Goal: Task Accomplishment & Management: Use online tool/utility

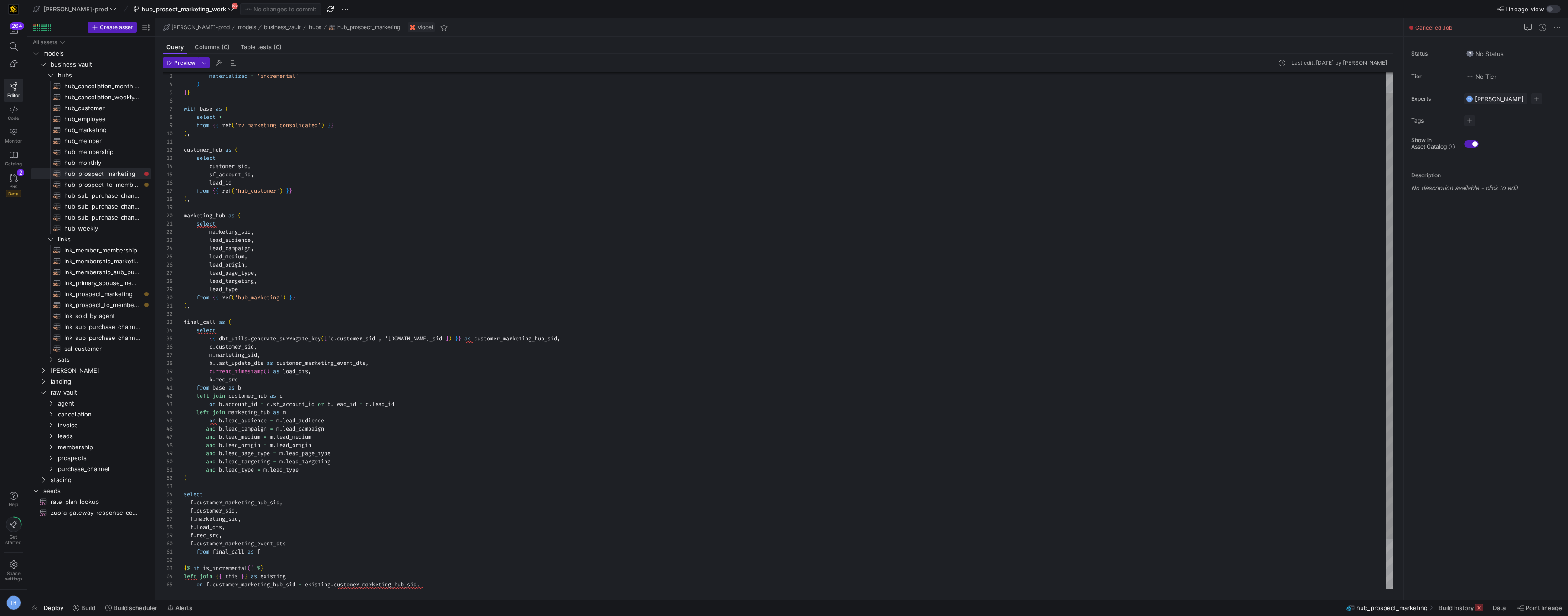
click at [300, 166] on div "materialized = 'incremental' ) } } with base as ( select * from { { ref ( 'rv_m…" at bounding box center [788, 347] width 1209 height 598
click at [88, 362] on span "sats" at bounding box center [93, 360] width 70 height 10
click at [120, 491] on span "sat_prospect_marketing​​​​​​​​​​" at bounding box center [103, 491] width 77 height 10
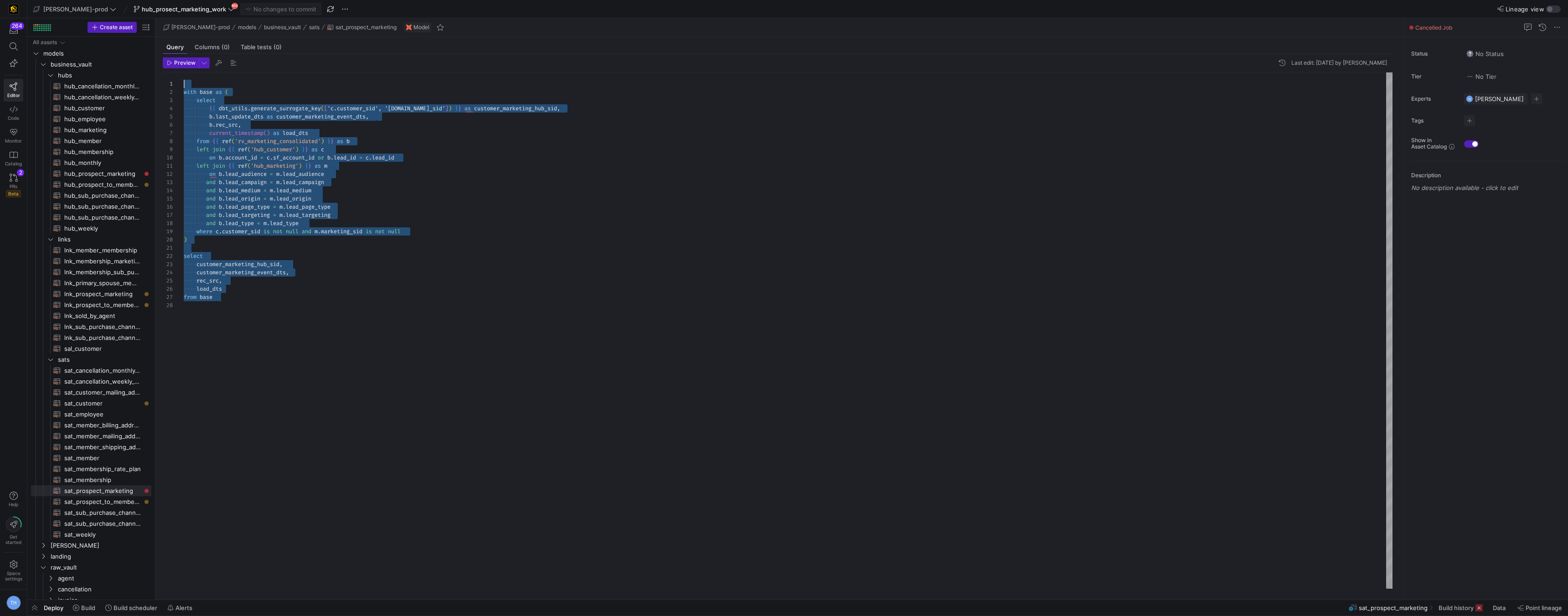
drag, startPoint x: 282, startPoint y: 363, endPoint x: 113, endPoint y: -40, distance: 437.0
click at [184, 72] on div "with base as ( select { { dbt_utils . generate_surrogate_key ( [ 'c.customer_si…" at bounding box center [788, 331] width 1209 height 516
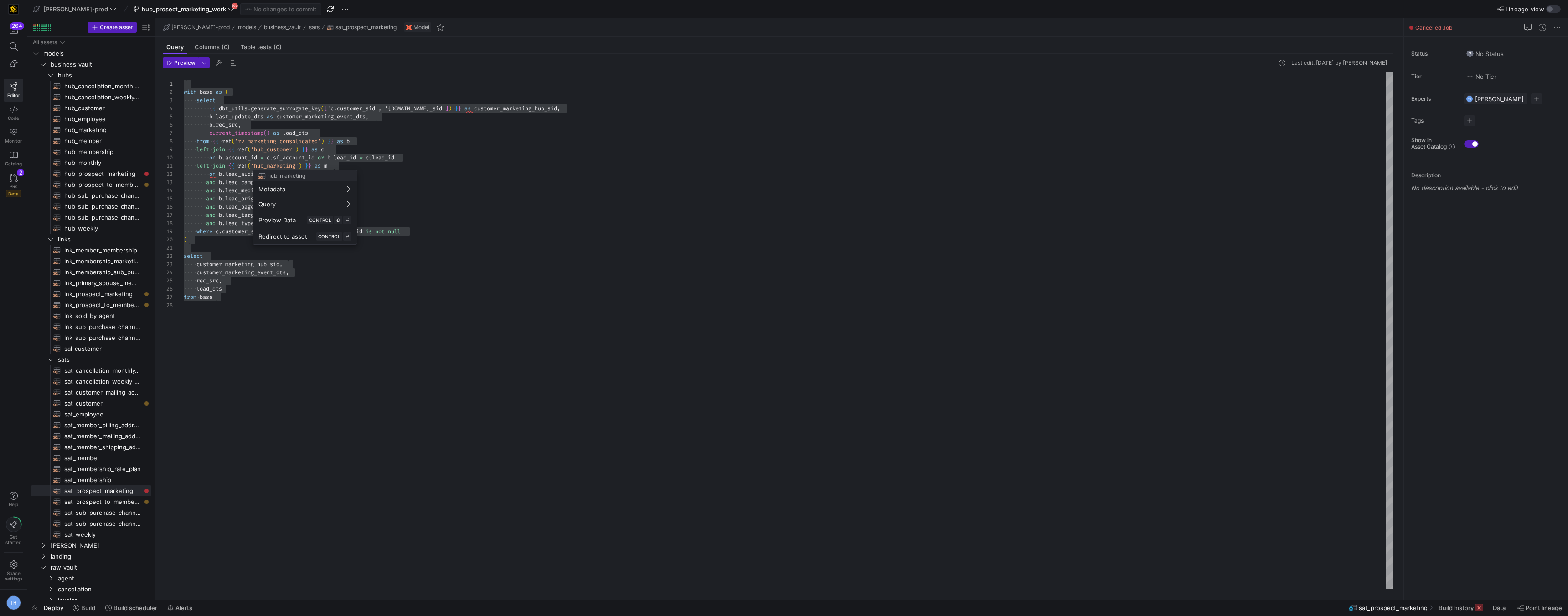
click at [232, 323] on div at bounding box center [784, 308] width 1568 height 616
click at [242, 326] on div "with base as ( select { { dbt_utils . generate_surrogate_key ( [ 'c.customer_si…" at bounding box center [788, 331] width 1209 height 516
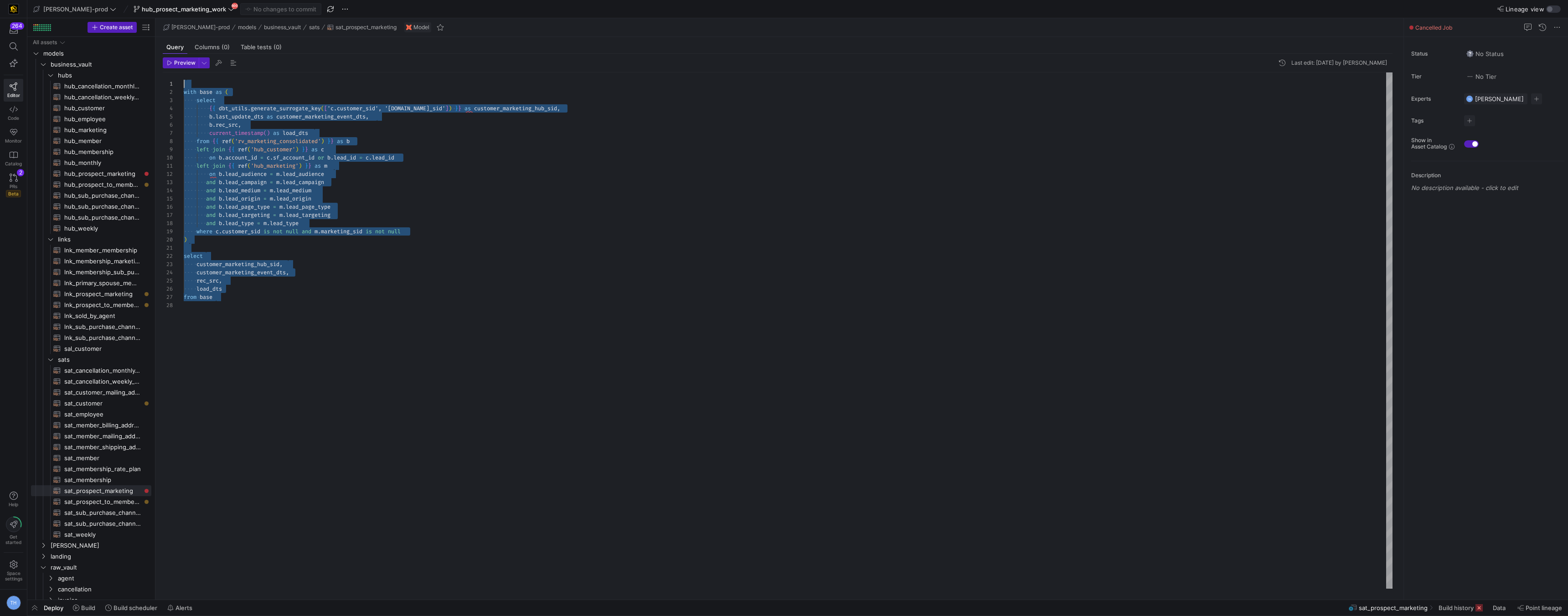
drag, startPoint x: 240, startPoint y: 345, endPoint x: 161, endPoint y: 75, distance: 281.3
click at [184, 75] on div "with base as ( select { { dbt_utils . generate_surrogate_key ( [ 'c.customer_si…" at bounding box center [788, 331] width 1209 height 516
type textarea "select customer_marketing_hub_sid, customer_marketing_event_dts, rec_src, load_…"
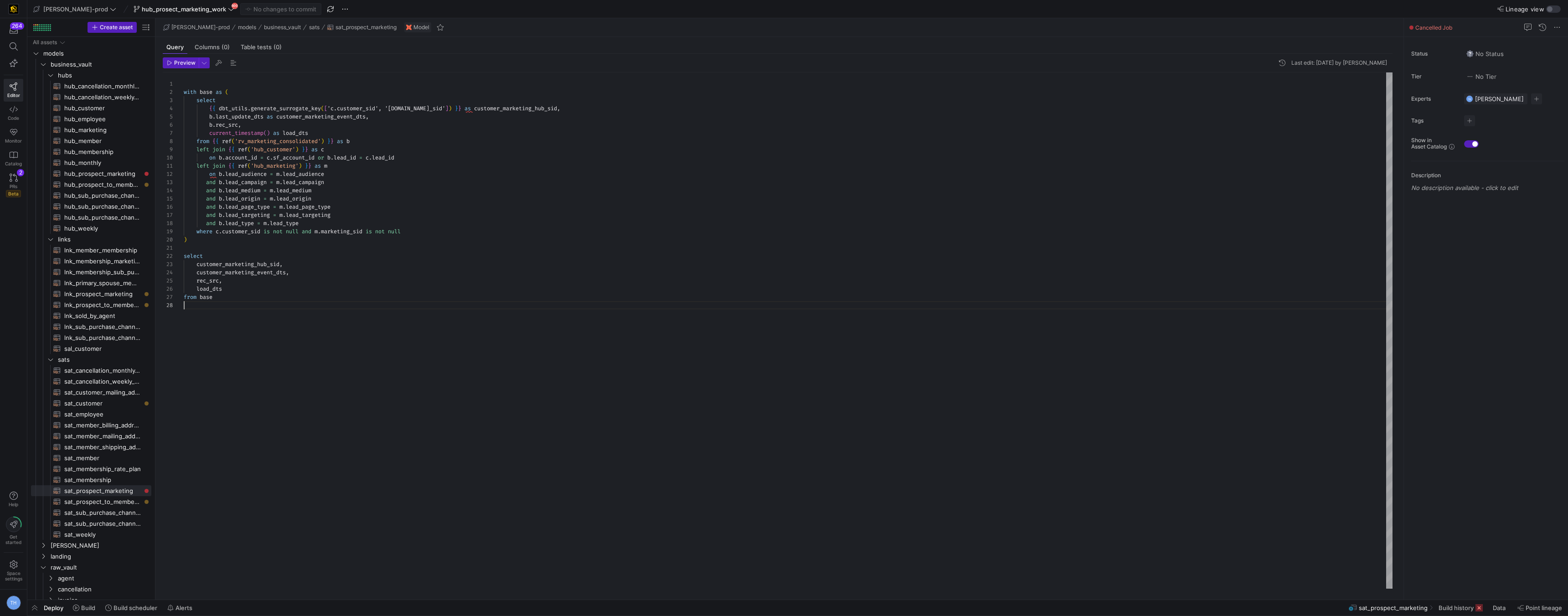
scroll to position [57, 0]
click at [332, 320] on div "with base as ( select { { dbt_utils . generate_surrogate_key ( [ 'c.customer_si…" at bounding box center [788, 331] width 1209 height 516
click at [187, 10] on span "hub_prosect_marketing_work" at bounding box center [184, 9] width 85 height 7
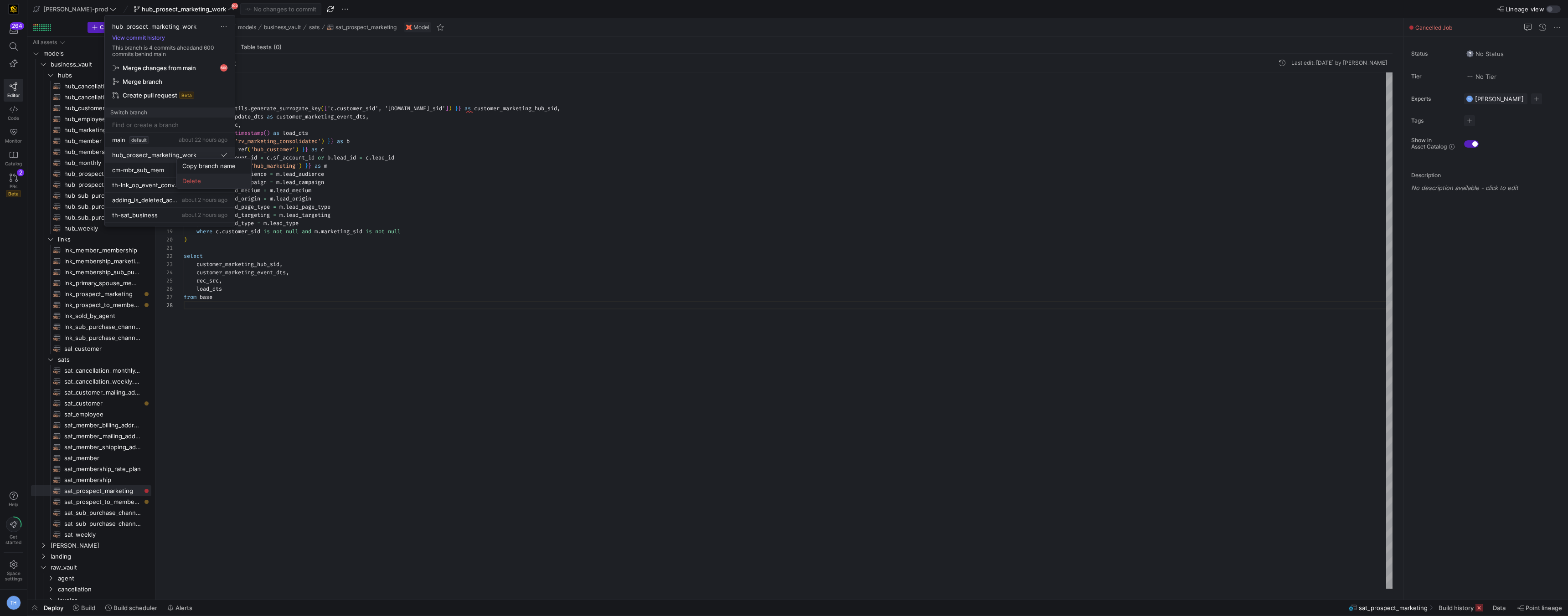
click at [191, 178] on span "Delete" at bounding box center [214, 181] width 63 height 7
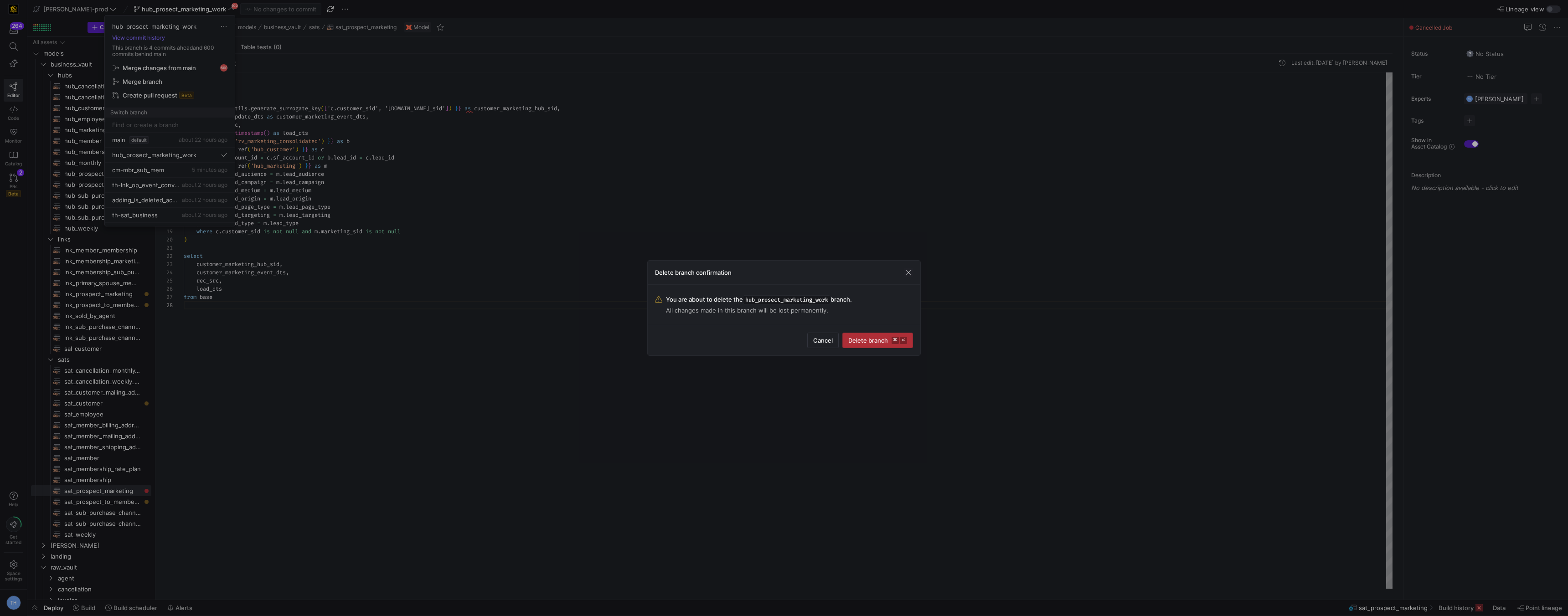
click at [894, 335] on span "submit" at bounding box center [878, 340] width 70 height 15
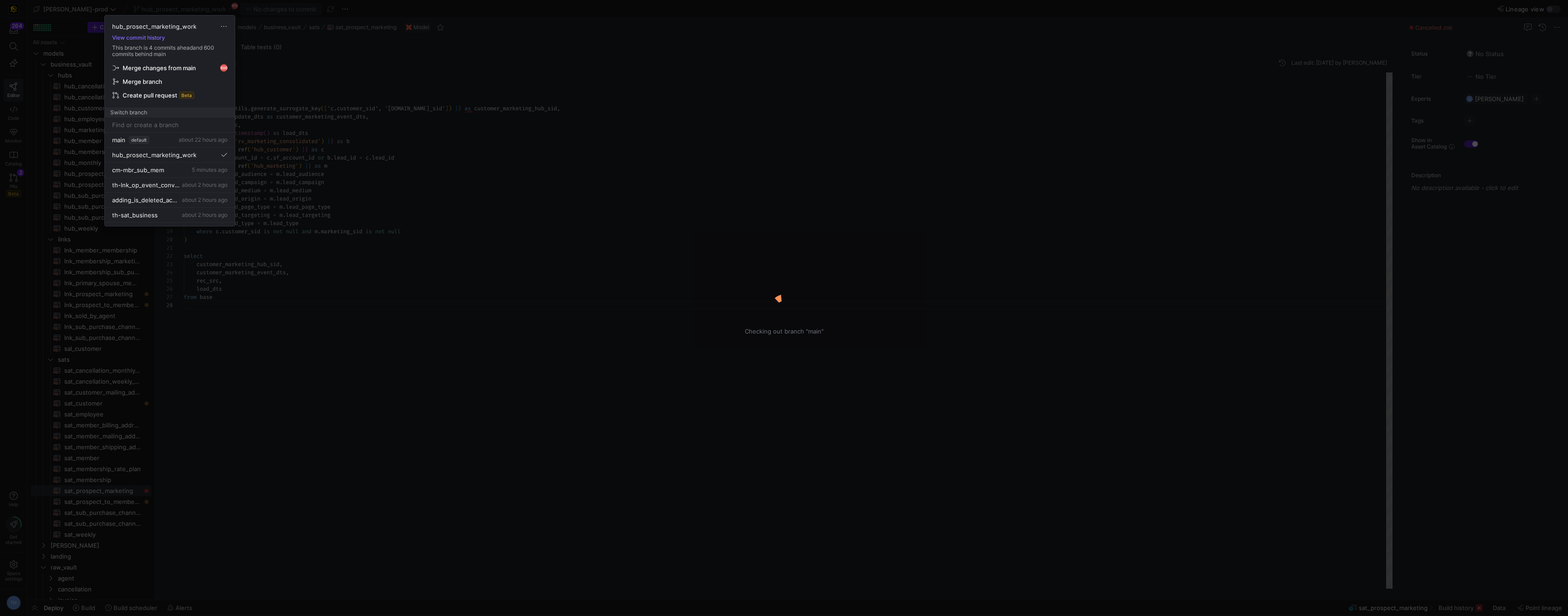
click at [611, 220] on div at bounding box center [784, 308] width 1568 height 616
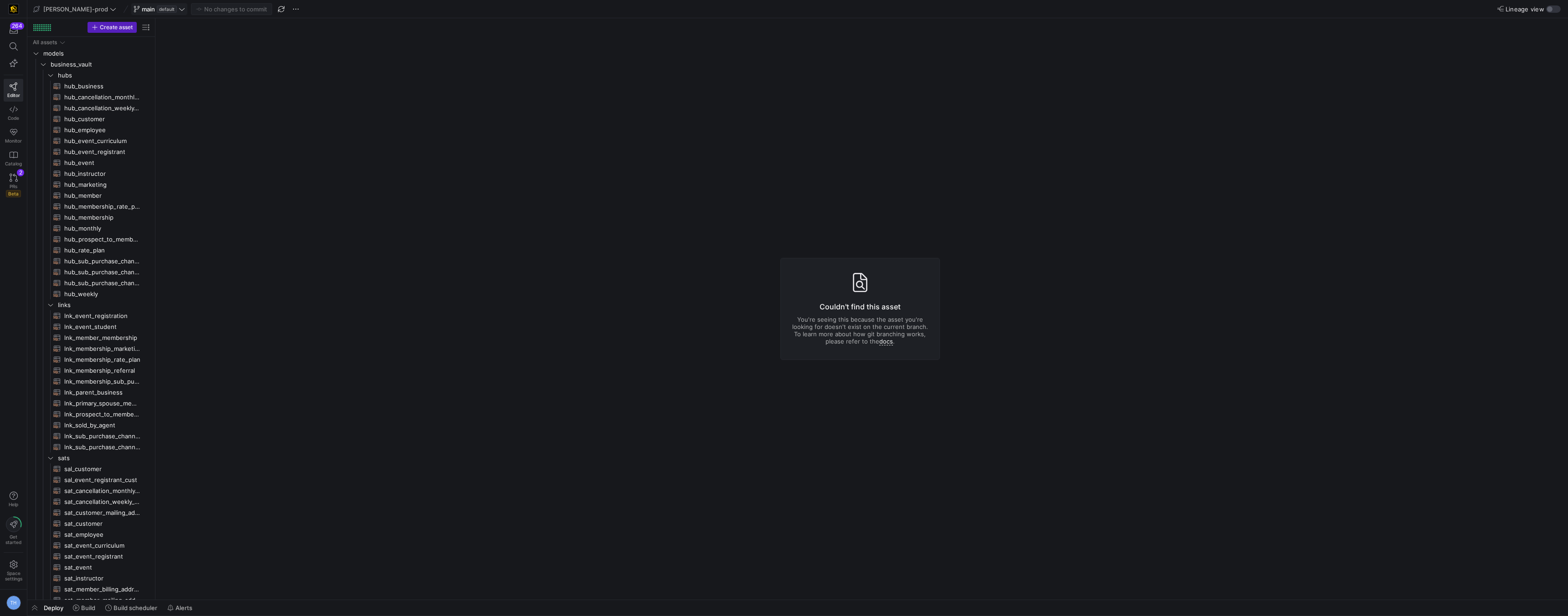
click at [157, 8] on span "default" at bounding box center [167, 9] width 20 height 7
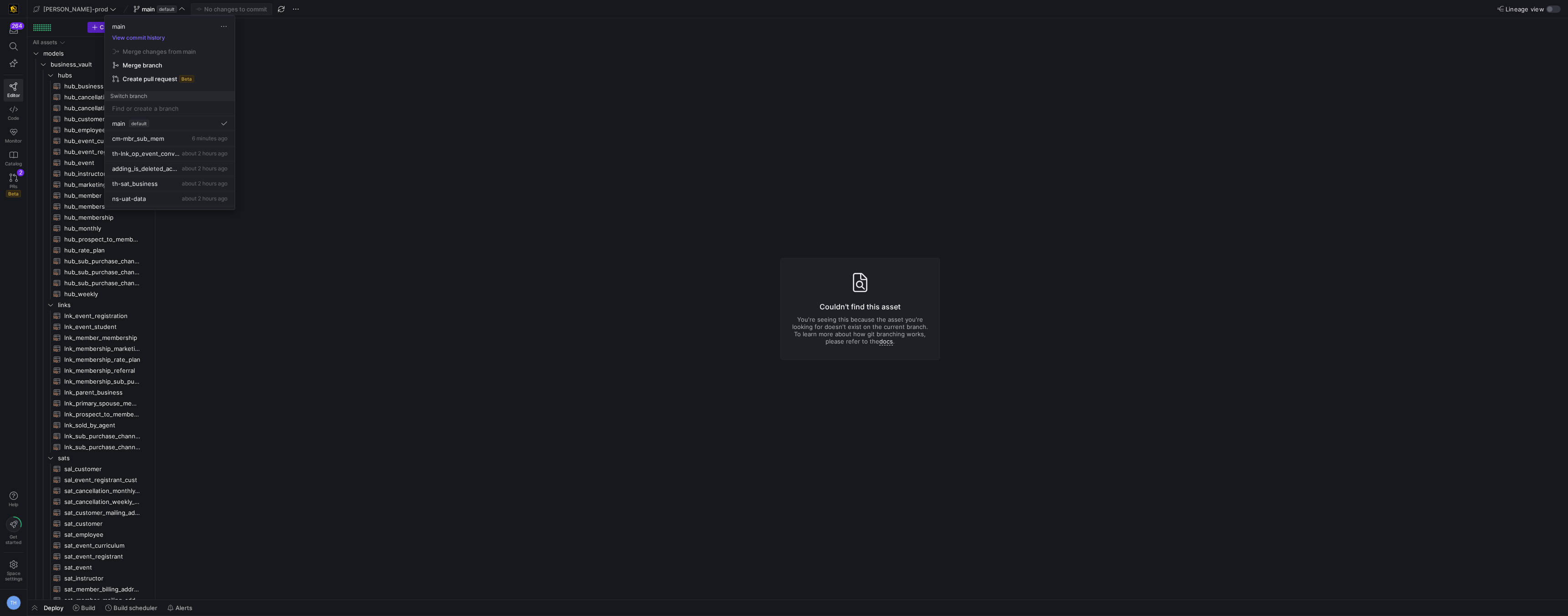
click at [225, 323] on div at bounding box center [784, 308] width 1568 height 616
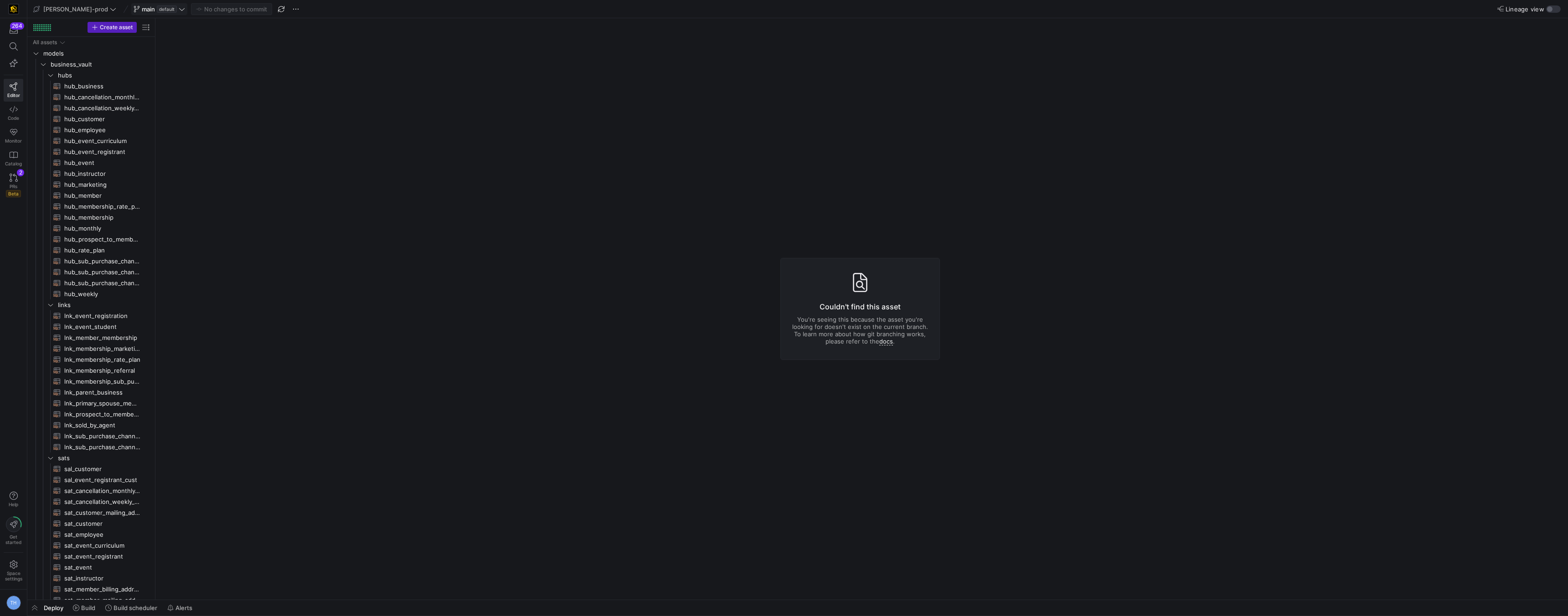
click at [157, 9] on span "default" at bounding box center [167, 9] width 20 height 7
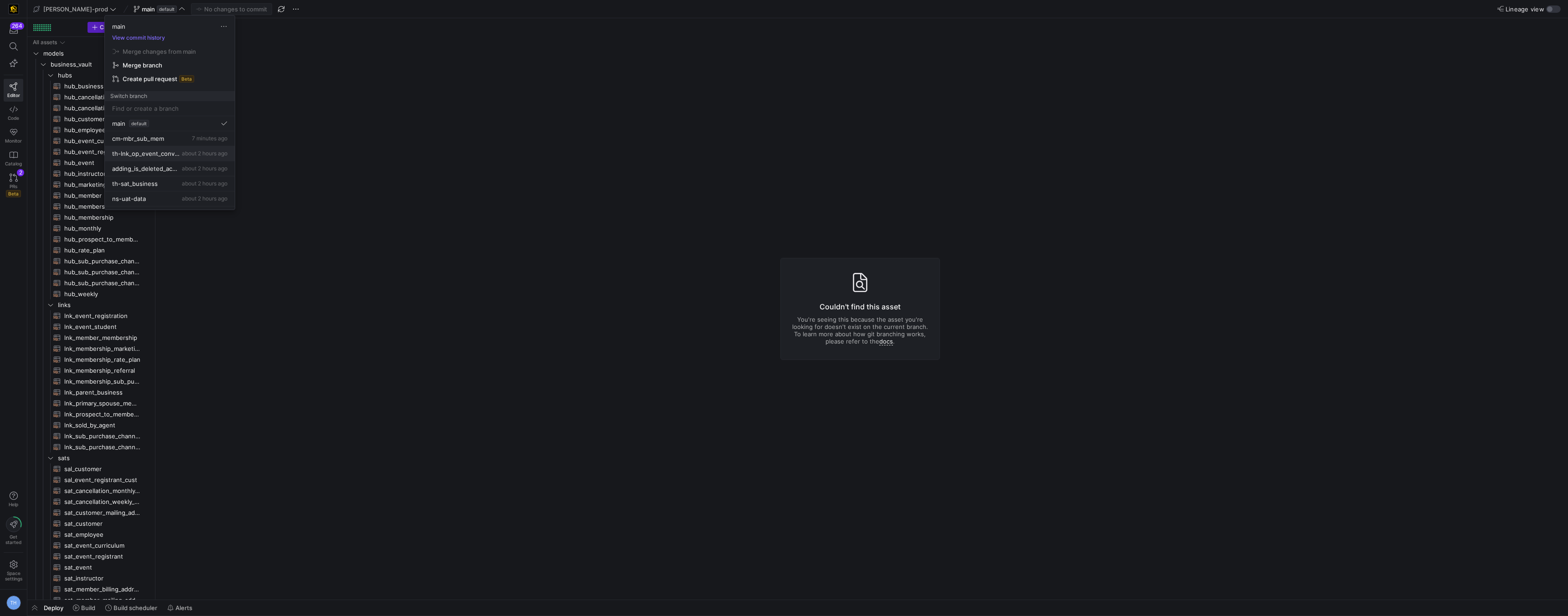
click at [152, 156] on span "th-lnk_op_event_conversion" at bounding box center [146, 153] width 68 height 7
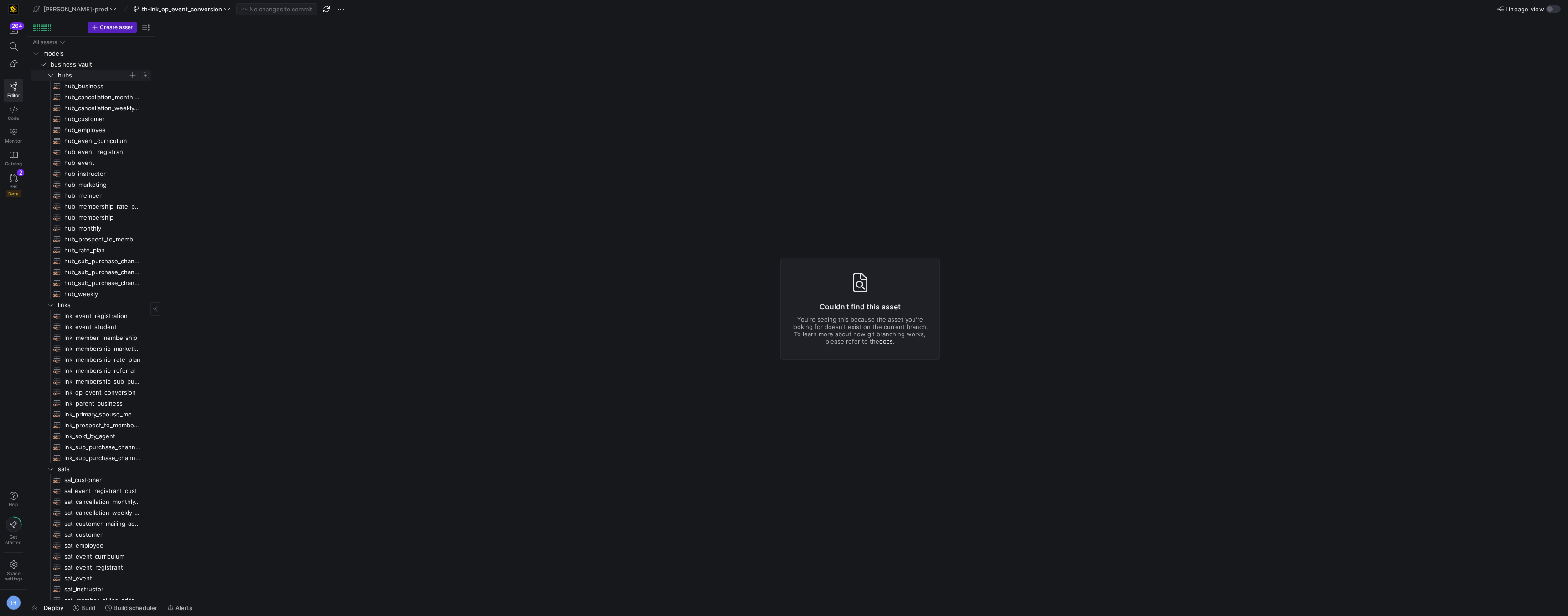
click at [74, 71] on span "hubs" at bounding box center [93, 75] width 70 height 10
click at [113, 172] on span "lnk_op_event_conversion​​​​​​​​​​" at bounding box center [103, 173] width 77 height 10
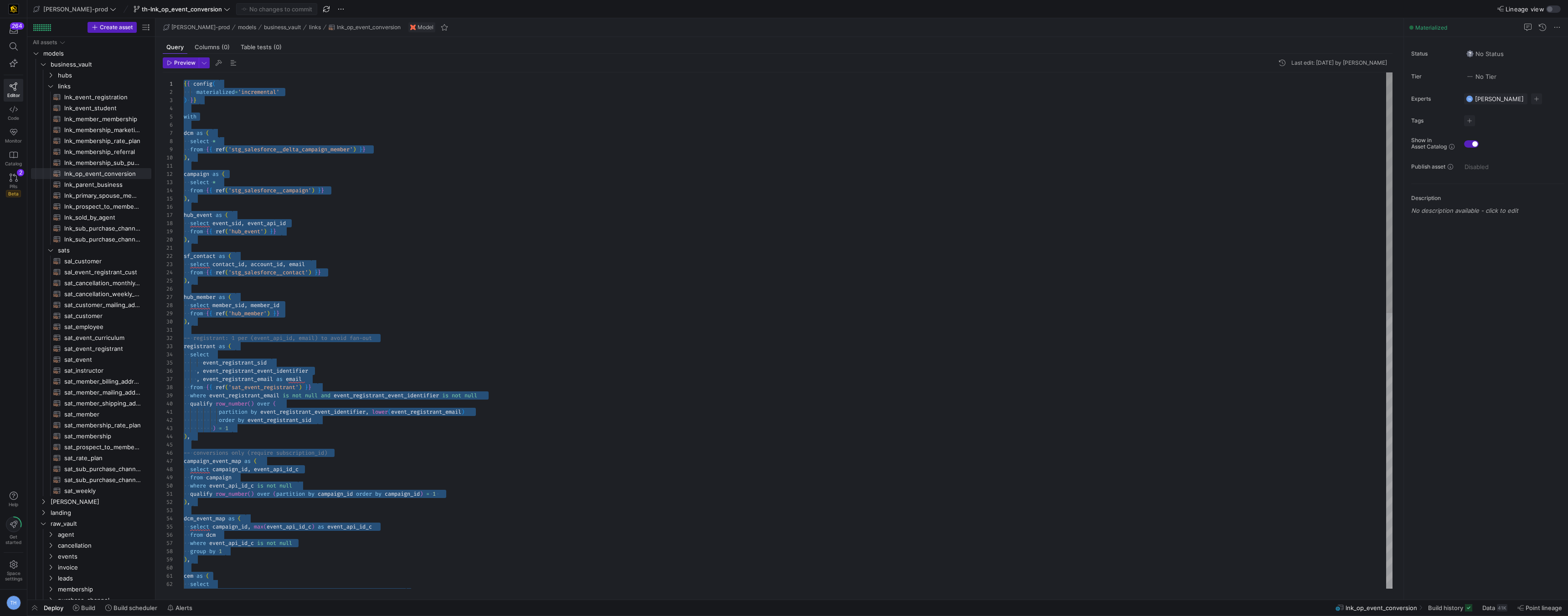
drag, startPoint x: 228, startPoint y: 581, endPoint x: 246, endPoint y: -40, distance: 621.3
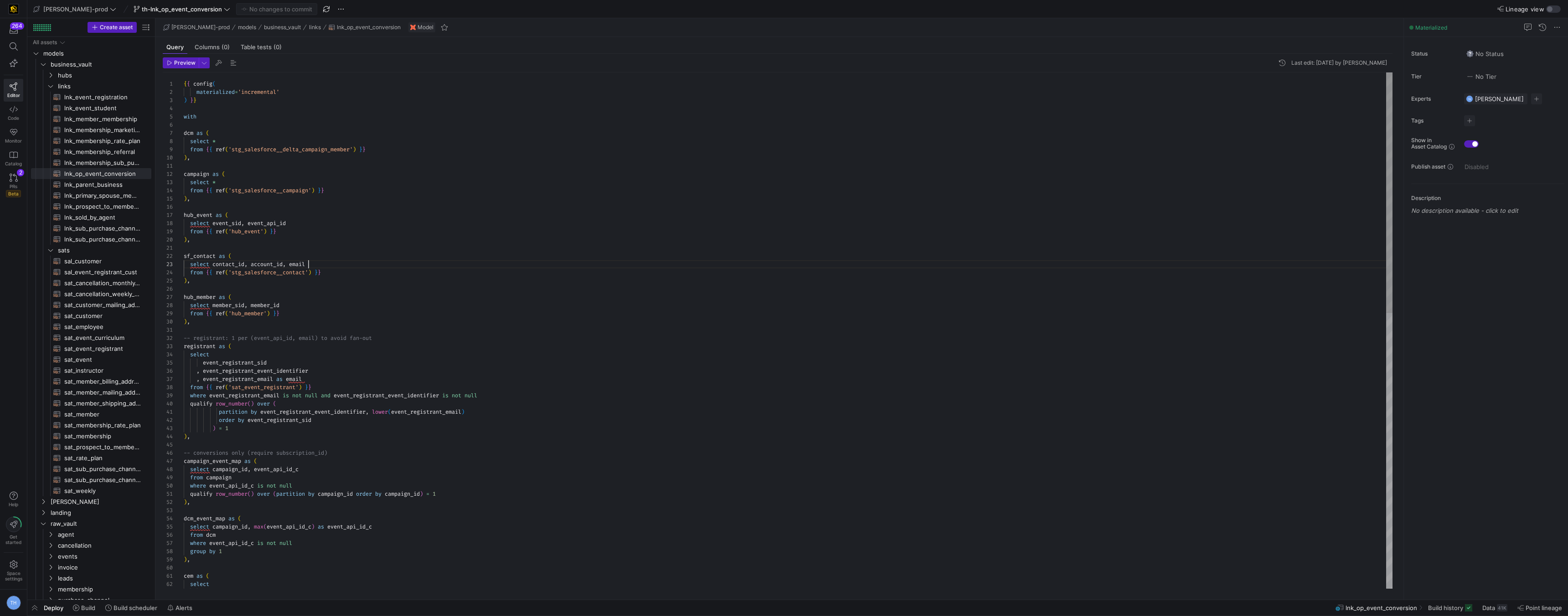
click at [398, 268] on div "from dcm where event_api_id_c is not null group by 1 ) , cem as ( select coales…" at bounding box center [788, 626] width 1209 height 1107
click at [346, 365] on div "from dcm where event_api_id_c is not null group by 1 ) , cem as ( select coales…" at bounding box center [788, 626] width 1209 height 1107
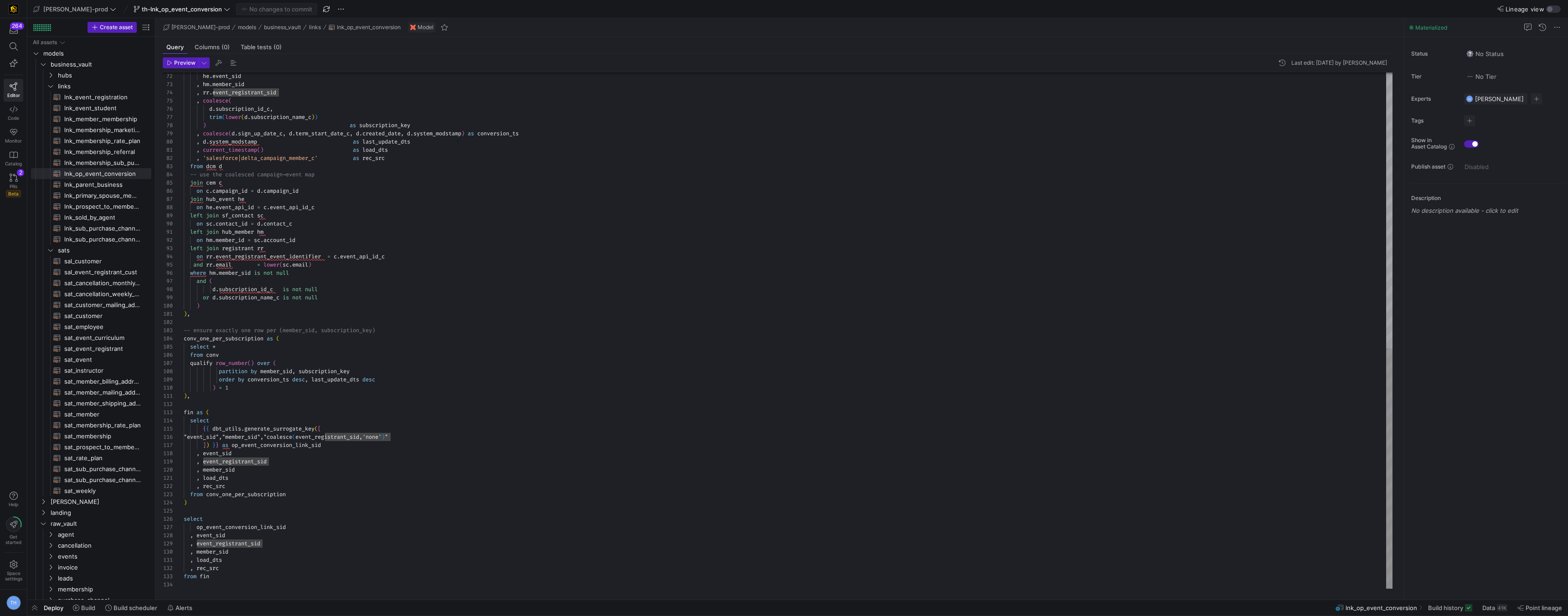
click at [325, 206] on div "he . event_sid , hm . member_sid , rr . event_registrant_sid , coalesce ( d . s…" at bounding box center [788, 35] width 1209 height 1107
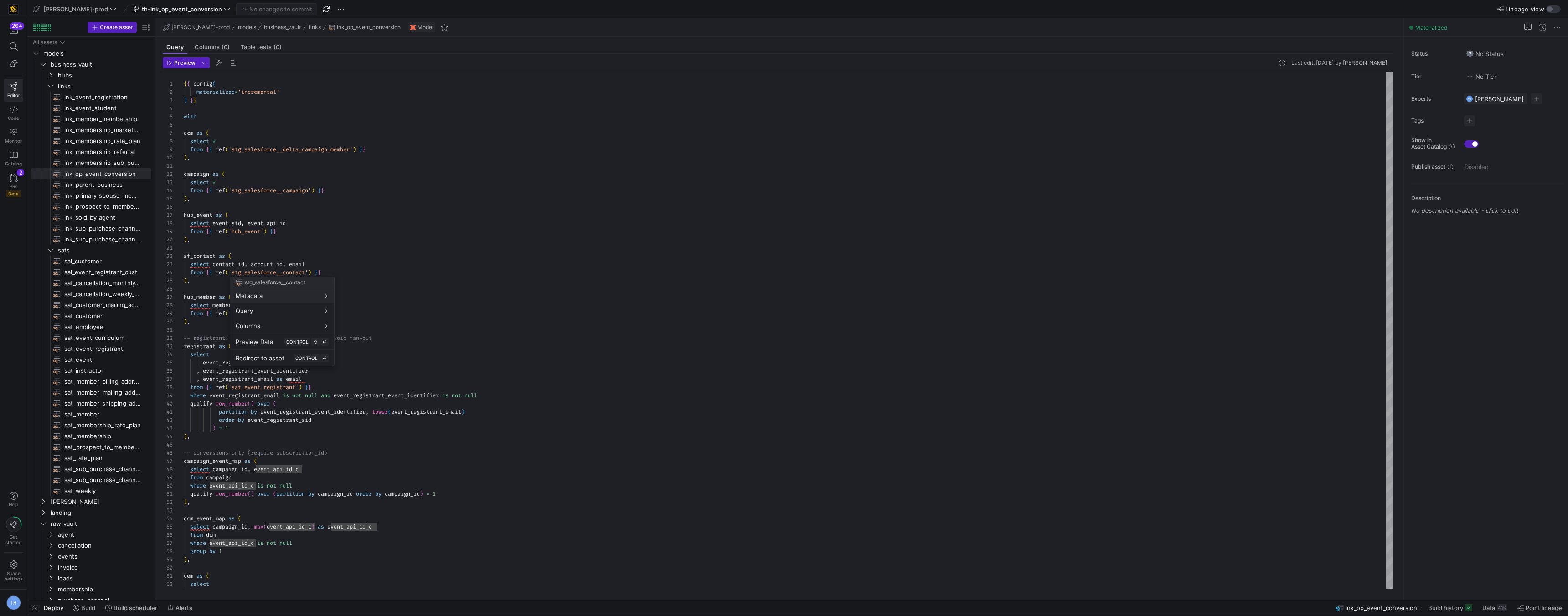
click at [338, 137] on div at bounding box center [784, 308] width 1568 height 616
click at [295, 135] on div "select coalesce ( c1 . campaign_id , c2 . campaign_id ) as campaign_id ) , dcm_…" at bounding box center [788, 626] width 1209 height 1107
click at [296, 164] on div "select coalesce ( c1 . campaign_id , c2 . campaign_id ) as campaign_id ) , dcm_…" at bounding box center [788, 626] width 1209 height 1107
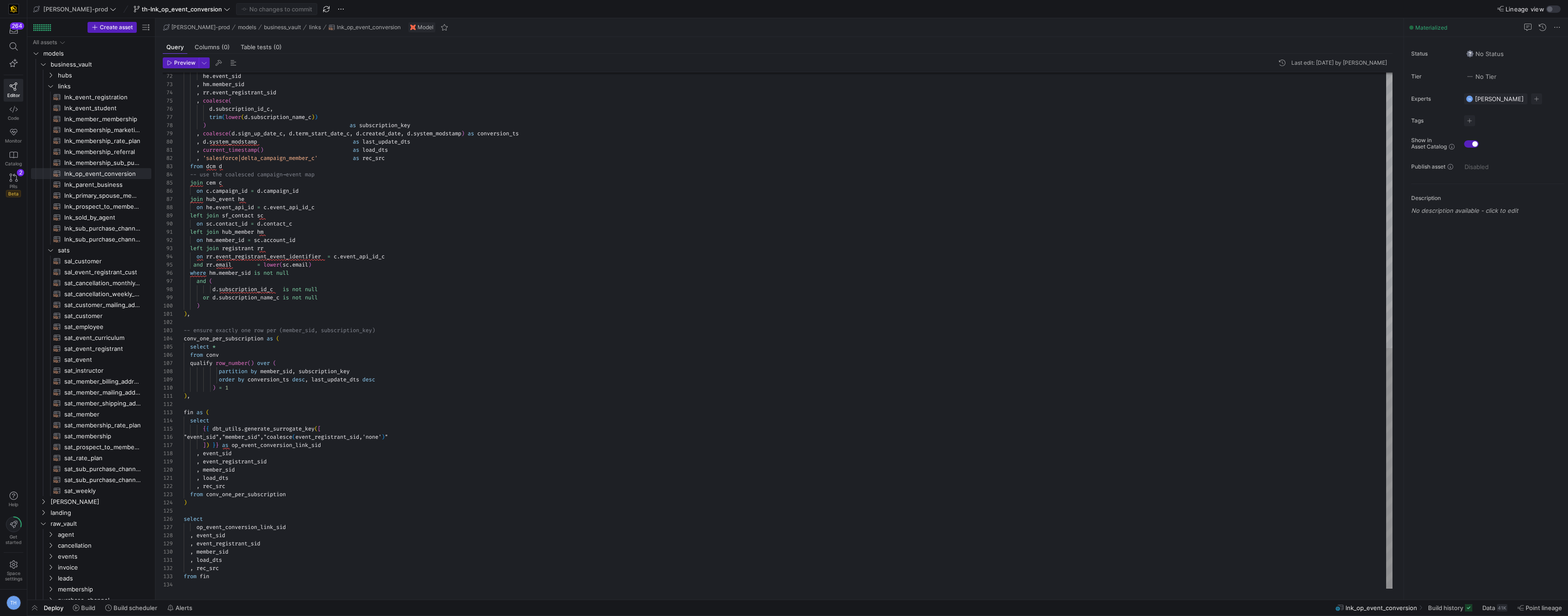
click at [300, 351] on div "he . event_sid , hm . member_sid , rr . event_registrant_sid , coalesce ( d . s…" at bounding box center [788, 35] width 1209 height 1107
click at [300, 377] on div "he . event_sid , hm . member_sid , rr . event_registrant_sid , coalesce ( d . s…" at bounding box center [788, 35] width 1209 height 1107
click at [294, 393] on div "he . event_sid , hm . member_sid , rr . event_registrant_sid , coalesce ( d . s…" at bounding box center [788, 35] width 1209 height 1107
click at [294, 404] on div "he . event_sid , hm . member_sid , rr . event_registrant_sid , coalesce ( d . s…" at bounding box center [788, 35] width 1209 height 1107
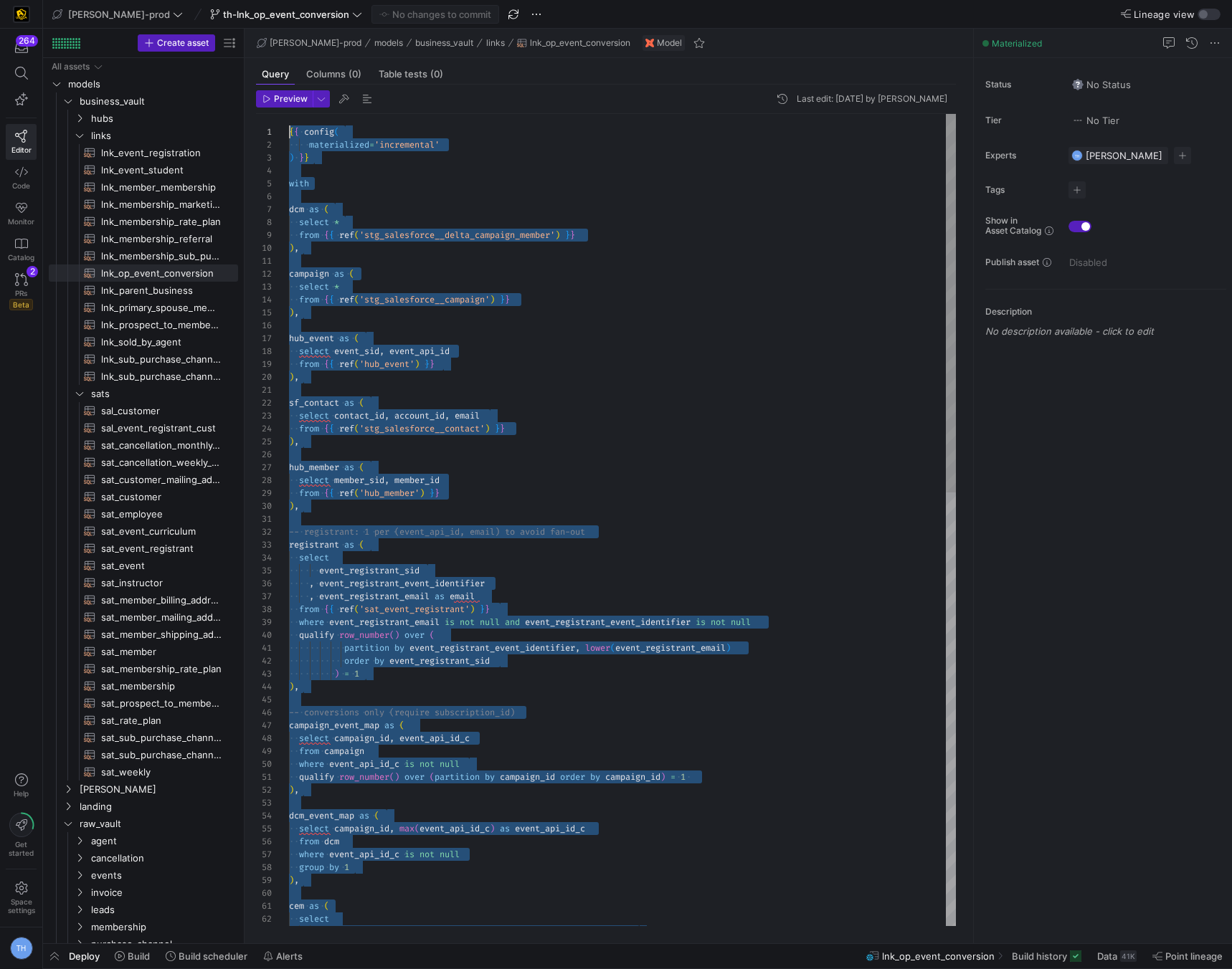
scroll to position [0, 0]
drag, startPoint x: 369, startPoint y: 924, endPoint x: 197, endPoint y: -61, distance: 999.9
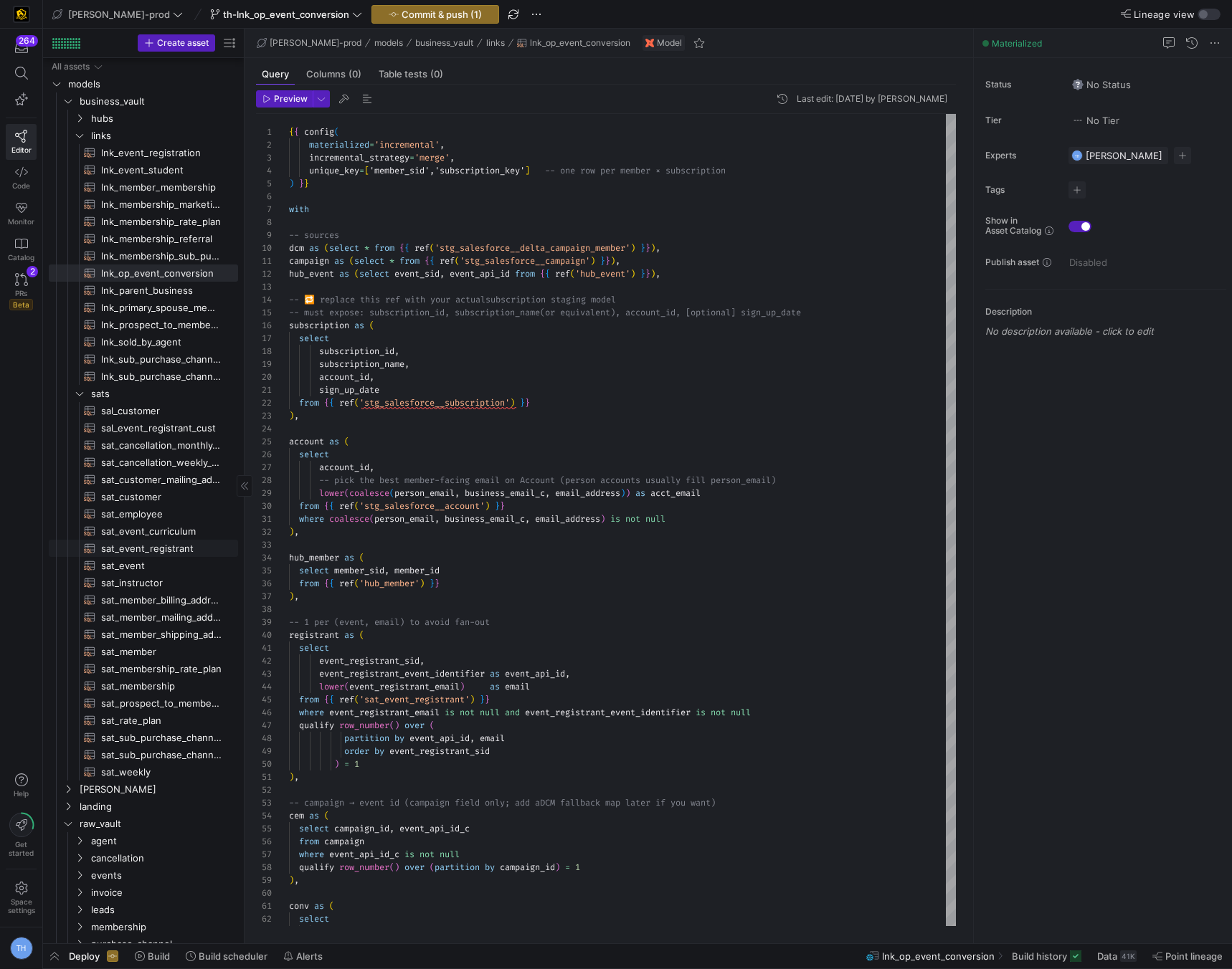
scroll to position [79, 0]
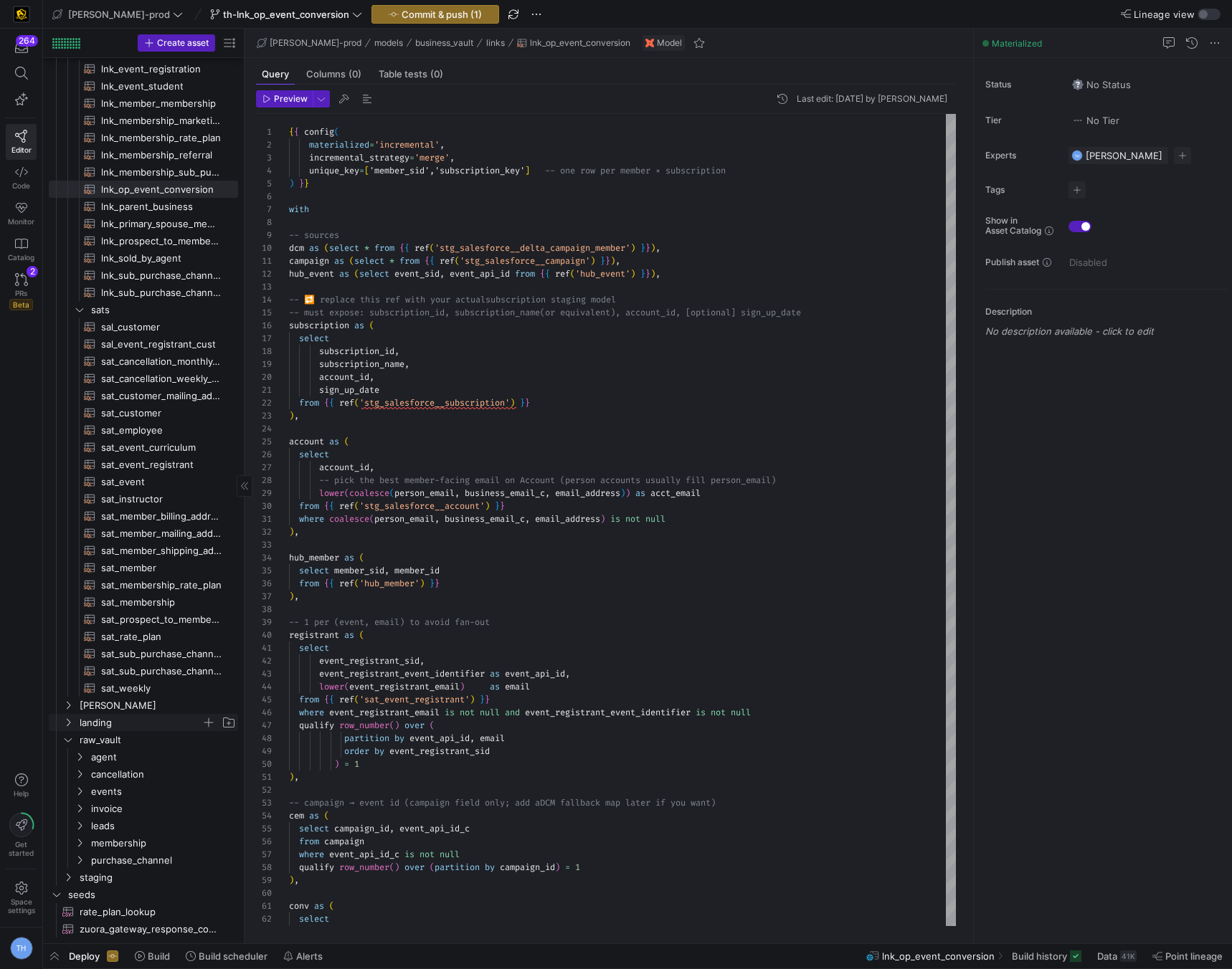
click at [124, 730] on span "landing" at bounding box center [140, 723] width 122 height 16
click at [123, 718] on span "landing" at bounding box center [140, 723] width 122 height 16
click at [127, 753] on span "agent" at bounding box center [146, 757] width 110 height 16
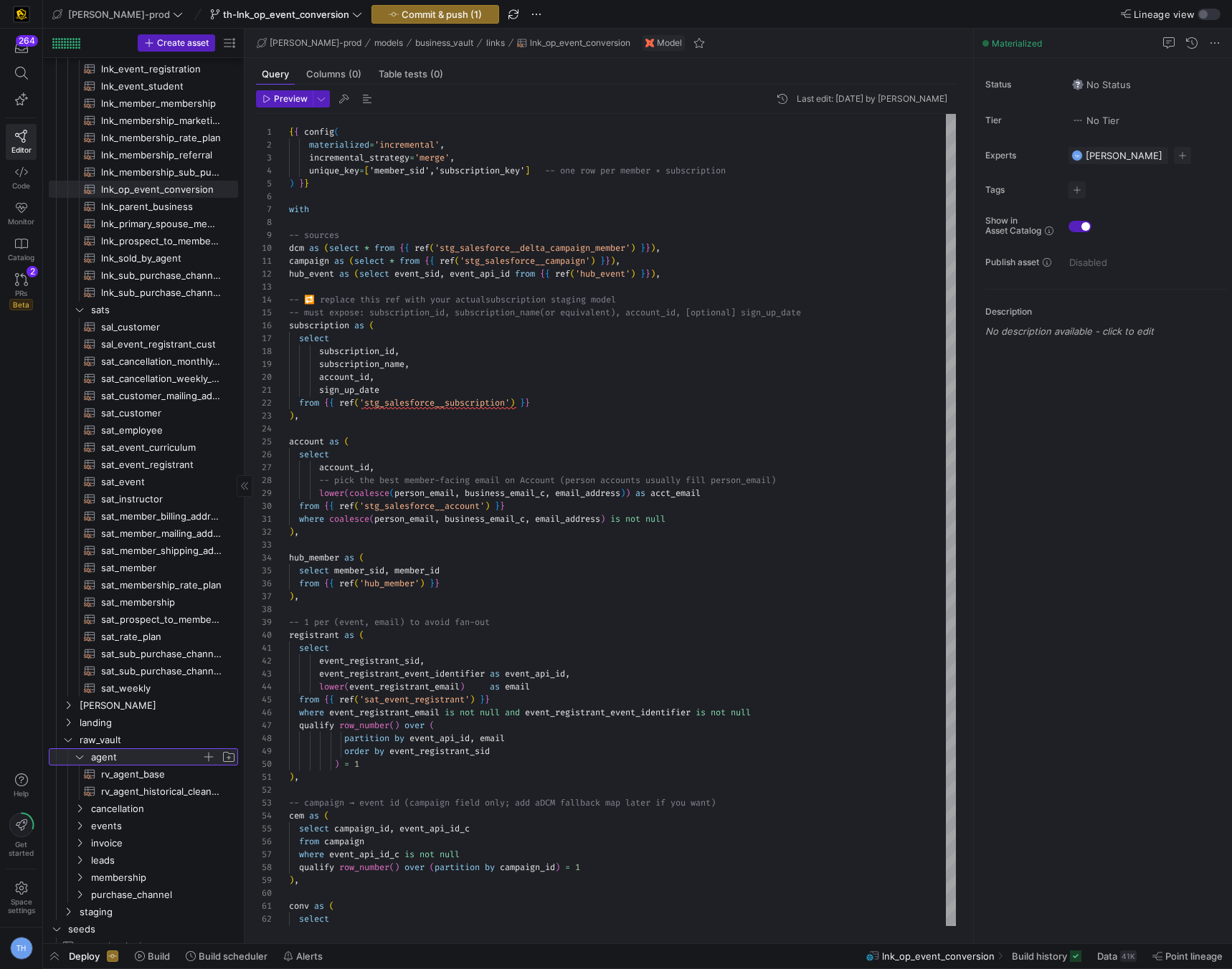
click at [127, 753] on span "agent" at bounding box center [146, 757] width 110 height 16
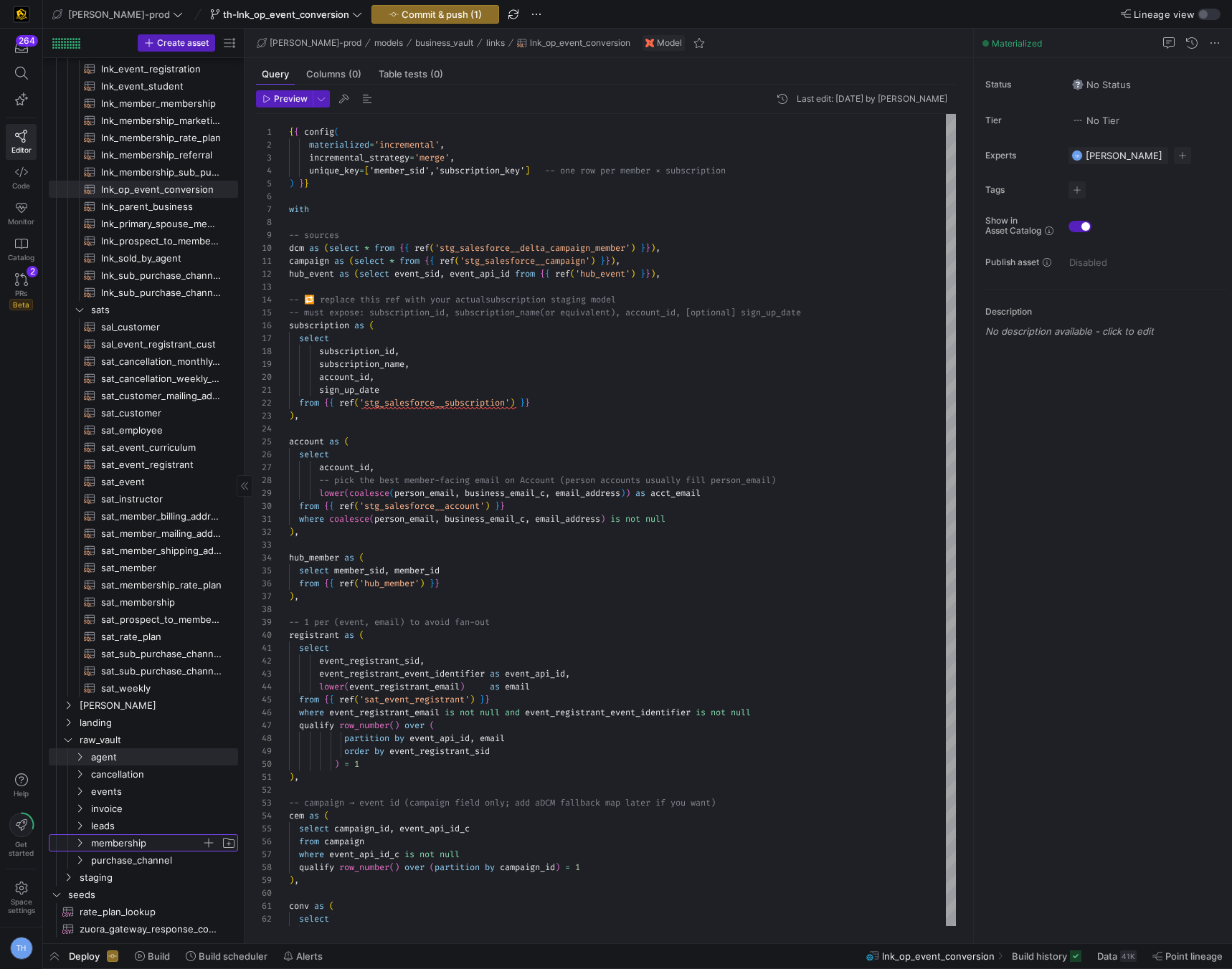
click at [138, 844] on span "membership" at bounding box center [146, 843] width 110 height 16
click at [138, 877] on span "staging" at bounding box center [140, 877] width 122 height 16
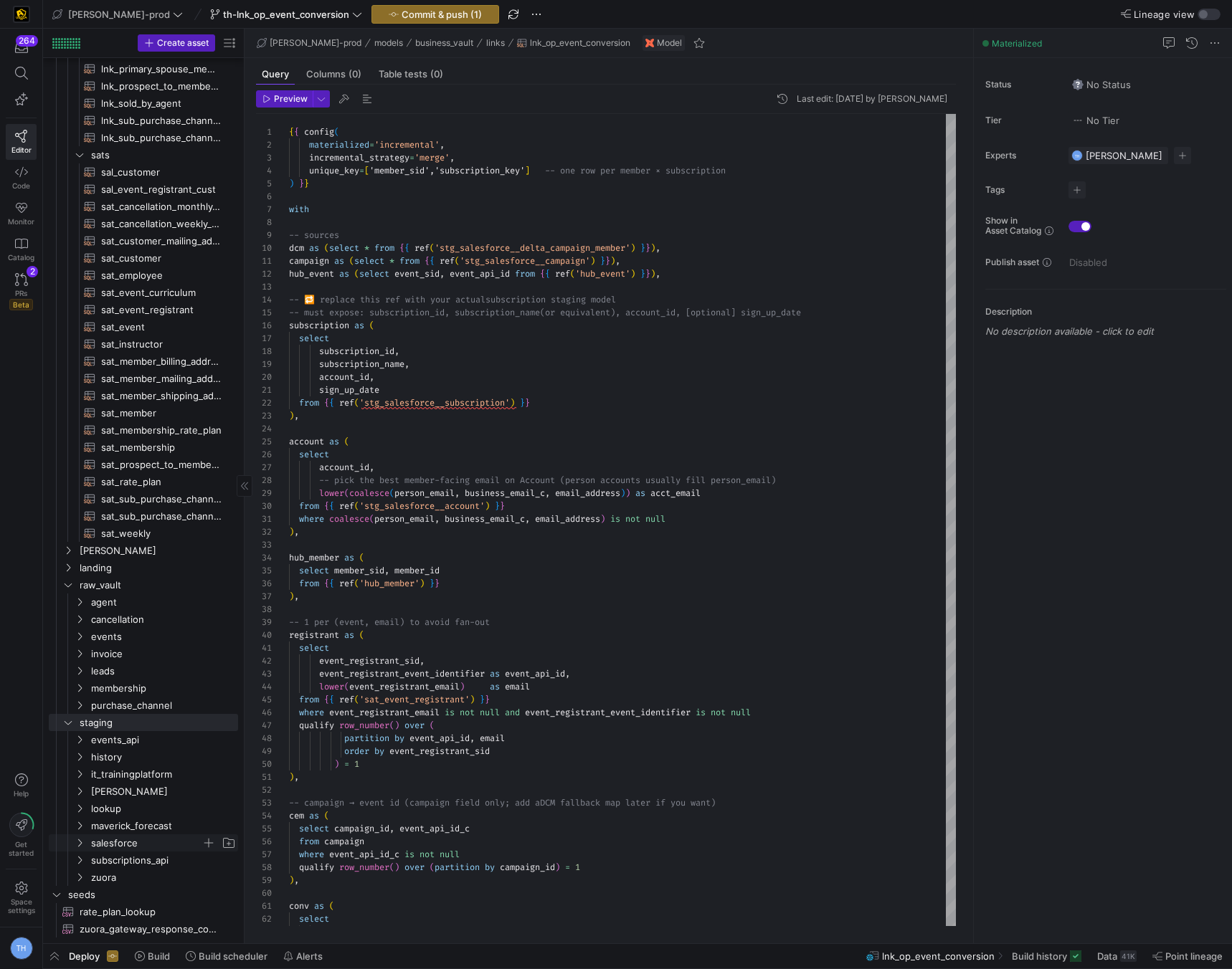
click at [139, 841] on span "salesforce" at bounding box center [146, 843] width 110 height 16
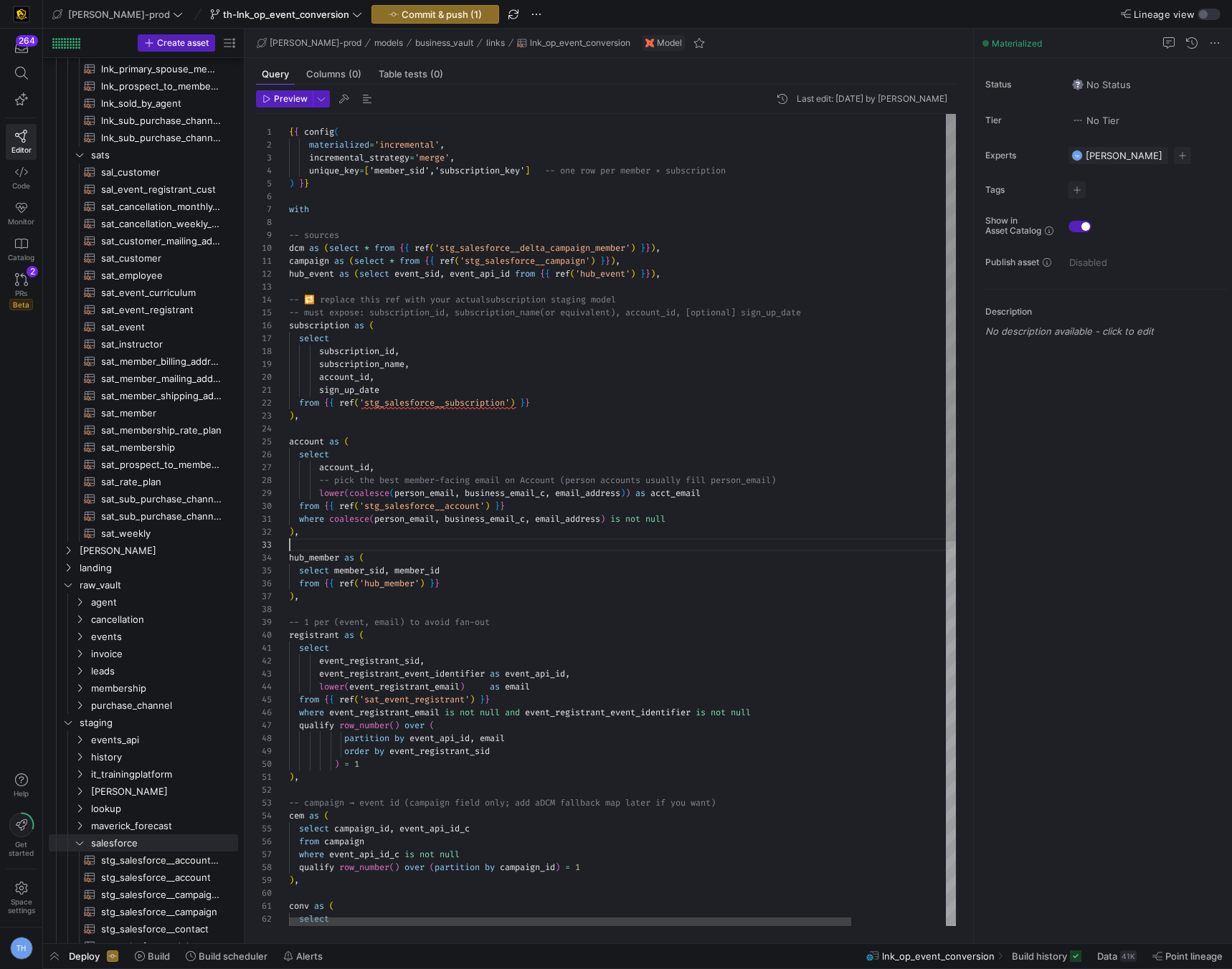
scroll to position [26, 0]
click at [289, 543] on div "from campaign where event_api_id_c is not null qualify row_number ( ) over ( pa…" at bounding box center [678, 885] width 778 height 1543
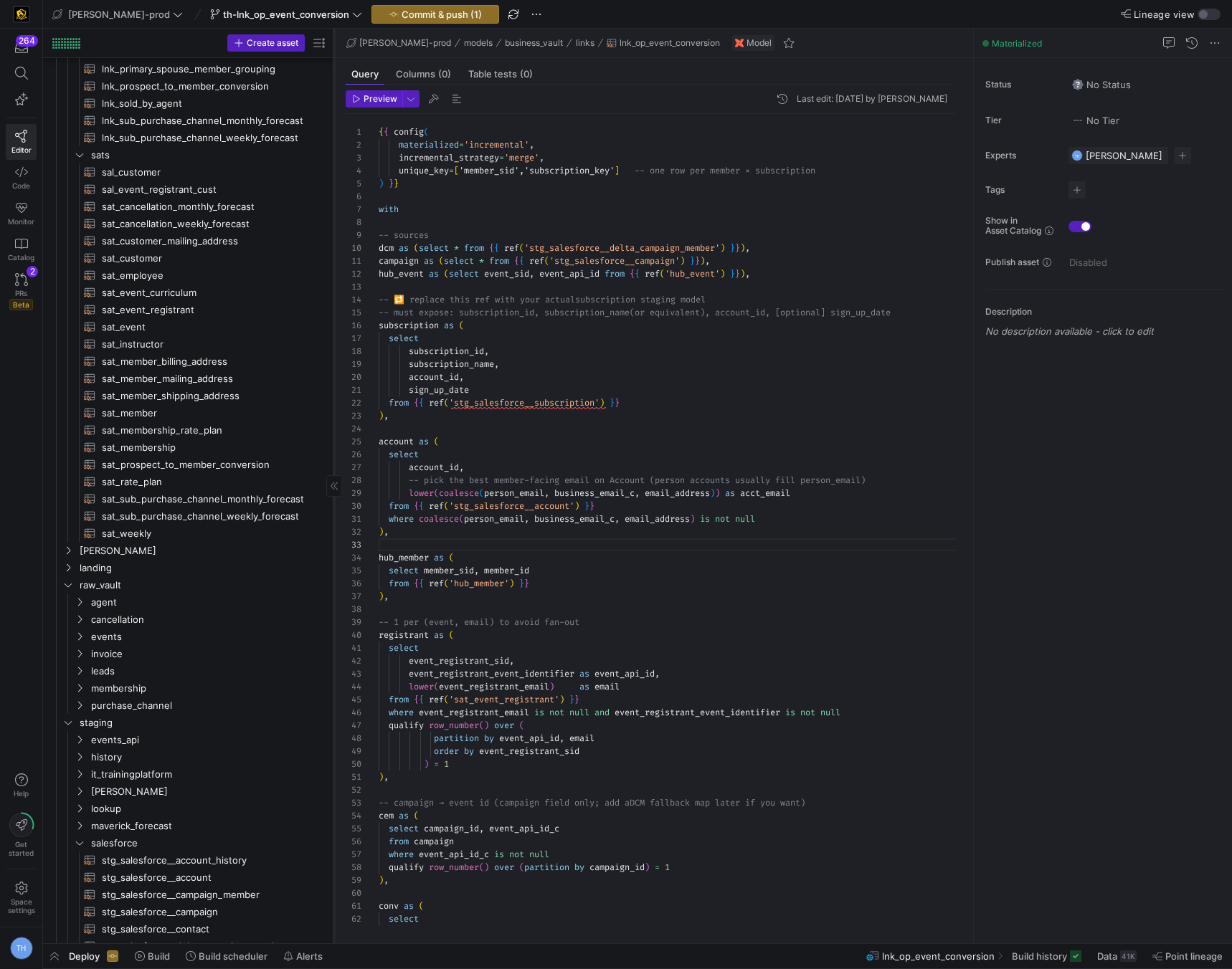
drag, startPoint x: 243, startPoint y: 530, endPoint x: 361, endPoint y: 532, distance: 118.0
click at [334, 532] on div at bounding box center [333, 486] width 1 height 915
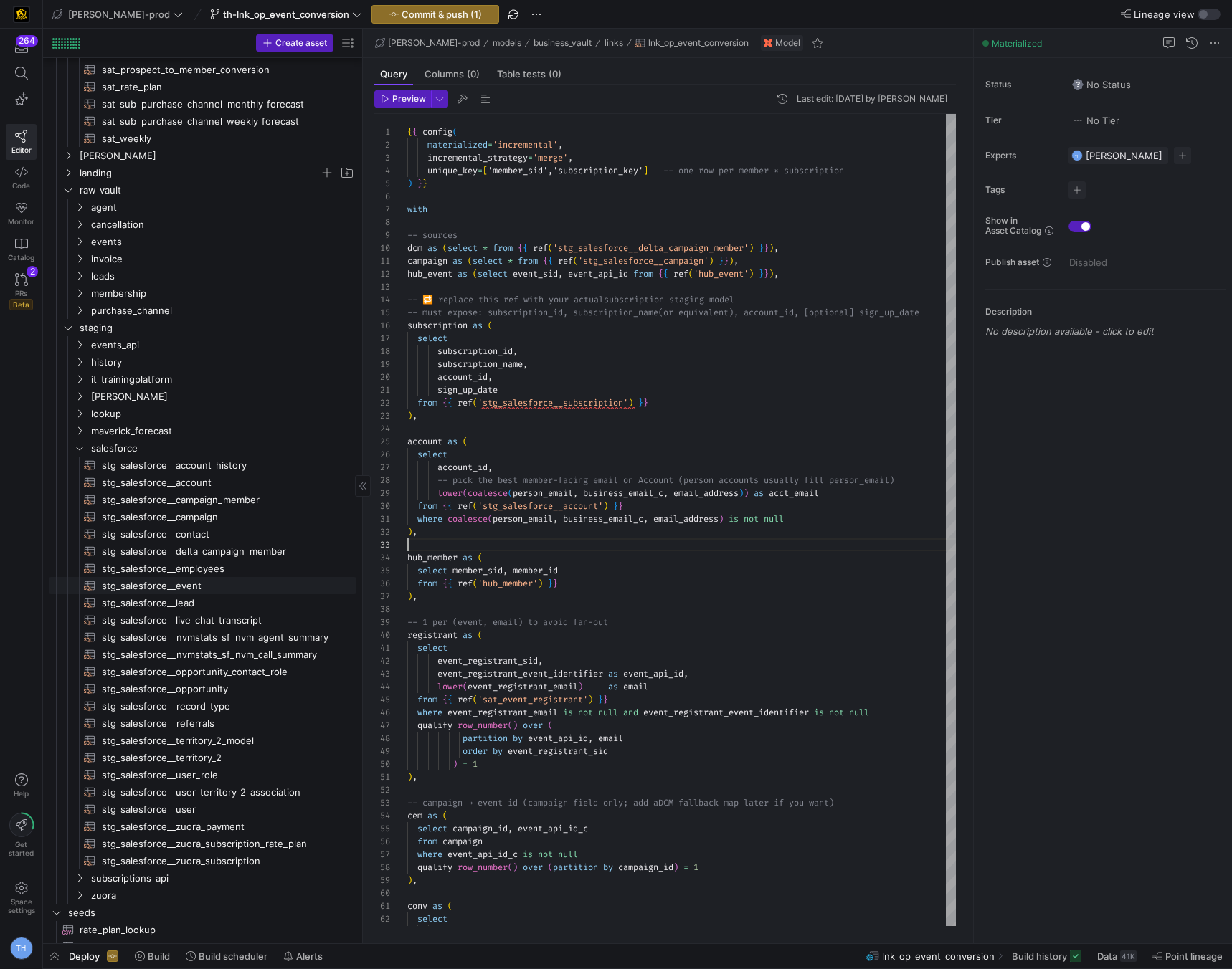
scroll to position [646, 0]
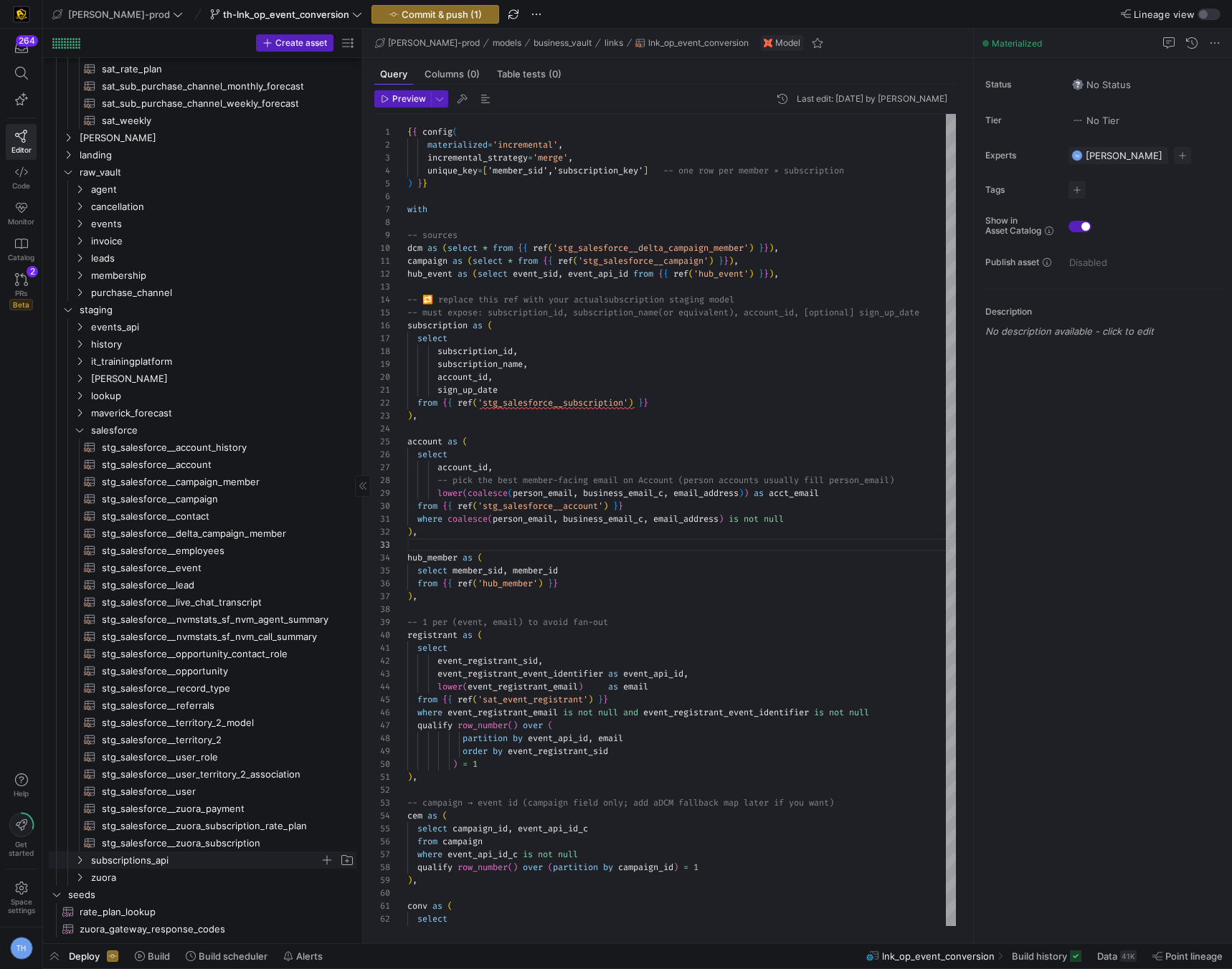
click at [133, 863] on span "subscriptions_api" at bounding box center [205, 860] width 229 height 16
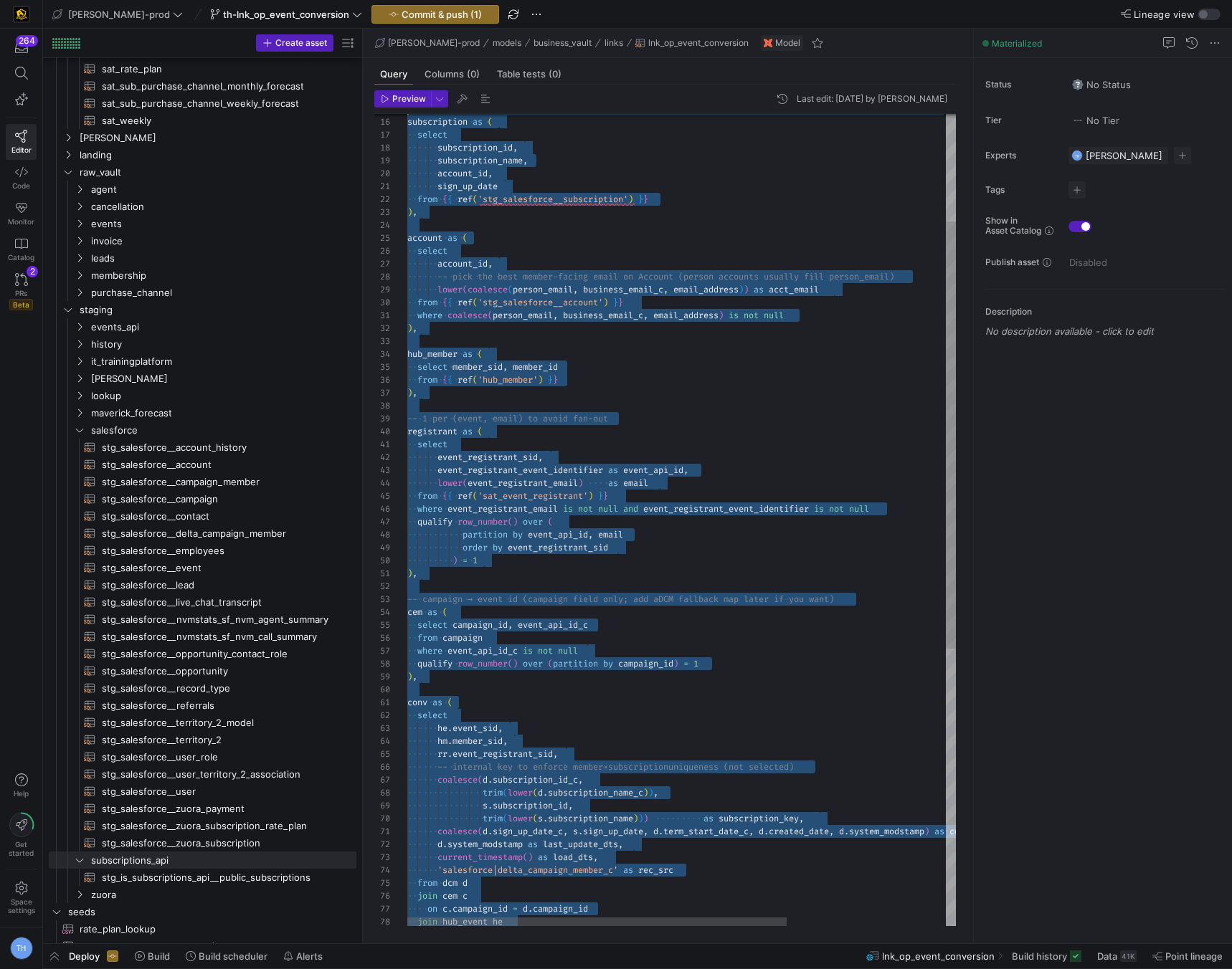
scroll to position [0, 0]
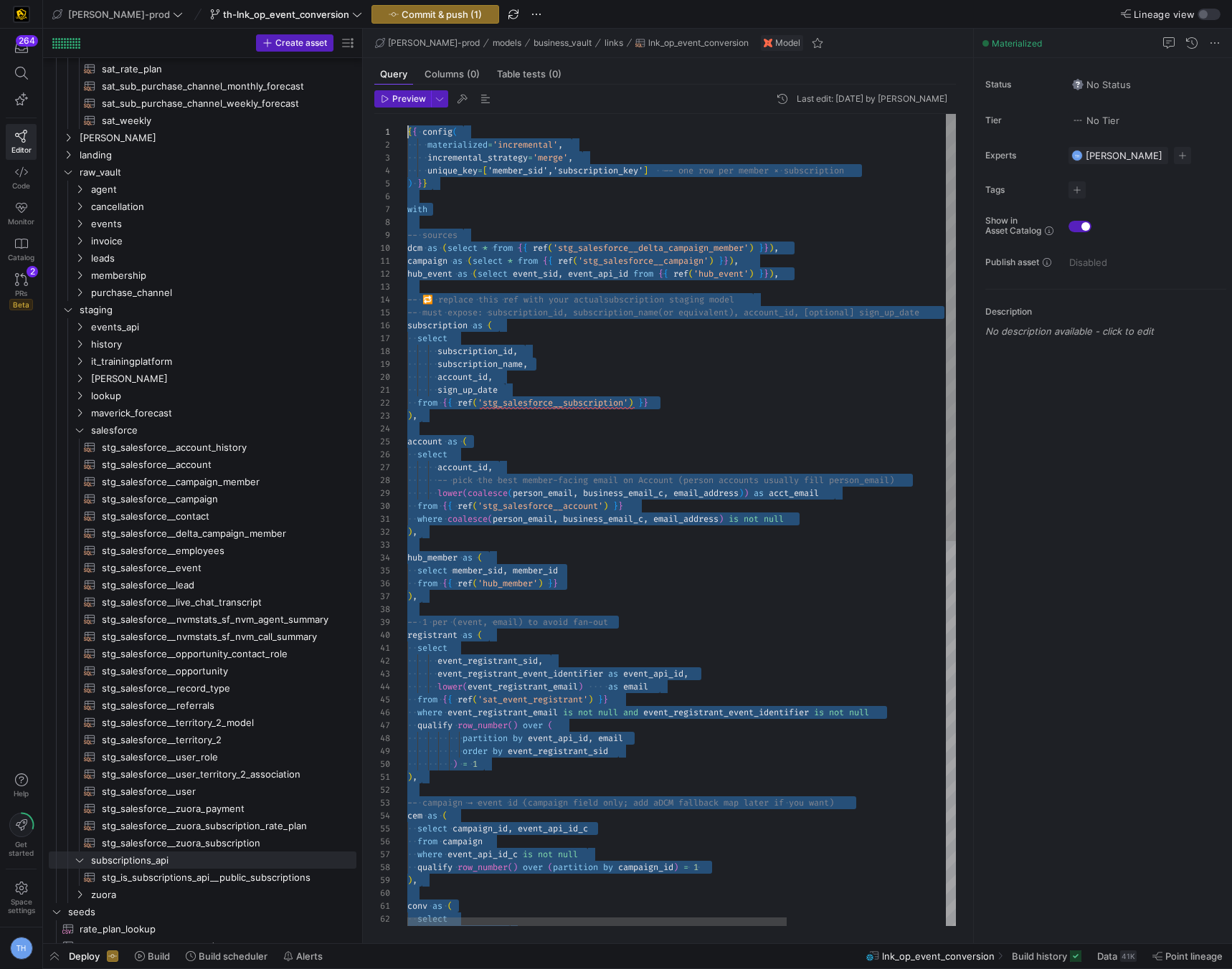
drag, startPoint x: 505, startPoint y: 898, endPoint x: 364, endPoint y: -3, distance: 912.0
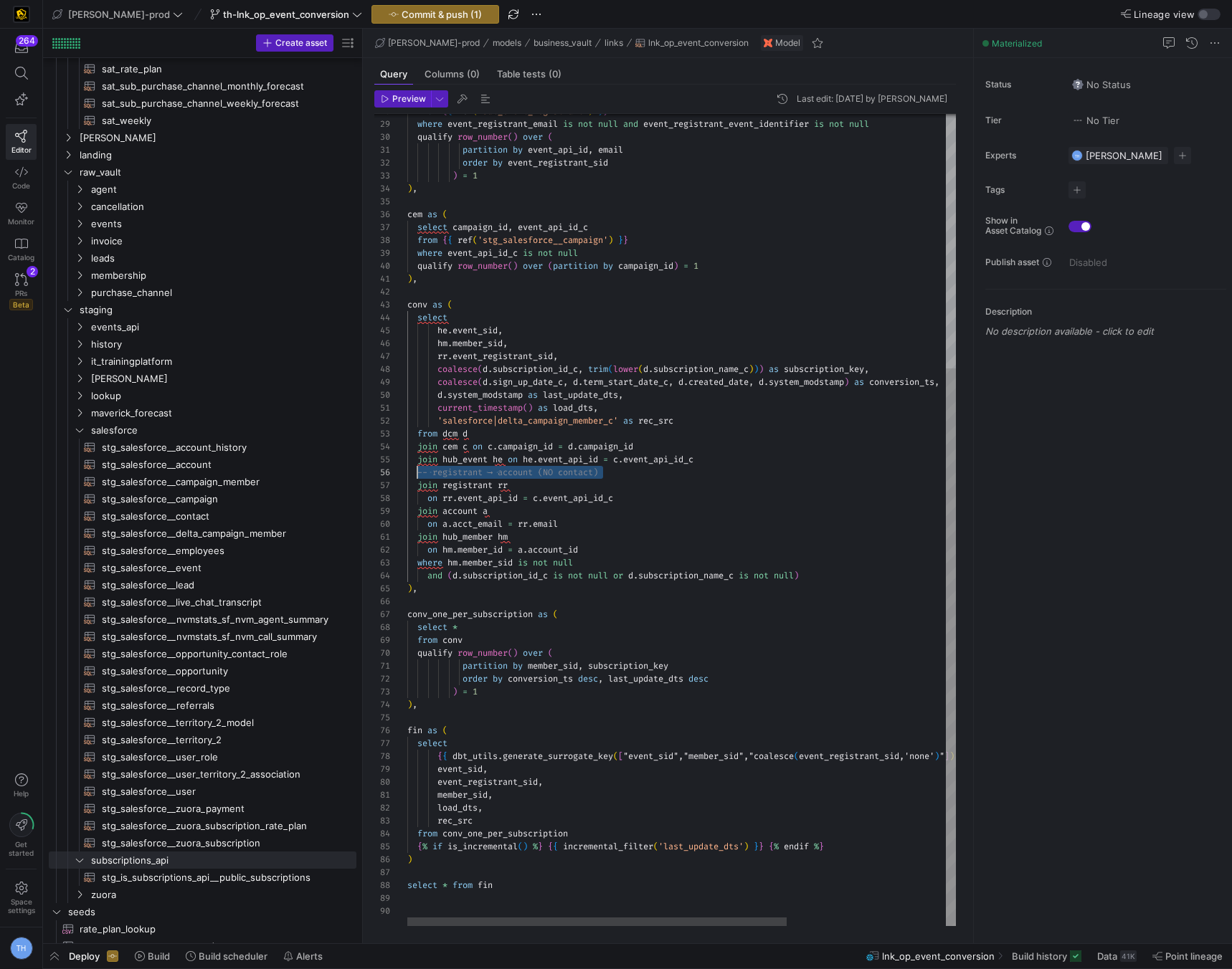
scroll to position [64, 0]
drag, startPoint x: 620, startPoint y: 470, endPoint x: 397, endPoint y: 468, distance: 223.0
click at [407, 468] on div "-- registrant → account (NO contact) join registrant rr on rr . event_api_id = …" at bounding box center [795, 335] width 778 height 1182
type textarea "current_timestamp() as load_dts, 'salesforce|delta_campaign_member_c' as rec_sr…"
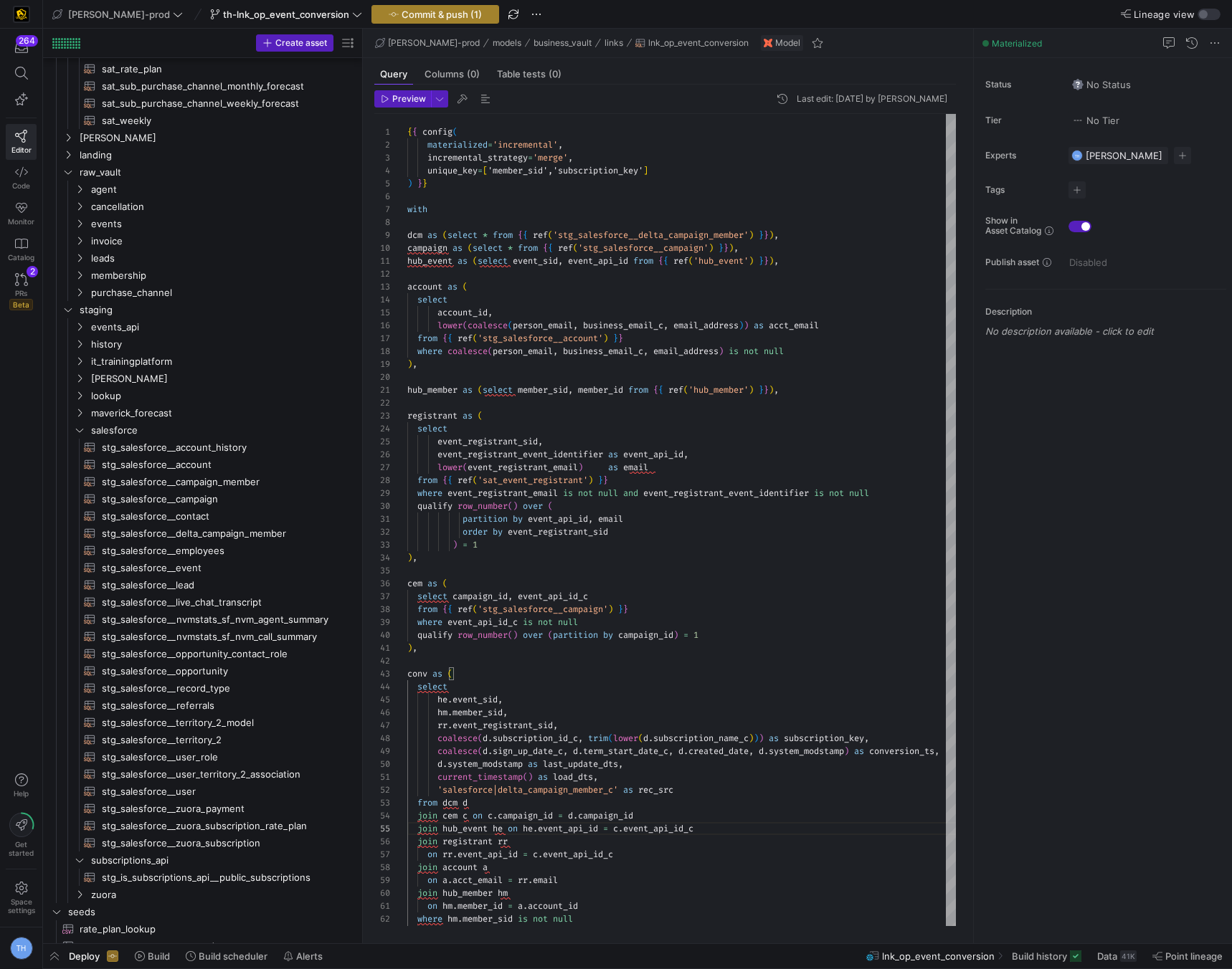
click at [404, 11] on span "Commit & push (1)" at bounding box center [441, 14] width 80 height 11
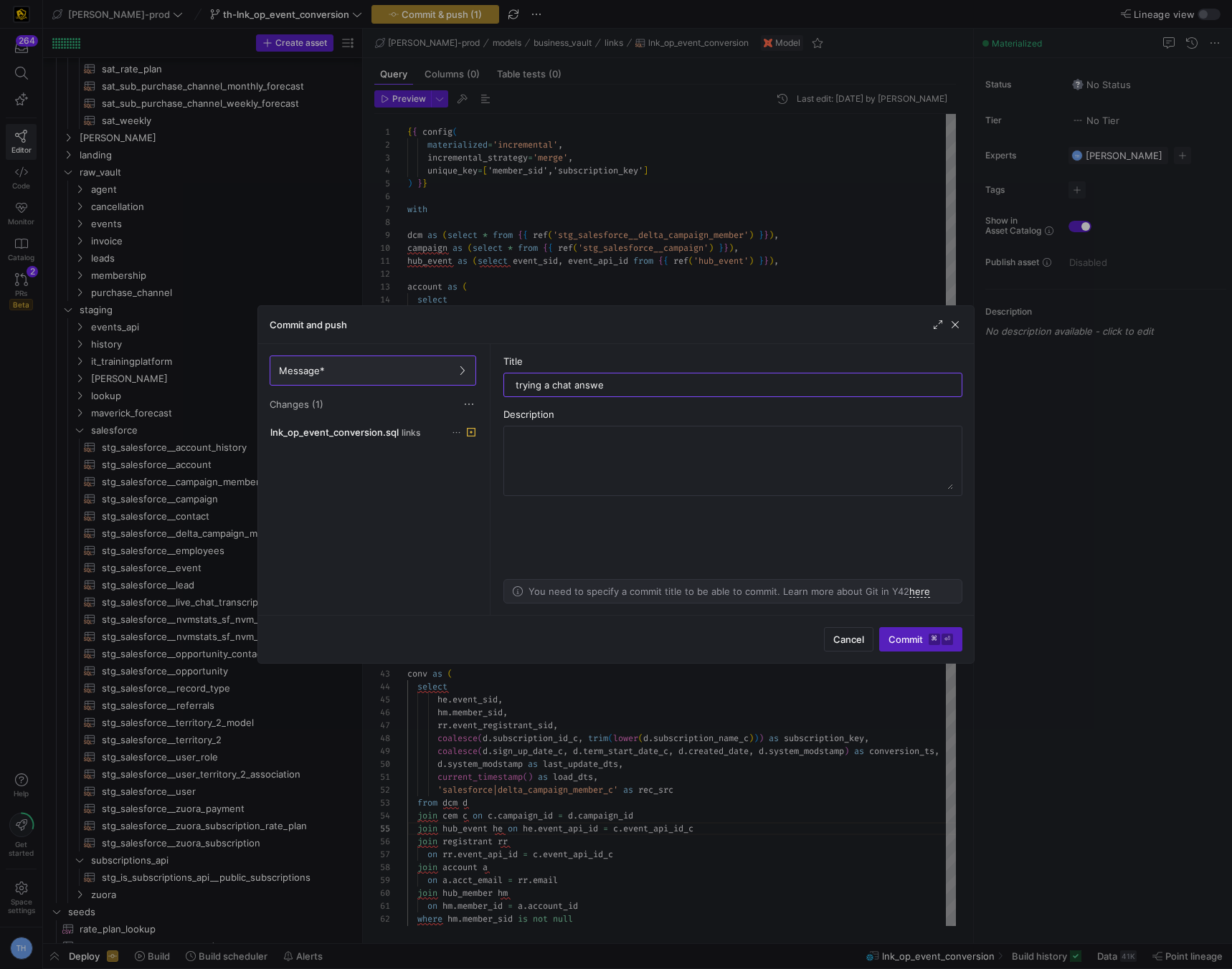
type input "trying a chat answer"
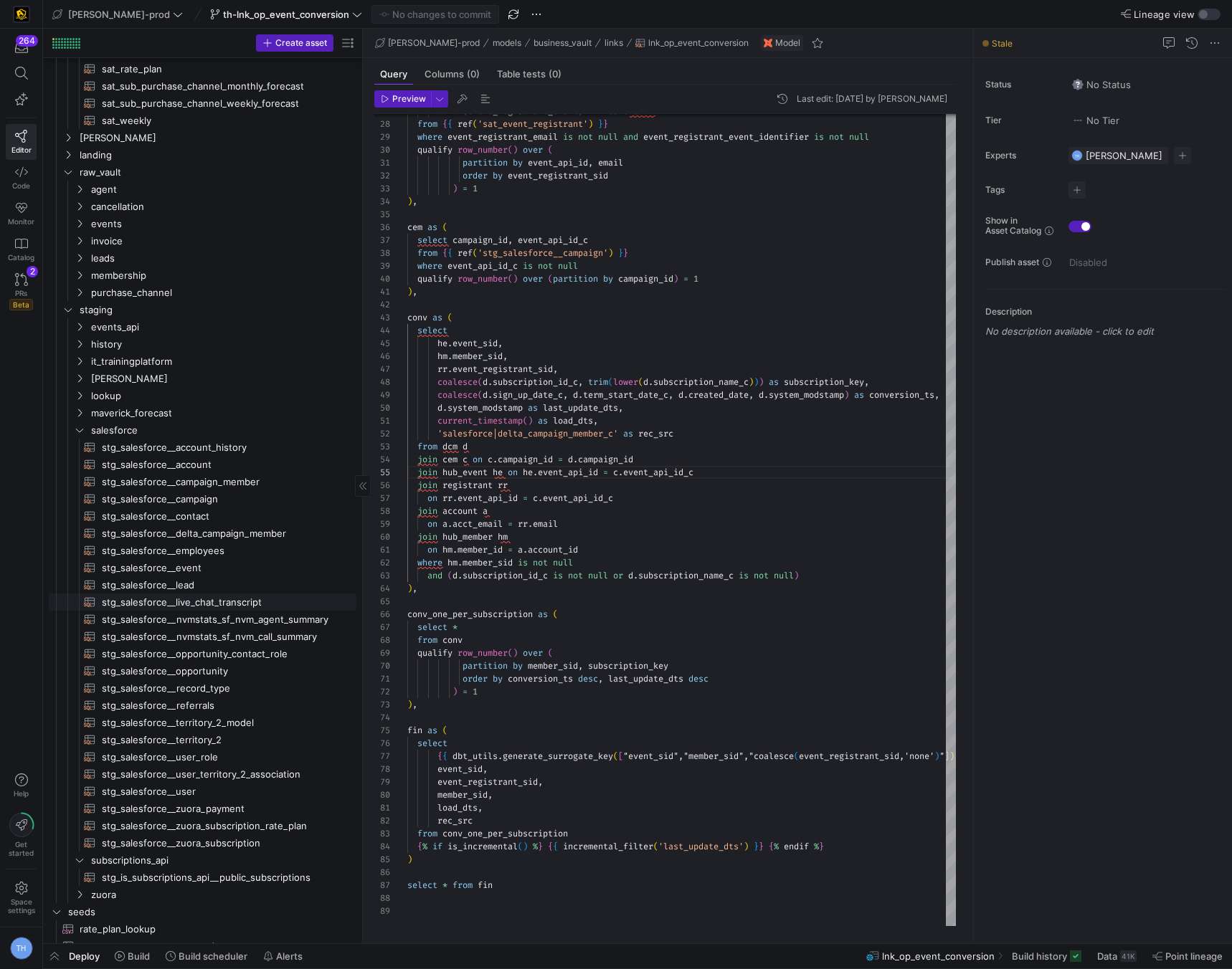
scroll to position [664, 0]
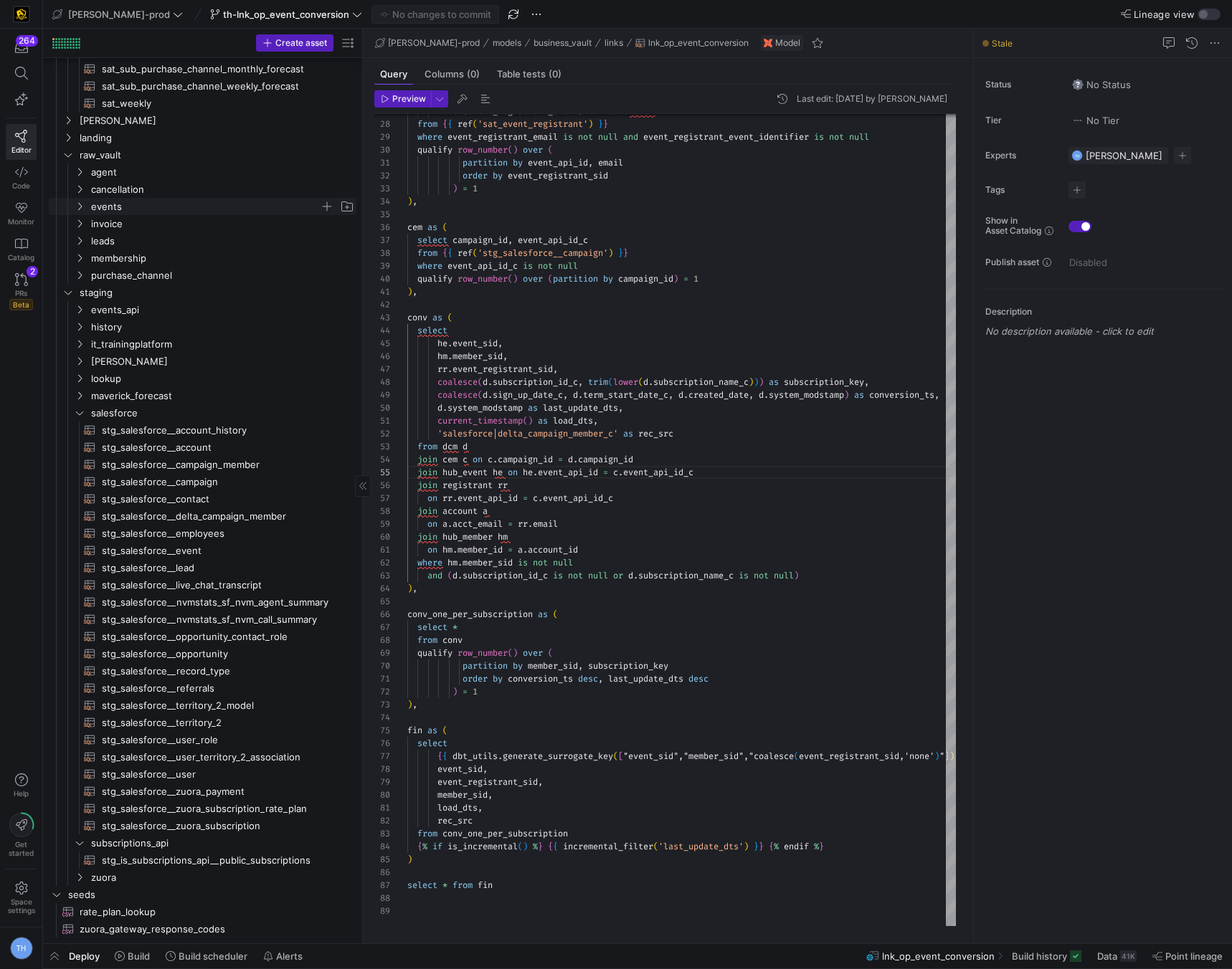
click at [147, 207] on span "events" at bounding box center [205, 206] width 229 height 16
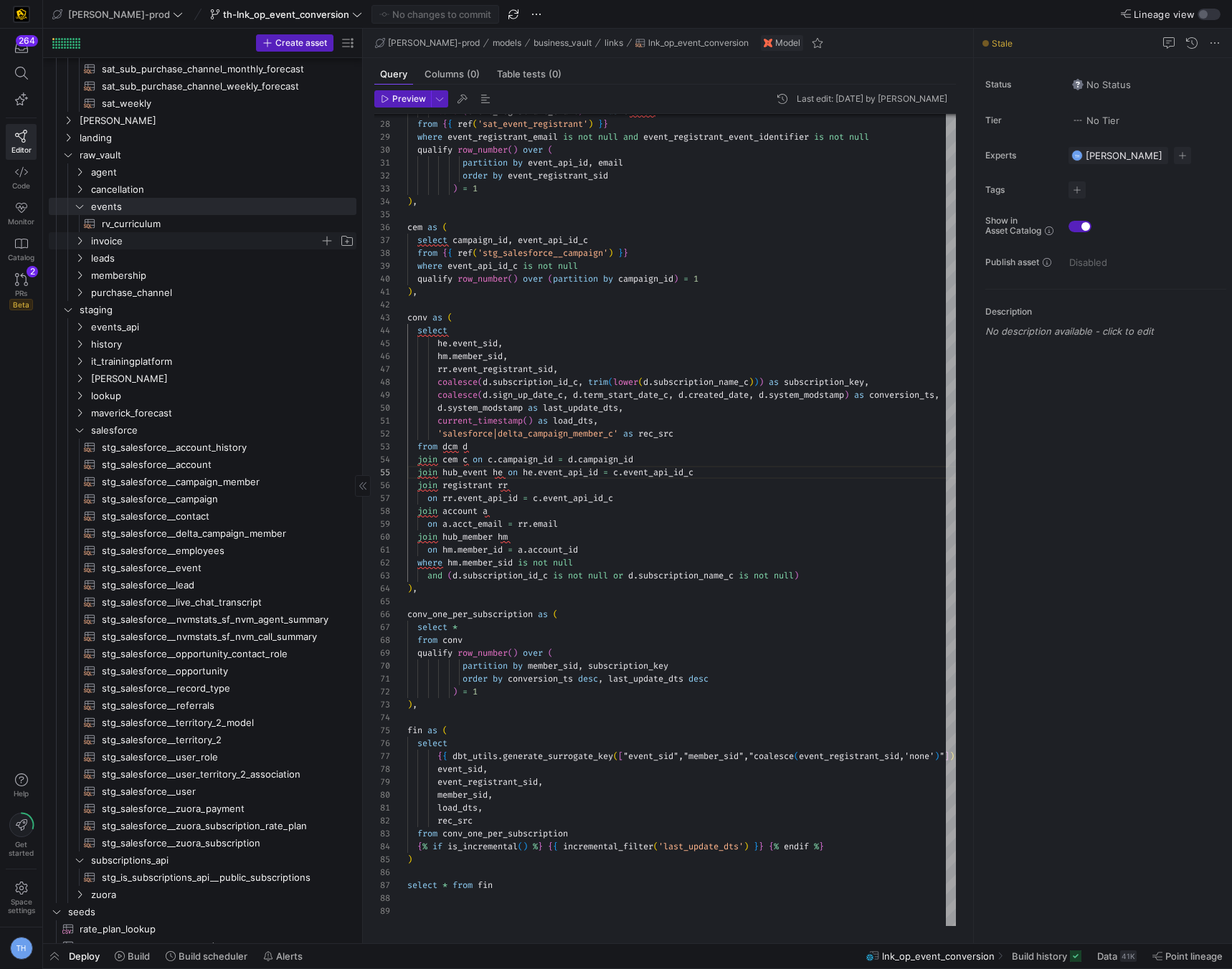
click at [153, 248] on span "invoice" at bounding box center [205, 240] width 229 height 16
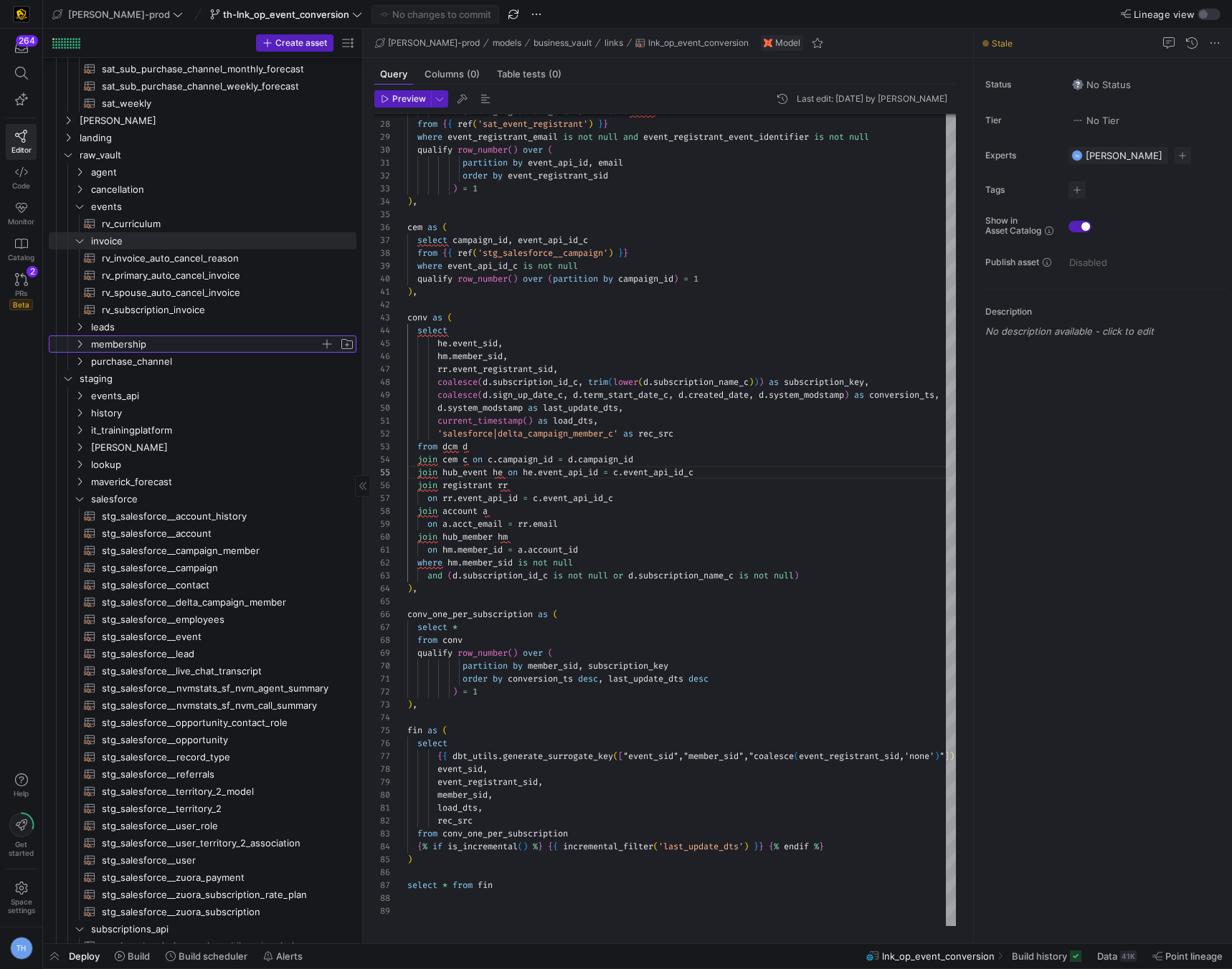
click at [167, 338] on span "membership" at bounding box center [205, 344] width 229 height 16
click at [455, 321] on div "join registrant rr on rr . event_api_id = c . event_api_id_c join account a on …" at bounding box center [795, 342] width 778 height 1169
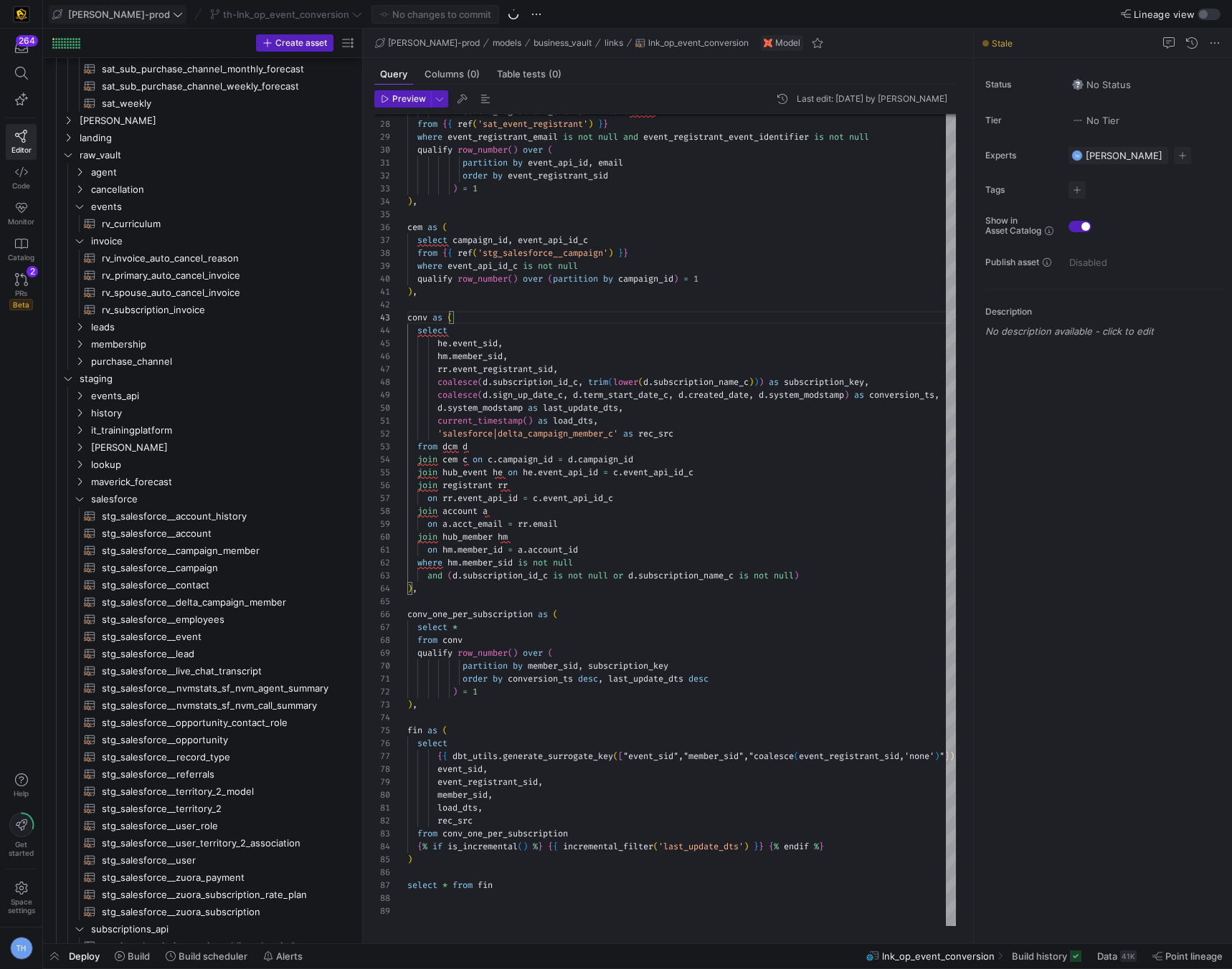
click at [121, 12] on span "[PERSON_NAME]-prod" at bounding box center [119, 14] width 101 height 11
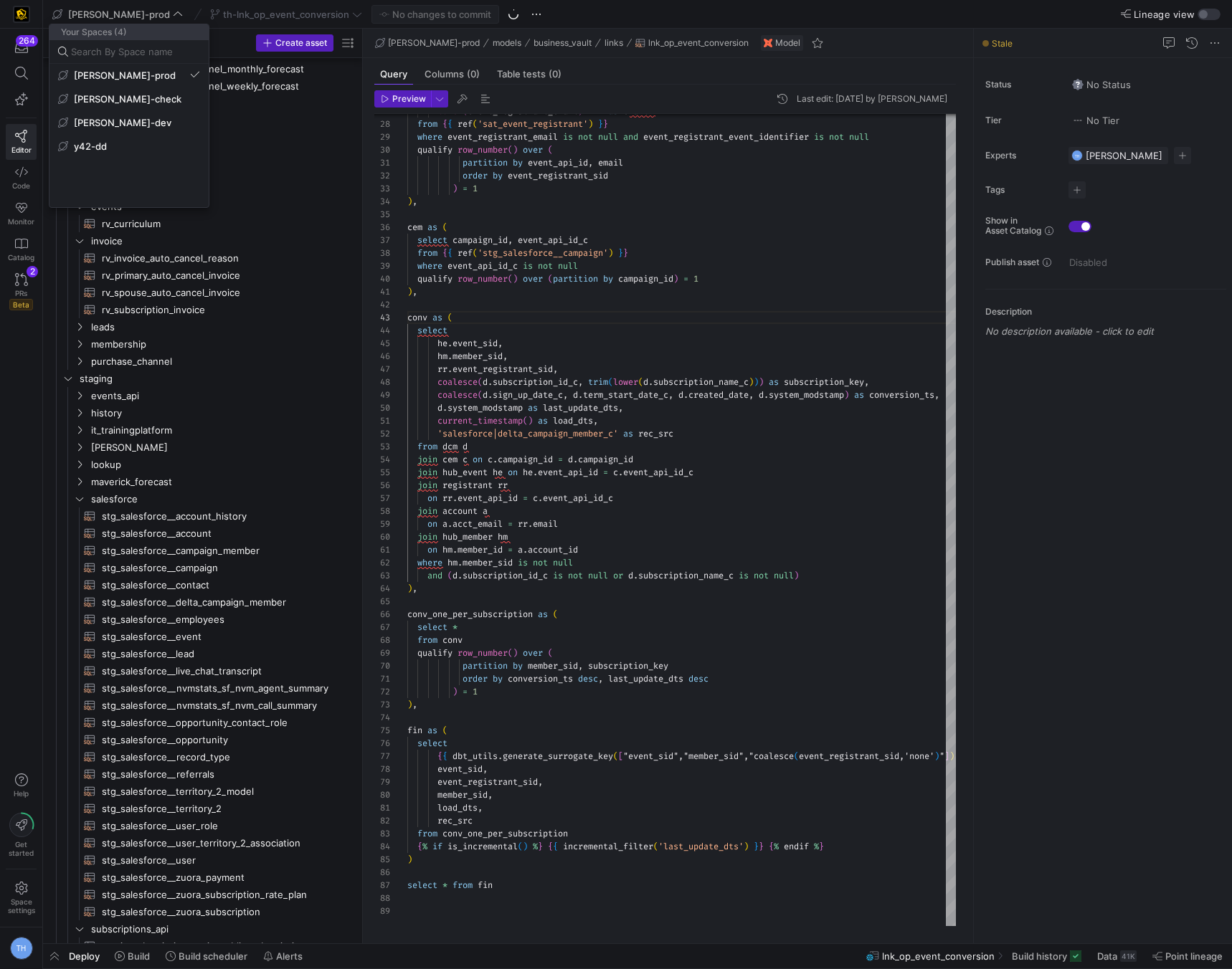
click at [411, 367] on div at bounding box center [616, 484] width 1232 height 969
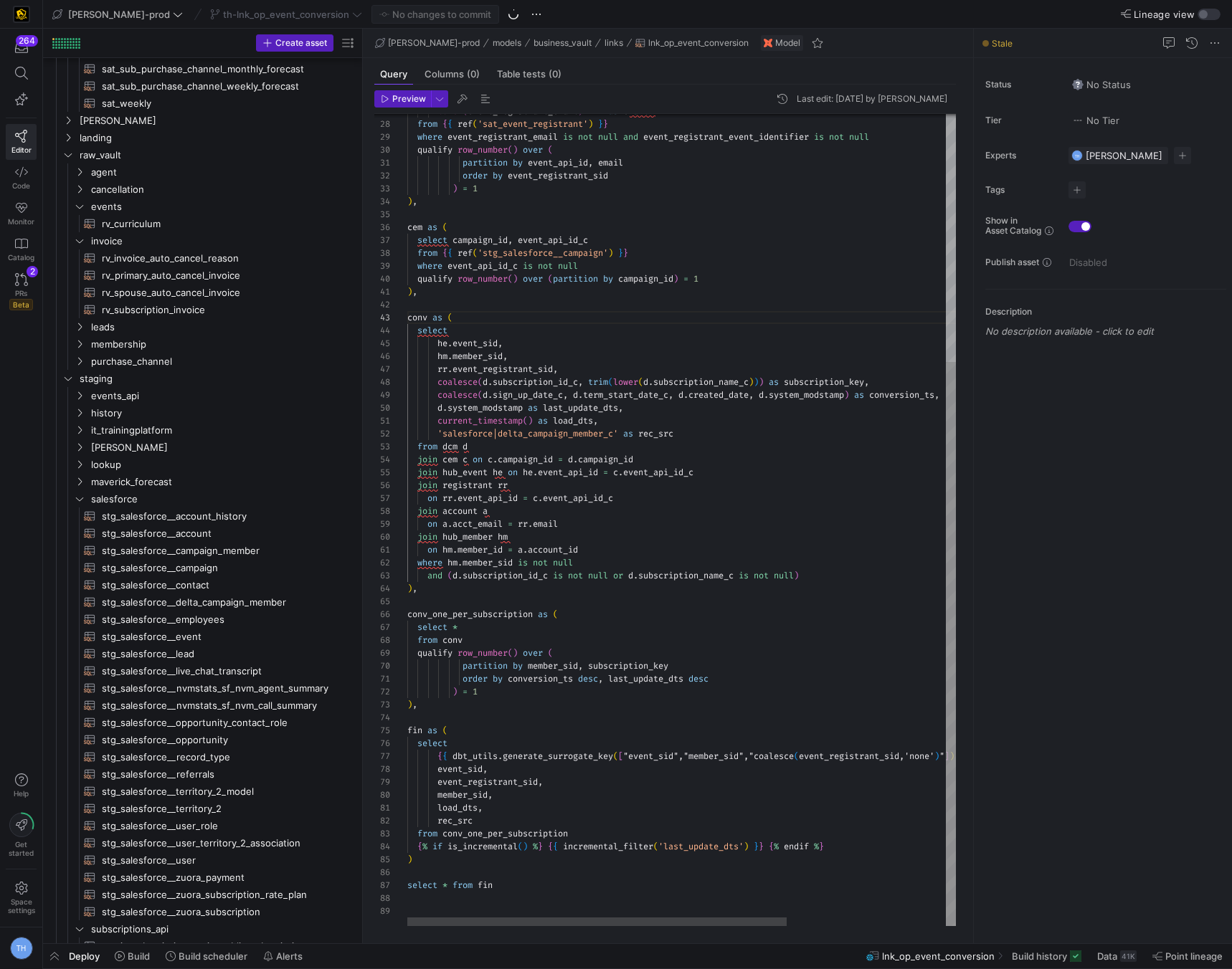
type textarea "current_timestamp() as load_dts, 'salesforce|delta_campaign_member_c' as rec_sr…"
click at [482, 495] on div "join registrant rr on rr . event_api_id = c . event_api_id_c join account a on …" at bounding box center [795, 342] width 778 height 1169
click at [123, 967] on span at bounding box center [132, 957] width 47 height 23
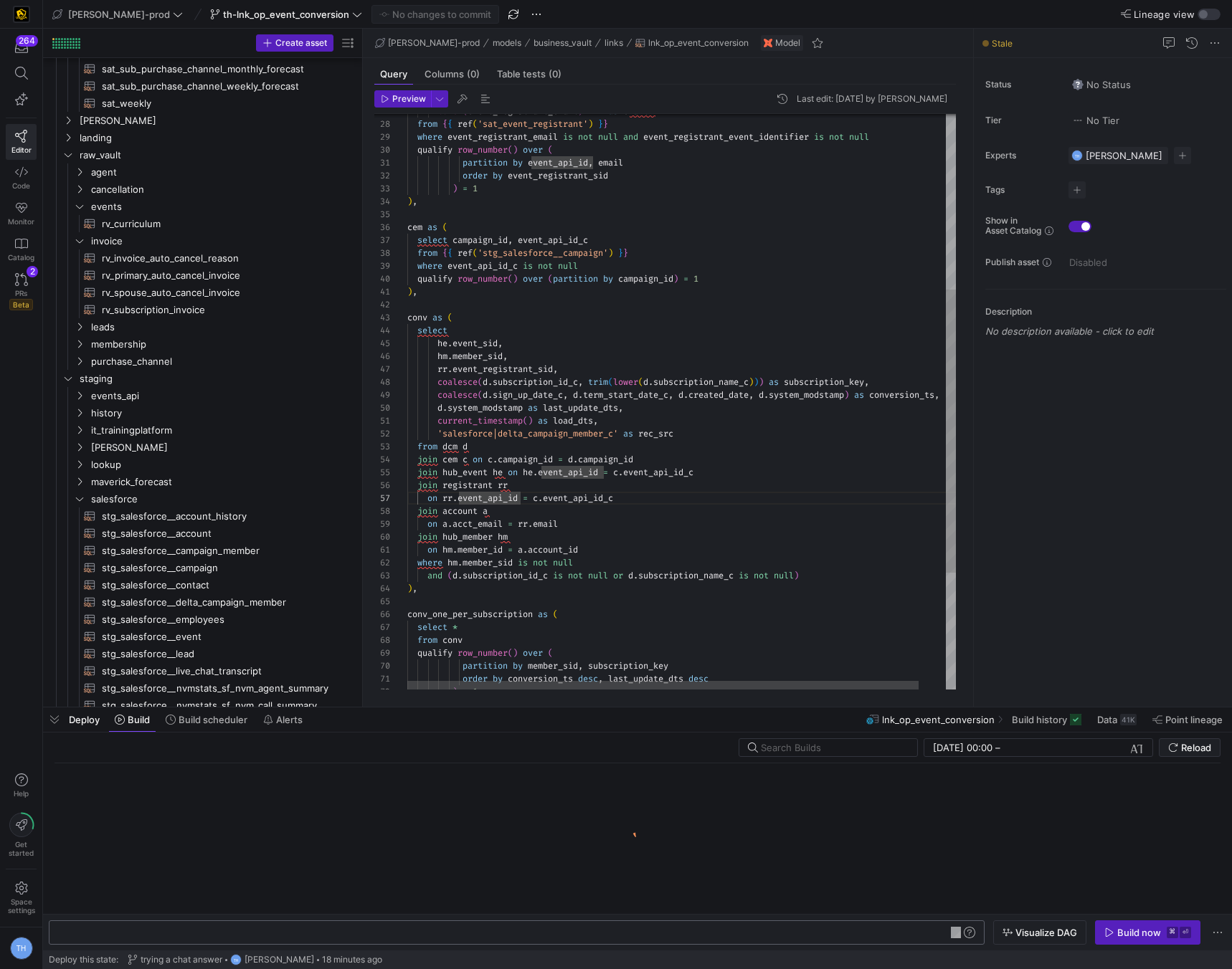
scroll to position [0, 176]
click at [1191, 931] on span "button" at bounding box center [1147, 933] width 104 height 23
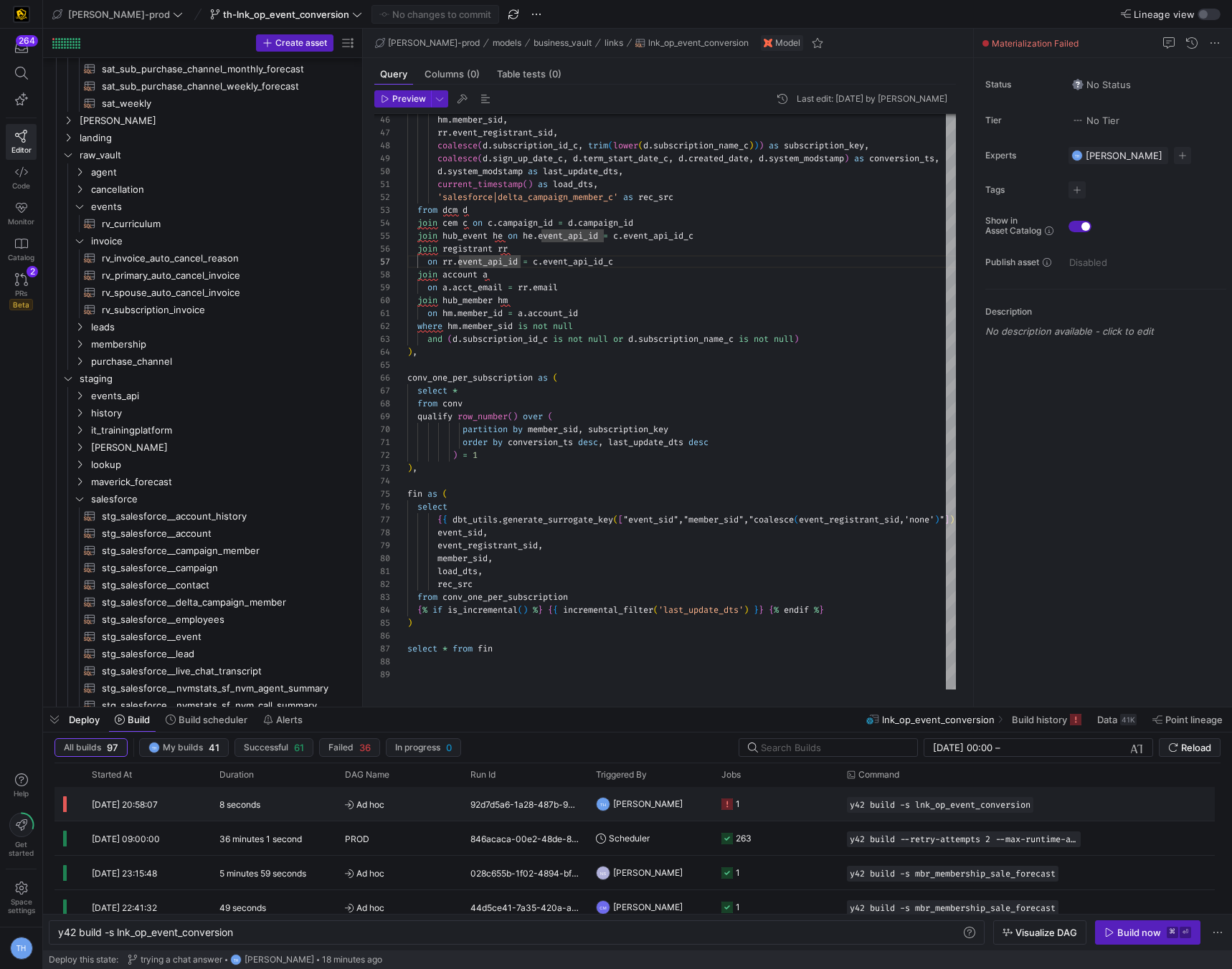
click at [767, 795] on y42-job-status-cell-renderer "1" at bounding box center [774, 804] width 108 height 33
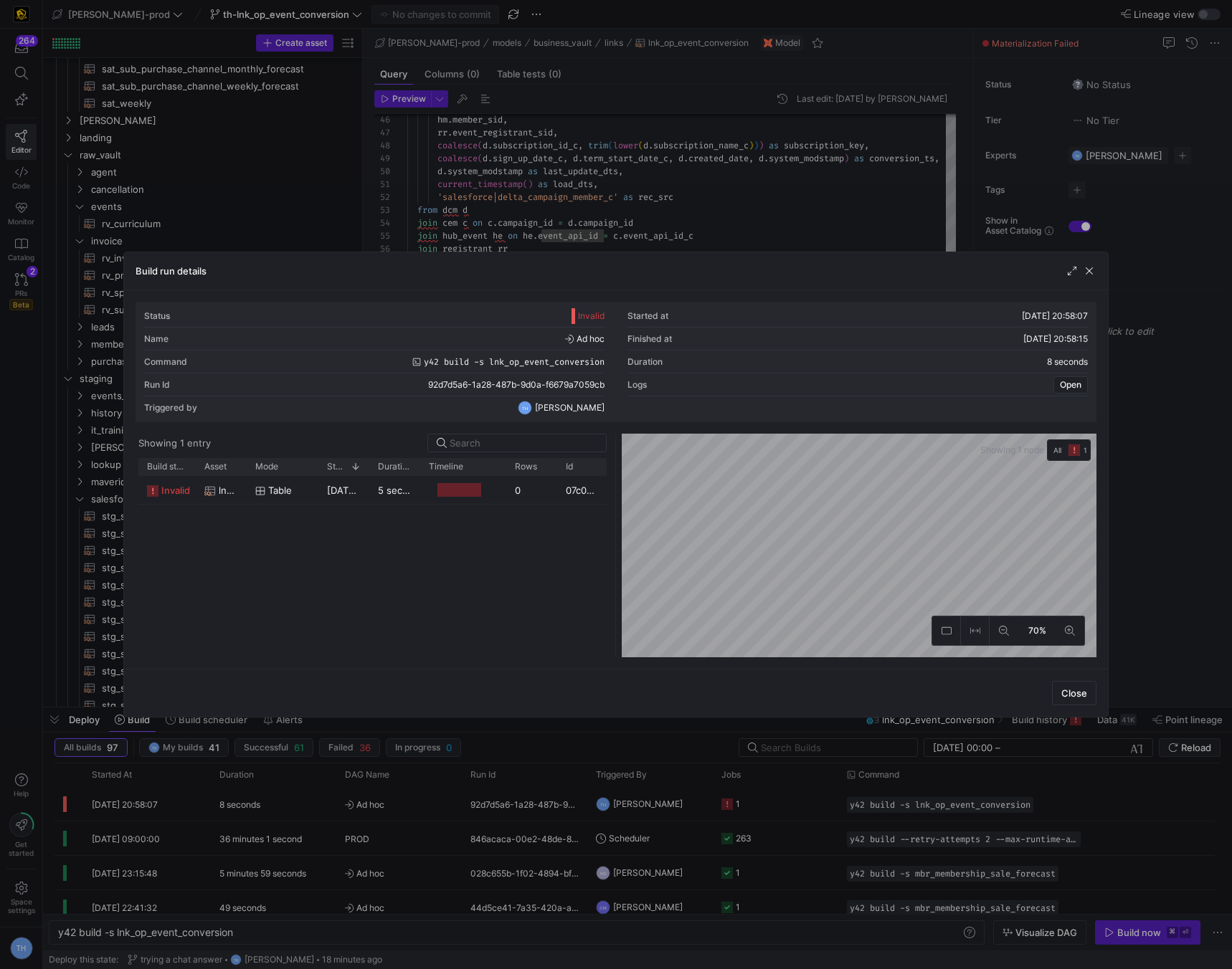
click at [609, 168] on div at bounding box center [616, 484] width 1232 height 969
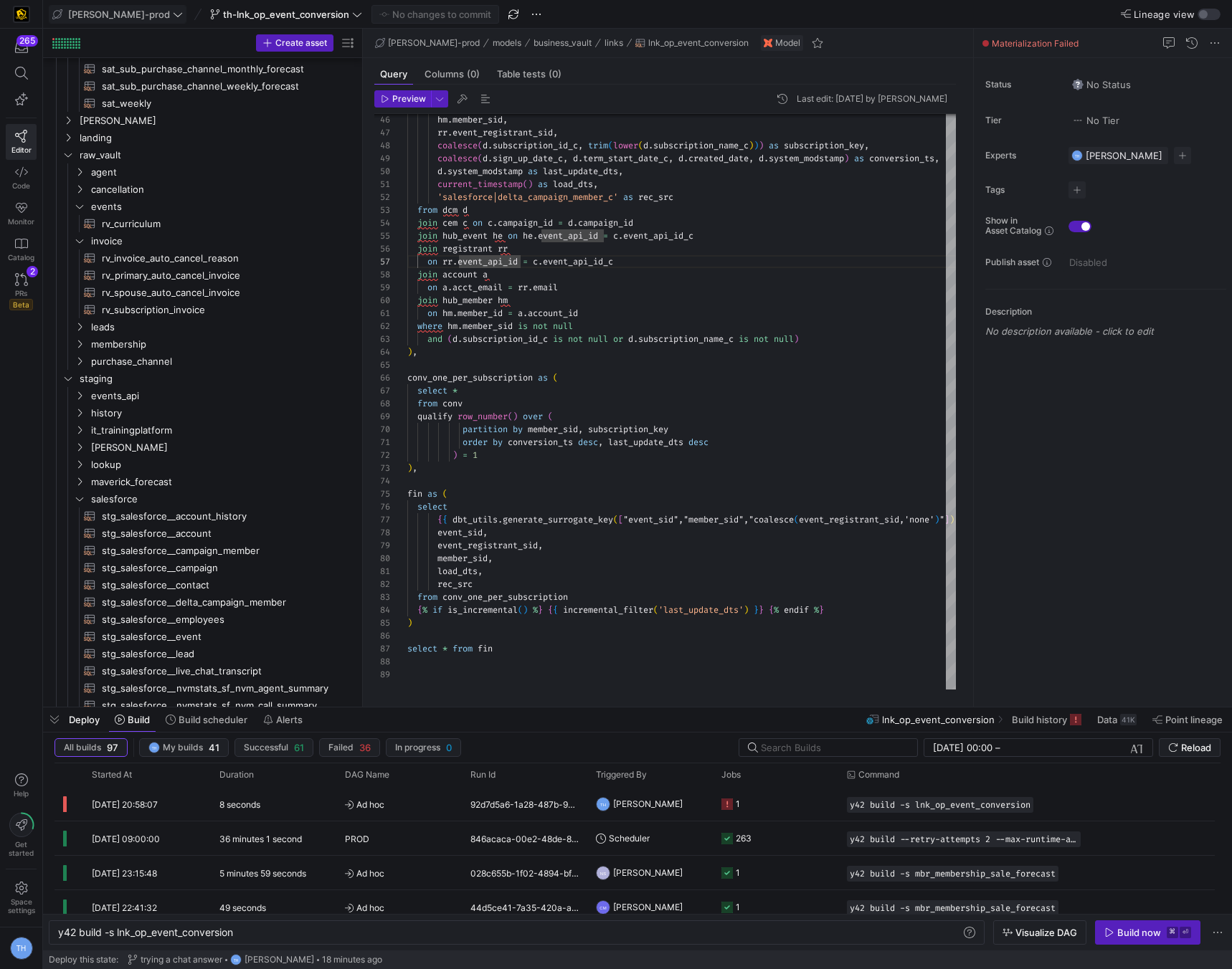
click at [119, 13] on span "[PERSON_NAME]-prod" at bounding box center [119, 14] width 101 height 11
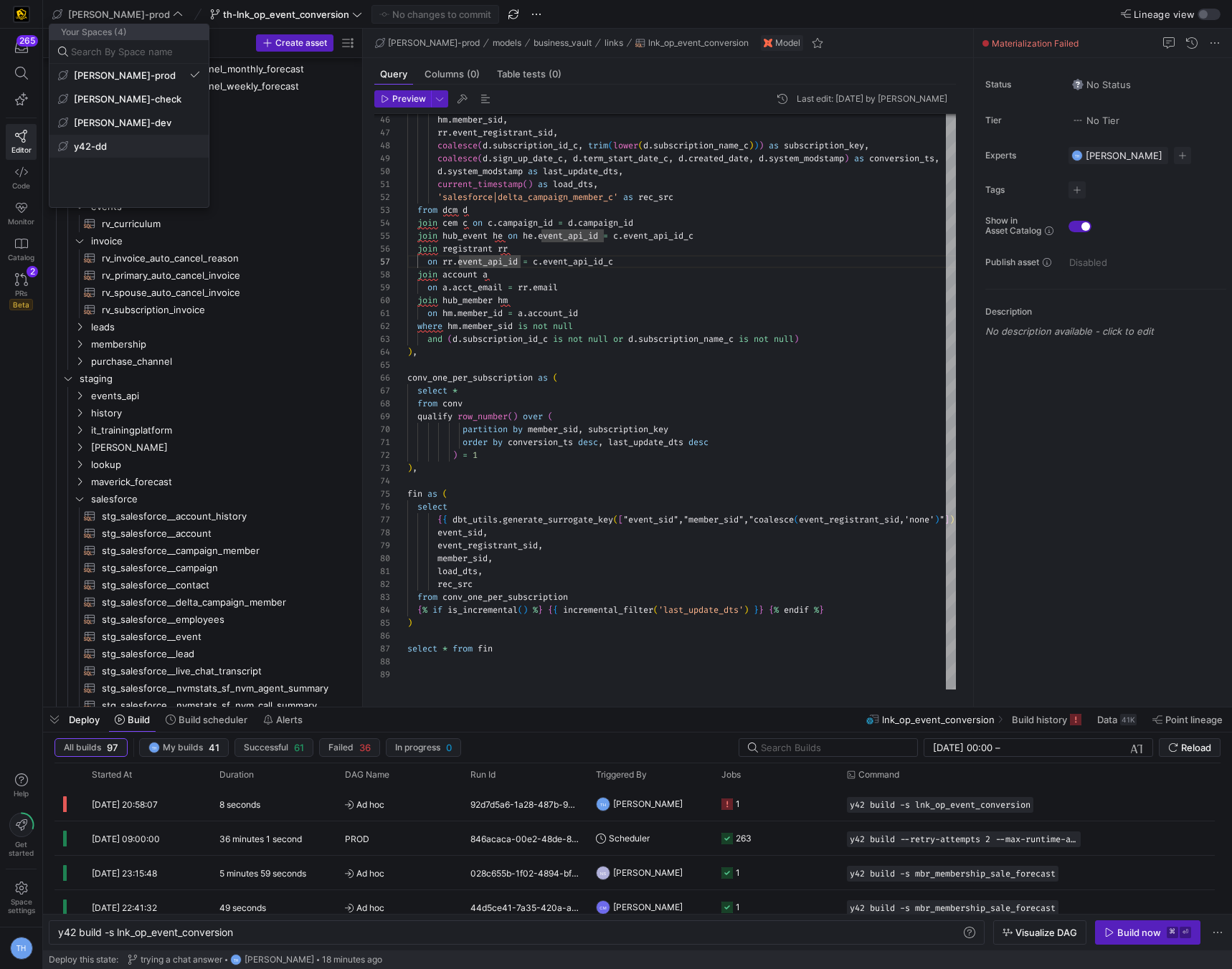
click at [123, 146] on span "y42-dd" at bounding box center [129, 146] width 142 height 11
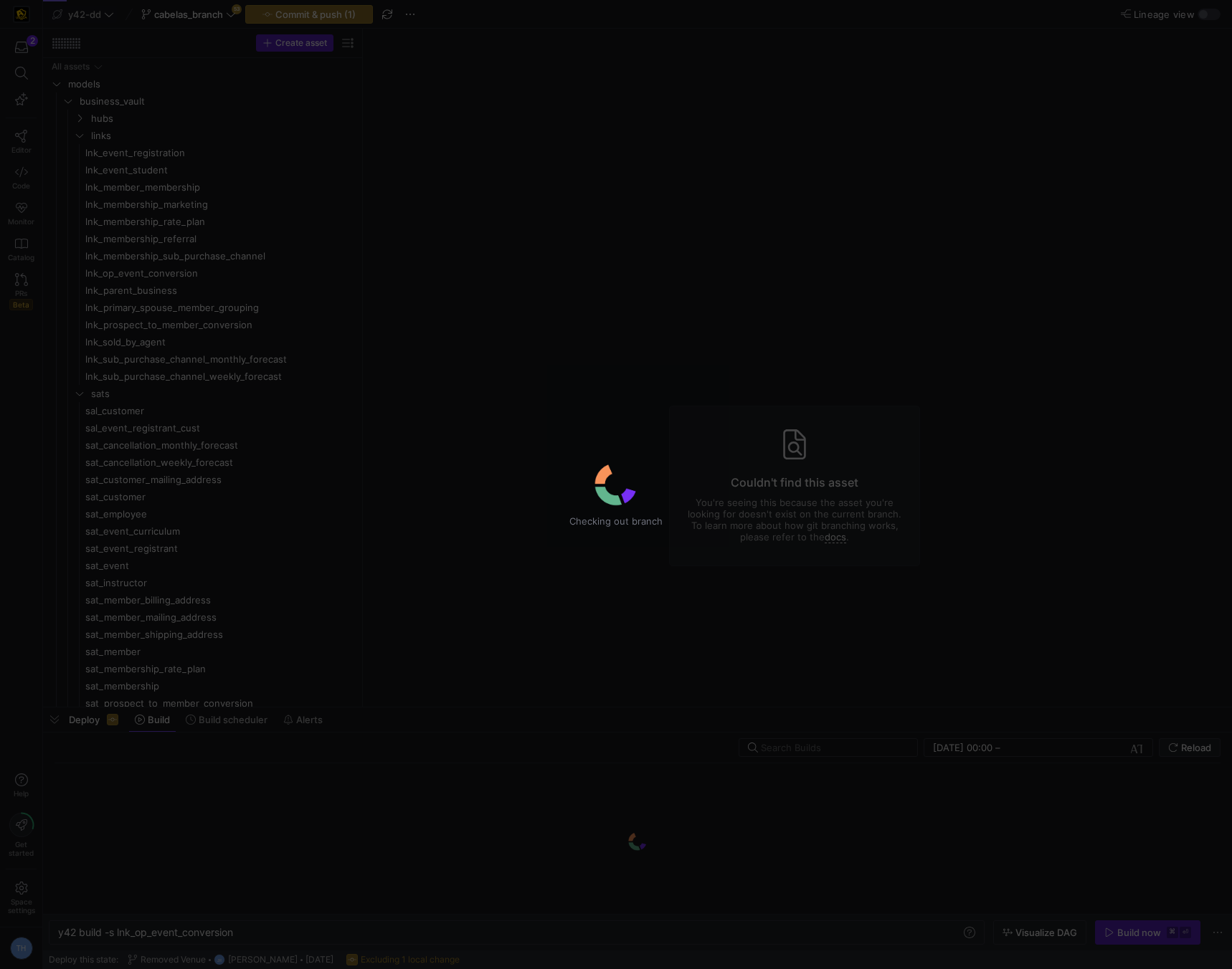
type textarea "y42 build"
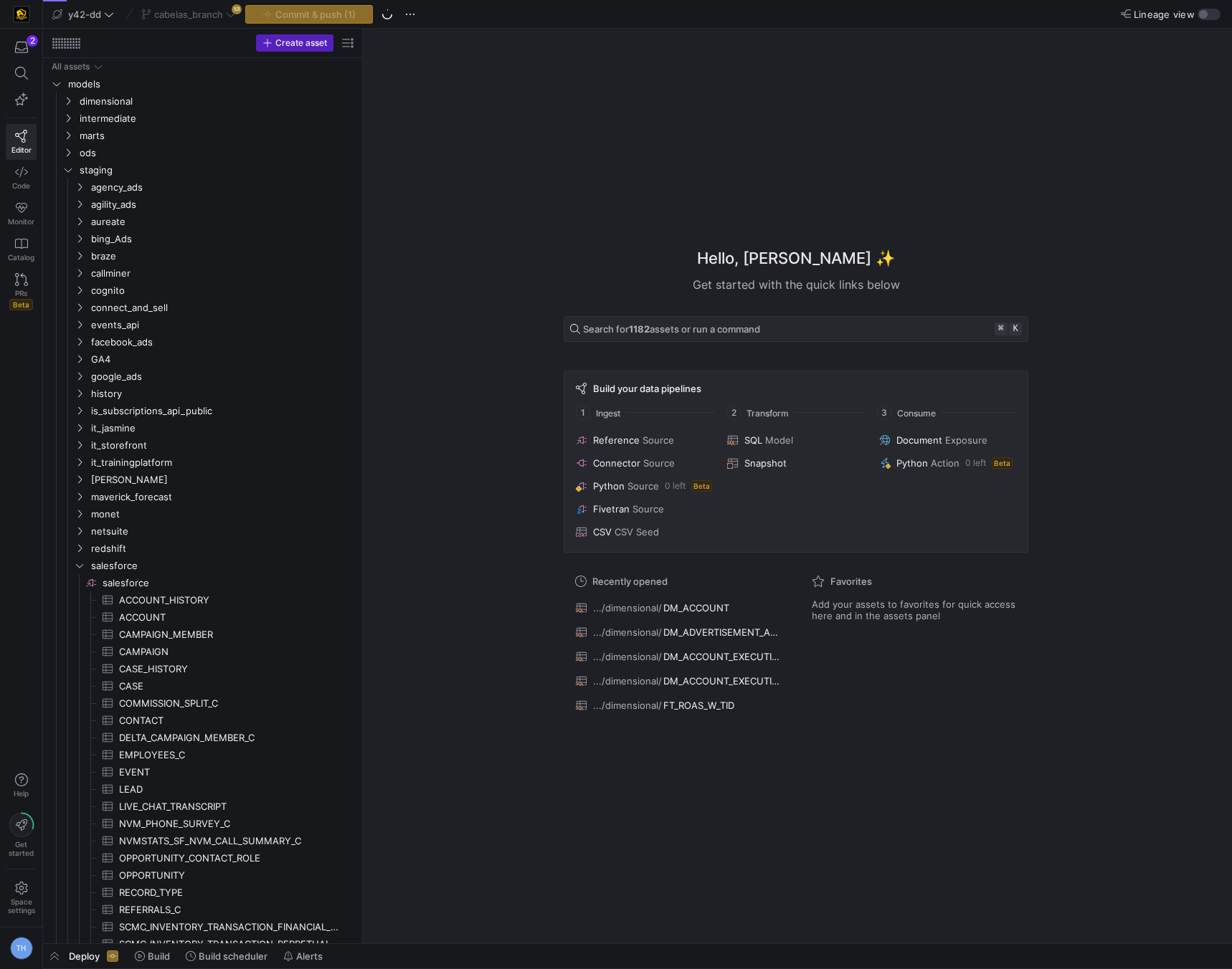
click at [190, 17] on div "cabelas_branch 53" at bounding box center [189, 13] width 101 height 18
click at [190, 17] on div "cabelas_branch 53" at bounding box center [189, 13] width 101 height 18
click at [192, 15] on div "cabelas_branch 53" at bounding box center [189, 13] width 101 height 18
click at [437, 247] on div "Hello, Tommy ✨ Get started with the quick links below Search for 1182 assets or…" at bounding box center [795, 486] width 855 height 915
click at [192, 15] on span "cabelas_branch" at bounding box center [189, 14] width 69 height 11
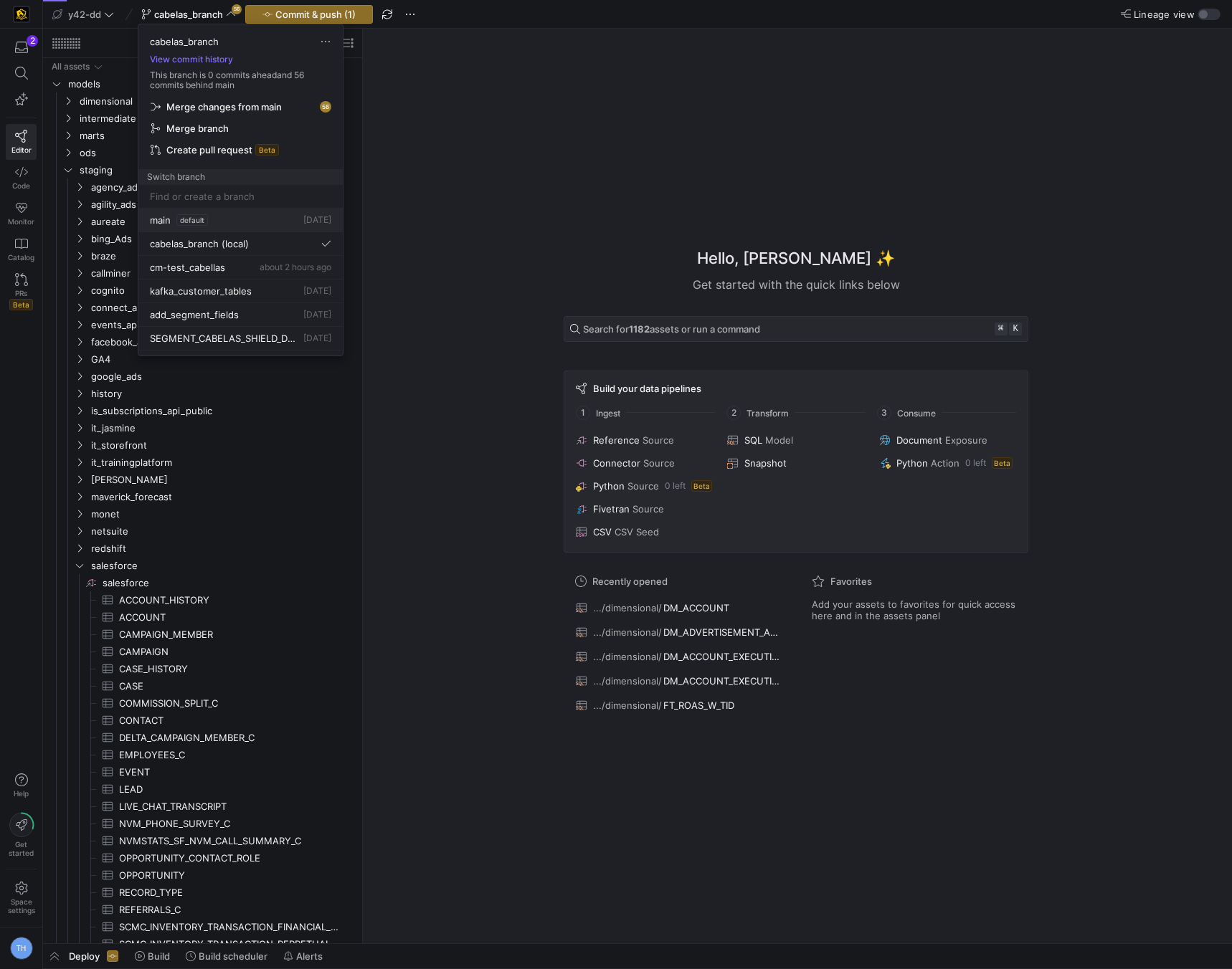
click at [214, 224] on div "main default 2 days ago" at bounding box center [240, 220] width 181 height 11
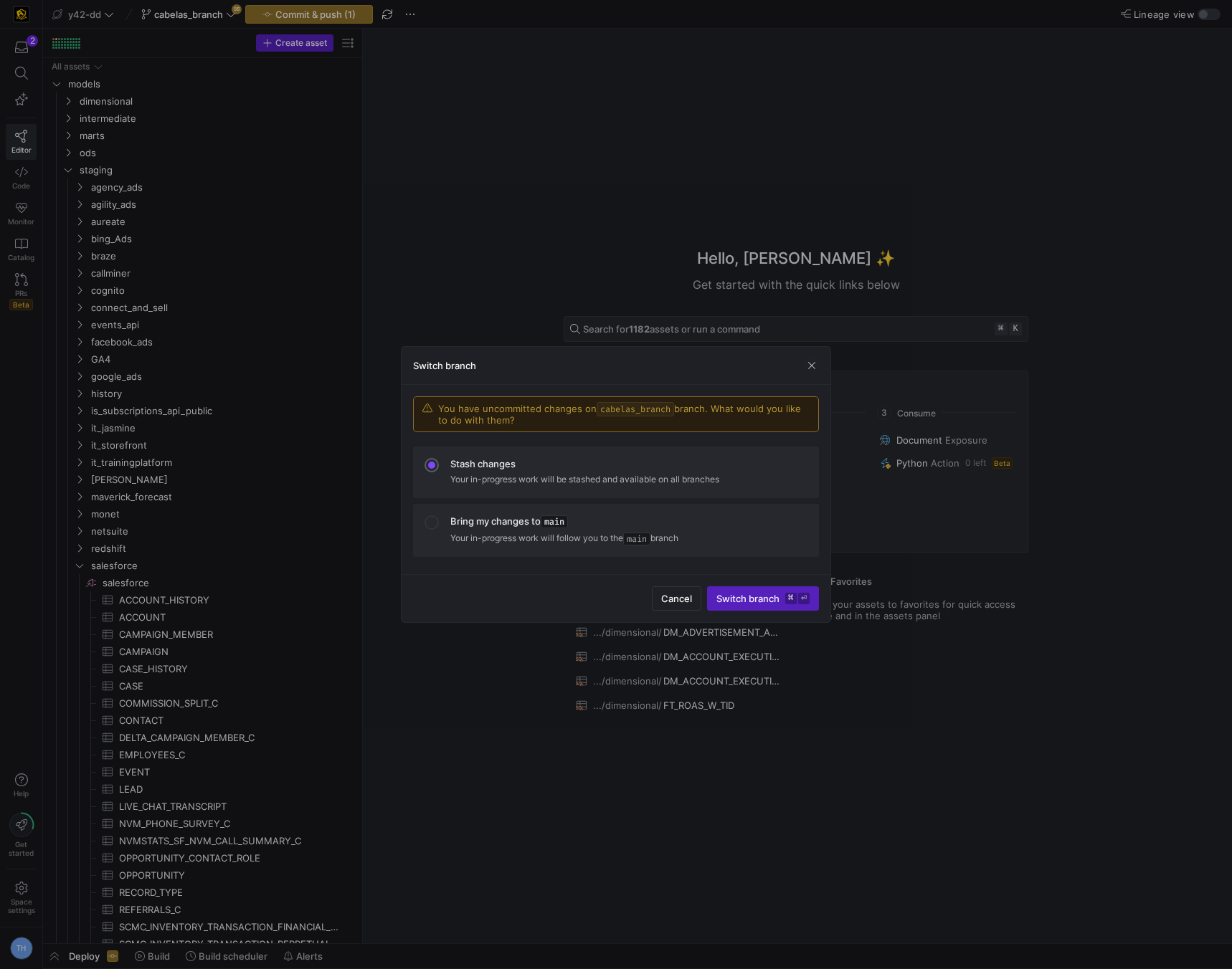
click at [447, 253] on div at bounding box center [616, 484] width 1232 height 969
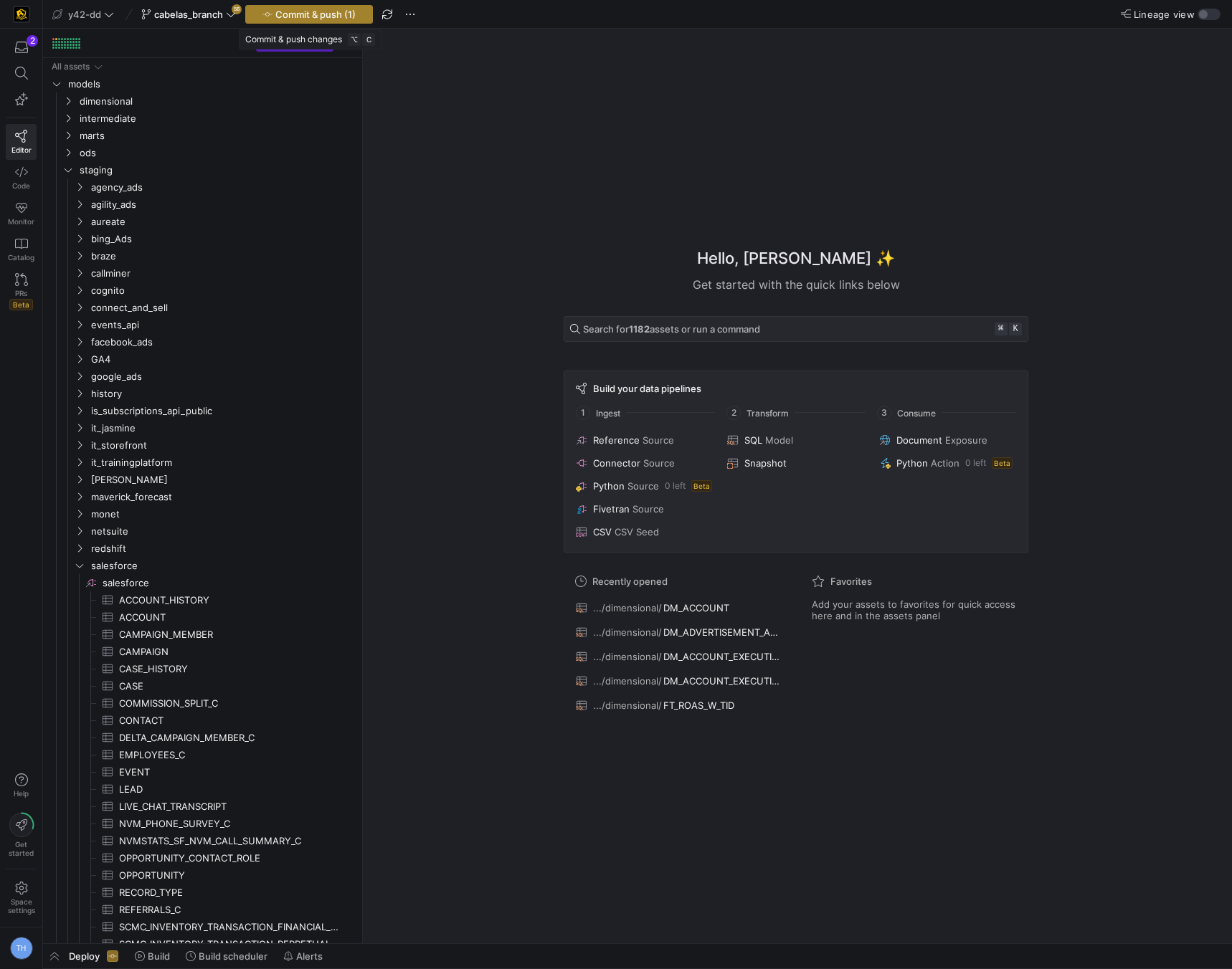
click at [351, 17] on span "Commit & push (1)" at bounding box center [316, 14] width 80 height 11
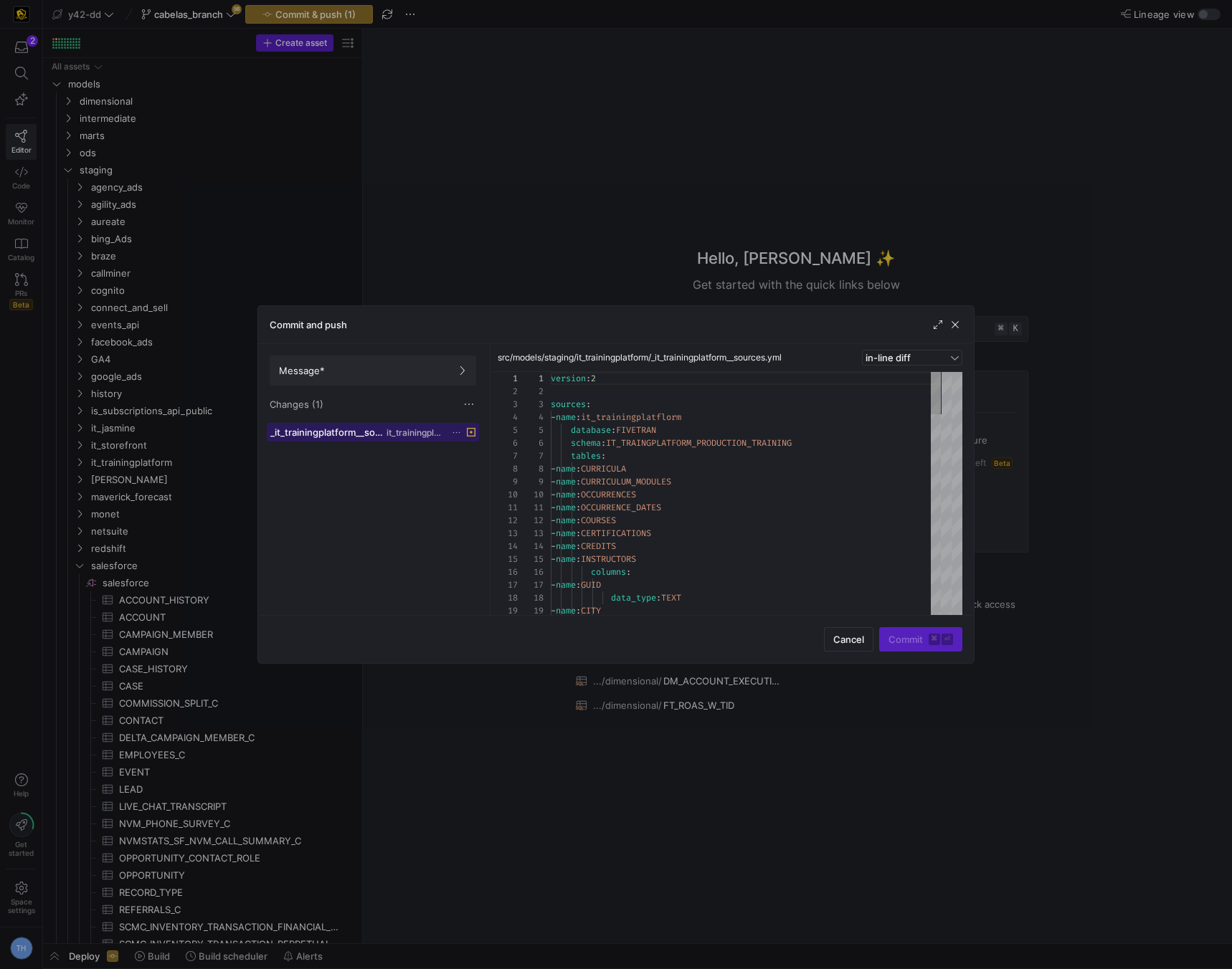
click at [334, 436] on span "_it_trainingplatform__sources.yml" at bounding box center [326, 433] width 113 height 11
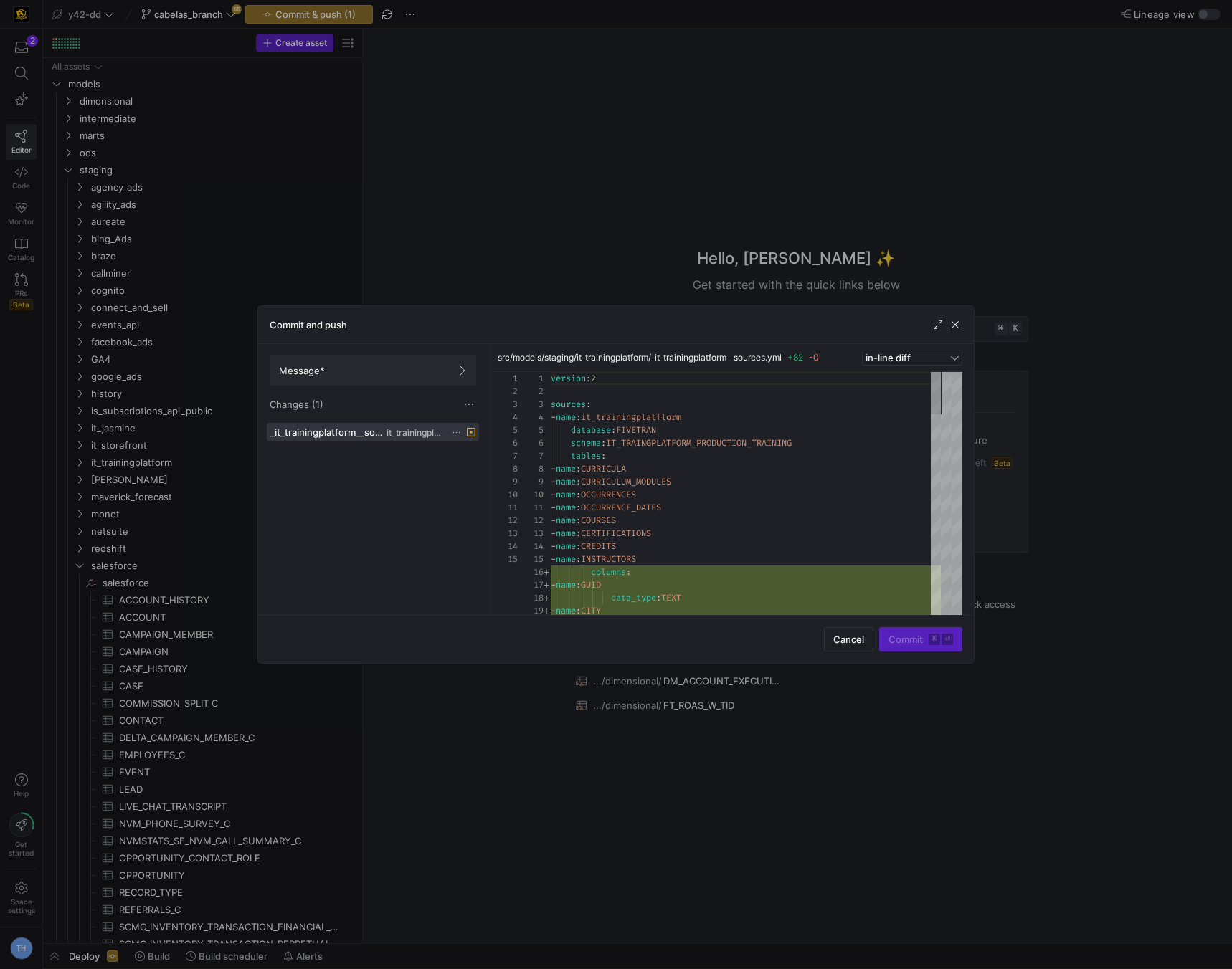
click at [605, 236] on div at bounding box center [616, 484] width 1232 height 969
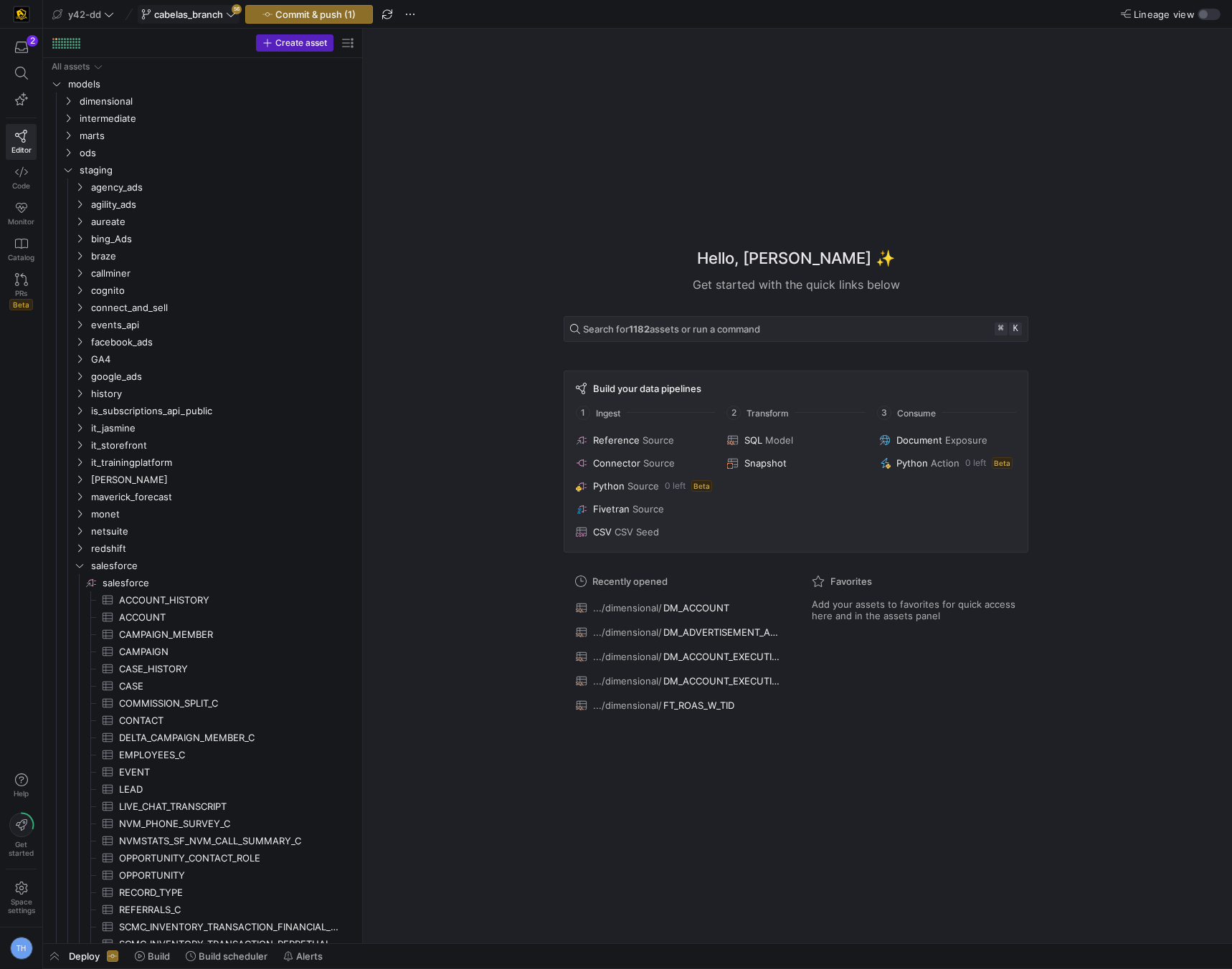
click at [196, 11] on span "cabelas_branch" at bounding box center [189, 14] width 69 height 11
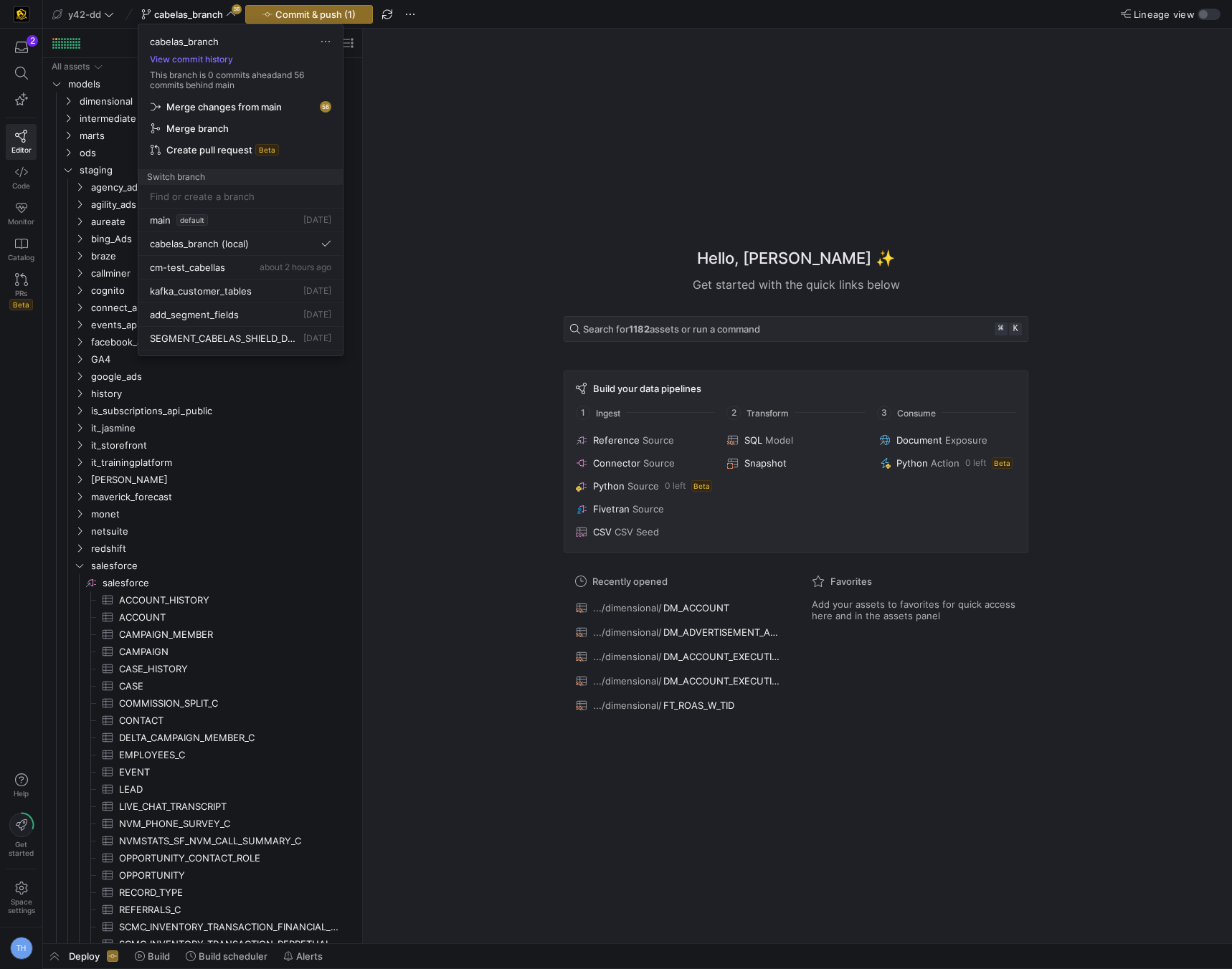
click at [196, 10] on div at bounding box center [616, 484] width 1232 height 969
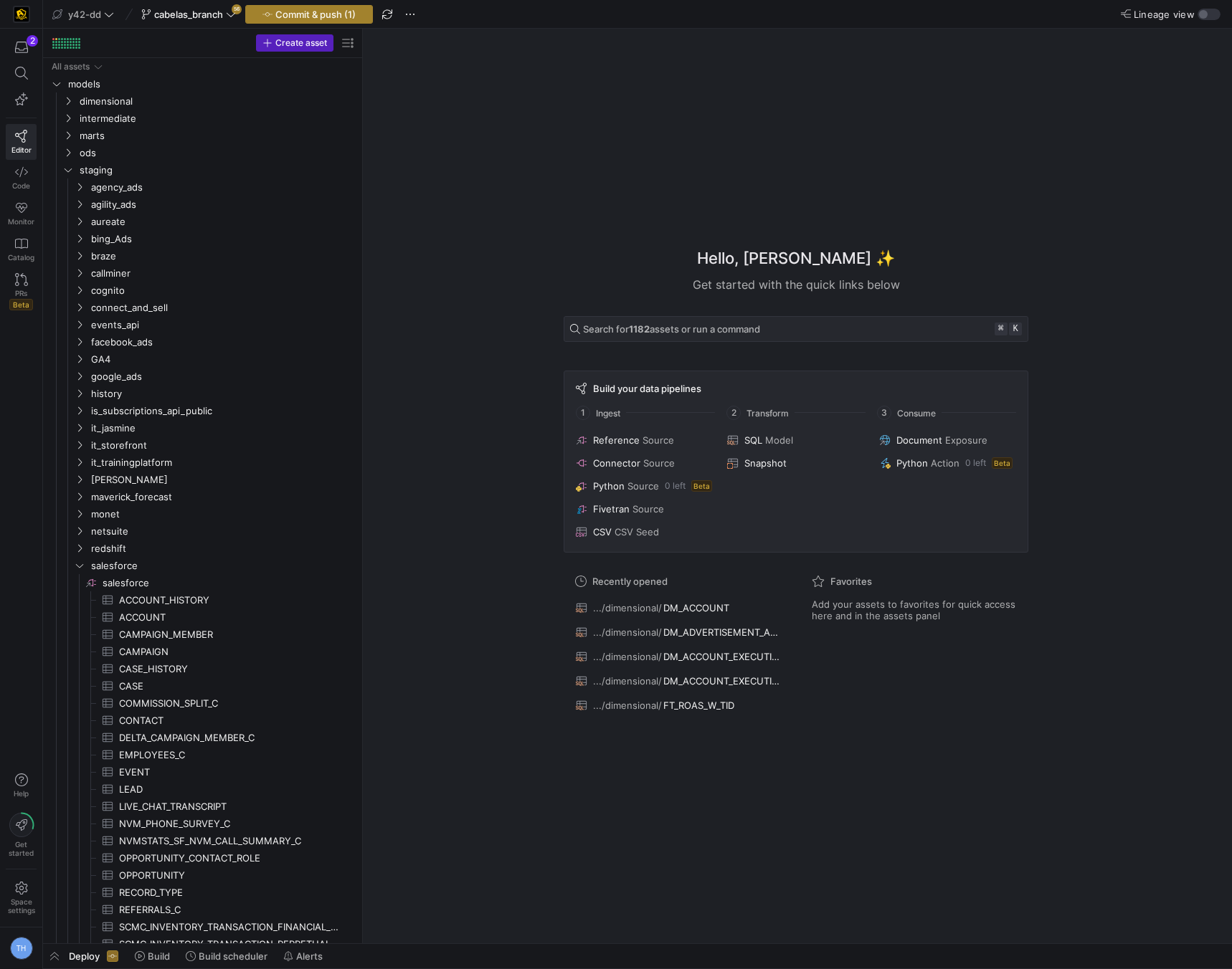
click at [298, 11] on span "Commit & push (1)" at bounding box center [316, 14] width 80 height 11
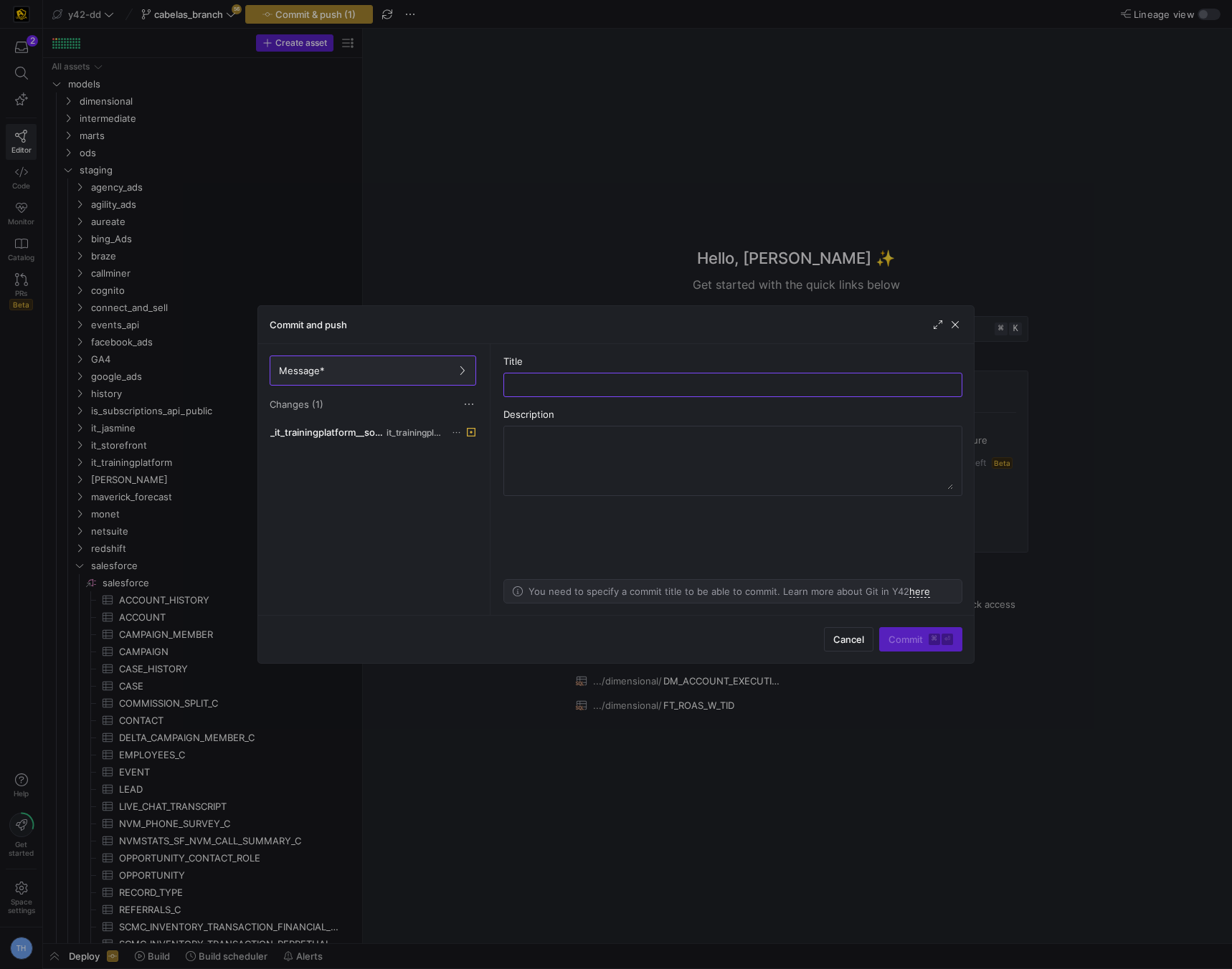
click at [298, 11] on div at bounding box center [616, 484] width 1232 height 969
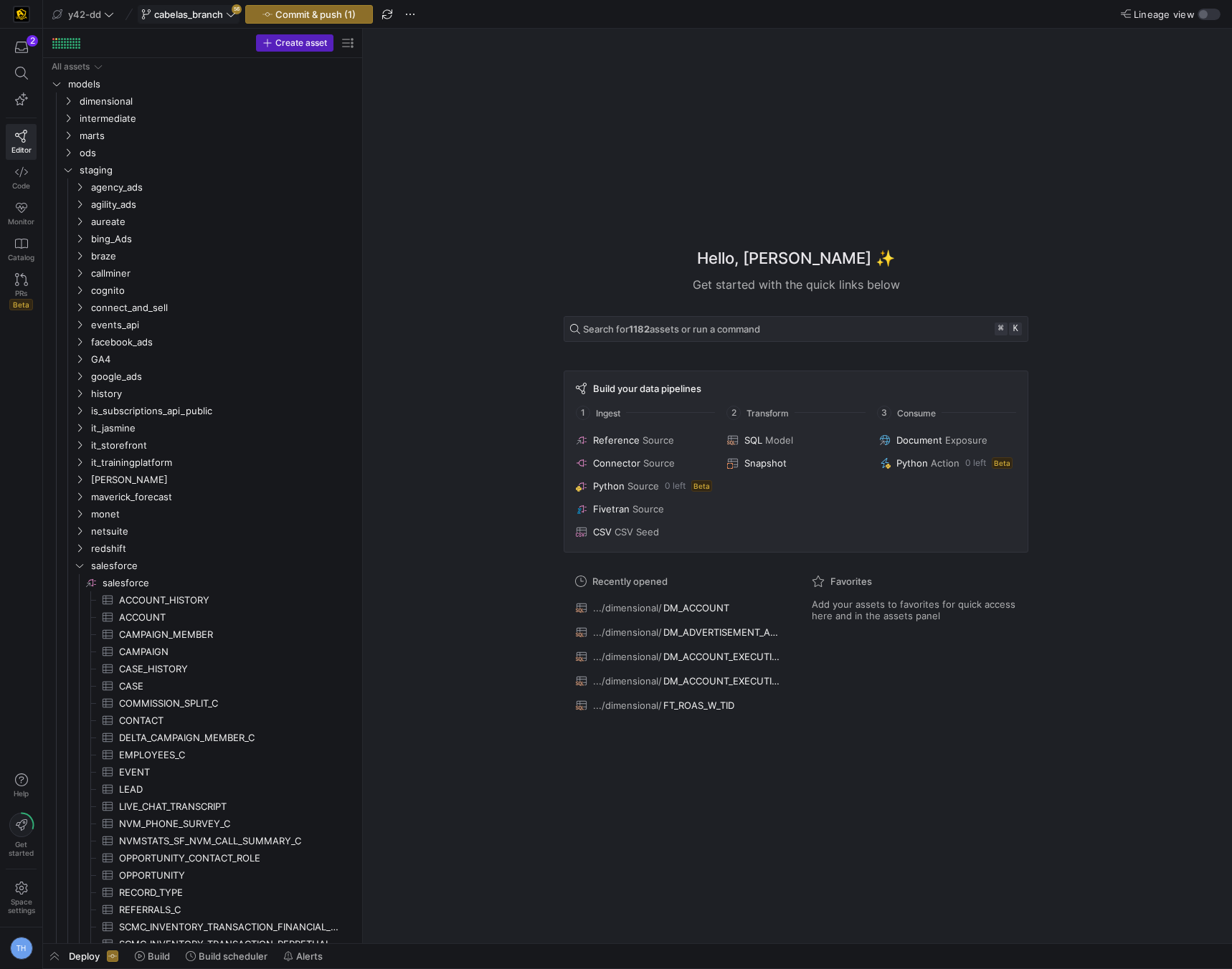
click at [217, 5] on button "cabelas_branch 56" at bounding box center [189, 13] width 101 height 18
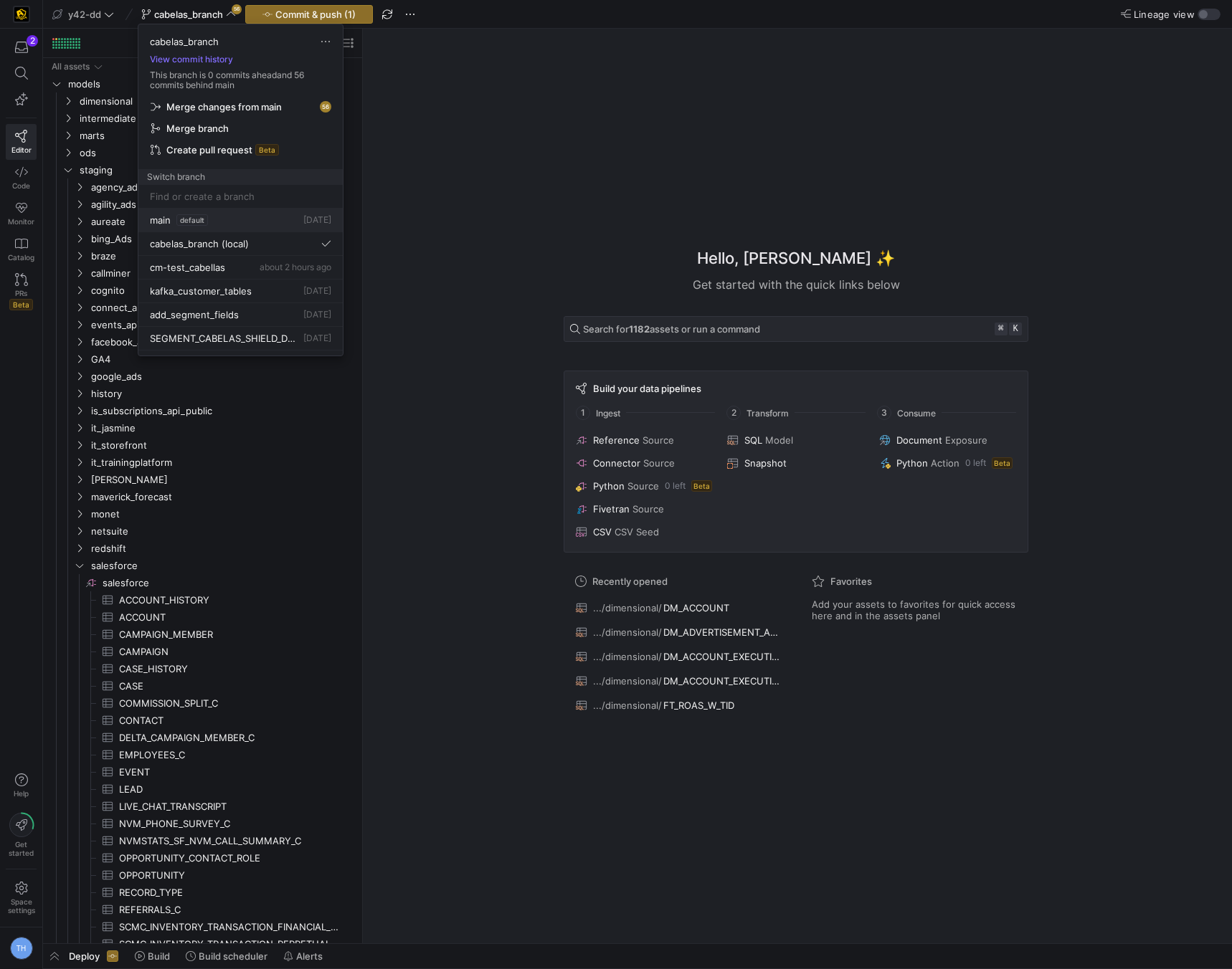
click at [232, 221] on div "main default 2 days ago" at bounding box center [240, 220] width 181 height 11
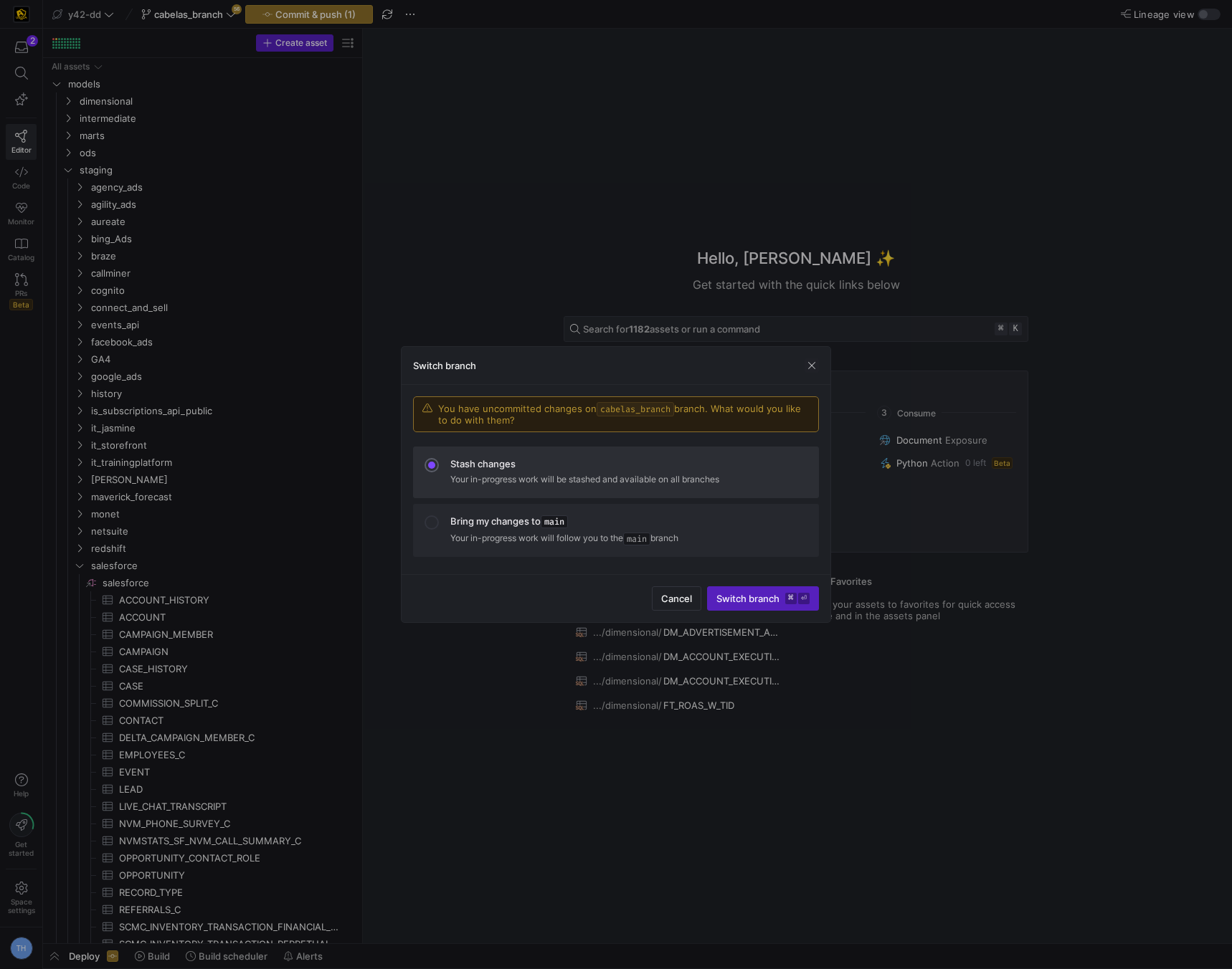
click at [576, 456] on mat-list-option "Stash changes Your in-progress work will be stashed and available on all branch…" at bounding box center [616, 473] width 406 height 52
click at [806, 361] on span "button" at bounding box center [811, 365] width 14 height 14
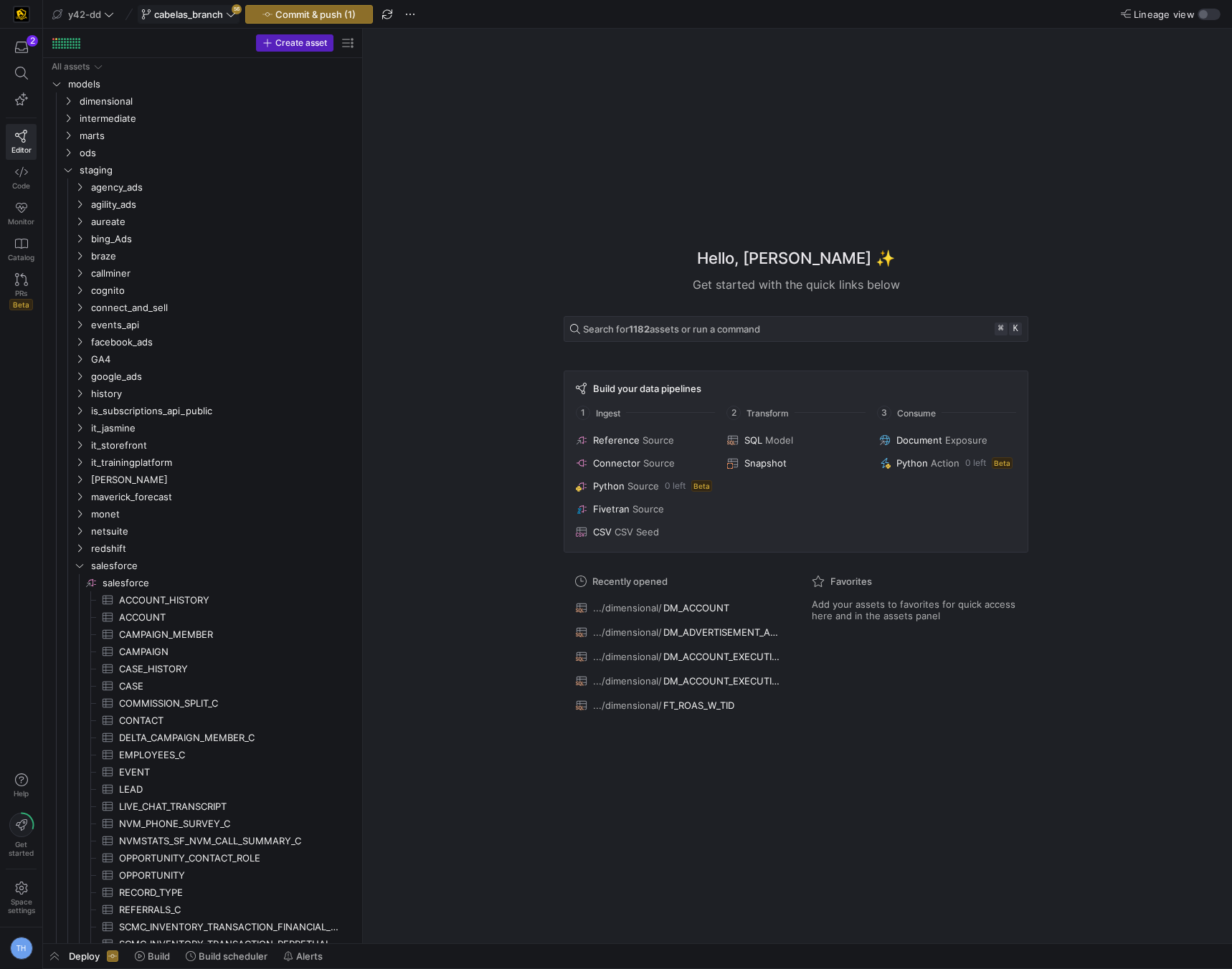
click at [219, 17] on span "cabelas_branch" at bounding box center [189, 14] width 69 height 11
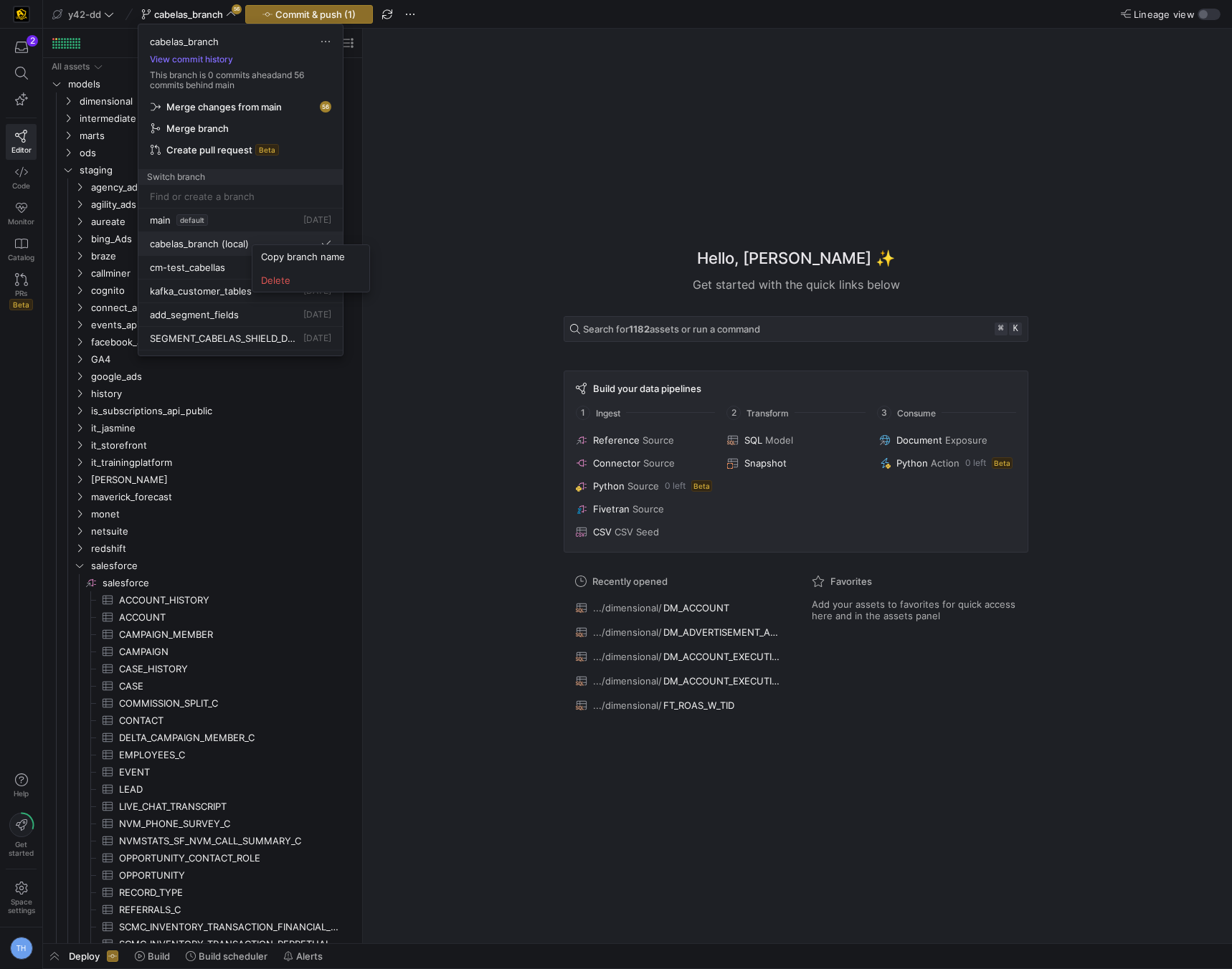
click at [392, 338] on div at bounding box center [616, 484] width 1232 height 969
click at [304, 277] on span "Delete" at bounding box center [328, 277] width 100 height 11
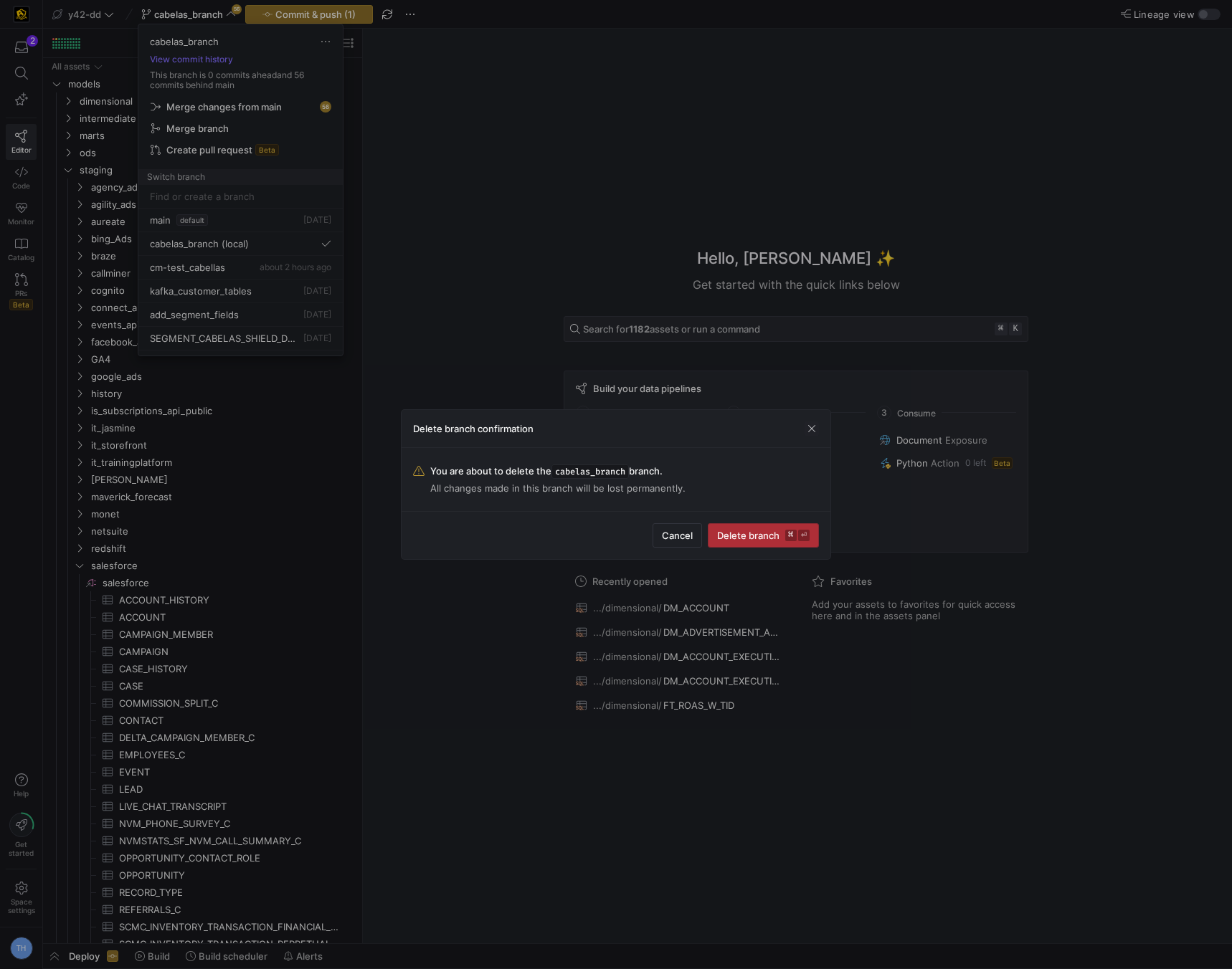
click at [767, 539] on span "Delete branch ⌘ ⏎" at bounding box center [763, 535] width 93 height 11
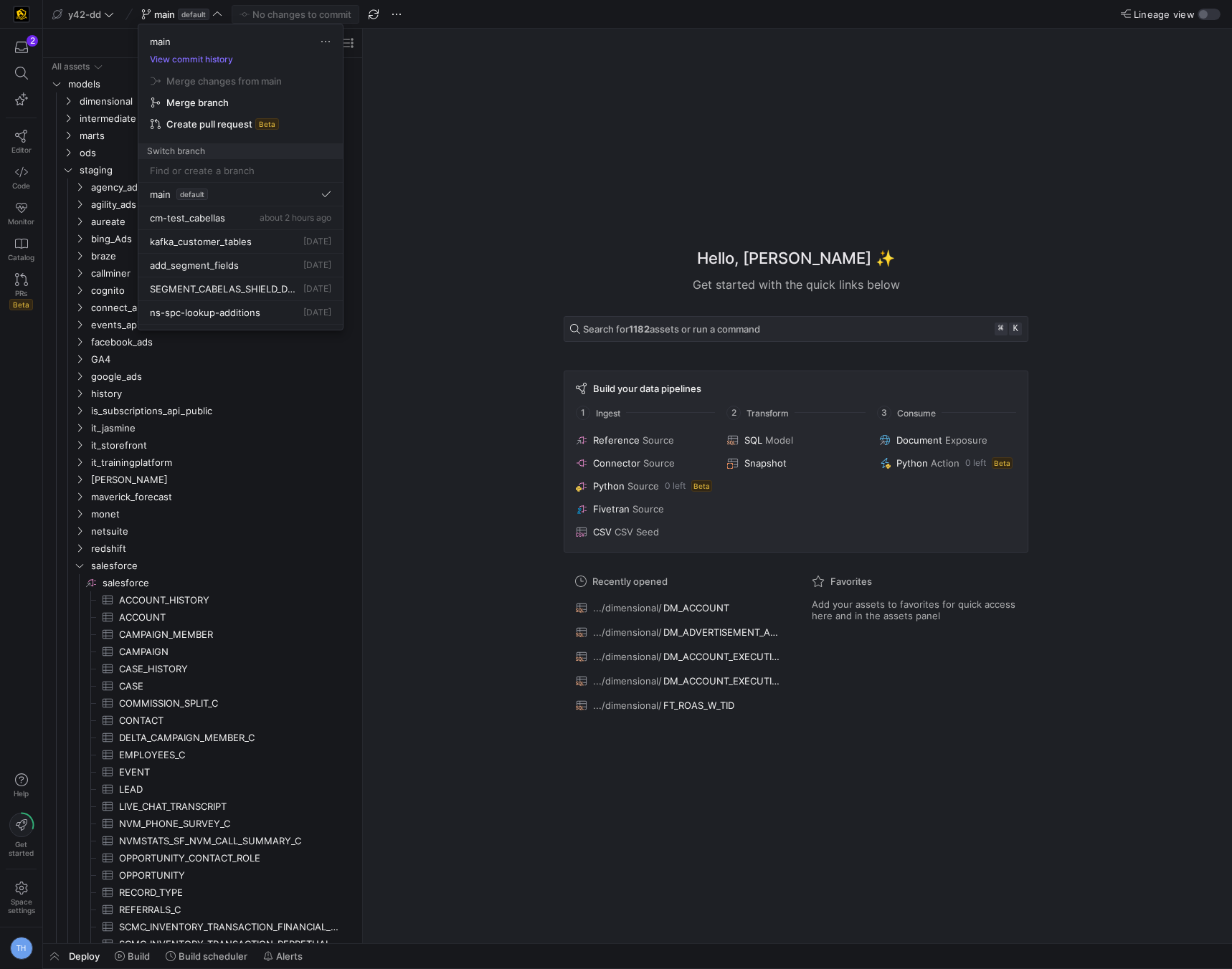
click at [444, 309] on div at bounding box center [616, 484] width 1232 height 969
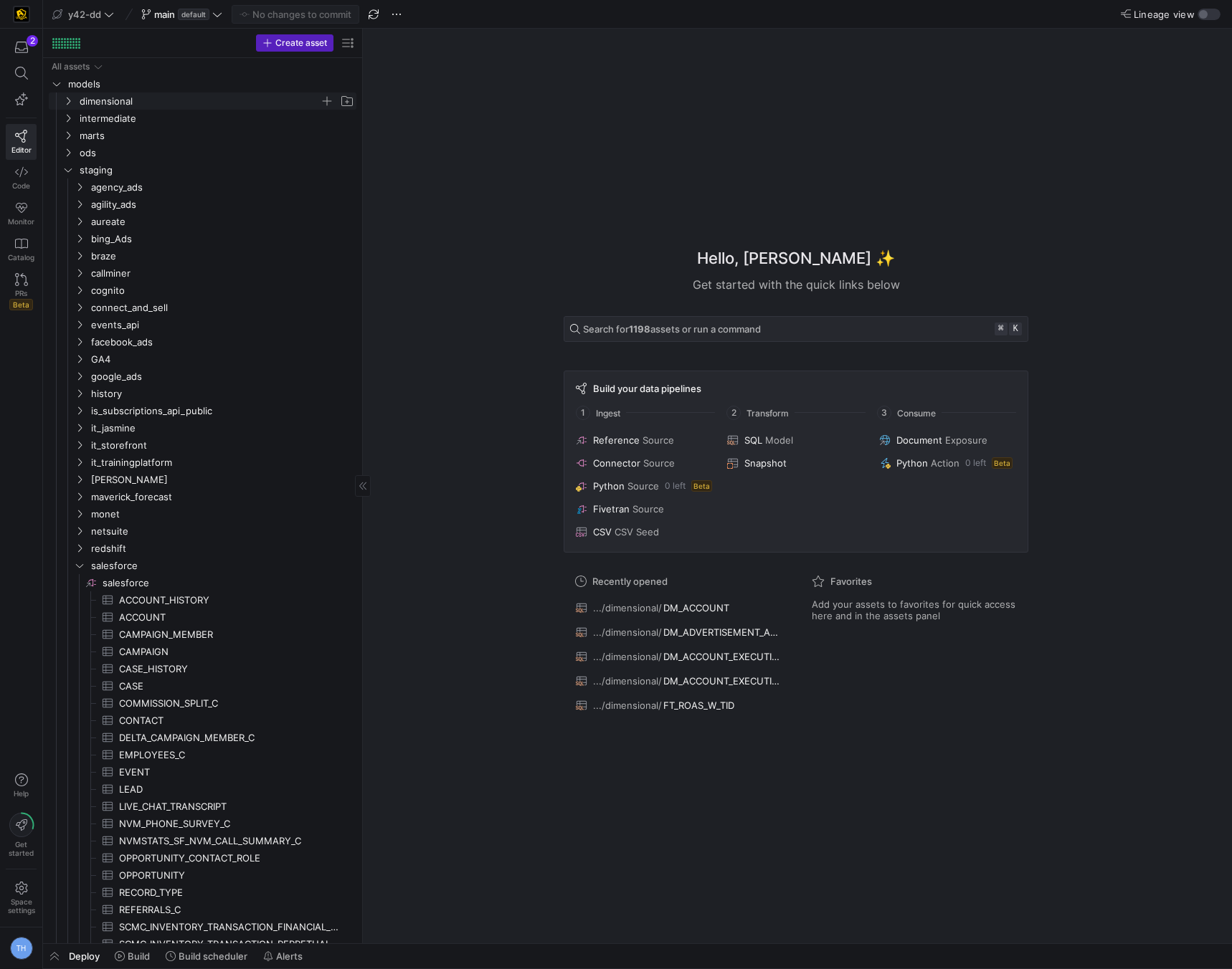
click at [117, 105] on span "dimensional" at bounding box center [199, 101] width 240 height 16
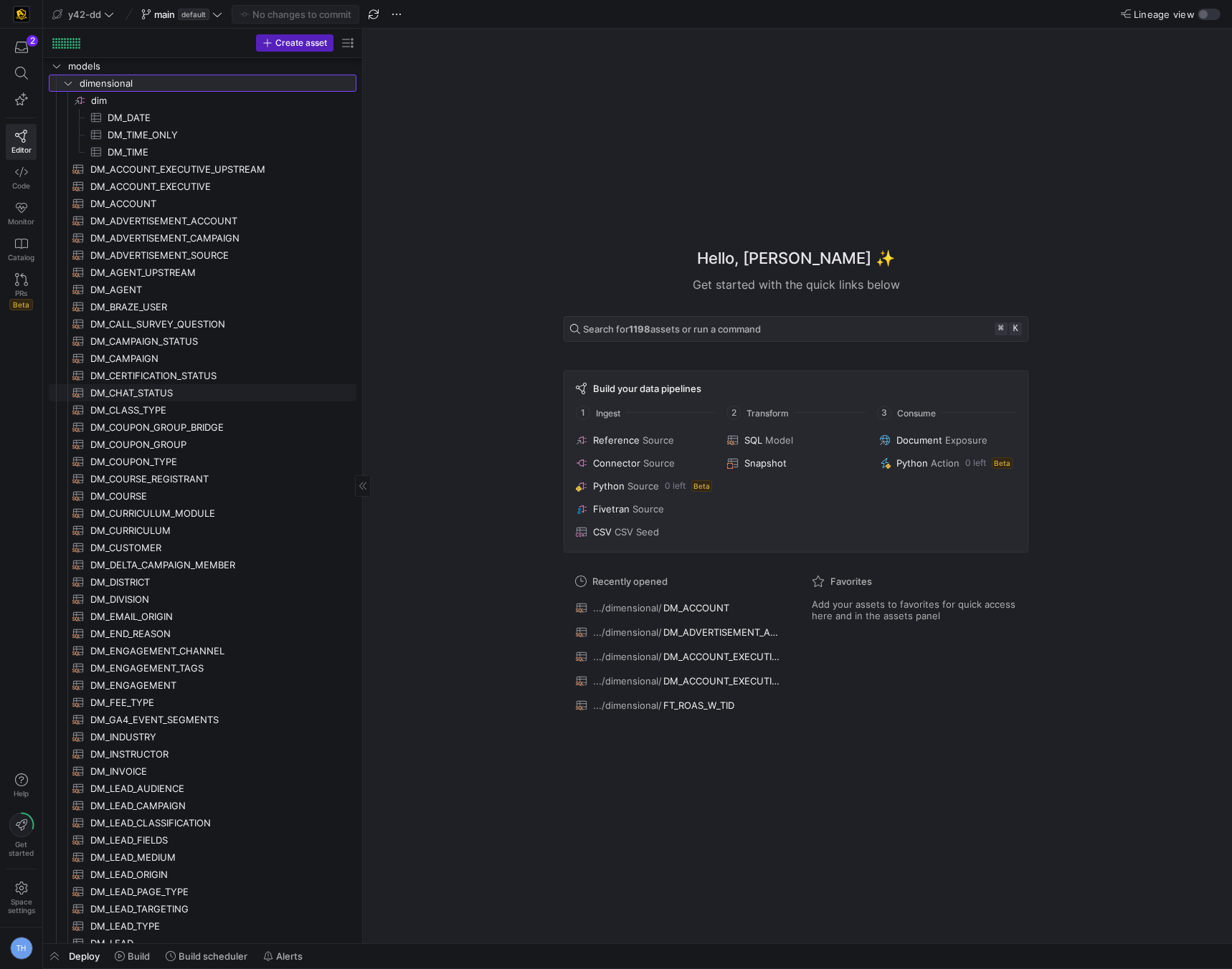
scroll to position [18, 0]
click at [139, 358] on span "DM_CAMPAIGN​​​​​​​​​​" at bounding box center [214, 357] width 250 height 16
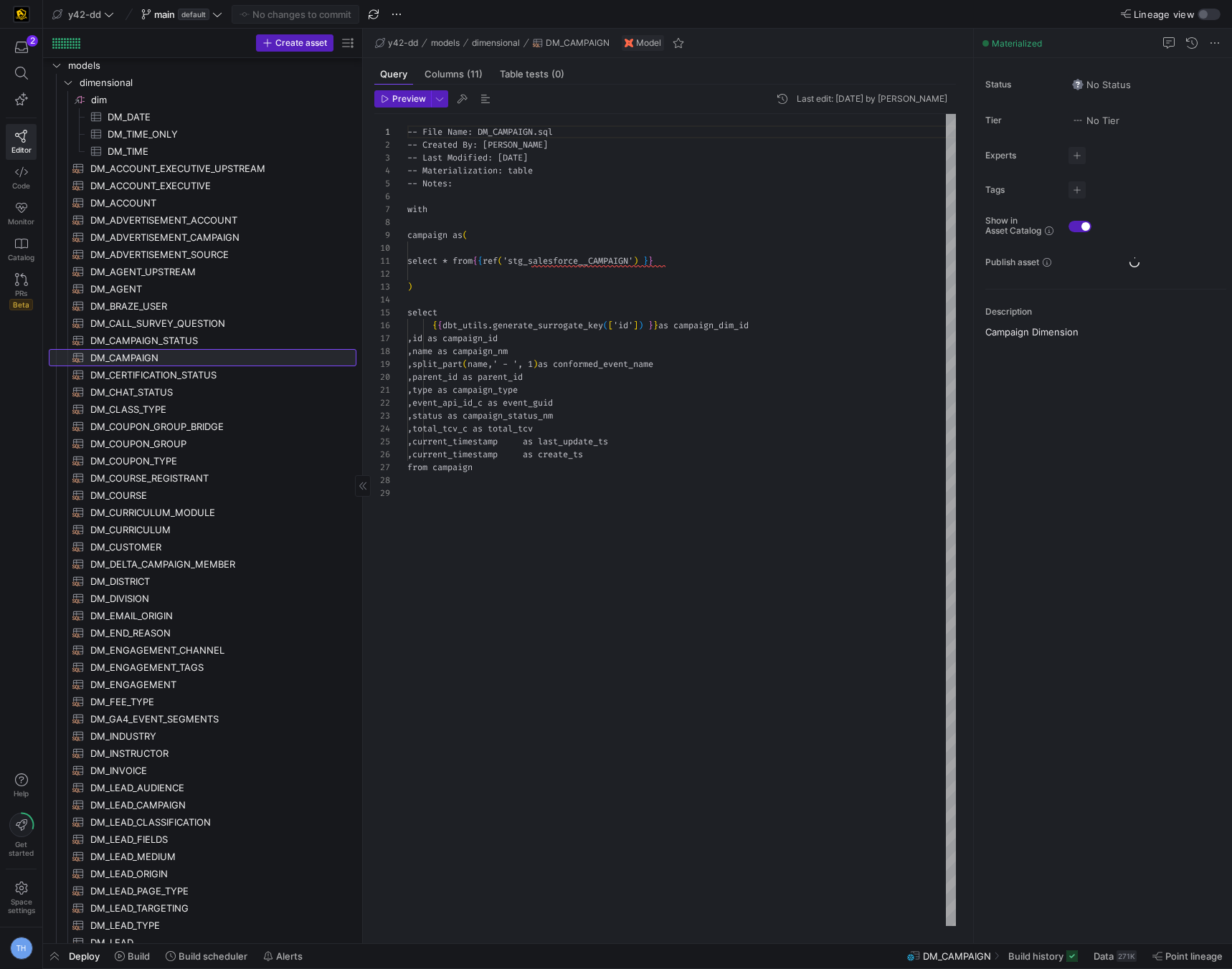
scroll to position [129, 0]
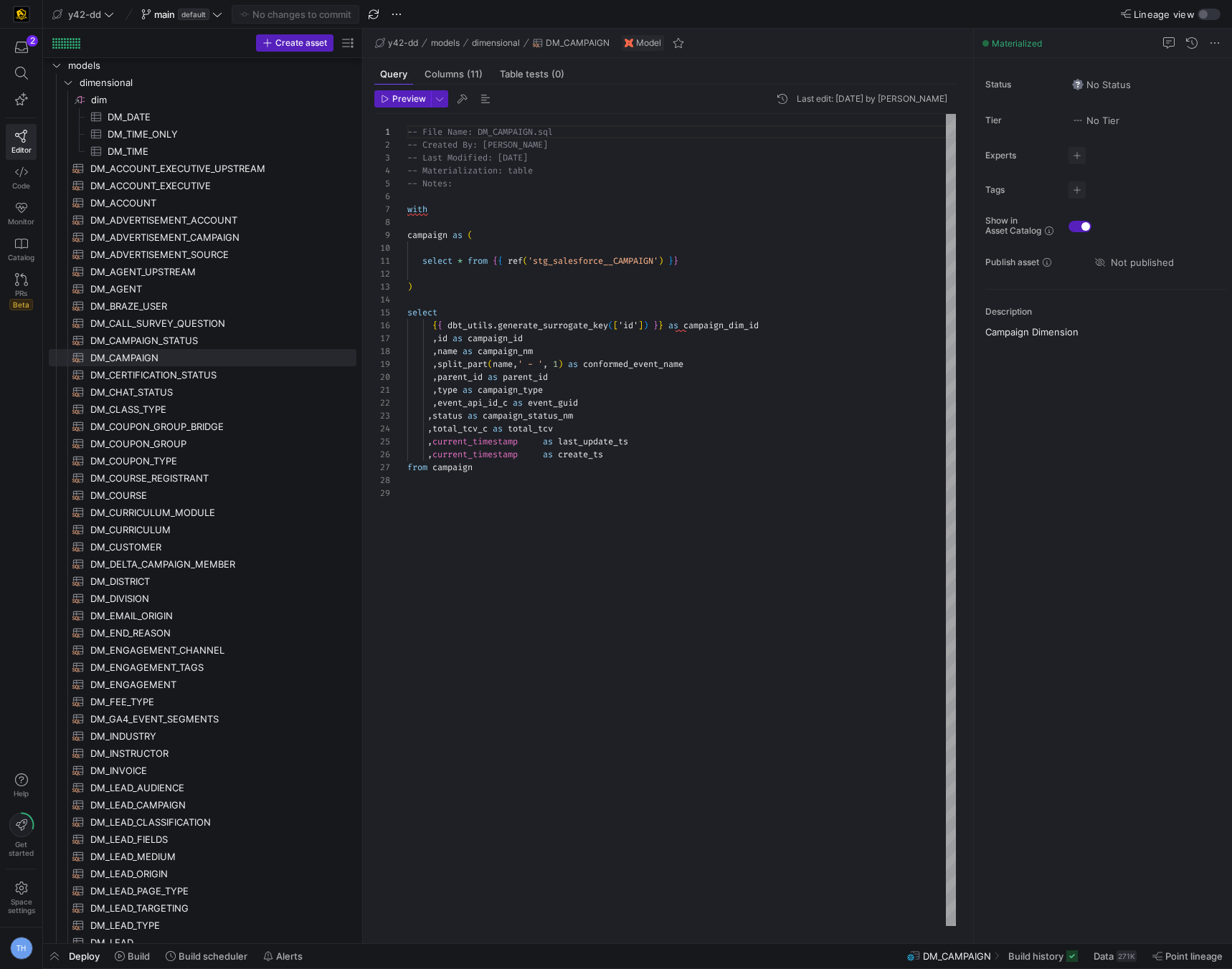
type textarea ",type as campaign_type ,event_api_id_c as event_guid ,status as campaign_status…"
click at [638, 436] on div "-- File Name: DM_CAMPAIGN.sql -- Created By: Bret Harvestine -- Last Modified: …" at bounding box center [681, 520] width 549 height 812
click at [578, 551] on div "-- File Name: DM_CAMPAIGN.sql -- Created By: Bret Harvestine -- Last Modified: …" at bounding box center [681, 520] width 549 height 812
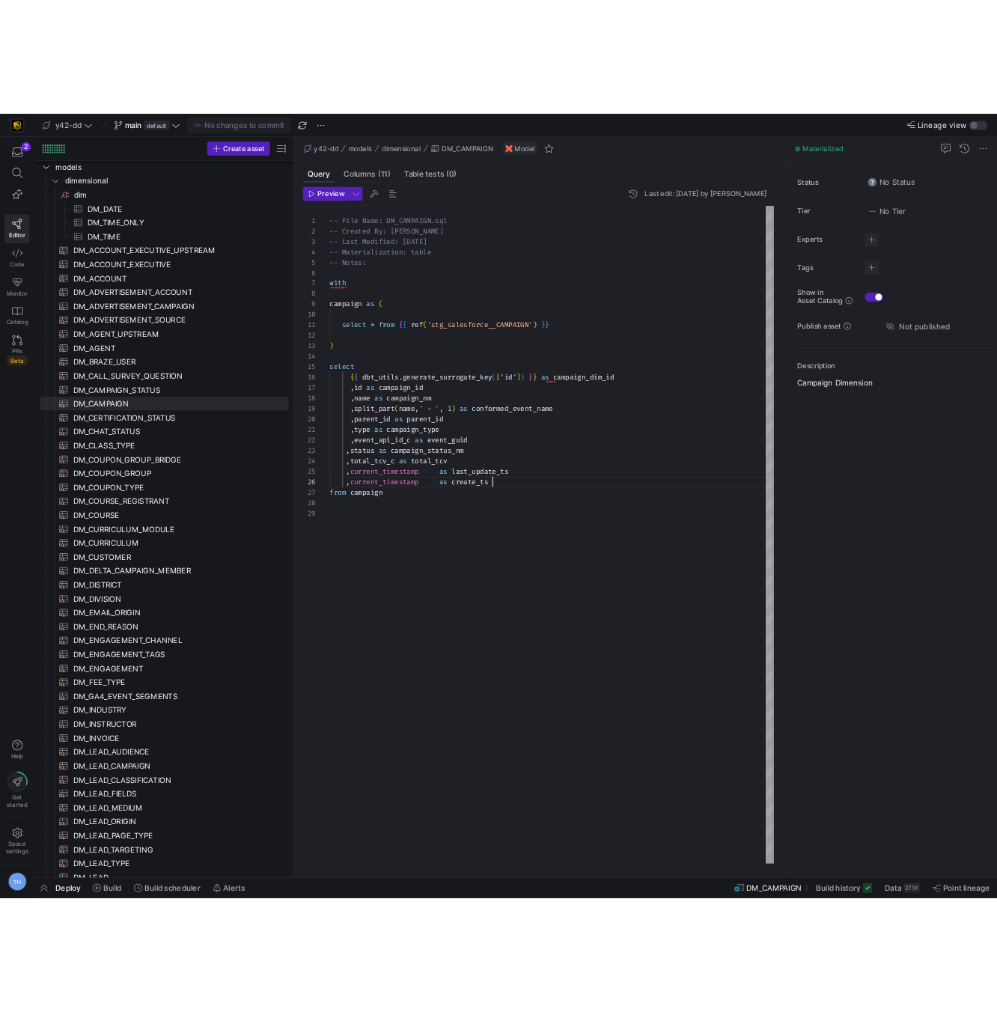
scroll to position [67, 210]
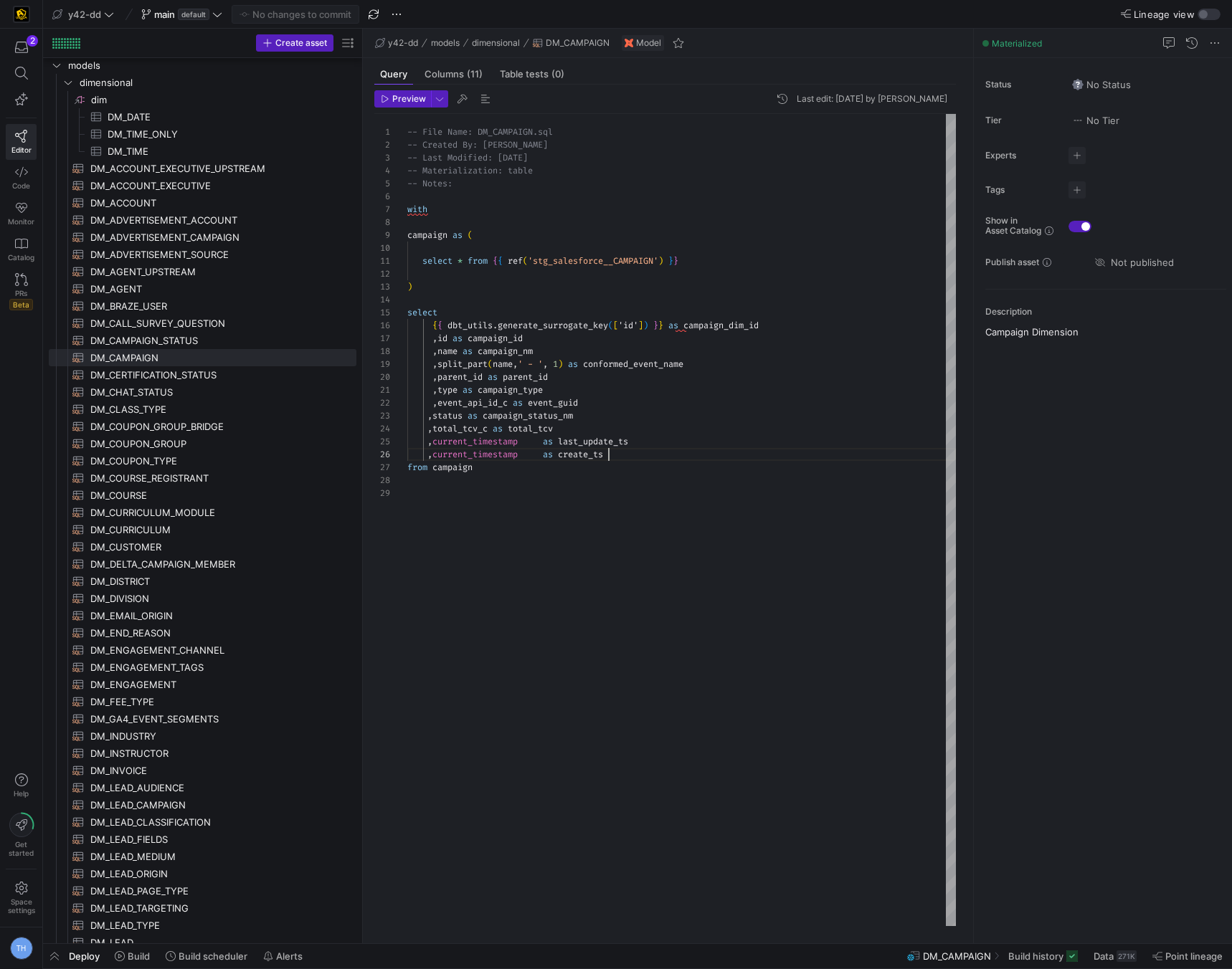
click at [609, 459] on div "-- File Name: DM_CAMPAIGN.sql -- Created By: Bret Harvestine -- Last Modified: …" at bounding box center [681, 520] width 549 height 812
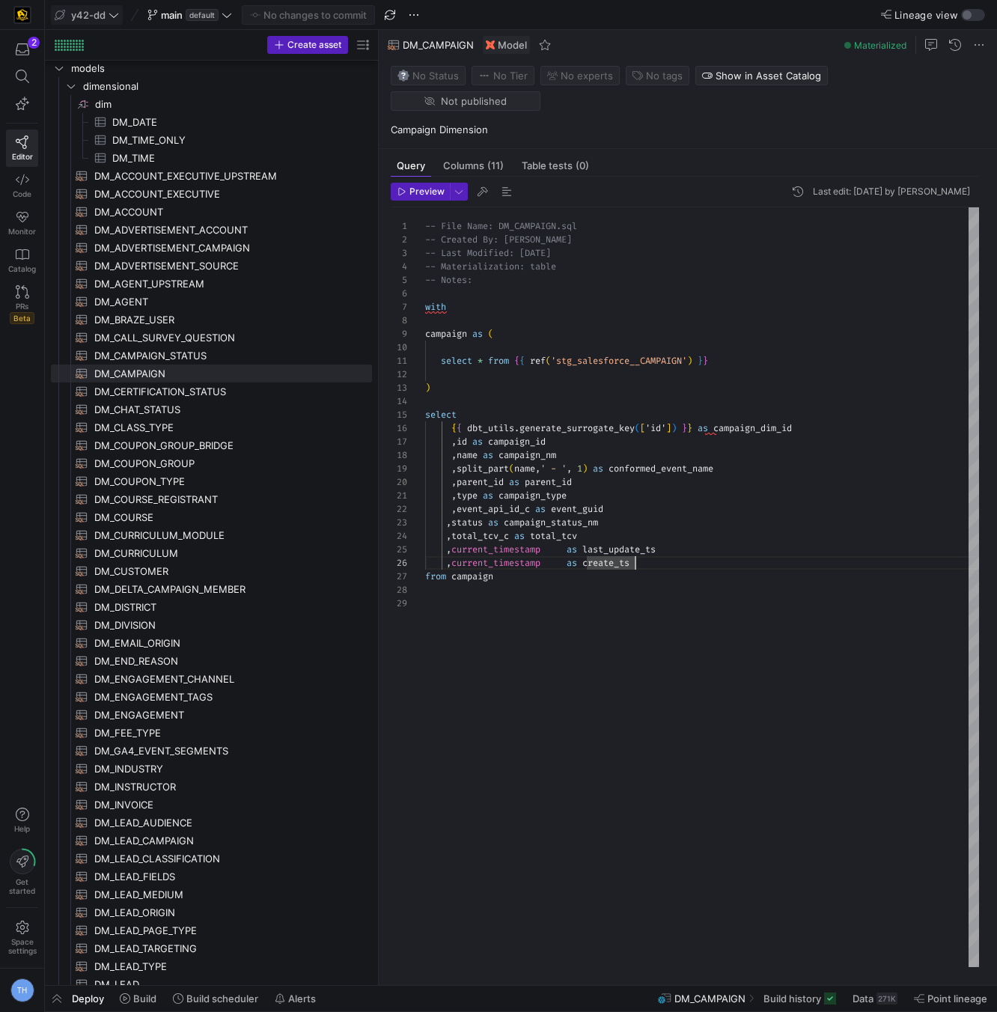
click at [97, 16] on span "y42-dd" at bounding box center [88, 15] width 34 height 12
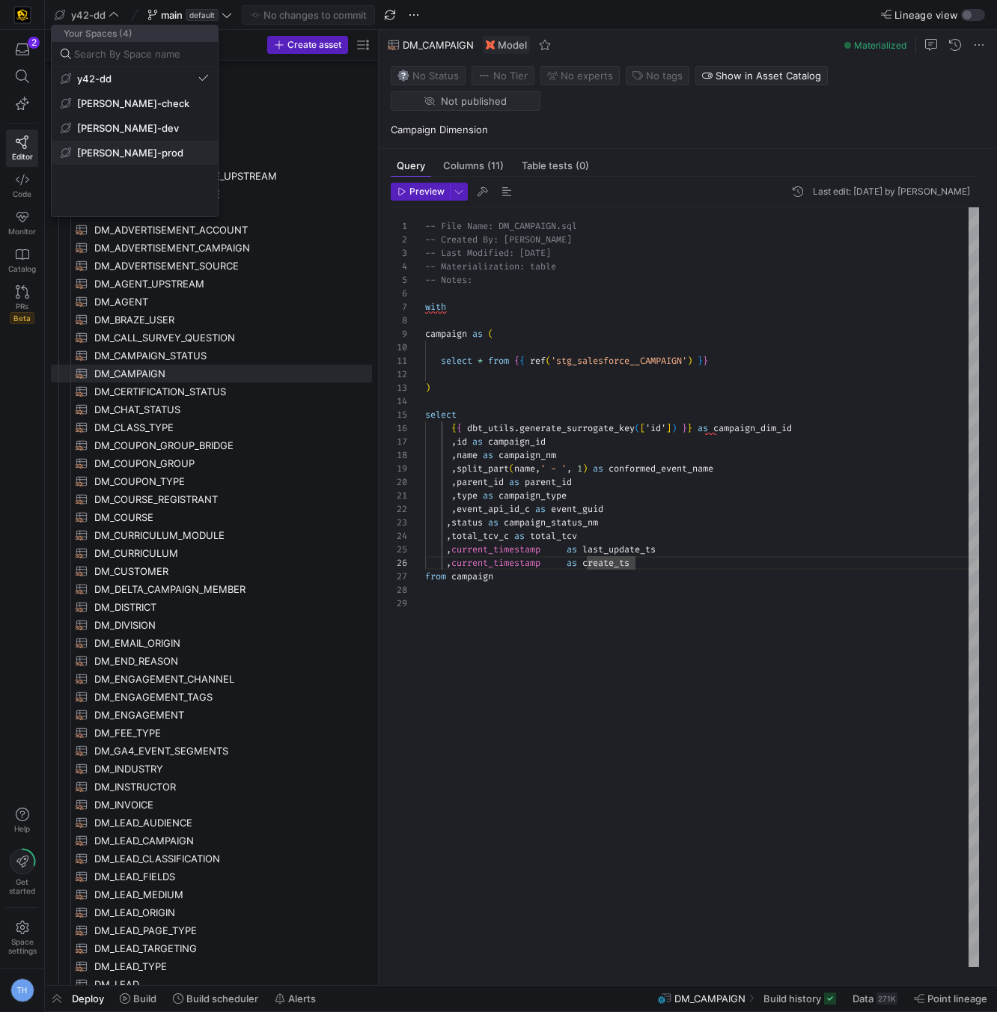
click at [157, 160] on button "[PERSON_NAME]-prod" at bounding box center [135, 153] width 166 height 24
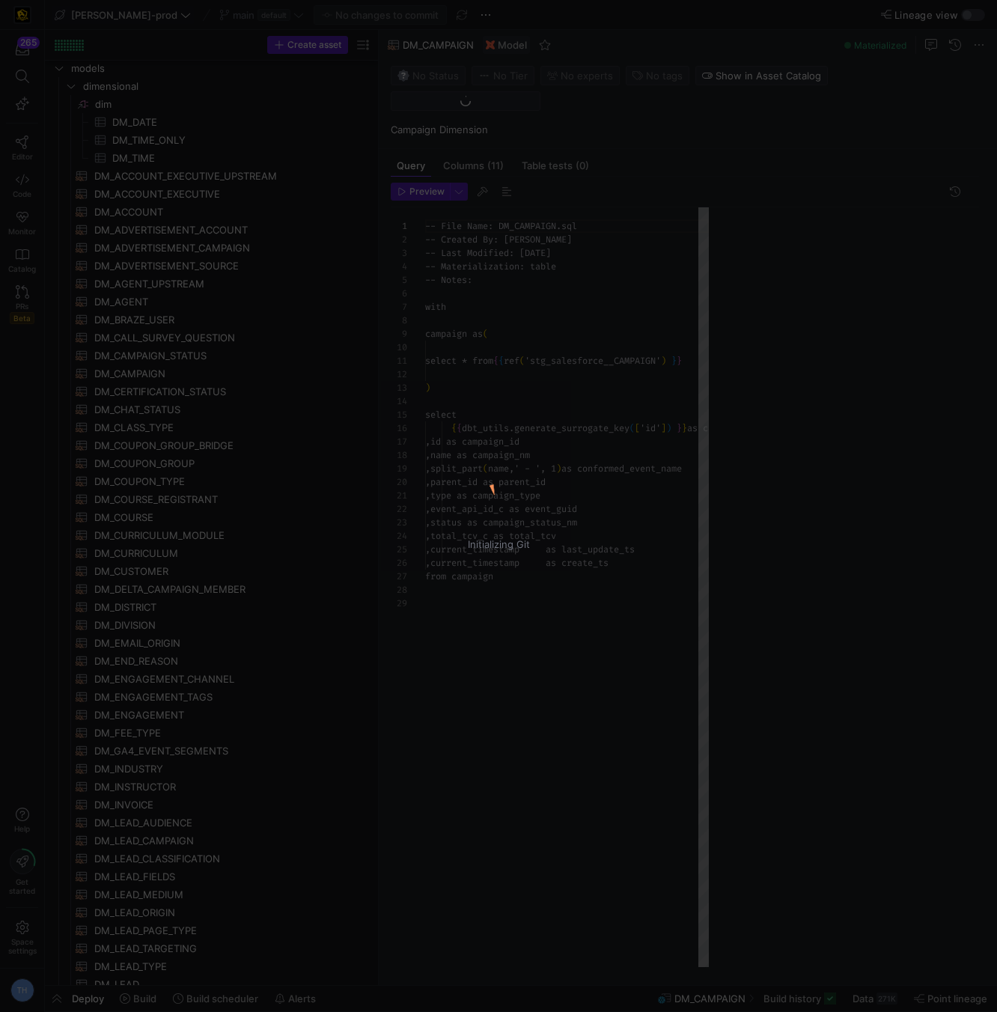
scroll to position [135, 0]
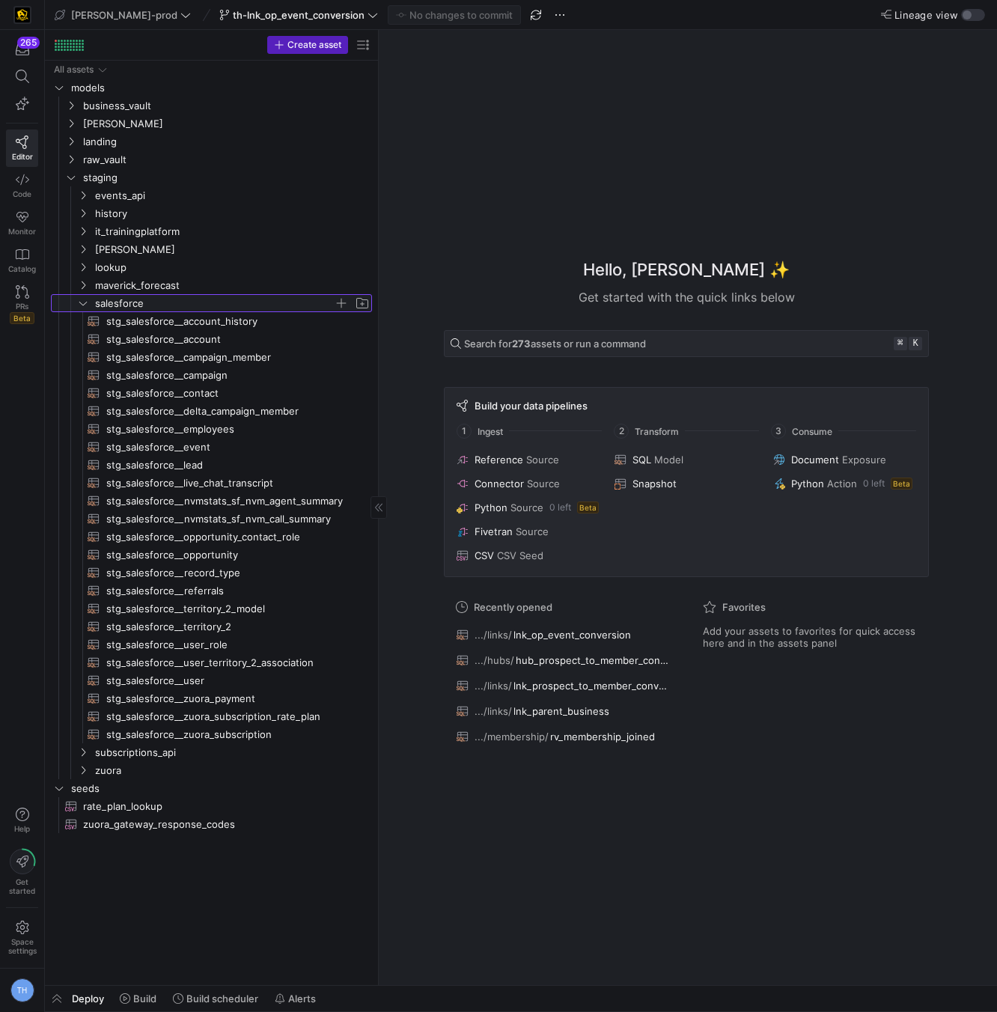
click at [82, 305] on icon "Press SPACE to select this row." at bounding box center [83, 303] width 10 height 9
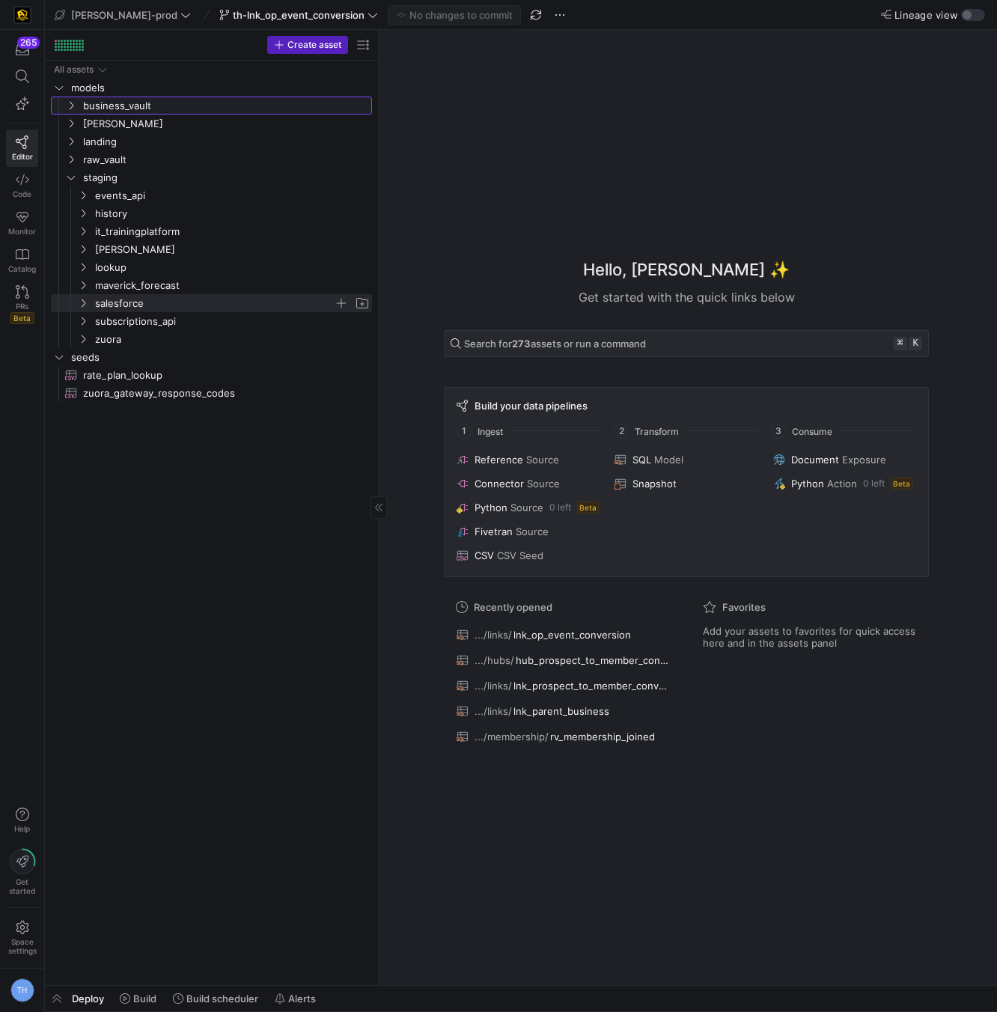
click at [145, 97] on link "business_vault" at bounding box center [211, 106] width 321 height 18
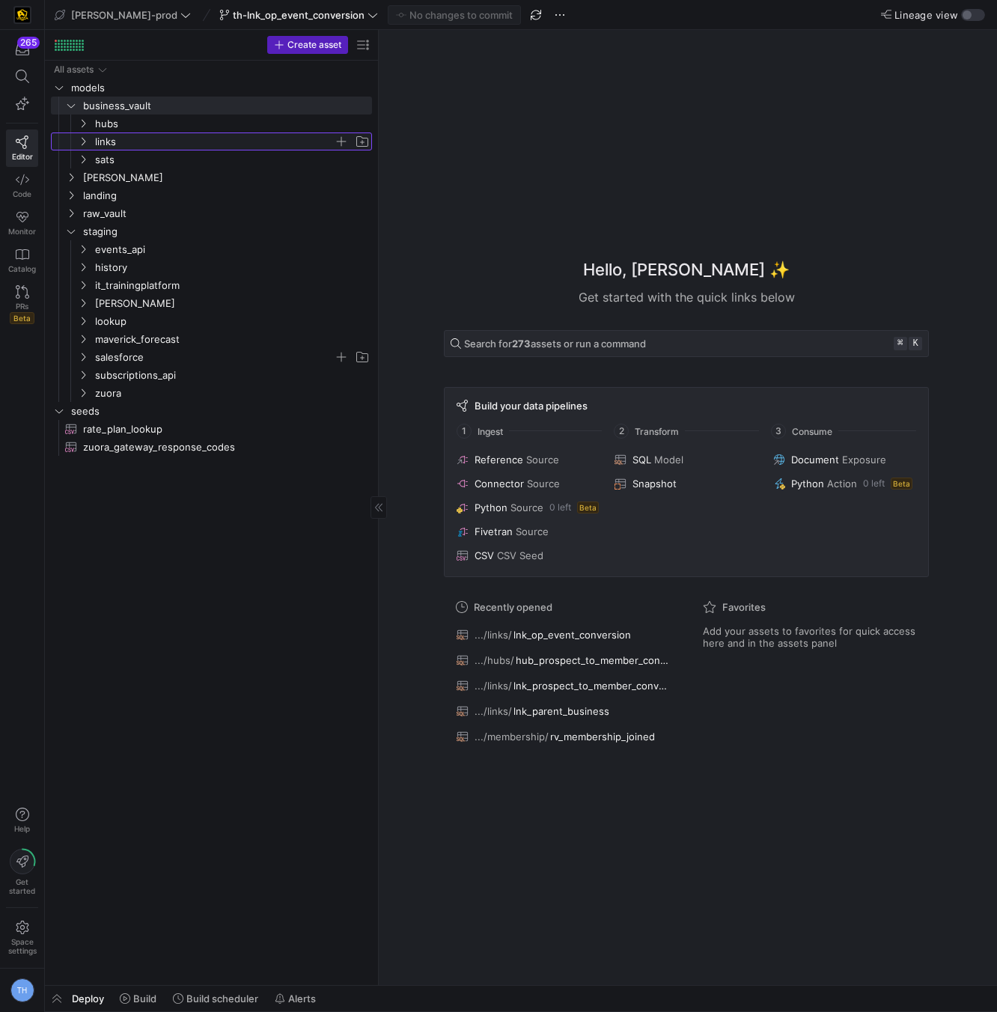
click at [147, 145] on span "links" at bounding box center [214, 141] width 239 height 17
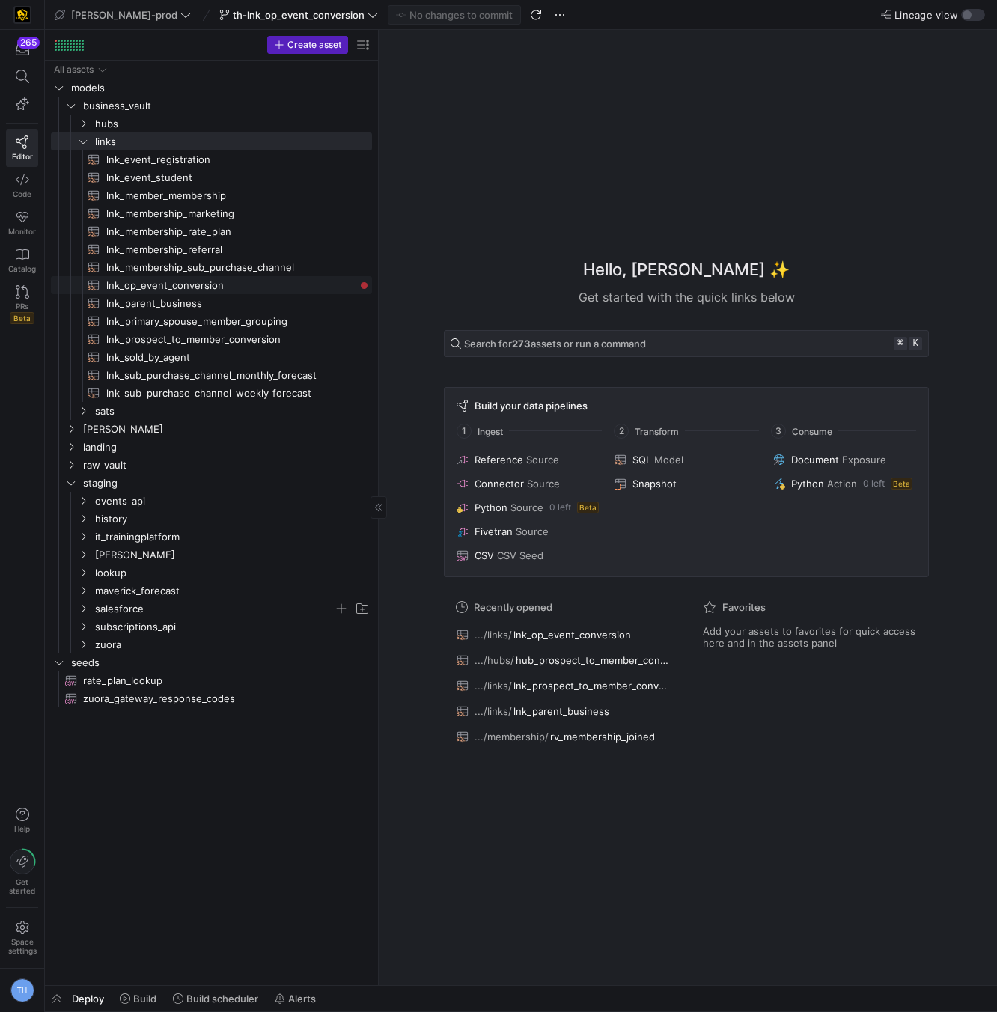
click at [205, 283] on span "lnk_op_event_conversion​​​​​​​​​​" at bounding box center [230, 285] width 249 height 17
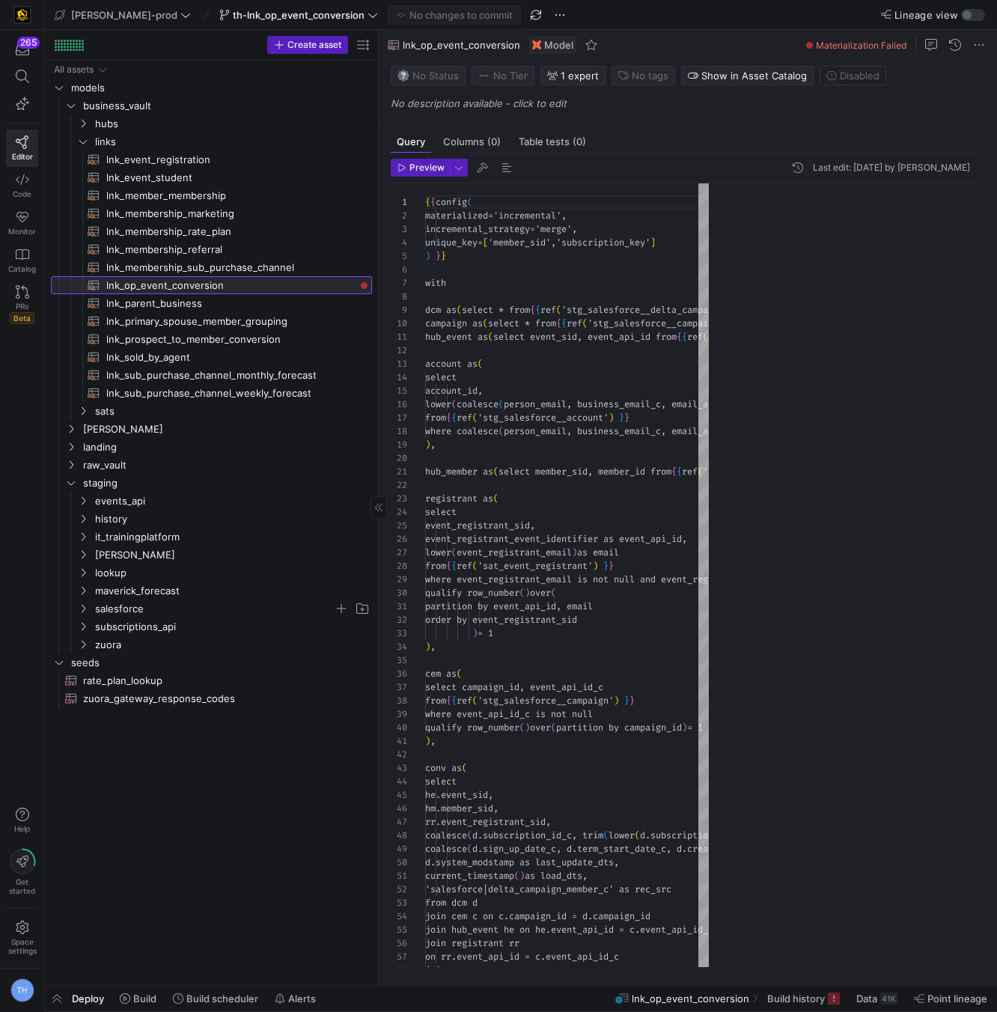
scroll to position [135, 0]
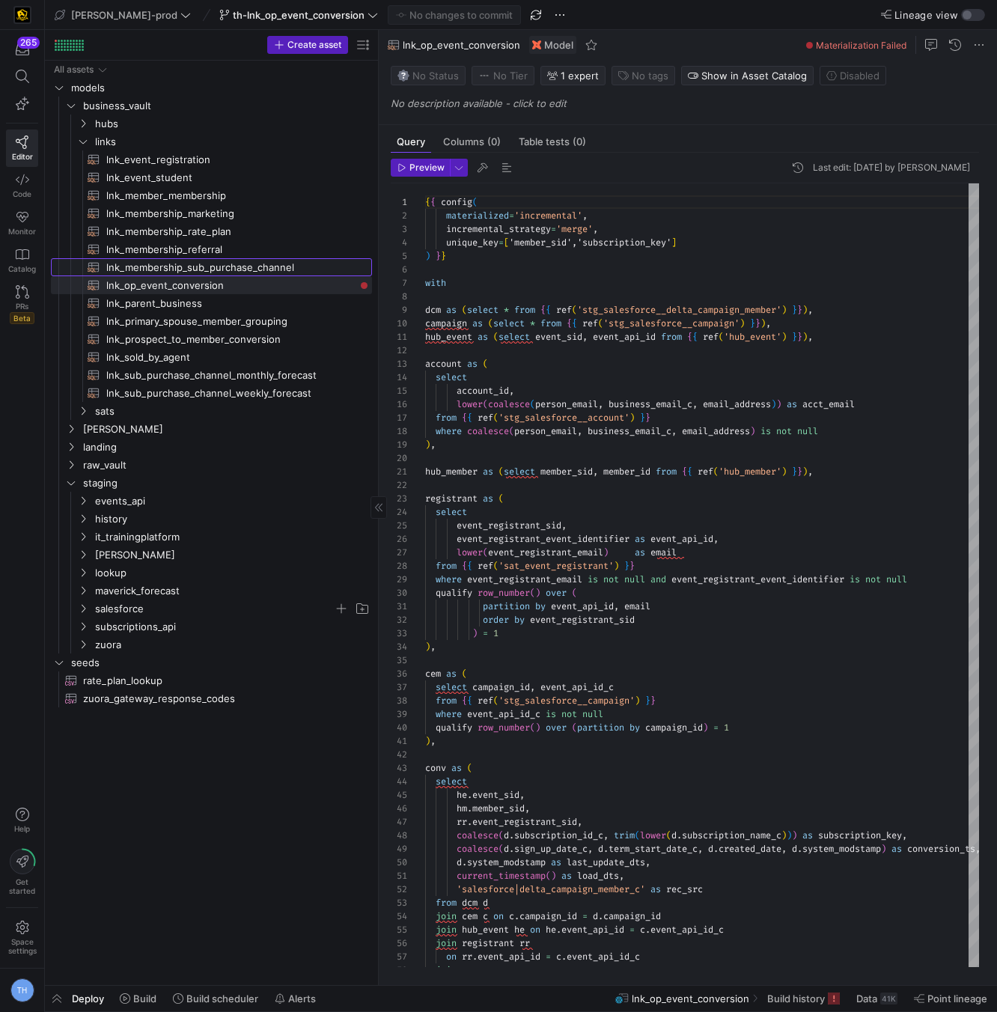
click at [236, 267] on span "lnk_membership_sub_purchase_channel​​​​​​​​​​" at bounding box center [230, 267] width 249 height 17
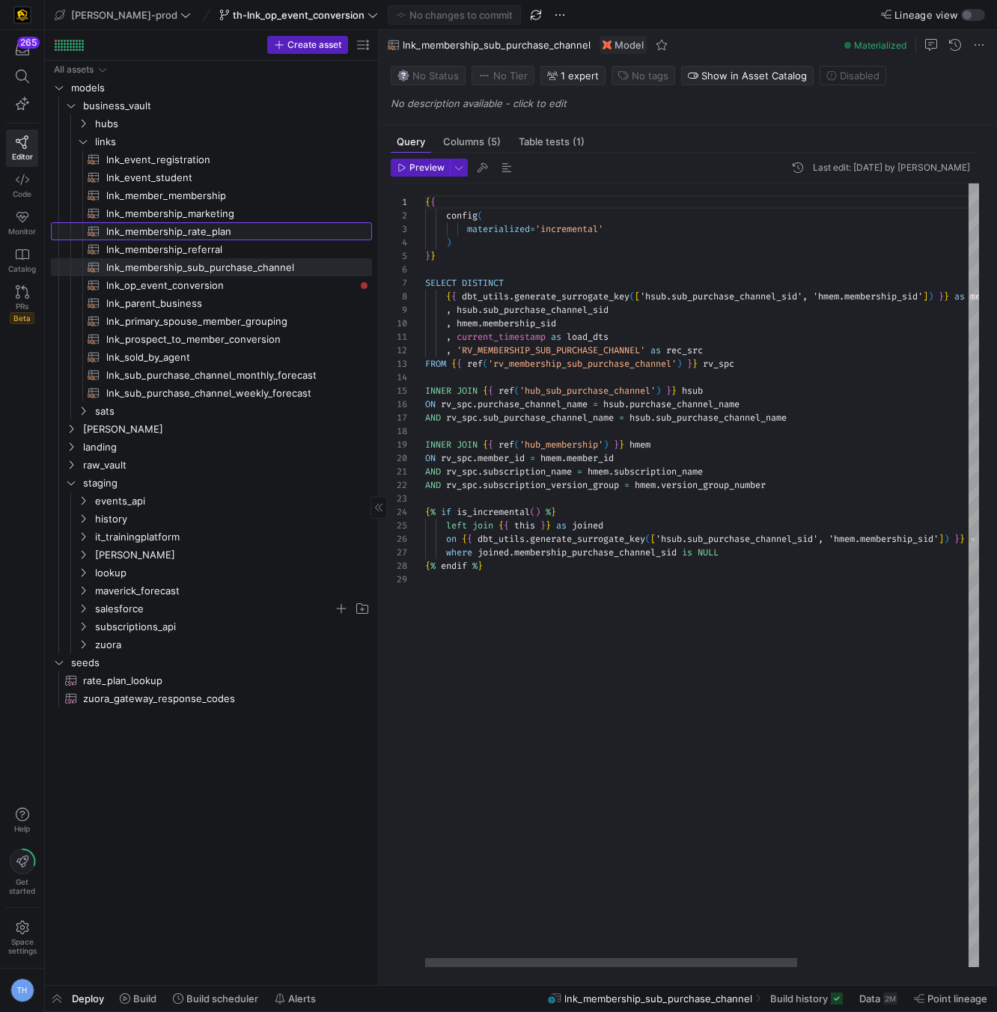
click at [227, 229] on span "lnk_membership_rate_plan​​​​​​​​​​" at bounding box center [230, 231] width 249 height 17
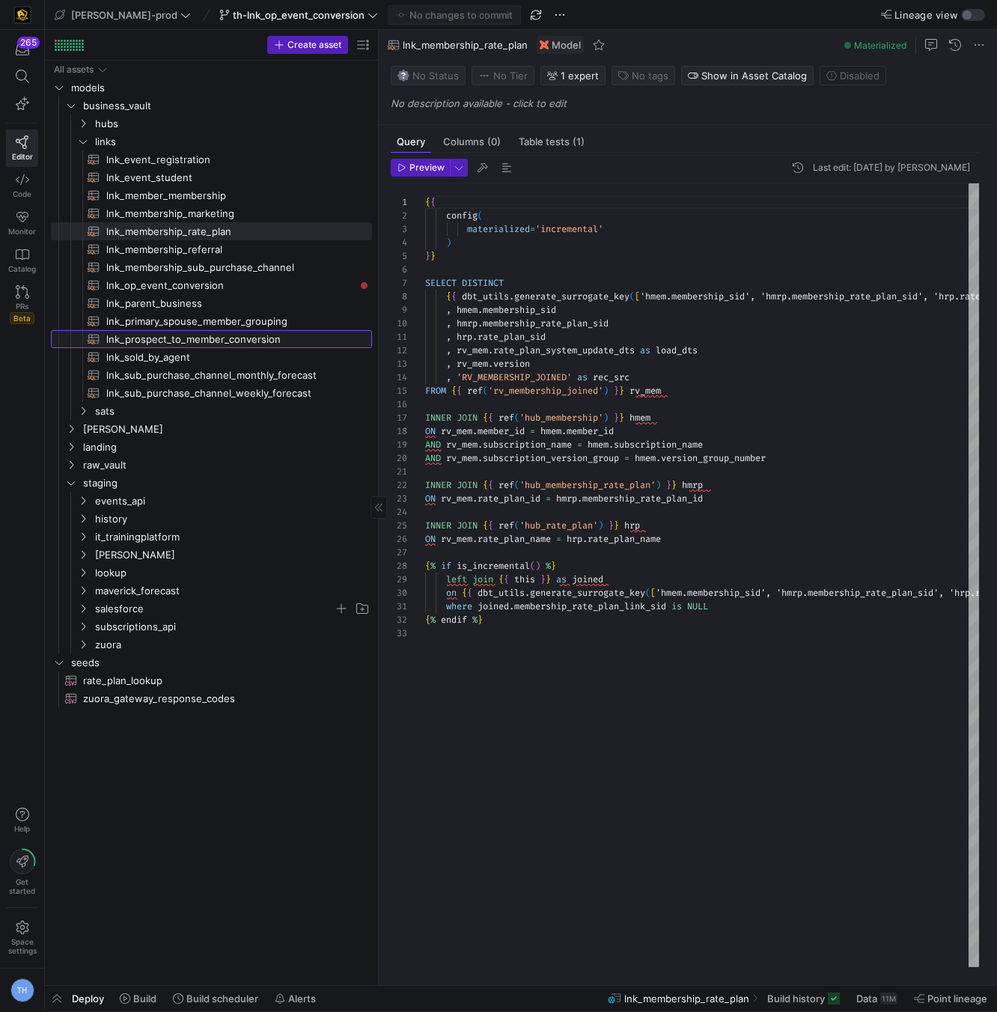
click at [204, 335] on span "lnk_prospect_to_member_conversion​​​​​​​​​​" at bounding box center [230, 339] width 249 height 17
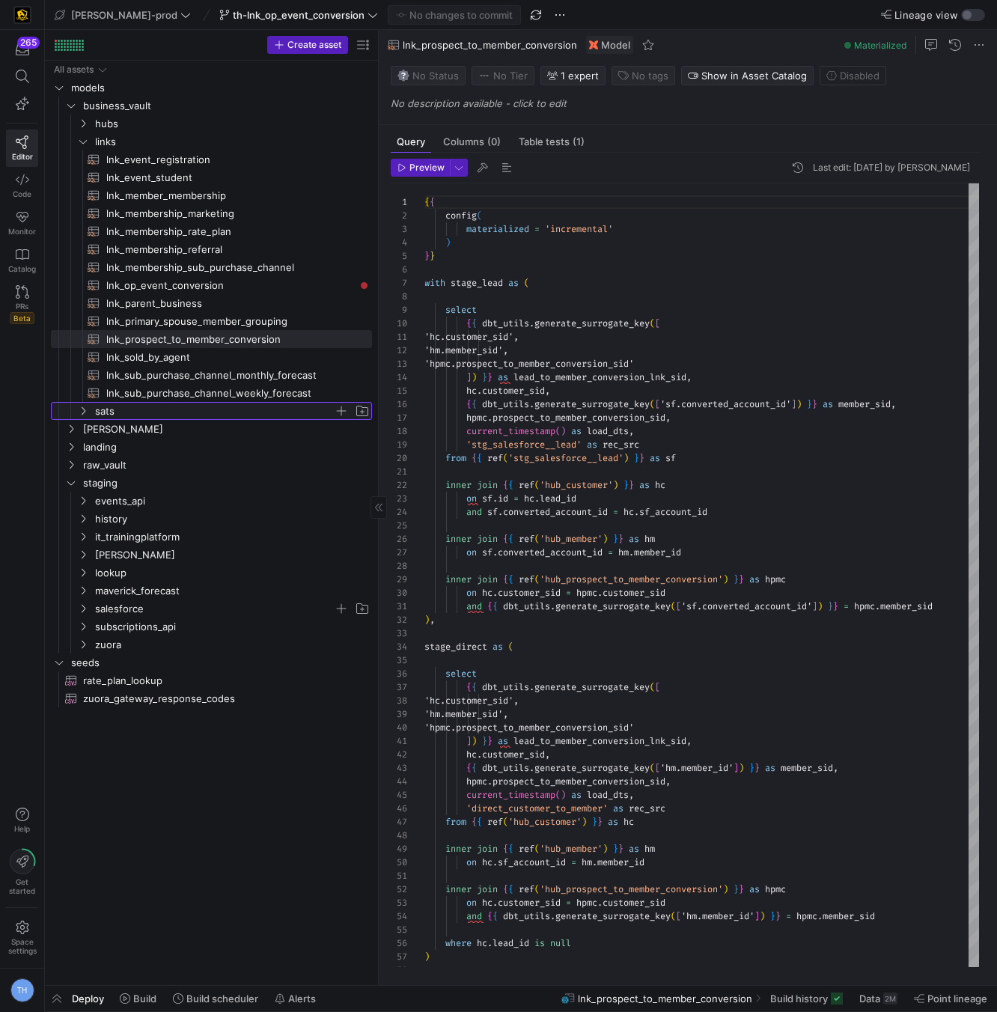
click at [160, 412] on span "sats" at bounding box center [214, 411] width 239 height 17
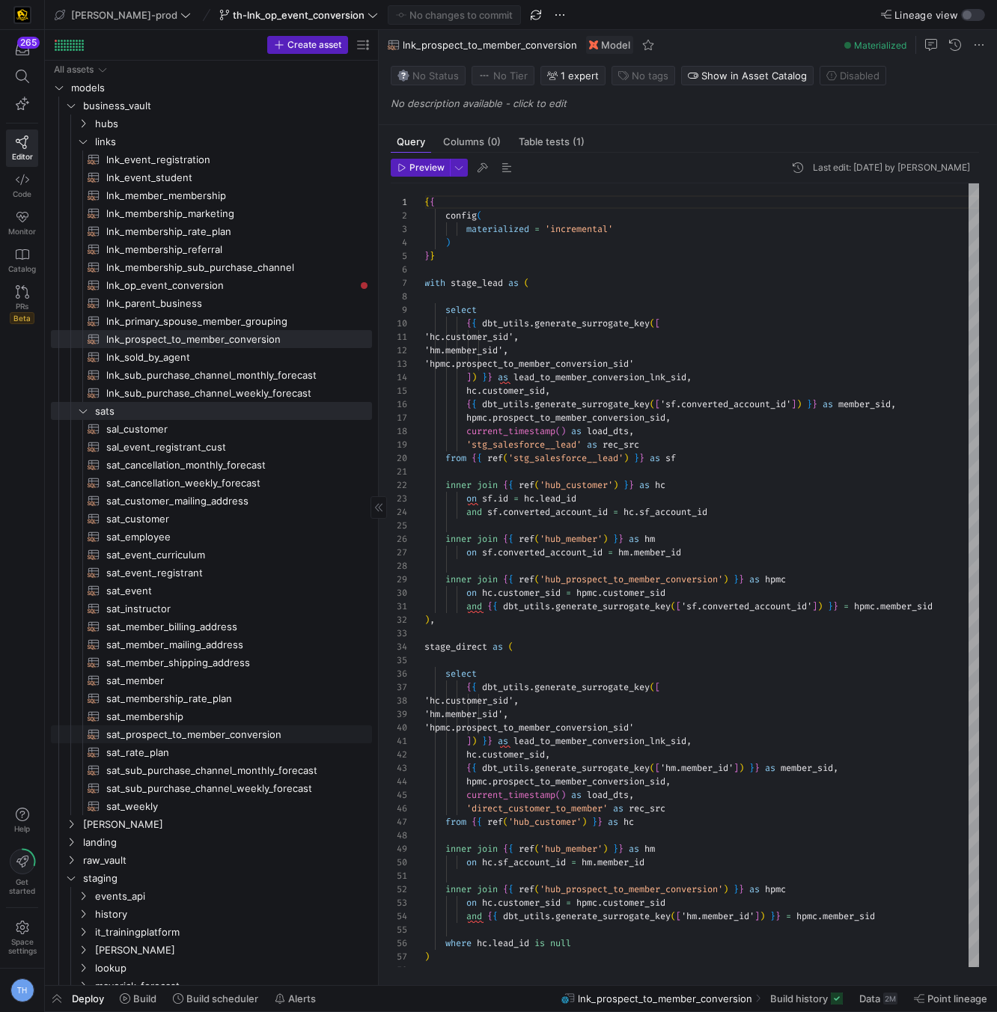
click at [180, 733] on span "sat_prospect_to_member_conversion​​​​​​​​​​" at bounding box center [230, 734] width 249 height 17
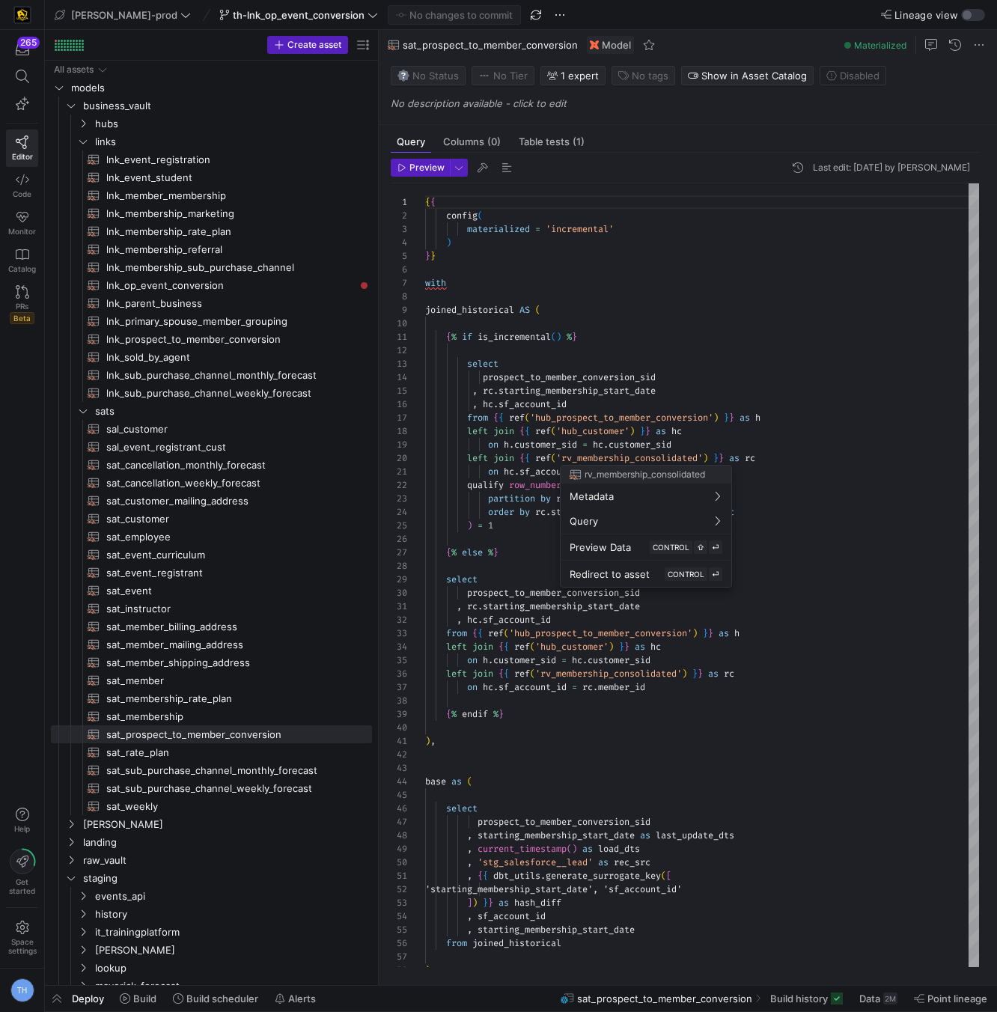
click at [844, 548] on div at bounding box center [498, 506] width 997 height 1012
click at [808, 460] on div at bounding box center [498, 506] width 997 height 1012
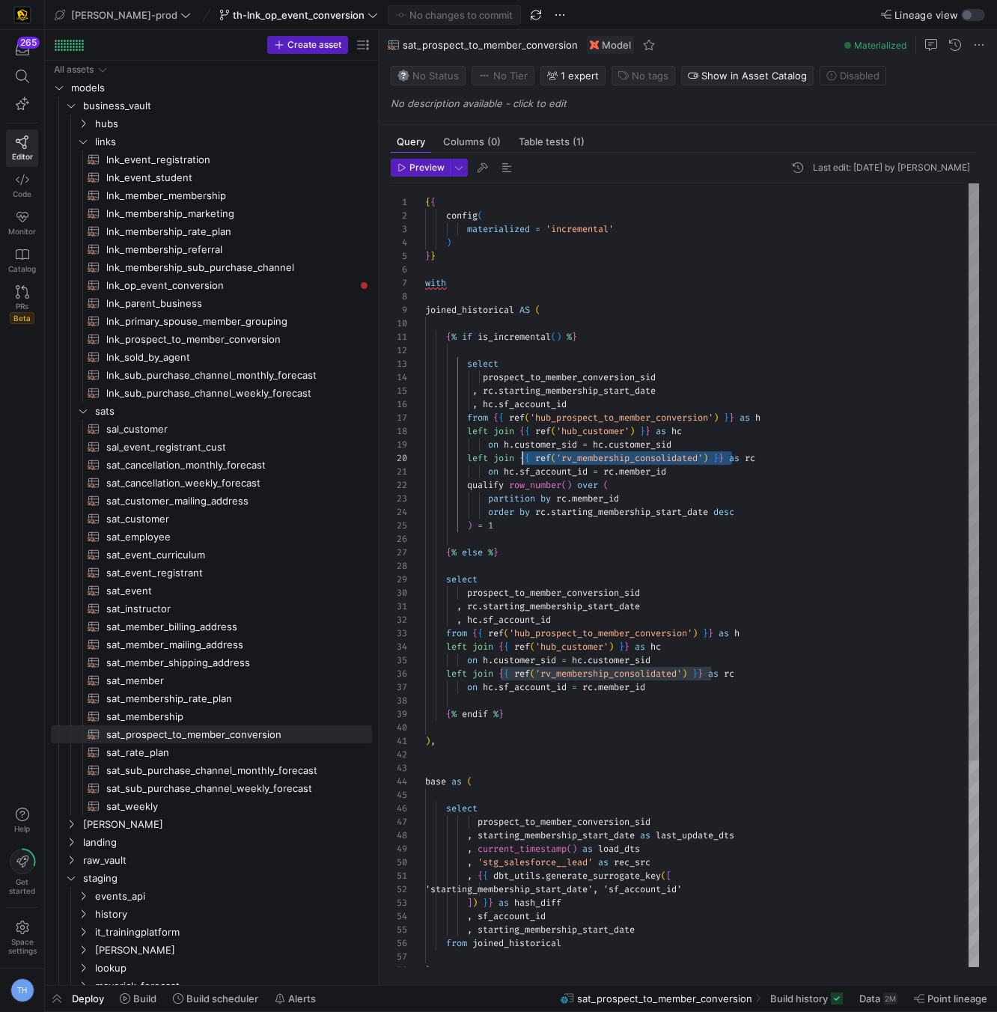
scroll to position [121, 97]
drag, startPoint x: 734, startPoint y: 458, endPoint x: 523, endPoint y: 453, distance: 210.5
click at [523, 453] on div "{ { config ( materialized = 'incremental' ) } } with joined_historical AS ( { %…" at bounding box center [702, 714] width 554 height 1063
click at [604, 474] on span "Compile Selection" at bounding box center [611, 471] width 118 height 10
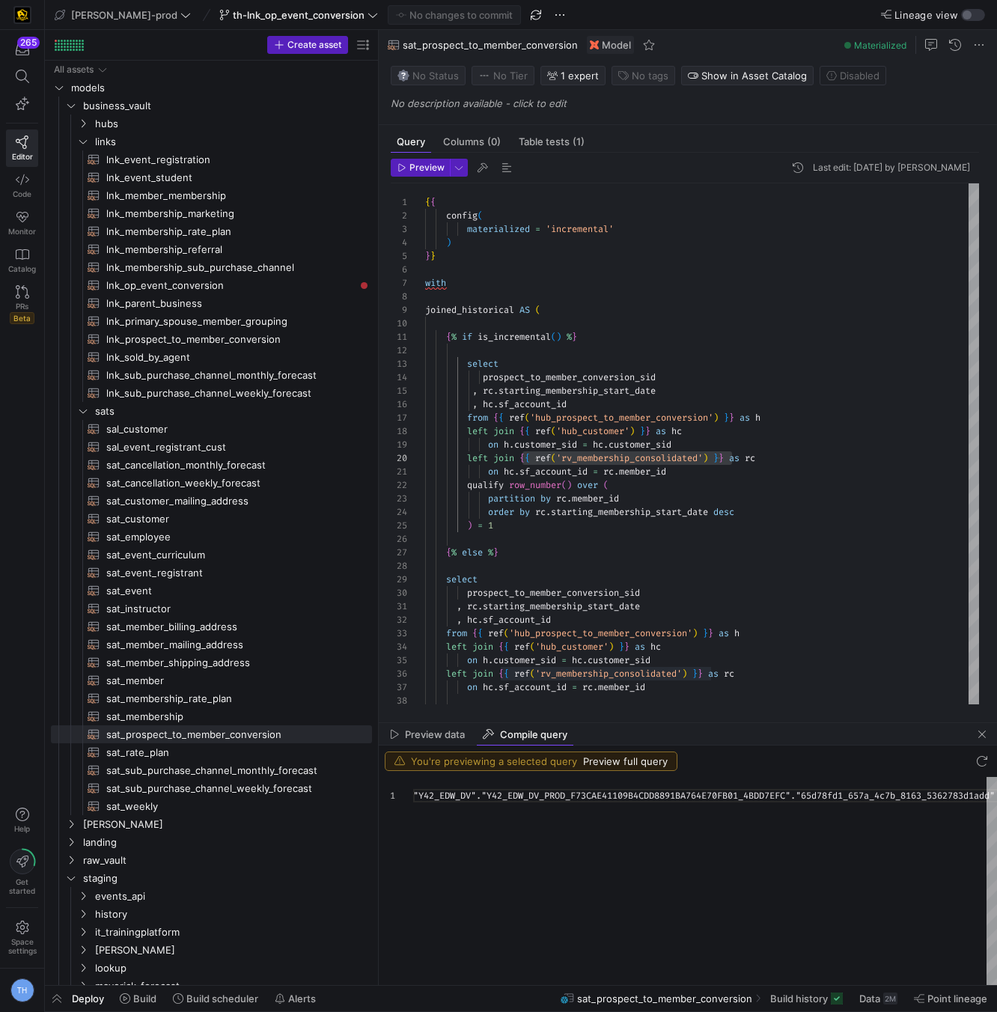
click at [590, 797] on div ""Y42_EDW_DV" . "Y42_EDW_DV_PROD_F73CAE41109B4CDD8891BA764E70FB01_ 4BDD7EFC" . "…" at bounding box center [728, 881] width 630 height 208
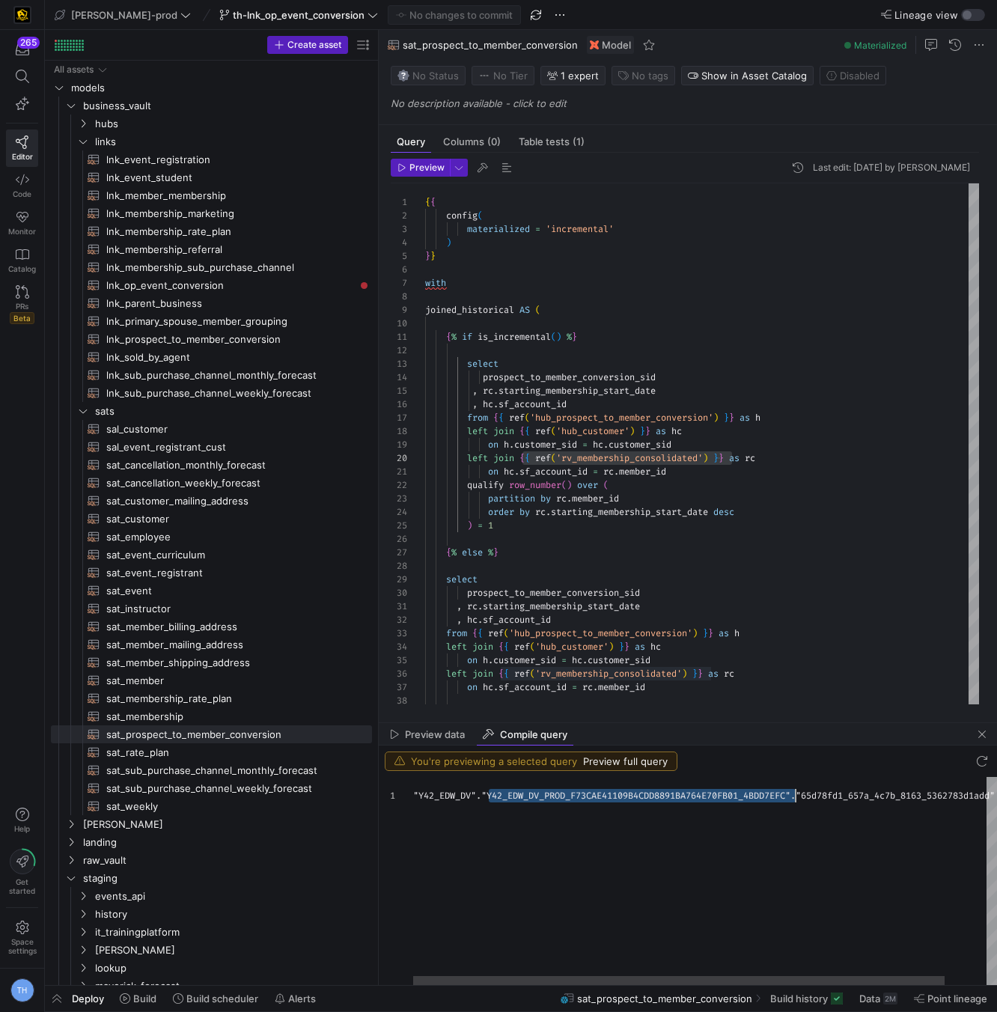
click at [590, 797] on div ""Y42_EDW_DV" . "Y42_EDW_DV_PROD_F73CAE41109B4CDD8891BA764E70FB01_ 4BDD7EFC" . "…" at bounding box center [728, 881] width 630 height 208
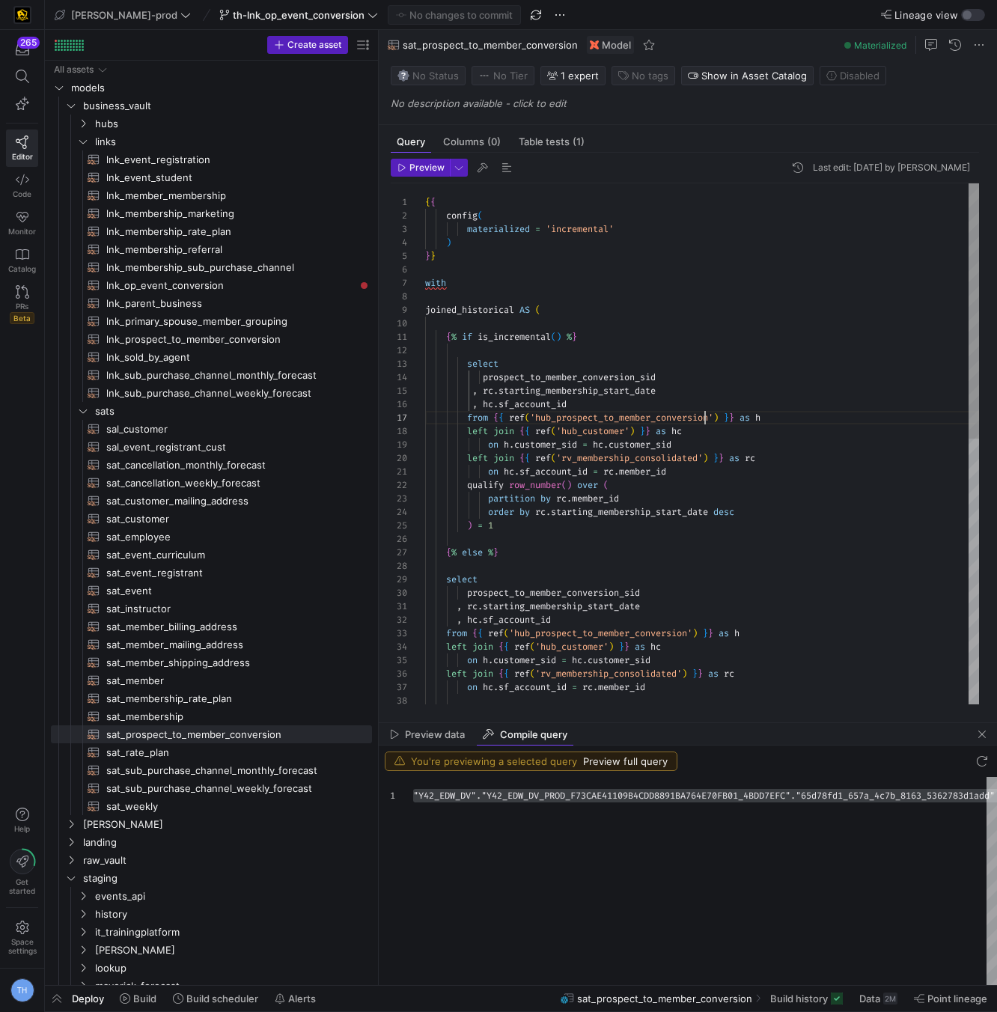
scroll to position [81, 280]
click at [705, 413] on div "{ { config ( materialized = 'incremental' ) } } with joined_historical AS ( { %…" at bounding box center [702, 714] width 554 height 1063
click at [298, 282] on span "lnk_op_event_conversion​​​​​​​​​​" at bounding box center [230, 285] width 249 height 17
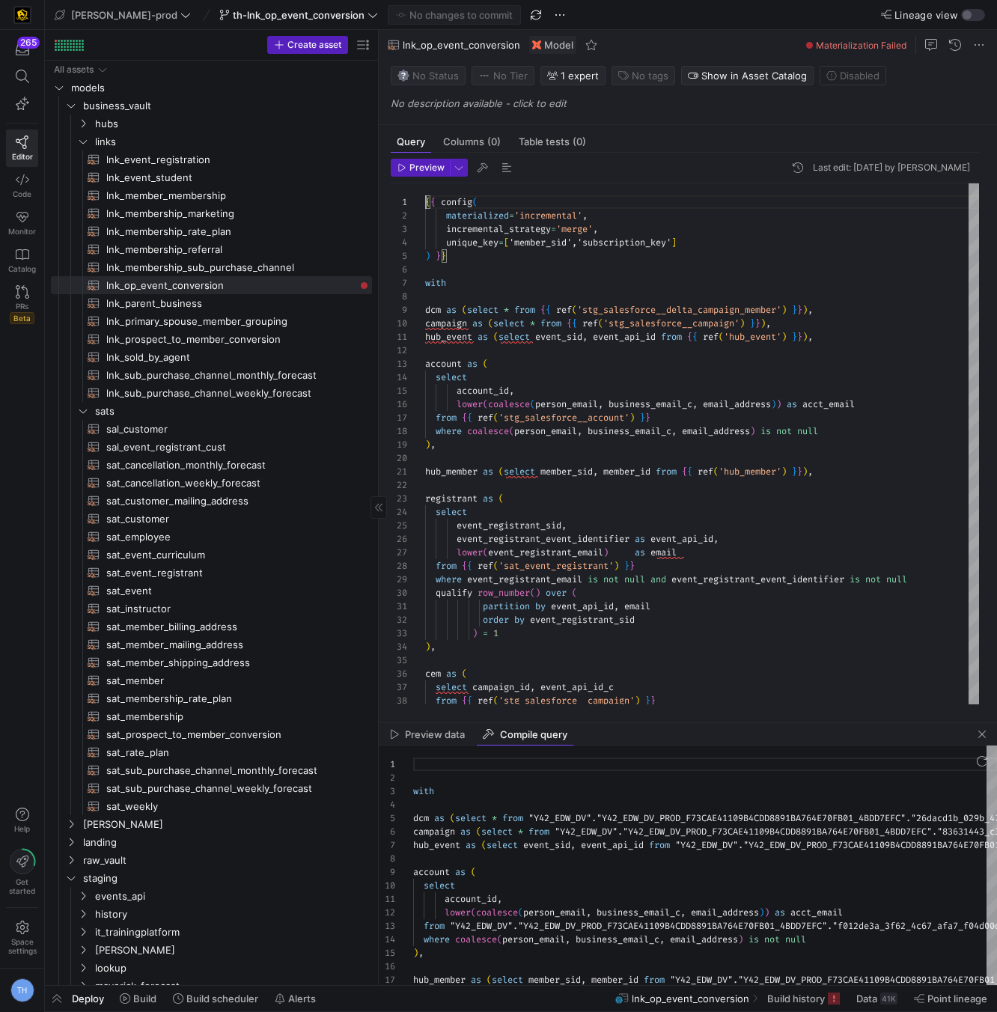
scroll to position [135, 0]
click at [206, 730] on span "sat_prospect_to_member_conversion​​​​​​​​​​" at bounding box center [230, 734] width 249 height 17
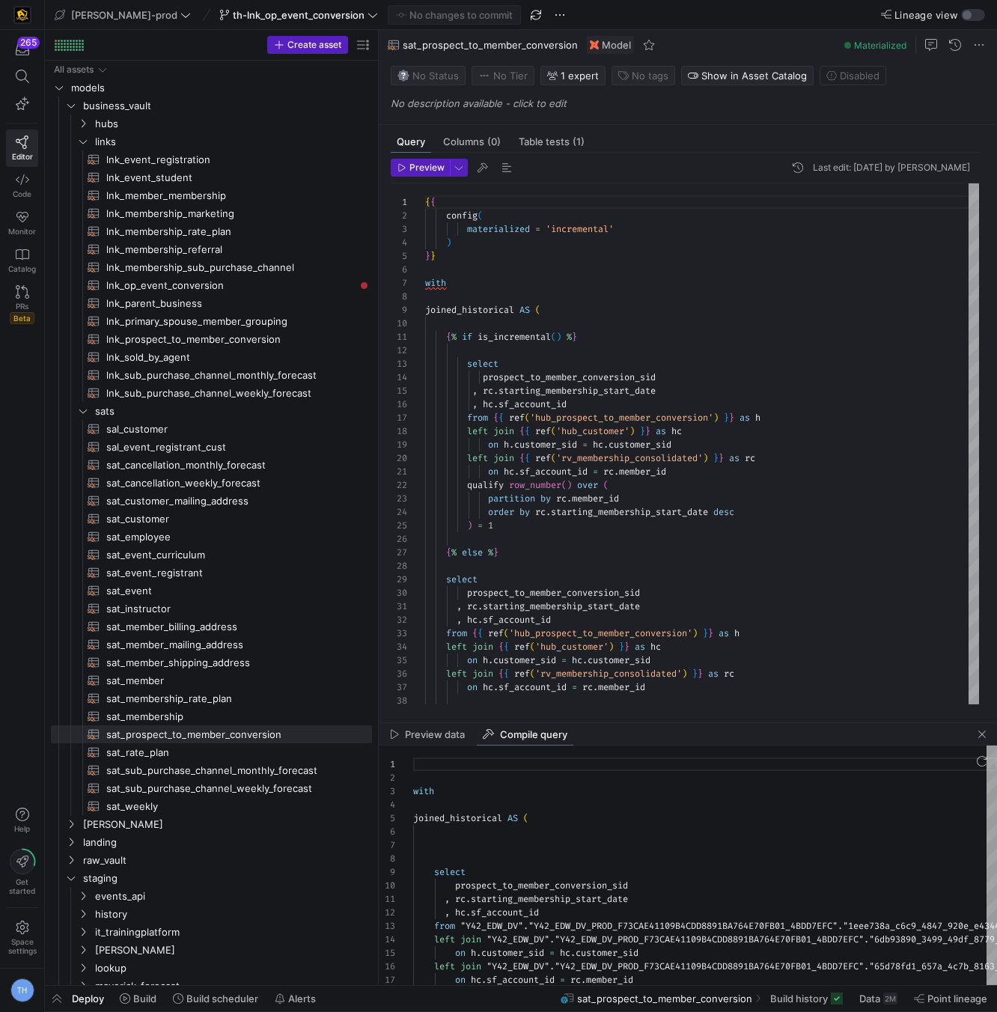
scroll to position [135, 0]
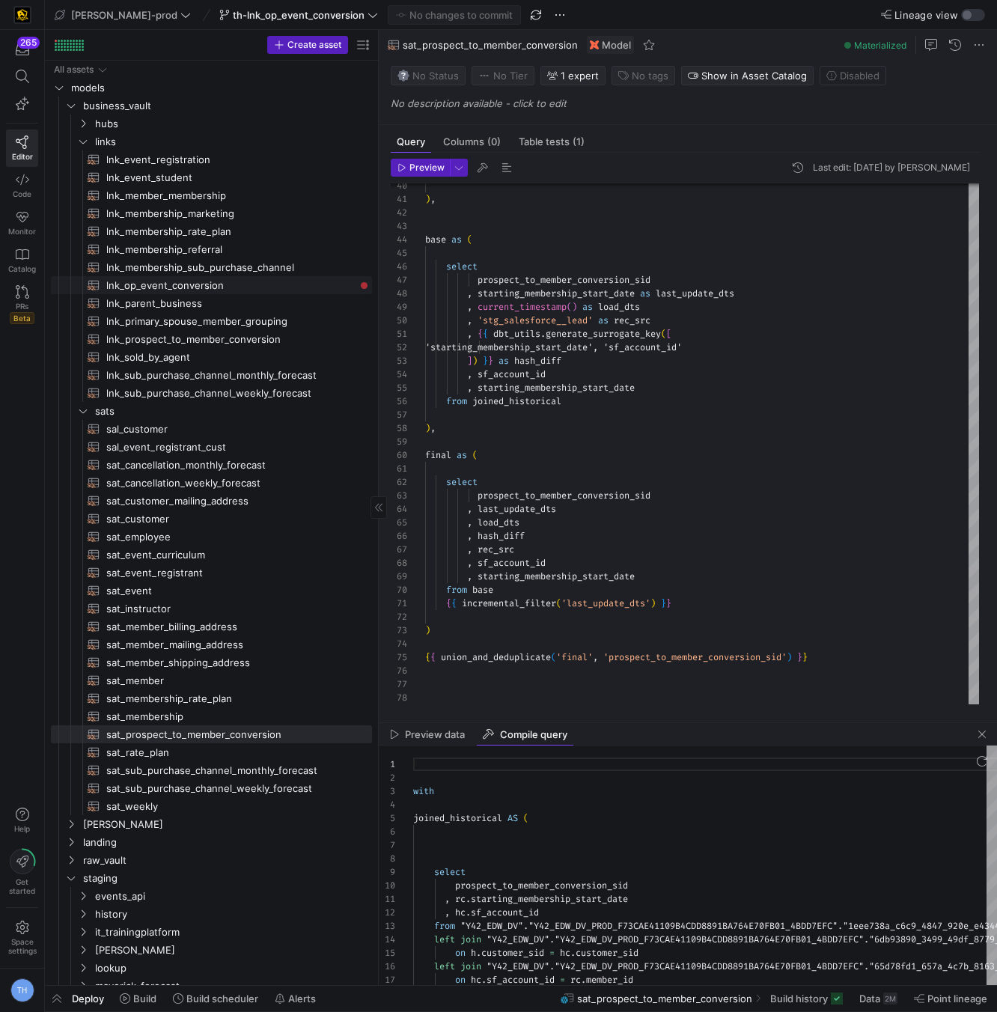
click at [225, 288] on span "lnk_op_event_conversion​​​​​​​​​​" at bounding box center [230, 285] width 249 height 17
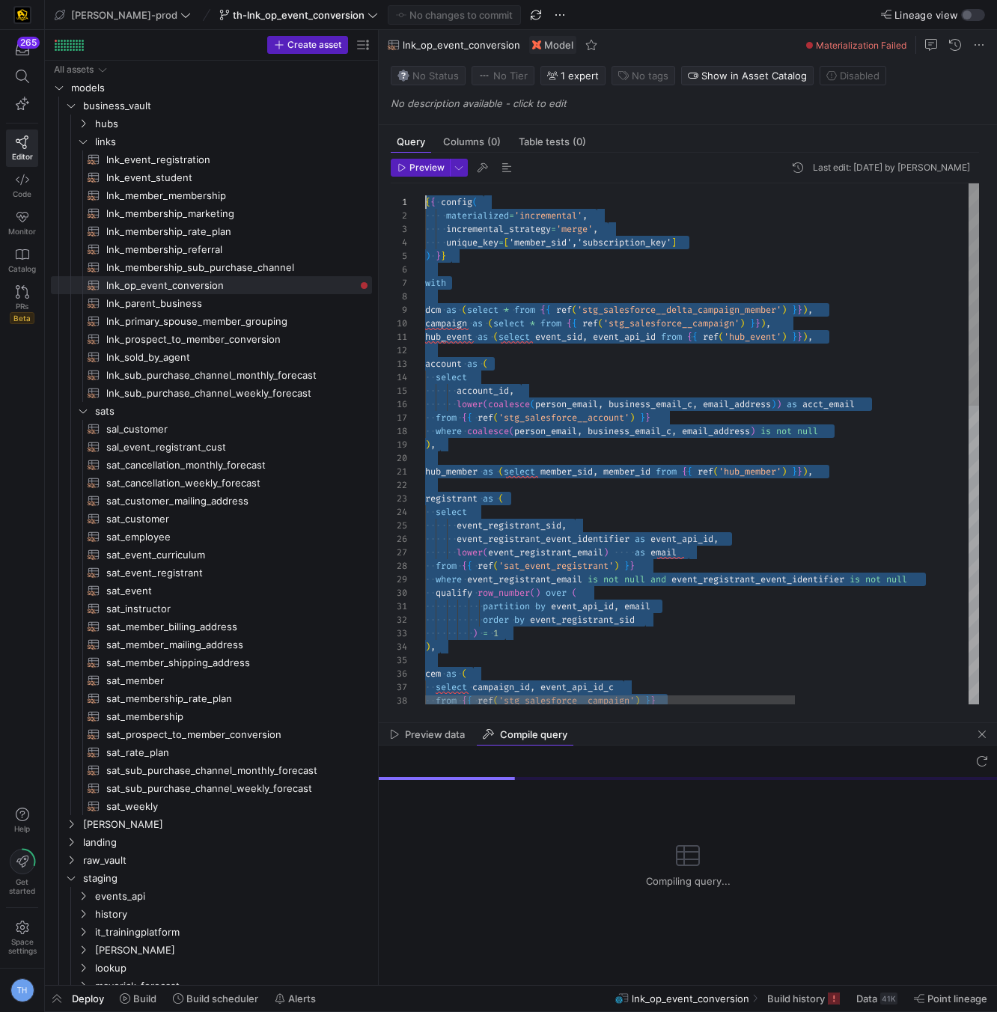
drag, startPoint x: 562, startPoint y: 669, endPoint x: 365, endPoint y: -65, distance: 760.0
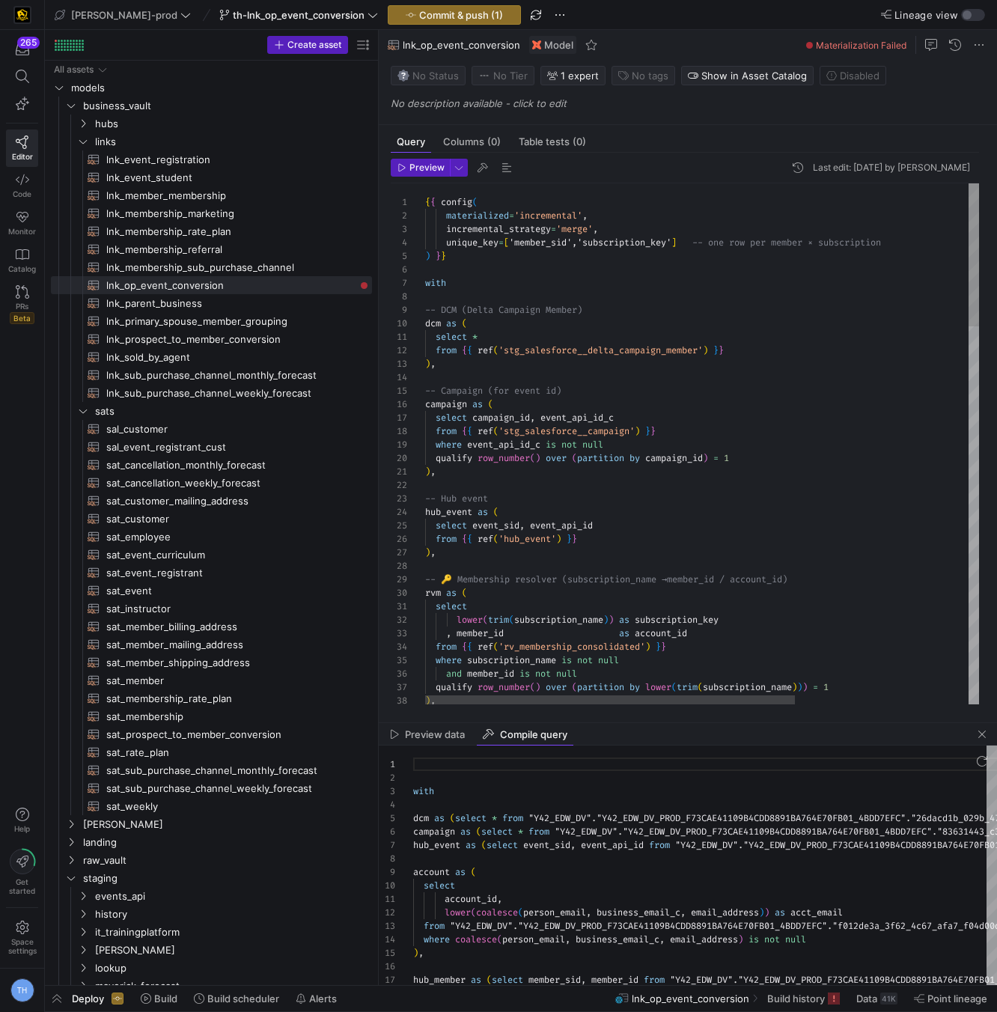
scroll to position [108, 113]
drag, startPoint x: 604, startPoint y: 309, endPoint x: 393, endPoint y: 309, distance: 210.4
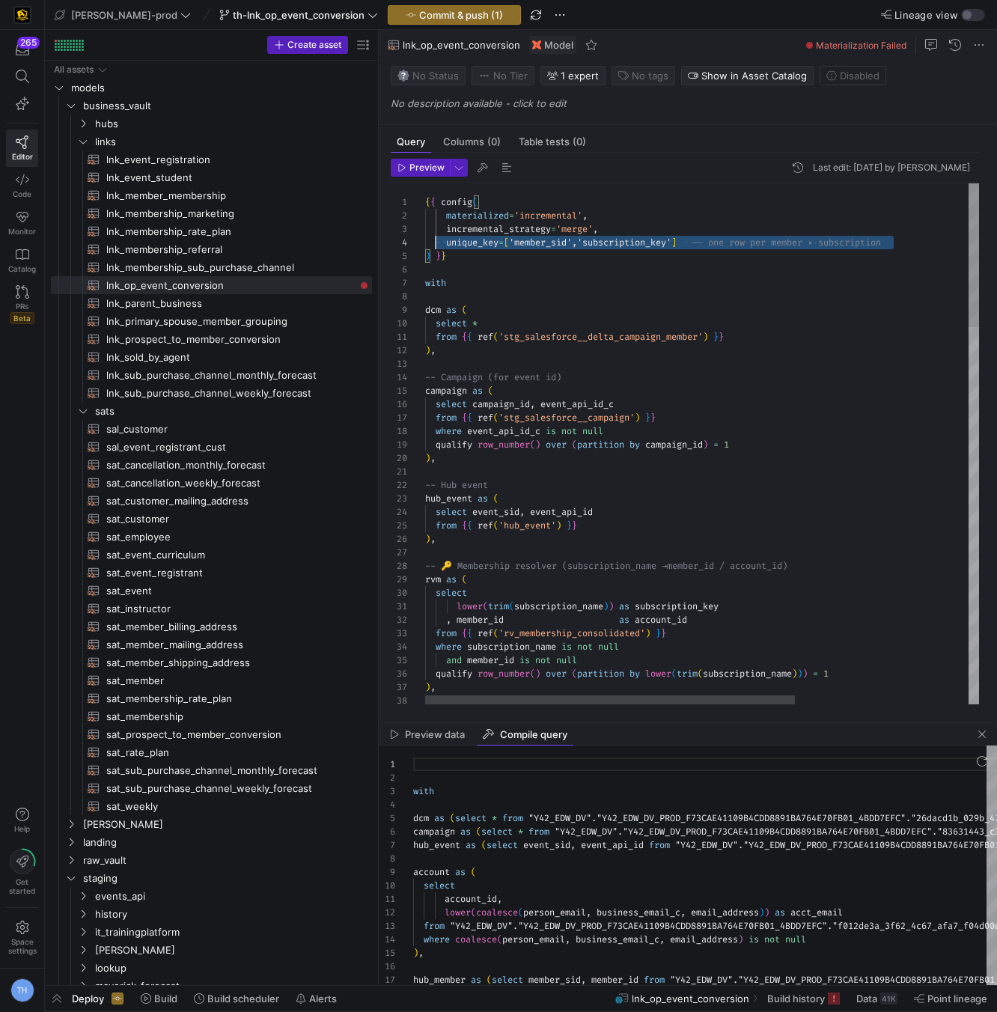
scroll to position [27, 0]
drag, startPoint x: 912, startPoint y: 237, endPoint x: 344, endPoint y: 229, distance: 567.7
drag, startPoint x: 906, startPoint y: 242, endPoint x: 404, endPoint y: 232, distance: 502.6
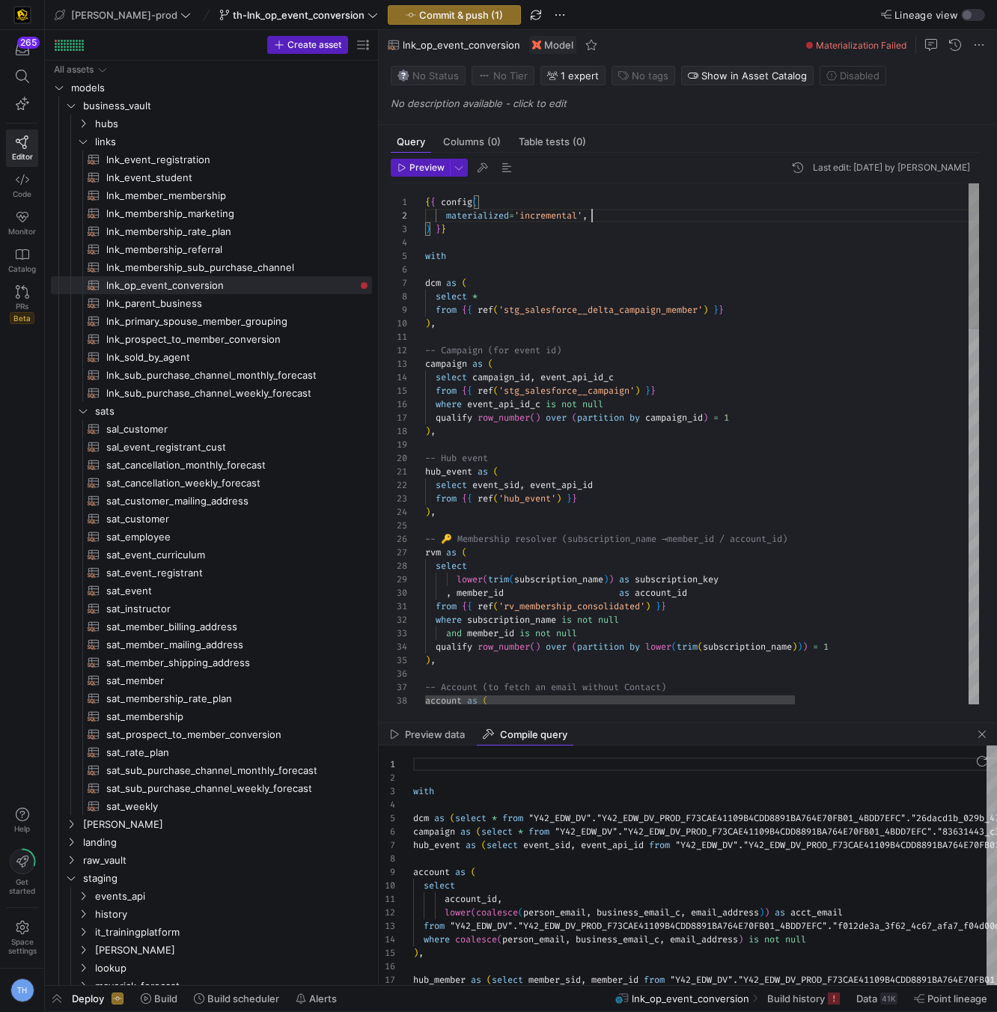
scroll to position [13, 167]
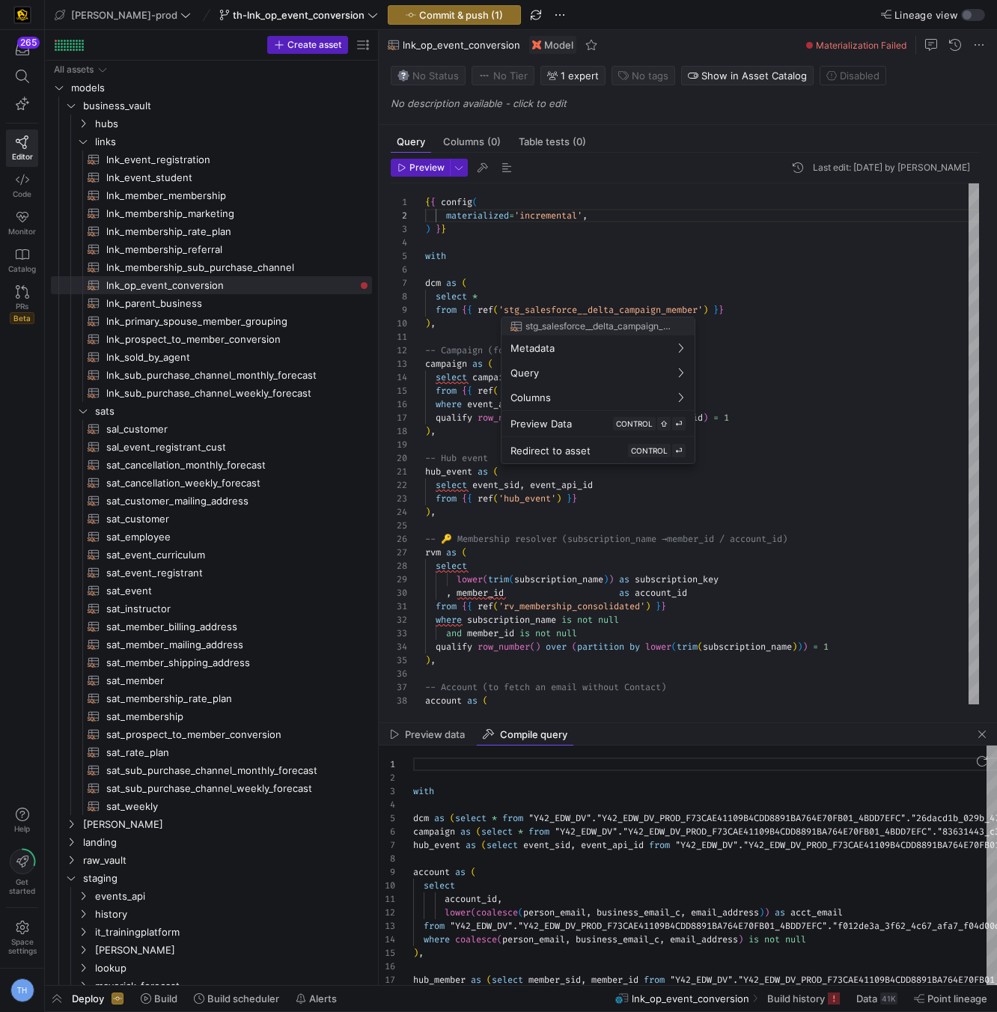
click at [553, 264] on div at bounding box center [498, 506] width 997 height 1012
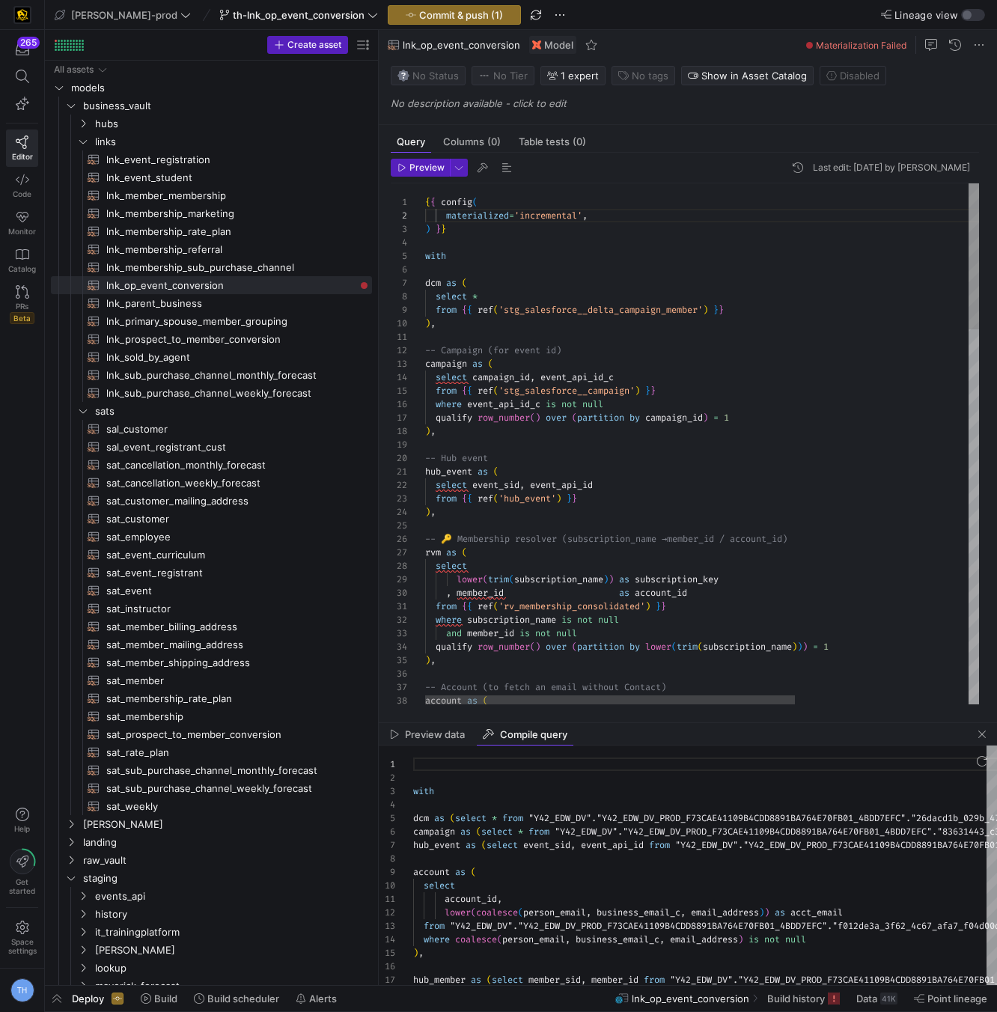
drag, startPoint x: 592, startPoint y: 354, endPoint x: 412, endPoint y: 353, distance: 180.5
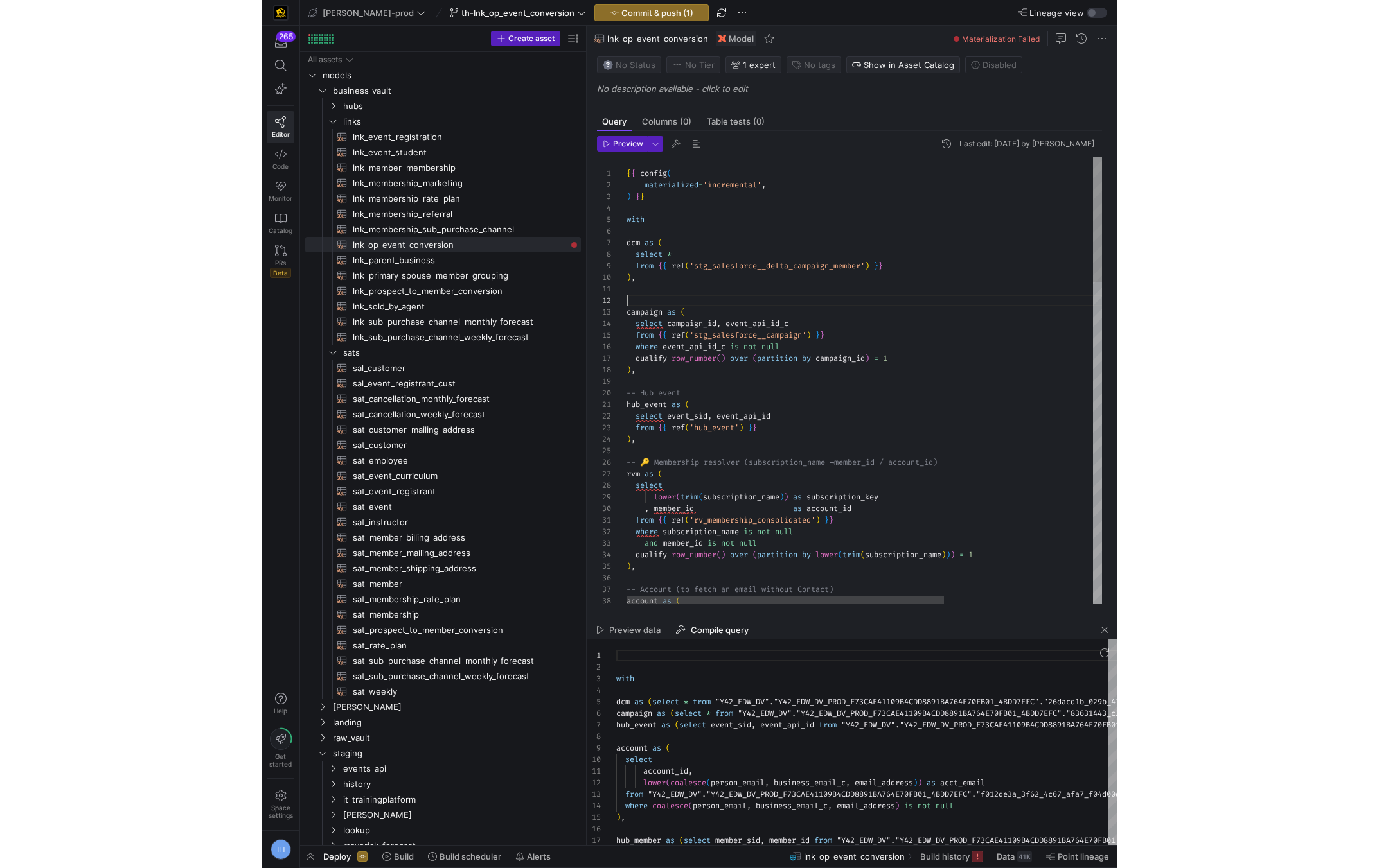
scroll to position [0, 0]
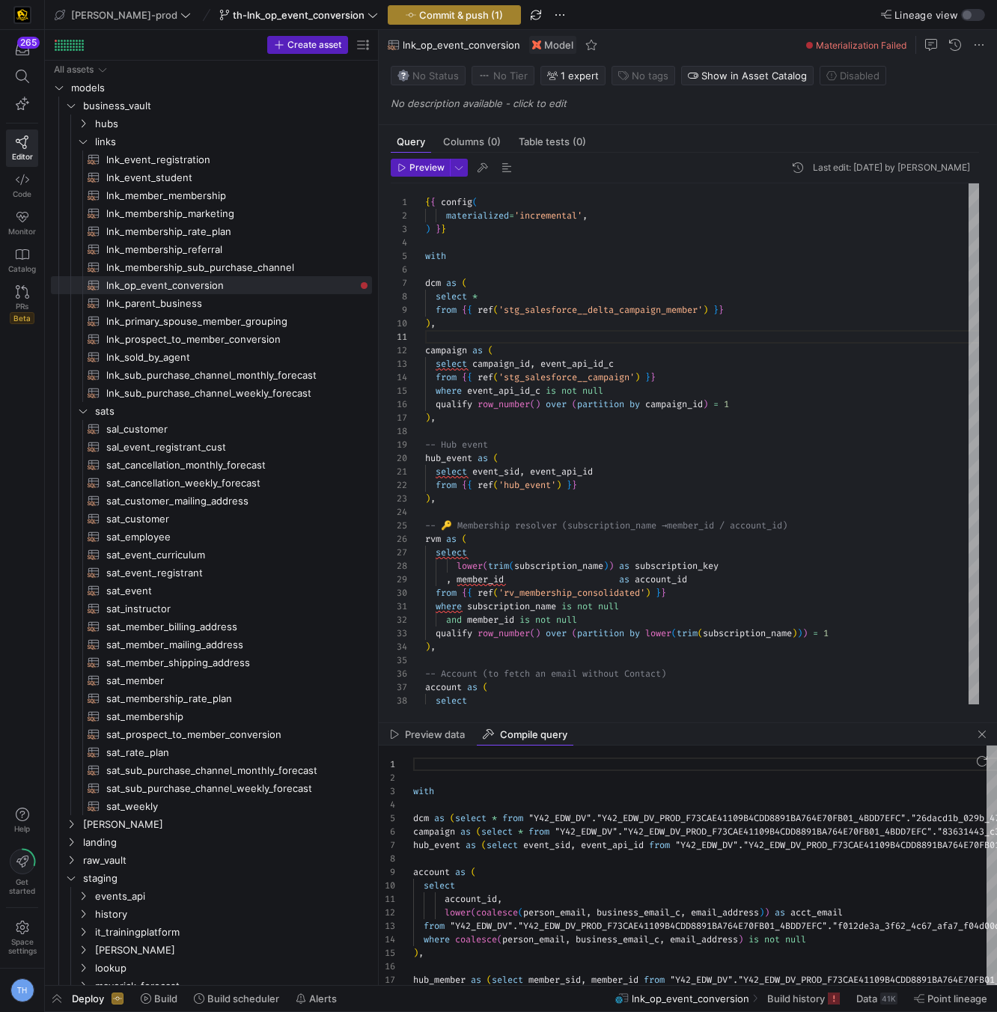
type textarea "campaign as ( select campaign_id, event_api_id_c from {{ ref('stg_salesforce__c…"
click at [423, 16] on span "Commit & push (1)" at bounding box center [461, 15] width 84 height 12
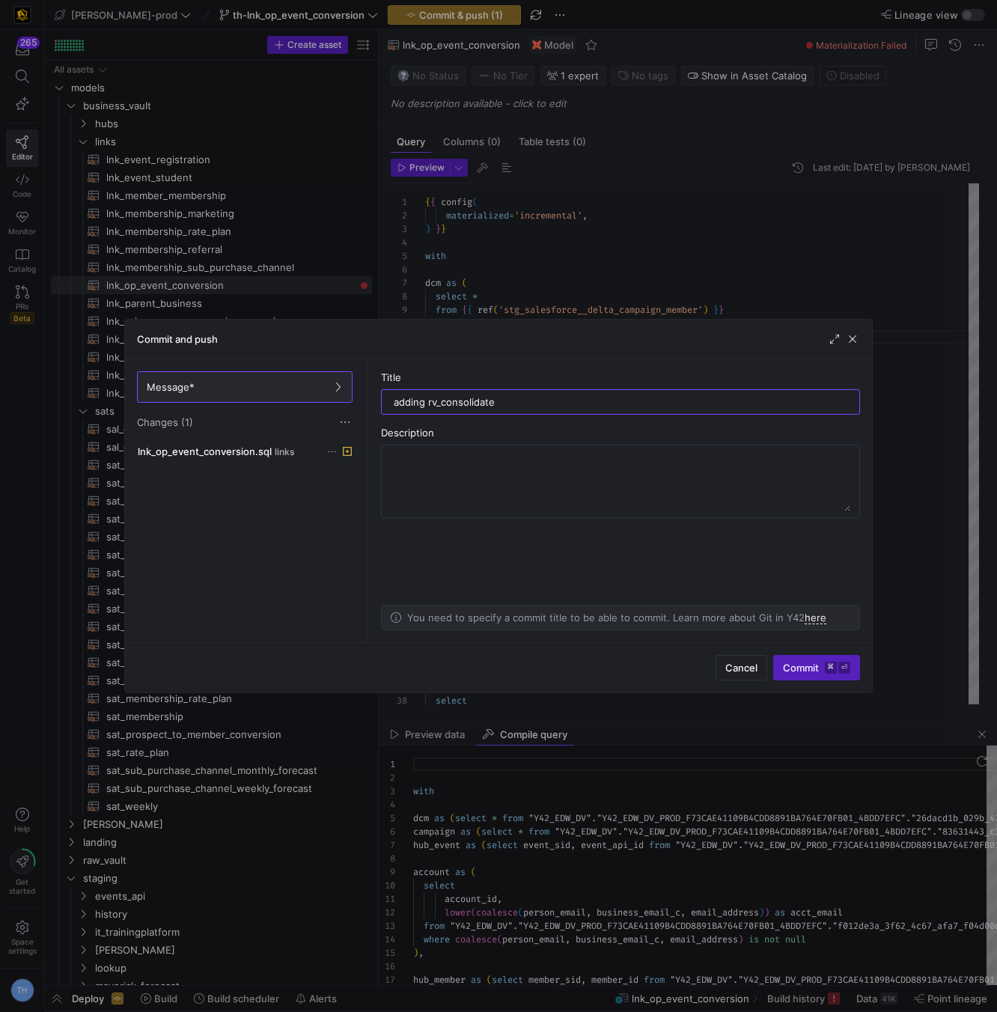
type input "adding rv_consolidated"
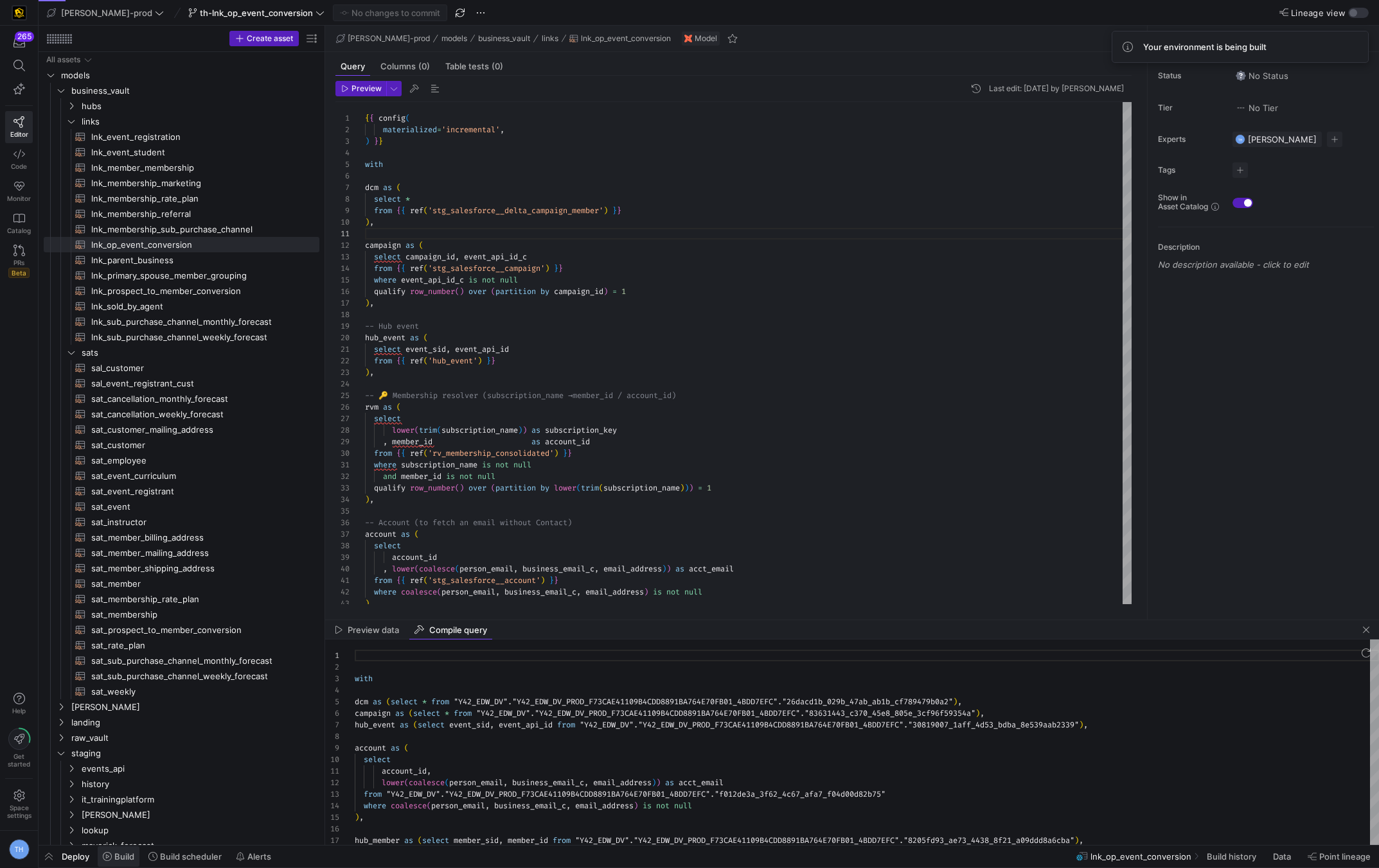
click at [119, 855] on span "Build" at bounding box center [124, 857] width 20 height 10
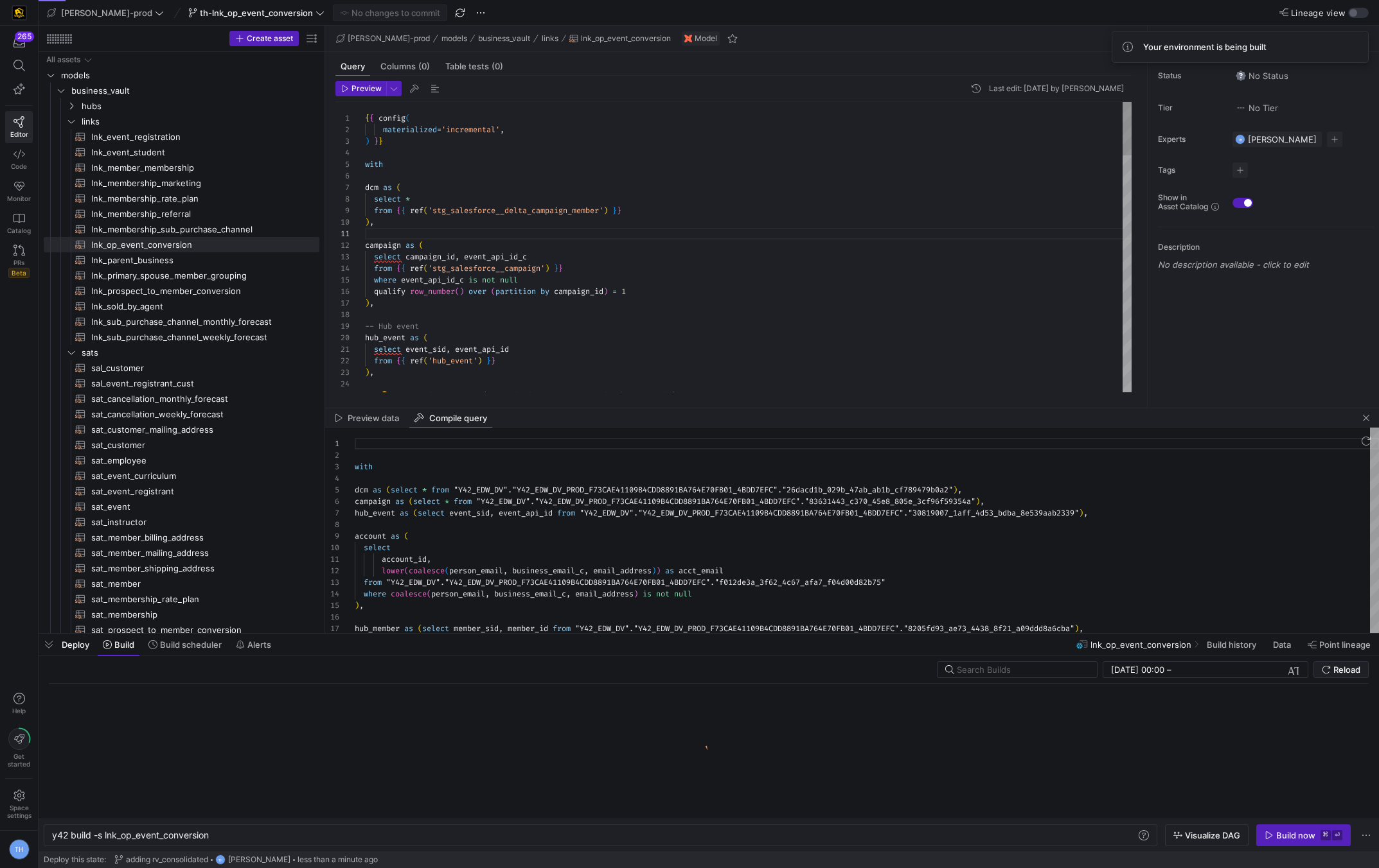
scroll to position [0, 158]
click at [1313, 828] on span "button" at bounding box center [1303, 835] width 94 height 21
click at [1368, 415] on span "button" at bounding box center [1366, 419] width 15 height 15
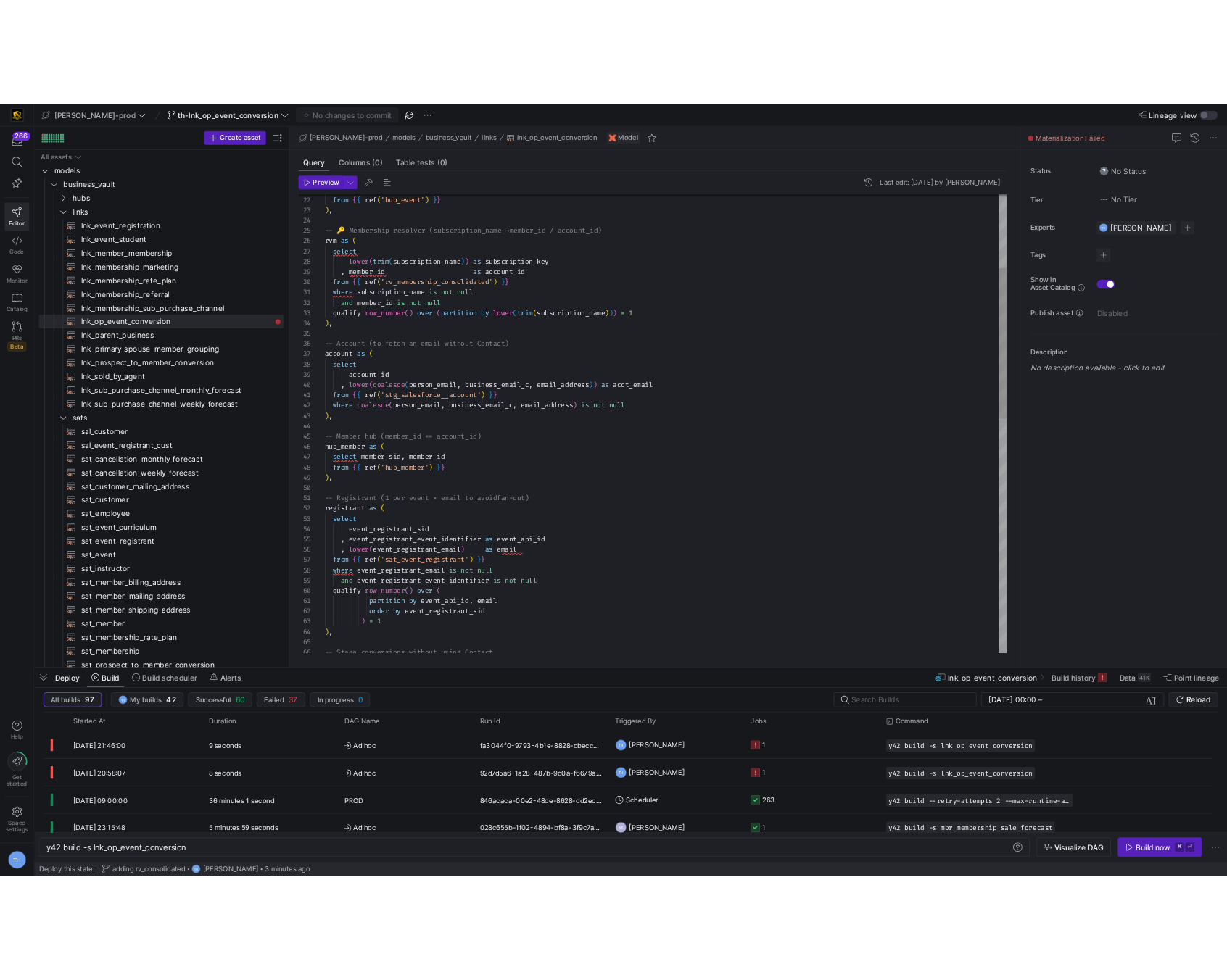
scroll to position [52, 203]
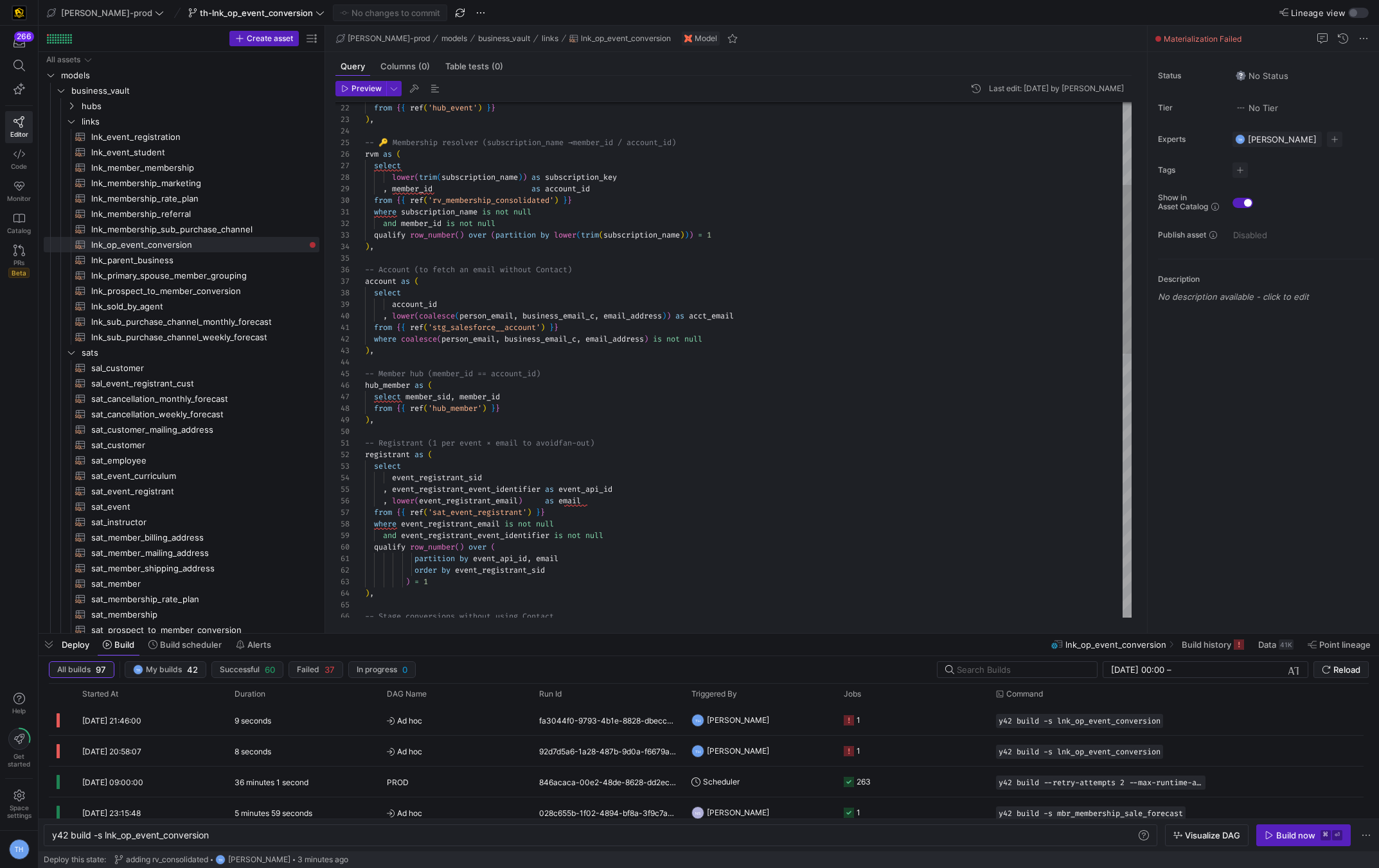
click at [569, 379] on div "from { { ref ( 'hub_event' ) } } ) , -- 🔑 Membership resolver (subscription_nam…" at bounding box center [747, 635] width 766 height 1571
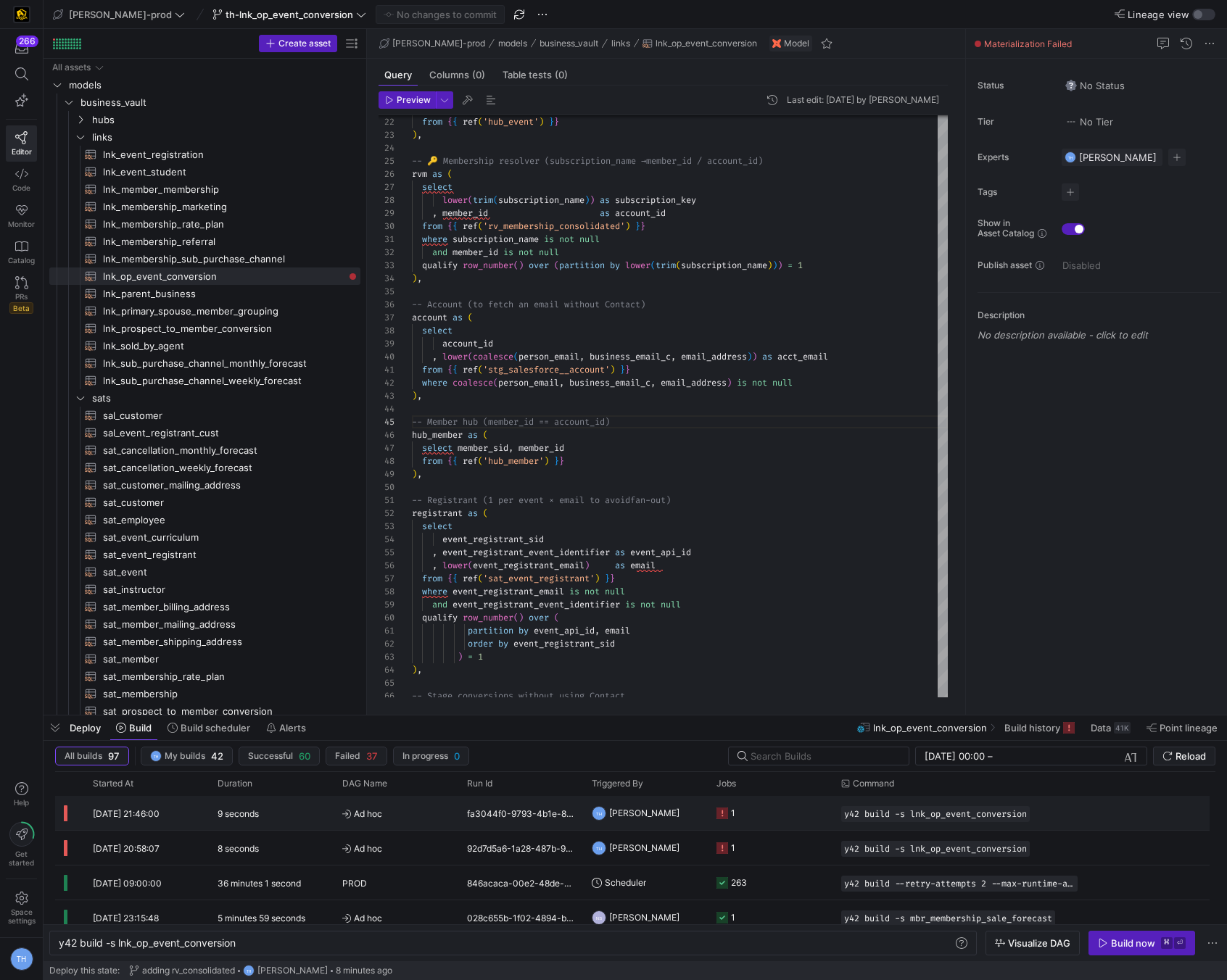
click at [746, 811] on y42-job-status-cell-renderer "1" at bounding box center [770, 813] width 107 height 33
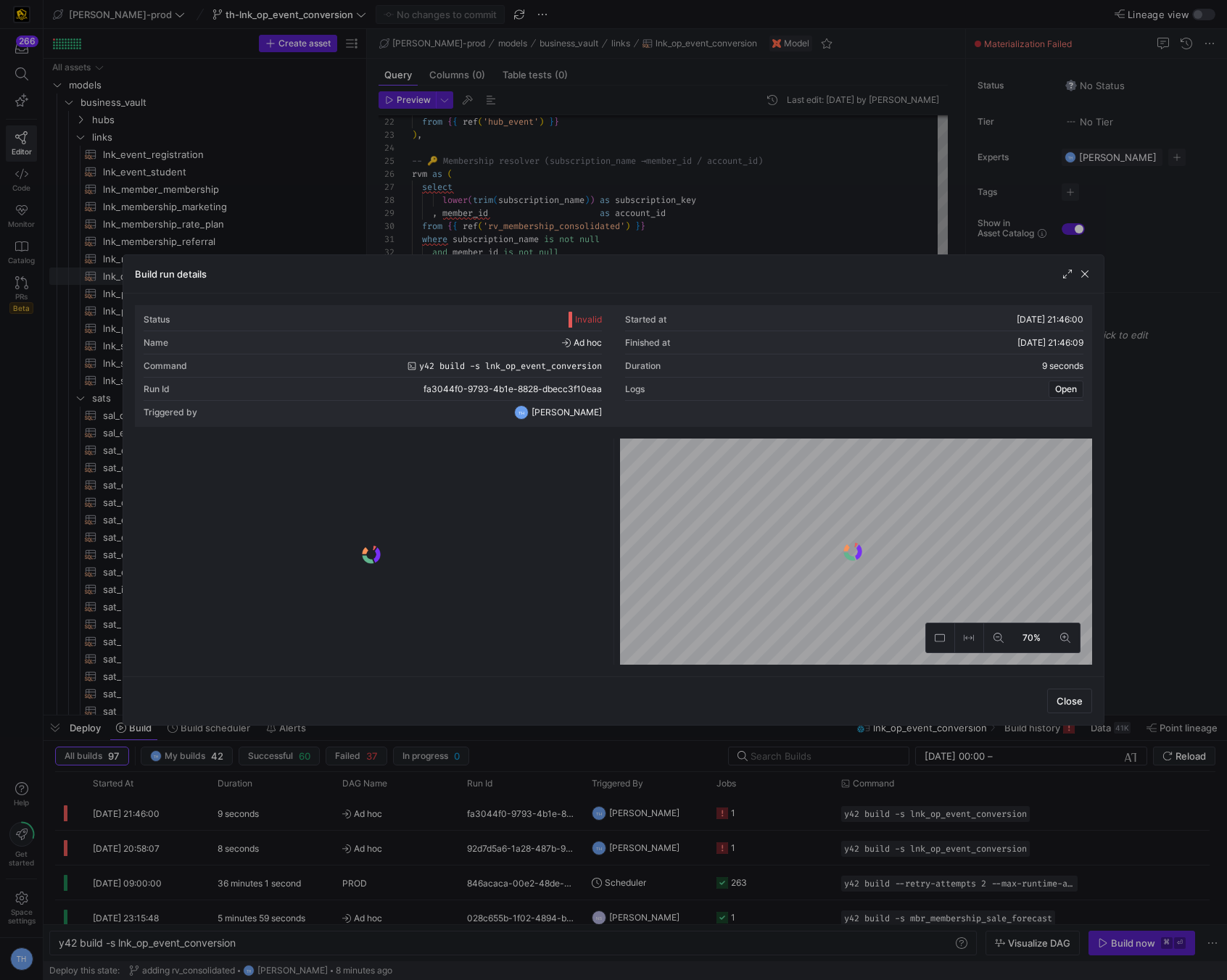
click at [478, 515] on y42-logo-loader at bounding box center [371, 555] width 467 height 221
click at [475, 512] on div at bounding box center [371, 565] width 467 height 201
click at [475, 513] on div "invalid lnk_op_event_conversion table 21/08/25, 21:46:03 5 seconds 0 7b440e5b-f…" at bounding box center [371, 572] width 467 height 183
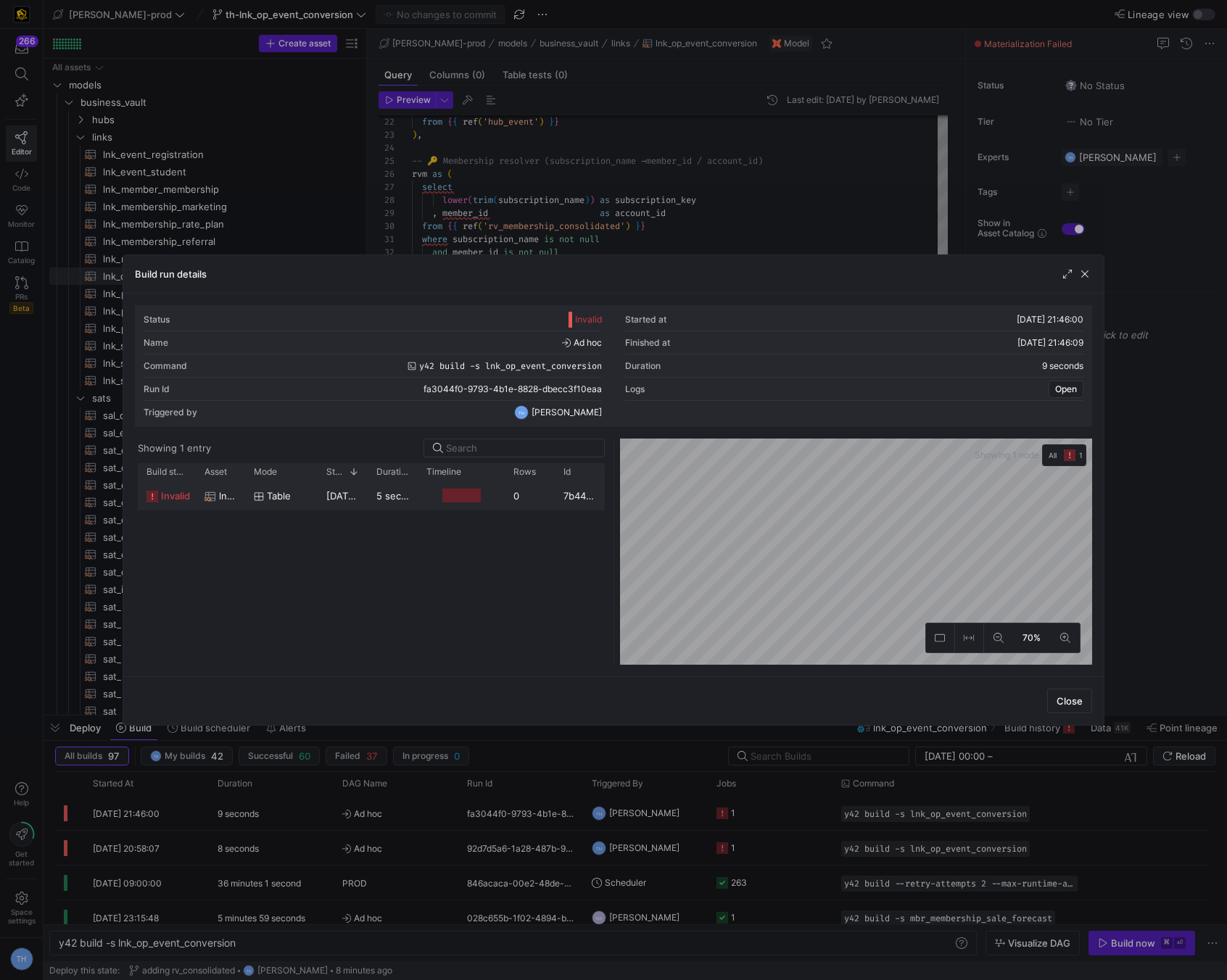
click at [475, 506] on y42-job-duration-timeline-cell-renderer at bounding box center [461, 496] width 70 height 27
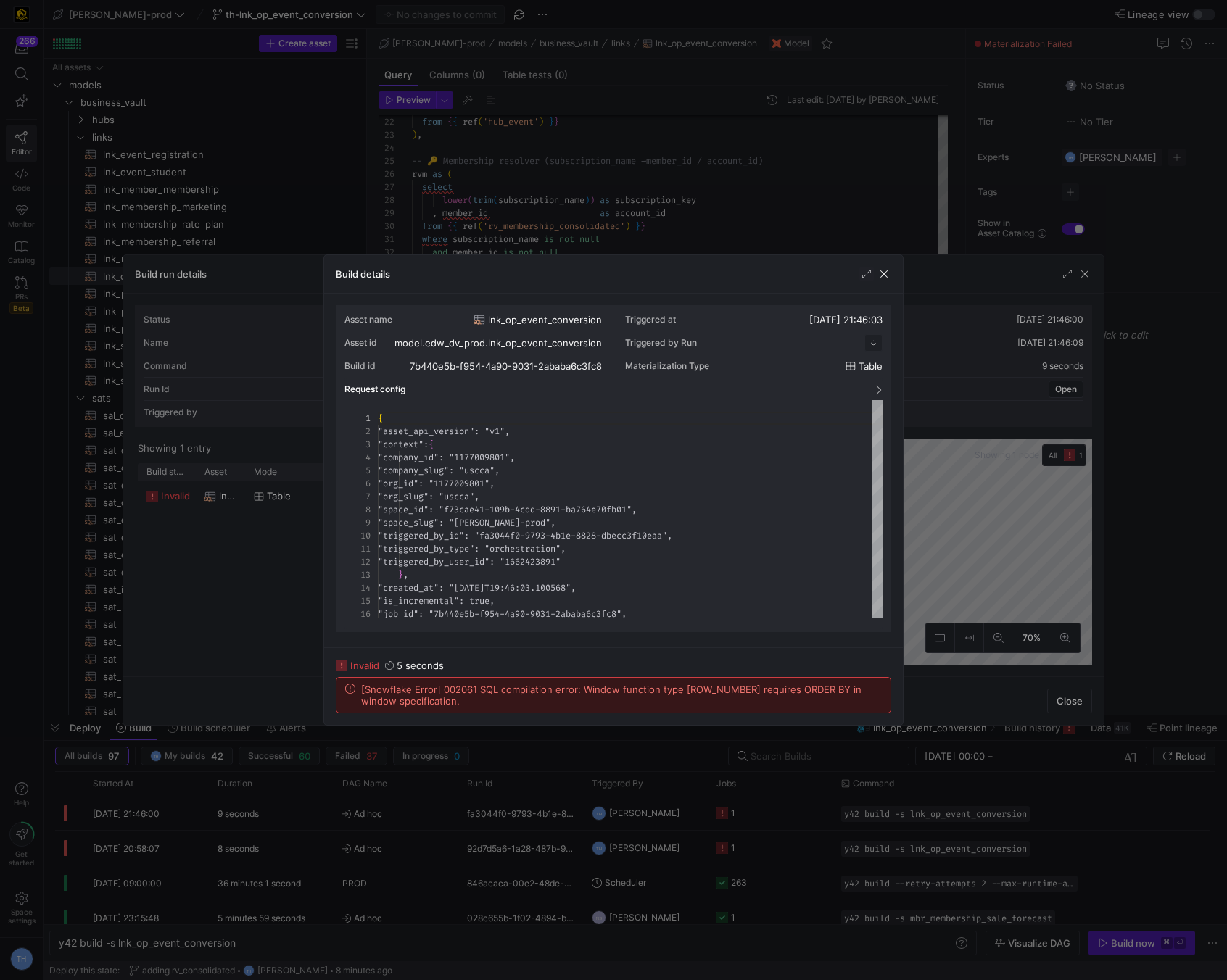
scroll to position [131, 0]
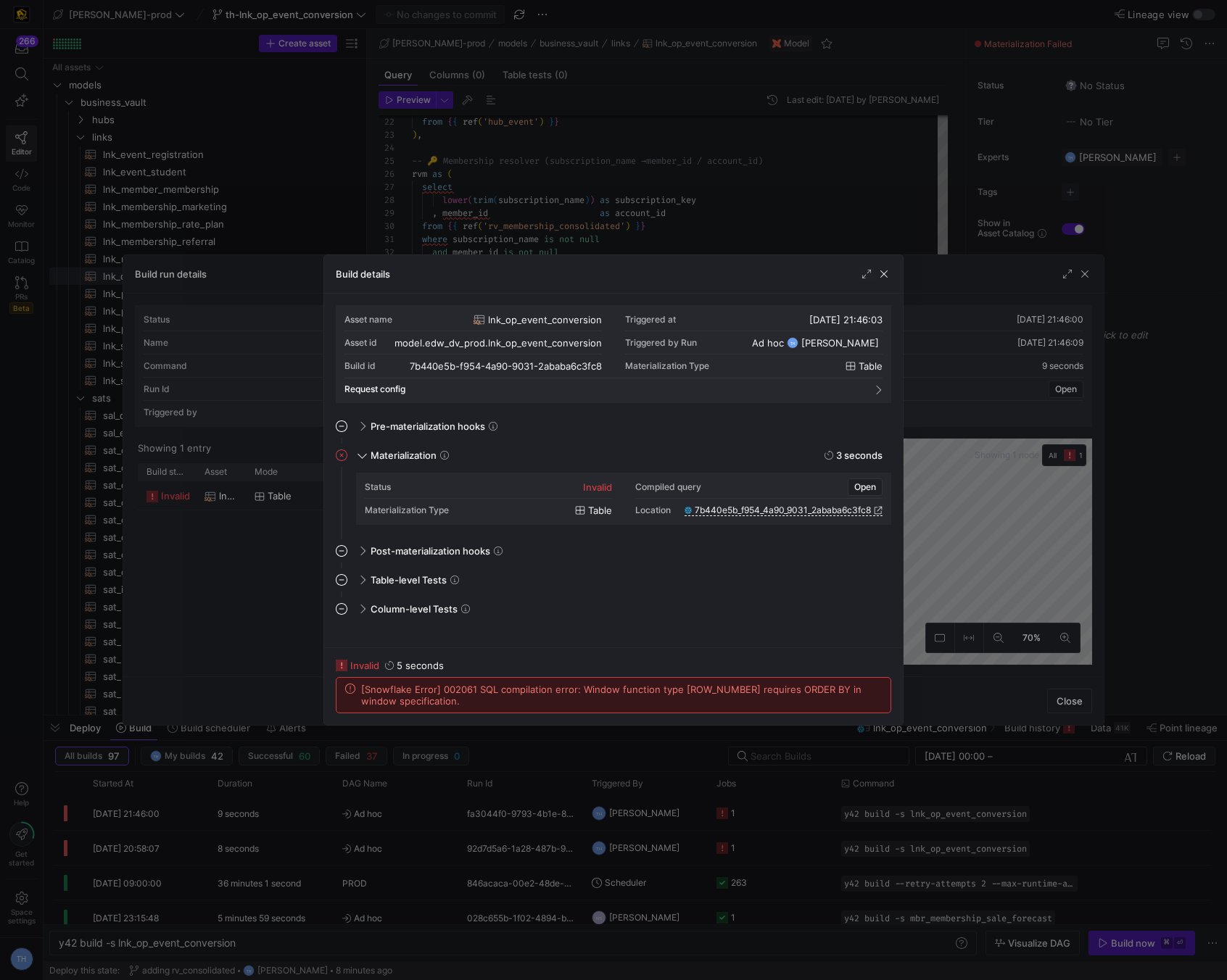
click at [549, 234] on div at bounding box center [613, 490] width 1227 height 980
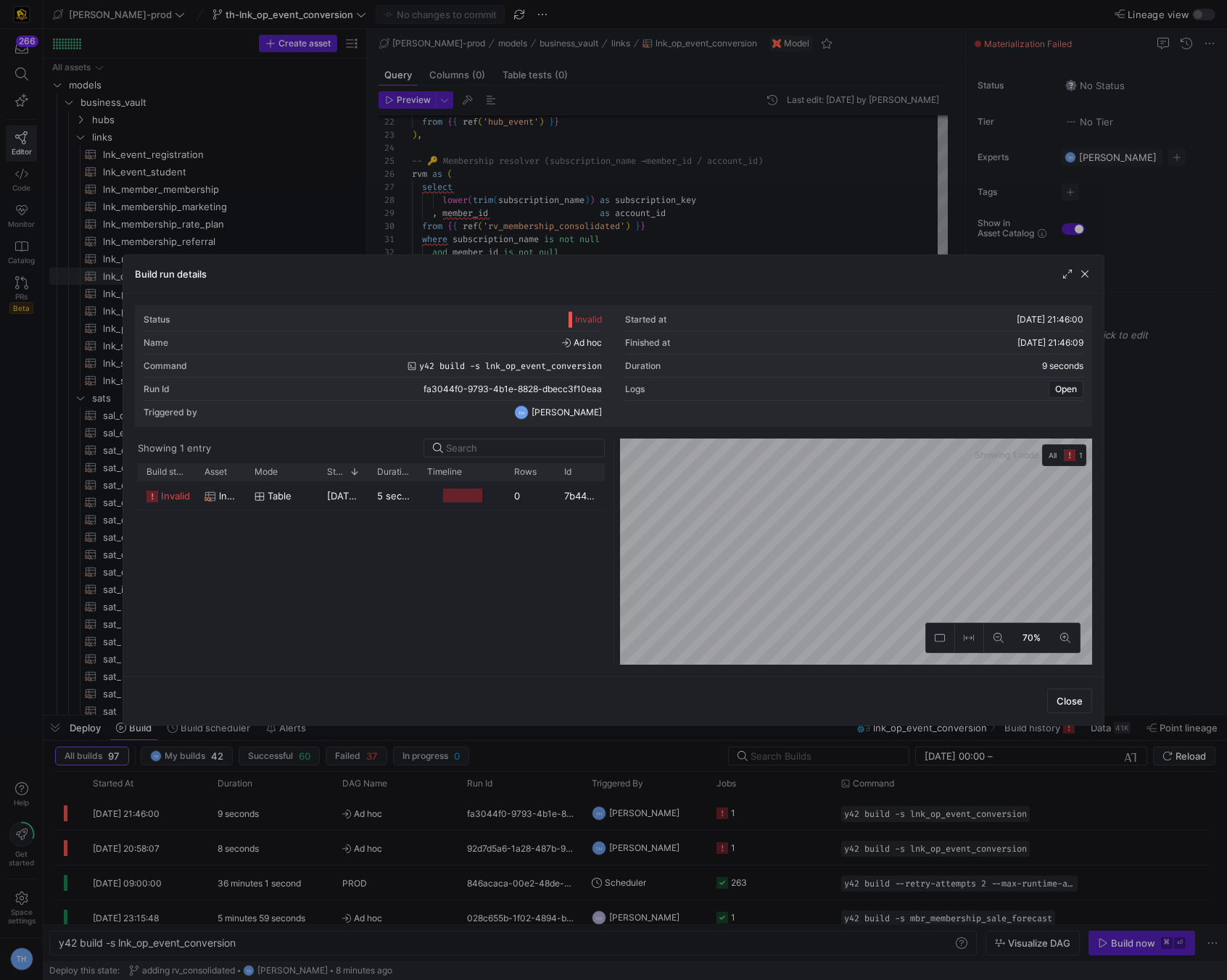
click at [549, 234] on div at bounding box center [613, 490] width 1227 height 980
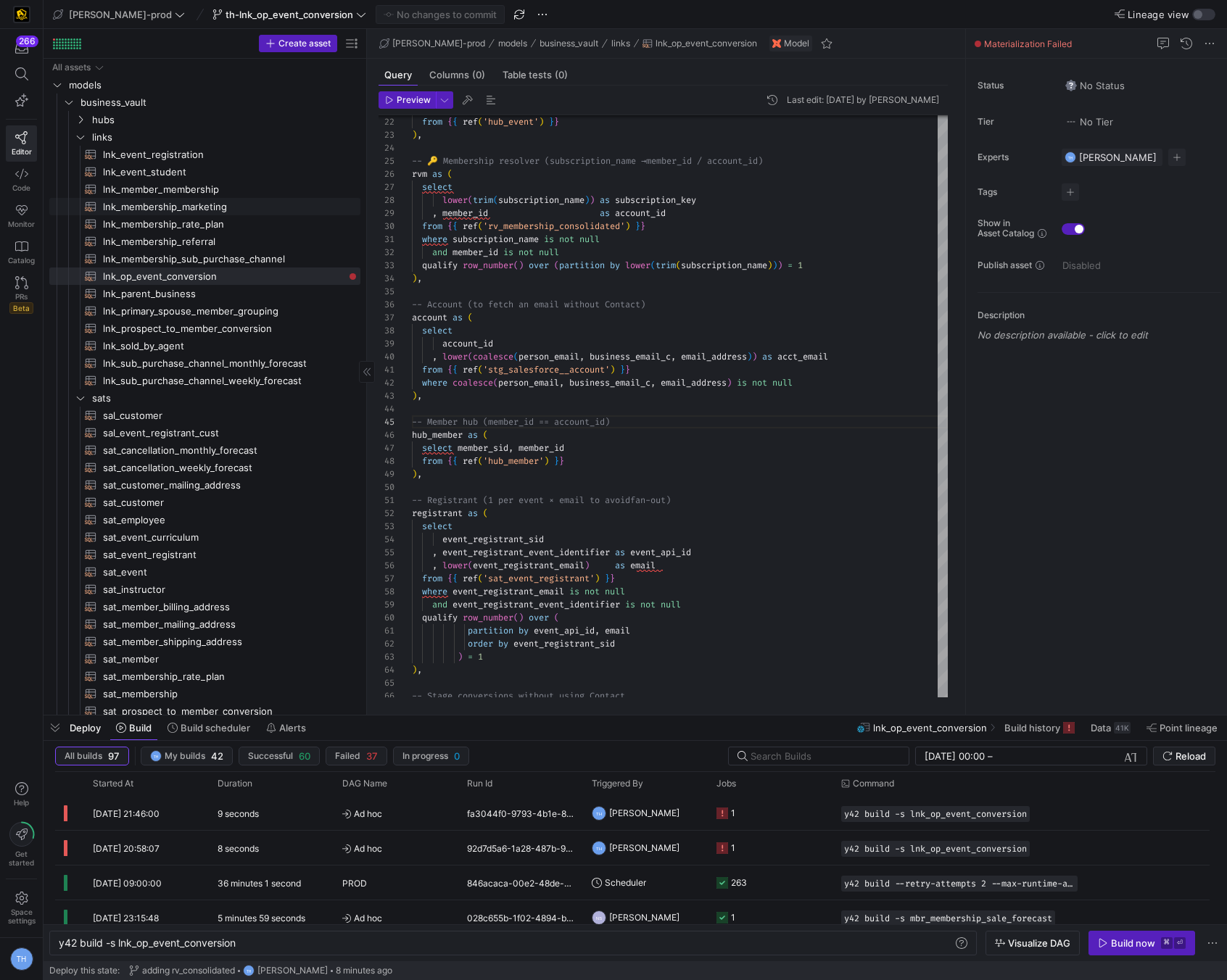
click at [170, 208] on span "lnk_membership_marketing​​​​​​​​​​" at bounding box center [223, 206] width 241 height 16
type textarea "{{ config( materialized='incremental' ) }} with membership_consolidated as( sel…"
type textarea "y42 build -s lnk_membership_marketing"
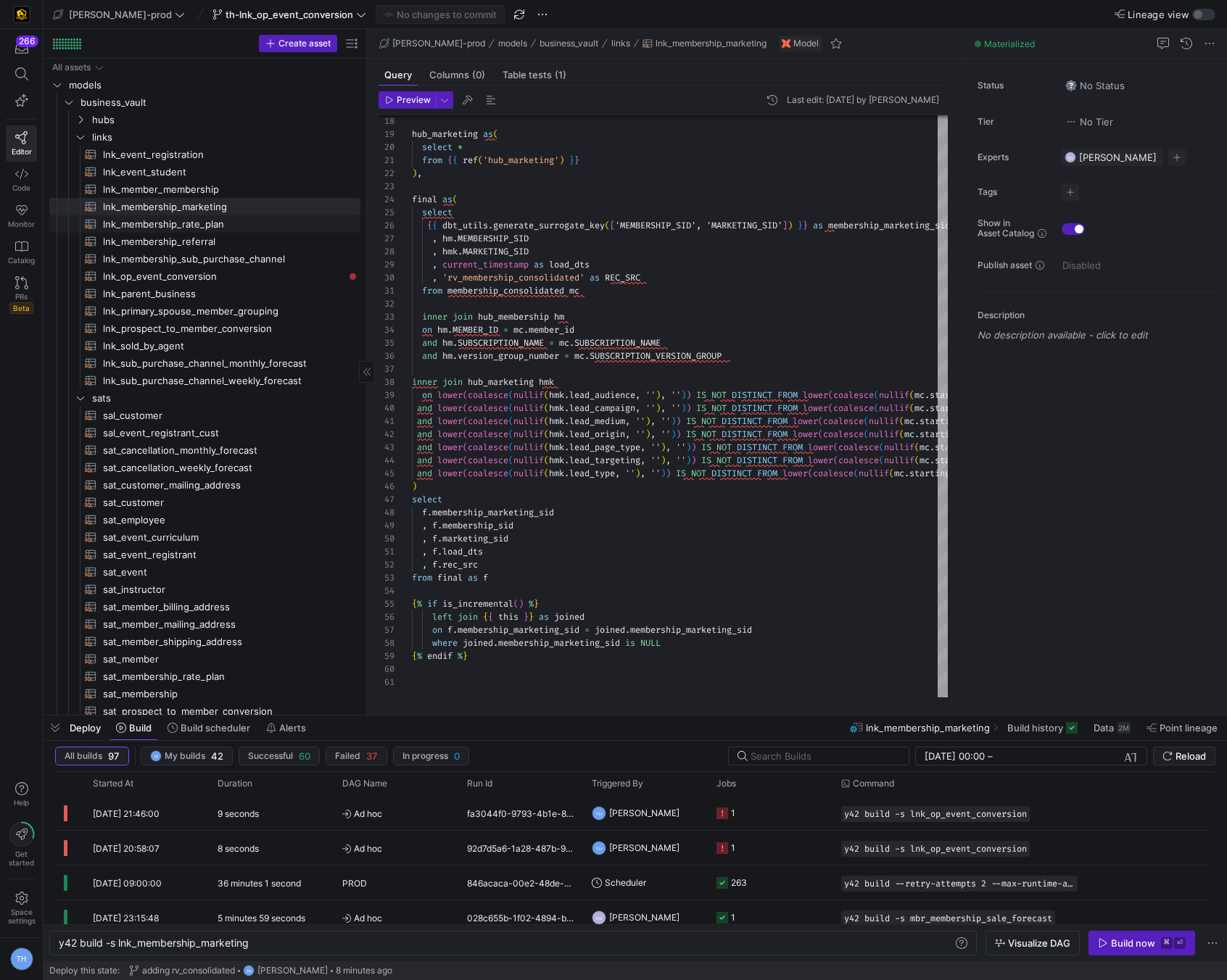
click at [170, 224] on span "lnk_membership_rate_plan​​​​​​​​​​" at bounding box center [223, 224] width 241 height 16
type textarea "{{ config( materialized='incremental' ) }} SELECT DISTINCT {{ dbt_utils.generat…"
type textarea "y42 build -s lnk_membership_rate_plan"
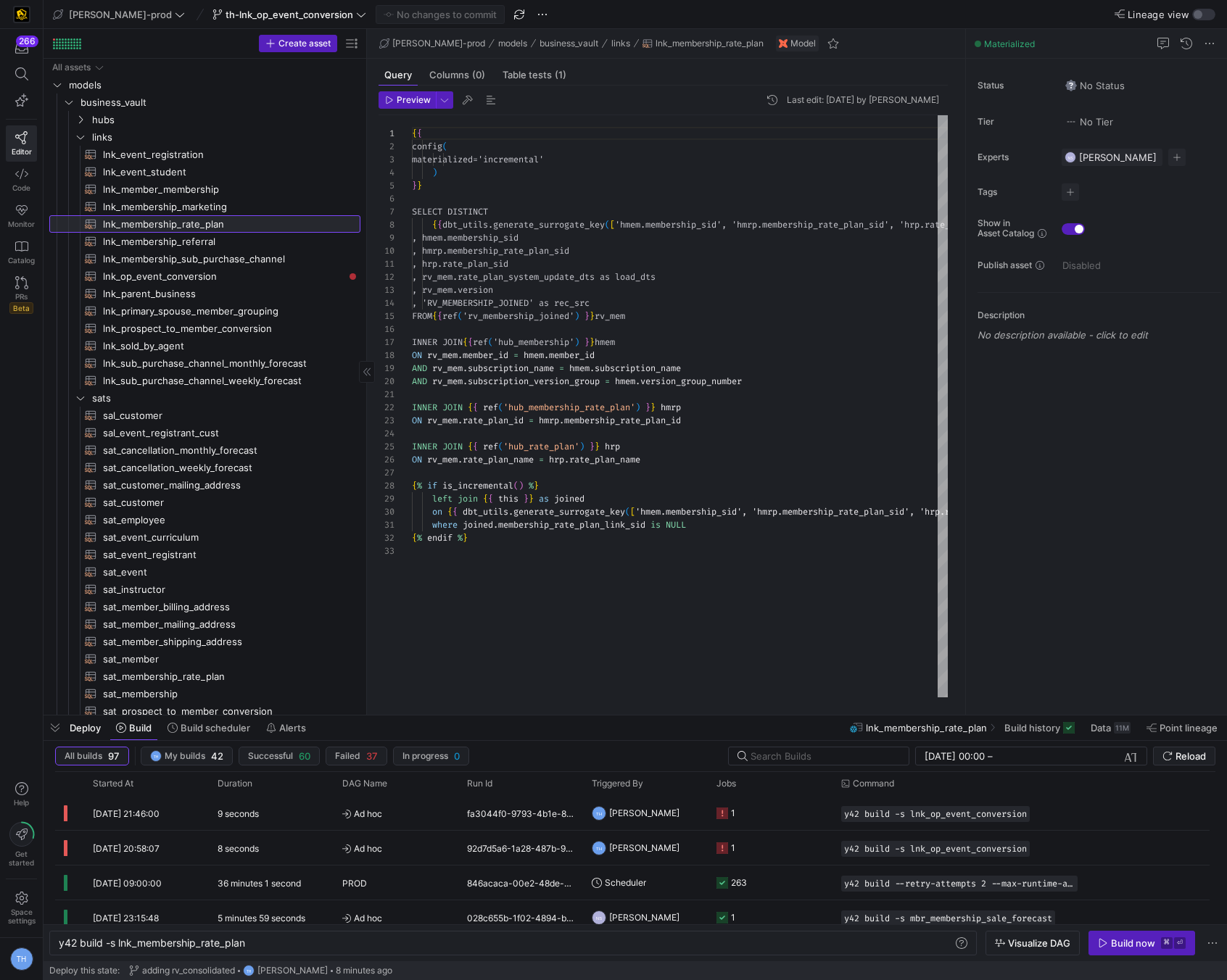
scroll to position [131, 0]
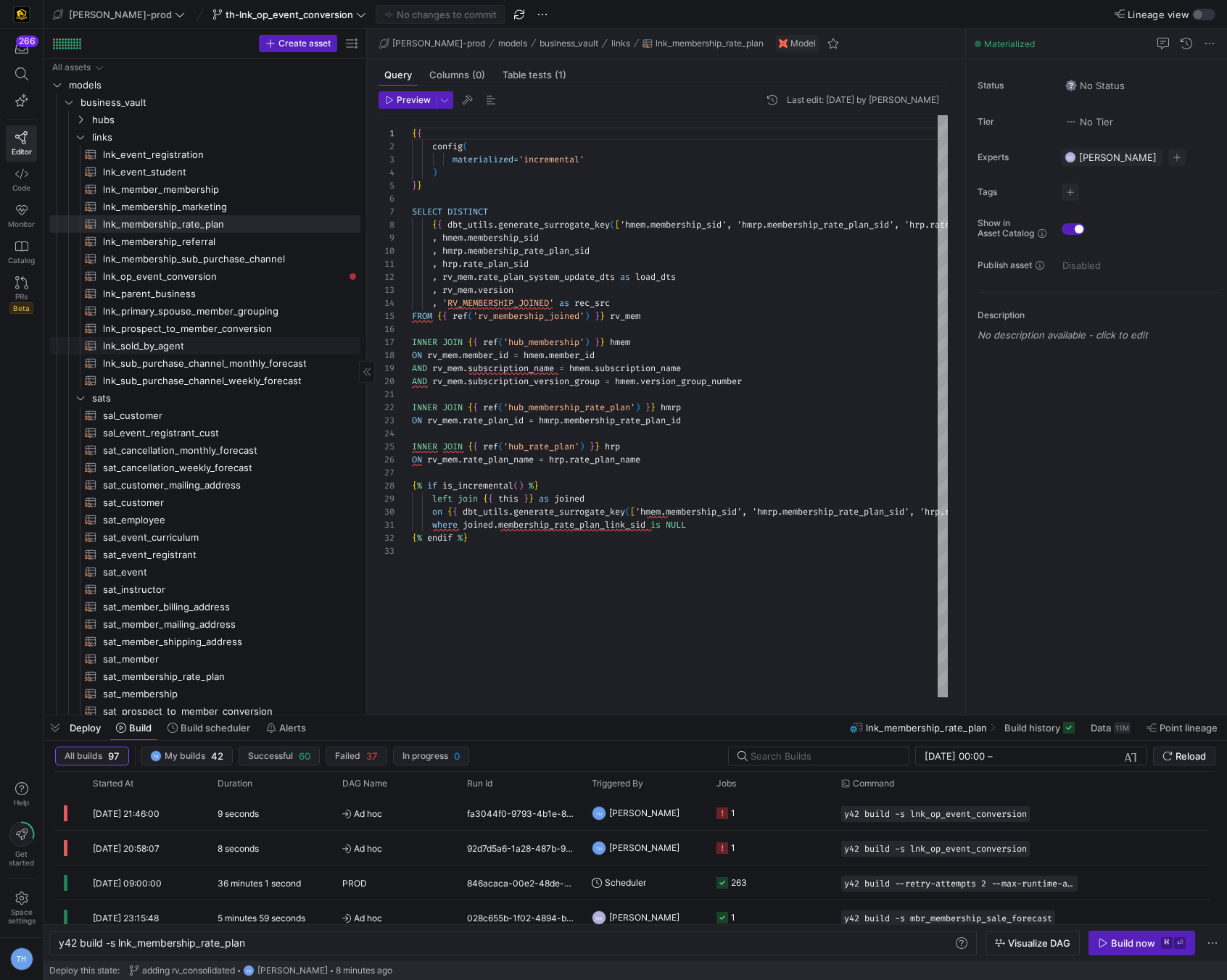
click at [169, 351] on span "lnk_sold_by_agent​​​​​​​​​​" at bounding box center [223, 346] width 241 height 16
type textarea "{{ config( materialized='incremental' ) }} SELECT DISTINCT {{ dbt_utils.generat…"
type textarea "y42 build -s lnk_sold_by_agent"
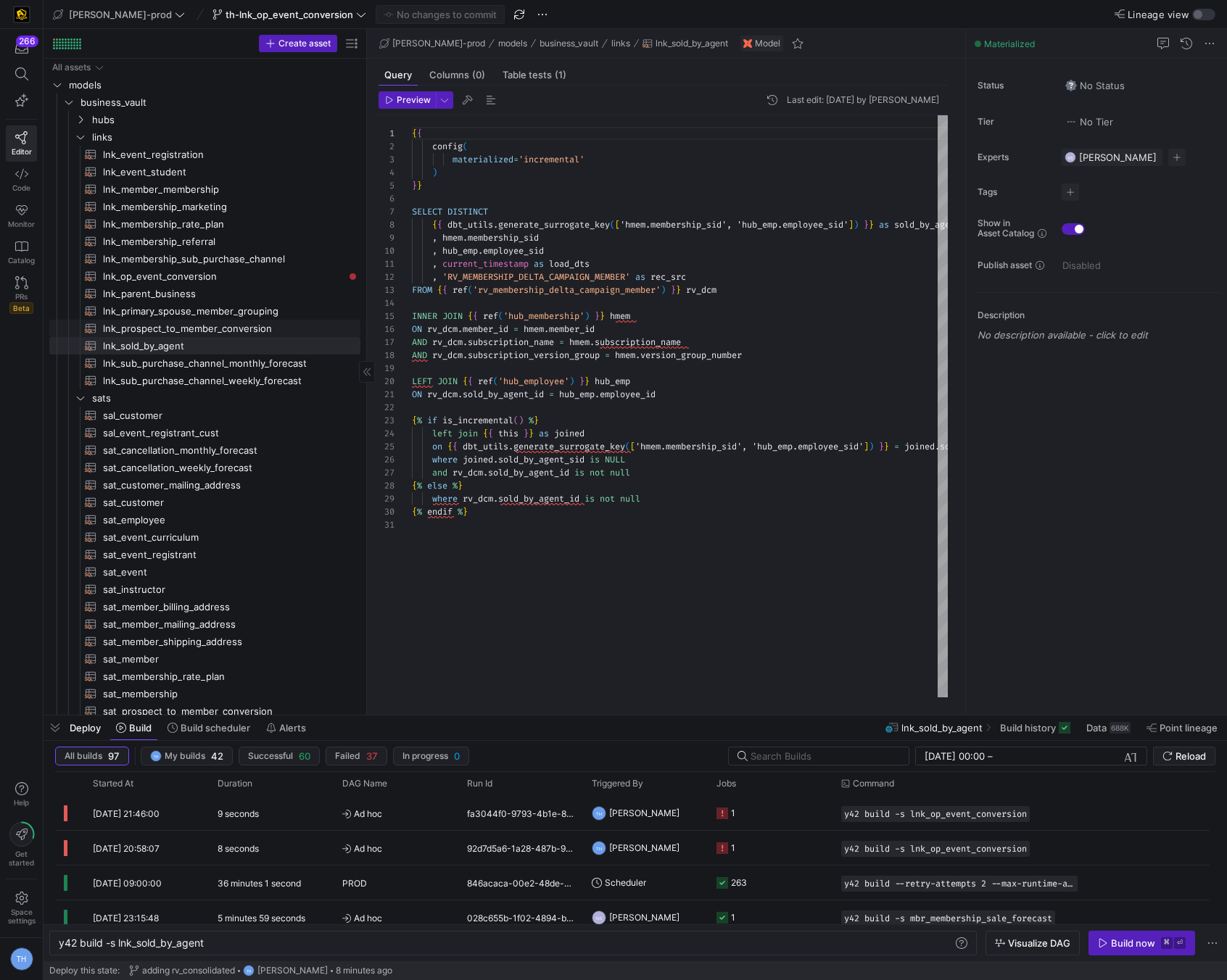
click at [177, 327] on span "lnk_prospect_to_member_conversion​​​​​​​​​​" at bounding box center [223, 328] width 241 height 16
type textarea "{{ config( materialized = 'incremental' ) }} with stage_lead as ( select {{ dbt…"
type textarea "y42 build -s lnk_prospect_to_member_conversion"
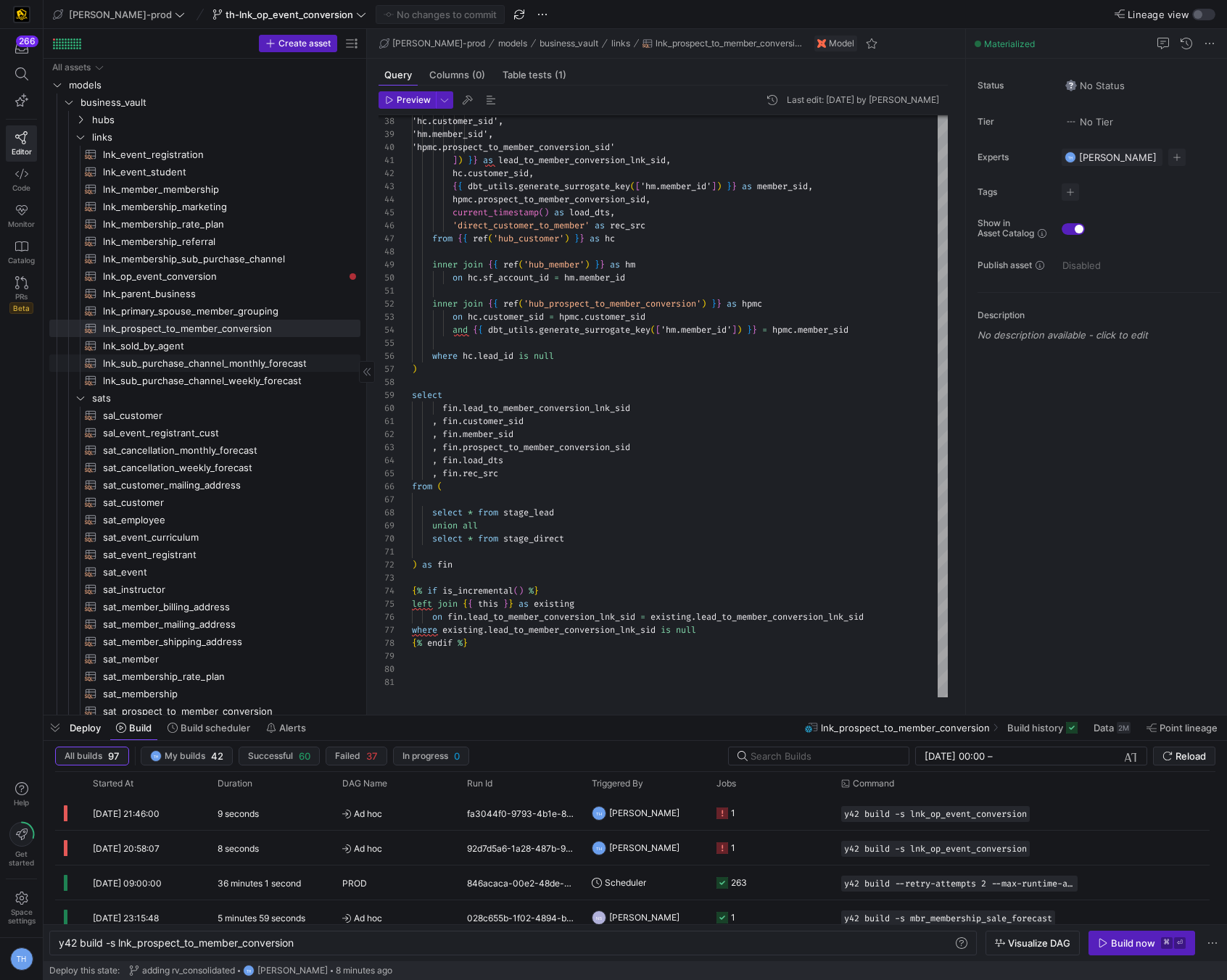
click at [221, 362] on span "lnk_sub_purchase_channel_monthly_forecast​​​​​​​​​​" at bounding box center [223, 363] width 241 height 16
type textarea "{{ config( materialized='incremental' ) }} SELECT DISTINCT {{ dbt_utils.generat…"
type textarea "y42 build -s lnk_sub_purchase_channel_monthly_forecast"
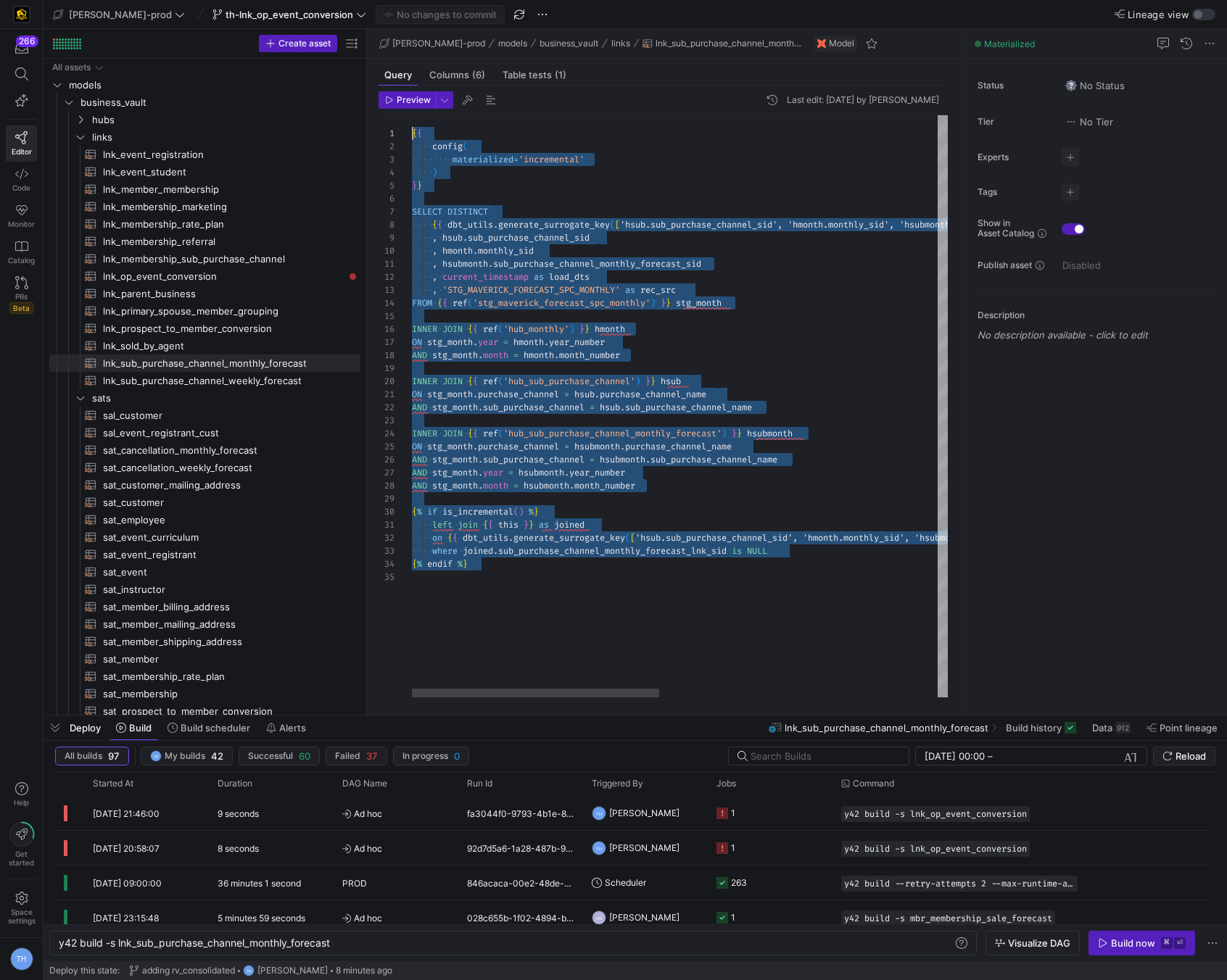
drag, startPoint x: 483, startPoint y: 605, endPoint x: 407, endPoint y: 99, distance: 511.7
click at [412, 115] on div "{ { config ( materialized = 'incremental' ) } } SELECT DISTINCT { { dbt_utils .…" at bounding box center [980, 406] width 1138 height 582
type textarea "left join {{ this }} as joined on {{ dbt_utils.generate_surrogate_key(['hsub.su…"
click at [604, 648] on div "{ { config ( materialized = 'incremental' ) } } SELECT DISTINCT { { dbt_utils .…" at bounding box center [980, 406] width 1138 height 582
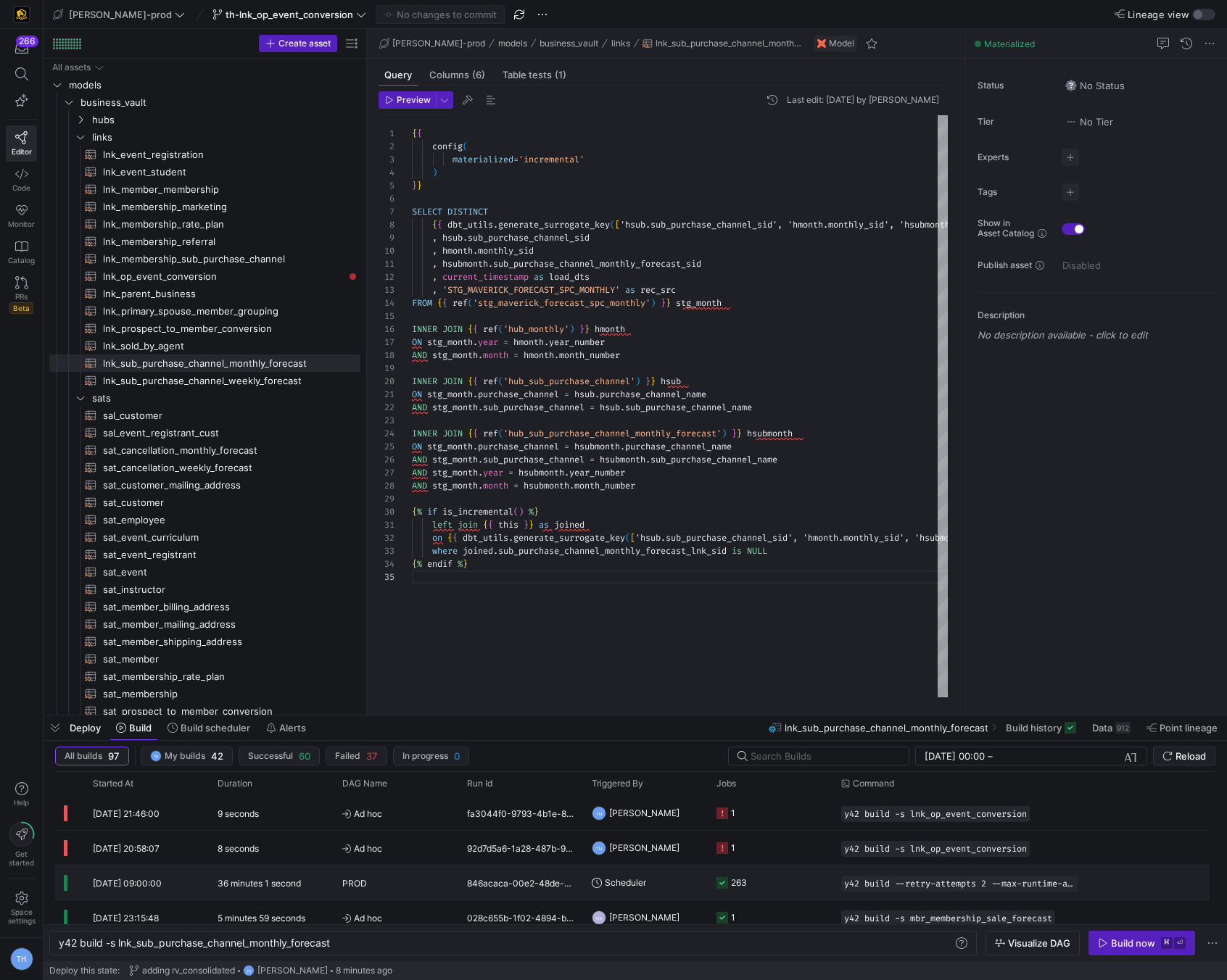
click at [433, 880] on div "PROD" at bounding box center [395, 883] width 107 height 34
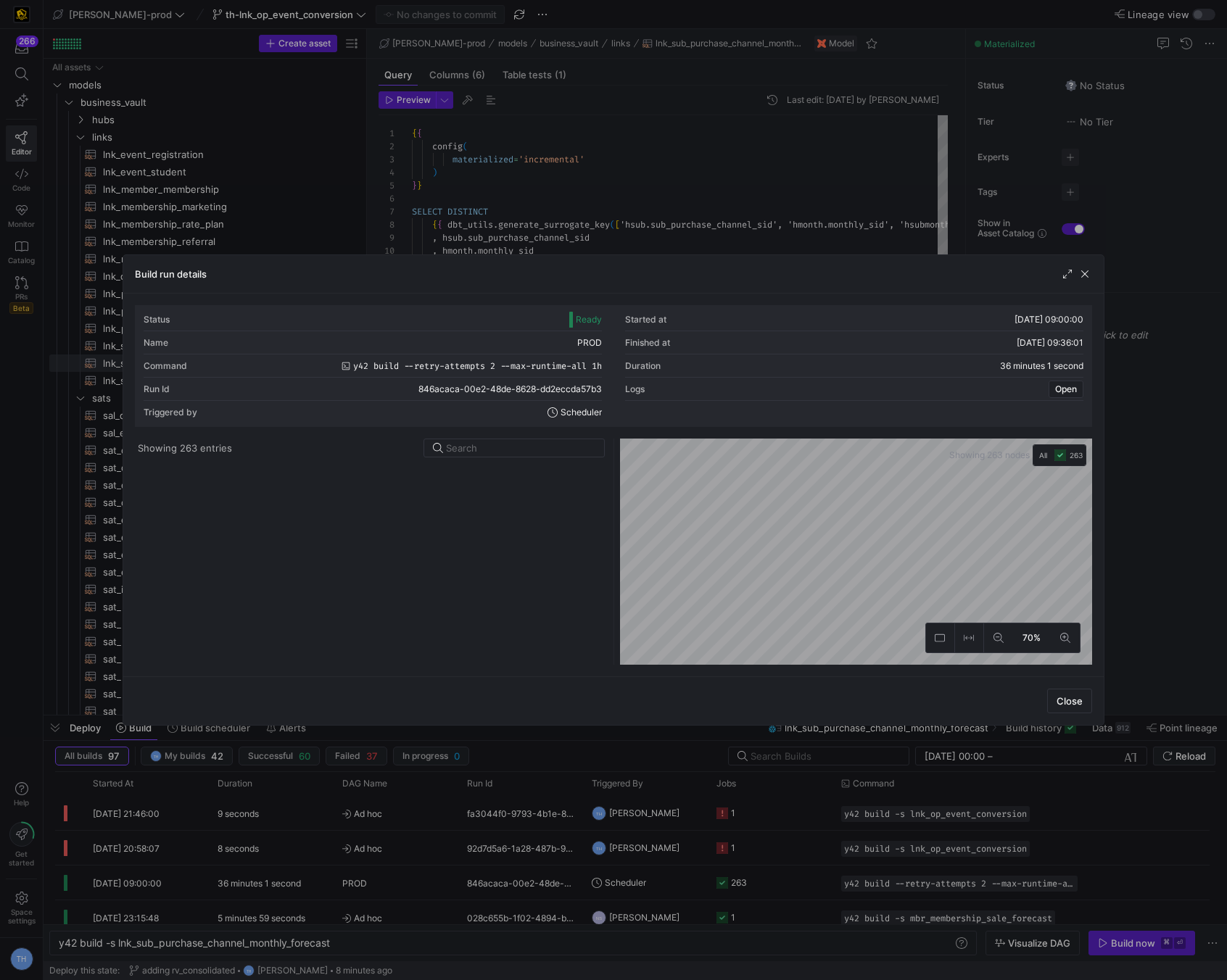
click at [492, 458] on y42-list-view "Showing 263 entries" at bounding box center [370, 552] width 472 height 227
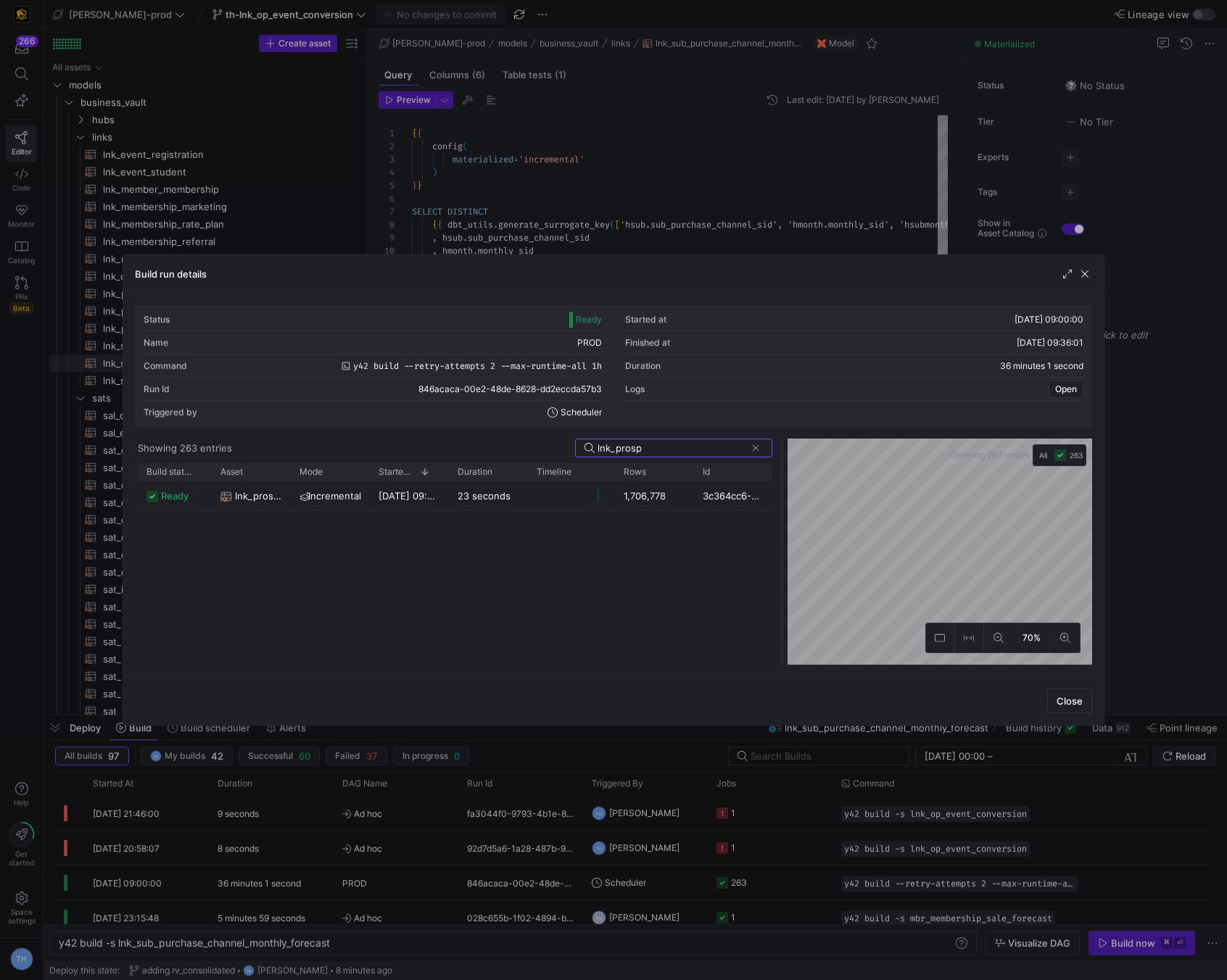
drag, startPoint x: 611, startPoint y: 495, endPoint x: 781, endPoint y: 497, distance: 170.0
click at [782, 497] on div at bounding box center [782, 552] width 6 height 227
type input "lnk_prosp"
click at [1084, 273] on span "button" at bounding box center [1085, 274] width 15 height 15
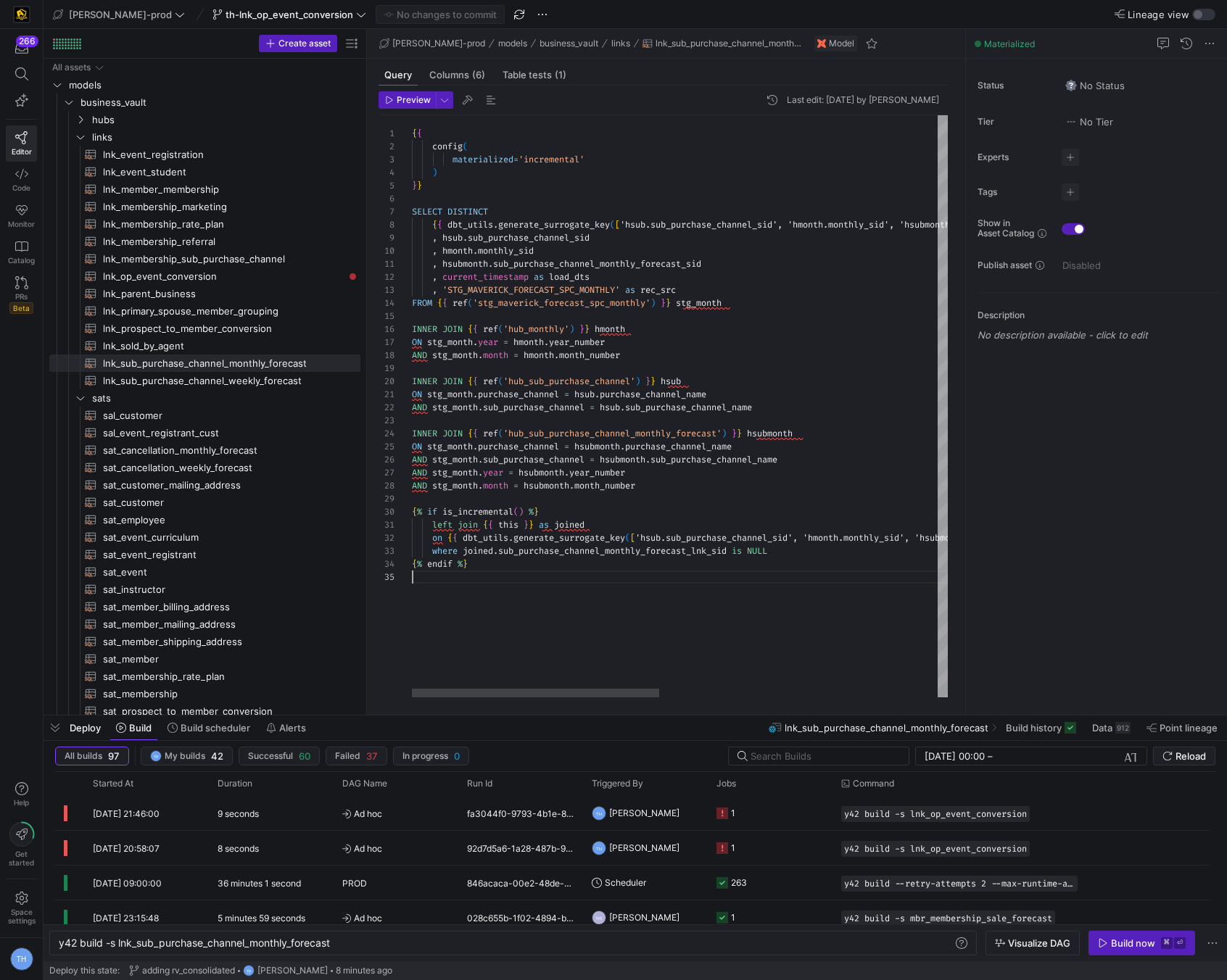
click at [509, 610] on div "{ { config ( materialized = 'incremental' ) } } SELECT DISTINCT { { dbt_utils .…" at bounding box center [980, 406] width 1138 height 582
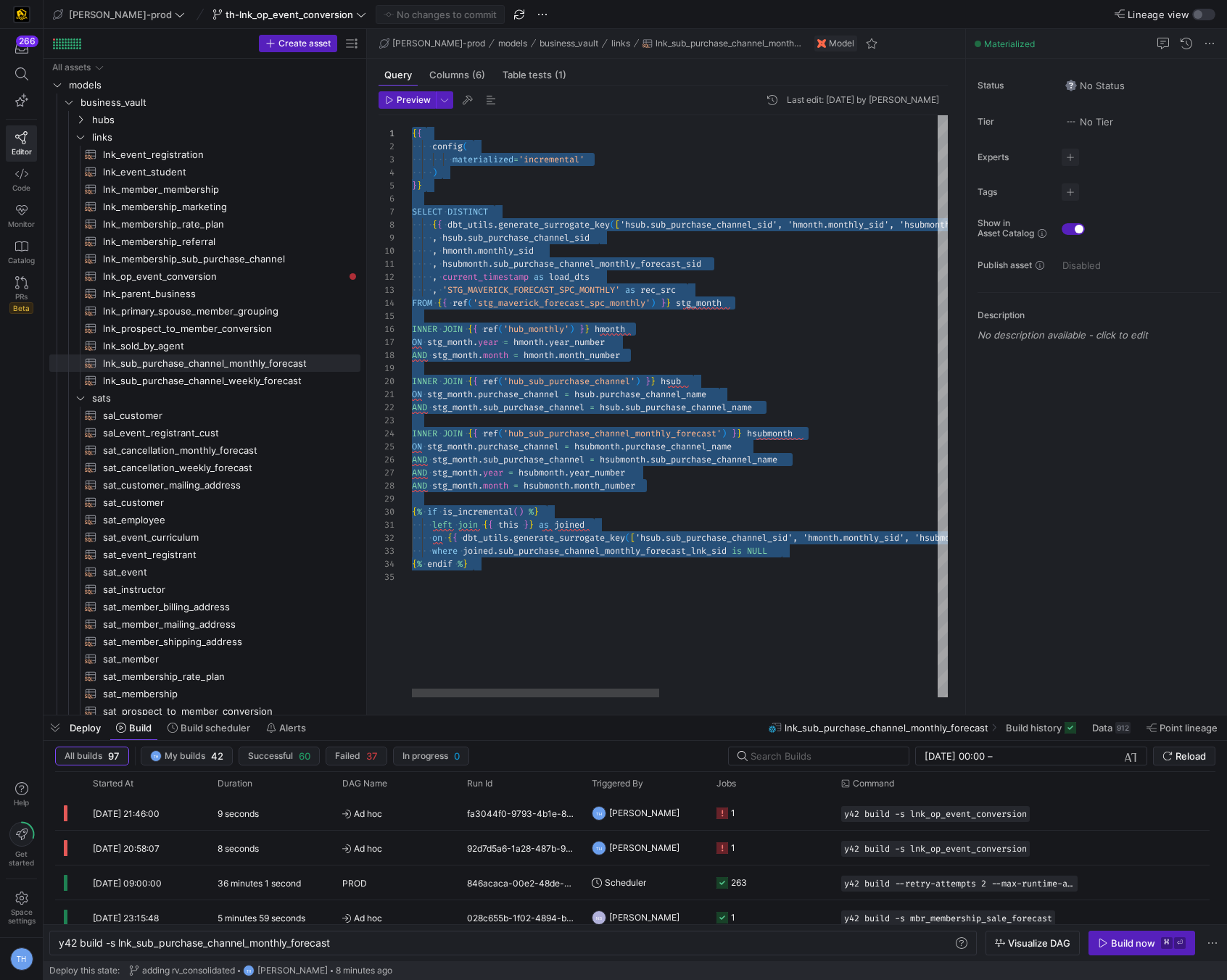
drag, startPoint x: 506, startPoint y: 611, endPoint x: 351, endPoint y: -62, distance: 690.6
click at [412, 115] on div "{ { config ( materialized = 'incremental' ) } } SELECT DISTINCT { { dbt_utils .…" at bounding box center [980, 406] width 1138 height 582
click at [207, 333] on span "lnk_prospect_to_member_conversion​​​​​​​​​​" at bounding box center [223, 328] width 241 height 16
type textarea "{{ config( materialized = 'incremental' ) }} with stage_lead as ( select {{ dbt…"
type textarea "y42 build -s lnk_prospect_to_member_conversion"
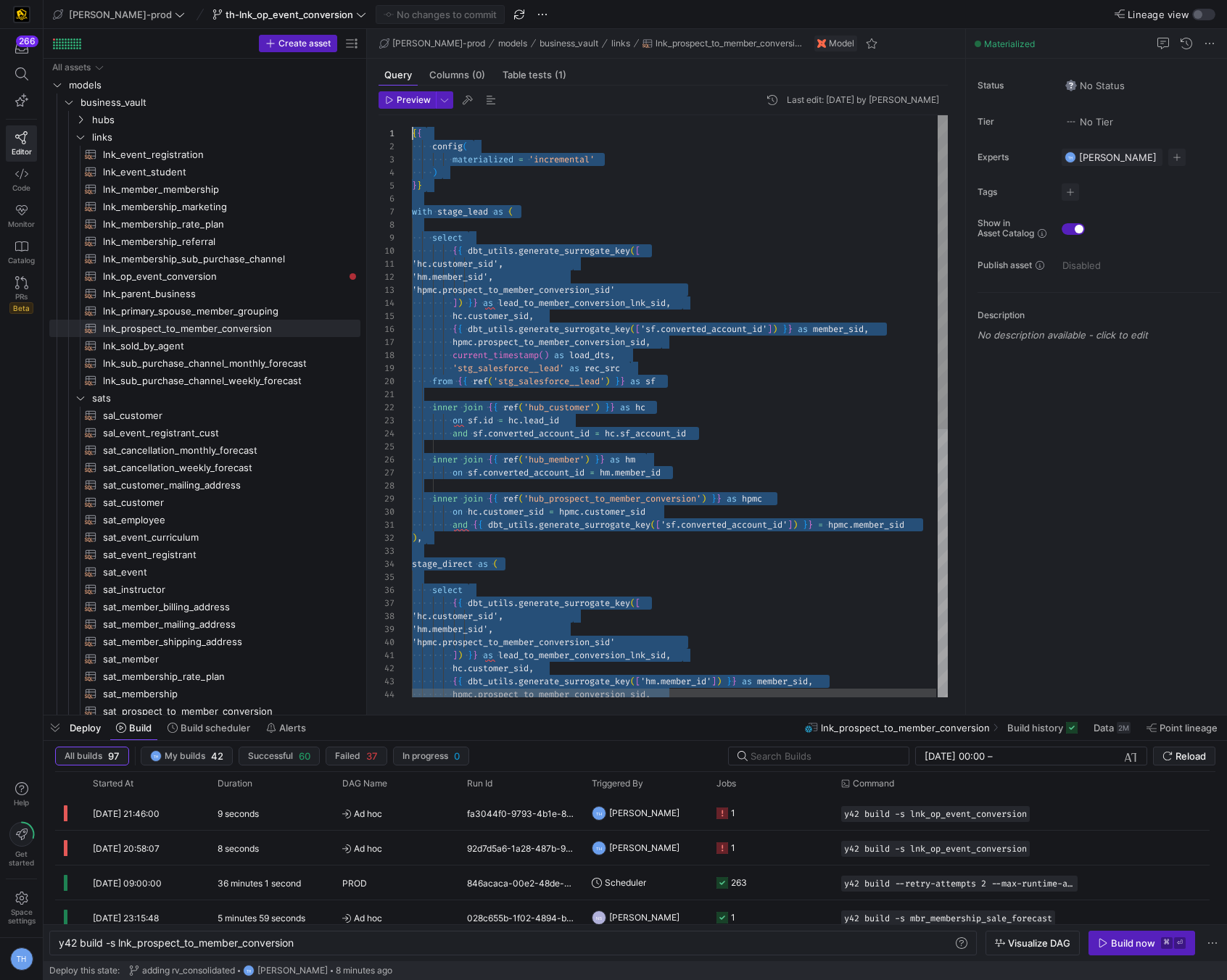
drag, startPoint x: 510, startPoint y: 667, endPoint x: 263, endPoint y: -64, distance: 771.6
click at [724, 395] on div "'hc.customer_sid', 'hm.member_sid', 'hpmc.prospect_to_member_conversion_si d' ]…" at bounding box center [680, 654] width 537 height 1078
drag, startPoint x: 613, startPoint y: 653, endPoint x: 491, endPoint y: -63, distance: 726.3
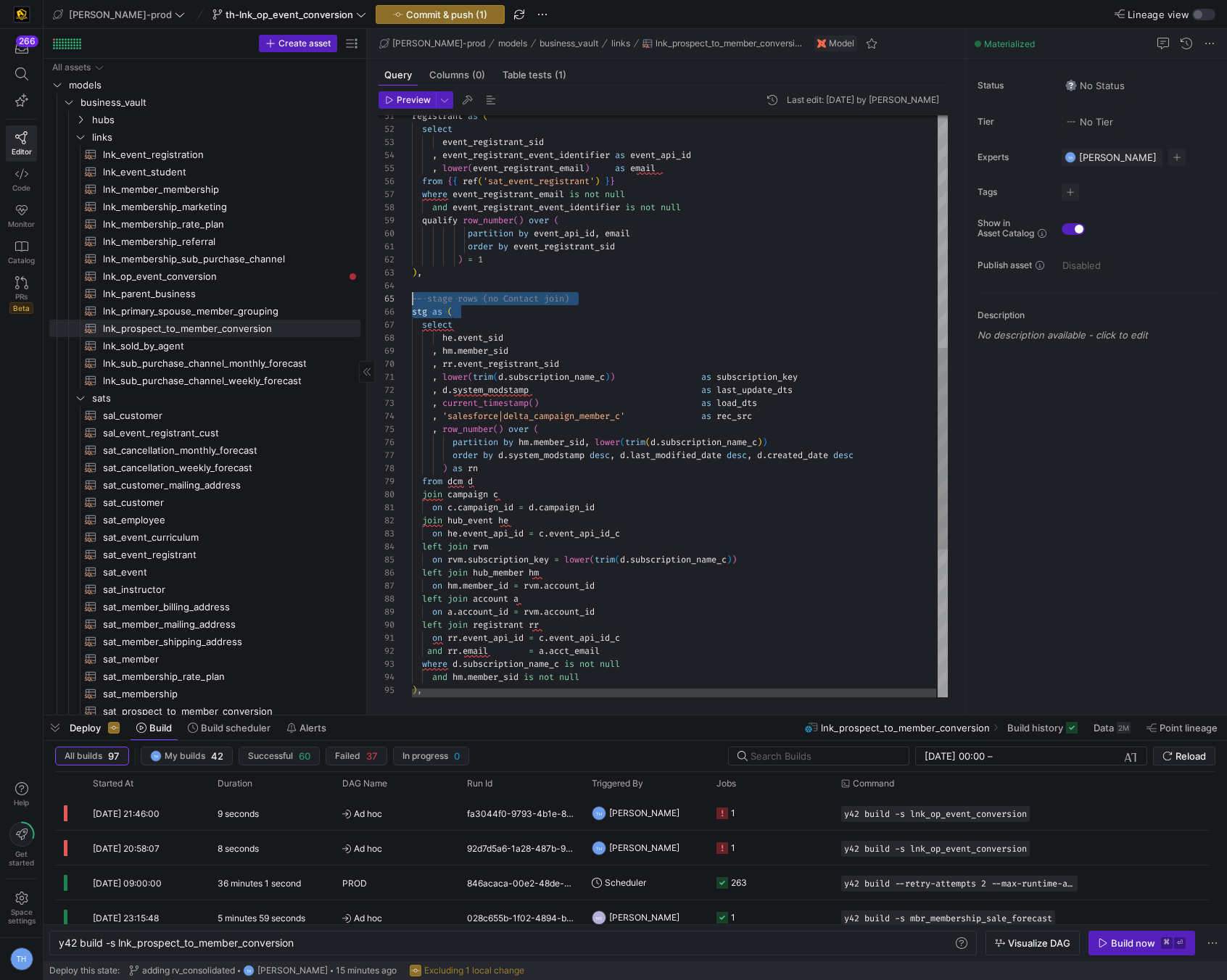
drag, startPoint x: 600, startPoint y: 310, endPoint x: 360, endPoint y: 294, distance: 240.5
click at [412, 294] on div "join hub_event he on he . event_api_id = c . event_api_id_c left join rvm on rv…" at bounding box center [680, 284] width 537 height 1678
click at [541, 336] on div "join hub_event he on he . event_api_id = c . event_api_id_c left join rvm on rv…" at bounding box center [680, 284] width 537 height 1678
drag, startPoint x: 598, startPoint y: 293, endPoint x: 319, endPoint y: 293, distance: 279.0
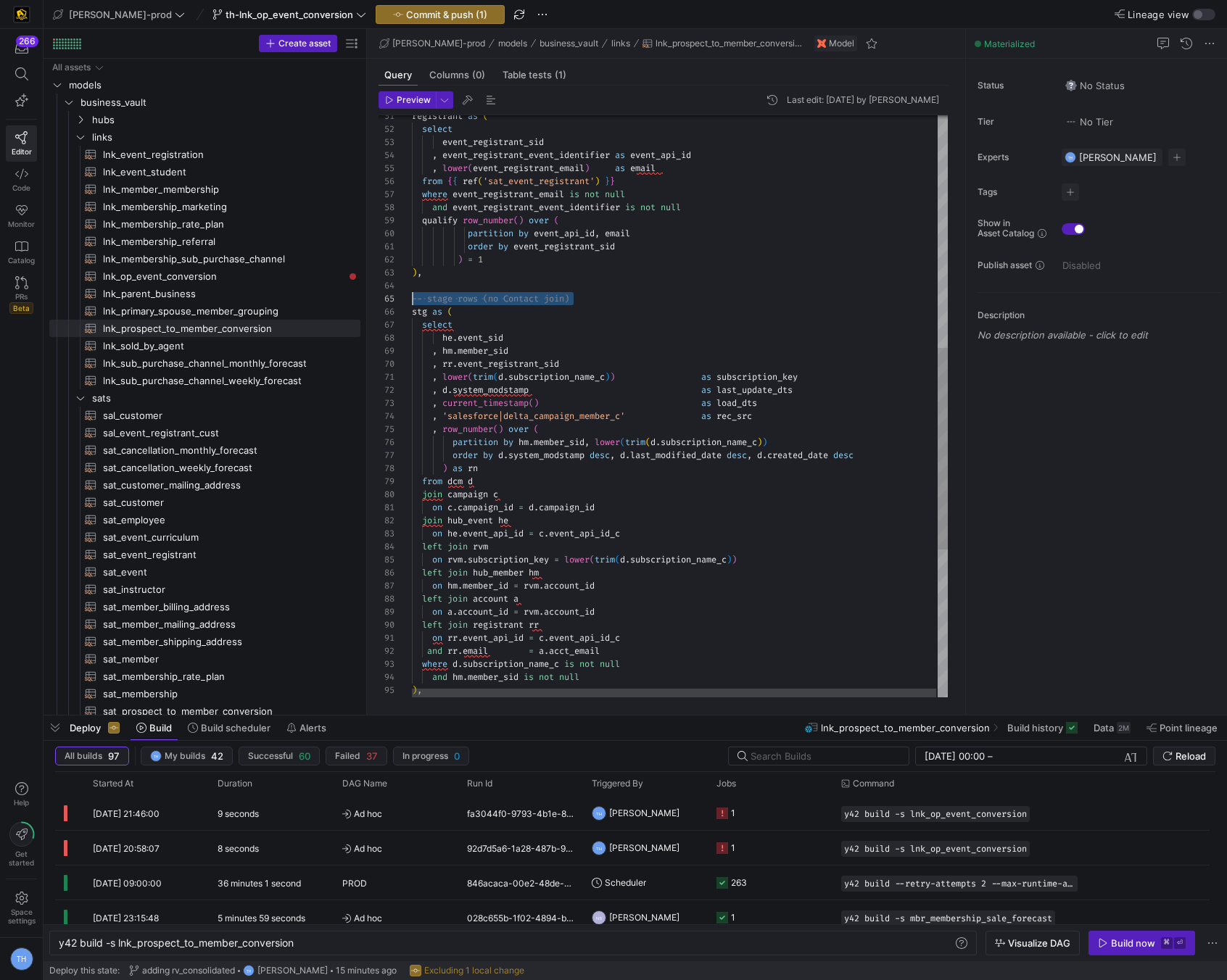
click at [412, 293] on div "join hub_event he on he . event_api_id = c . event_api_id_c left join rvm on rv…" at bounding box center [680, 284] width 537 height 1678
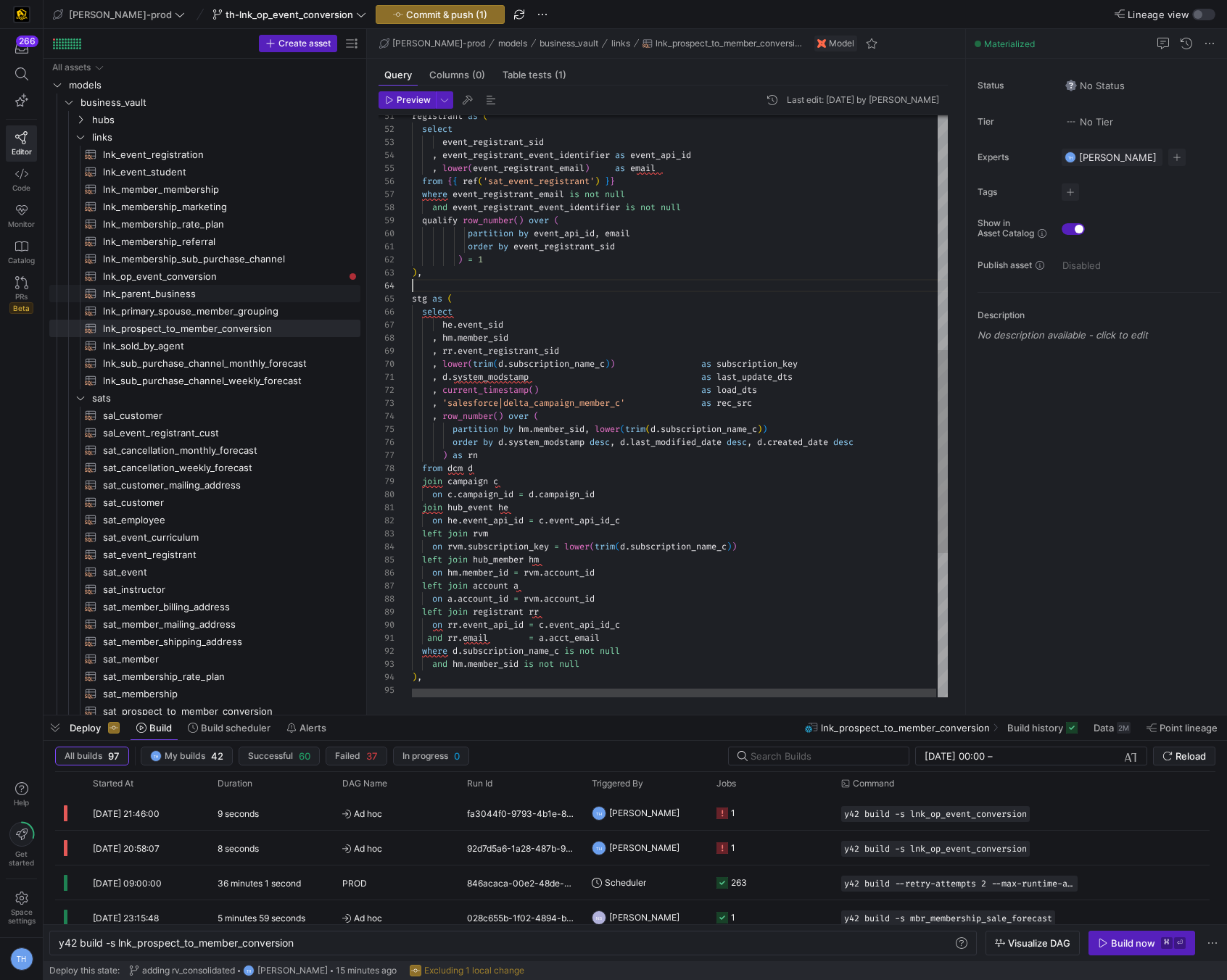
scroll to position [39, 0]
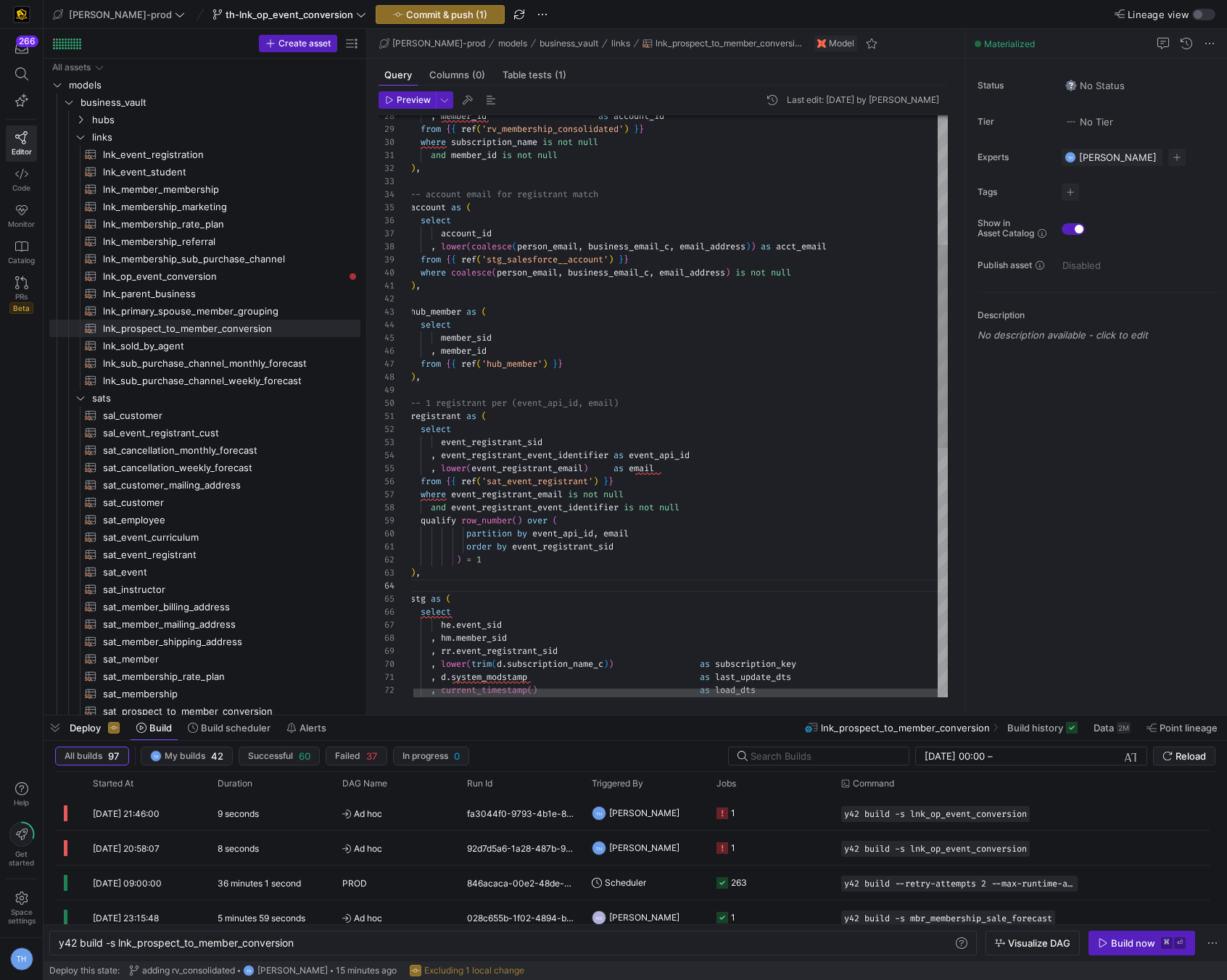
click at [598, 468] on div ", current_timestamp ( ) as load_dts , 'salesforce|delta_campaign_member_c' as r…" at bounding box center [679, 577] width 537 height 1665
drag, startPoint x: 662, startPoint y: 468, endPoint x: 583, endPoint y: 465, distance: 79.1
click at [583, 465] on div ", current_timestamp ( ) as load_dts , 'salesforce|delta_campaign_member_c' as r…" at bounding box center [679, 577] width 537 height 1665
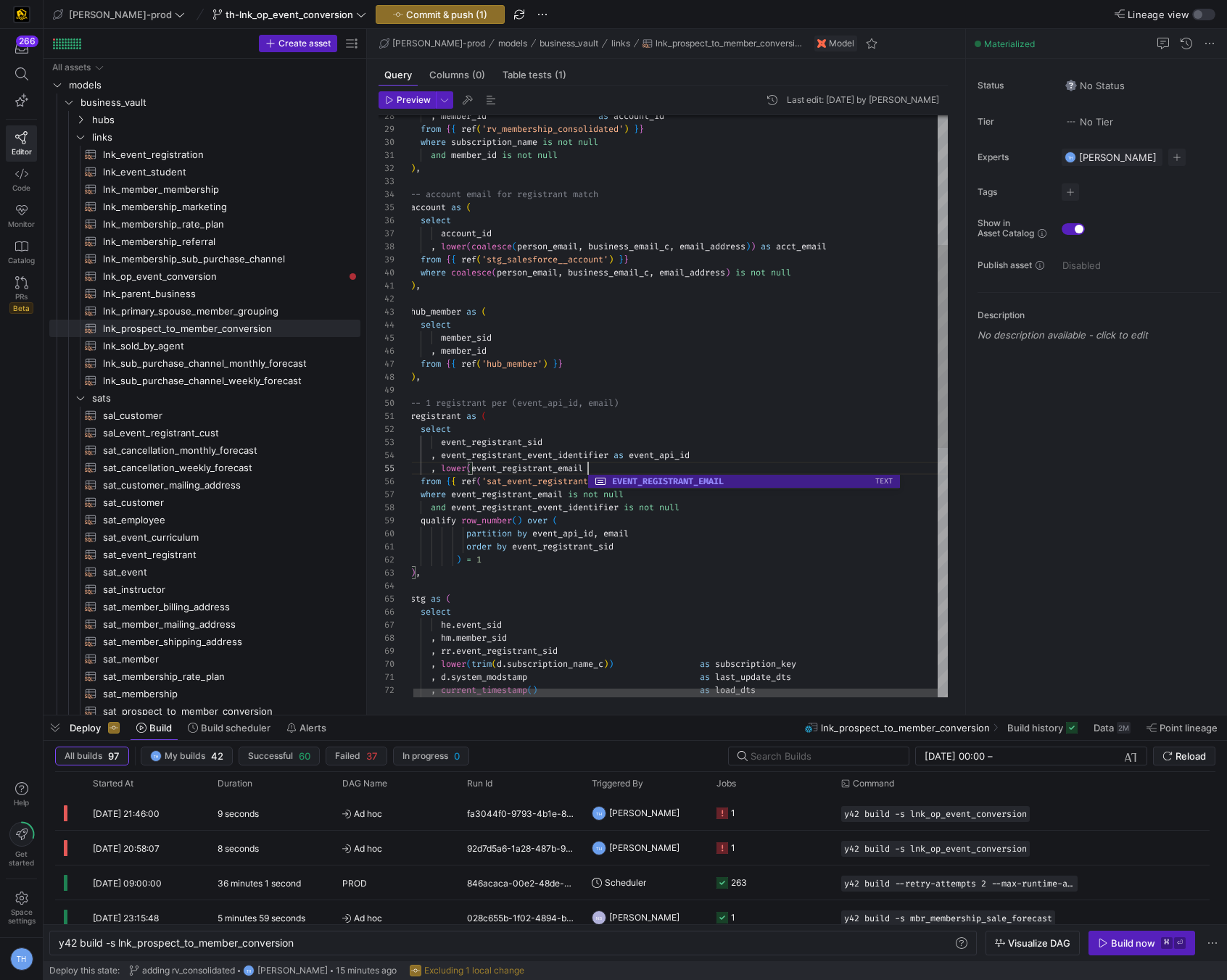
click at [472, 464] on div ", current_timestamp ( ) as load_dts , 'salesforce|delta_campaign_member_c' as r…" at bounding box center [679, 577] width 537 height 1665
type textarea "registrant as ( select event_registrant_sid , event_registrant_event_identifier…"
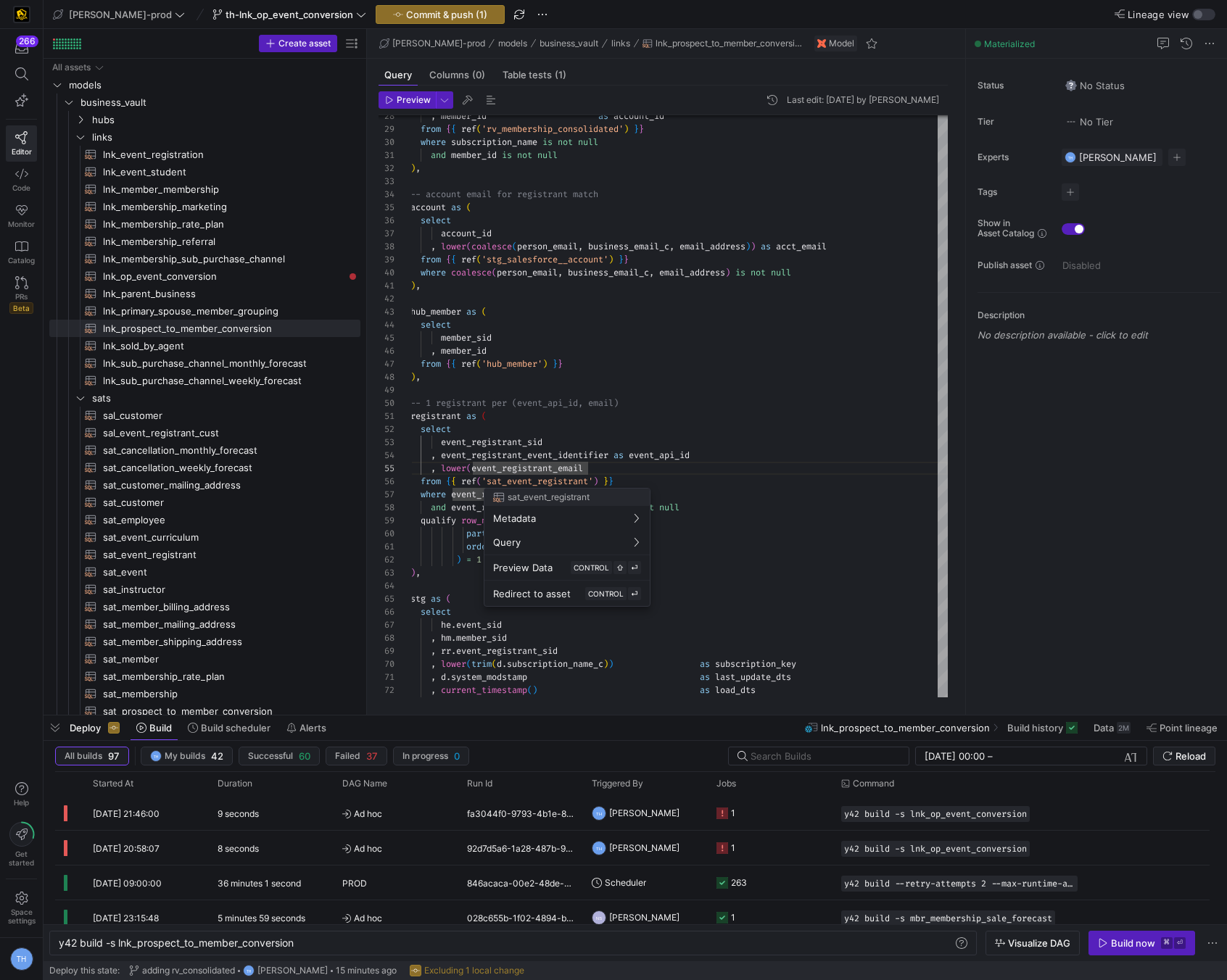
click at [469, 469] on div at bounding box center [613, 490] width 1227 height 980
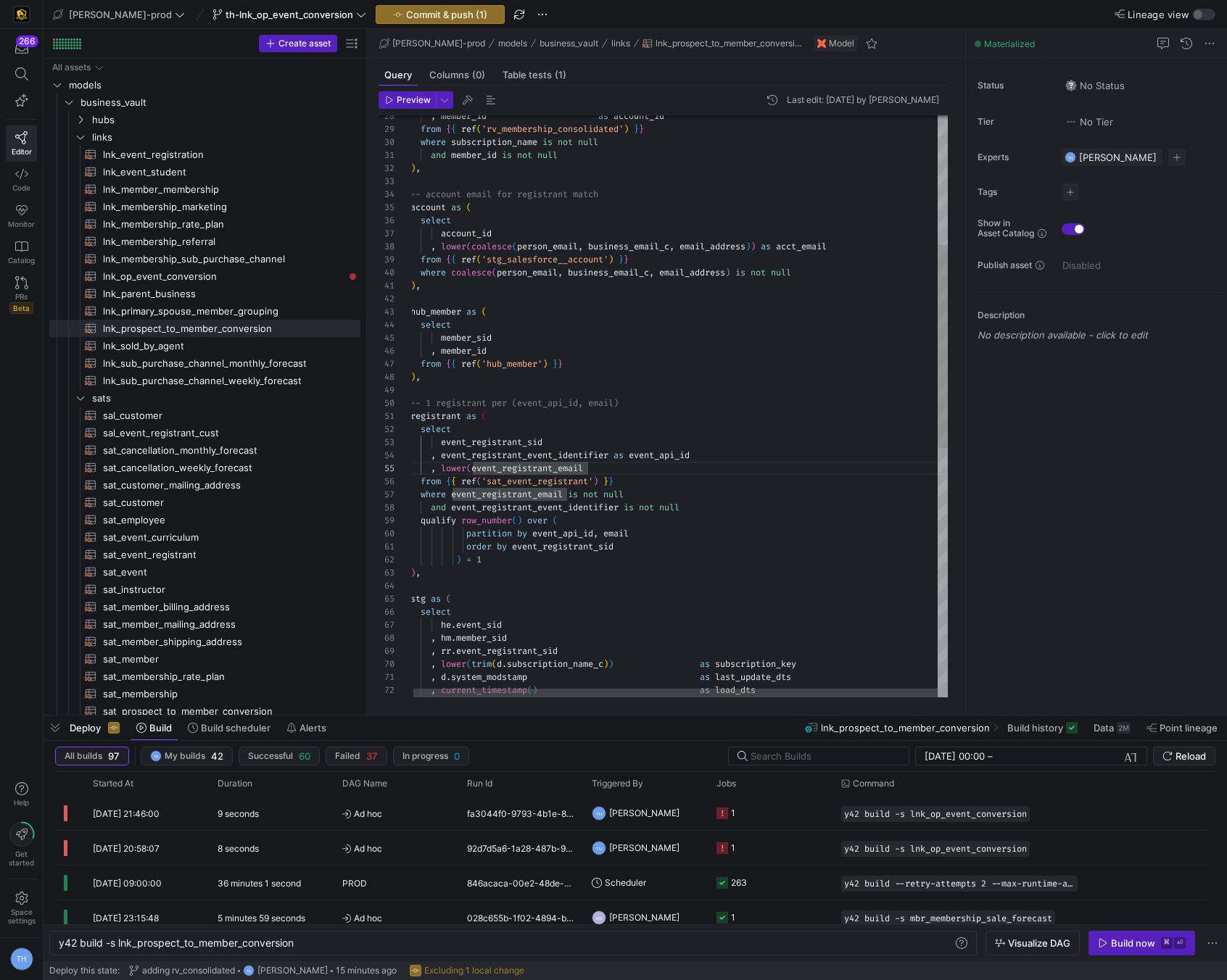
scroll to position [52, 57]
click at [469, 468] on div ", current_timestamp ( ) as load_dts , 'salesforce|delta_campaign_member_c' as r…" at bounding box center [679, 577] width 537 height 1665
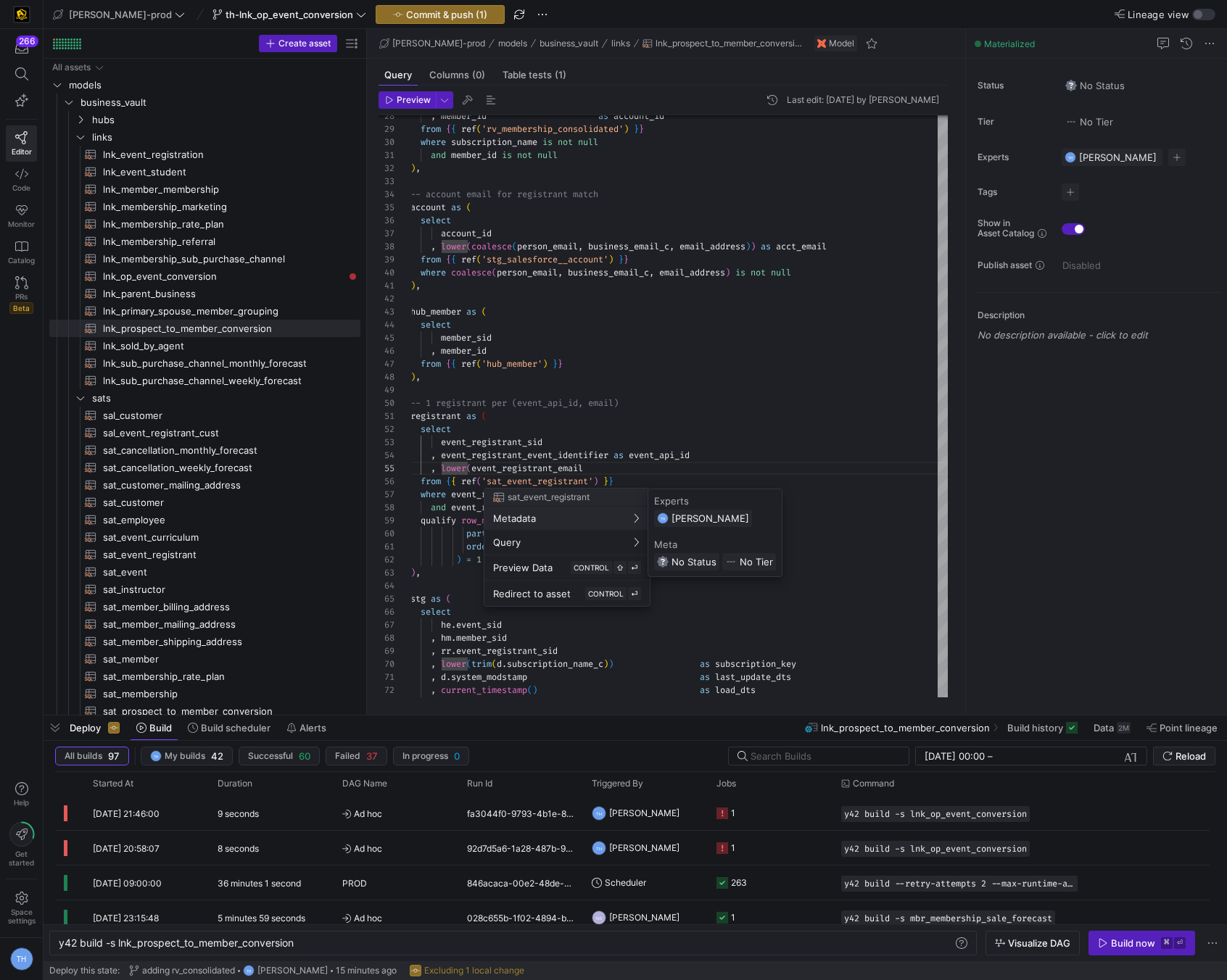
click at [498, 484] on div at bounding box center [613, 490] width 1227 height 980
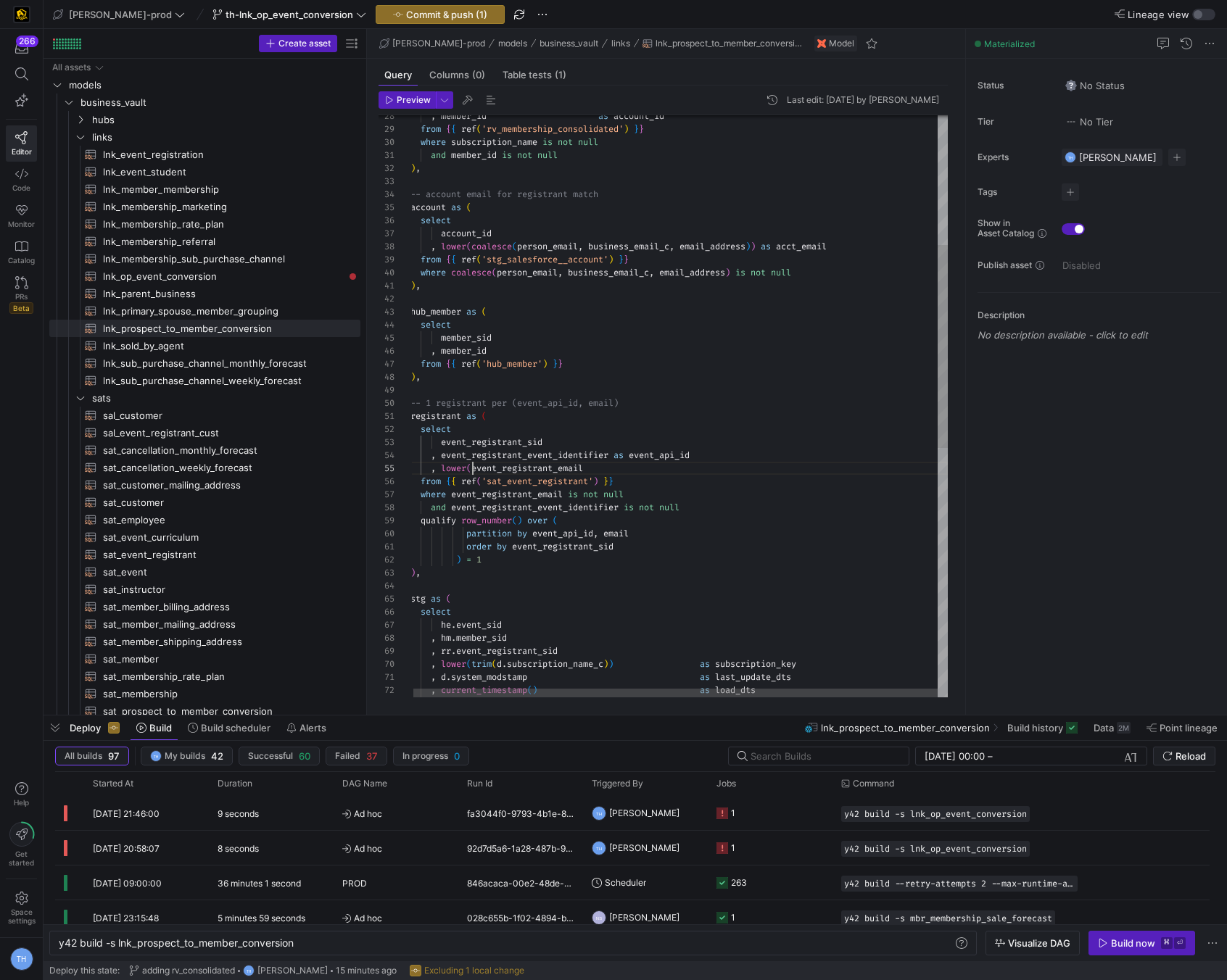
click at [474, 469] on div ", current_timestamp ( ) as load_dts , 'salesforce|delta_campaign_member_c' as r…" at bounding box center [679, 577] width 537 height 1665
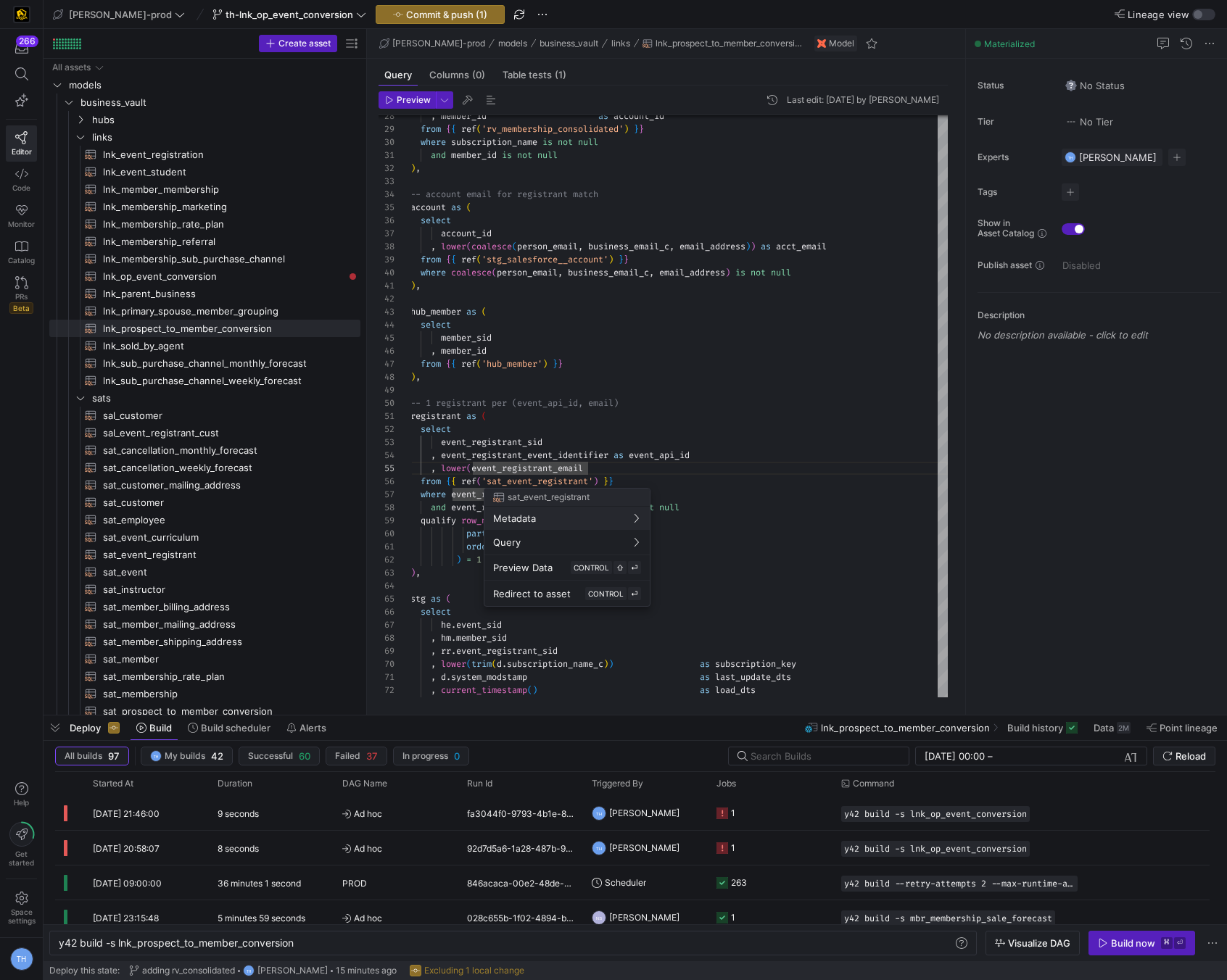
click at [580, 444] on div at bounding box center [613, 490] width 1227 height 980
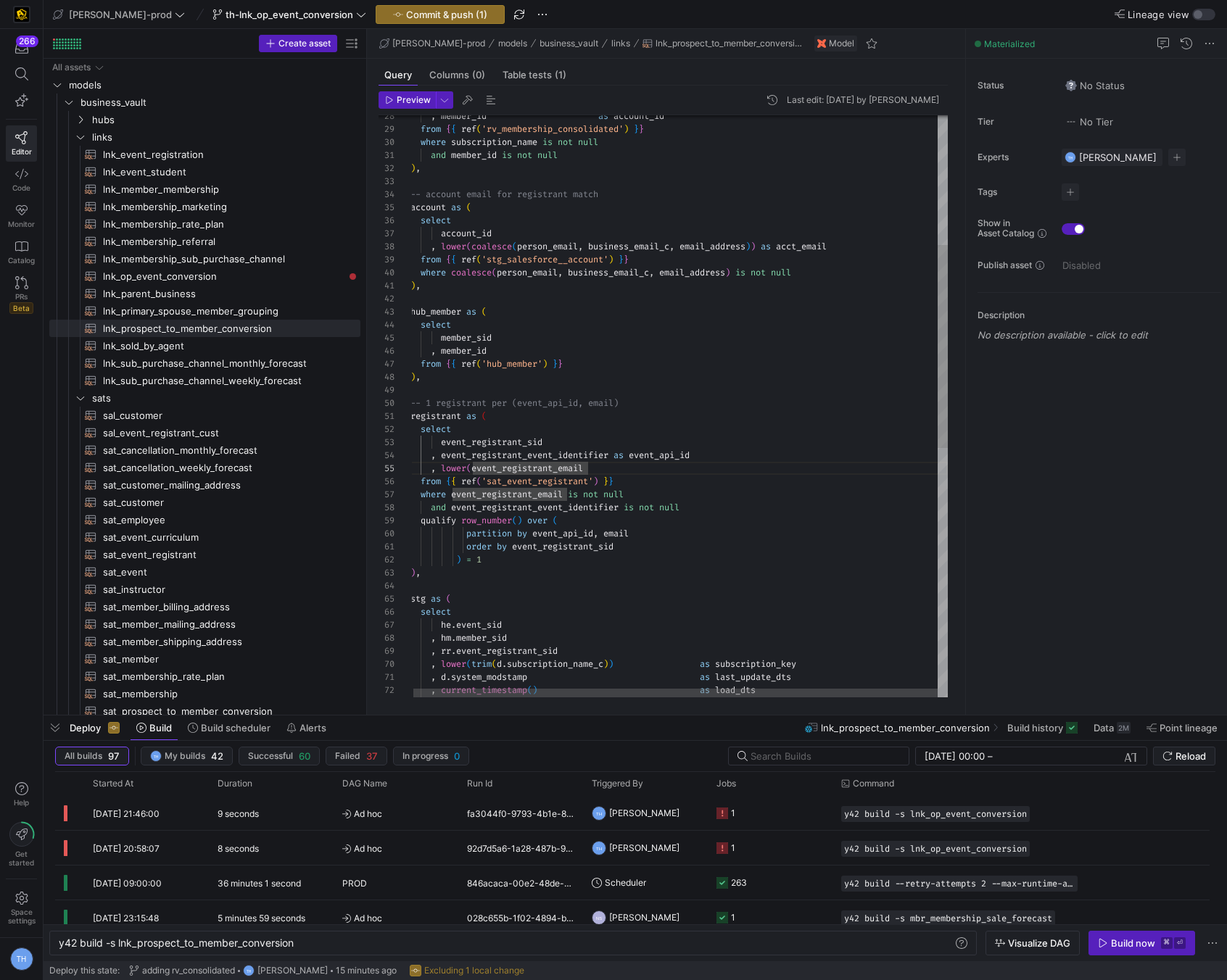
click at [472, 469] on div ", current_timestamp ( ) as load_dts , 'salesforce|delta_campaign_member_c' as r…" at bounding box center [679, 577] width 537 height 1665
click at [779, 444] on div ", current_timestamp ( ) as load_dts , 'salesforce|delta_campaign_member_c' as r…" at bounding box center [679, 577] width 537 height 1665
drag, startPoint x: 754, startPoint y: 449, endPoint x: 617, endPoint y: 451, distance: 137.0
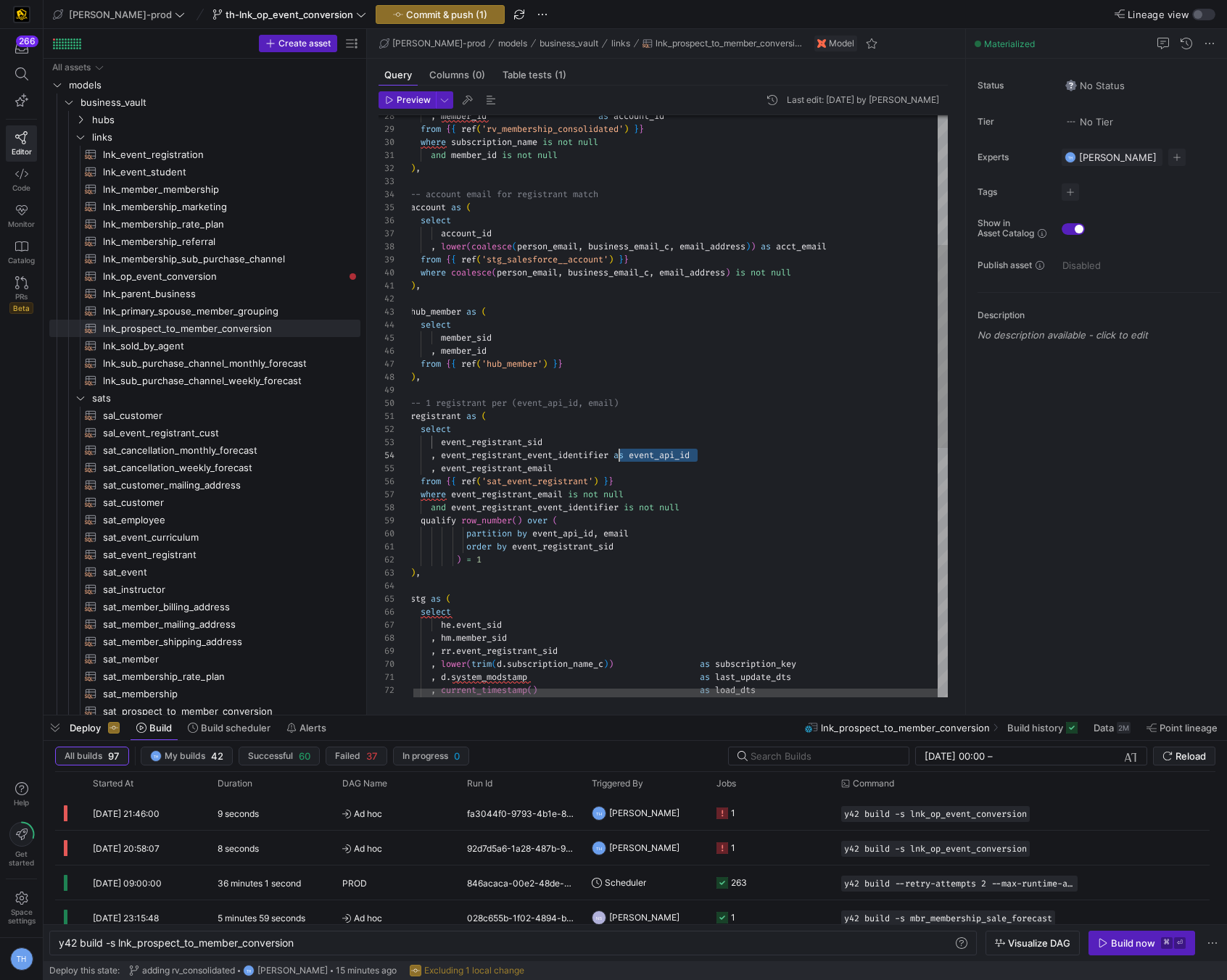
click at [617, 451] on div ", current_timestamp ( ) as load_dts , 'salesforce|delta_campaign_member_c' as r…" at bounding box center [679, 577] width 537 height 1665
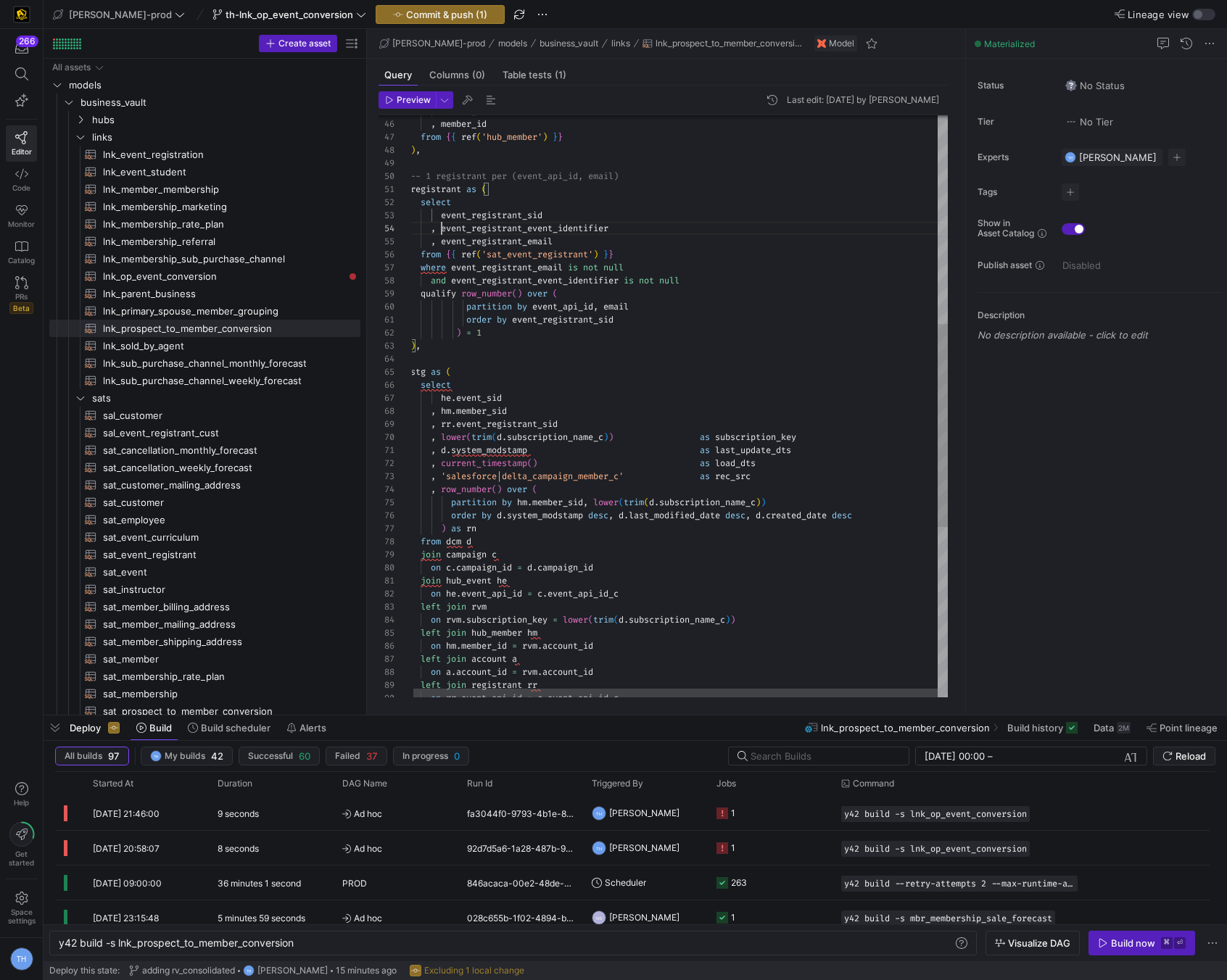
scroll to position [39, 203]
drag, startPoint x: 442, startPoint y: 228, endPoint x: 690, endPoint y: 232, distance: 248.0
click at [691, 232] on div ", event_registrant_event_identifier" at bounding box center [679, 228] width 537 height 13
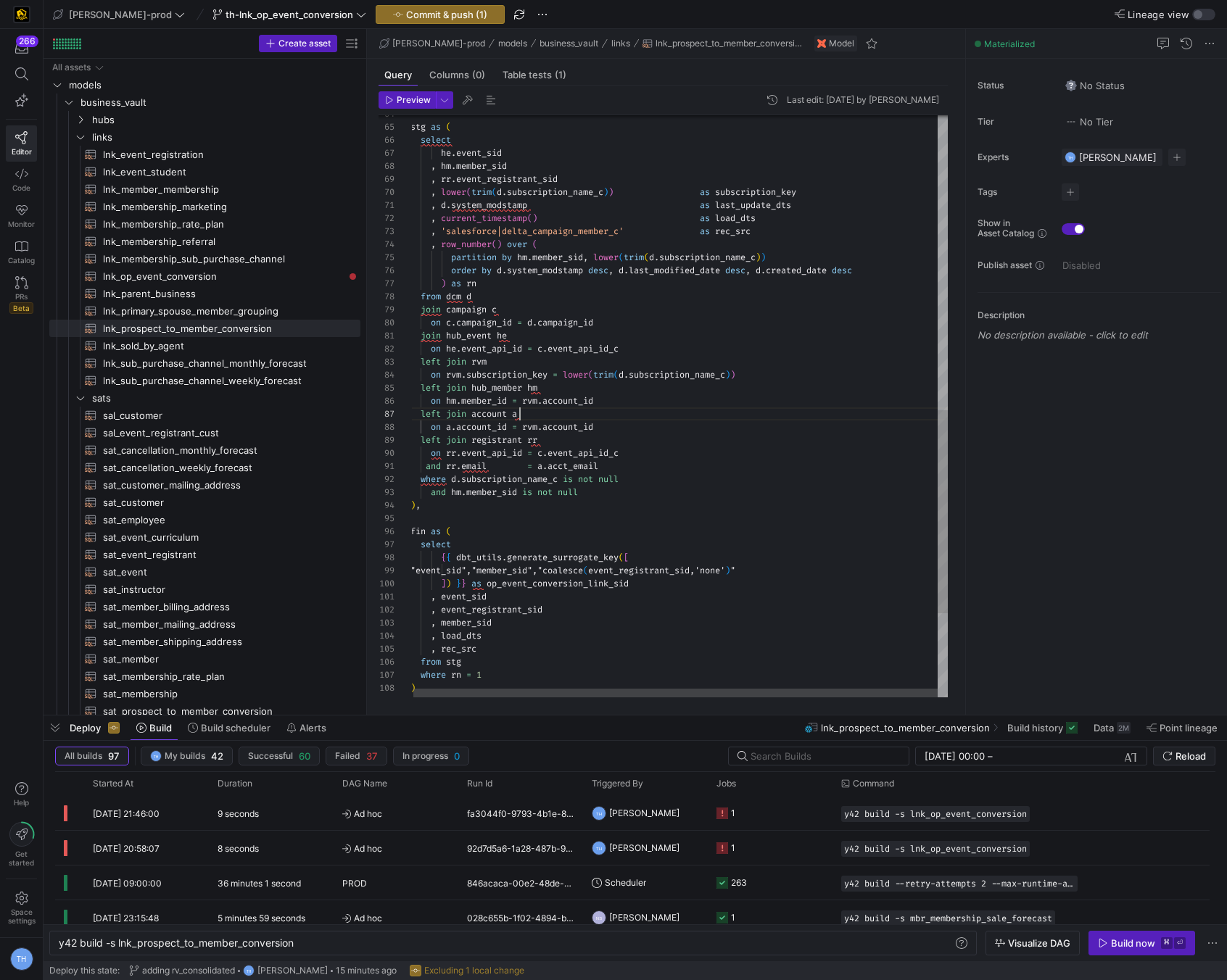
click at [535, 408] on div ", current_timestamp ( ) as load_dts , 'salesforce|delta_campaign_member_c' as r…" at bounding box center [679, 106] width 537 height 1665
click at [522, 383] on div ", current_timestamp ( ) as load_dts , 'salesforce|delta_campaign_member_c' as r…" at bounding box center [679, 106] width 537 height 1665
click at [509, 400] on div ", current_timestamp ( ) as load_dts , 'salesforce|delta_campaign_member_c' as r…" at bounding box center [679, 106] width 537 height 1665
drag, startPoint x: 527, startPoint y: 349, endPoint x: 450, endPoint y: 348, distance: 77.0
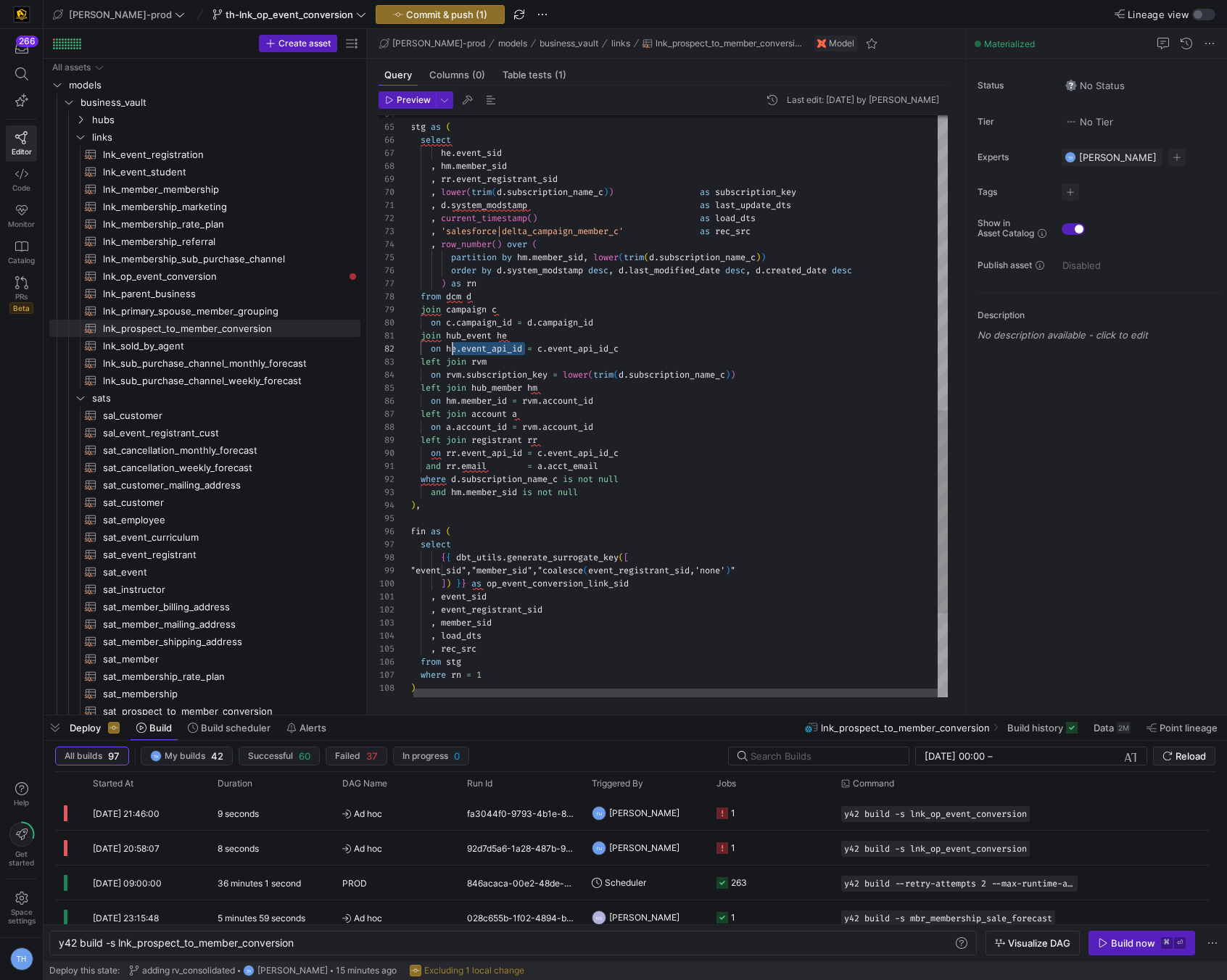
click at [450, 348] on div ", current_timestamp ( ) as load_dts , 'salesforce|delta_campaign_member_c' as r…" at bounding box center [679, 106] width 537 height 1665
click at [446, 348] on div ", current_timestamp ( ) as load_dts , 'salesforce|delta_campaign_member_c' as r…" at bounding box center [679, 106] width 537 height 1665
drag, startPoint x: 446, startPoint y: 348, endPoint x: 525, endPoint y: 350, distance: 79.0
click at [525, 350] on div ", current_timestamp ( ) as load_dts , 'salesforce|delta_campaign_member_c' as r…" at bounding box center [679, 106] width 537 height 1665
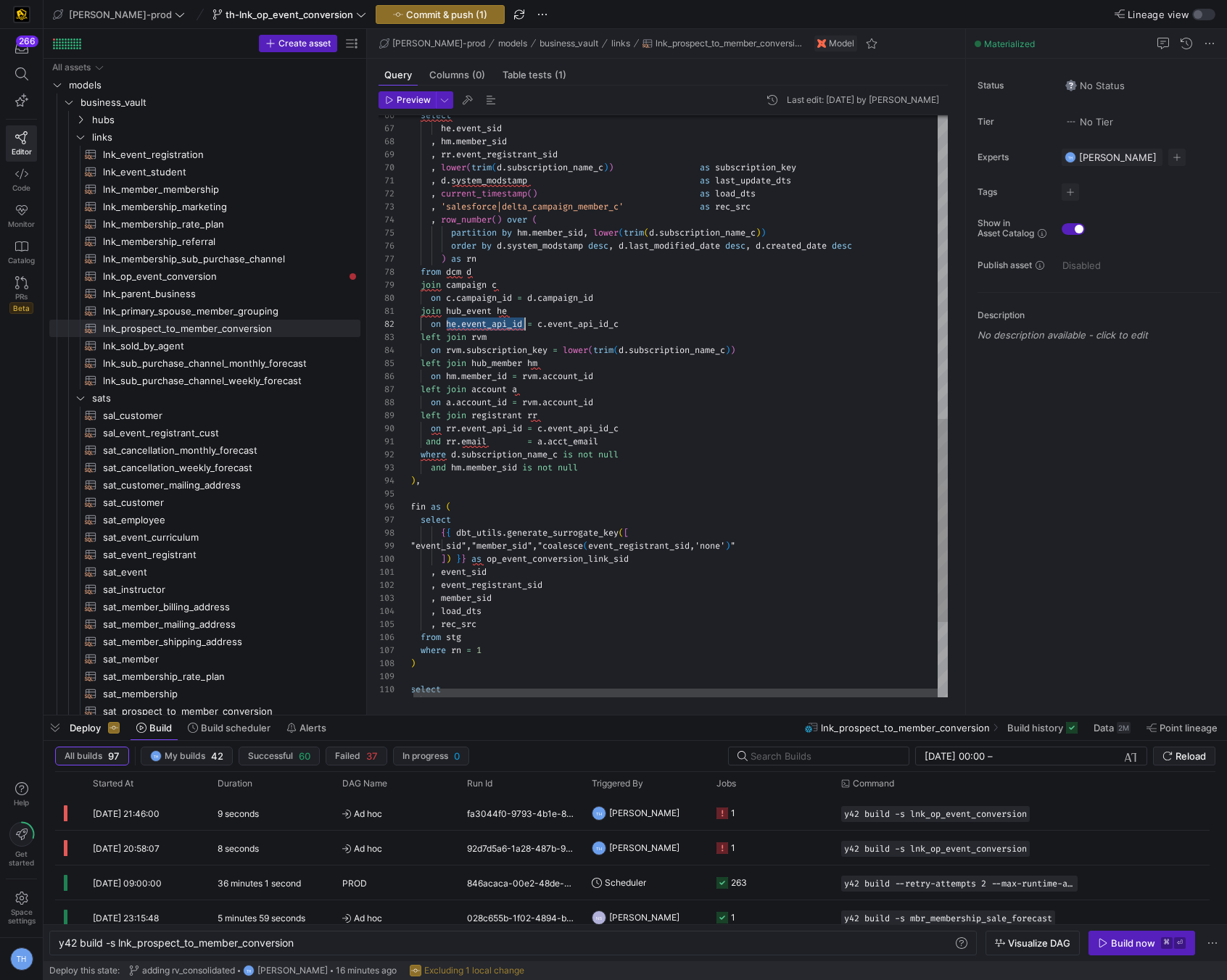
click at [515, 339] on div "left join rvm on rvm . subscription_key = lower ( trim ( d . subscription_name_…" at bounding box center [679, 80] width 537 height 1665
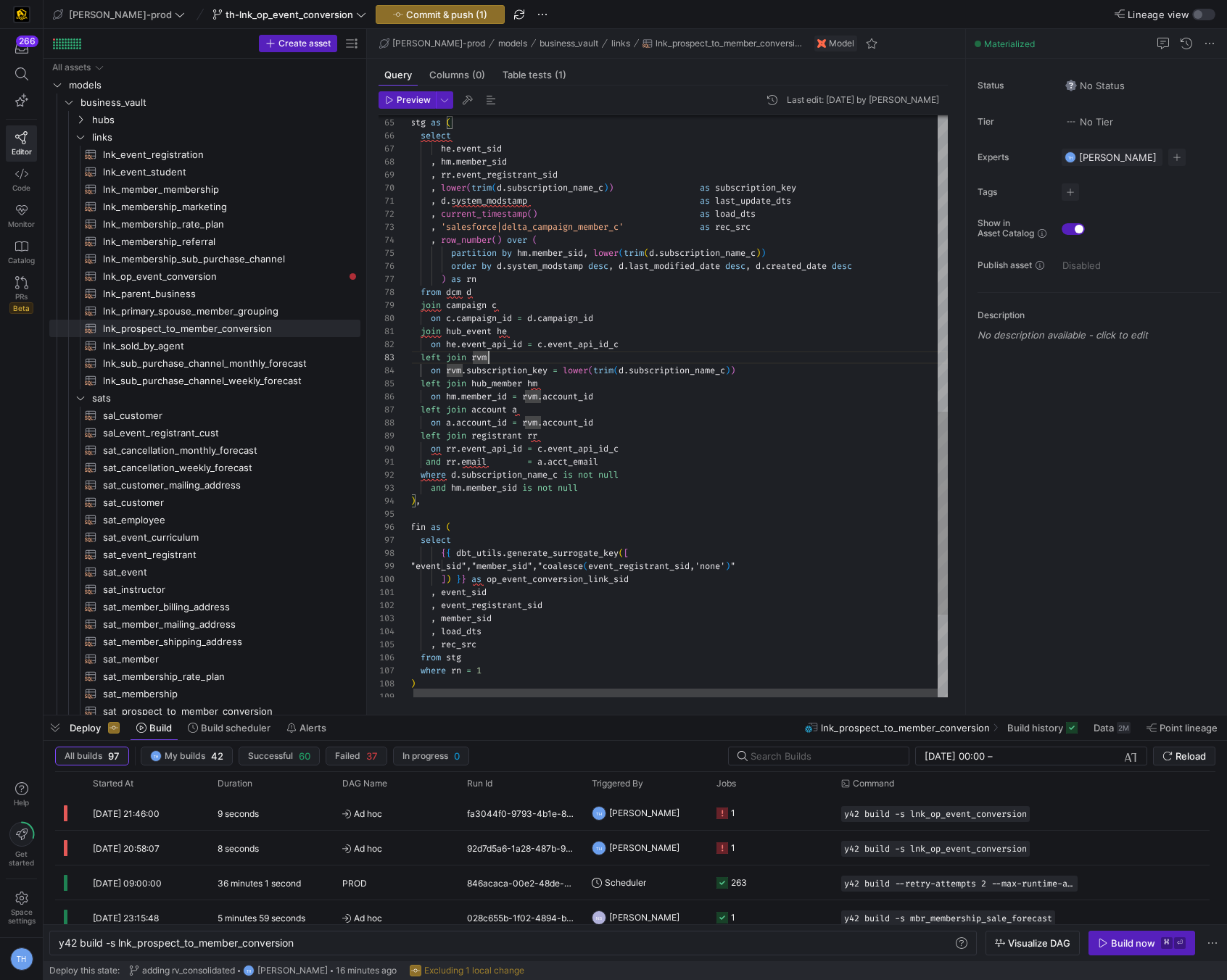
scroll to position [117, 199]
click at [609, 446] on div "left join rvm on rvm . subscription_key = lower ( trim ( d . subscription_name_…" at bounding box center [679, 101] width 537 height 1665
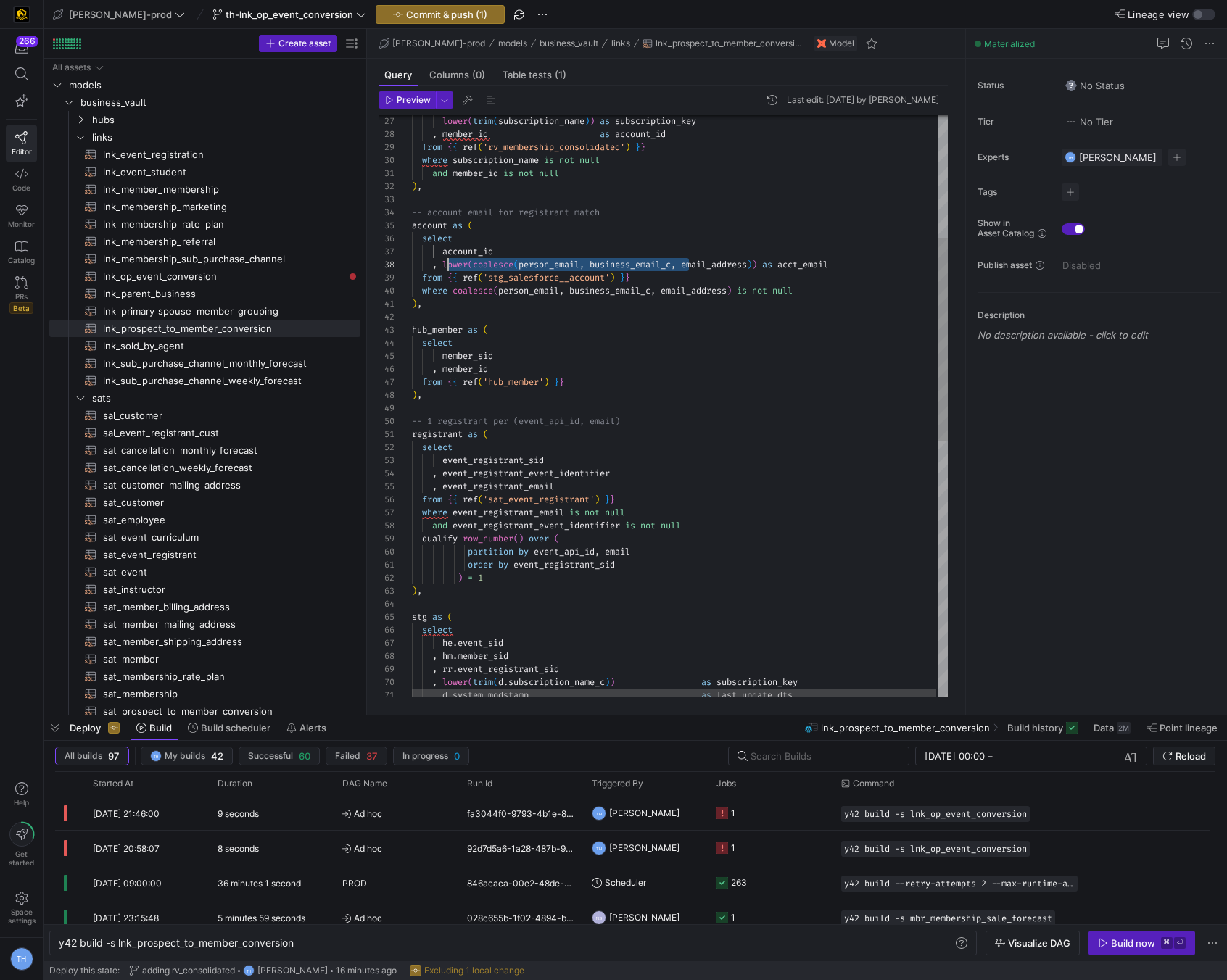
scroll to position [91, 31]
drag, startPoint x: 689, startPoint y: 266, endPoint x: 444, endPoint y: 262, distance: 245.0
click at [444, 262] on div ", d . system_modstamp as last_update_dts , rr . event_registrant_sid , lower ( …" at bounding box center [680, 596] width 537 height 1665
click at [605, 260] on div ", d . system_modstamp as last_update_dts , rr . event_registrant_sid , lower ( …" at bounding box center [680, 596] width 537 height 1665
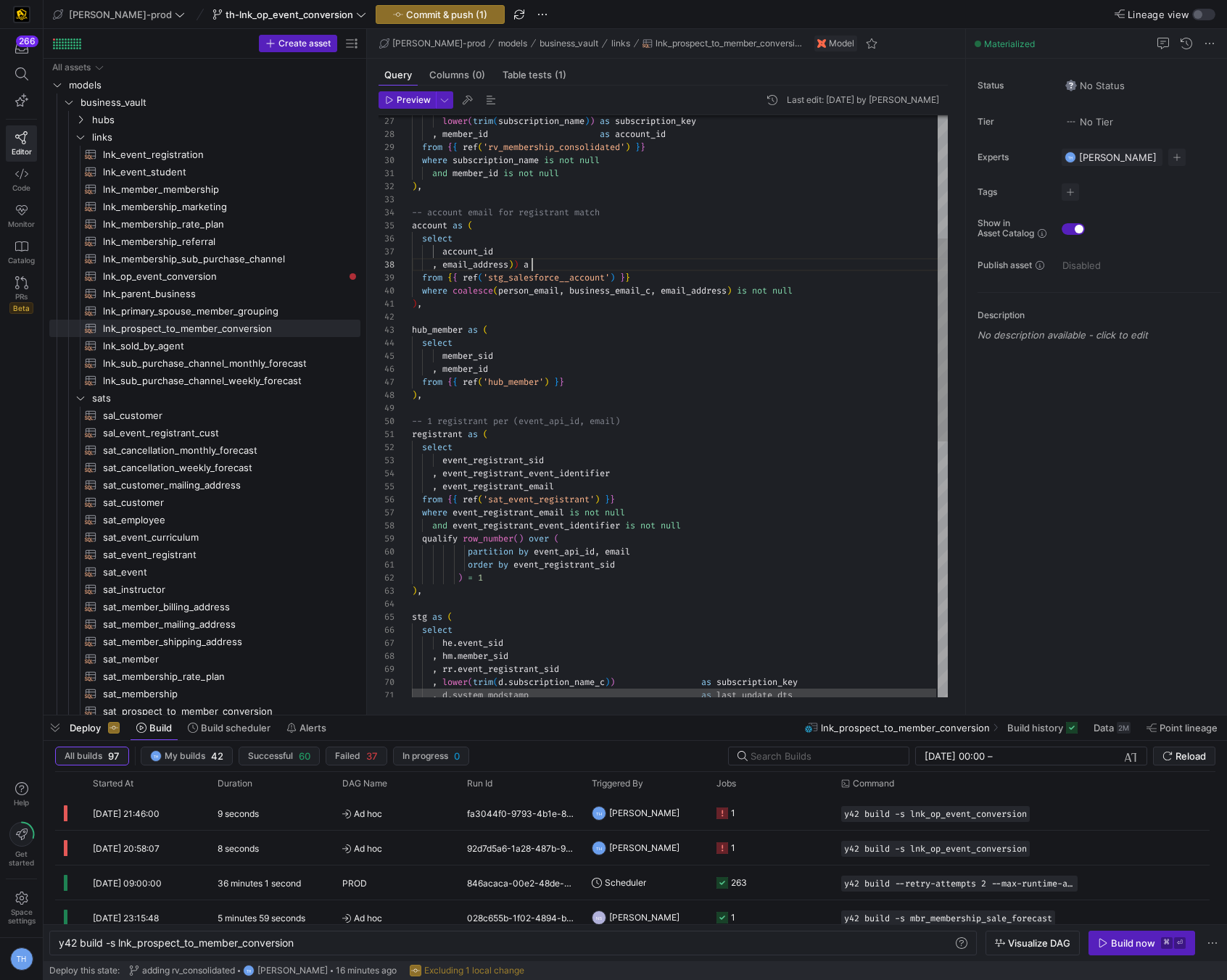
scroll to position [91, 114]
type textarea "and member_id is not null ), -- account email for registrant match account as (…"
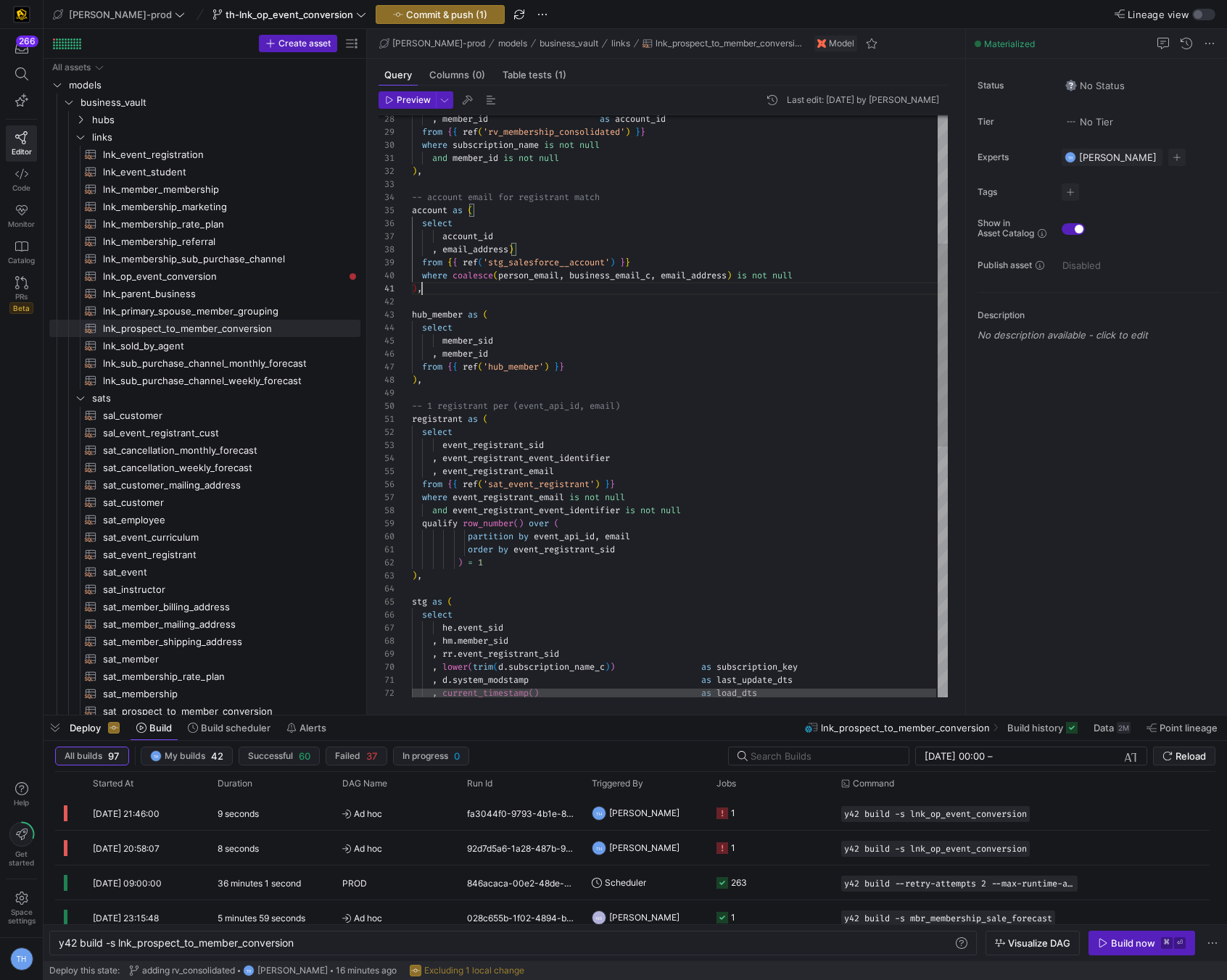
click at [450, 288] on div "he . event_sid , hm . member_sid , rr . event_registrant_sid , lower ( trim ( d…" at bounding box center [680, 580] width 537 height 1665
click at [524, 248] on div "he . event_sid , hm . member_sid , rr . event_registrant_sid , lower ( trim ( d…" at bounding box center [680, 580] width 537 height 1665
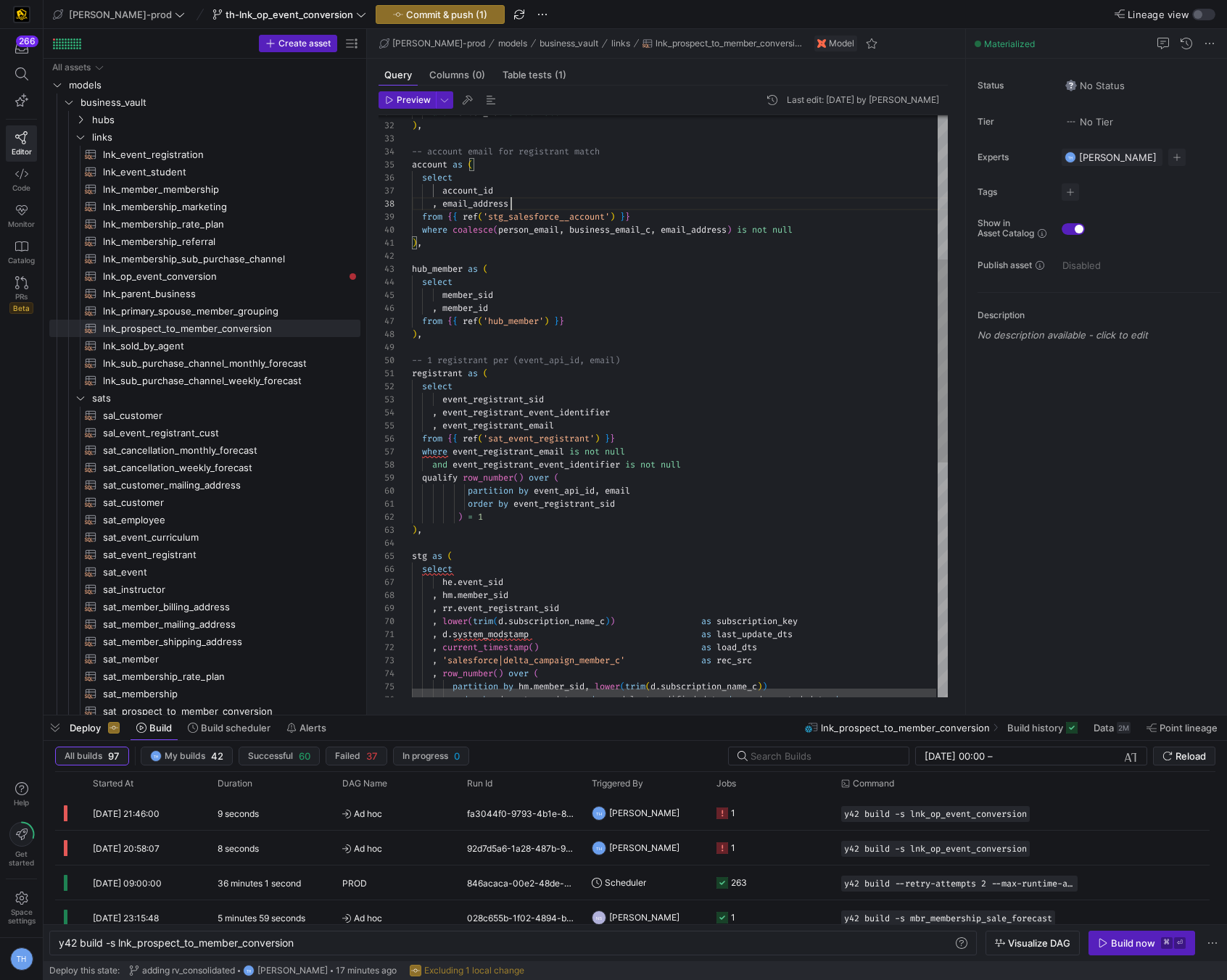
type textarea "), hub_member as ( select member_sid , member_id from {{ ref('hub_member') }} )…"
click at [573, 286] on div "he . event_sid , hm . member_sid , rr . event_registrant_sid , lower ( trim ( d…" at bounding box center [680, 535] width 537 height 1665
type textarea "a"
type textarea "join hub_event he on he.event_api_id = c.event_api_id_c left join rvm on rvm.su…"
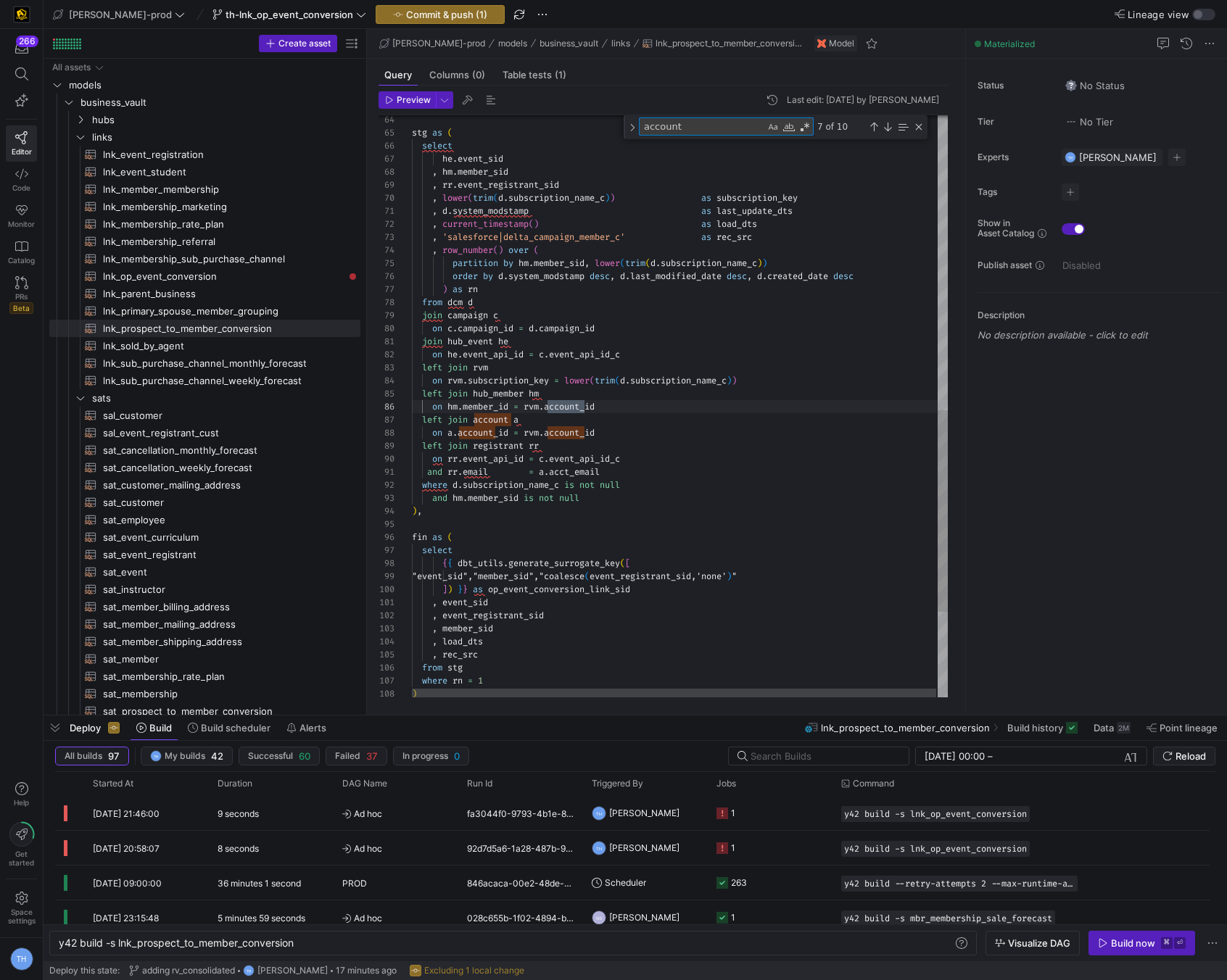
scroll to position [131, 172]
type textarea "account"
click at [602, 475] on div "he . event_sid , hm . member_sid , rr . event_registrant_sid , lower ( trim ( d…" at bounding box center [680, 106] width 537 height 1677
click at [561, 507] on div "he . event_sid , hm . member_sid , rr . event_registrant_sid , lower ( trim ( d…" at bounding box center [680, 106] width 537 height 1677
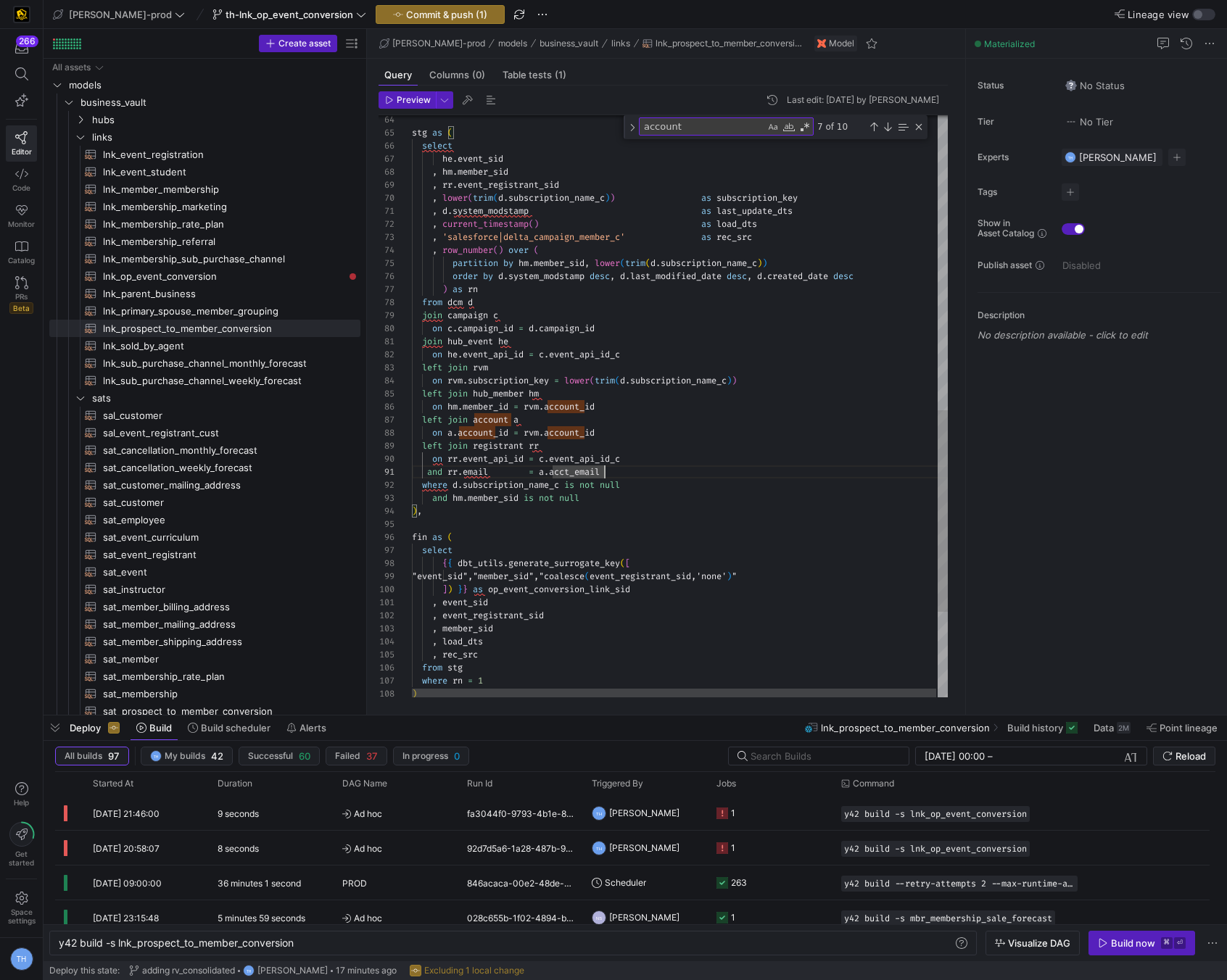
scroll to position [39, 10]
click at [919, 126] on div "Close (Escape)" at bounding box center [919, 127] width 12 height 12
click at [621, 438] on div "he . event_sid , hm . member_sid , rr . event_registrant_sid , lower ( trim ( d…" at bounding box center [680, 111] width 537 height 1665
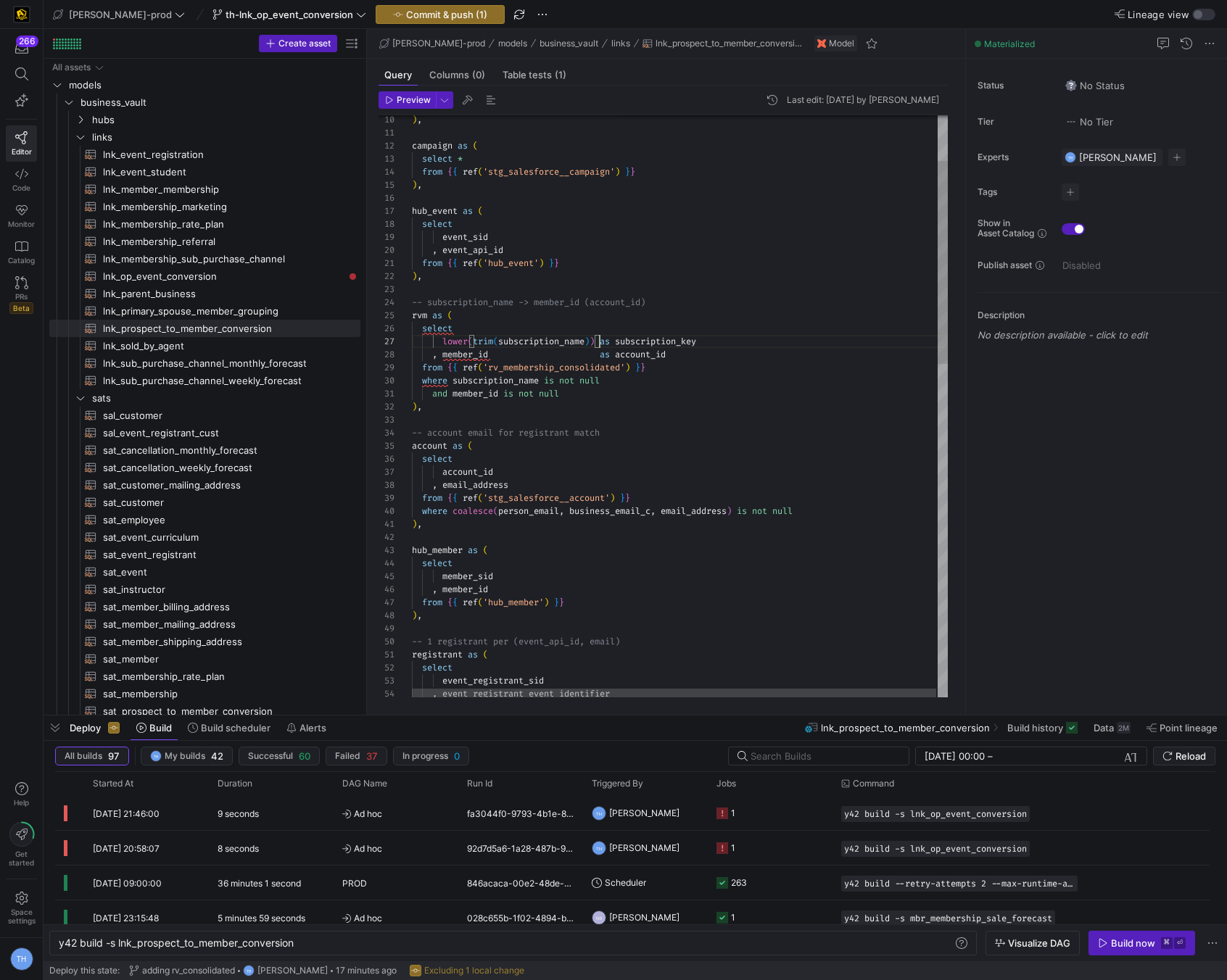
scroll to position [78, 177]
drag, startPoint x: 602, startPoint y: 339, endPoint x: 587, endPoint y: 339, distance: 15.0
click at [587, 339] on div ", event_registrant_event_identifier select event_registrant_sid registrant as (…" at bounding box center [680, 816] width 537 height 1665
drag, startPoint x: 501, startPoint y: 340, endPoint x: 445, endPoint y: 339, distance: 56.0
click at [445, 339] on div ", event_registrant_event_identifier select event_registrant_sid registrant as (…" at bounding box center [680, 816] width 537 height 1665
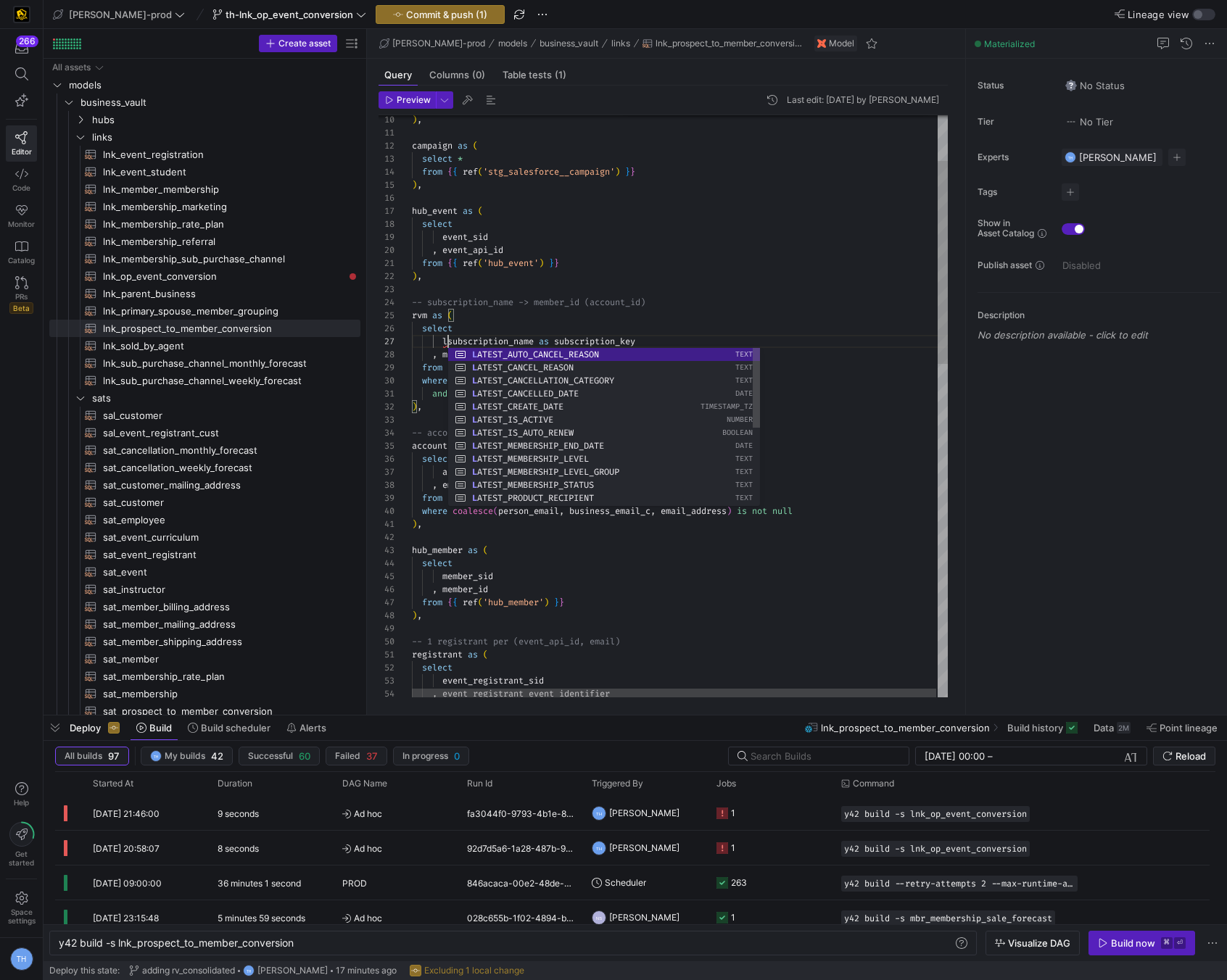
scroll to position [78, 31]
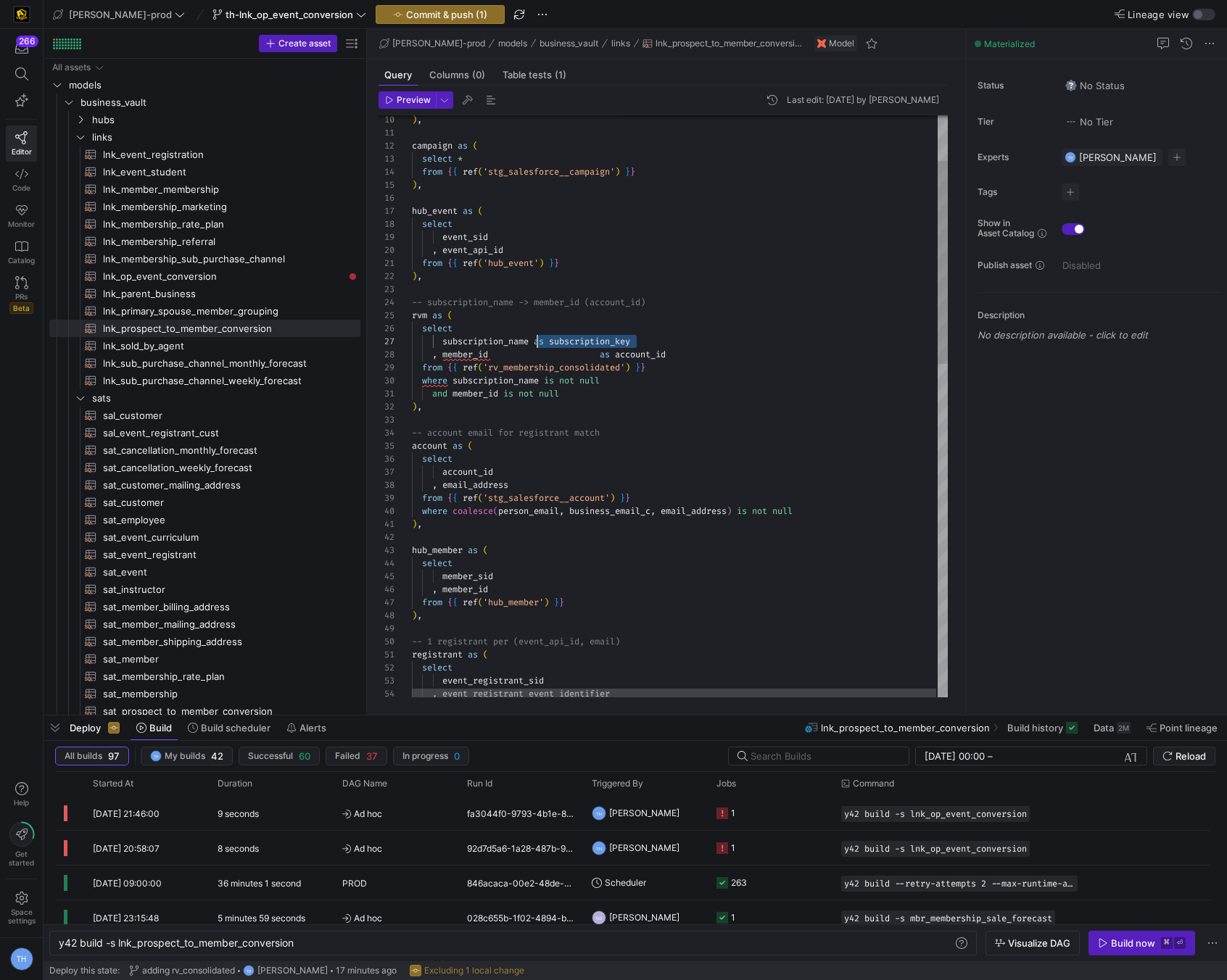
drag, startPoint x: 639, startPoint y: 340, endPoint x: 538, endPoint y: 337, distance: 101.0
click at [538, 337] on div ", event_registrant_event_identifier select event_registrant_sid registrant as (…" at bounding box center [680, 816] width 537 height 1665
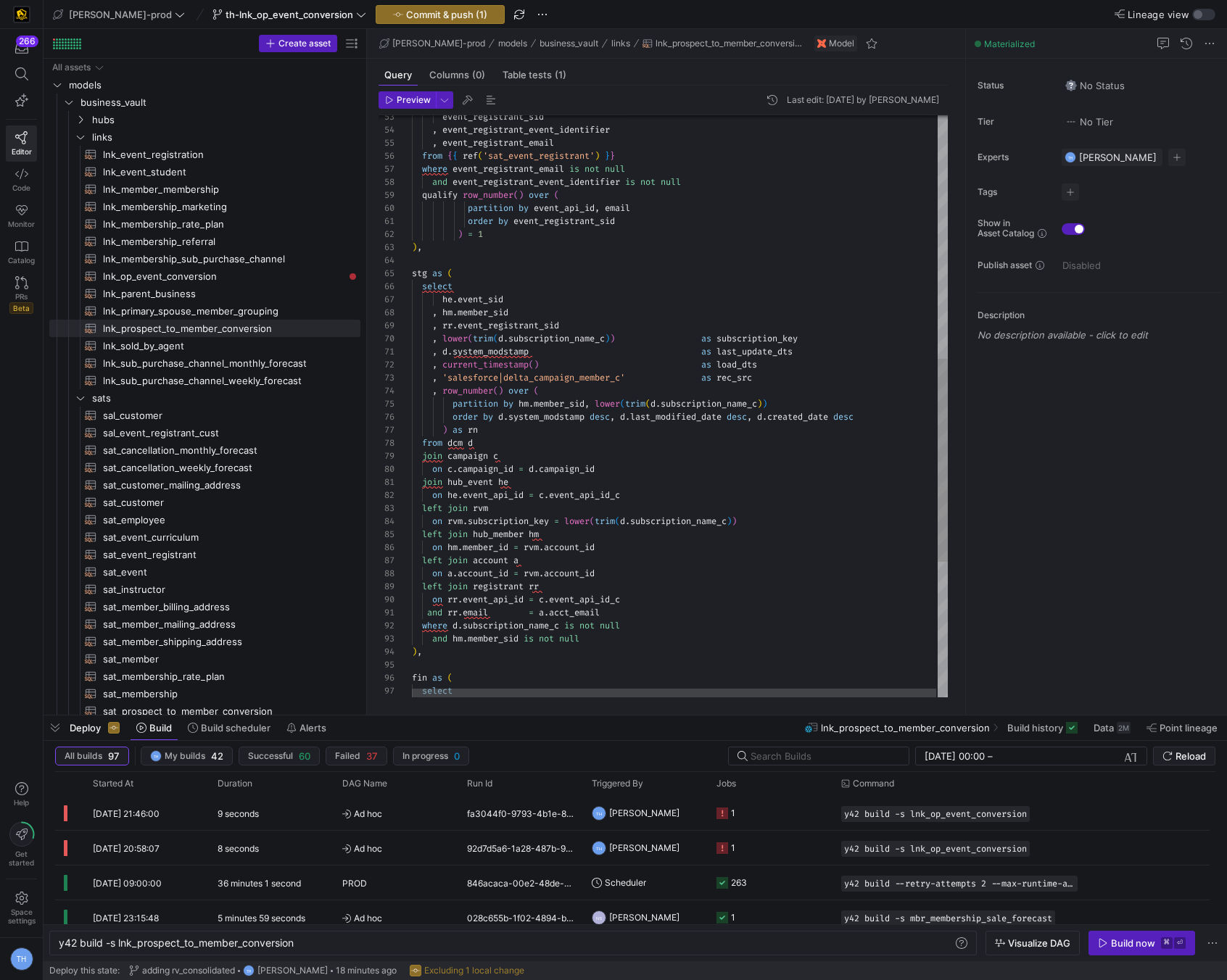
click at [554, 521] on div ", event_registrant_event_identifier event_registrant_sid , event_registrant_ema…" at bounding box center [680, 252] width 537 height 1665
click at [792, 513] on div ", event_registrant_event_identifier event_registrant_sid , event_registrant_ema…" at bounding box center [680, 252] width 537 height 1665
click at [781, 521] on div ", event_registrant_event_identifier event_registrant_sid , event_registrant_ema…" at bounding box center [680, 252] width 537 height 1665
drag, startPoint x: 629, startPoint y: 519, endPoint x: 574, endPoint y: 519, distance: 55.0
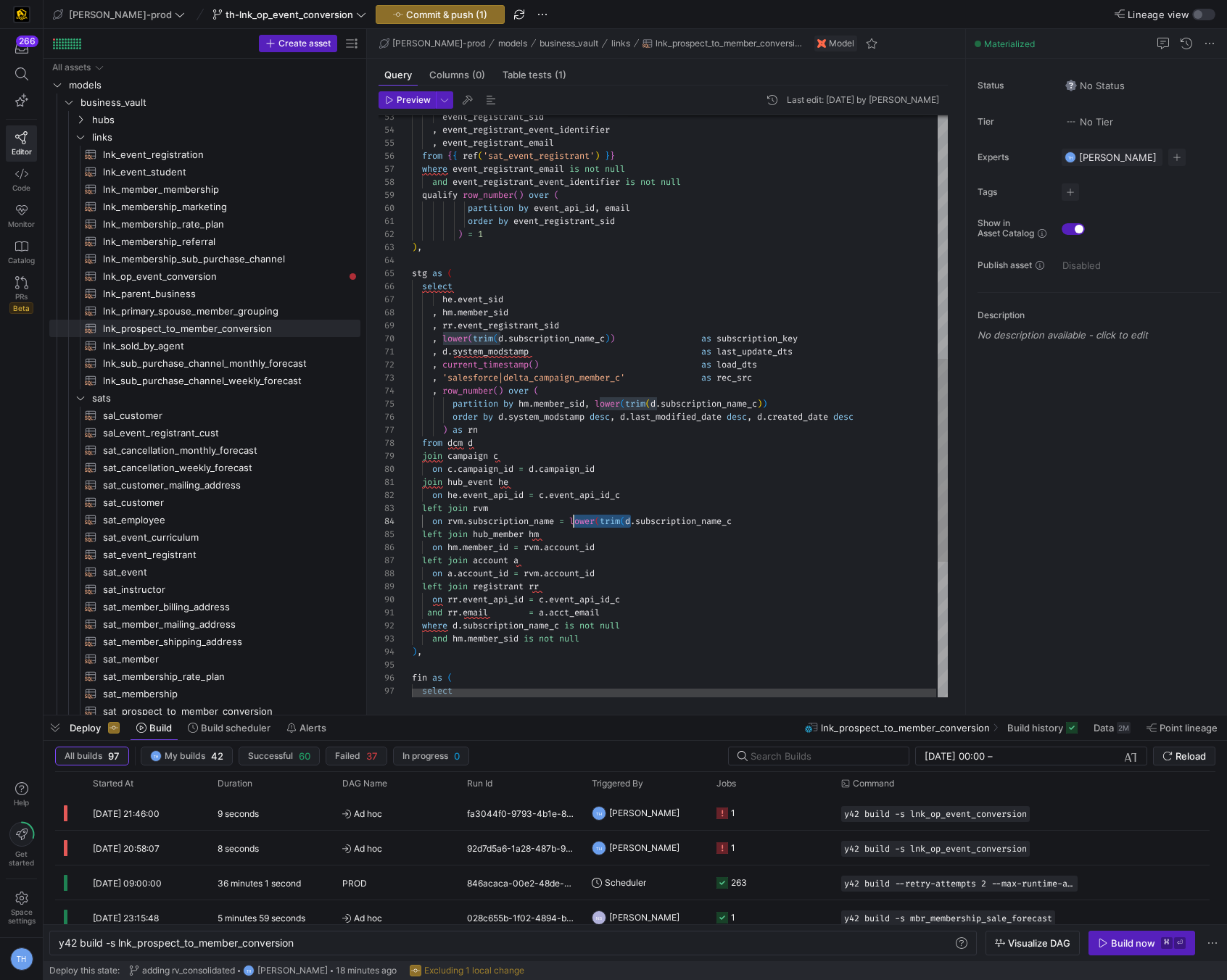
click at [574, 519] on div ", event_registrant_event_identifier event_registrant_sid , event_registrant_ema…" at bounding box center [680, 252] width 537 height 1665
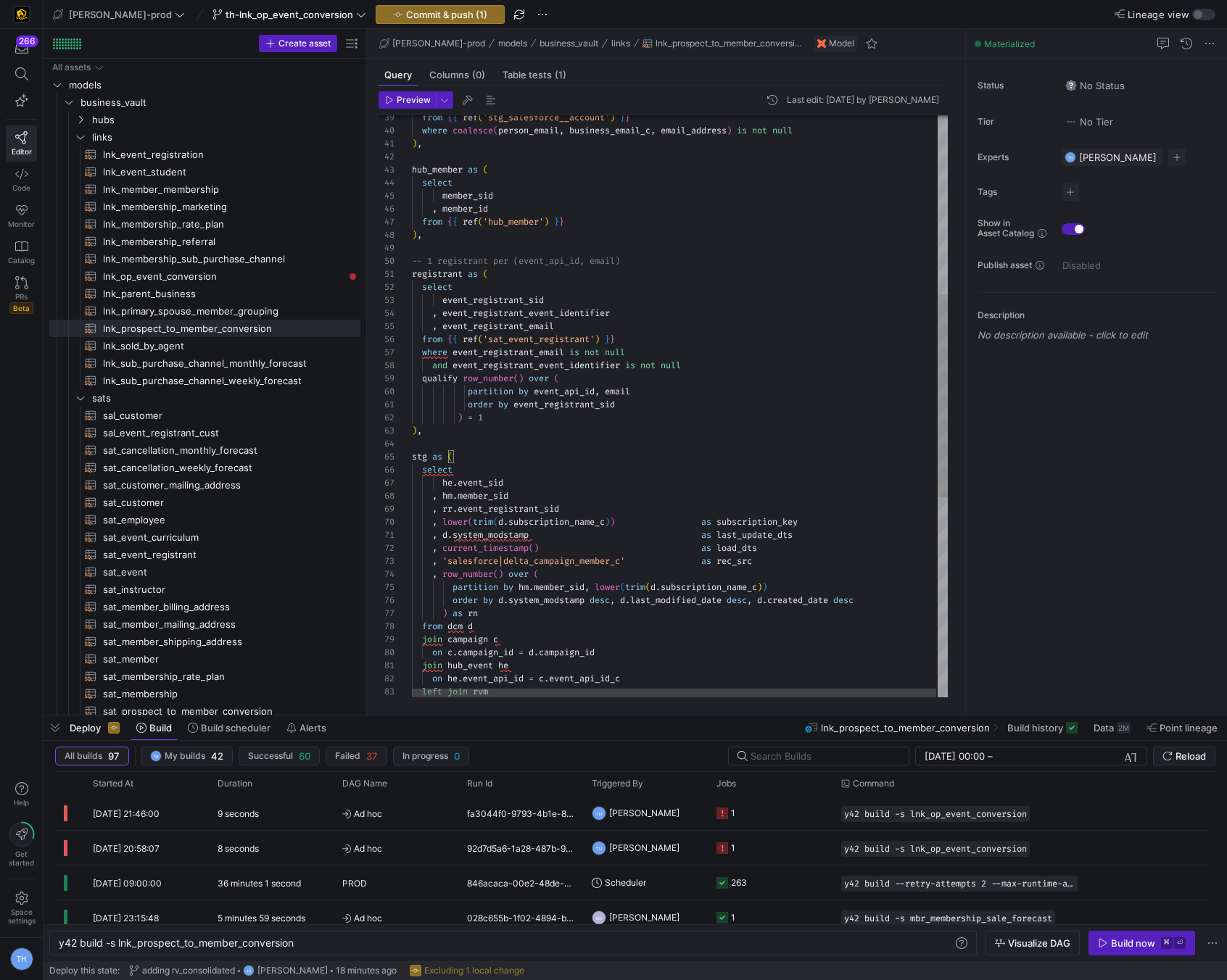
click at [592, 319] on div ", event_registrant_event_identifier event_registrant_sid , event_registrant_ema…" at bounding box center [680, 435] width 537 height 1665
click at [581, 325] on div ", event_registrant_event_identifier event_registrant_sid , event_registrant_ema…" at bounding box center [680, 435] width 537 height 1665
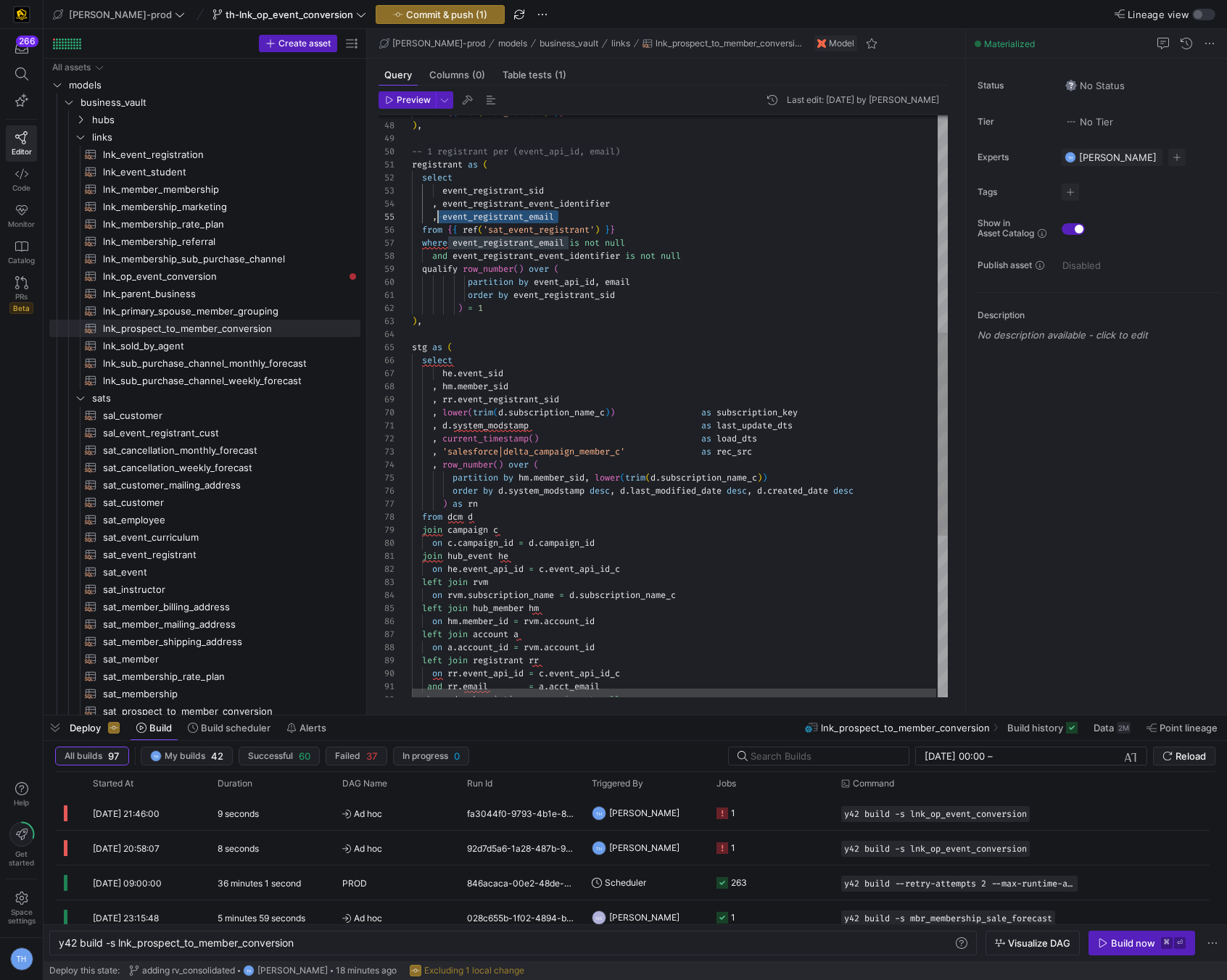
scroll to position [52, 31]
drag, startPoint x: 571, startPoint y: 215, endPoint x: 441, endPoint y: 215, distance: 130.0
click at [441, 215] on div "stg as ( select he . event_sid , hm . member_sid , rr . event_registrant_sid , …" at bounding box center [680, 325] width 537 height 1665
click at [576, 371] on div "stg as ( select he . event_sid , hm . member_sid , rr . event_registrant_sid , …" at bounding box center [680, 325] width 537 height 1665
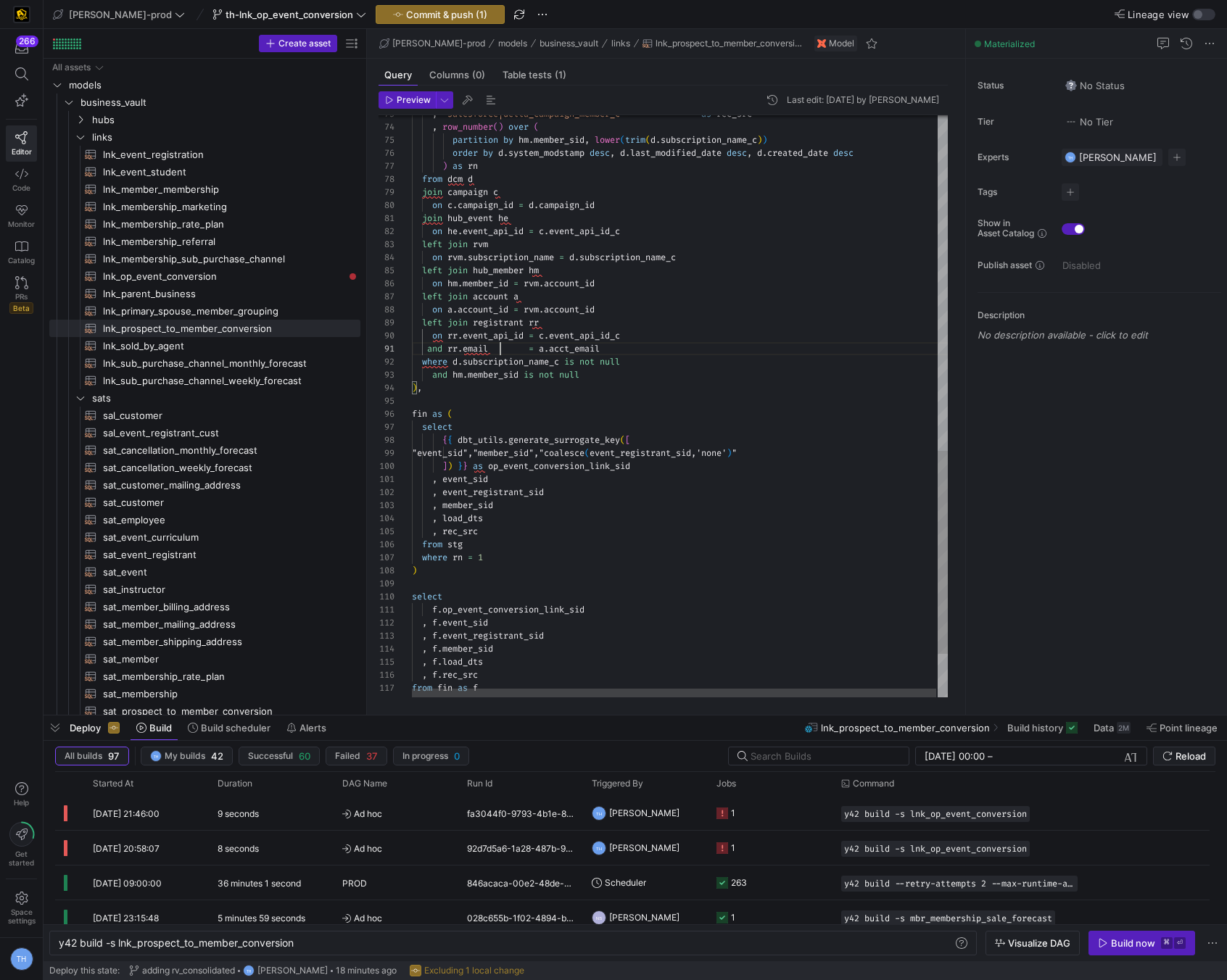
drag, startPoint x: 531, startPoint y: 349, endPoint x: 465, endPoint y: 349, distance: 66.0
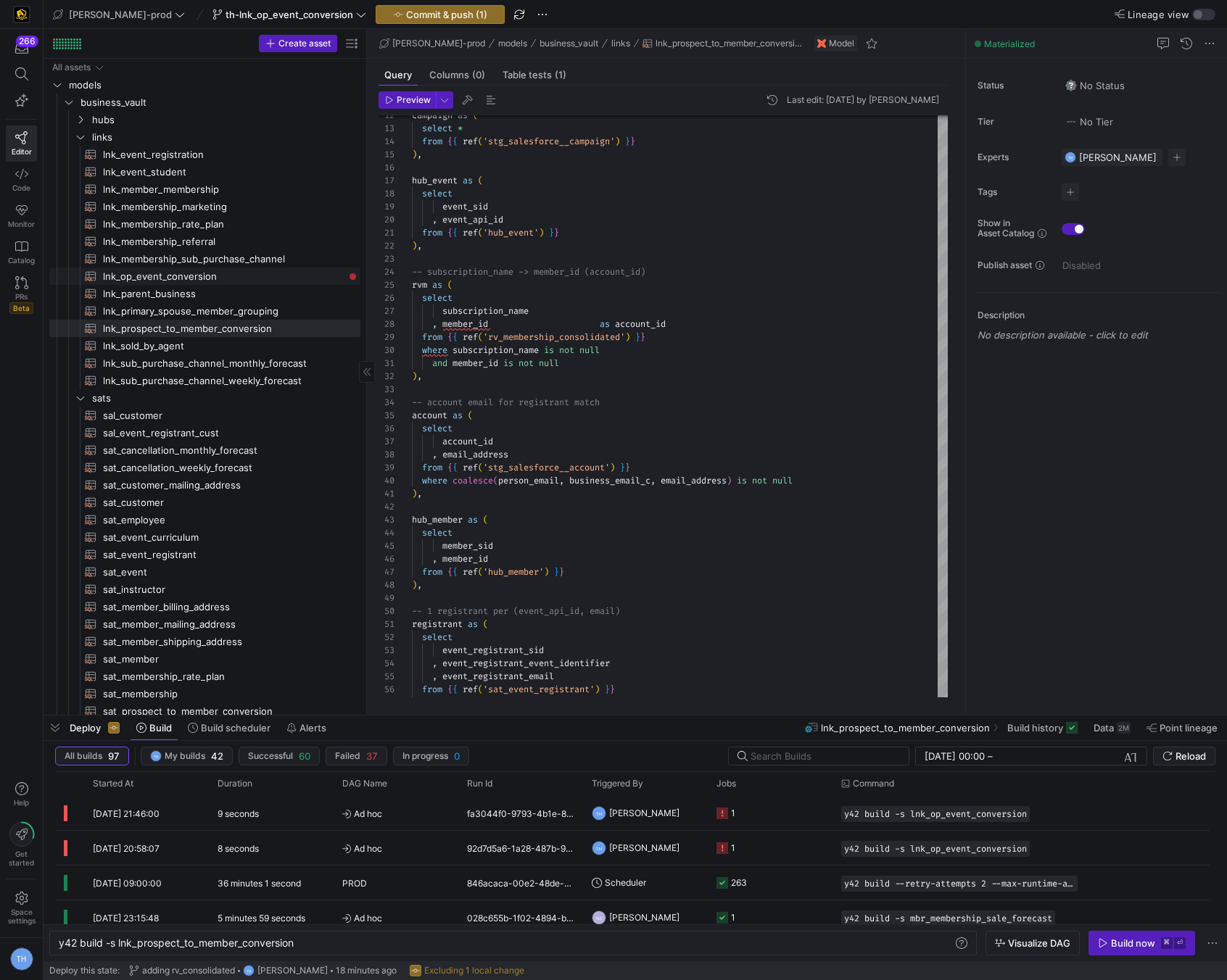
click at [238, 279] on span "lnk_op_event_conversion​​​​​​​​​​" at bounding box center [223, 276] width 241 height 16
type textarea "{{ config( materialized='incremental', ) }} with dcm as ( select * from {{ ref(…"
type textarea "y42 build -s lnk_op_event_conversion"
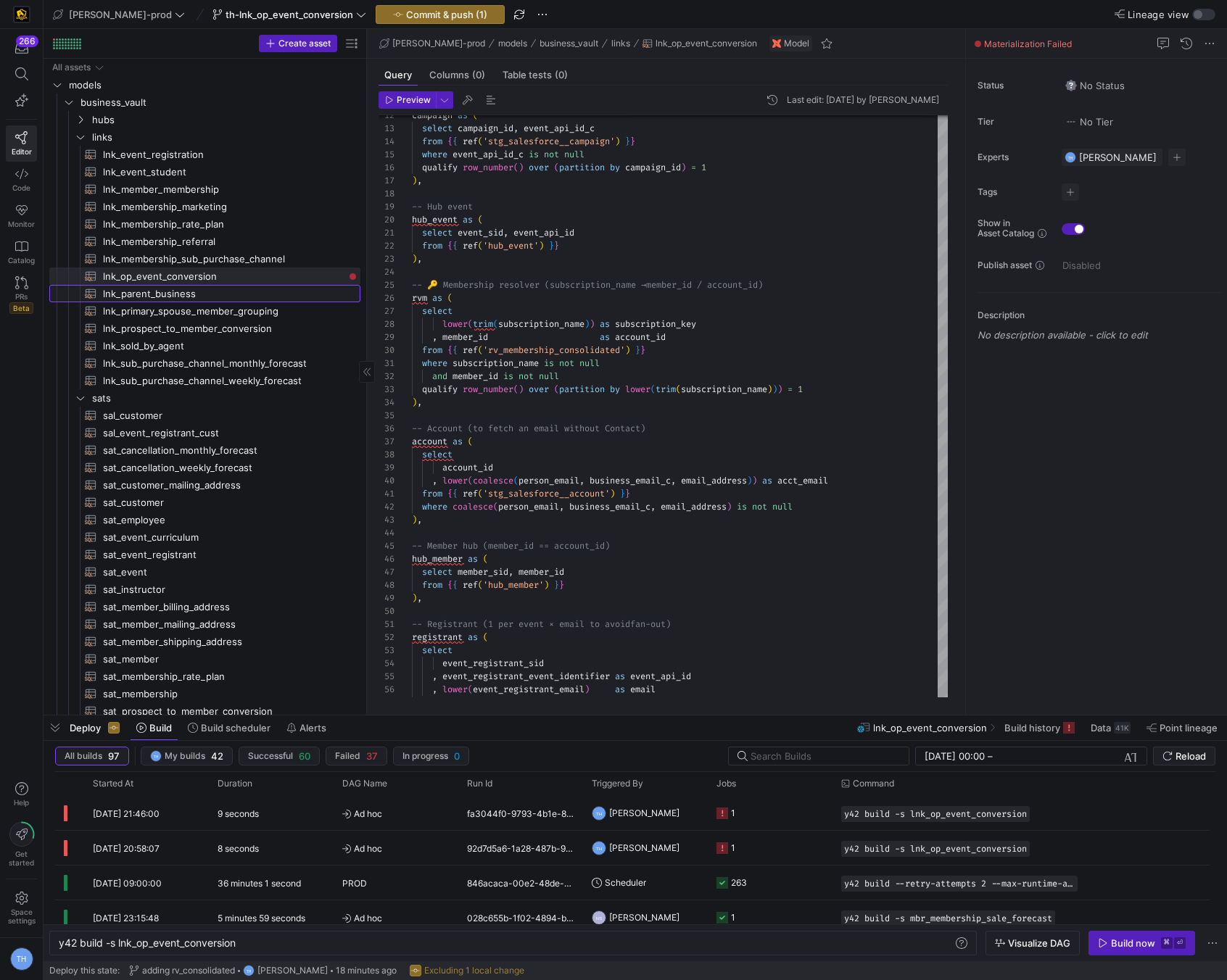
click at [237, 291] on span "lnk_parent_business​​​​​​​​​​" at bounding box center [223, 293] width 241 height 16
type textarea "{{ config( materialized = 'incremental' ) }} with parent_account as ( select me…"
type textarea "y42 build -s lnk_parent_business"
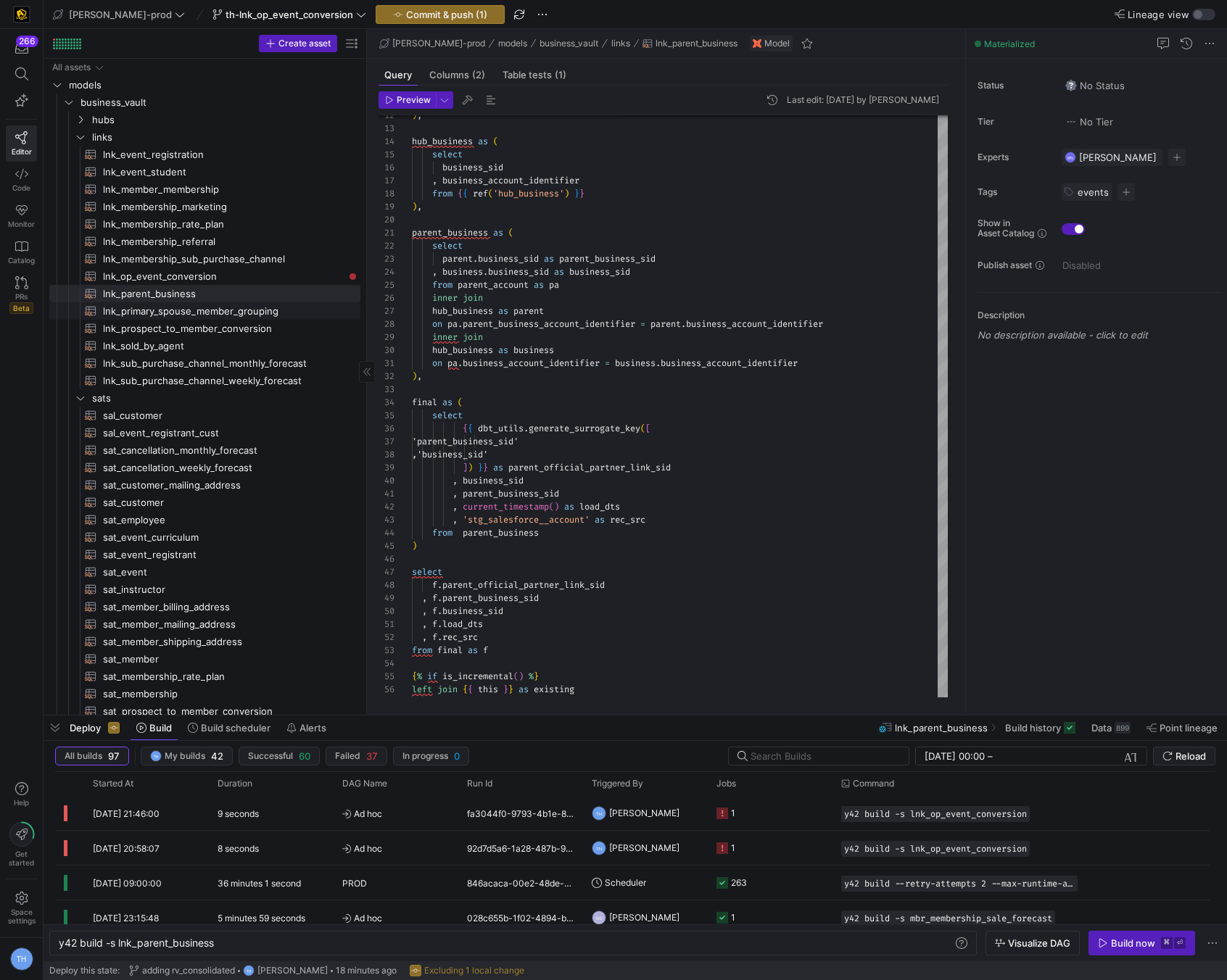
click at [245, 316] on span "lnk_primary_spouse_member_grouping​​​​​​​​​​" at bounding box center [223, 311] width 241 height 16
type textarea "{{ config( materialized='incremental' ) }} with primary_spouse_sid_calc as ( se…"
type textarea "y42 build -s lnk_primary_spouse_member_grouping"
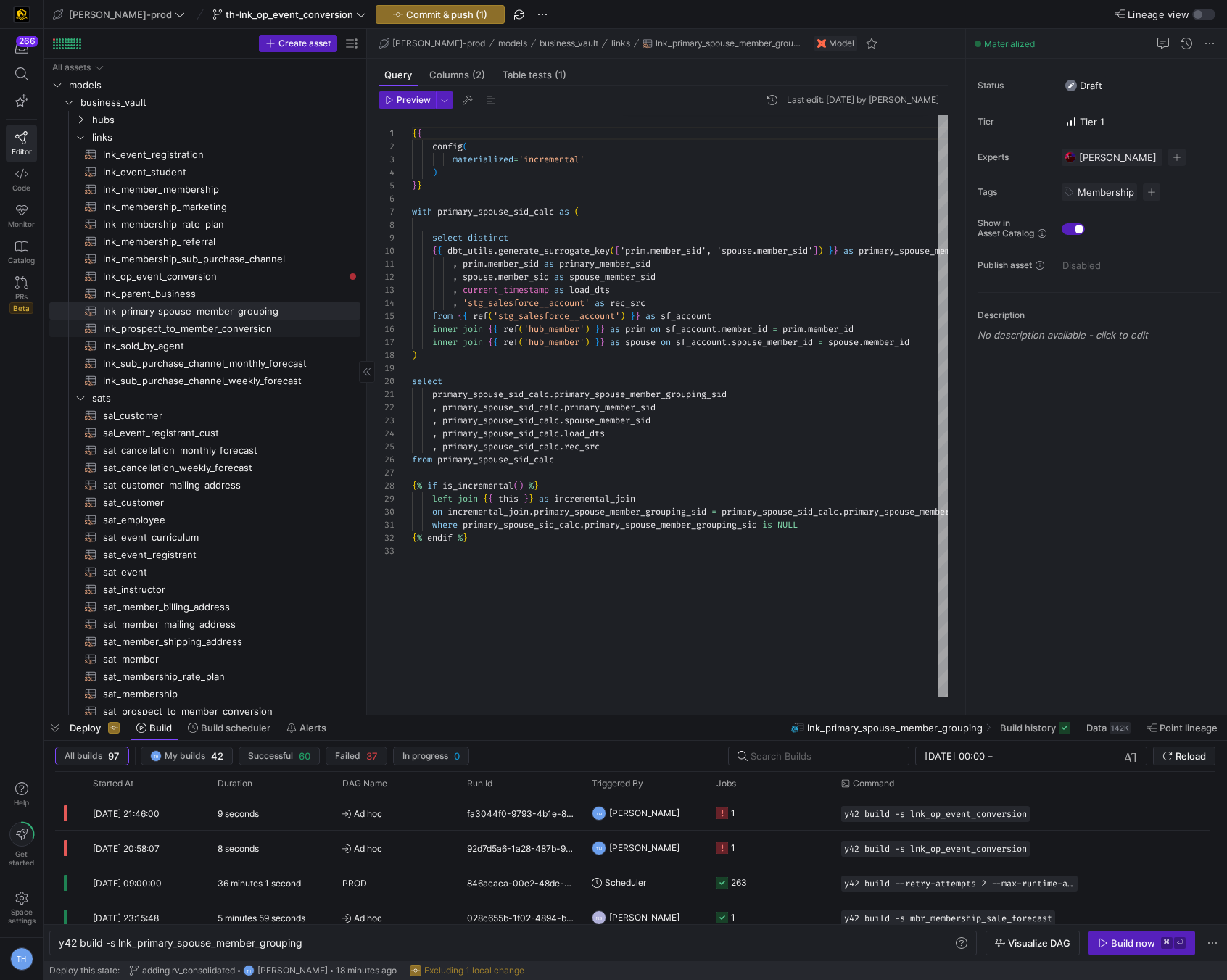
click at [255, 333] on span "lnk_prospect_to_member_conversion​​​​​​​​​​" at bounding box center [223, 328] width 241 height 16
type textarea "{{ config( materialized = 'incremental' ) }} with dcm as ( select * from {{ ref…"
type textarea "y42 build -s lnk_prospect_to_member_conversion"
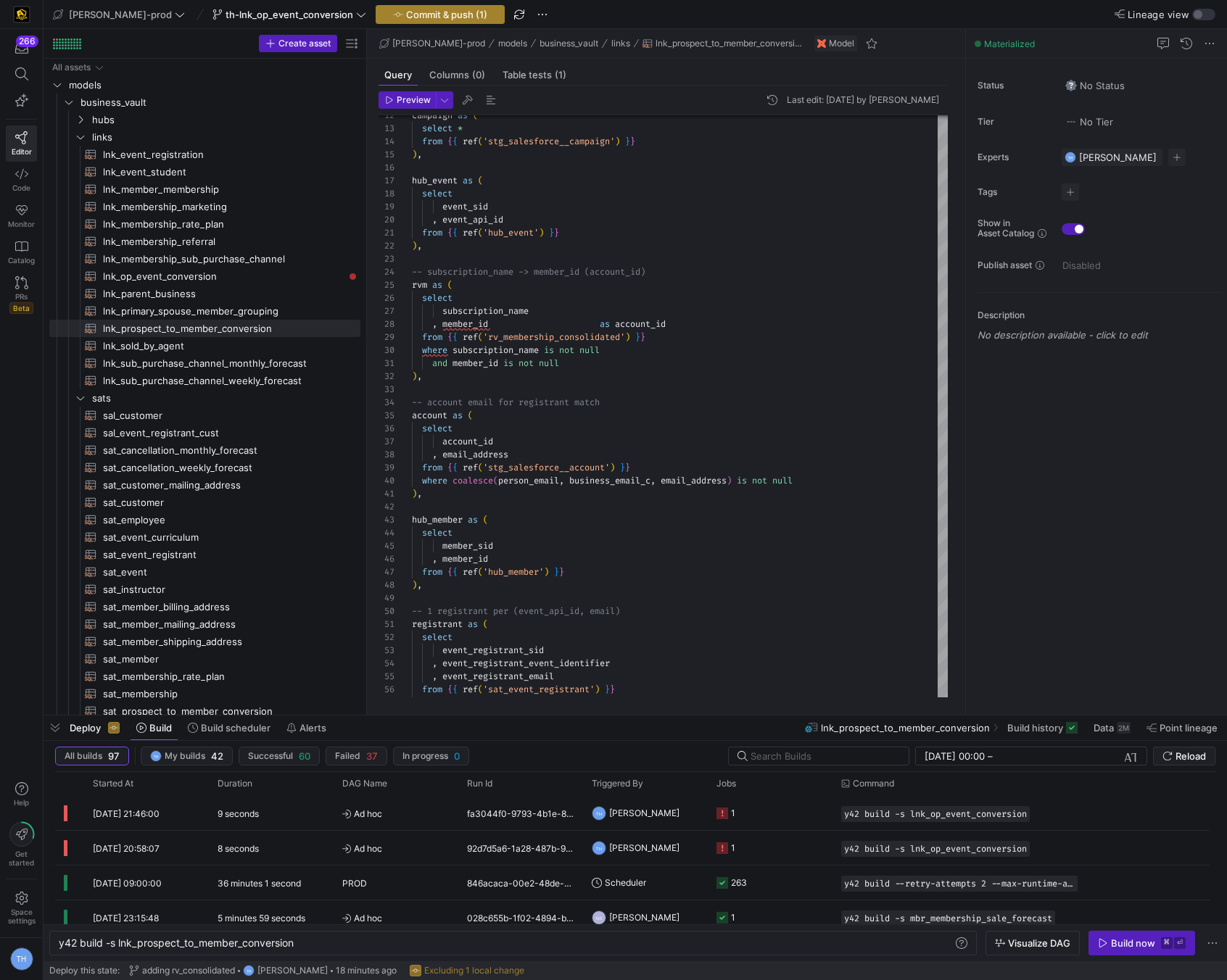
click at [406, 14] on span "Commit & push (1)" at bounding box center [446, 15] width 81 height 12
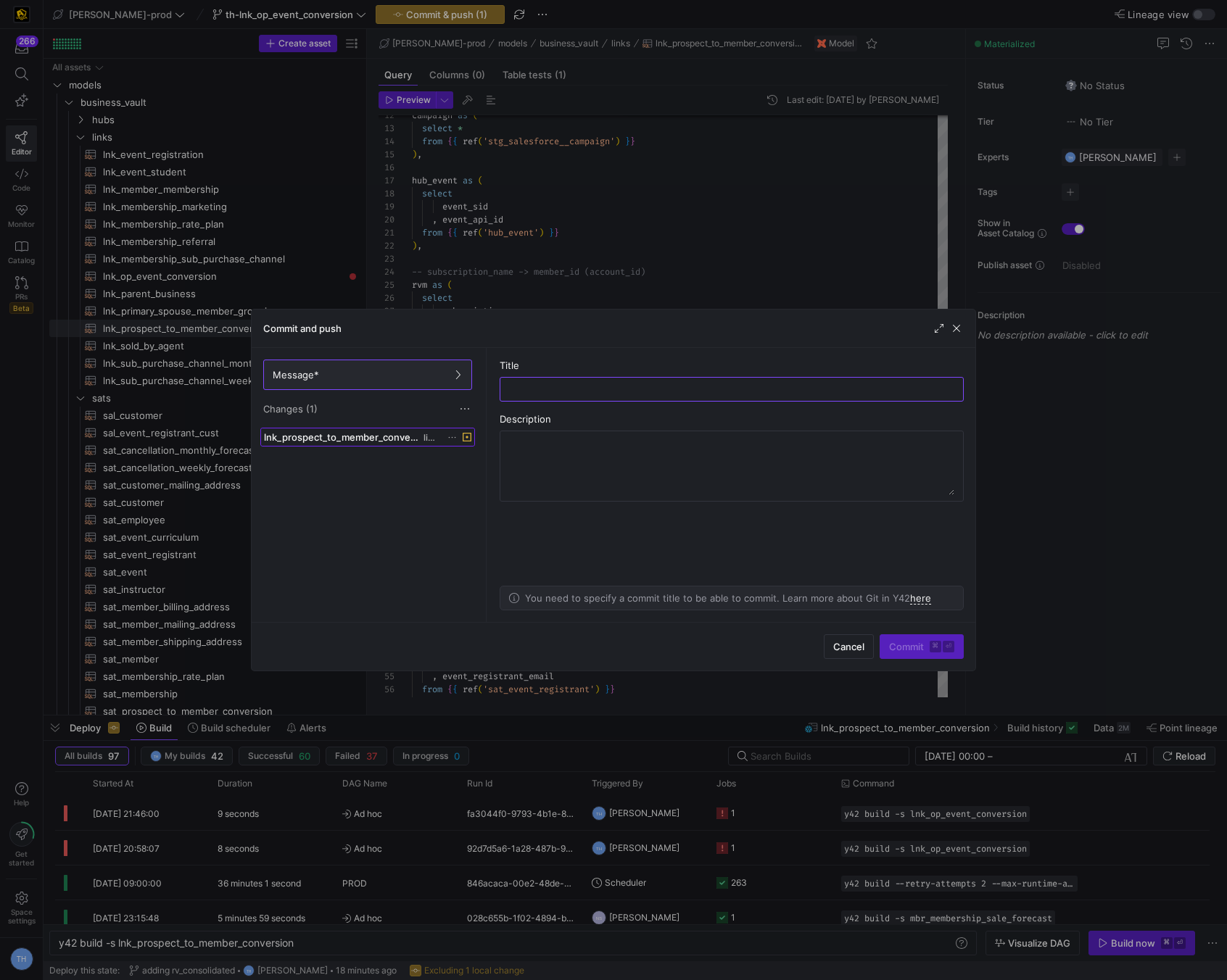
click at [374, 433] on span "lnk_prospect_to_member_conversion.sql" at bounding box center [343, 438] width 157 height 12
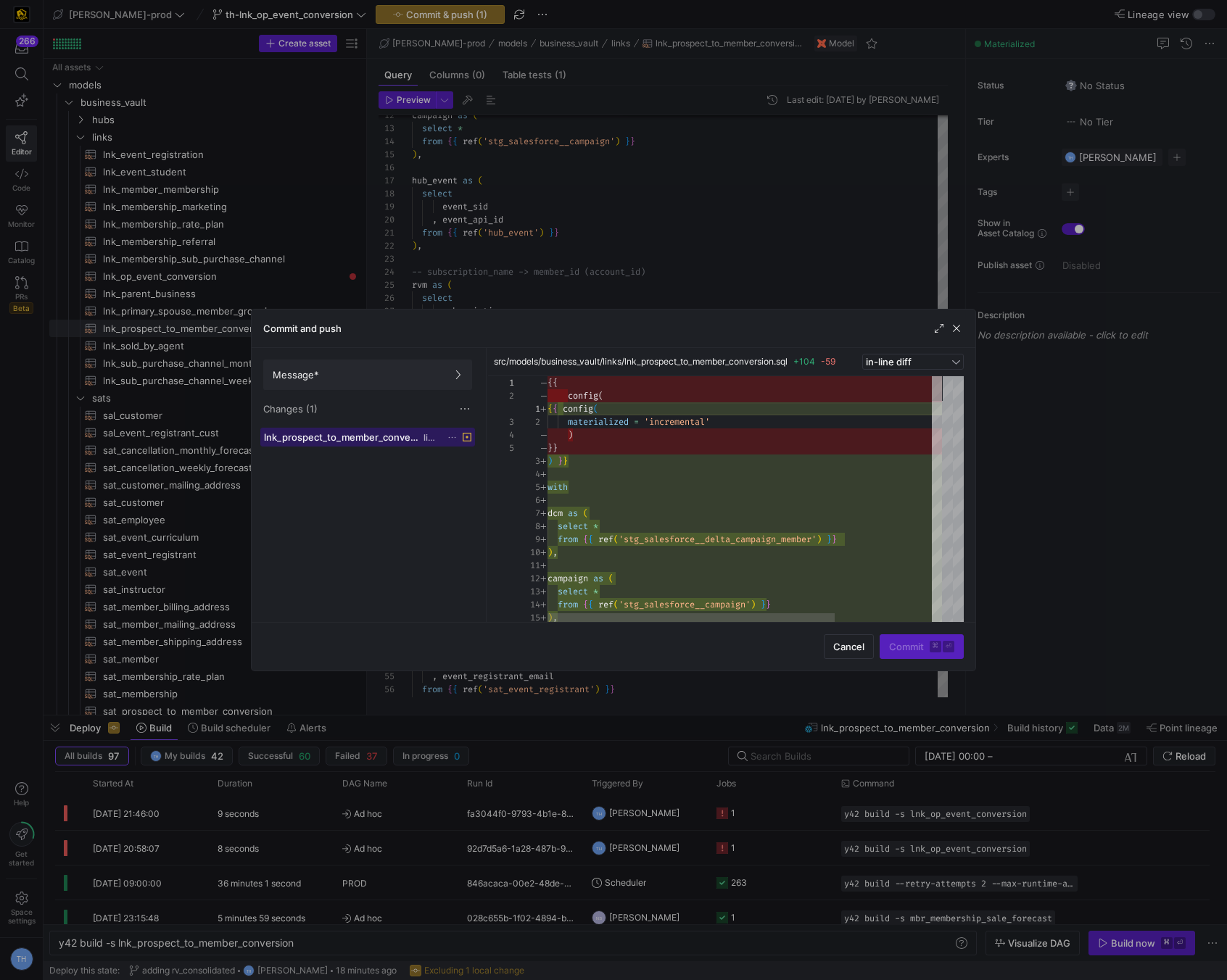
scroll to position [131, 0]
click at [654, 198] on div at bounding box center [613, 490] width 1227 height 980
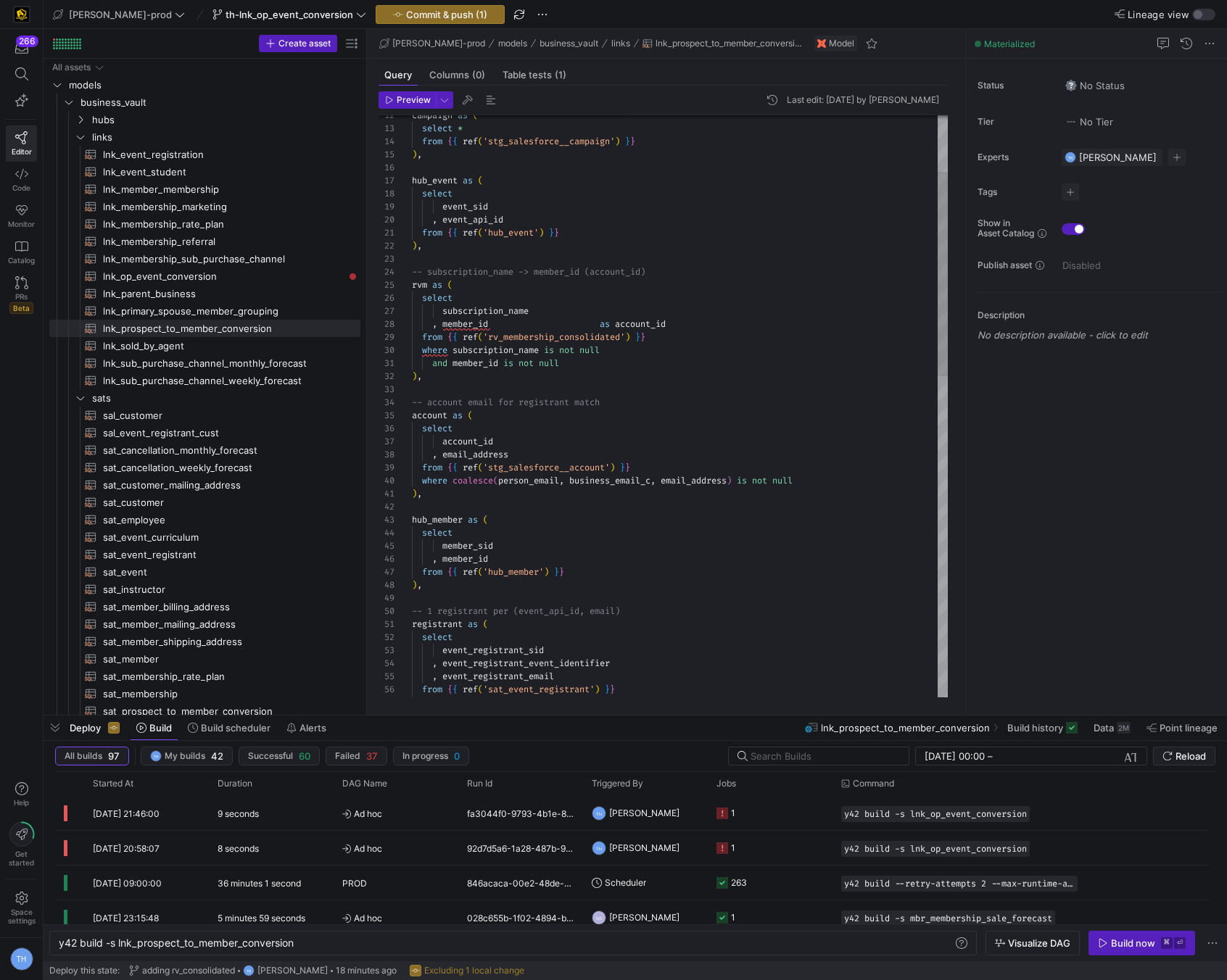
scroll to position [39, 162]
click at [573, 396] on div "campaign as ( select * from { { ref ( 'stg_salesforce__campaign' ) } } ) , hub_…" at bounding box center [679, 781] width 536 height 1656
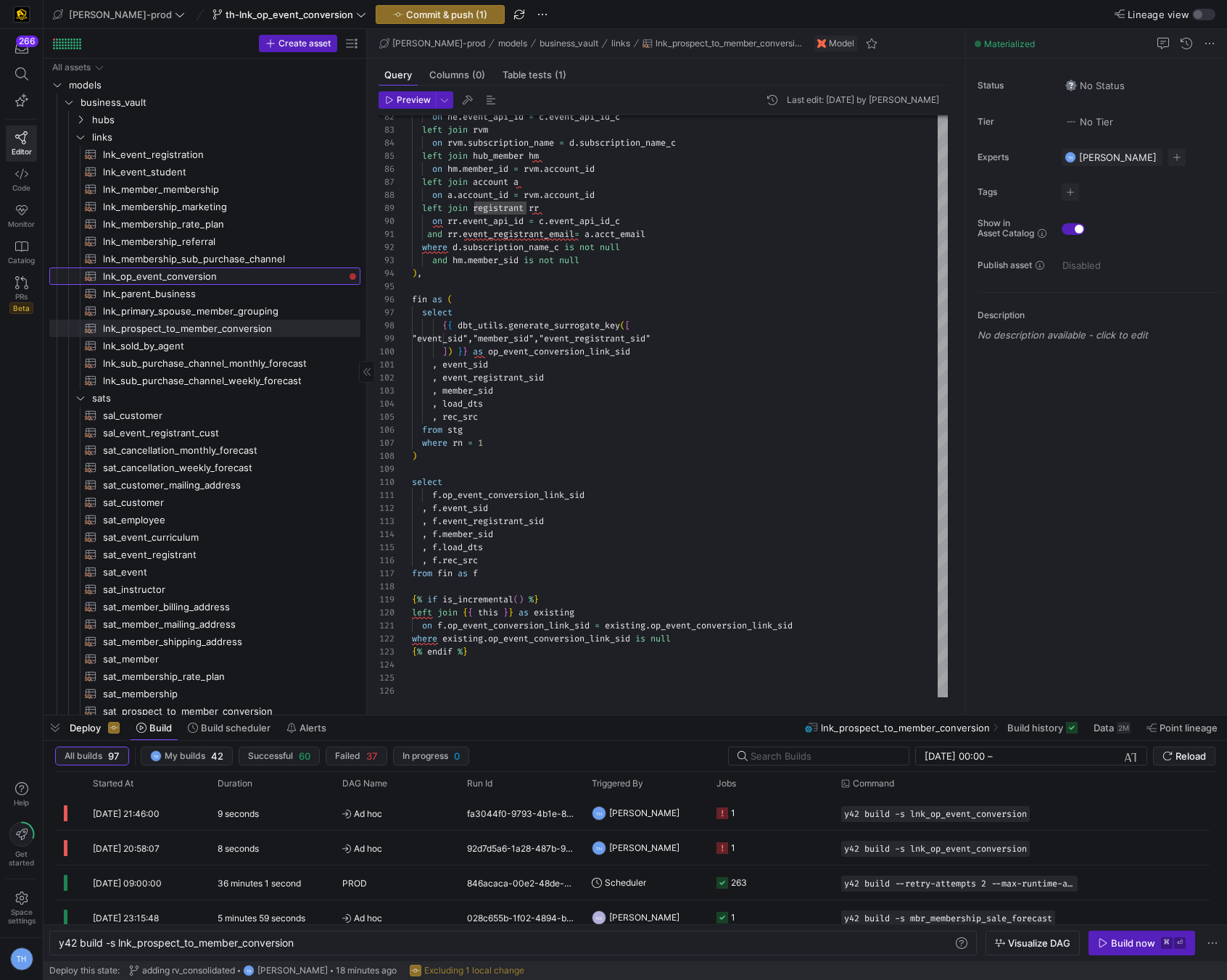
click at [270, 276] on span "lnk_op_event_conversion​​​​​​​​​​" at bounding box center [223, 276] width 241 height 16
type textarea "{{ config( materialized='incremental', ) }} with dcm as ( select * from {{ ref(…"
type textarea "y42 build -s lnk_op_event_conversion"
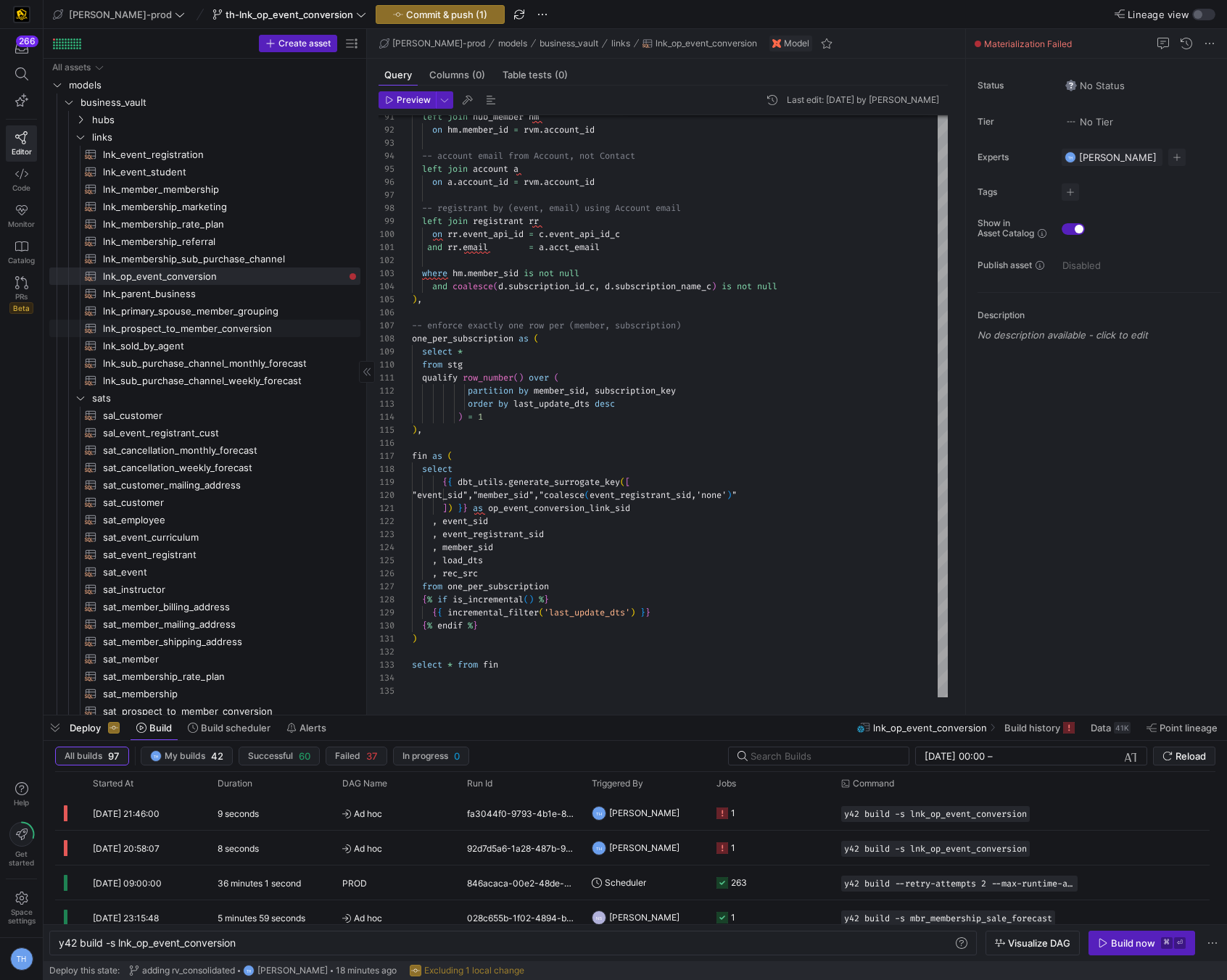
click at [208, 314] on span "lnk_primary_spouse_member_grouping​​​​​​​​​​" at bounding box center [223, 311] width 241 height 16
type textarea "{{ config( materialized='incremental' ) }} with primary_spouse_sid_calc as ( se…"
type textarea "y42 build -s lnk_primary_spouse_member_grouping"
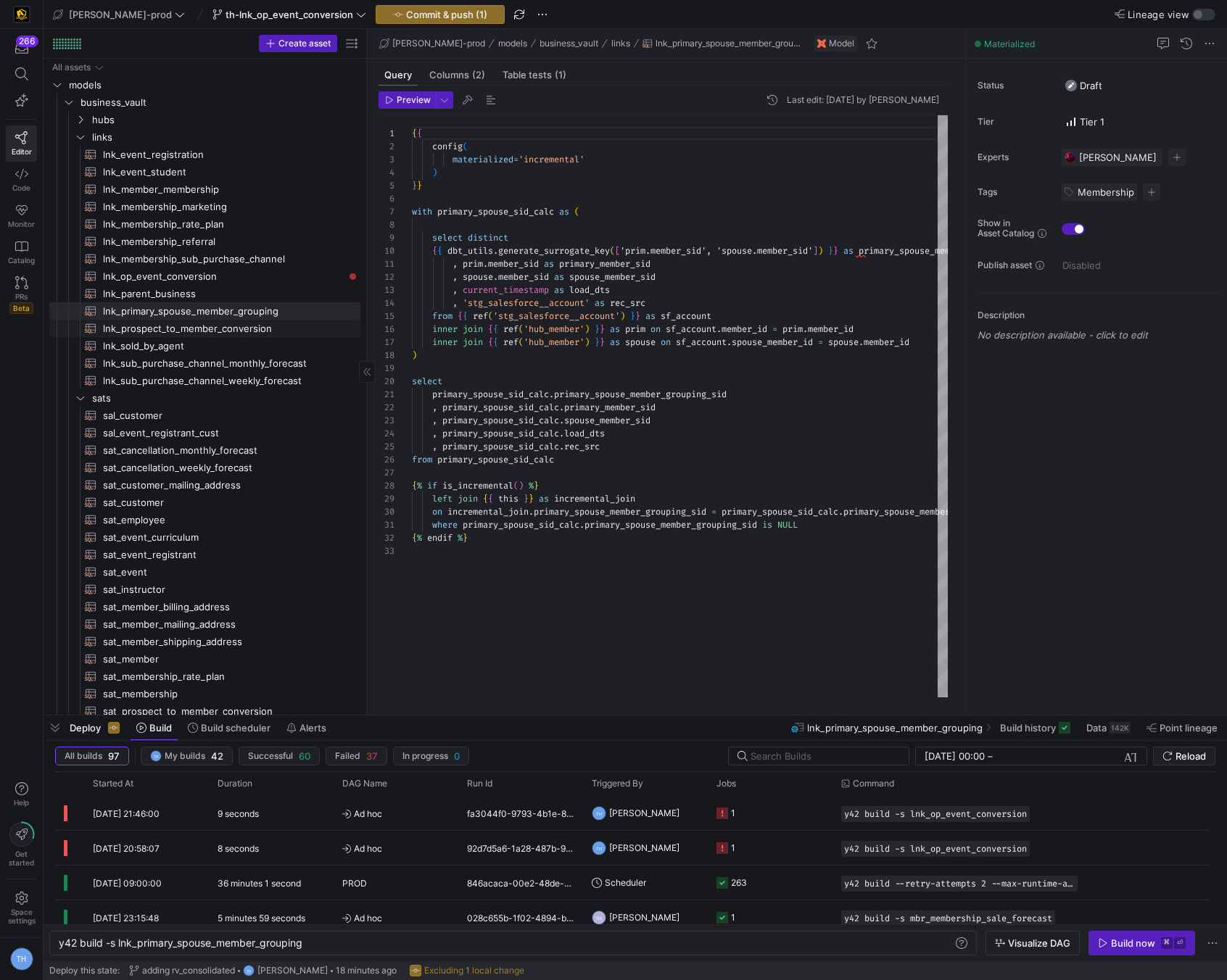
click at [236, 330] on span "lnk_prospect_to_member_conversion​​​​​​​​​​" at bounding box center [223, 328] width 241 height 16
type textarea "{{ config( materialized = 'incremental' ) }} with dcm as ( select * from {{ ref…"
type textarea "y42 build -s lnk_prospect_to_member_conversion"
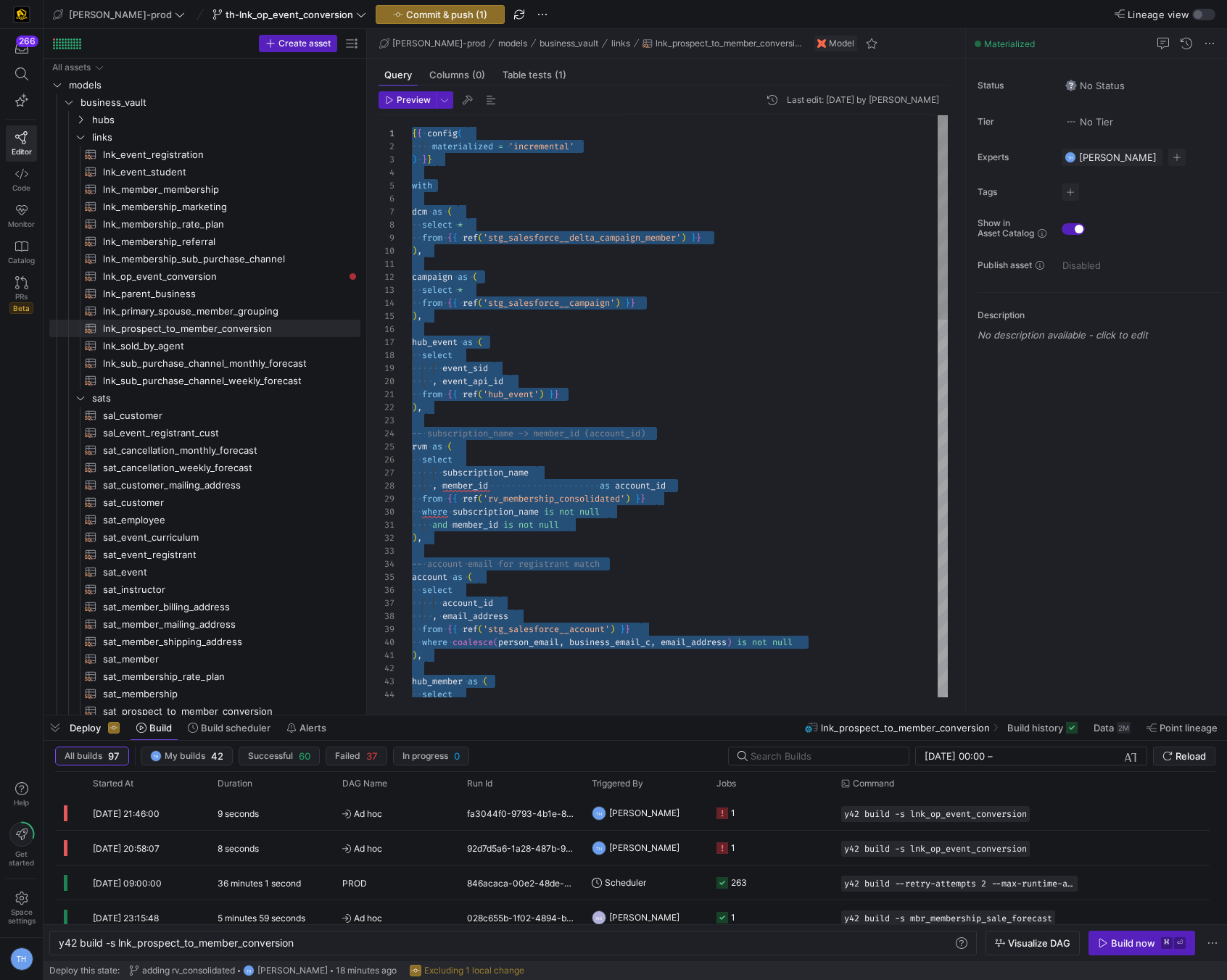
drag, startPoint x: 501, startPoint y: 676, endPoint x: 467, endPoint y: -64, distance: 740.8
click at [204, 275] on span "lnk_op_event_conversion​​​​​​​​​​" at bounding box center [223, 276] width 241 height 16
type textarea "{{ config( materialized='incremental', ) }} with dcm as ( select * from {{ ref(…"
type textarea "y42 build -s lnk_op_event_conversion"
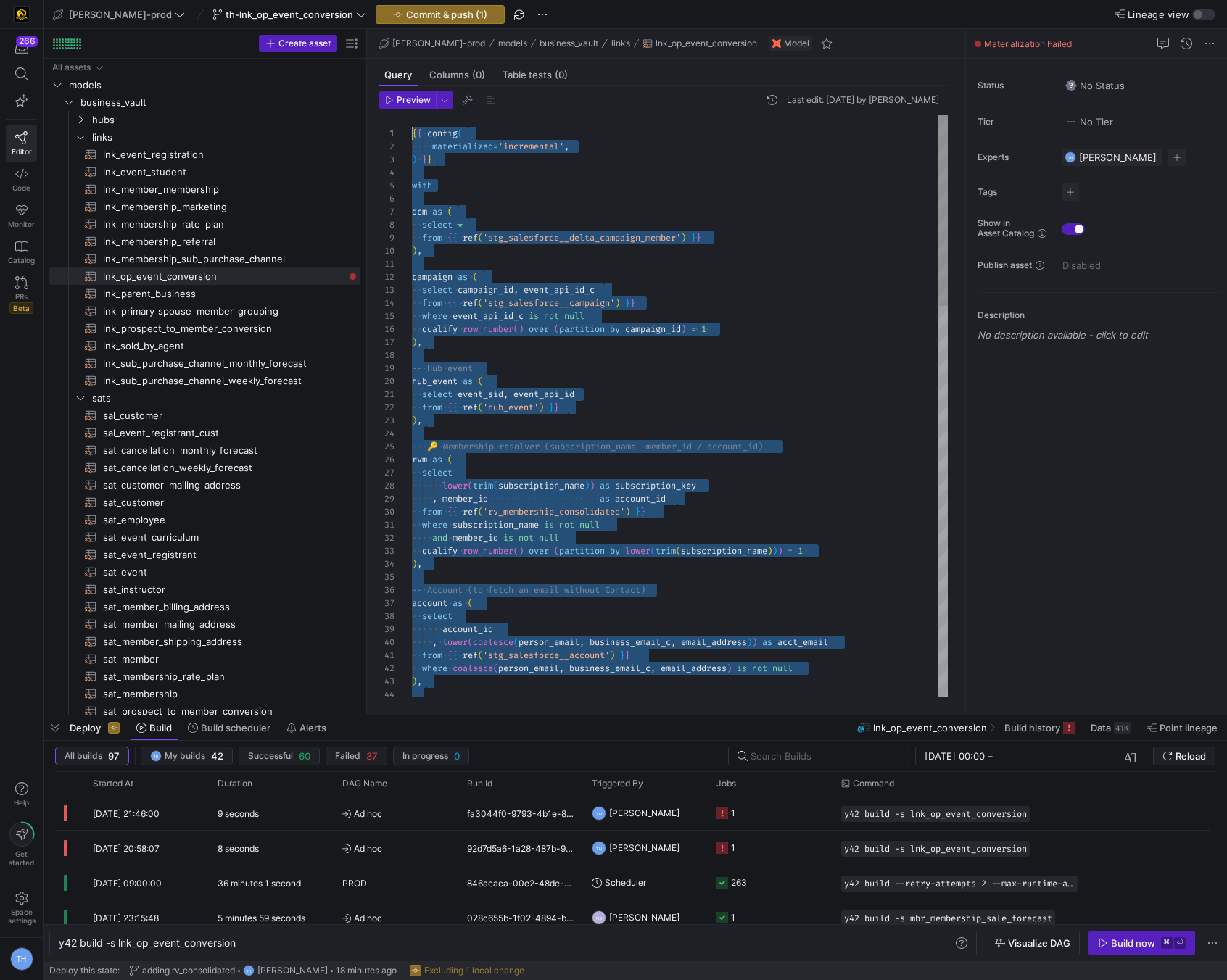
drag, startPoint x: 537, startPoint y: 668, endPoint x: 391, endPoint y: -64, distance: 746.4
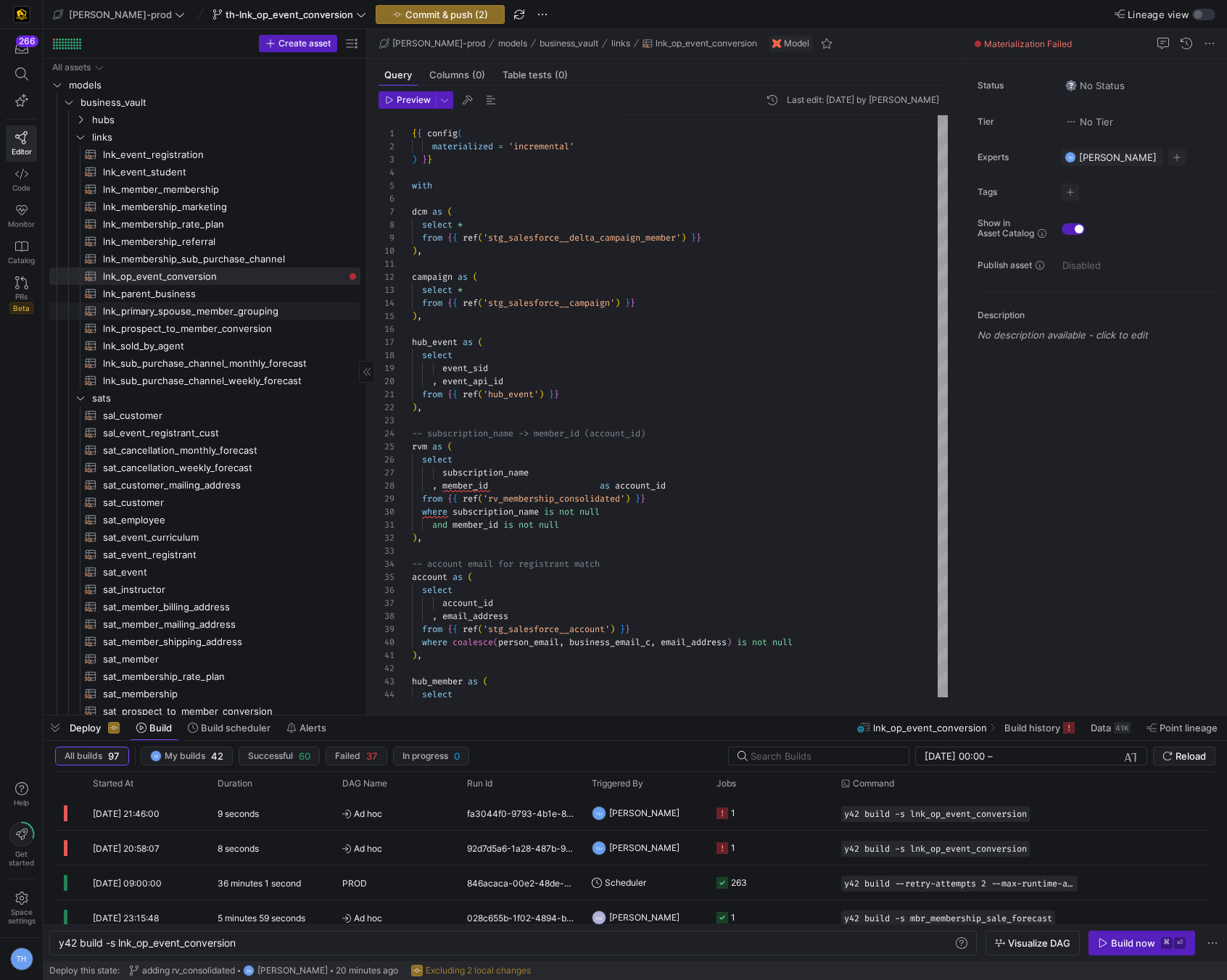
click at [262, 310] on span "lnk_primary_spouse_member_grouping​​​​​​​​​​" at bounding box center [223, 311] width 241 height 16
type textarea "{{ config( materialized='incremental' ) }} with primary_spouse_sid_calc as ( se…"
type textarea "y42 build -s lnk_primary_spouse_member_grouping"
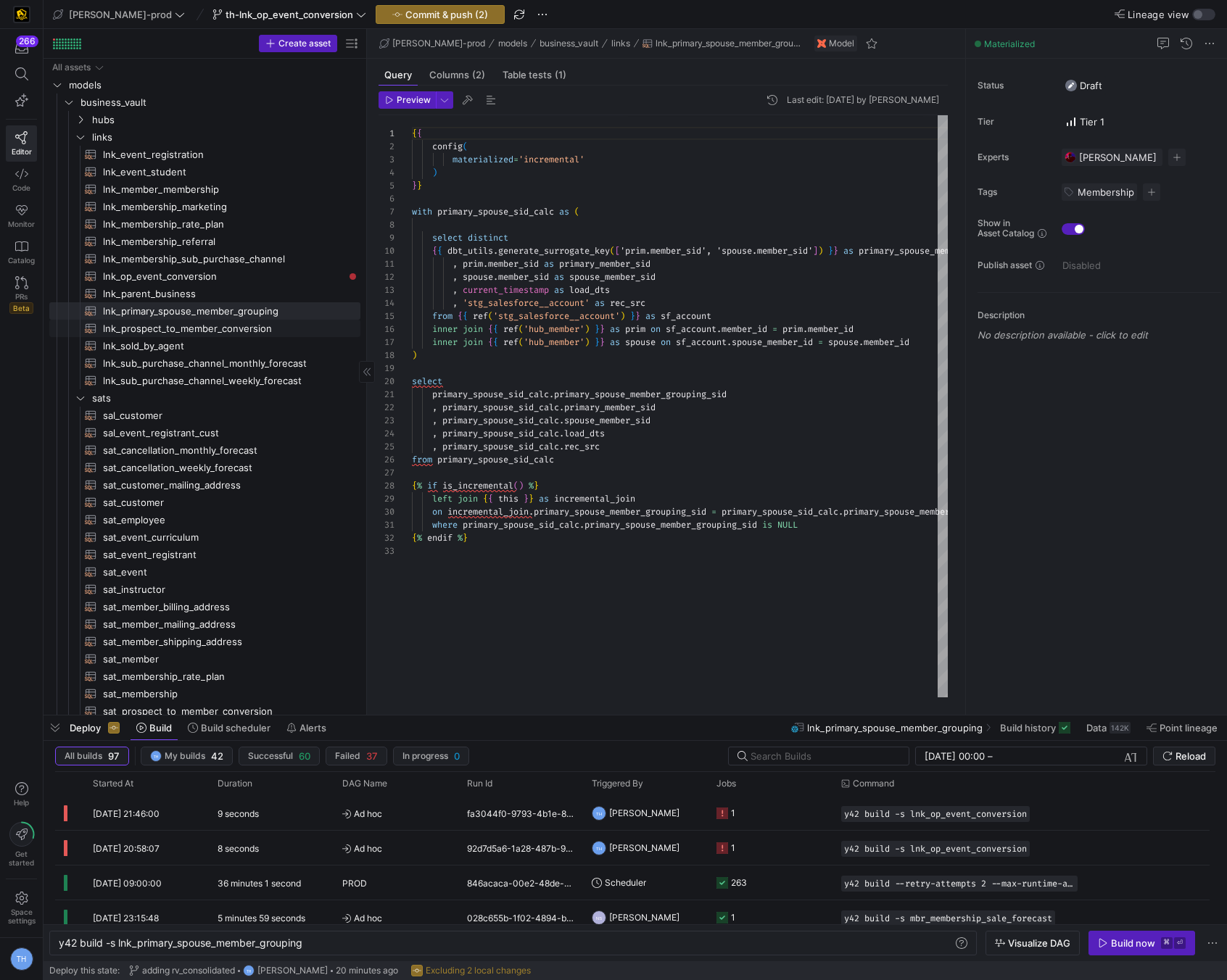
click at [262, 326] on span "lnk_prospect_to_member_conversion​​​​​​​​​​" at bounding box center [223, 328] width 241 height 16
type textarea "{{ config( materialized = 'incremental' ) }} with dcm as ( select * from {{ ref…"
type textarea "y42 build -s lnk_prospect_to_member_conversion"
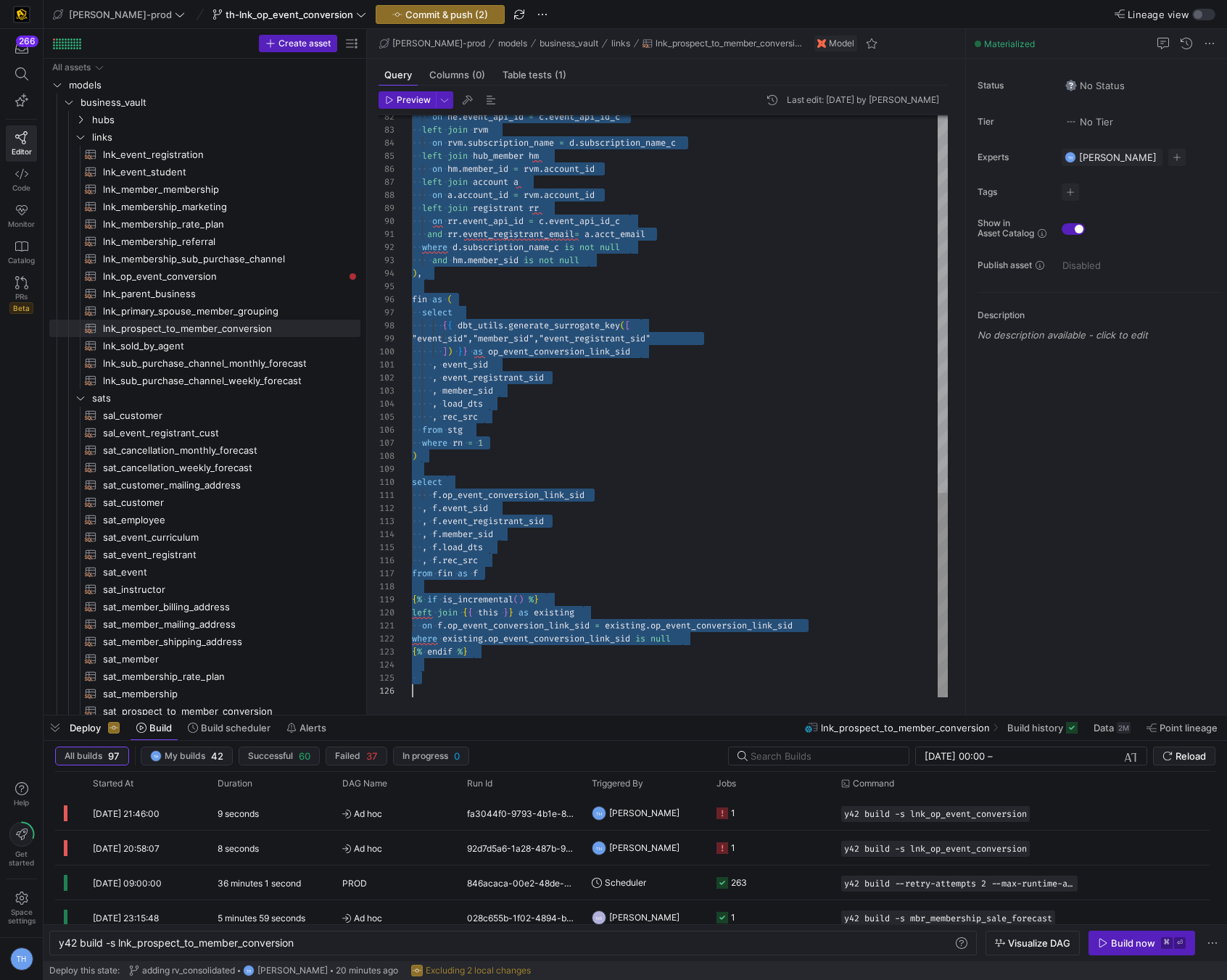
drag, startPoint x: 412, startPoint y: 132, endPoint x: 635, endPoint y: 877, distance: 777.7
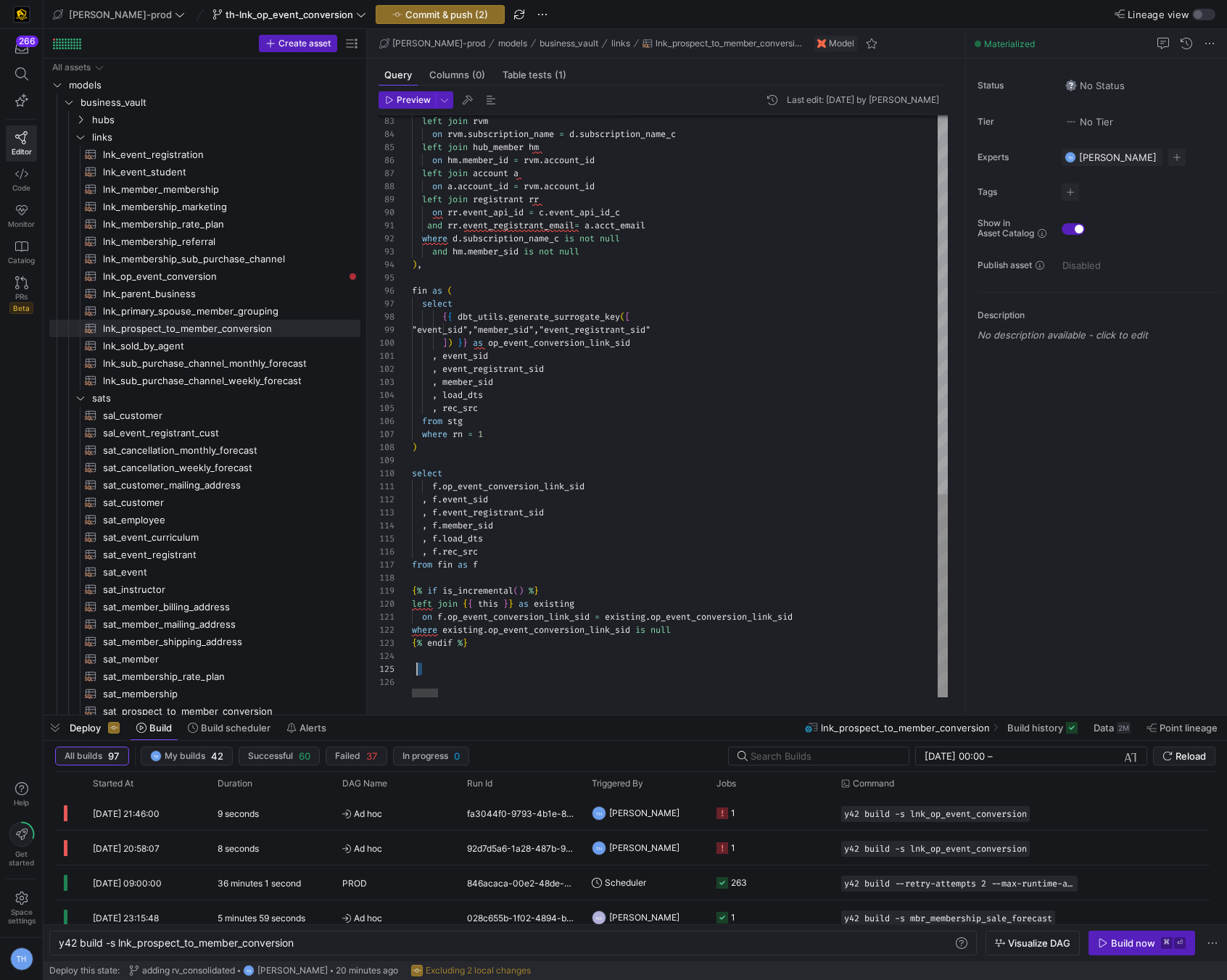
type textarea "{{ config( materialized = 'incremental' ) }} with dcm as ( select * from {{ ref…"
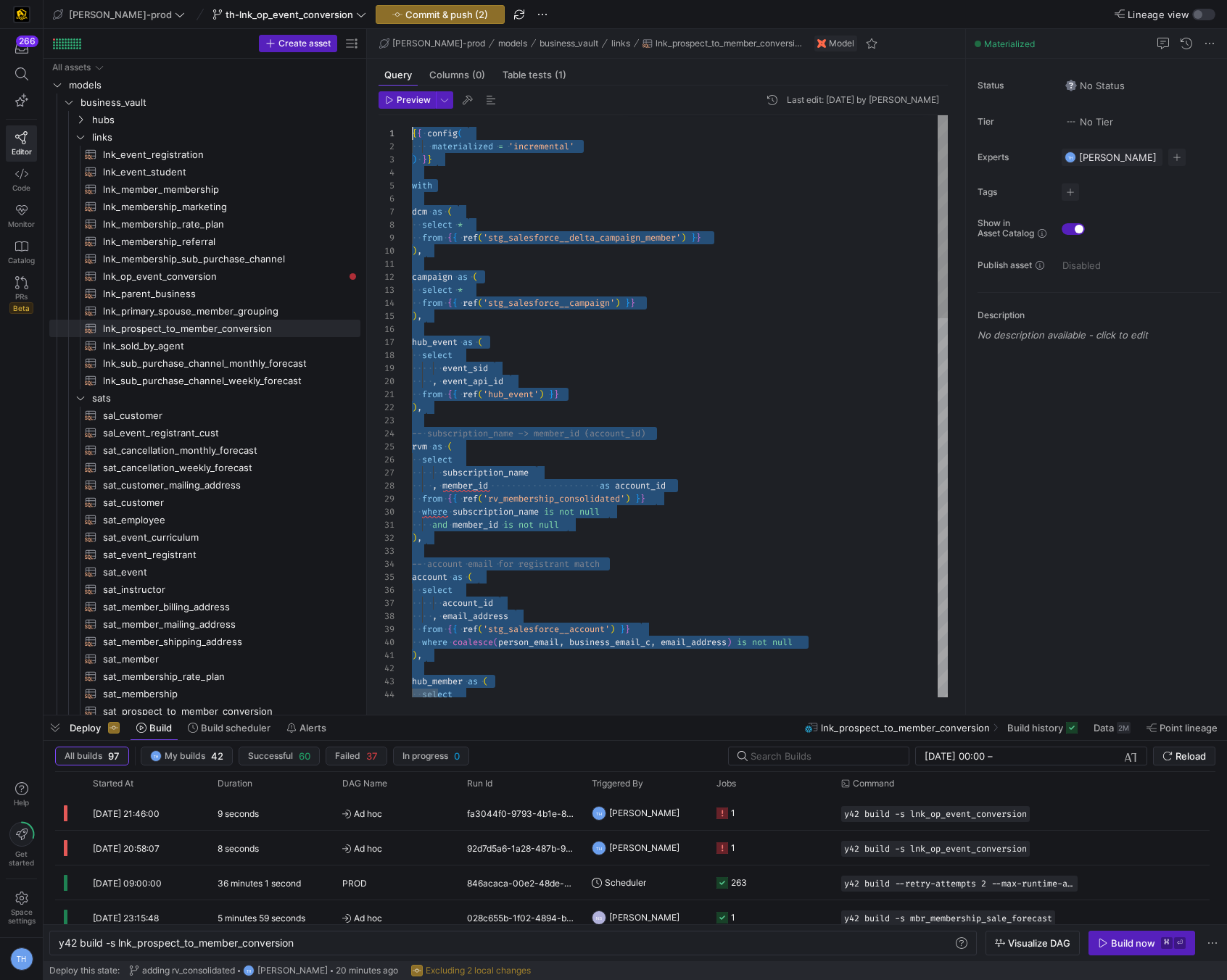
drag, startPoint x: 462, startPoint y: 677, endPoint x: 279, endPoint y: -64, distance: 763.3
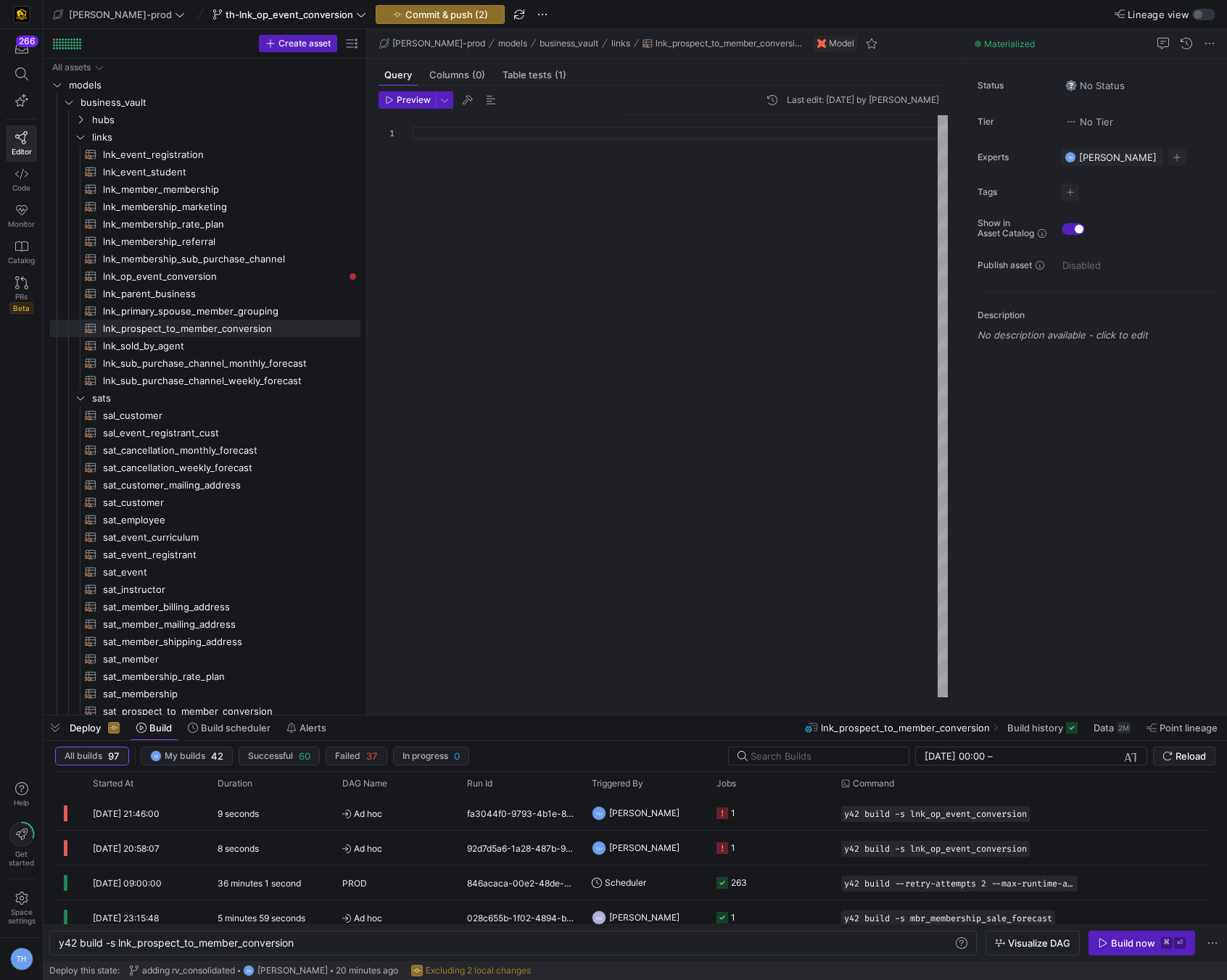
click at [460, 138] on div at bounding box center [679, 406] width 536 height 582
type textarea "{{ config( materialized = 'incremental' ) }} with stage_lead as ( select {{ dbt…"
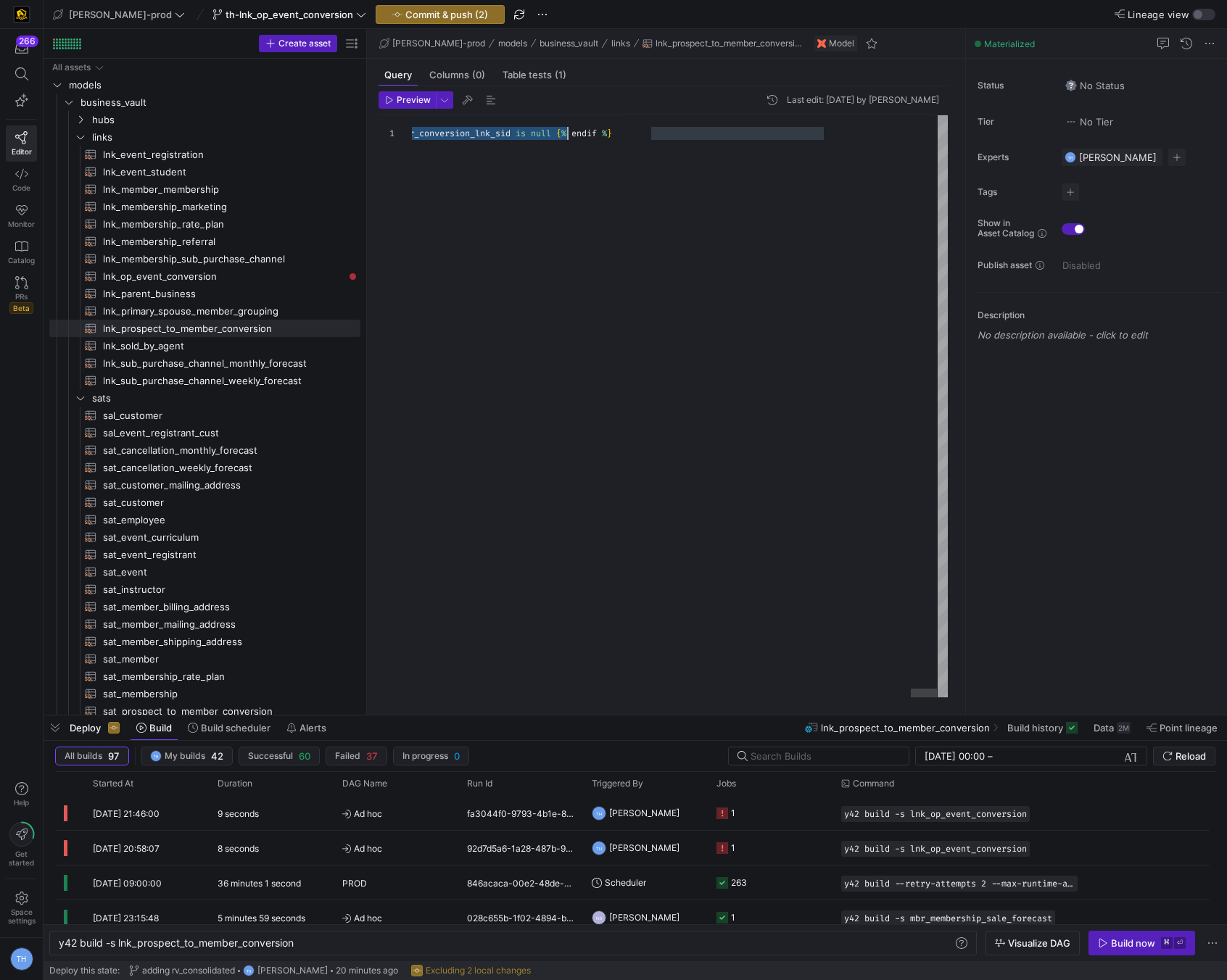
scroll to position [0, 5226]
click at [259, 9] on span "th-lnk_op_event_conversion" at bounding box center [290, 15] width 128 height 12
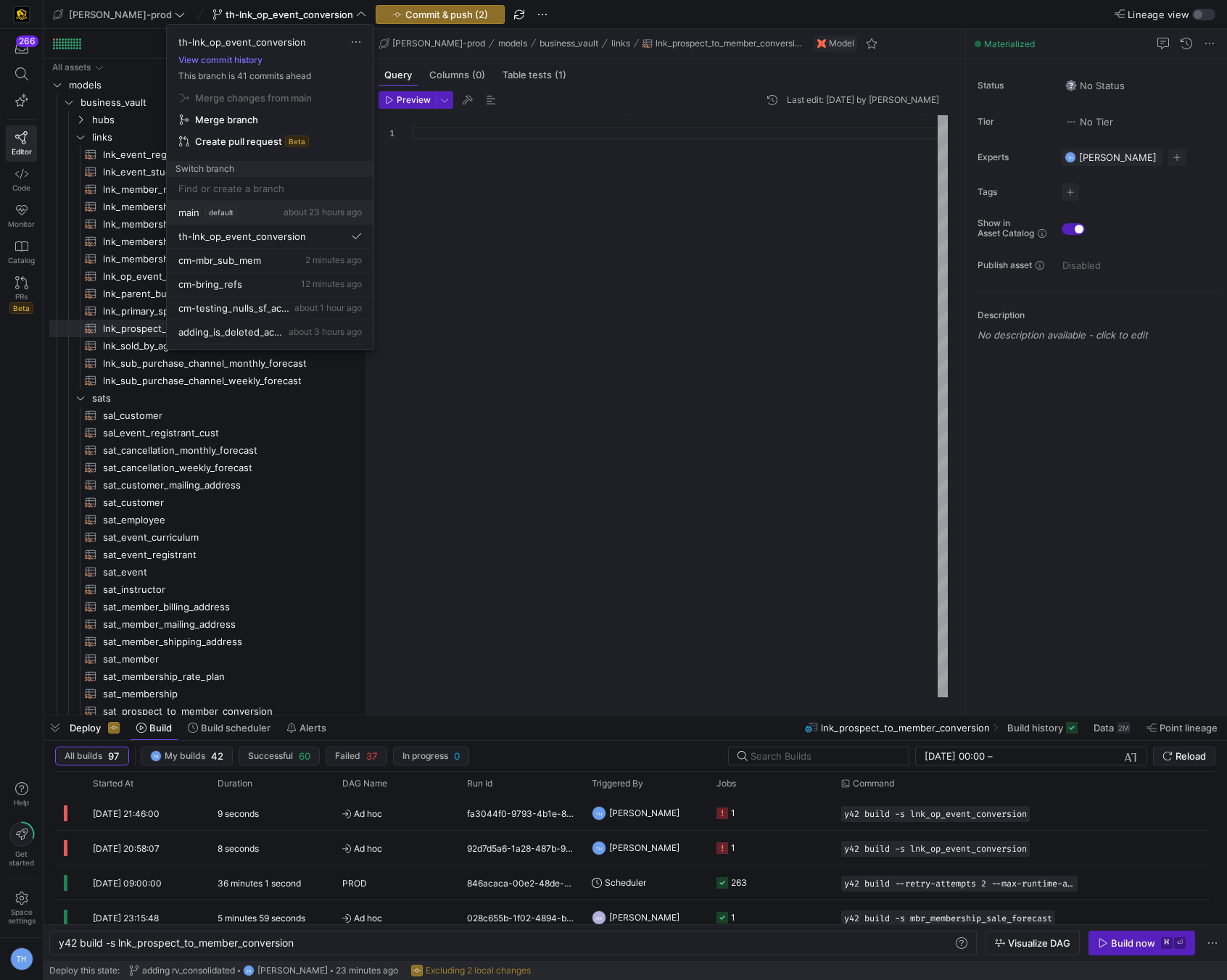
click at [236, 215] on span "default" at bounding box center [221, 212] width 32 height 12
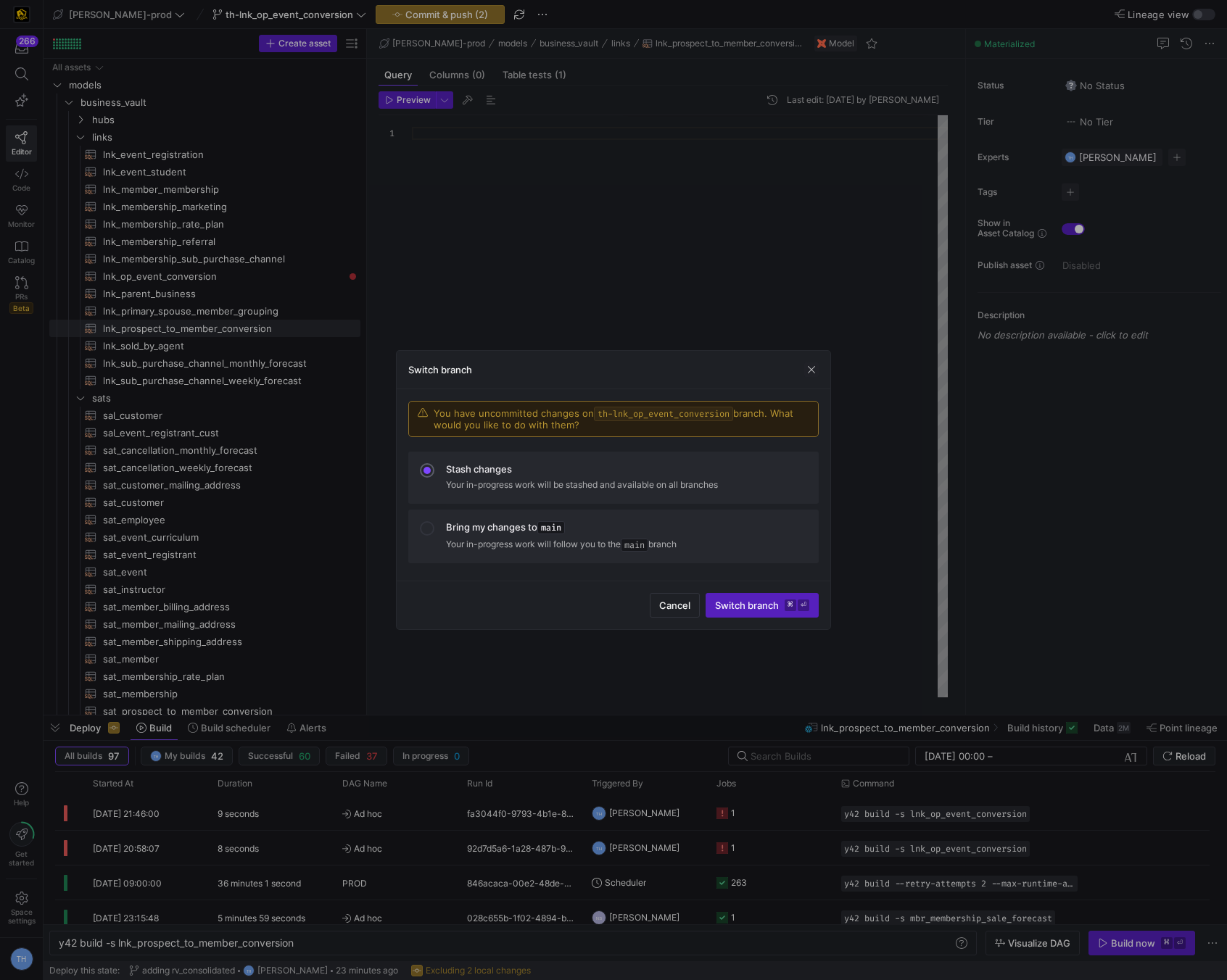
click at [406, 244] on div at bounding box center [613, 490] width 1227 height 980
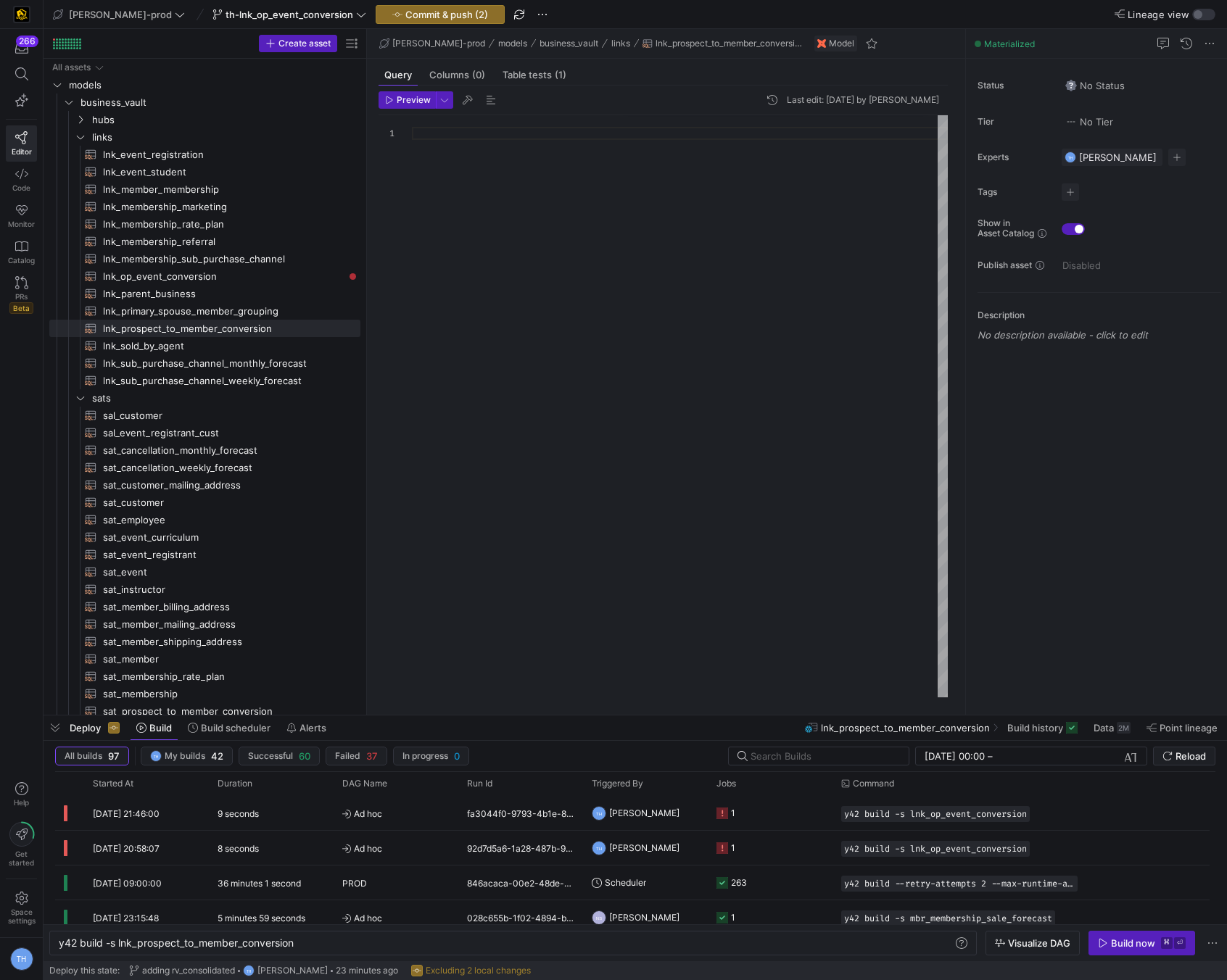
click at [468, 205] on div at bounding box center [679, 406] width 536 height 582
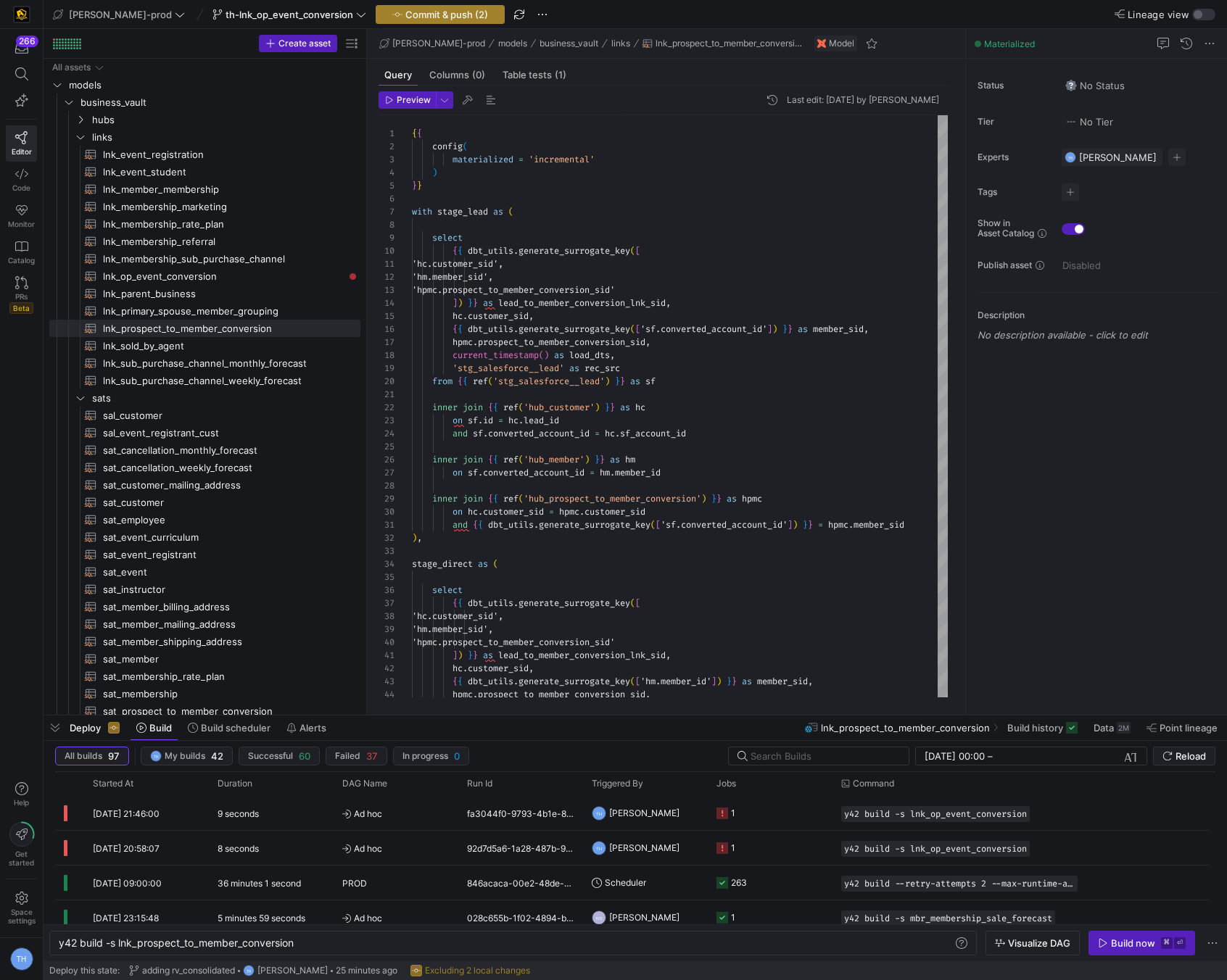
click at [433, 16] on span "Commit & push (2)" at bounding box center [446, 15] width 82 height 12
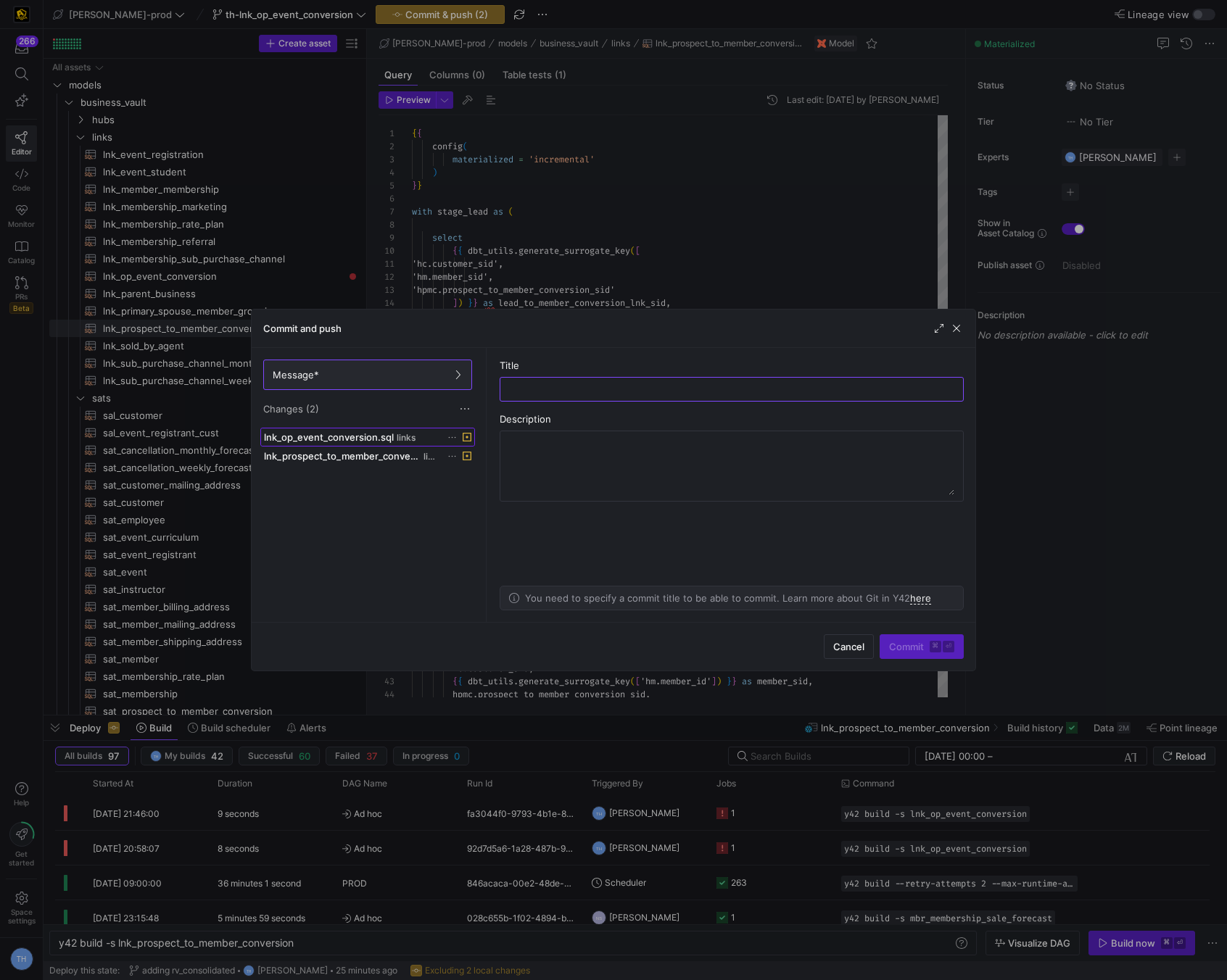
click at [394, 438] on div "lnk_op_event_conversion.sql links" at bounding box center [352, 438] width 175 height 12
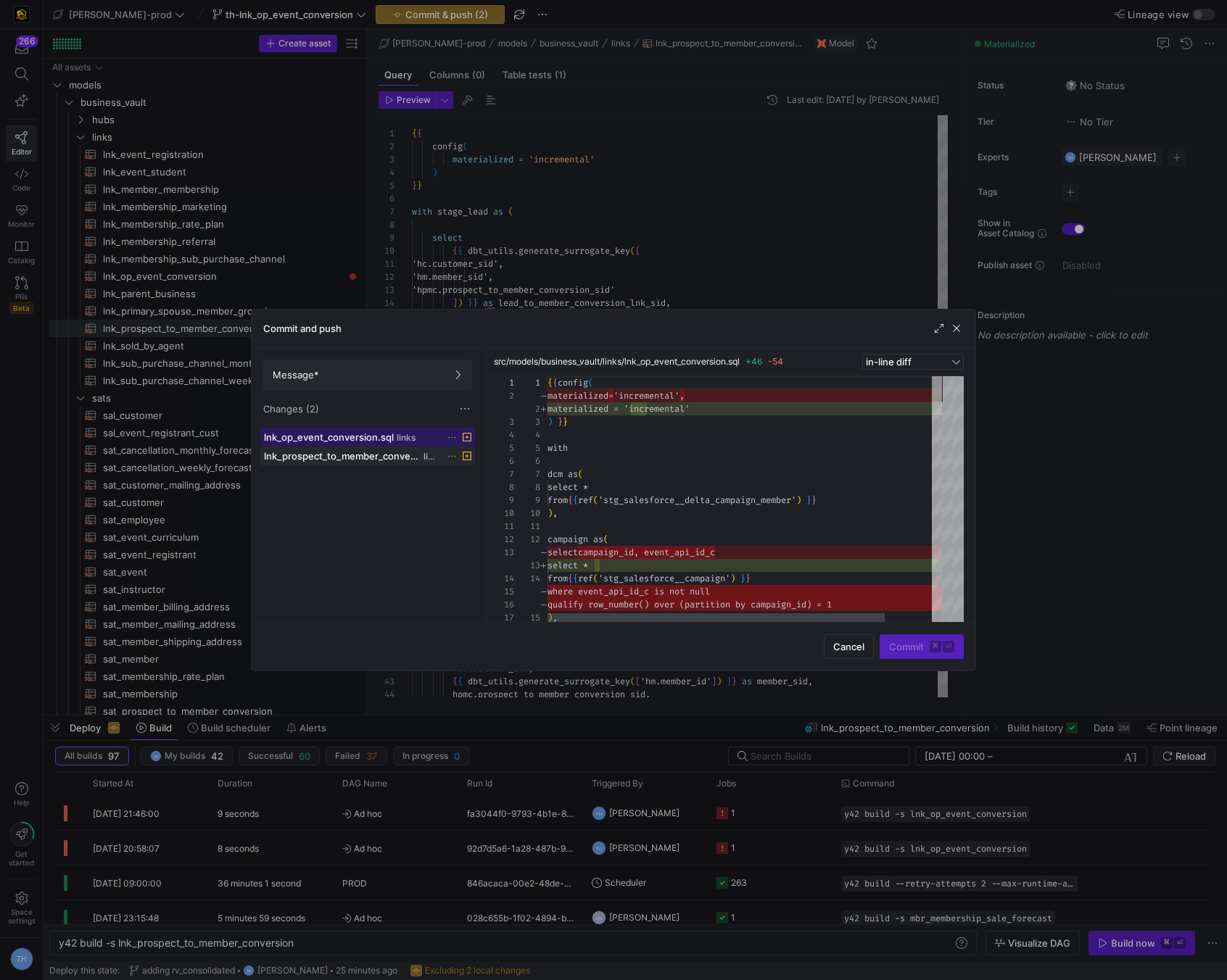
scroll to position [131, 0]
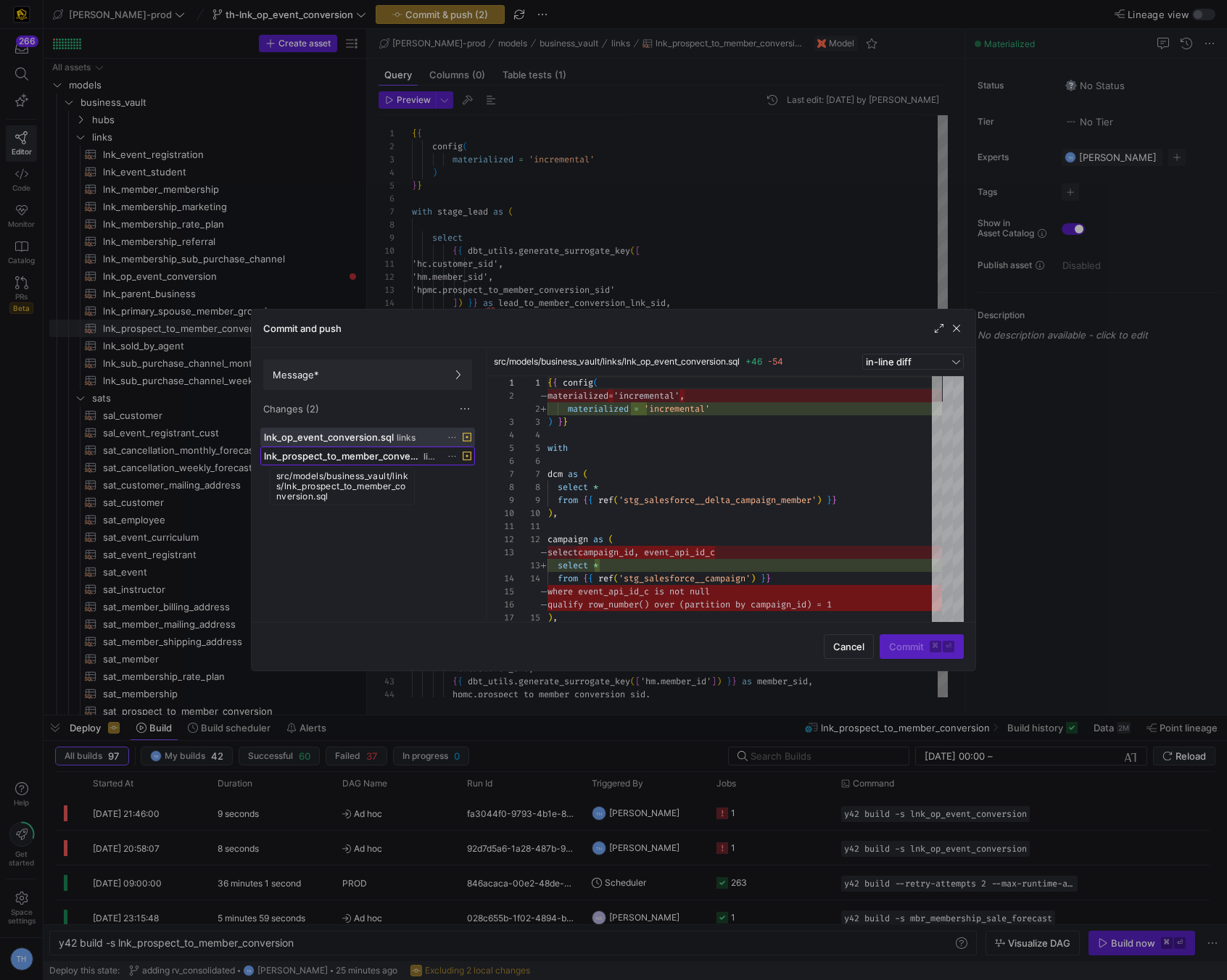
click at [399, 453] on span "lnk_prospect_to_member_conversion.sql" at bounding box center [343, 456] width 157 height 12
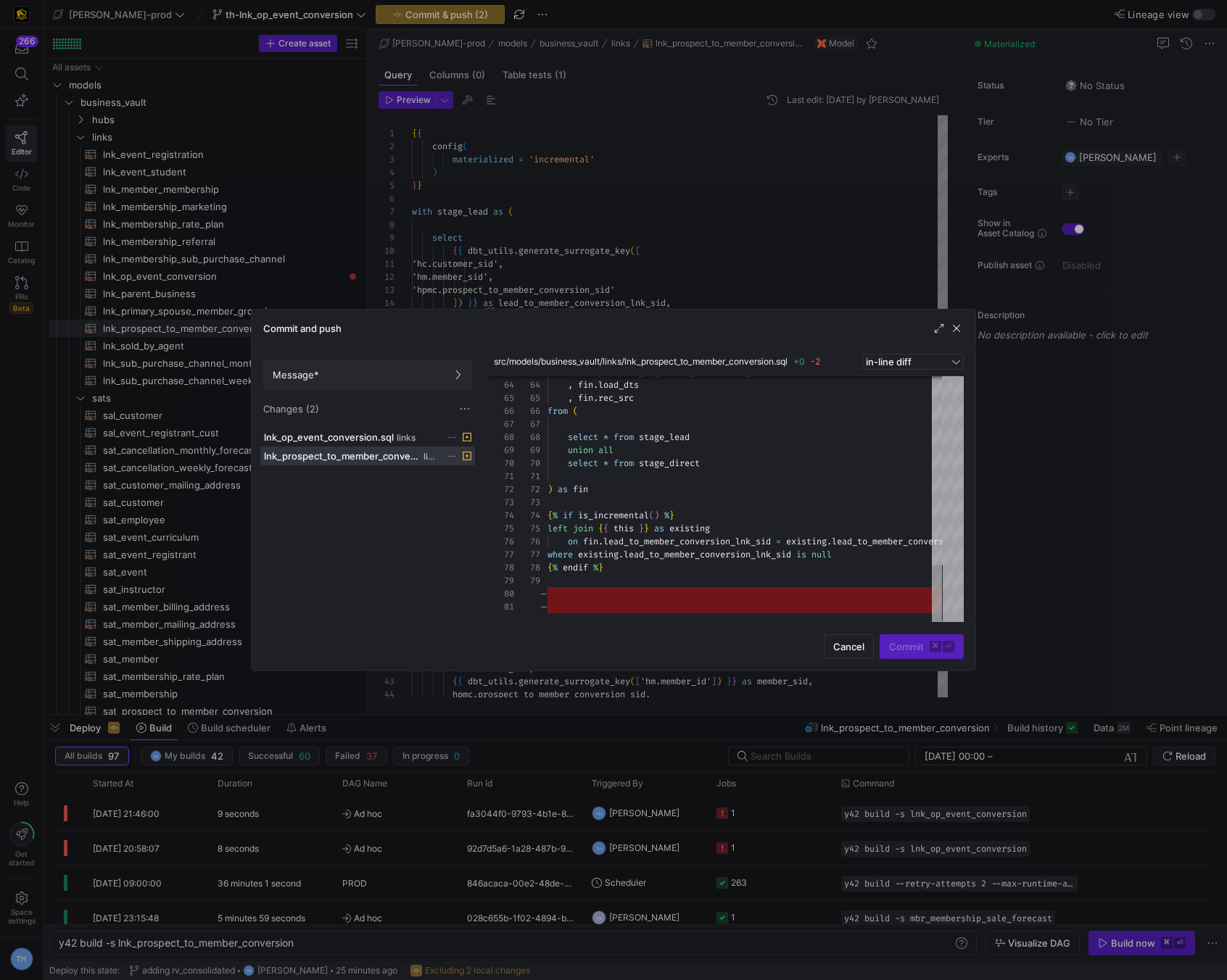
click at [680, 242] on div at bounding box center [613, 490] width 1227 height 980
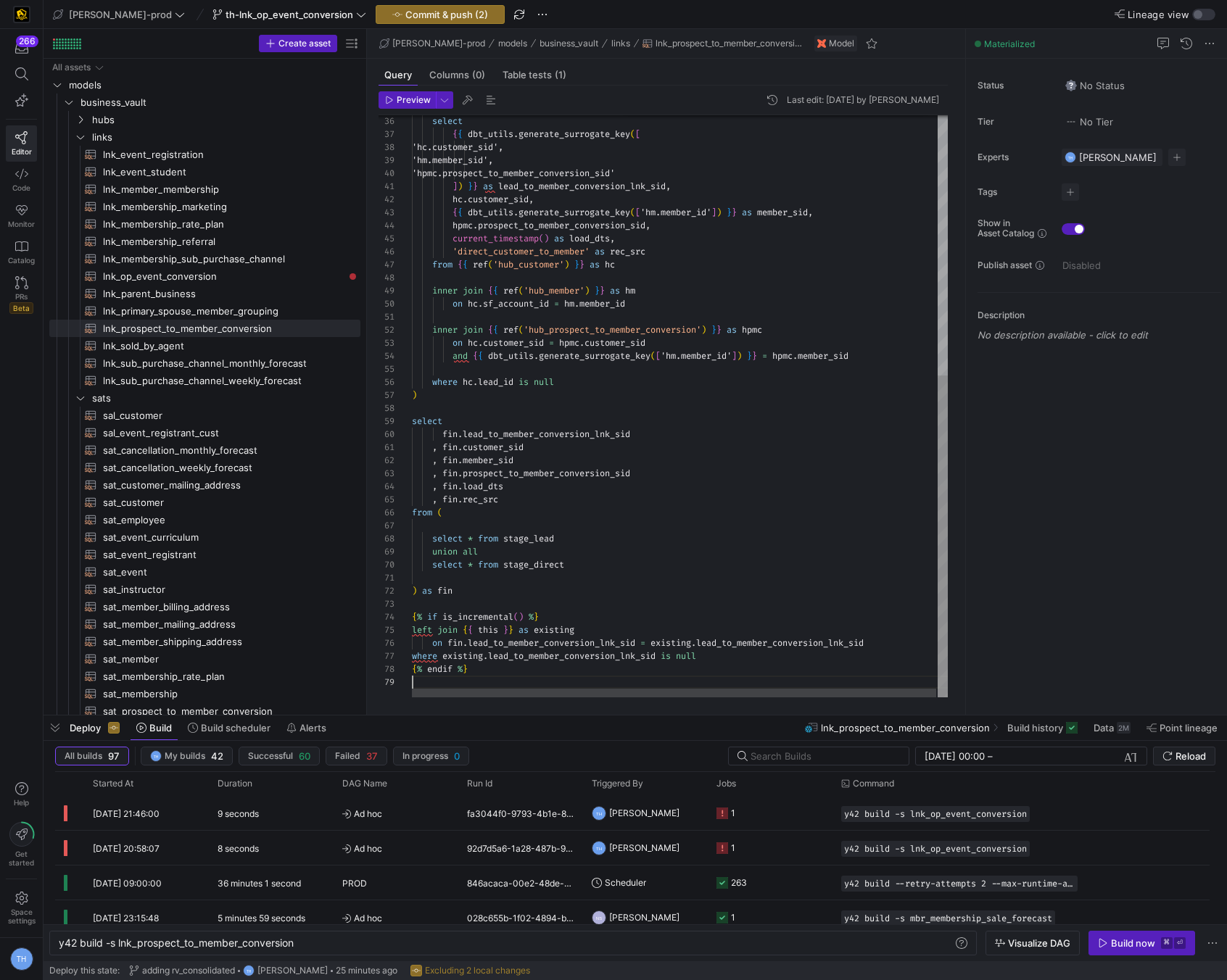
click at [516, 681] on div "select { { dbt_utils . generate_surrogate_key ( [ 'hc.customer_sid', 'hm.member…" at bounding box center [680, 172] width 537 height 1052
type textarea ") as fin {% if is_incremental() %} left join {{ this }} as existing on fin.lead…"
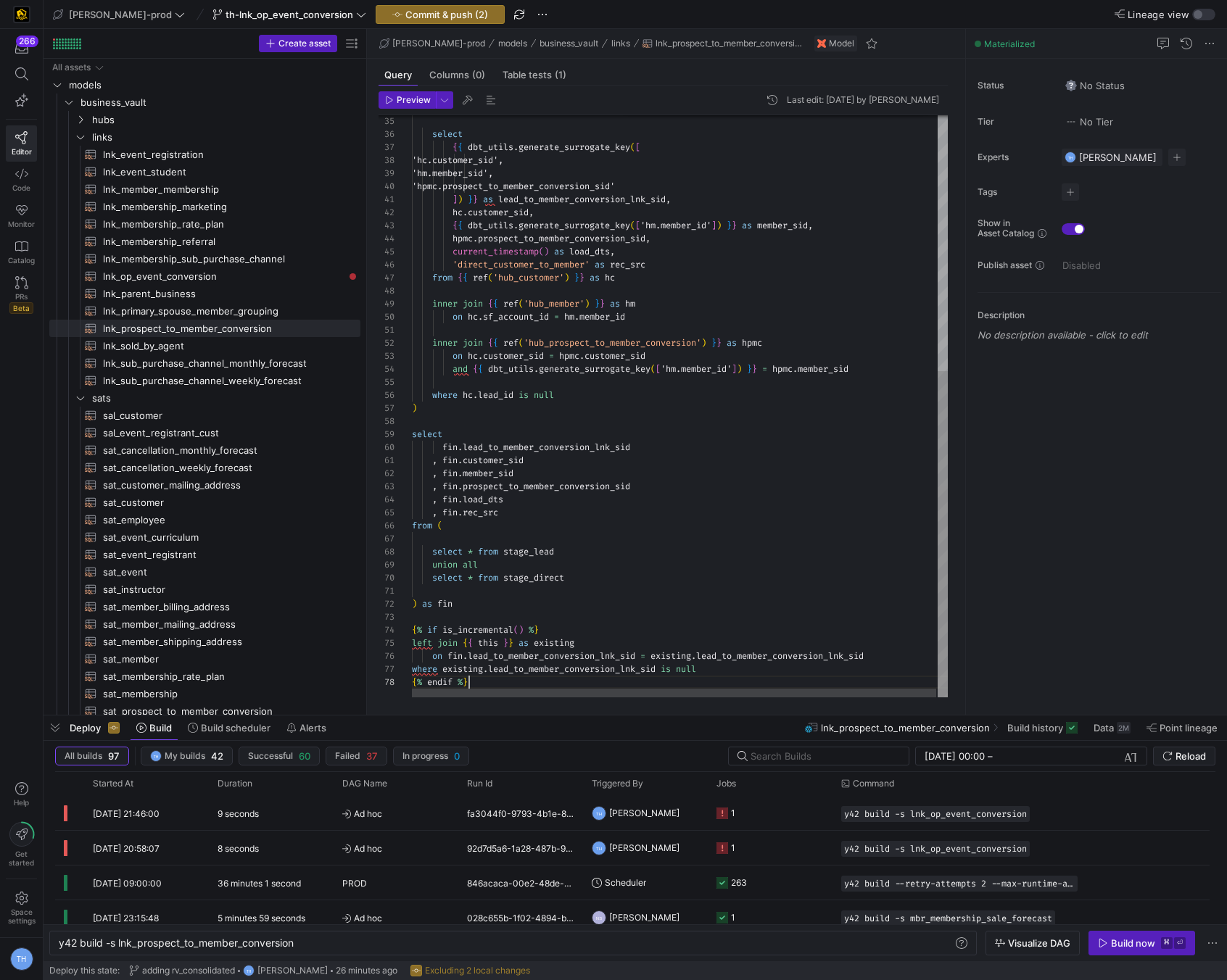
scroll to position [91, 57]
click at [411, 11] on span "Commit & push (2)" at bounding box center [446, 15] width 82 height 12
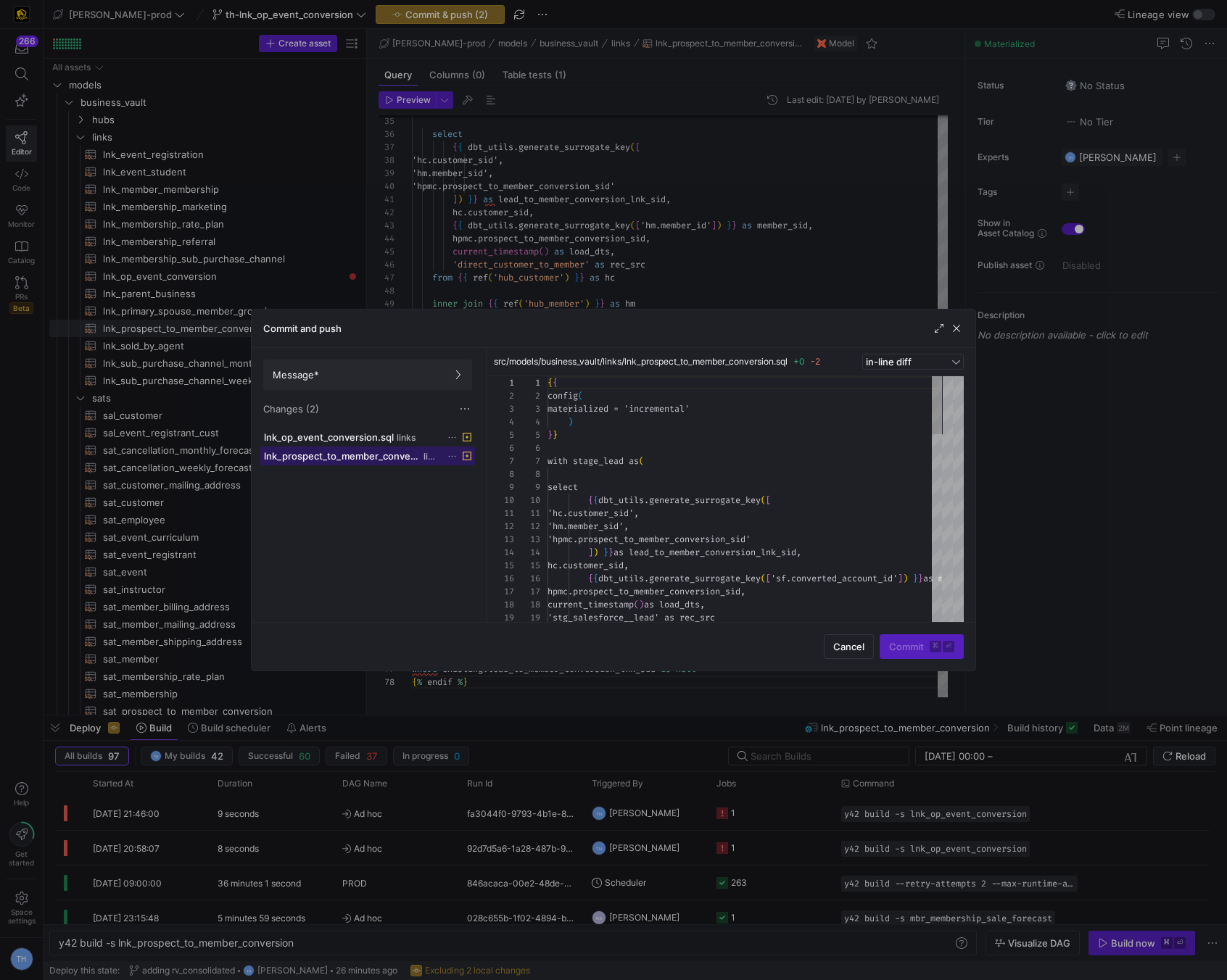
click at [432, 450] on div "lnk_prospect_to_member_conversion.sql links" at bounding box center [352, 456] width 175 height 12
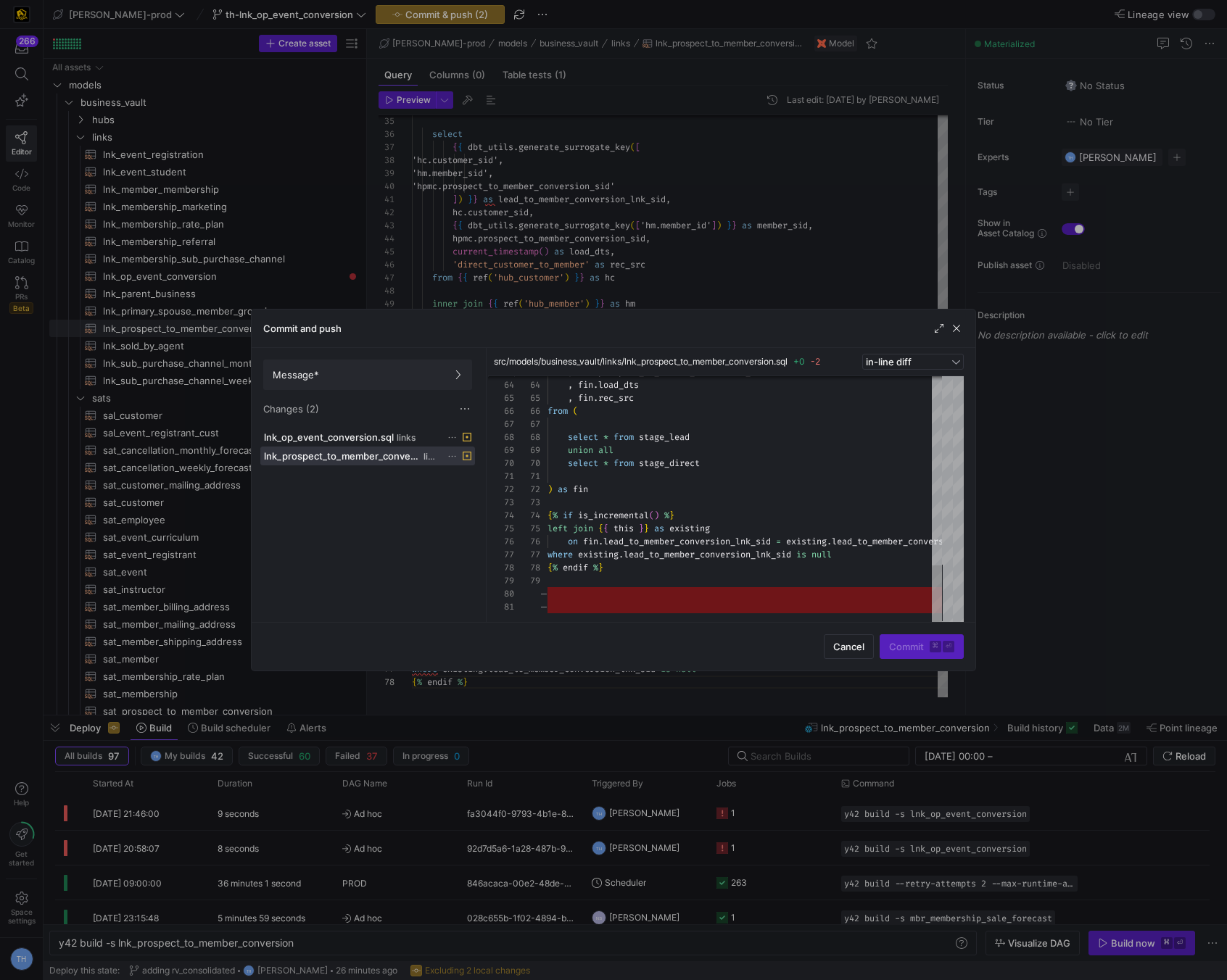
click at [671, 211] on div at bounding box center [613, 490] width 1227 height 980
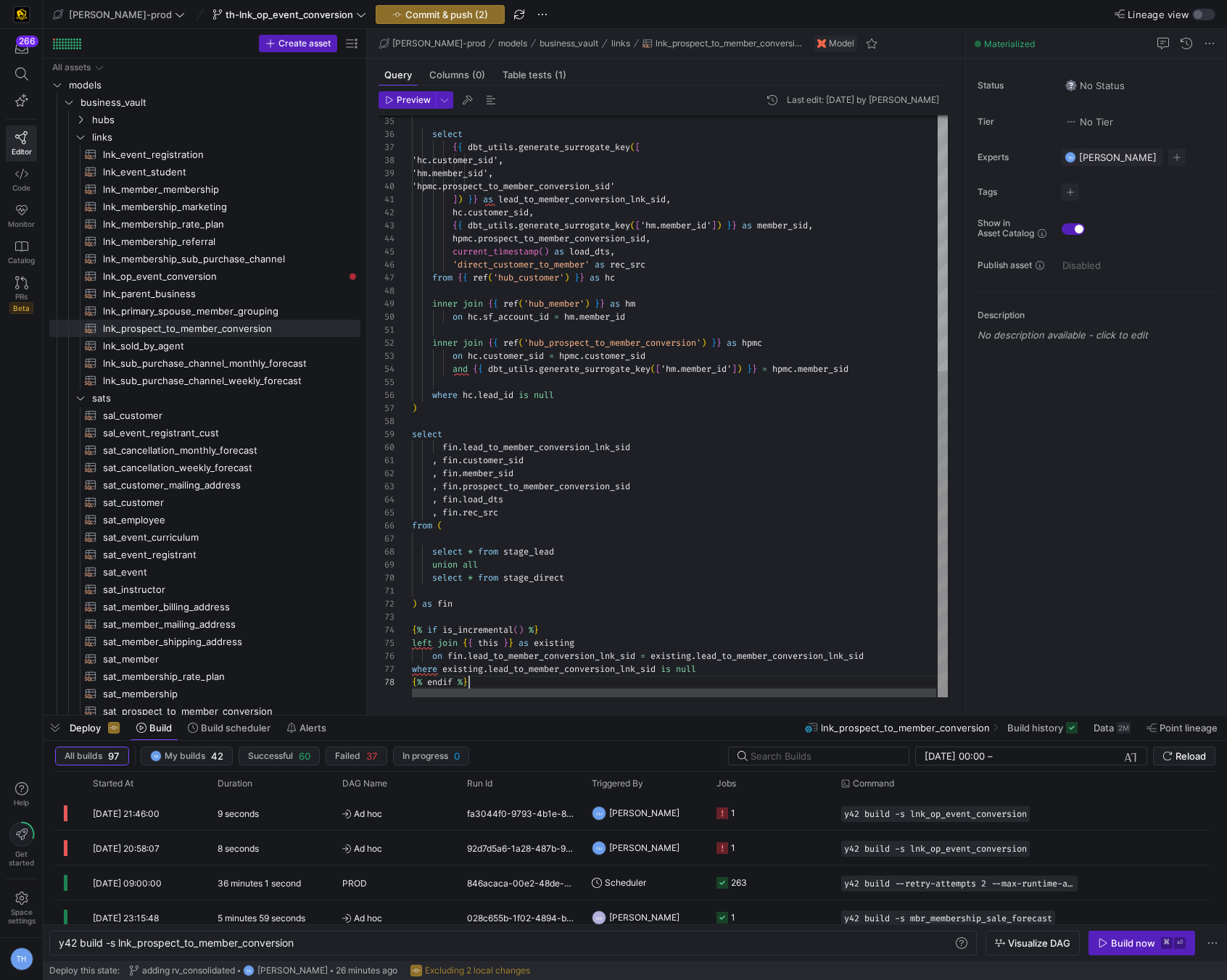
scroll to position [91, 57]
click at [483, 679] on div "'hm.member_sid', 'hpmc.prospect_to_member_conversion_si d' ] ) } } as lead_to_m…" at bounding box center [680, 178] width 537 height 1038
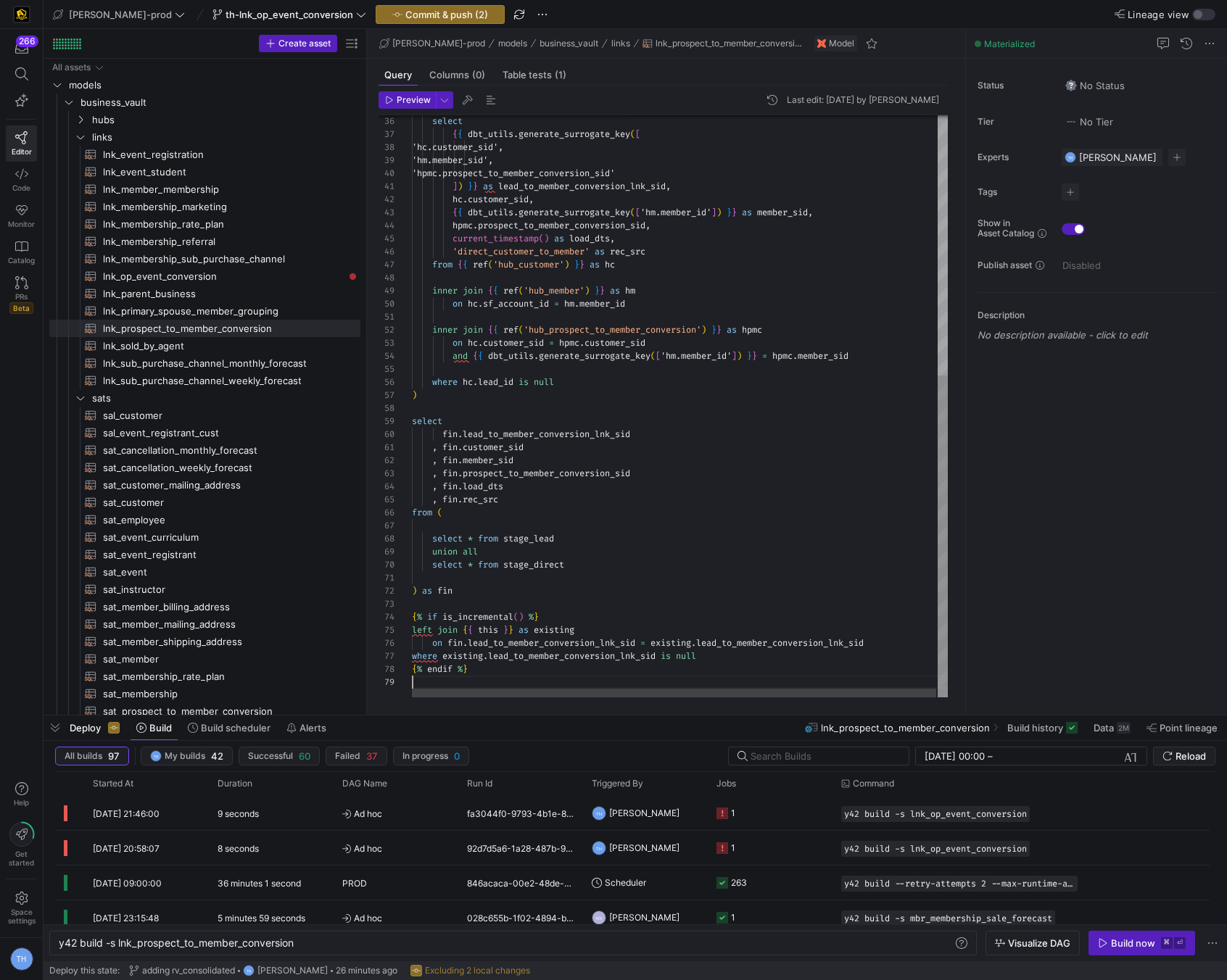
type textarea ") as fin {% if is_incremental() %} left join {{ this }} as existing on fin.lead…"
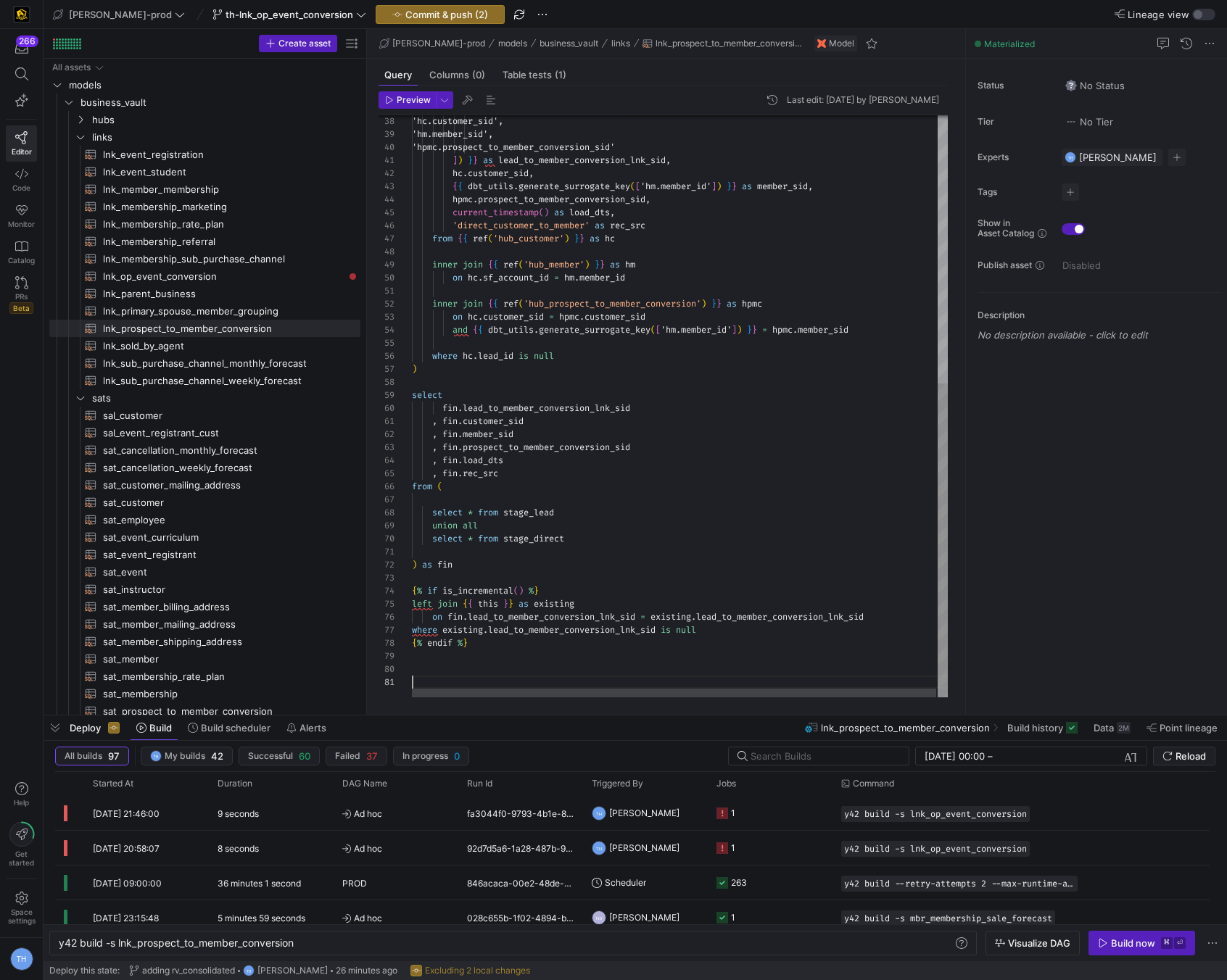
scroll to position [0, 0]
click at [422, 20] on span "button" at bounding box center [441, 15] width 128 height 17
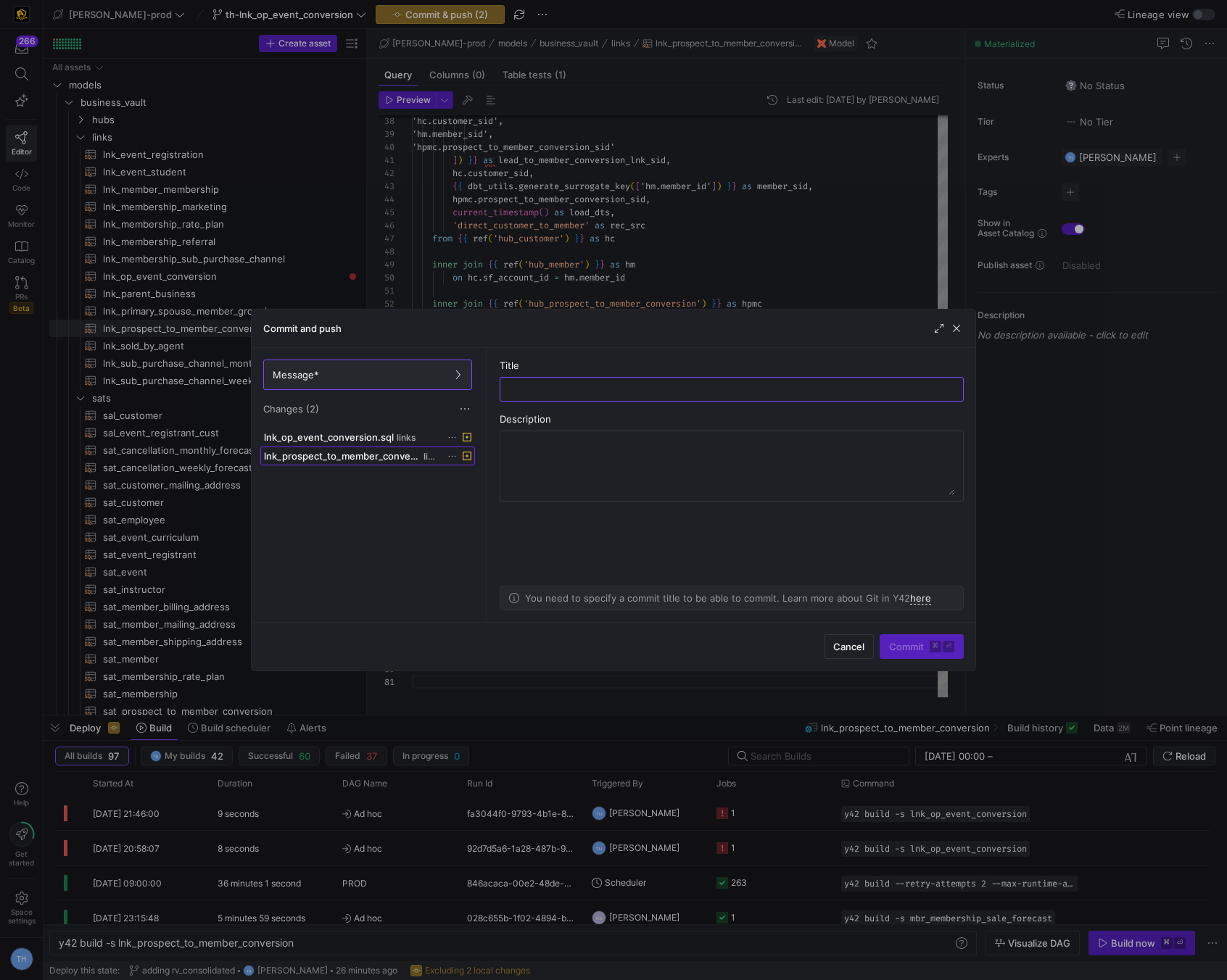
click at [428, 463] on span at bounding box center [368, 456] width 213 height 17
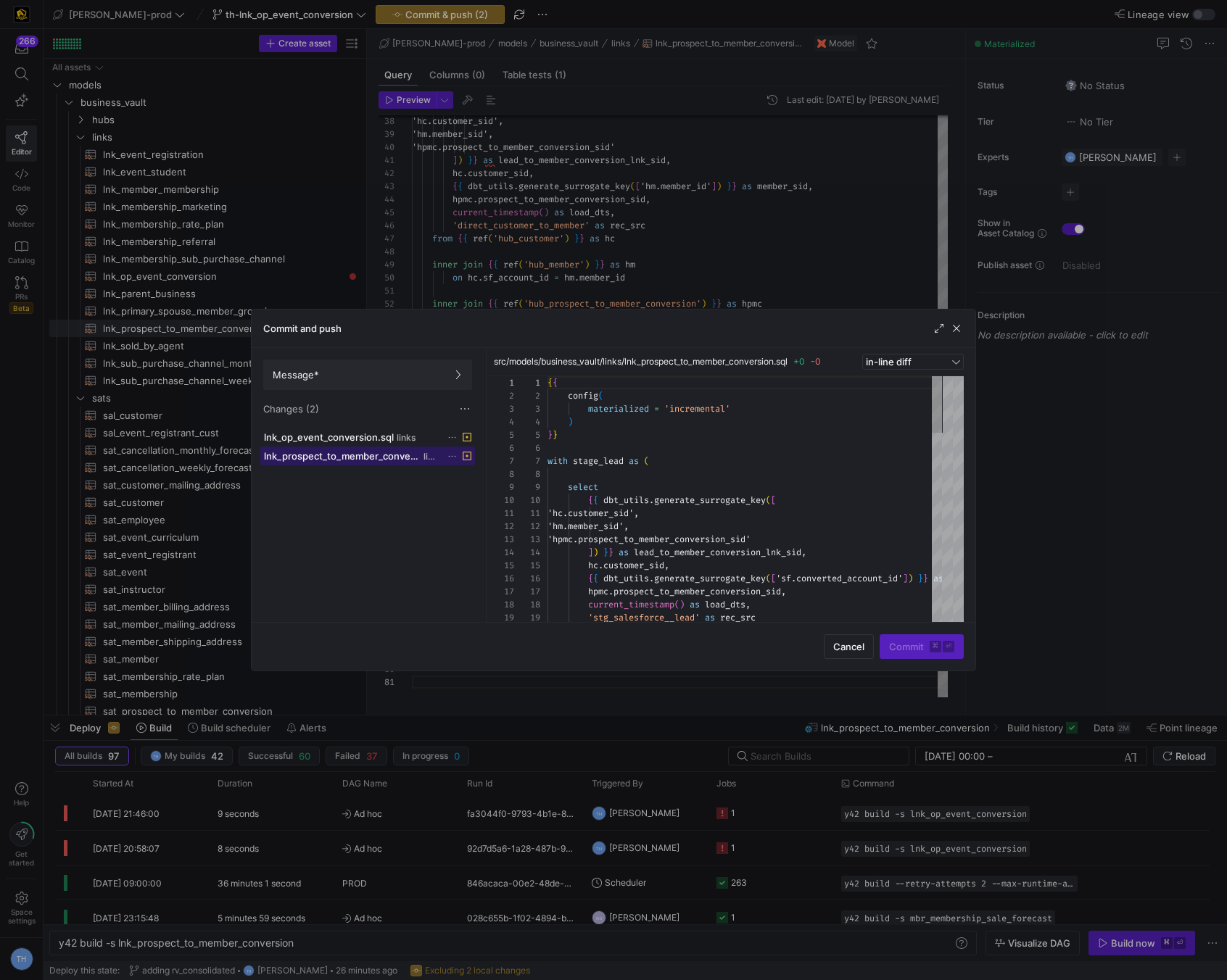
scroll to position [131, 0]
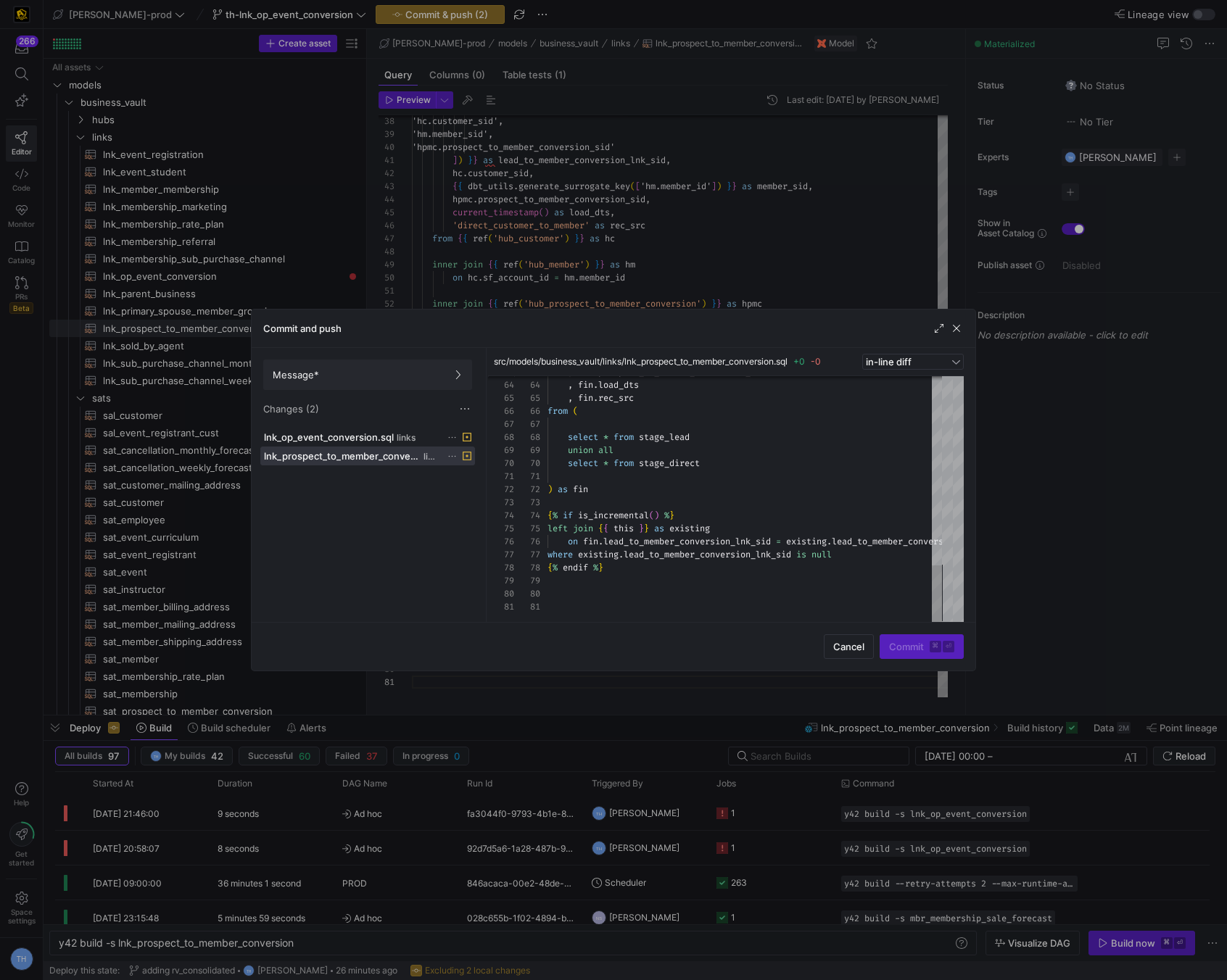
click at [654, 215] on div at bounding box center [613, 490] width 1227 height 980
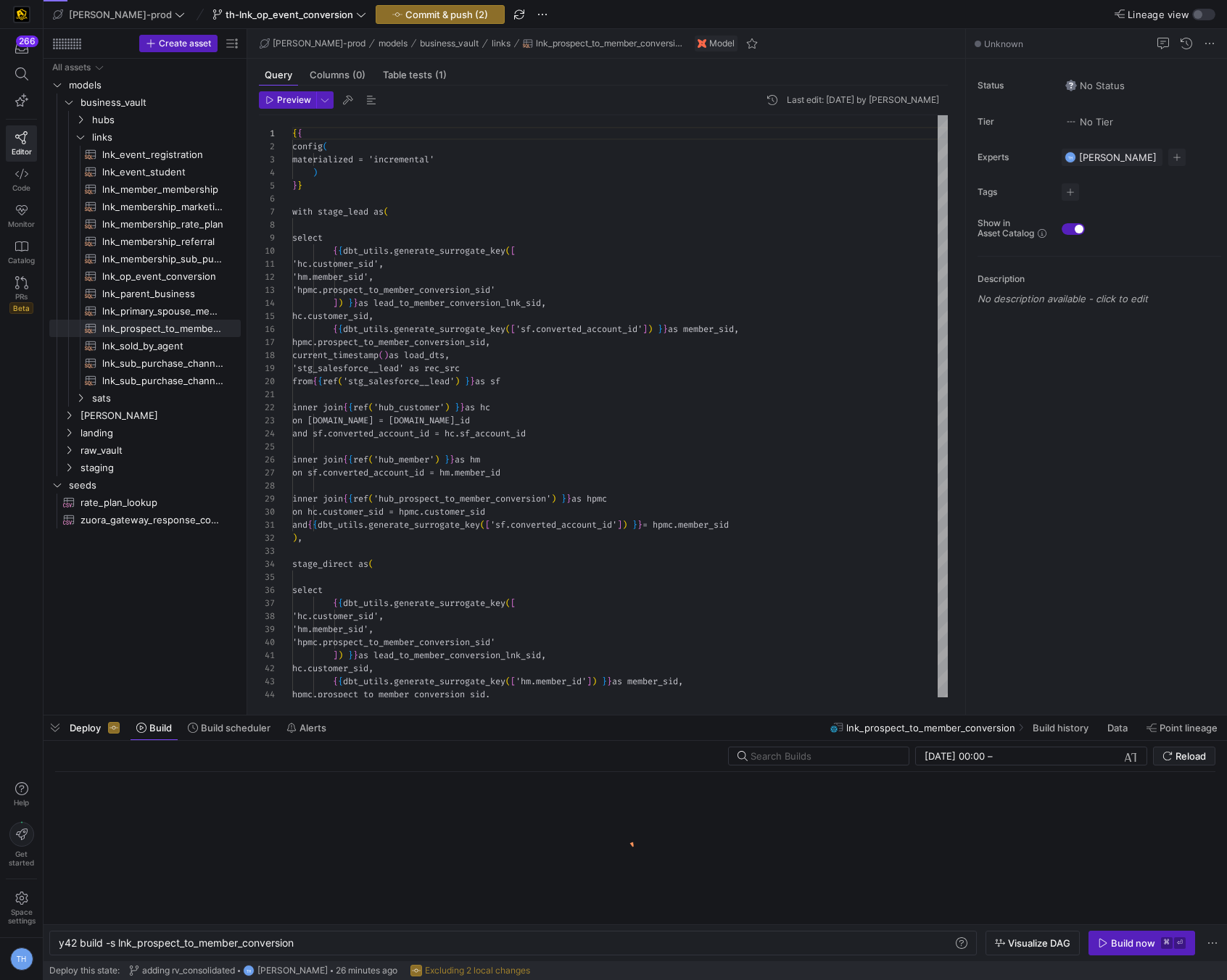
scroll to position [0, 237]
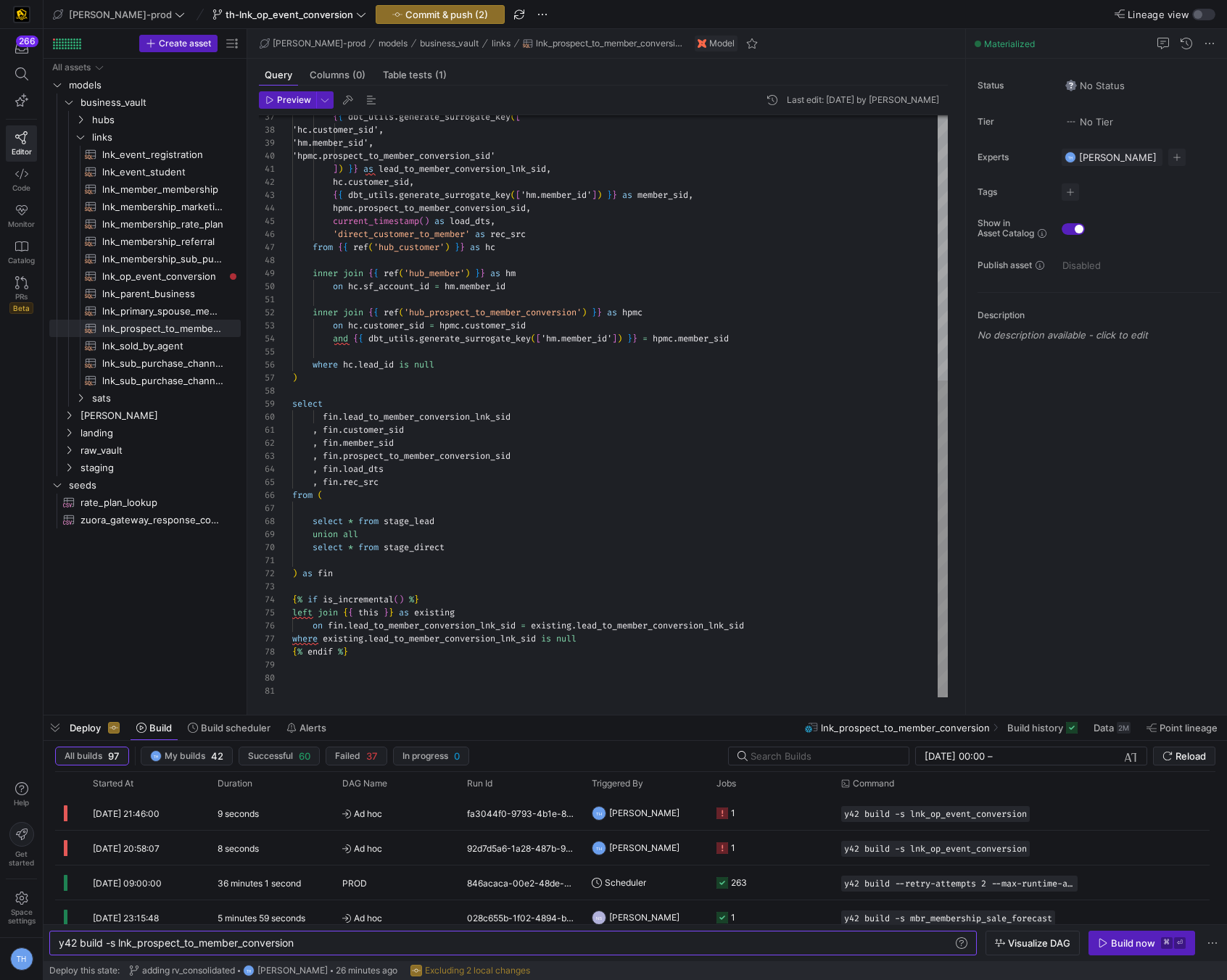
click at [342, 686] on div "{ { dbt_utils . generate_surrogate_key ( [ 'hc.customer_sid', 'hm.member_sid', …" at bounding box center [620, 164] width 656 height 1069
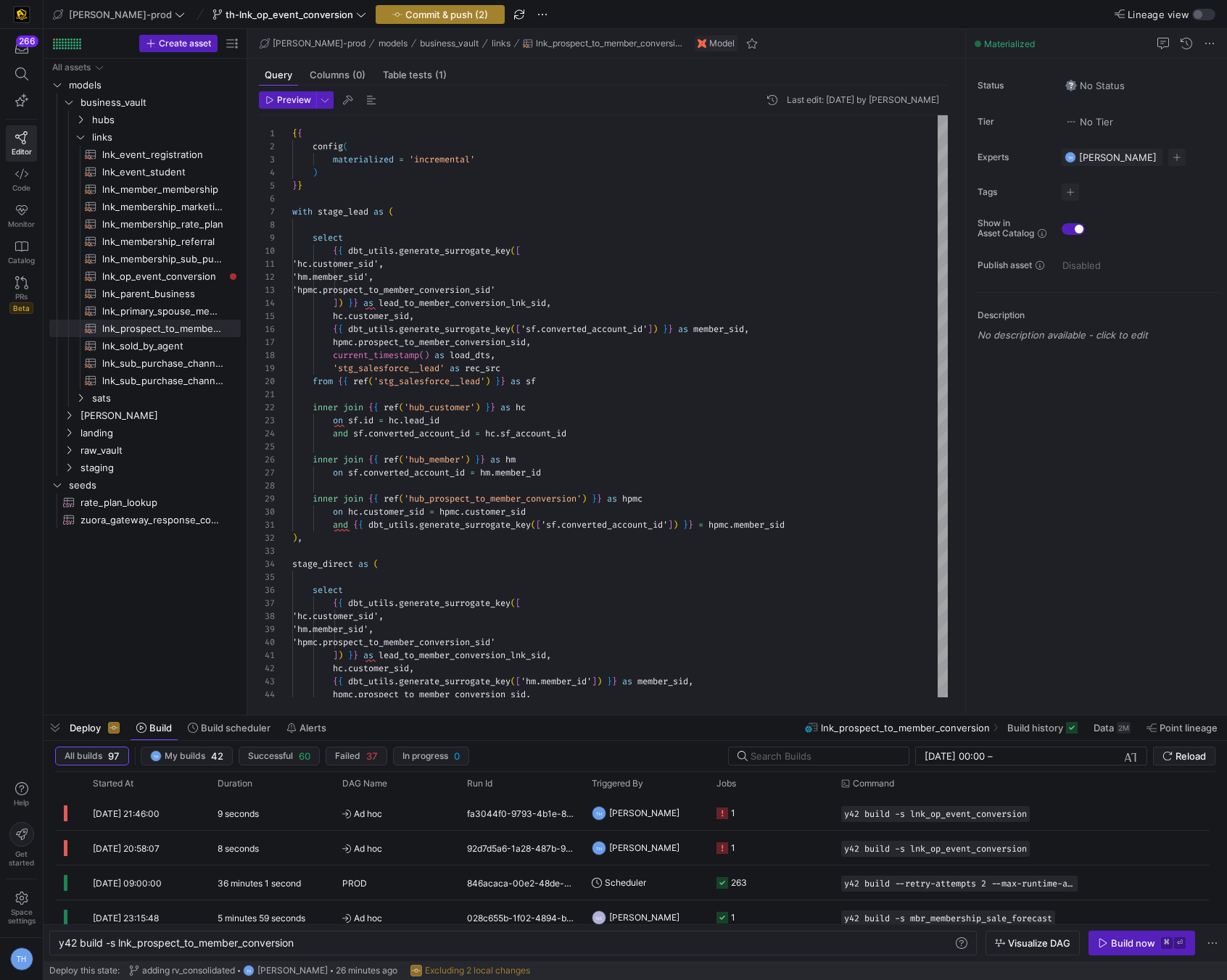
click at [408, 9] on span "Commit & push (2)" at bounding box center [446, 15] width 82 height 12
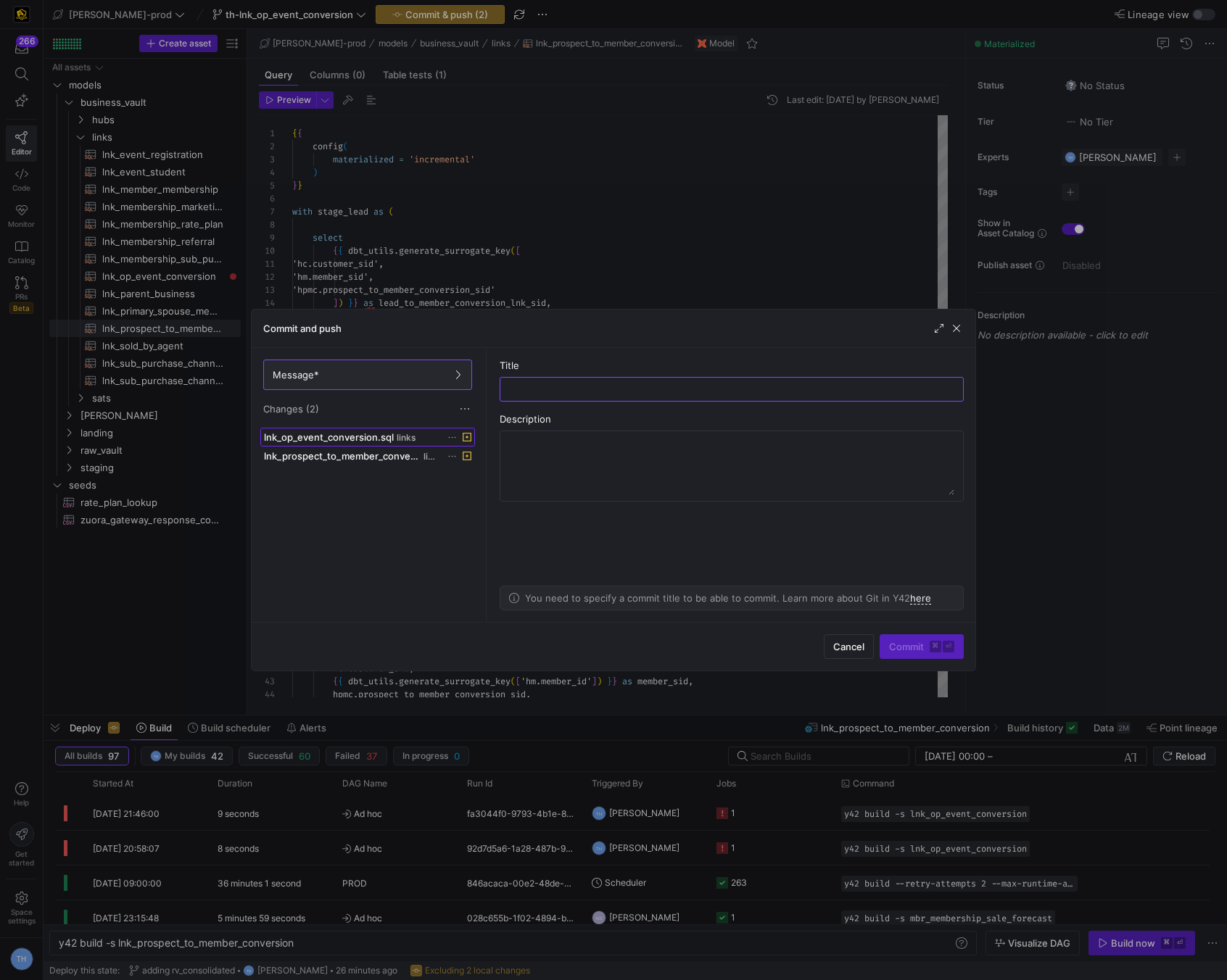
click at [408, 439] on span "links" at bounding box center [406, 438] width 18 height 10
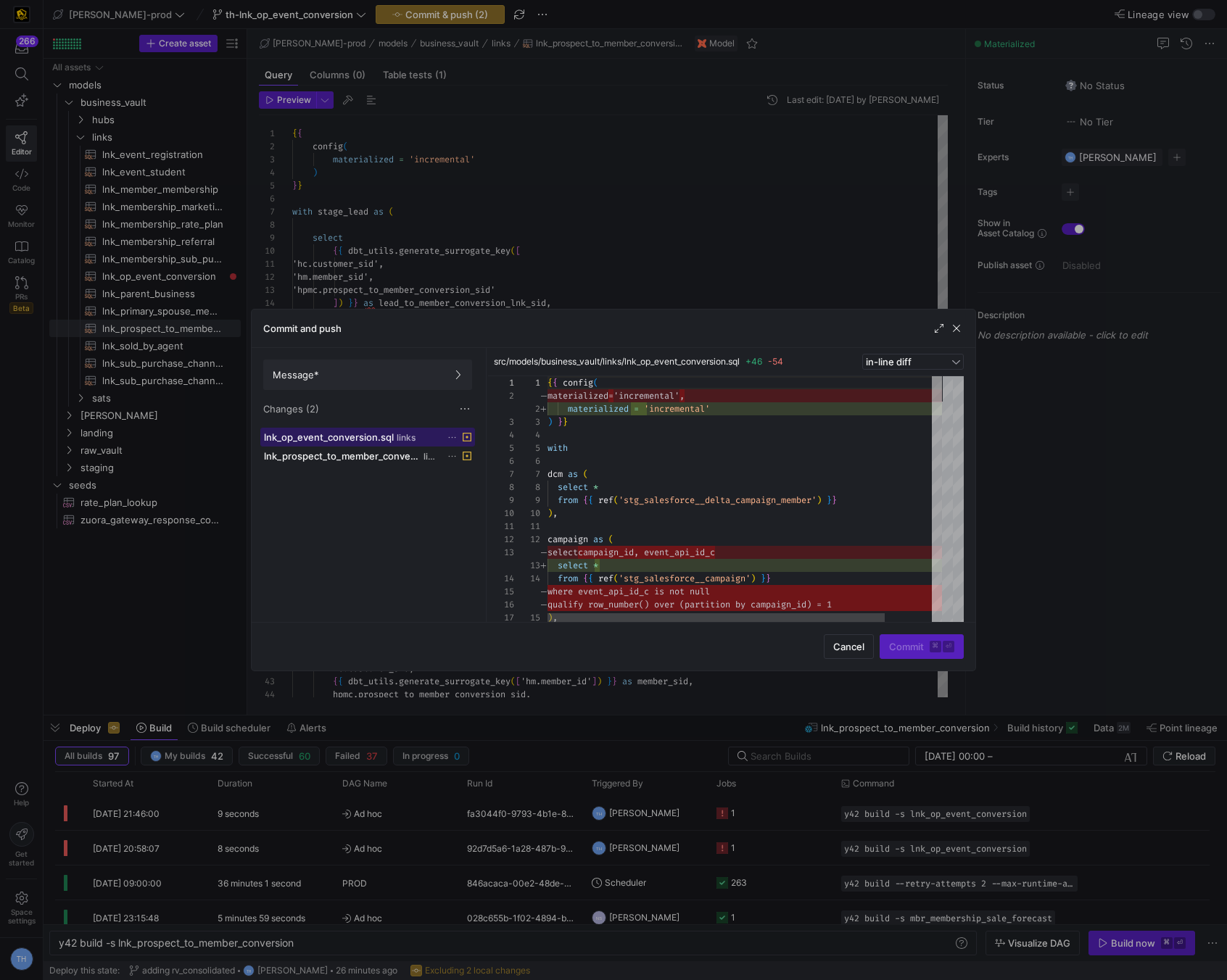
scroll to position [131, 0]
click at [406, 459] on span "lnk_prospect_to_member_conversion.sql" at bounding box center [343, 456] width 157 height 12
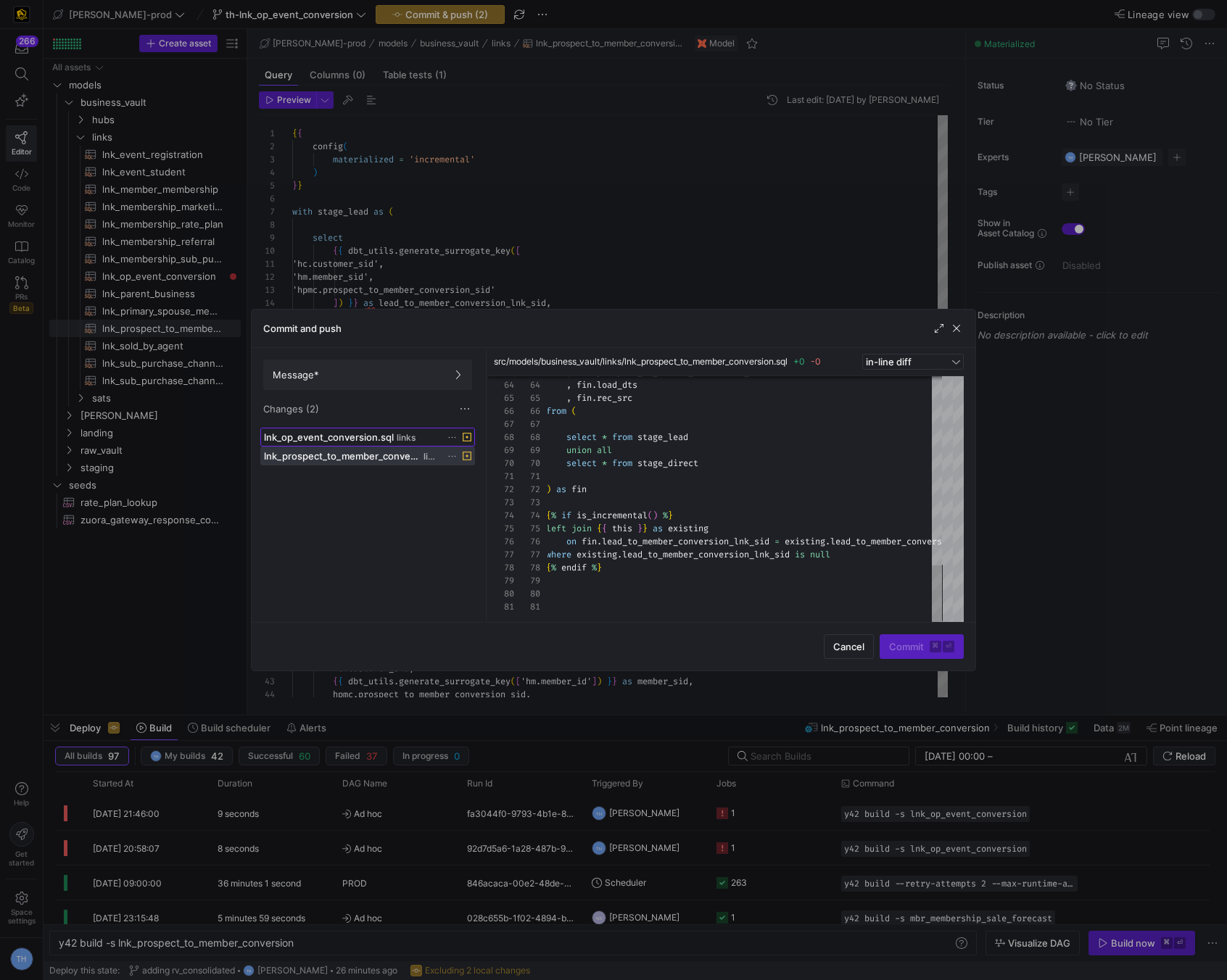
click at [398, 436] on span "links" at bounding box center [406, 438] width 18 height 10
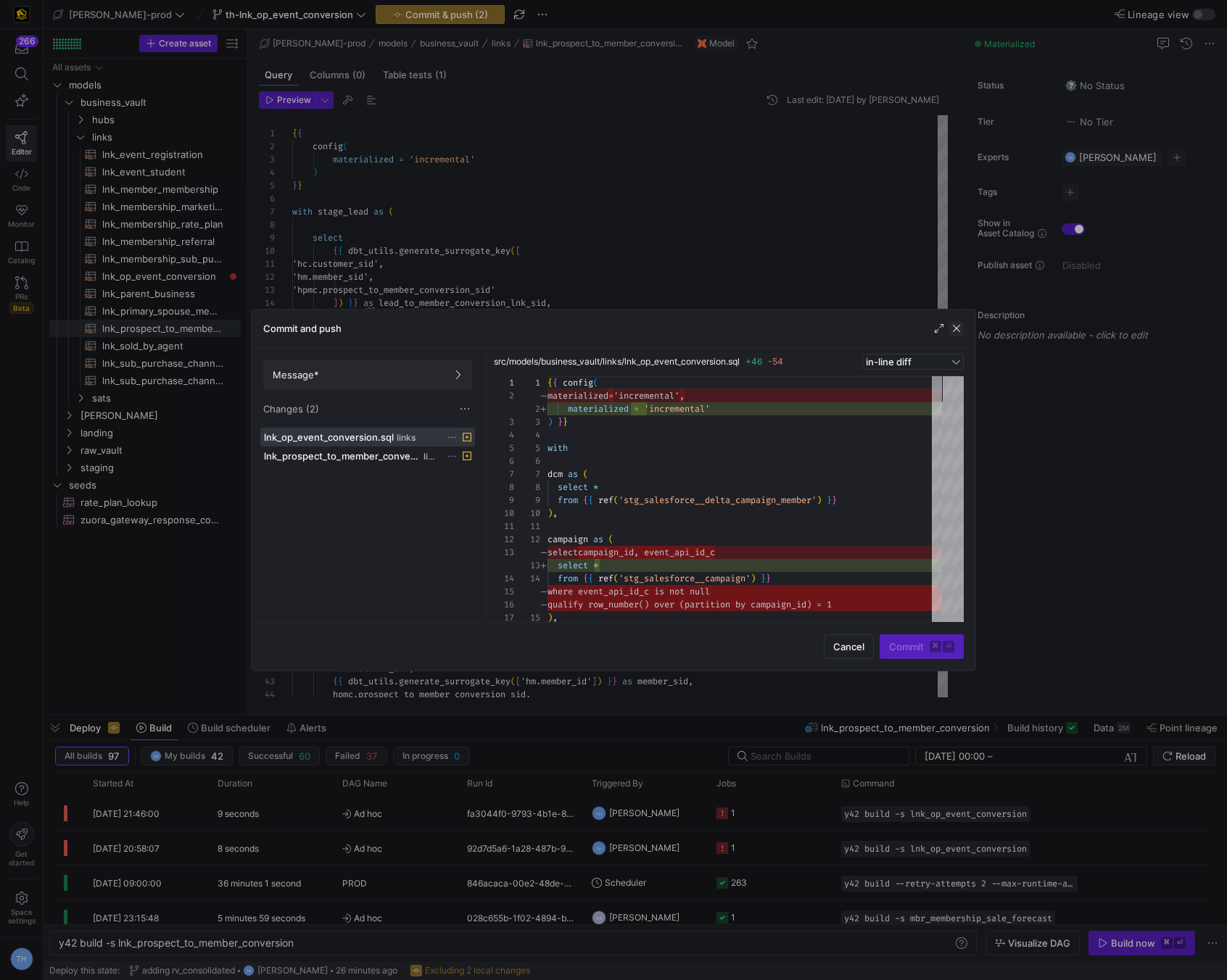
click at [957, 328] on span "button" at bounding box center [956, 328] width 15 height 15
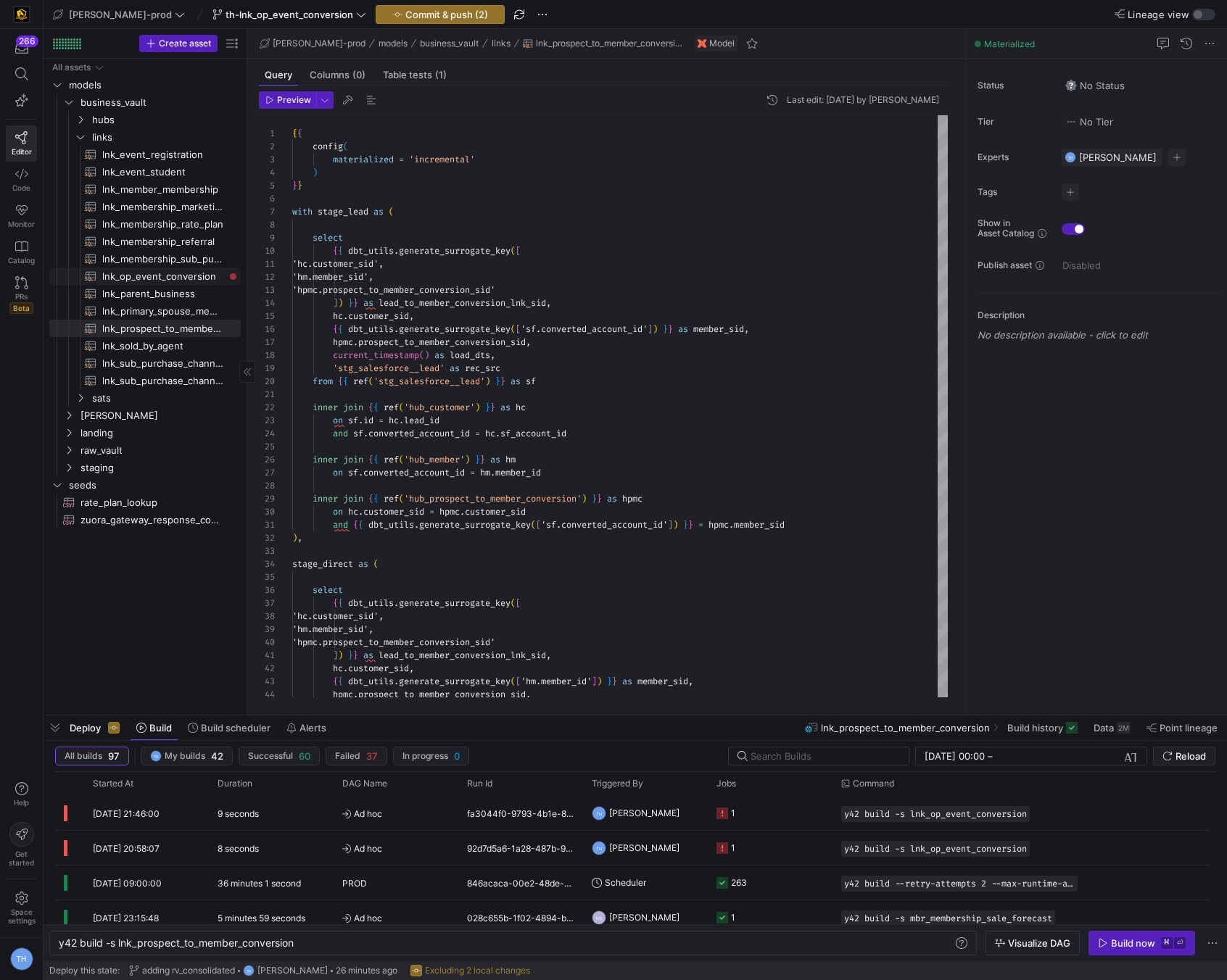
click at [197, 279] on span "lnk_op_event_conversion​​​​​​​​​​" at bounding box center [164, 276] width 122 height 16
type textarea "y42 build -s lnk_op_event_conversion"
type textarea "{{ config( materialized = 'incremental' ) }} with dcm as ( select * from {{ ref…"
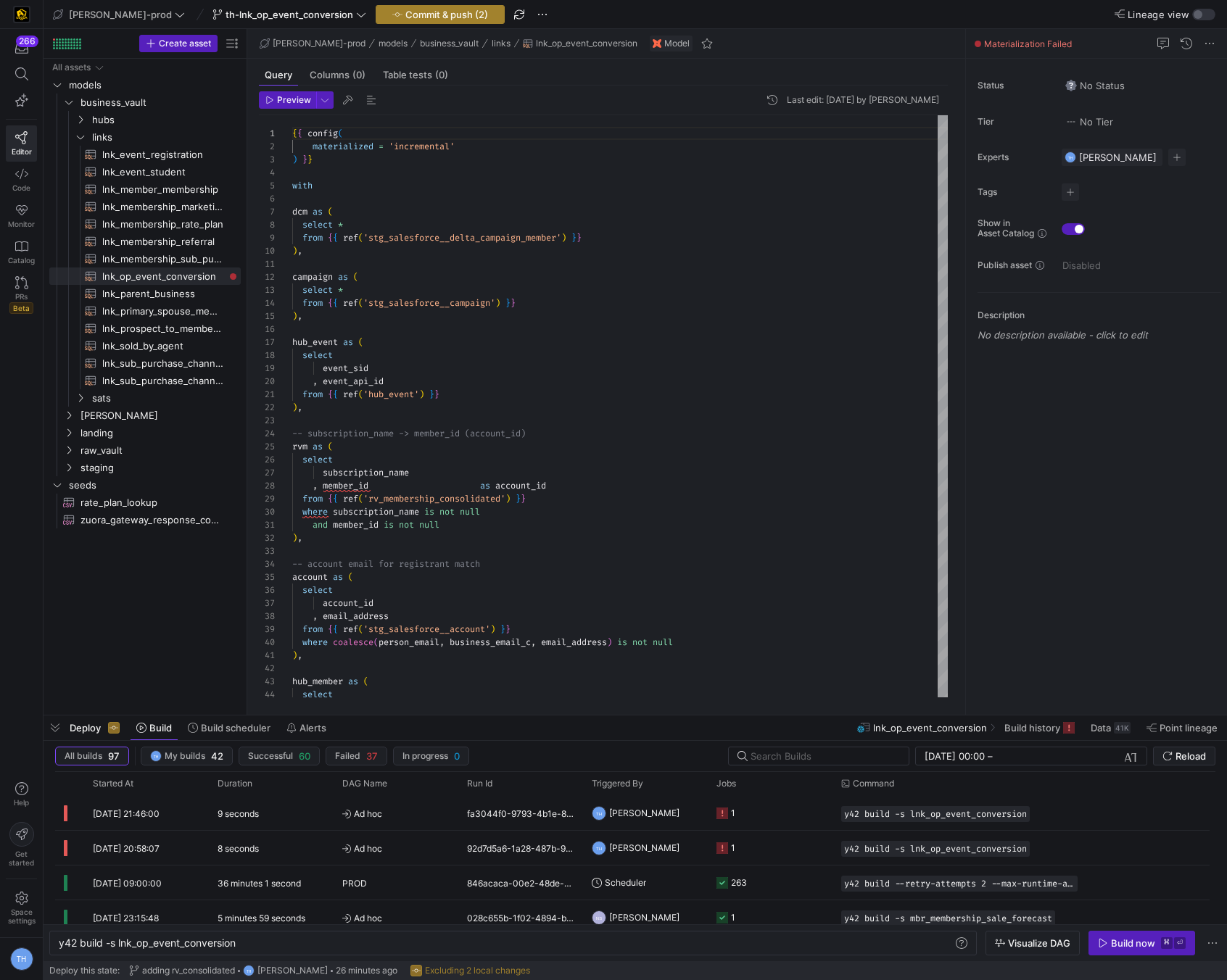
click at [406, 18] on span "Commit & push (2)" at bounding box center [446, 15] width 82 height 12
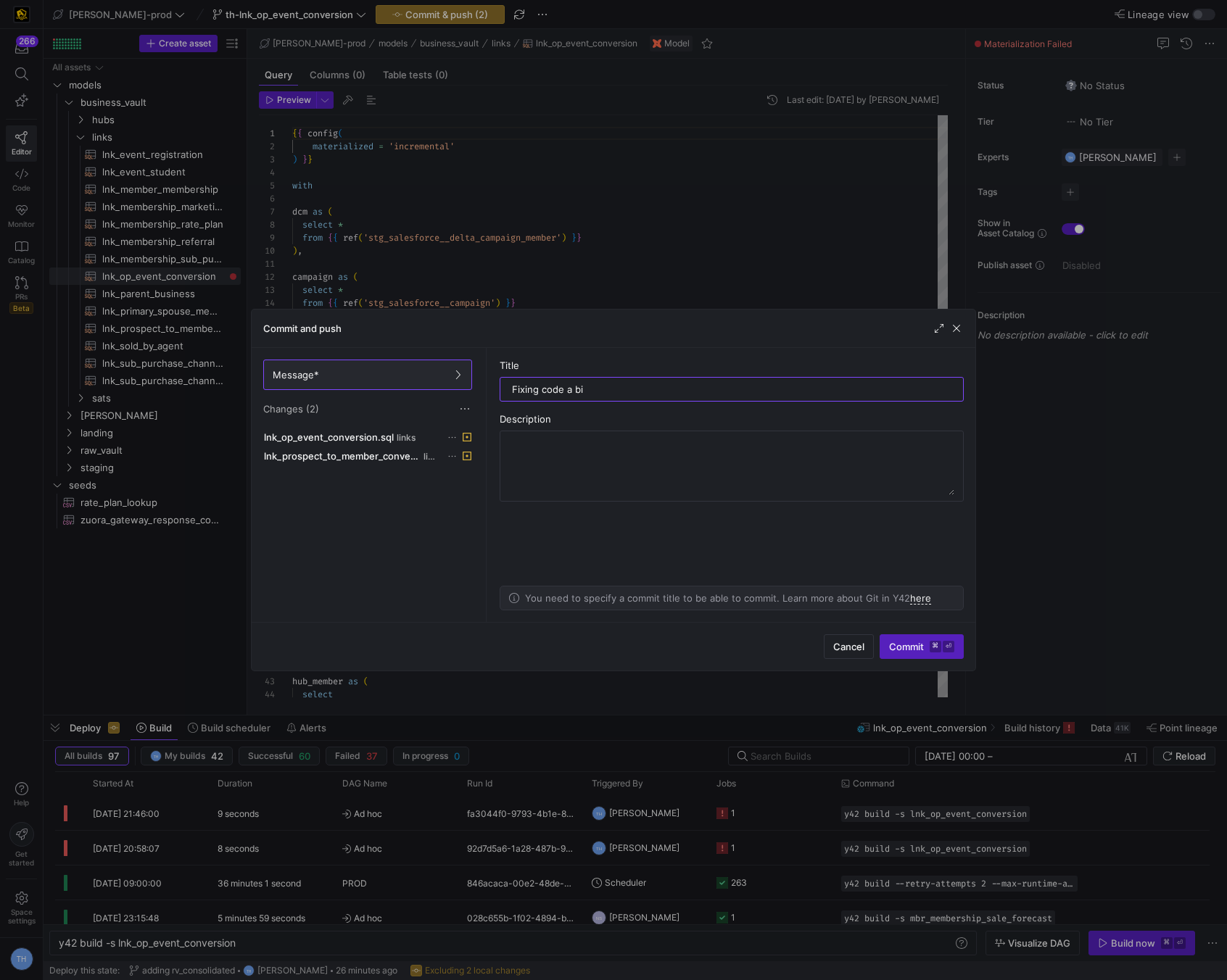
type input "Fixing code a bit"
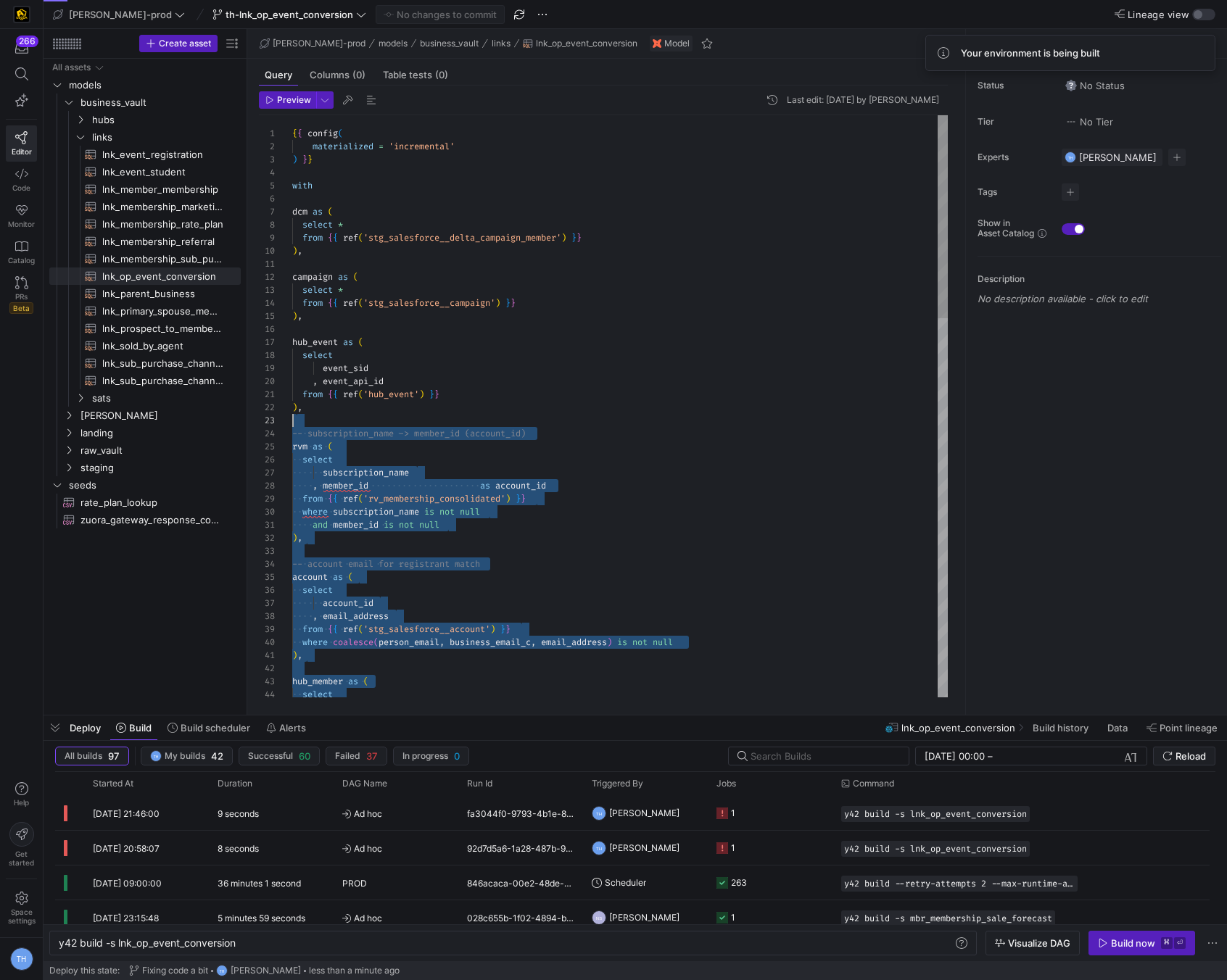
drag, startPoint x: 394, startPoint y: 647, endPoint x: 426, endPoint y: 486, distance: 164.1
click at [426, 486] on div "account_id , email_address from { { ref ( 'stg_salesforce__account' ) } } where…" at bounding box center [620, 950] width 656 height 1669
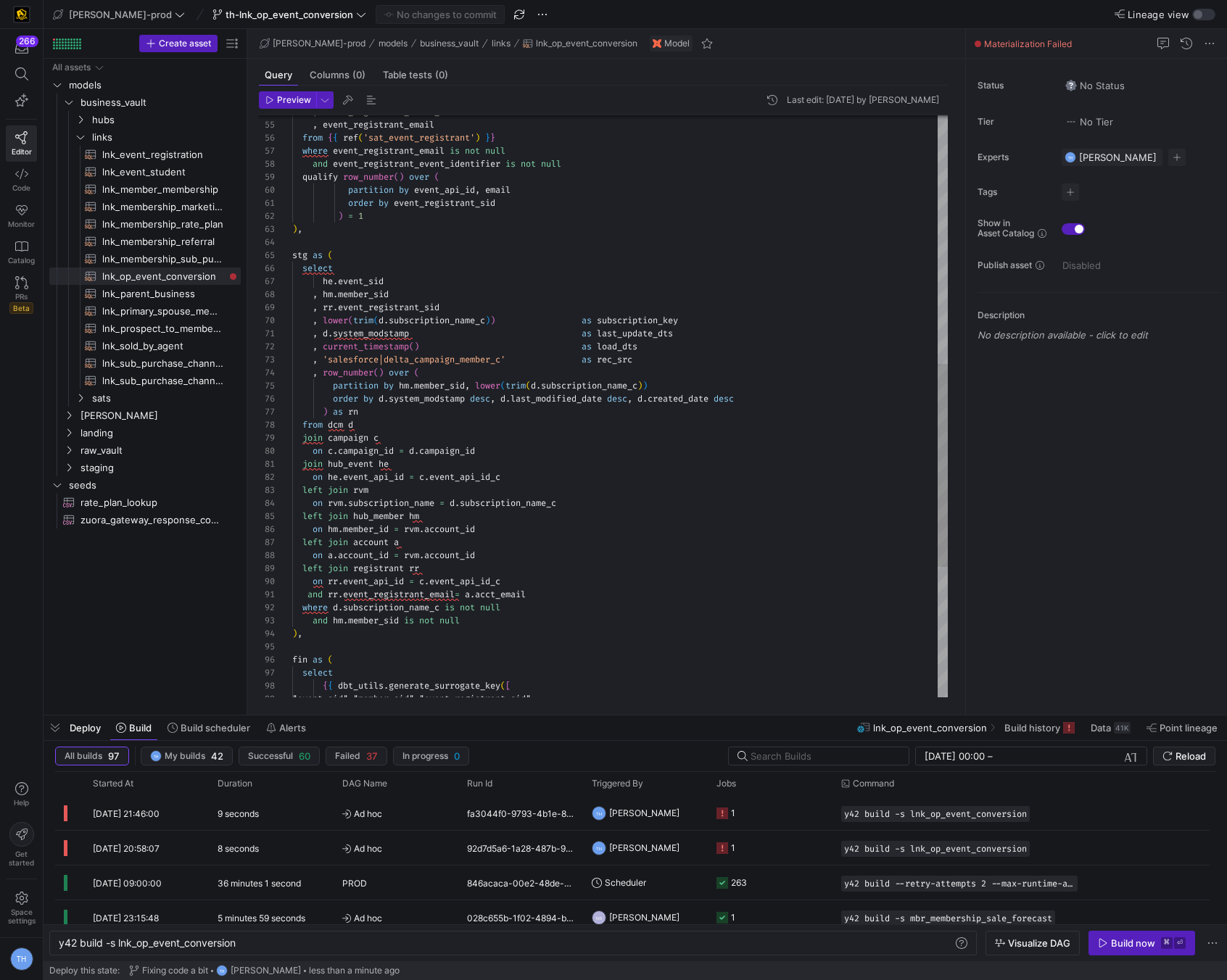
click at [492, 552] on div ", event_registrant_event_identifier , event_registrant_email from { { ref ( 'sa…" at bounding box center [620, 236] width 656 height 1669
drag, startPoint x: 491, startPoint y: 530, endPoint x: 429, endPoint y: 530, distance: 62.0
click at [429, 530] on div ", event_registrant_event_identifier , event_registrant_email from { { ref ( 'sa…" at bounding box center [620, 236] width 656 height 1669
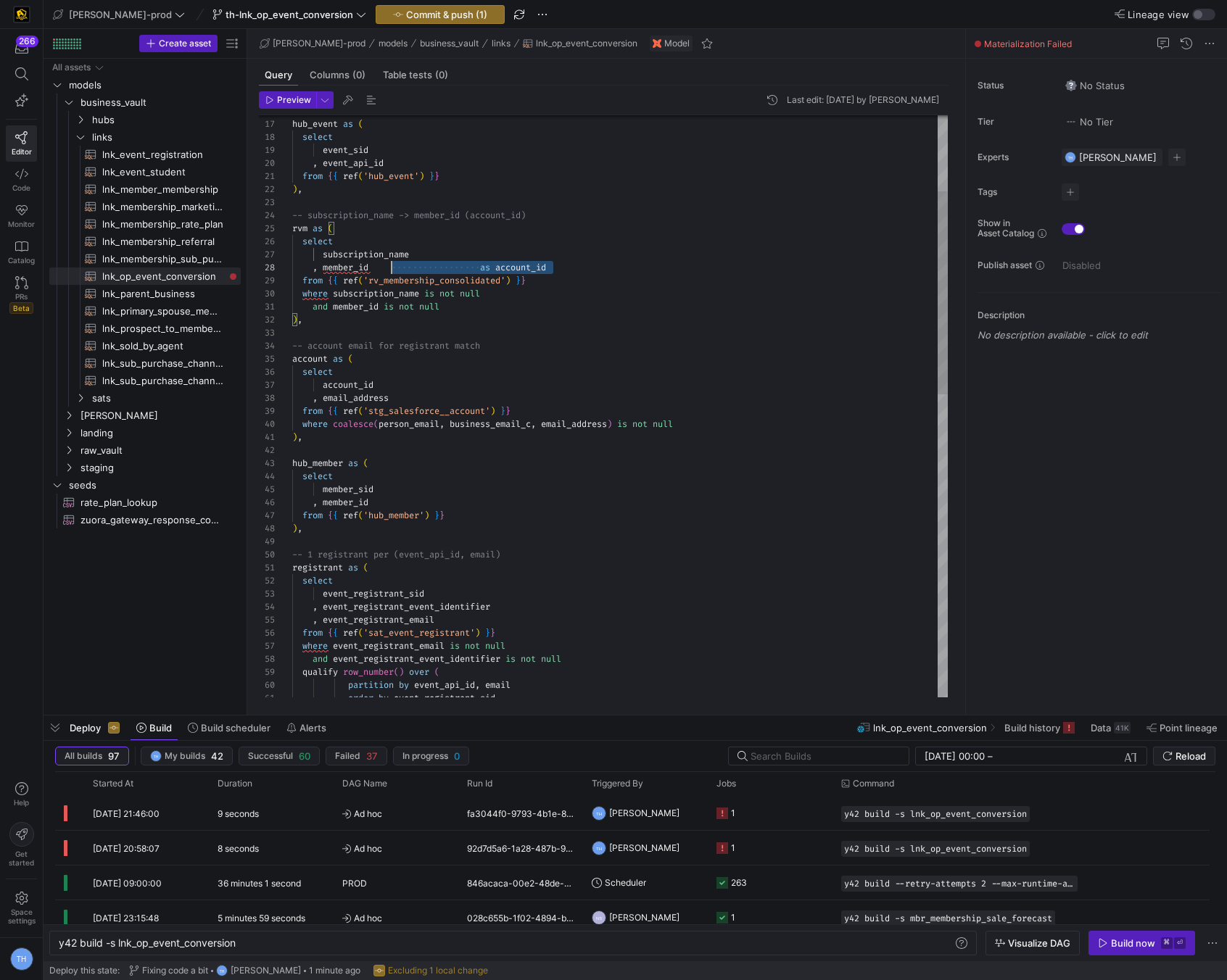
drag, startPoint x: 566, startPoint y: 261, endPoint x: 380, endPoint y: 262, distance: 186.0
click at [380, 262] on div ", event_registrant_event_identifier , event_registrant_email from { { ref ( 'sa…" at bounding box center [620, 732] width 656 height 1669
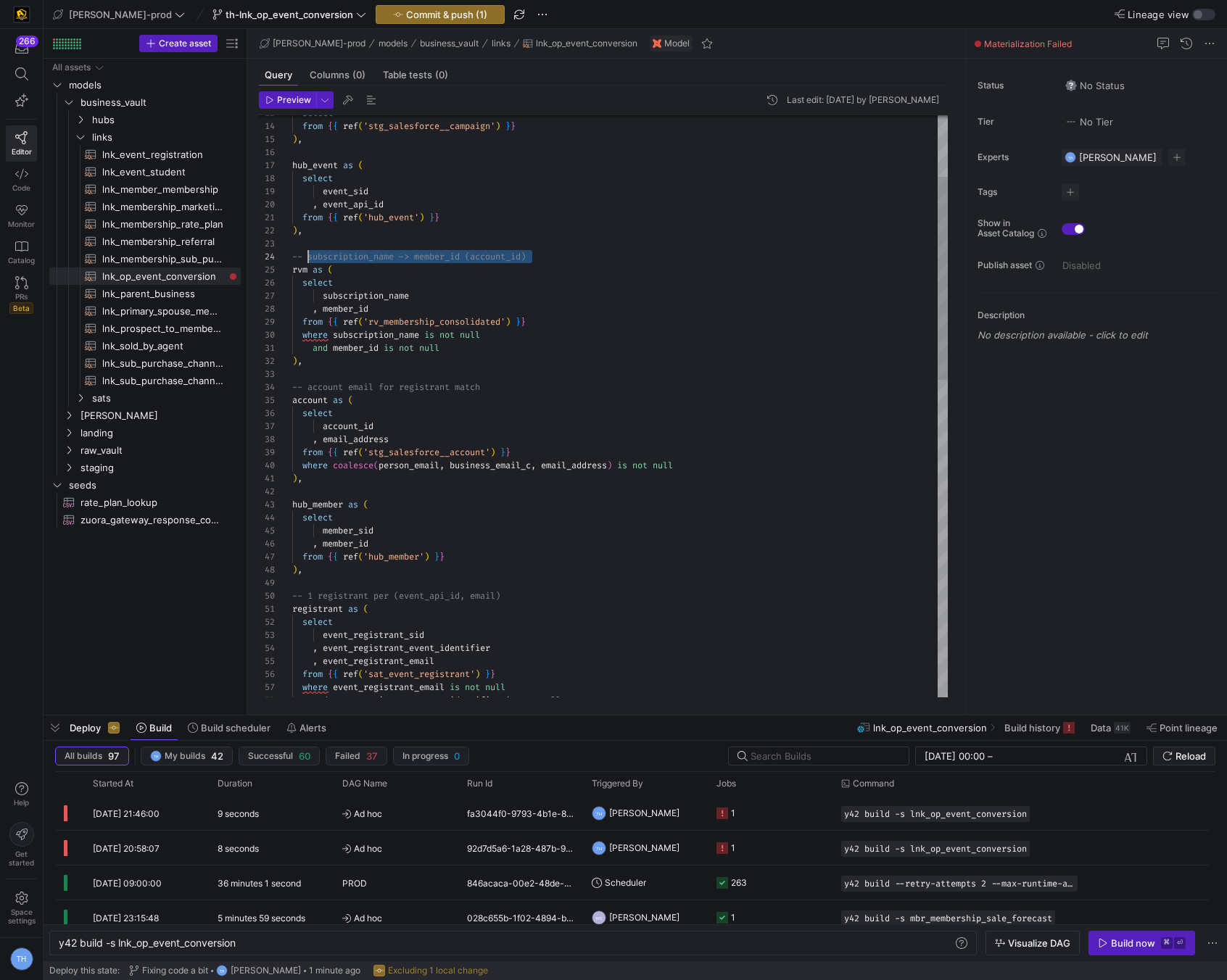
scroll to position [39, 0]
drag, startPoint x: 551, startPoint y: 260, endPoint x: 238, endPoint y: 250, distance: 313.2
click at [292, 250] on div "select ) , hub_member as ( from { { ref ( 'stg_salesforce__account' ) } } where…" at bounding box center [620, 773] width 656 height 1669
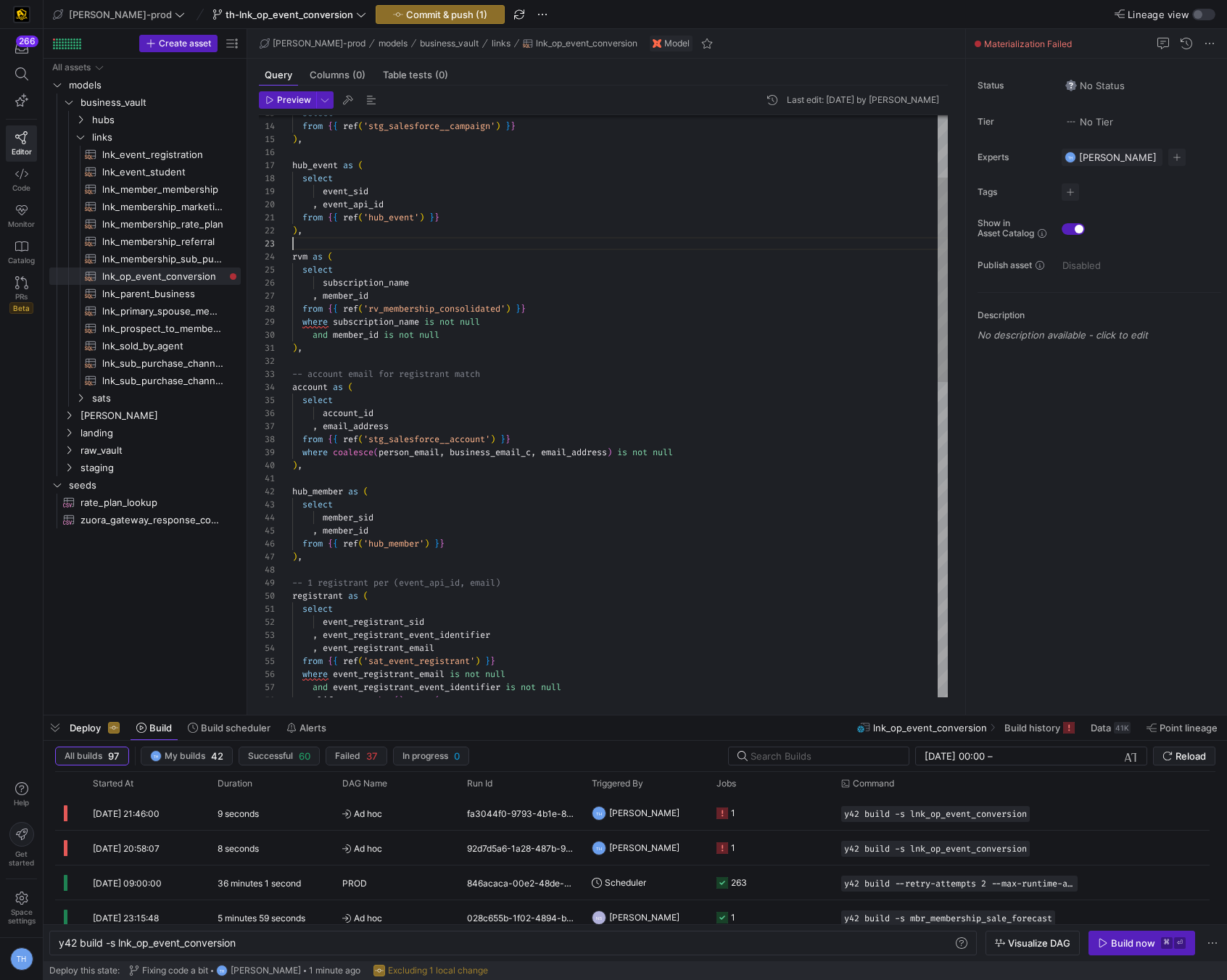
scroll to position [26, 157]
drag, startPoint x: 504, startPoint y: 371, endPoint x: 261, endPoint y: 370, distance: 243.0
click at [292, 370] on div "select ) , hub_member as ( from { { ref ( 'stg_salesforce__account' ) } } where…" at bounding box center [620, 766] width 656 height 1656
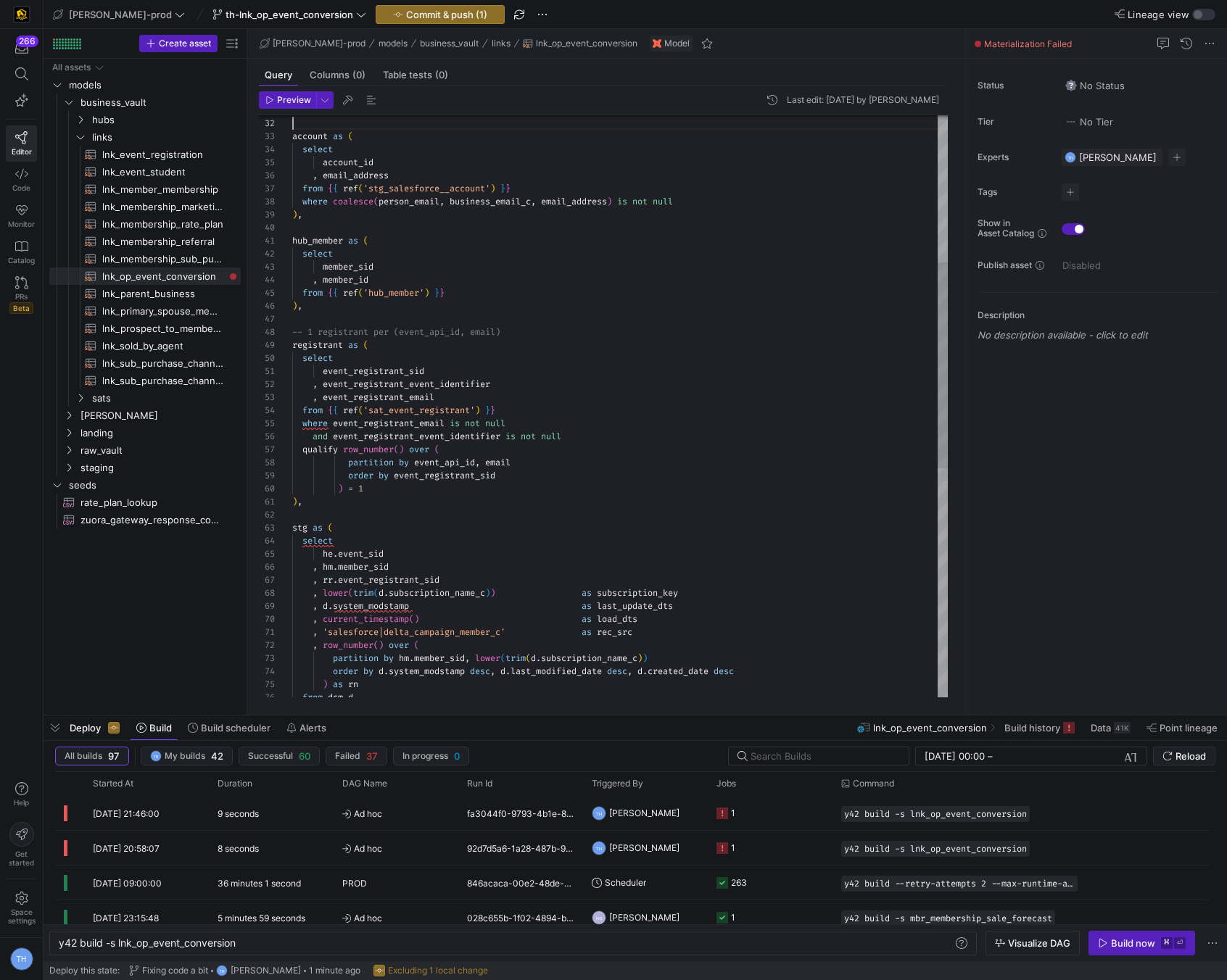
scroll to position [91, 213]
drag, startPoint x: 525, startPoint y: 329, endPoint x: 247, endPoint y: 327, distance: 278.0
click at [292, 327] on div "select ) , hub_member as ( from { { ref ( 'stg_salesforce__account' ) } } where…" at bounding box center [620, 522] width 656 height 1643
type textarea "hub_member as ( select member_sid , member_id from {{ ref('hub_member') }} ), r…"
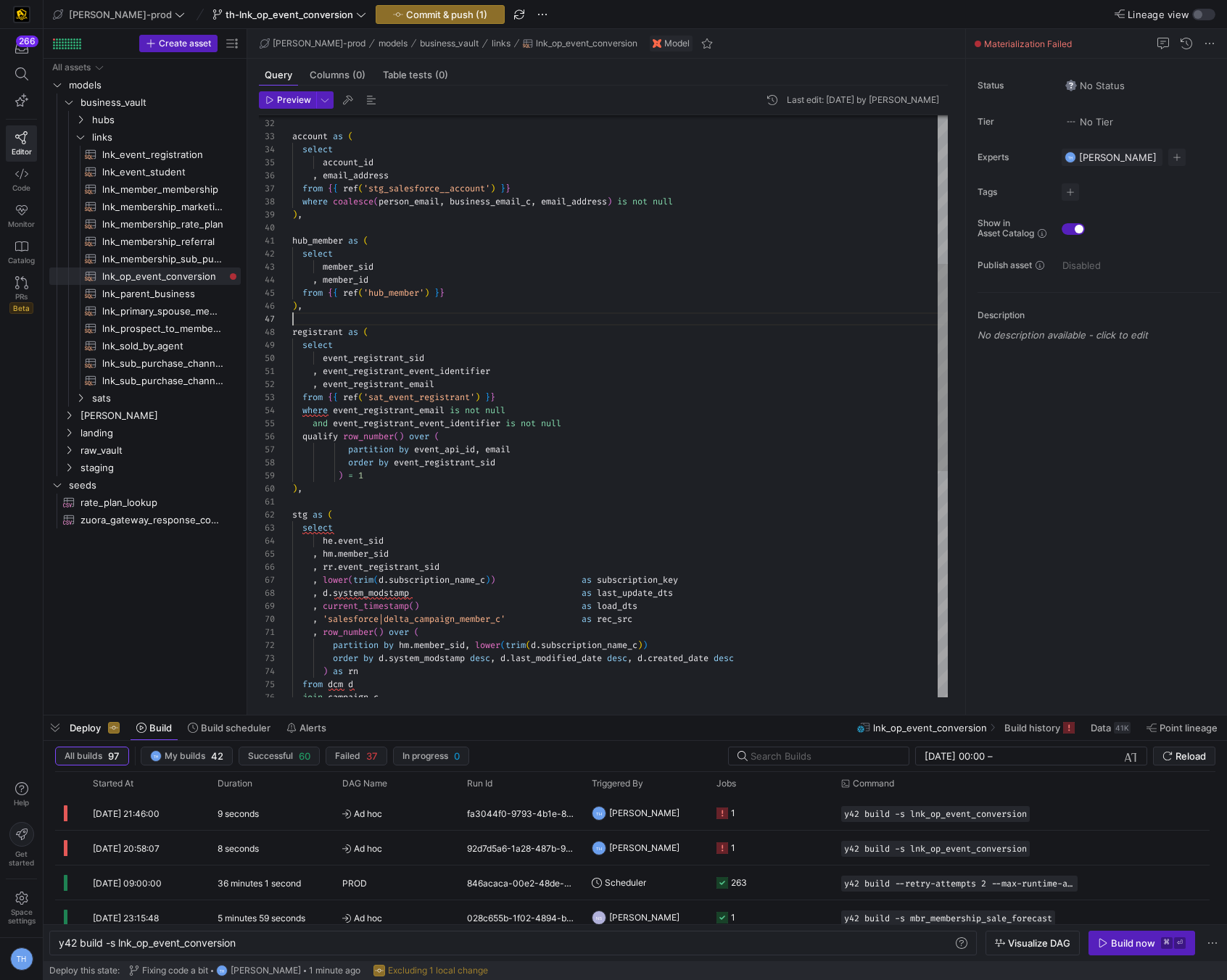
scroll to position [78, 0]
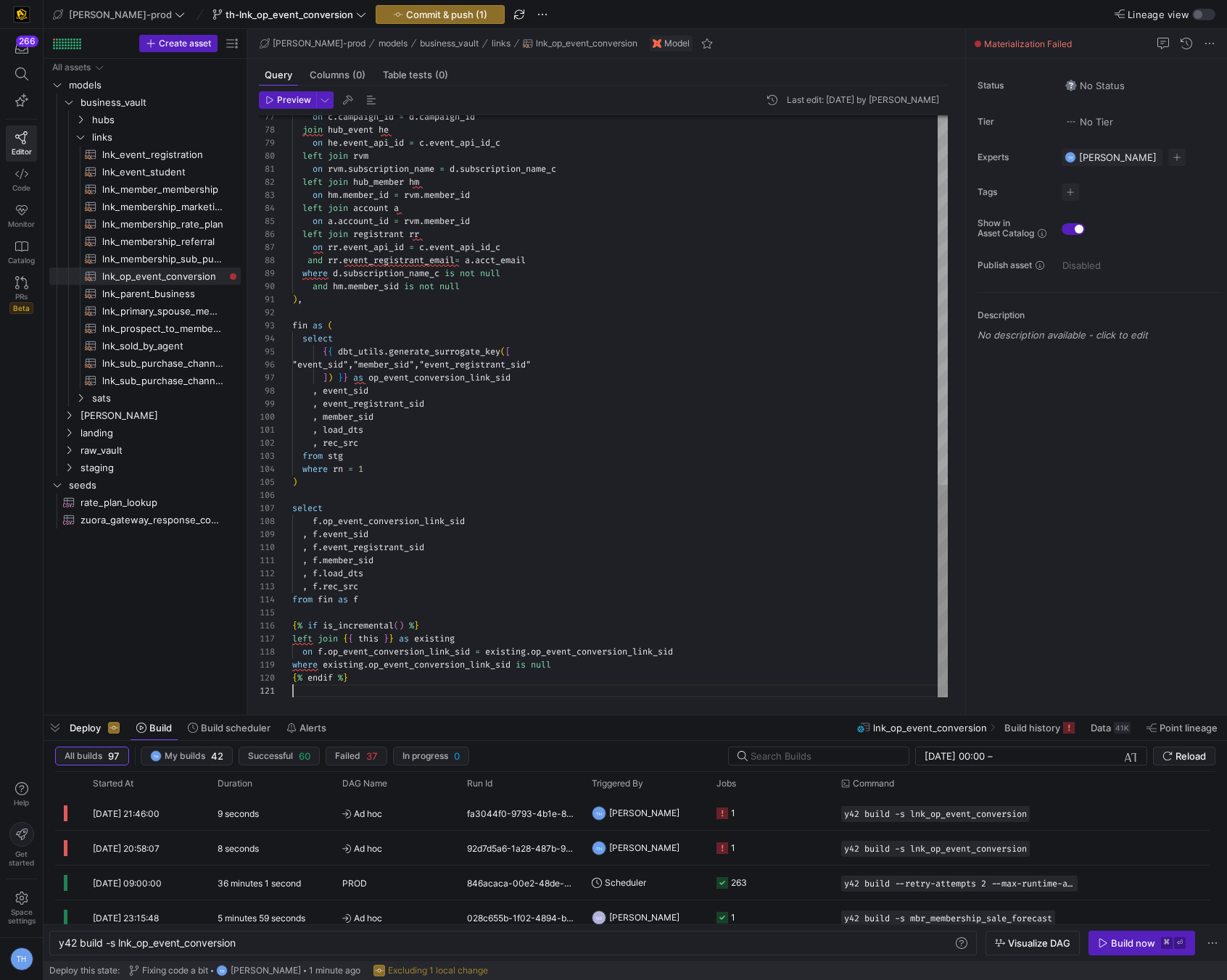
scroll to position [0, 0]
type textarea ", load_dts , rec_src from stg where rn = 1 ) select f.op_event_conversion_link_…"
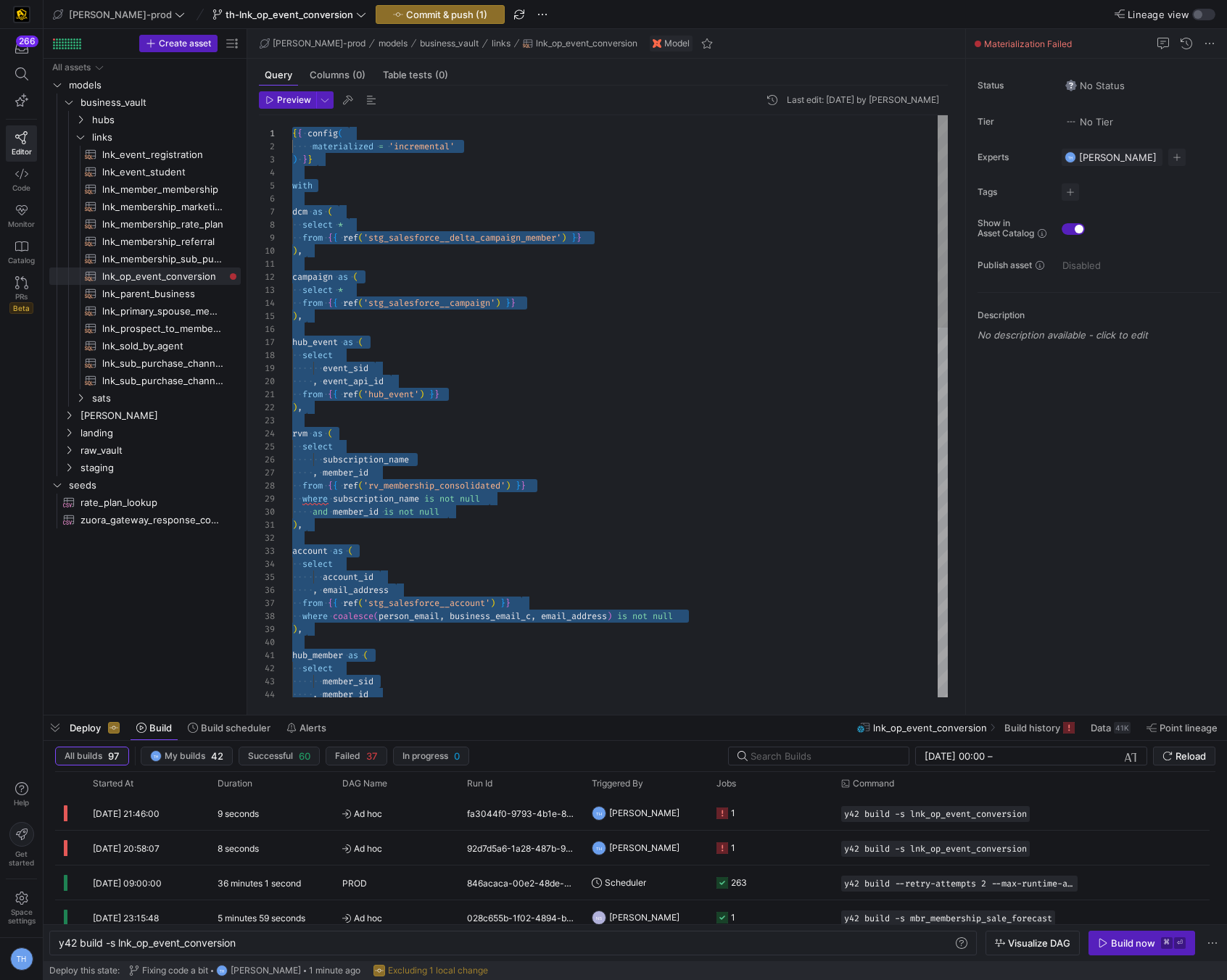
drag, startPoint x: 367, startPoint y: 689, endPoint x: 166, endPoint y: -62, distance: 777.4
type textarea "campaign as ( select * from {{ ref('stg_salesforce__campaign') }} ), hub_event …"
click at [670, 366] on div "account_id , email_address from { { ref ( 'stg_salesforce__account' ) } } where…" at bounding box center [620, 910] width 656 height 1591
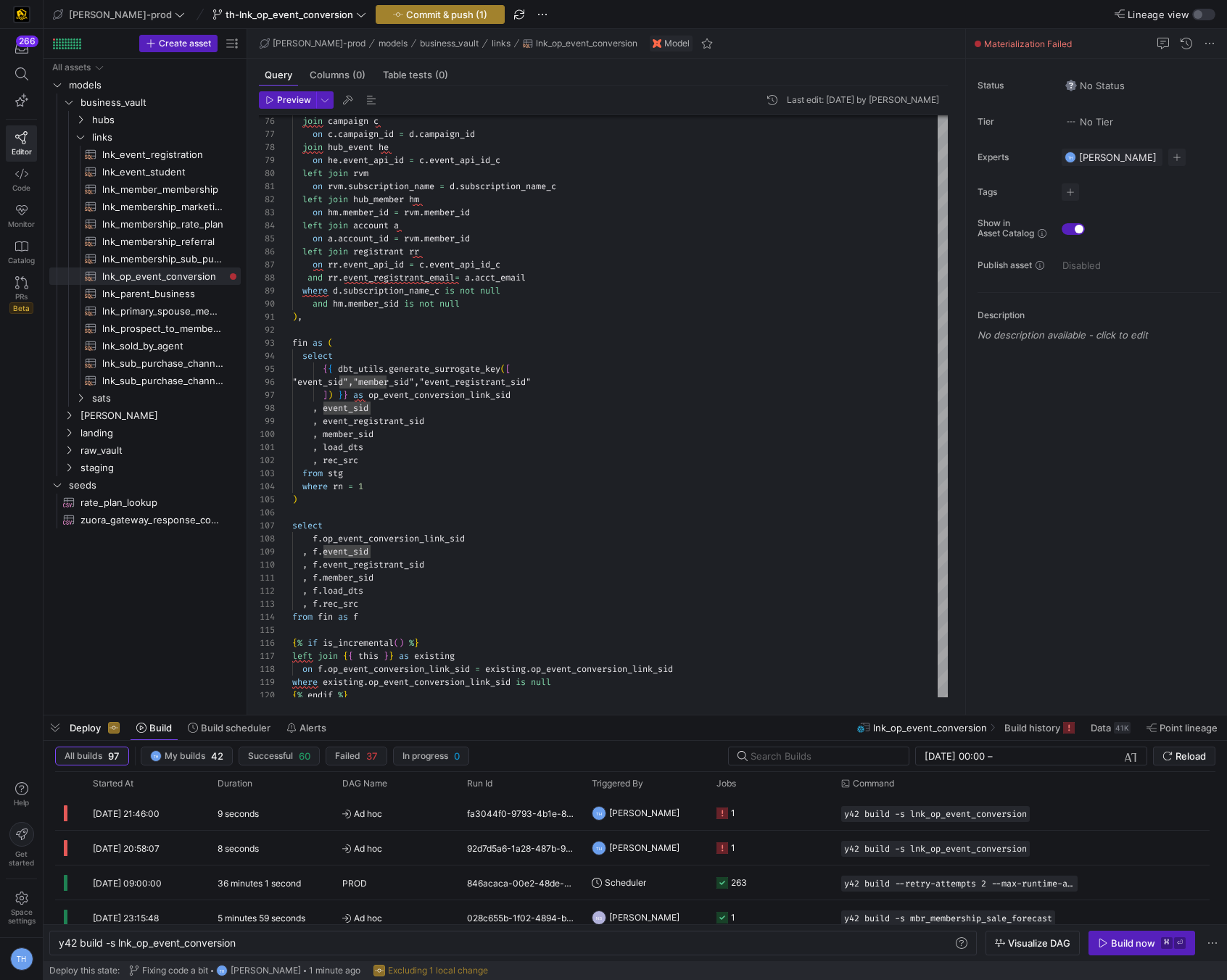
click at [426, 11] on span "Commit & push (1)" at bounding box center [446, 15] width 81 height 12
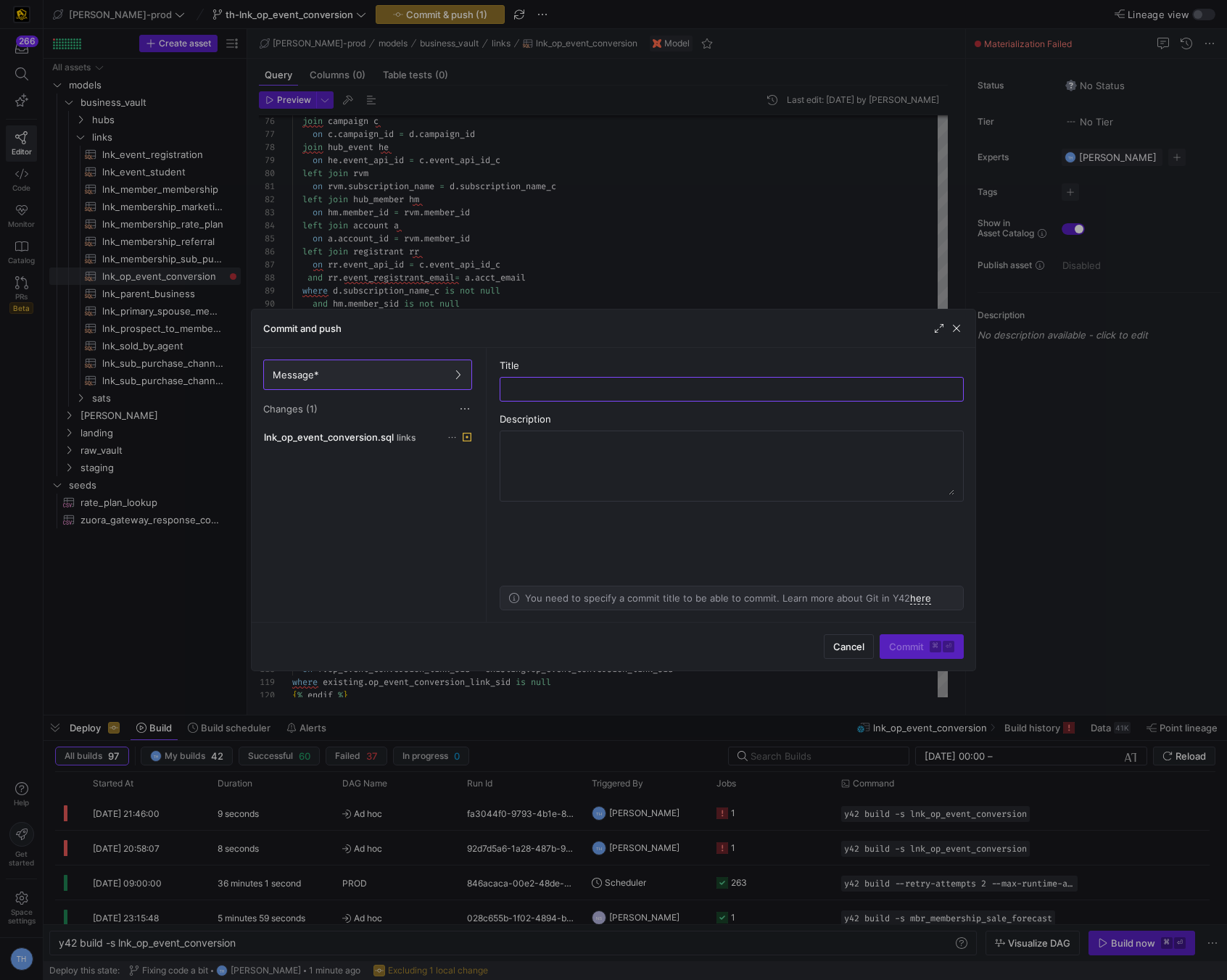
click at [506, 190] on div at bounding box center [613, 490] width 1227 height 980
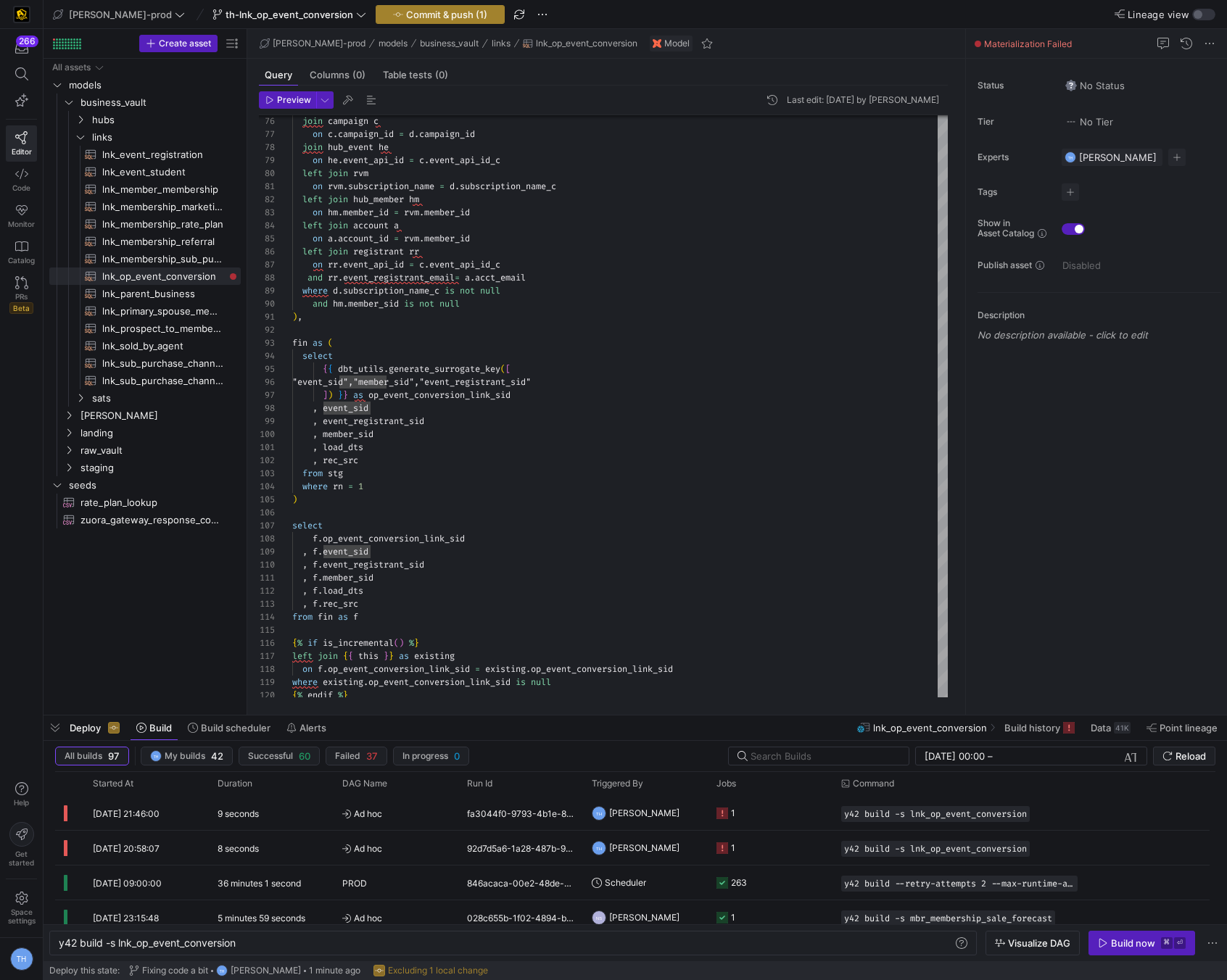
click at [390, 23] on button "Commit & push (1)" at bounding box center [440, 14] width 129 height 18
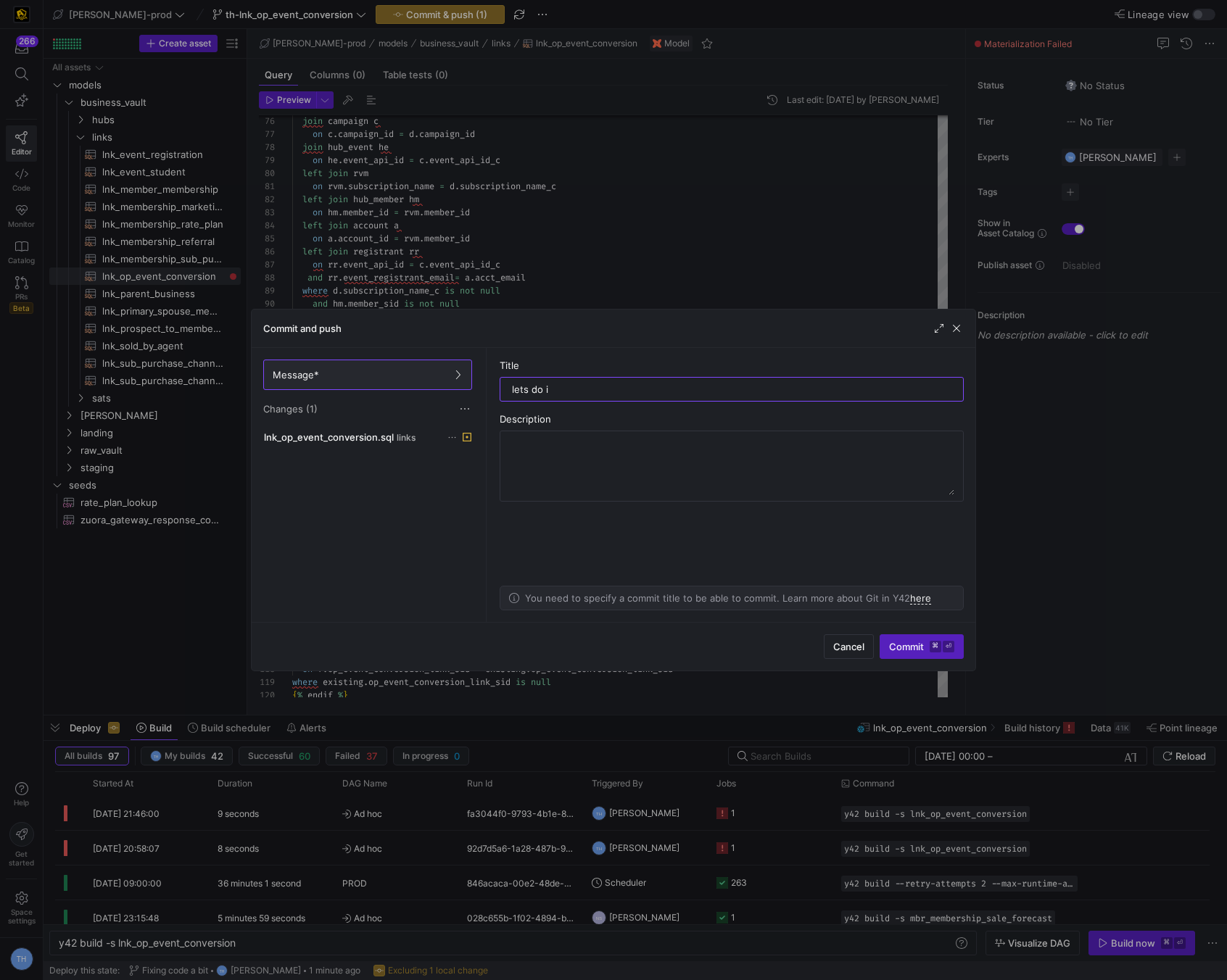
type input "lets do it"
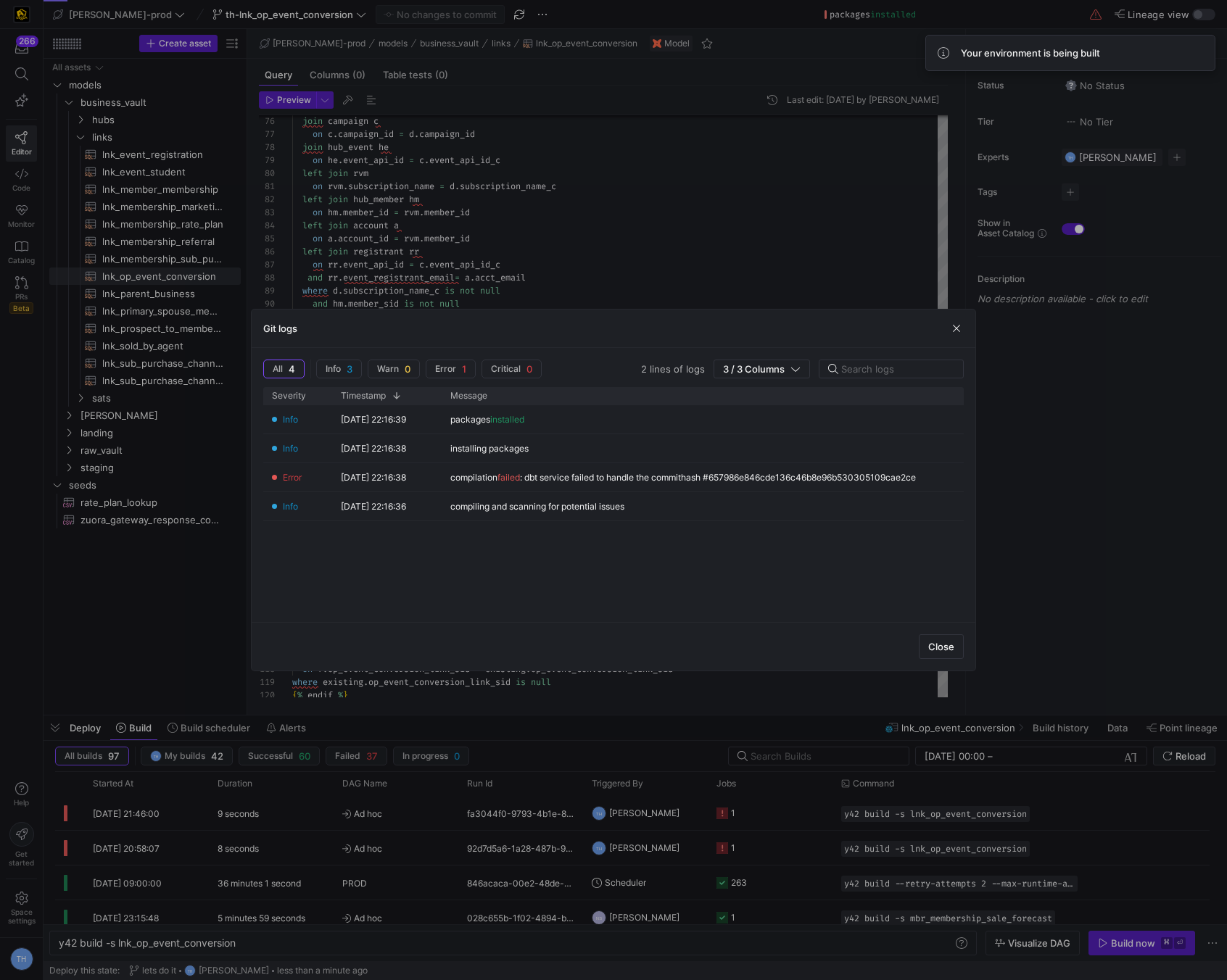
click at [578, 184] on div at bounding box center [613, 490] width 1227 height 980
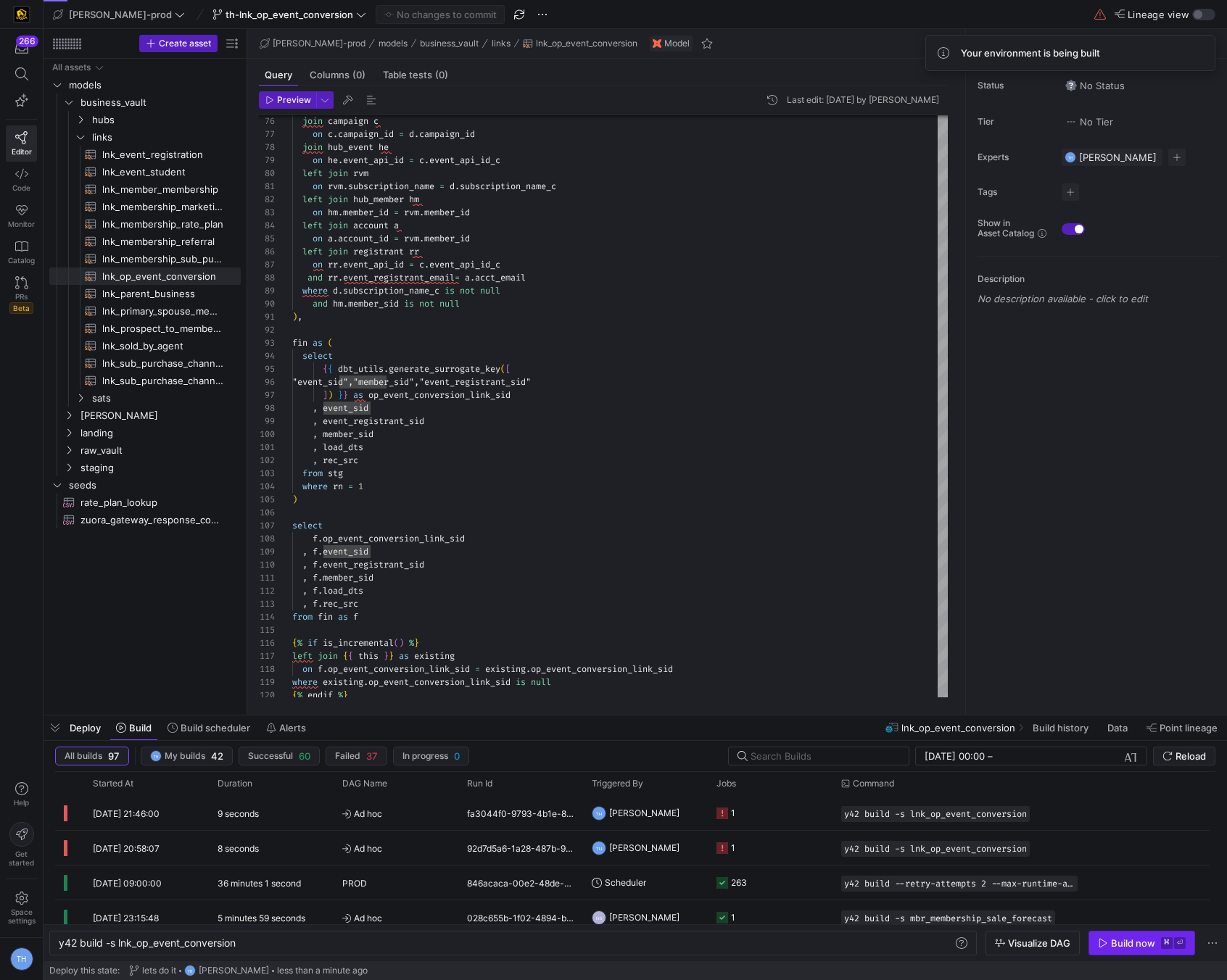
click at [1163, 939] on kbd "⌘" at bounding box center [1167, 943] width 12 height 12
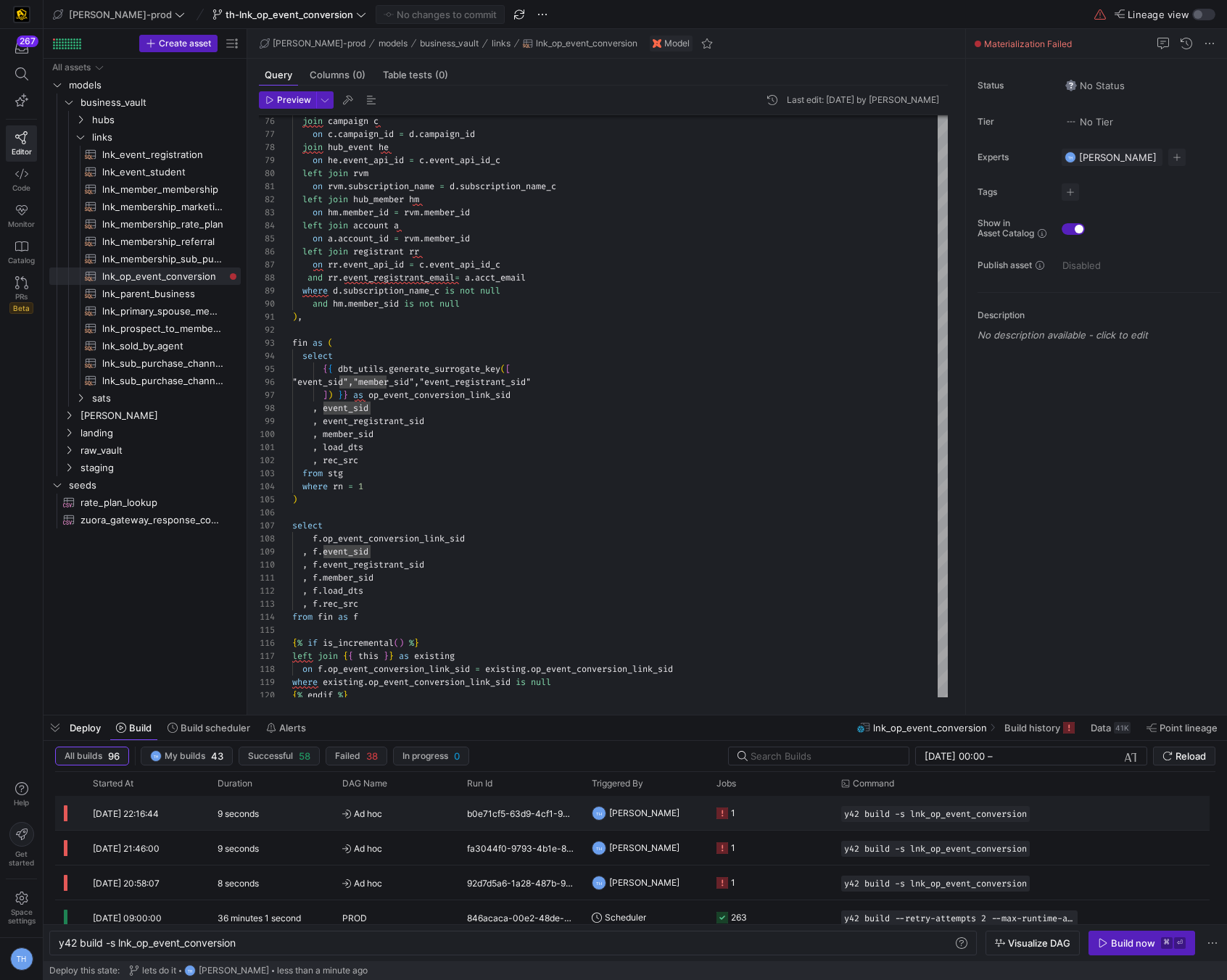
click at [762, 810] on y42-job-status-cell-renderer "1" at bounding box center [770, 813] width 107 height 33
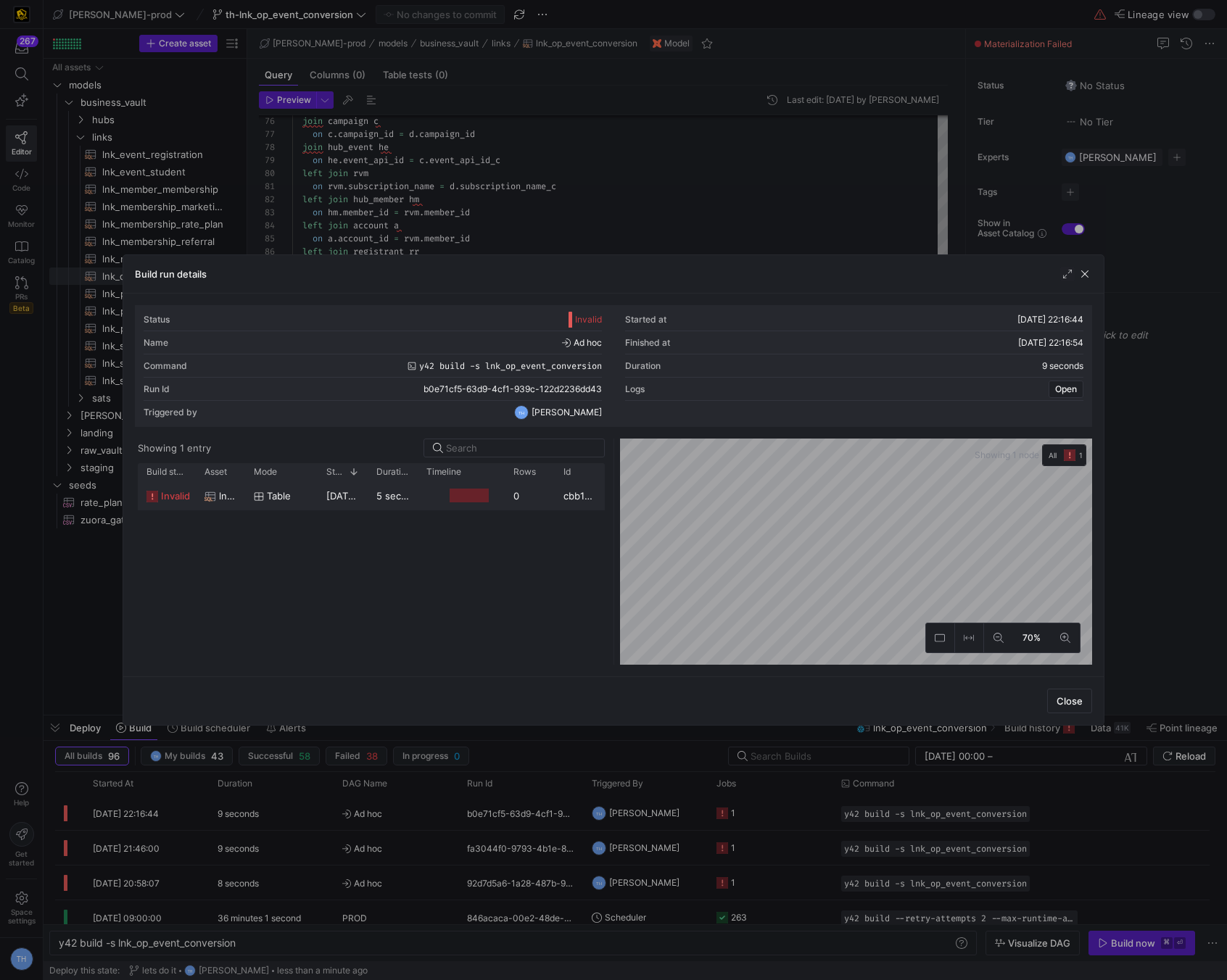
click at [540, 491] on div "0" at bounding box center [530, 495] width 50 height 28
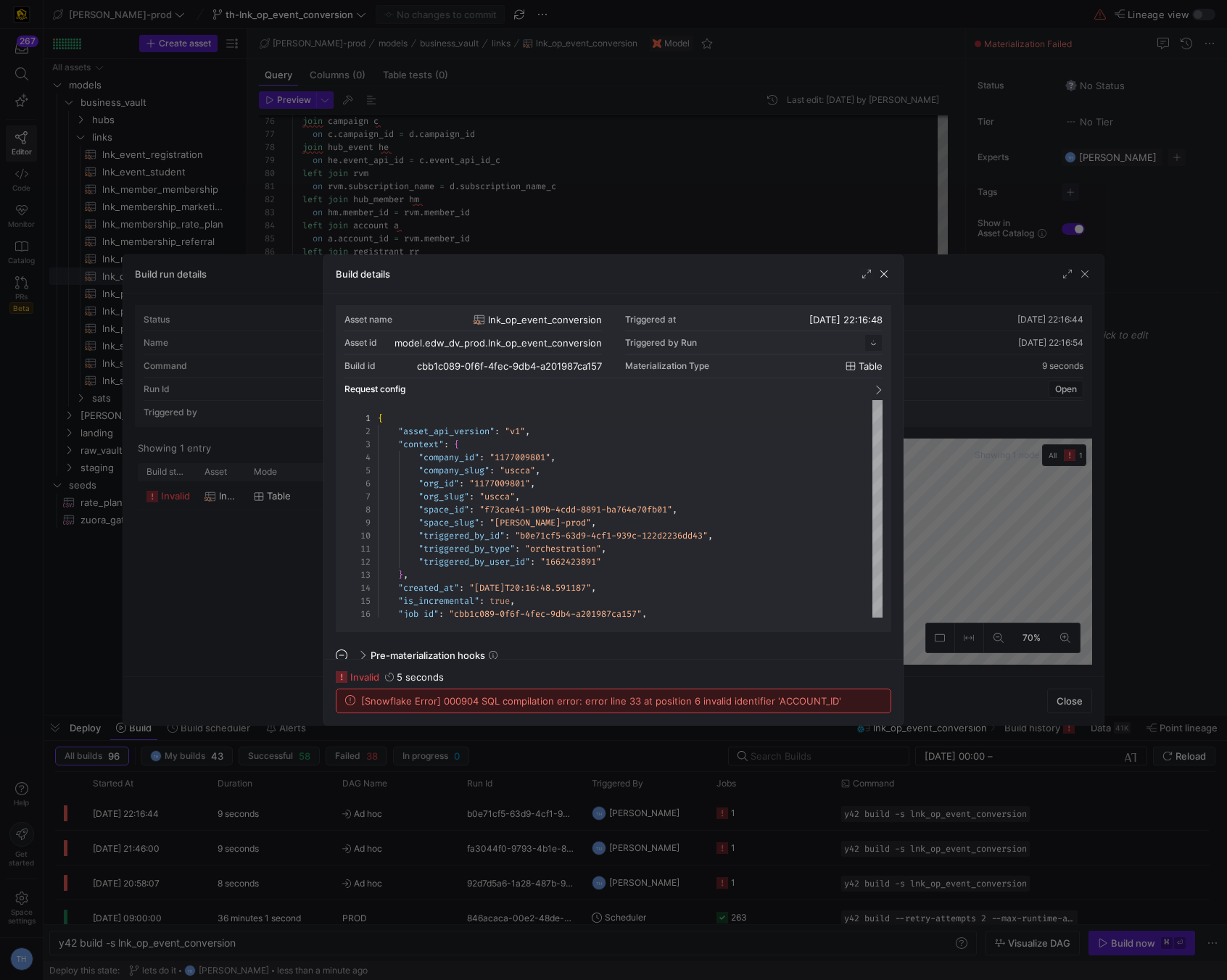
scroll to position [131, 0]
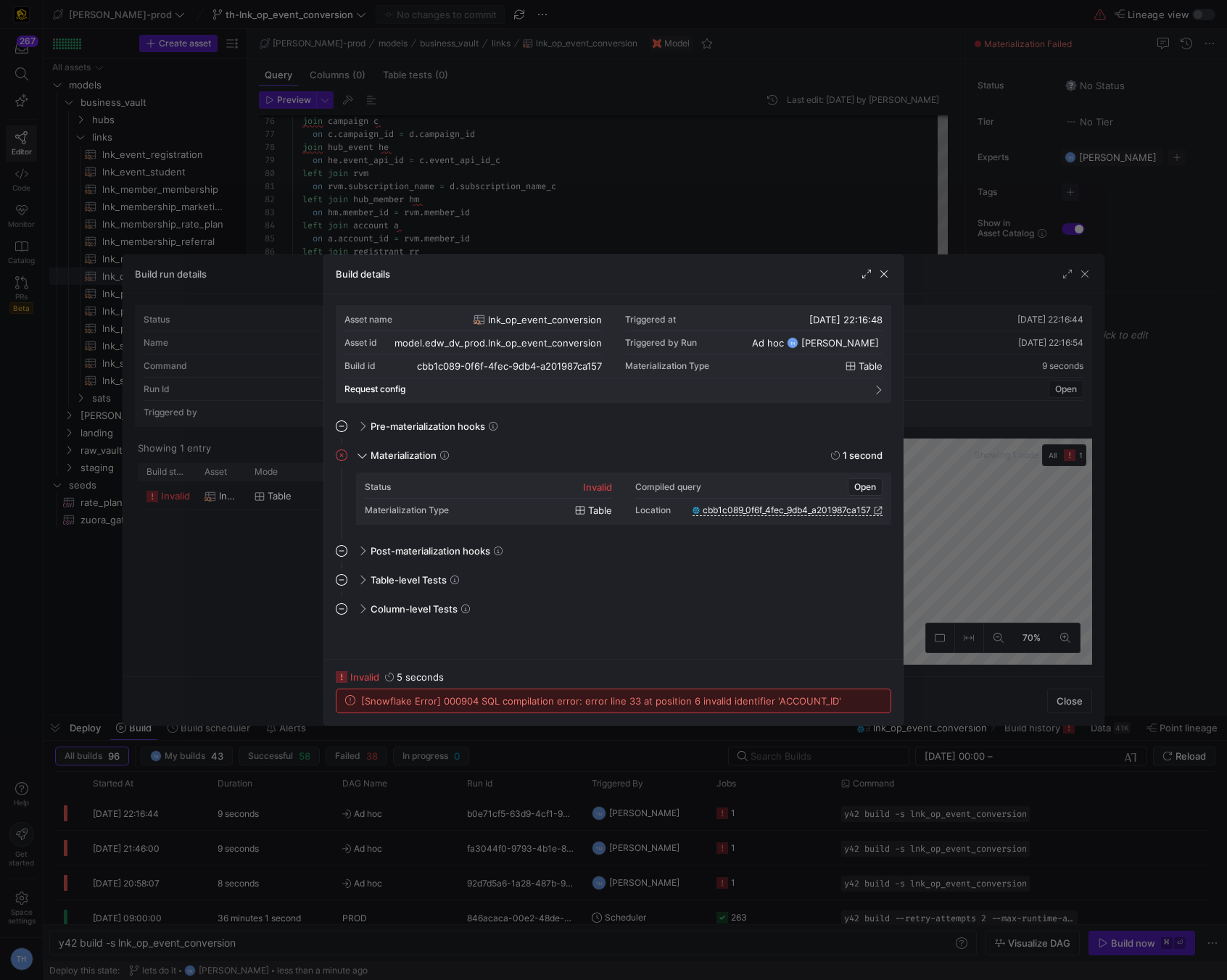
click at [547, 203] on div at bounding box center [613, 490] width 1227 height 980
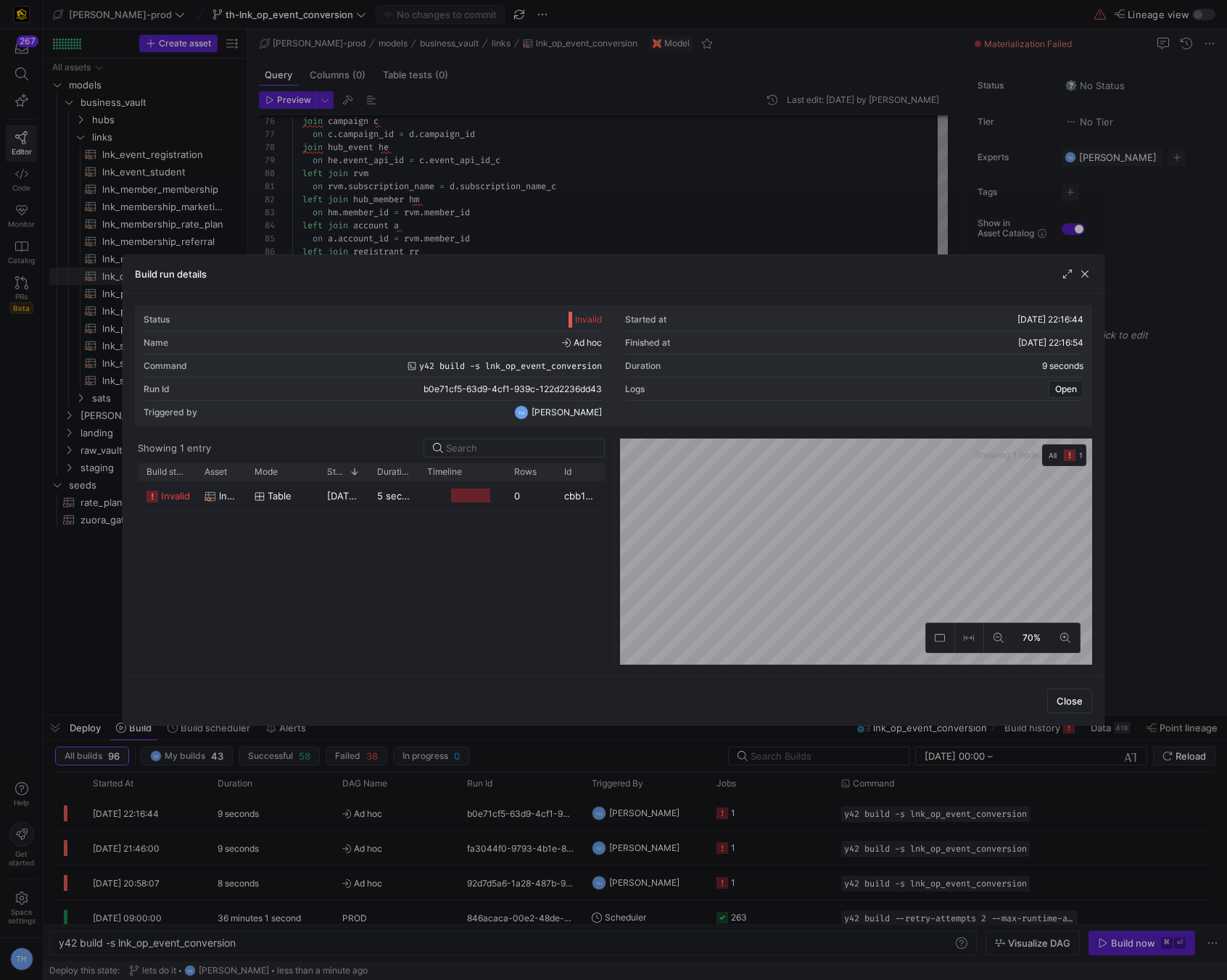
click at [547, 203] on div at bounding box center [613, 490] width 1227 height 980
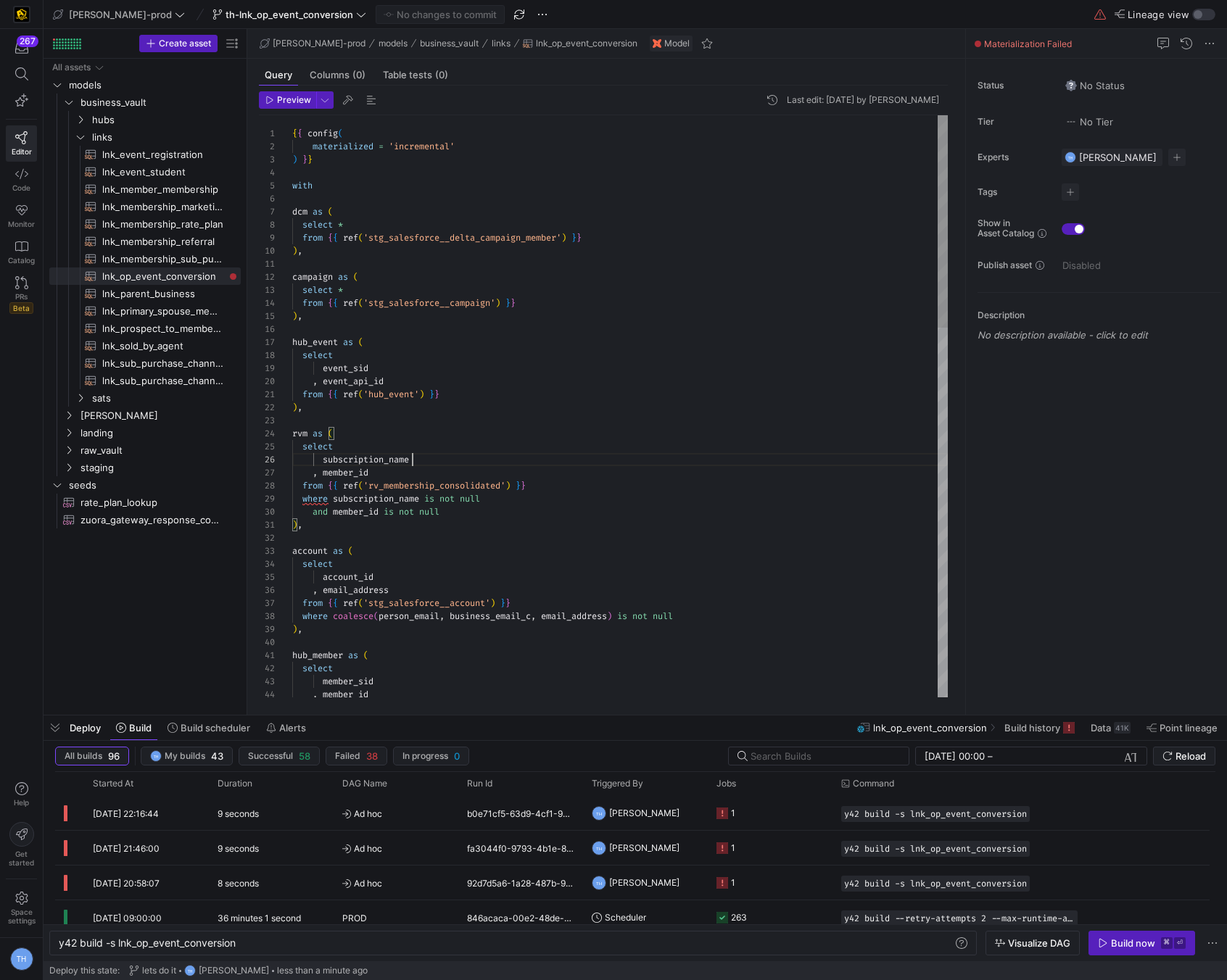
click at [413, 465] on div "member_sid , member_id select account_id , email_address from { { ref ( 'stg_sa…" at bounding box center [620, 910] width 656 height 1591
click at [457, 467] on div "member_sid , member_id select account_id , email_address from { { ref ( 'stg_sa…" at bounding box center [620, 910] width 656 height 1591
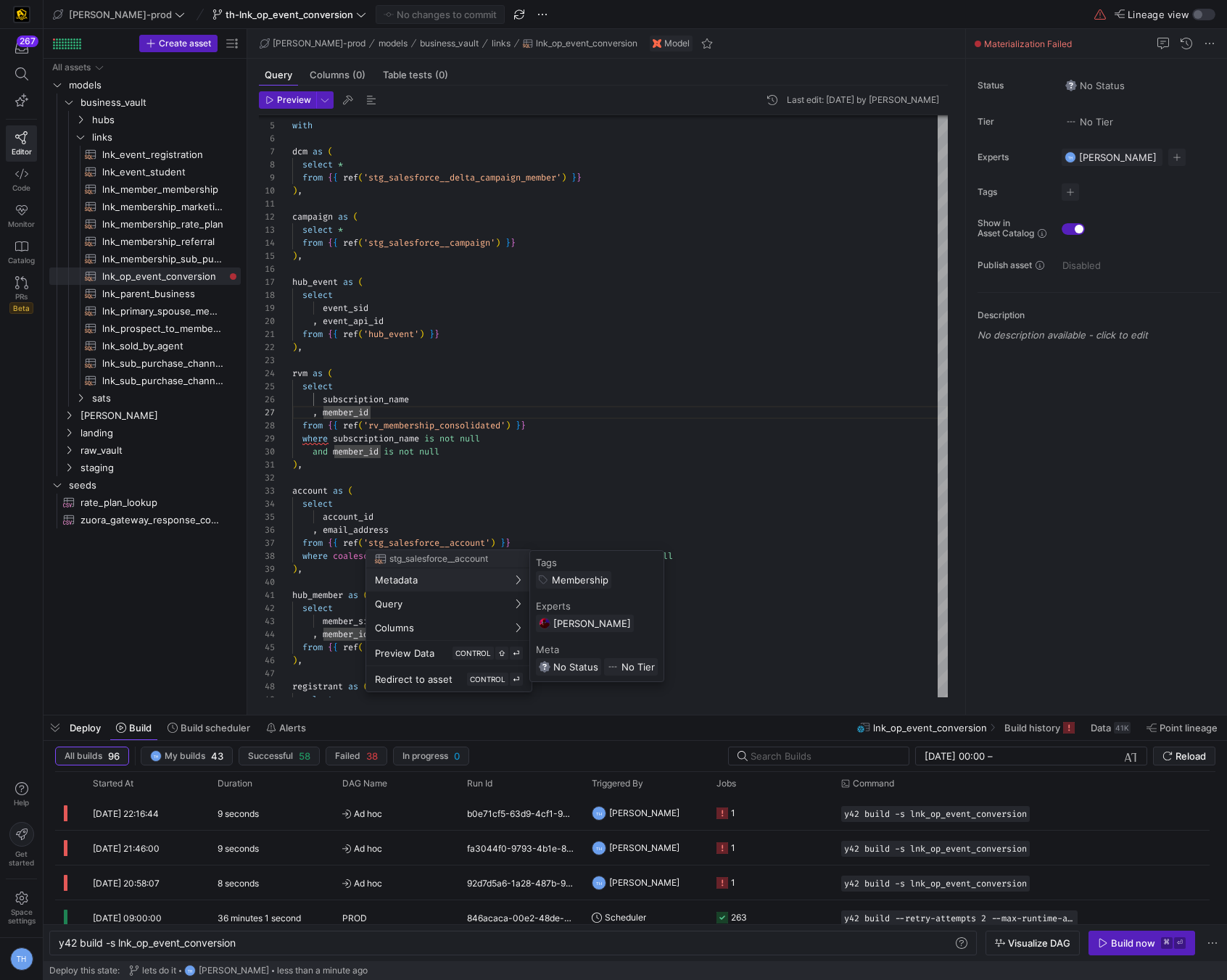
click at [354, 500] on div at bounding box center [613, 490] width 1227 height 980
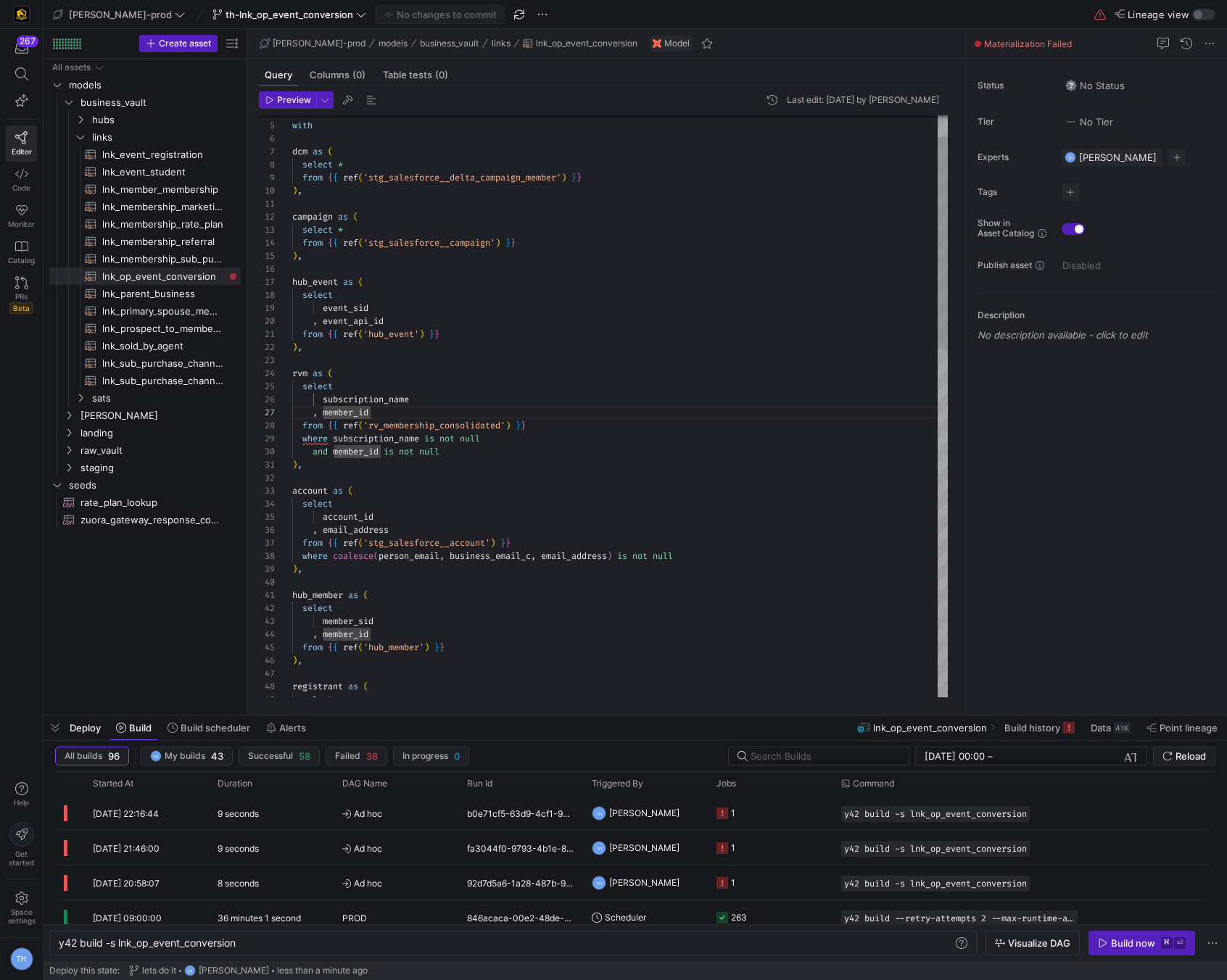
scroll to position [52, 68]
click at [357, 518] on div "member_sid , member_id select account_id , email_address from { { ref ( 'stg_sa…" at bounding box center [620, 850] width 656 height 1591
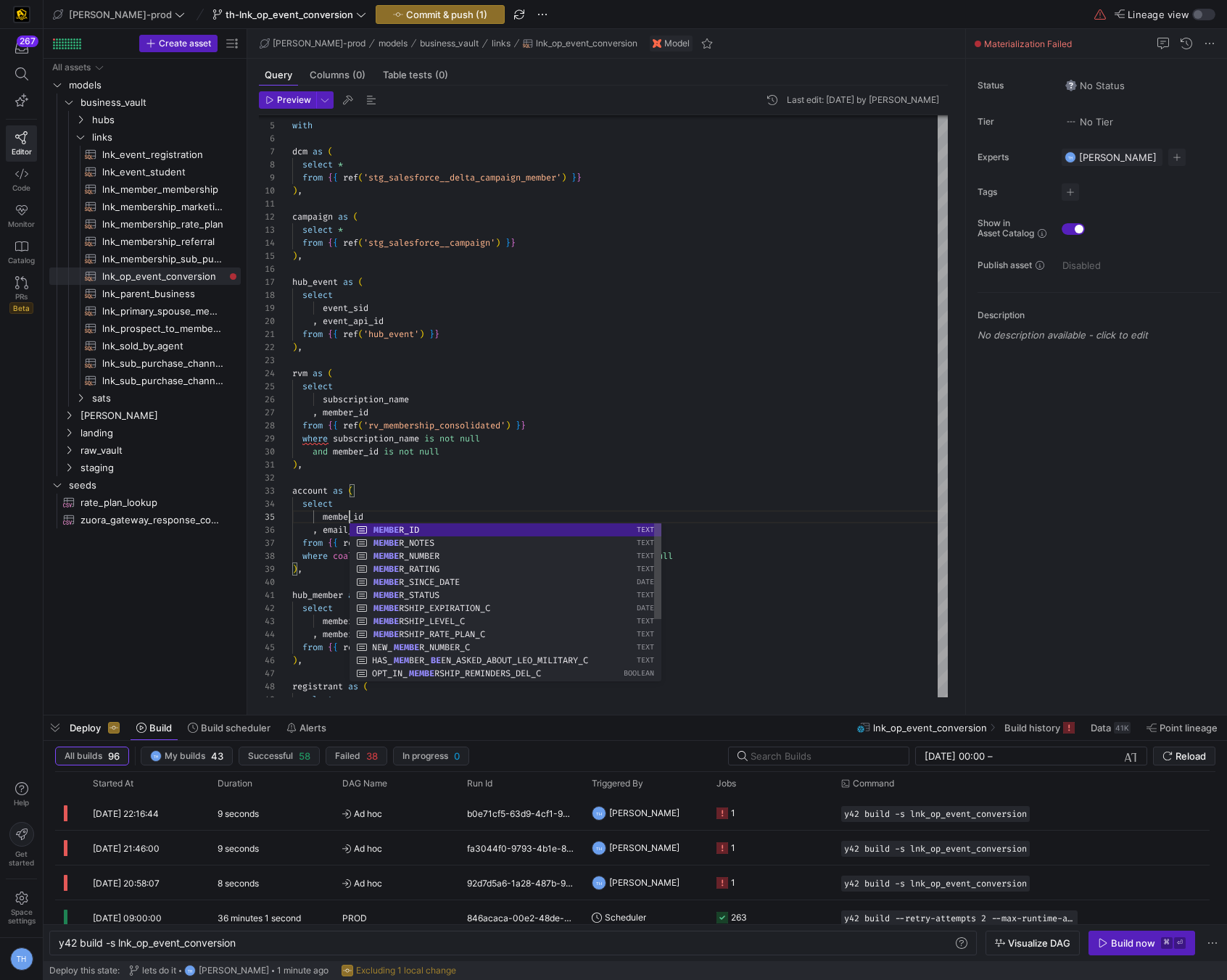
scroll to position [52, 62]
click at [411, 458] on div "member_sid , member_id select member_id , email_address from { { ref ( 'stg_sal…" at bounding box center [620, 850] width 656 height 1591
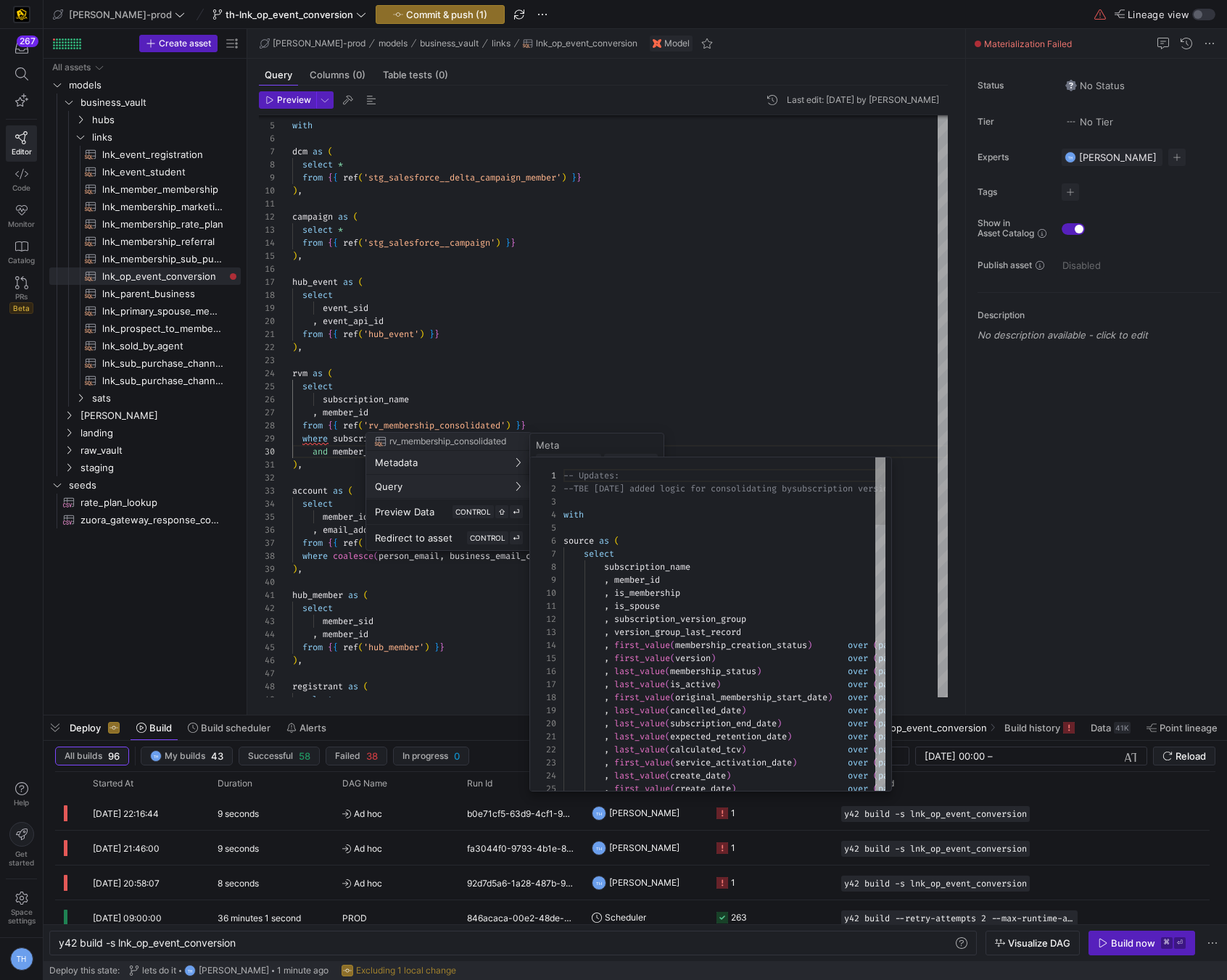
scroll to position [131, 0]
click at [467, 362] on div at bounding box center [613, 490] width 1227 height 980
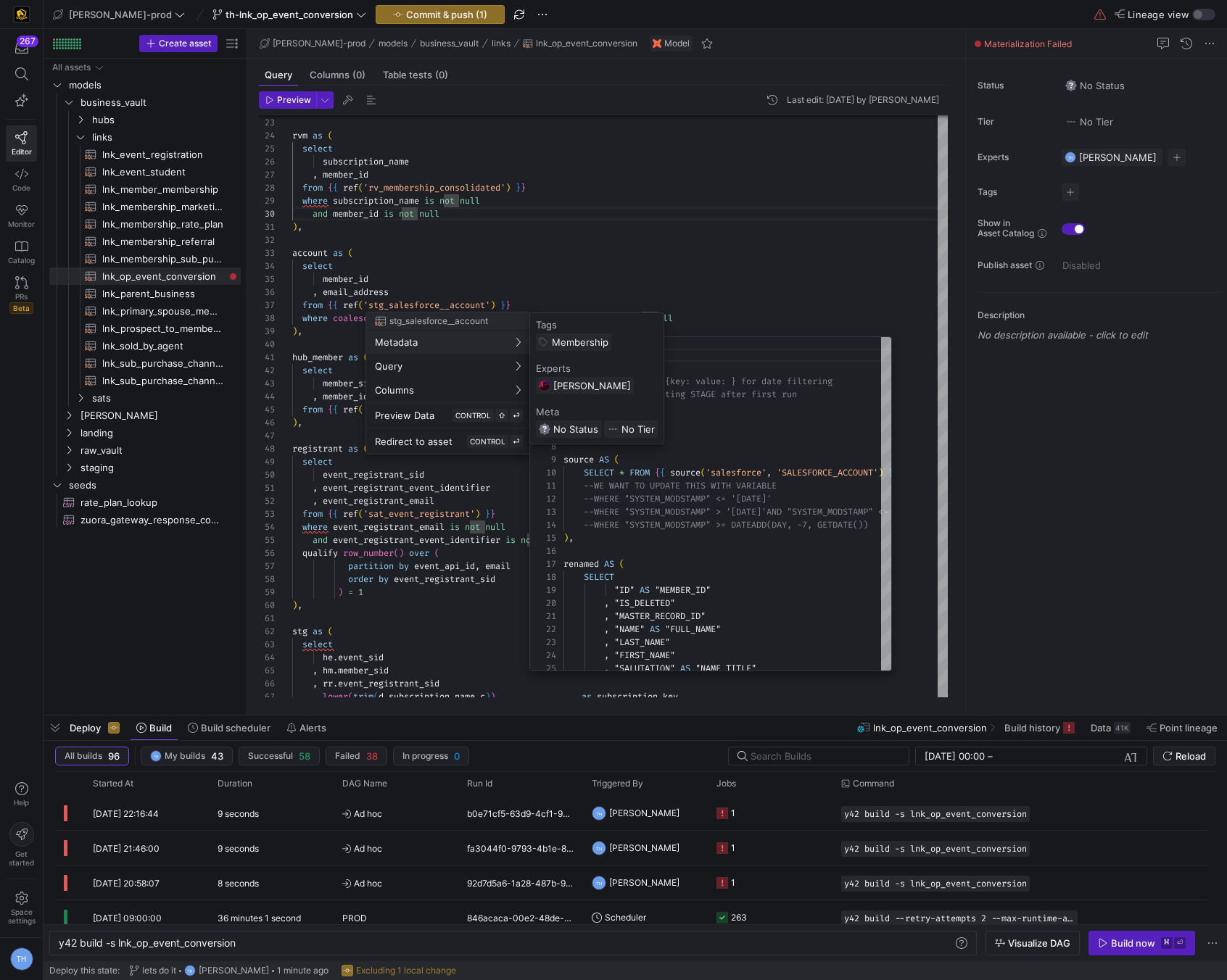
click at [482, 219] on div at bounding box center [613, 490] width 1227 height 980
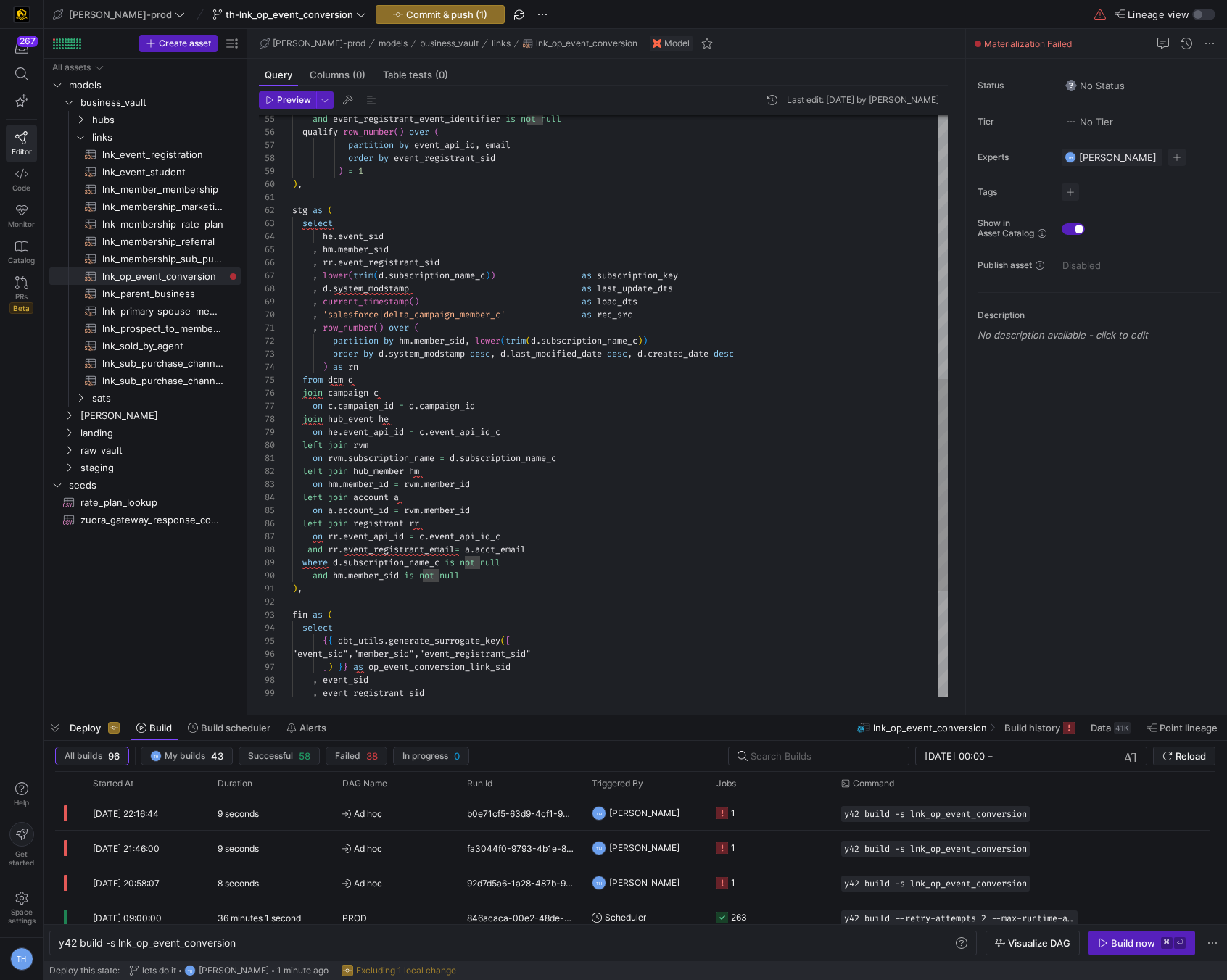
click at [390, 508] on div "and event_registrant_event_identifier is not null qualify row_number ( ) over (…" at bounding box center [620, 191] width 656 height 1591
type textarea "on rvm.subscription_name = d.subscription_name_c left join hub_member hm on hm.…"
click at [406, 15] on span "Commit & push (1)" at bounding box center [446, 15] width 81 height 12
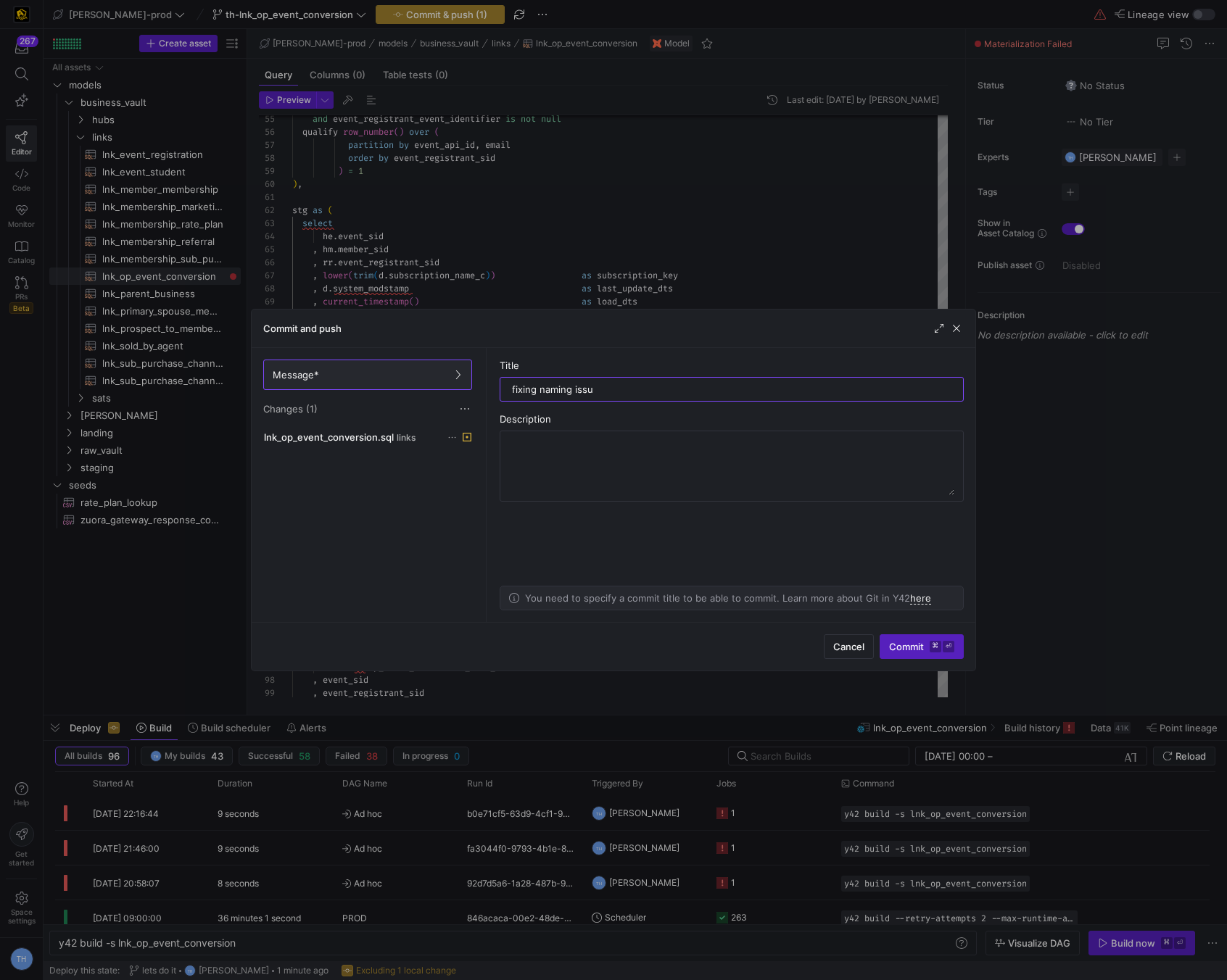
type input "fixing naming issue"
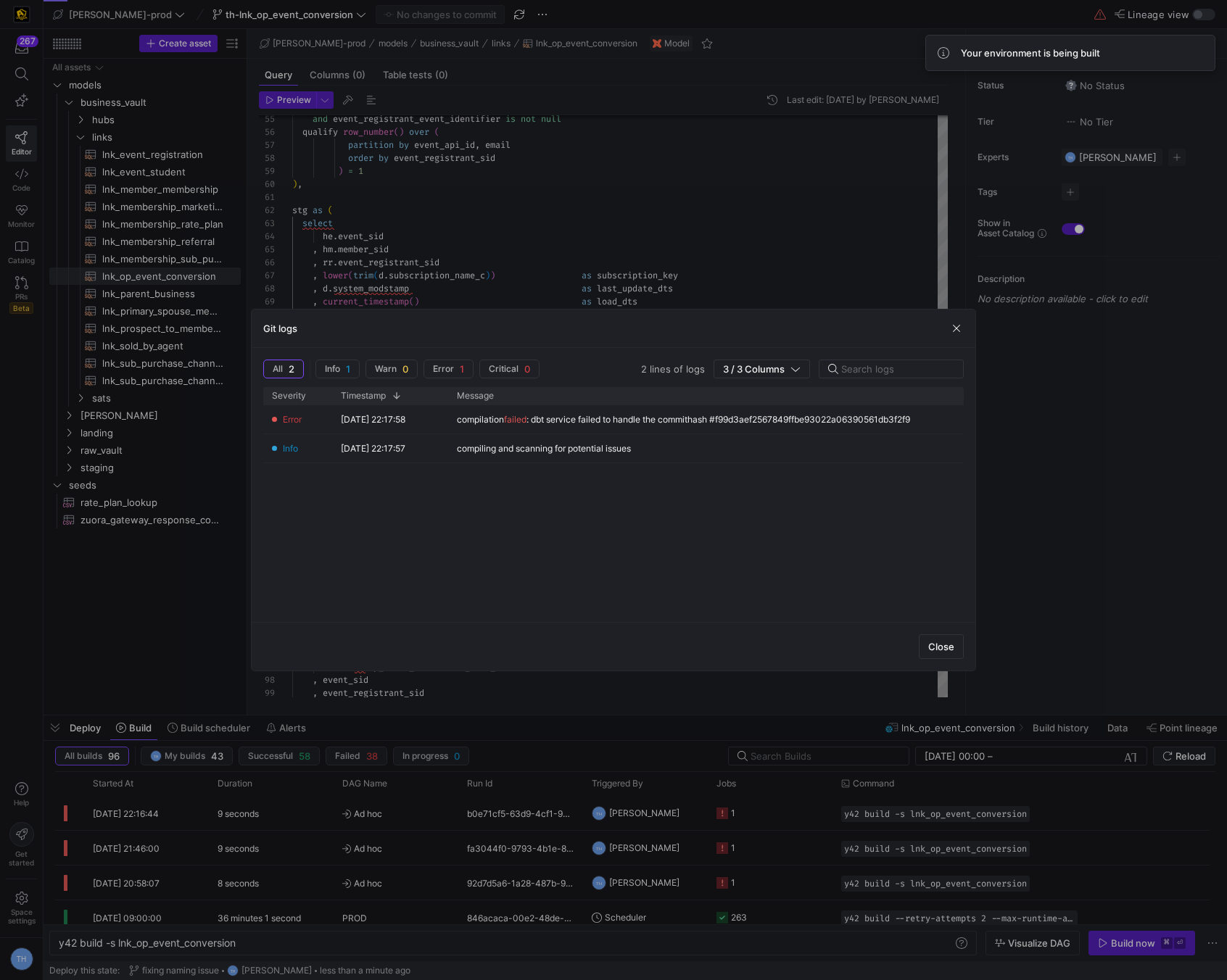
click at [764, 278] on div at bounding box center [613, 490] width 1227 height 980
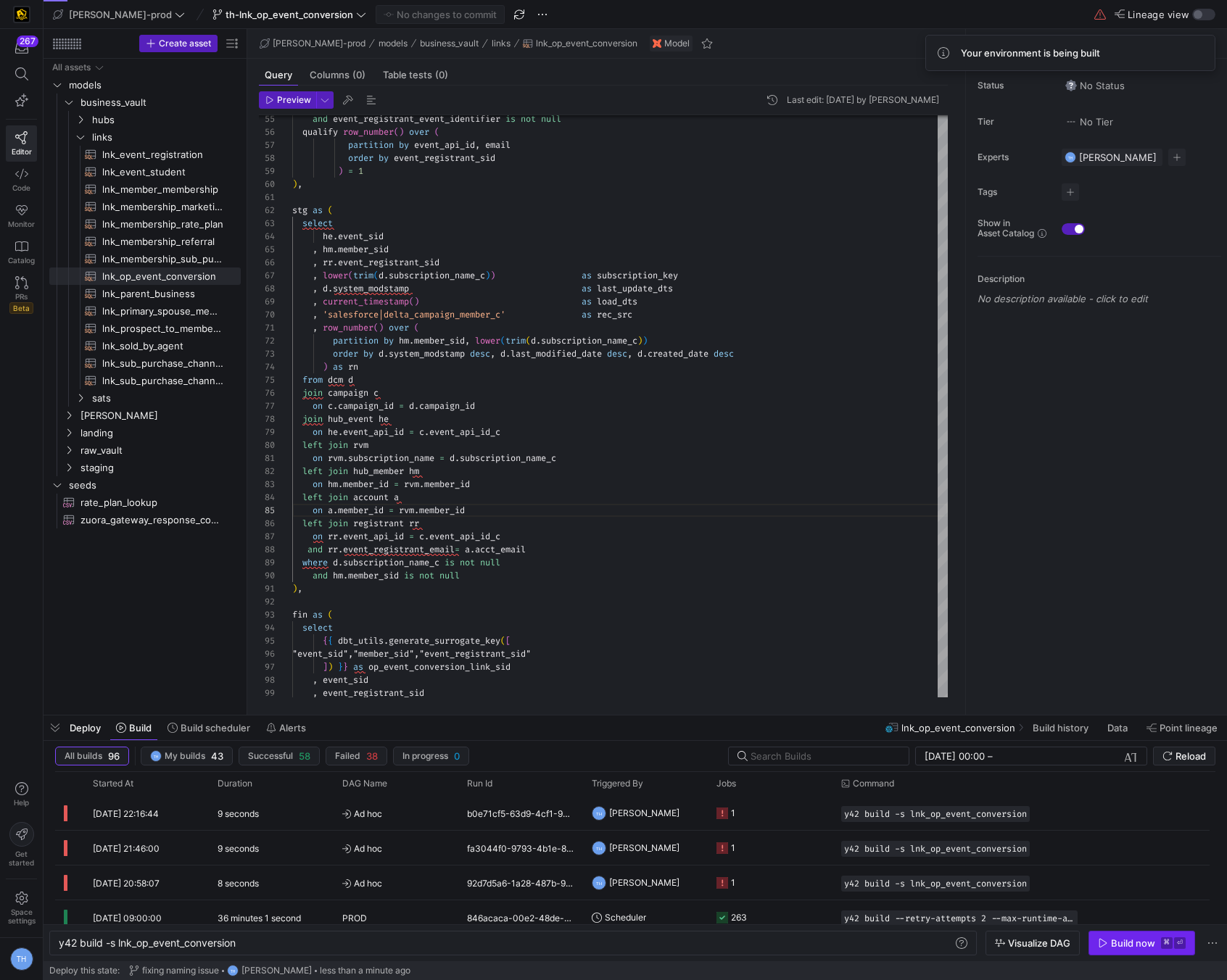
click at [1130, 952] on span "button" at bounding box center [1142, 943] width 106 height 23
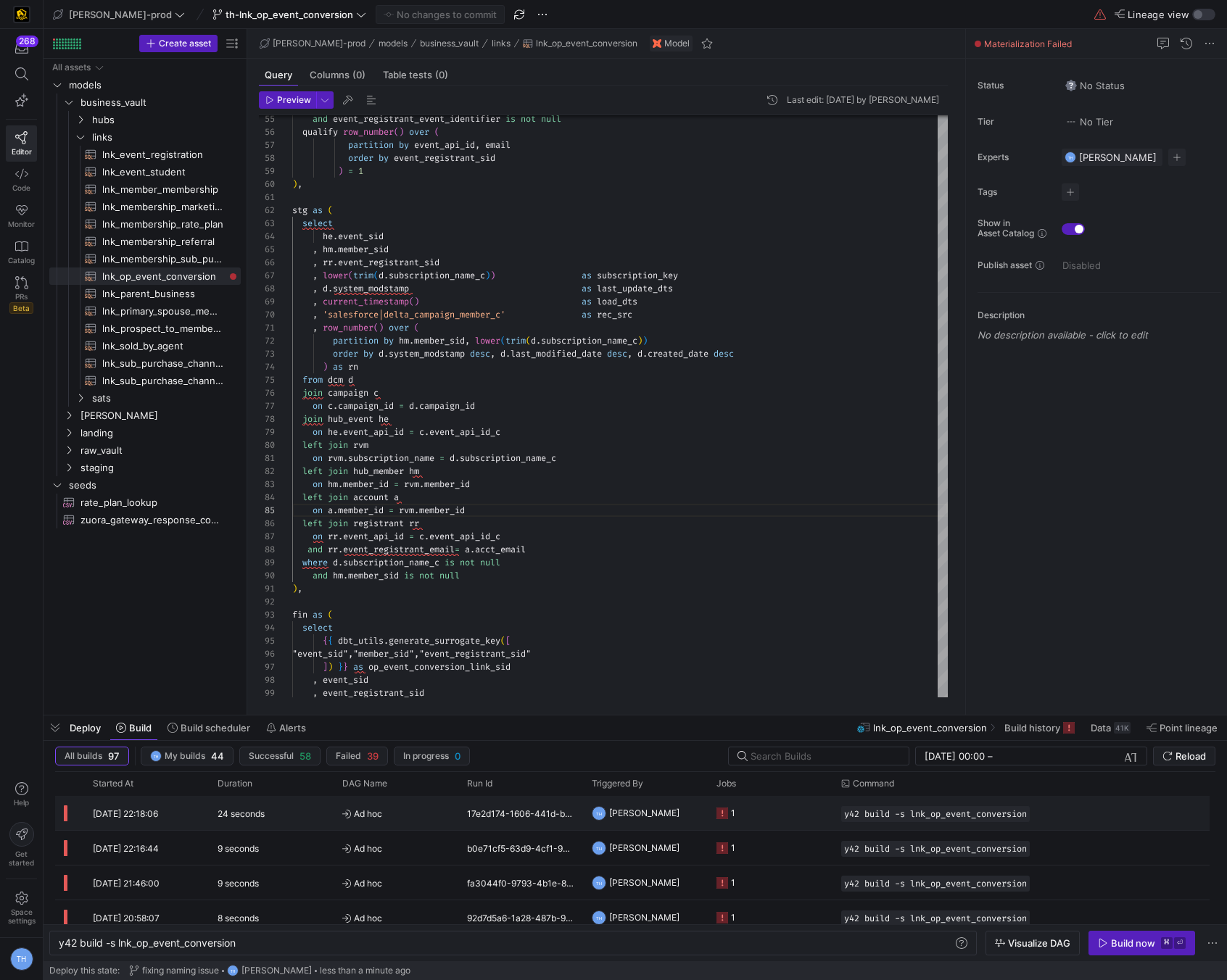
click at [793, 818] on y42-job-status-cell-renderer "1" at bounding box center [770, 813] width 107 height 33
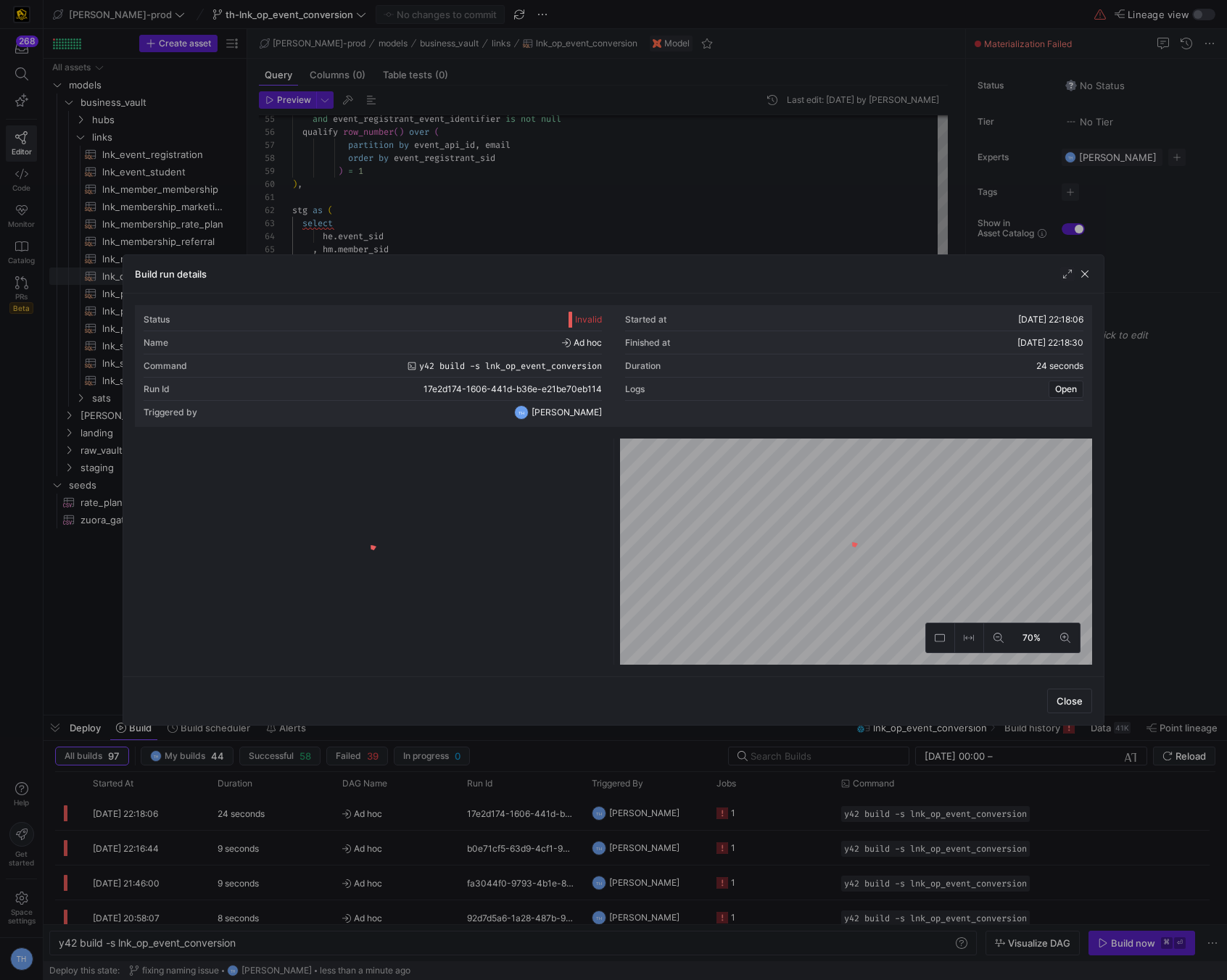
click at [480, 485] on y42-logo-loader at bounding box center [371, 555] width 467 height 221
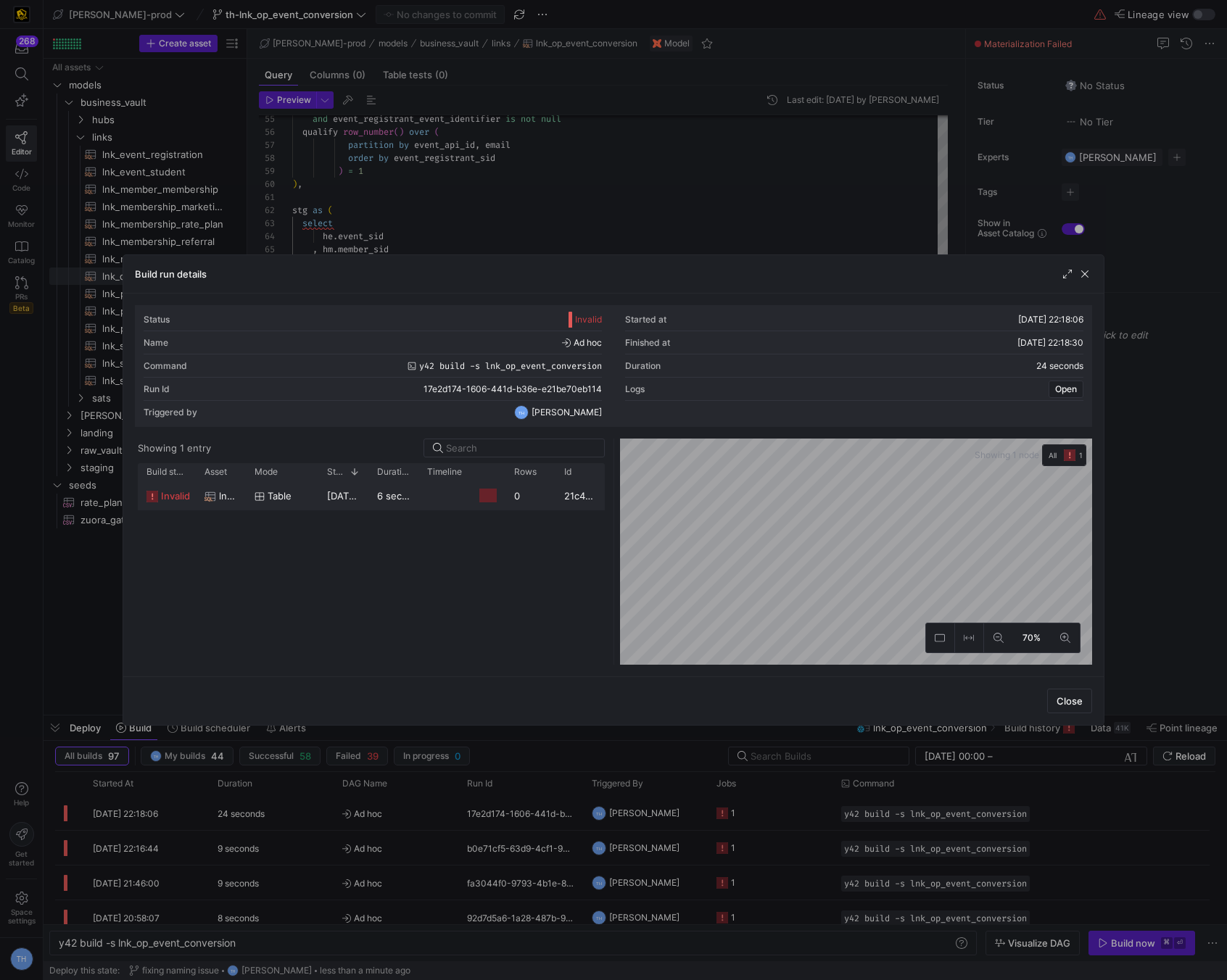
click at [480, 495] on div at bounding box center [488, 496] width 17 height 14
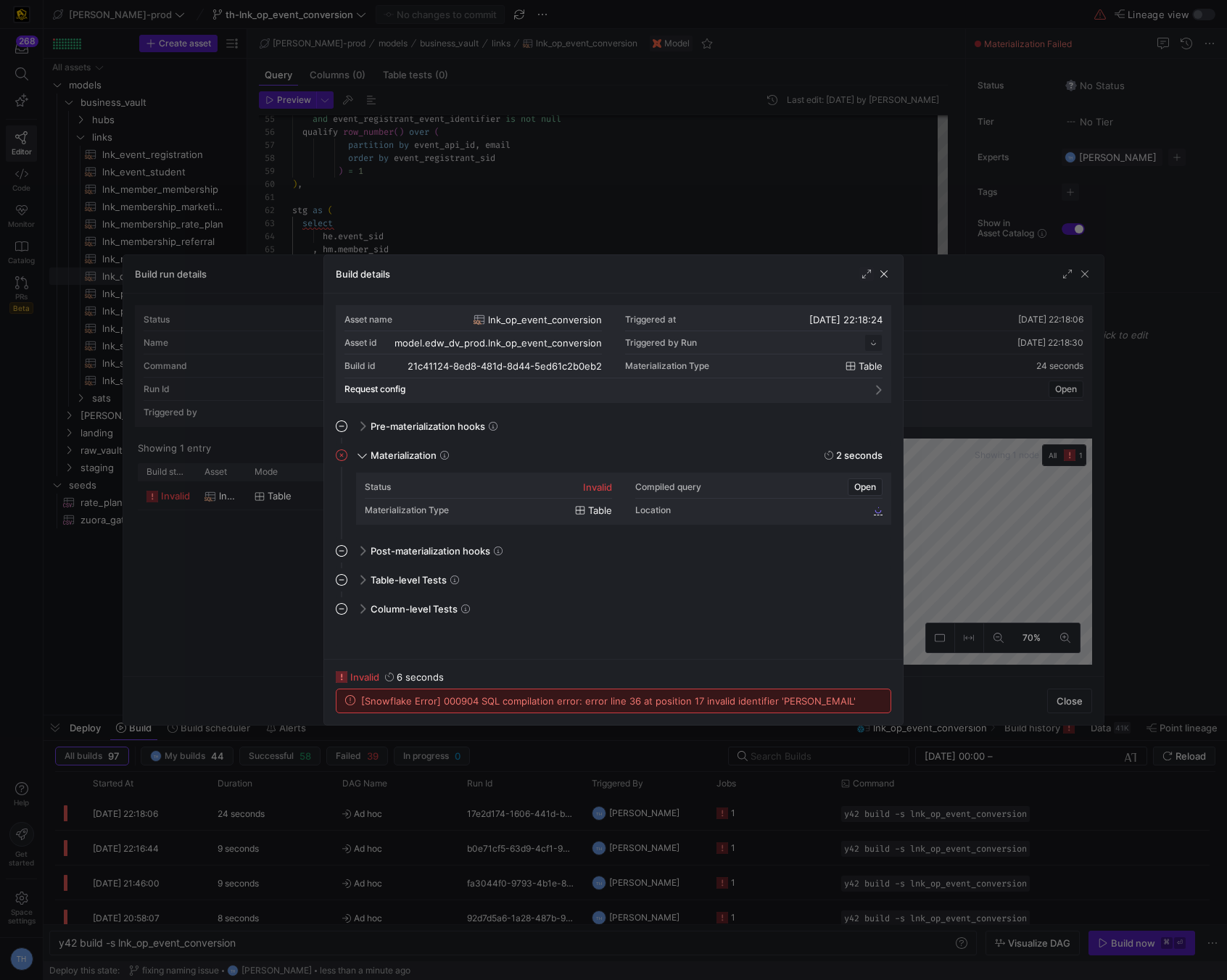
scroll to position [131, 0]
click at [567, 139] on div at bounding box center [613, 490] width 1227 height 980
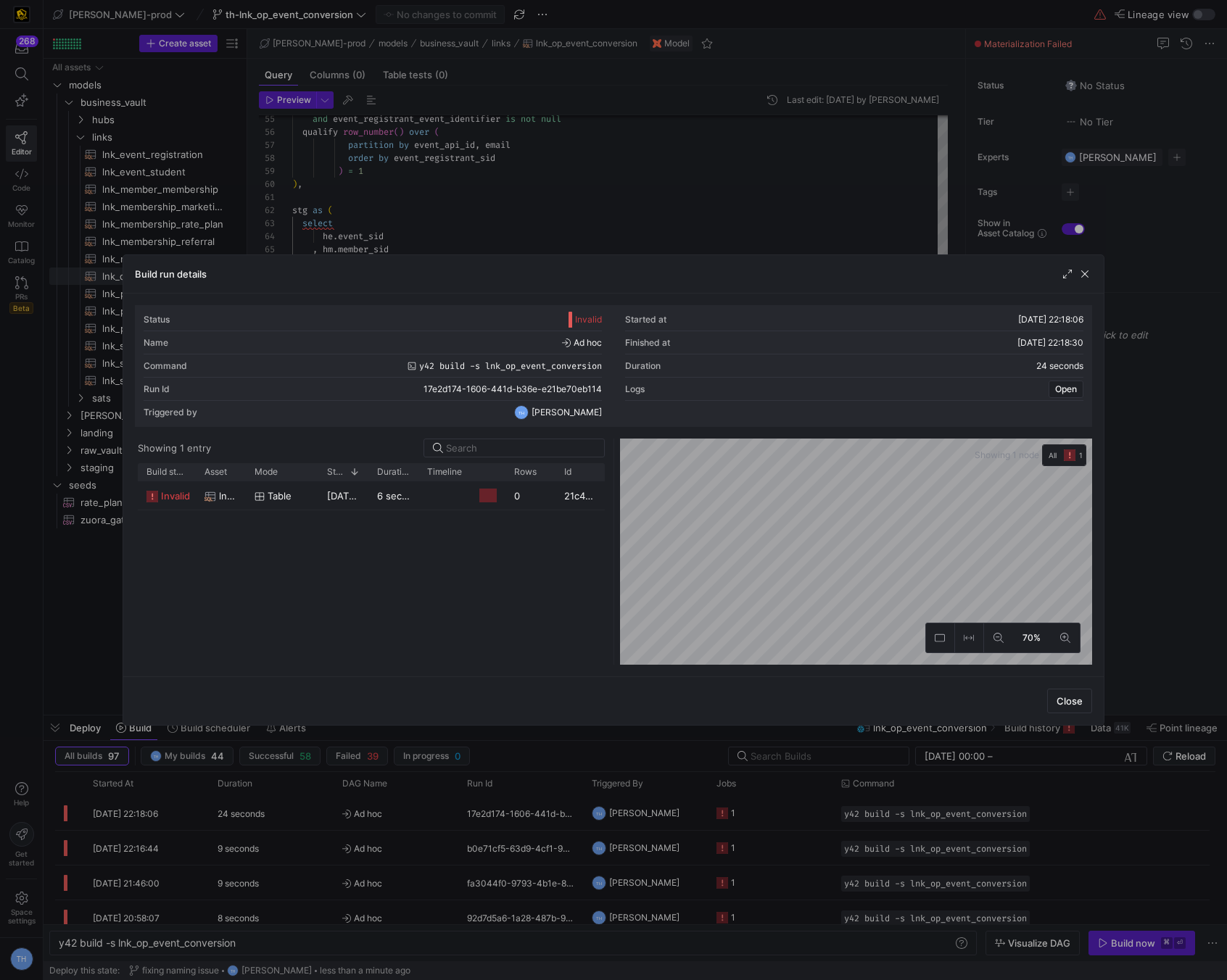
click at [567, 139] on div at bounding box center [613, 490] width 1227 height 980
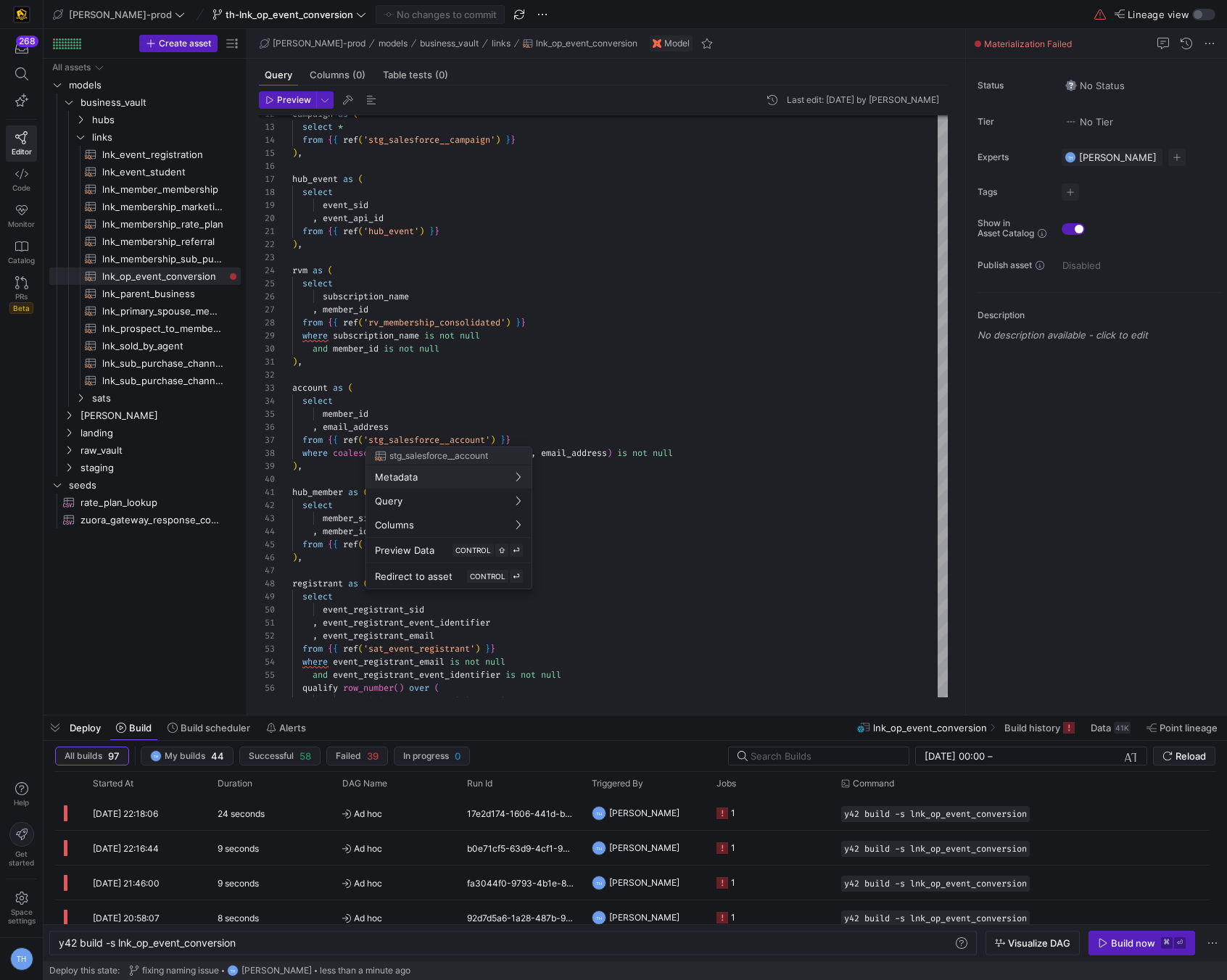
click at [454, 399] on div at bounding box center [613, 490] width 1227 height 980
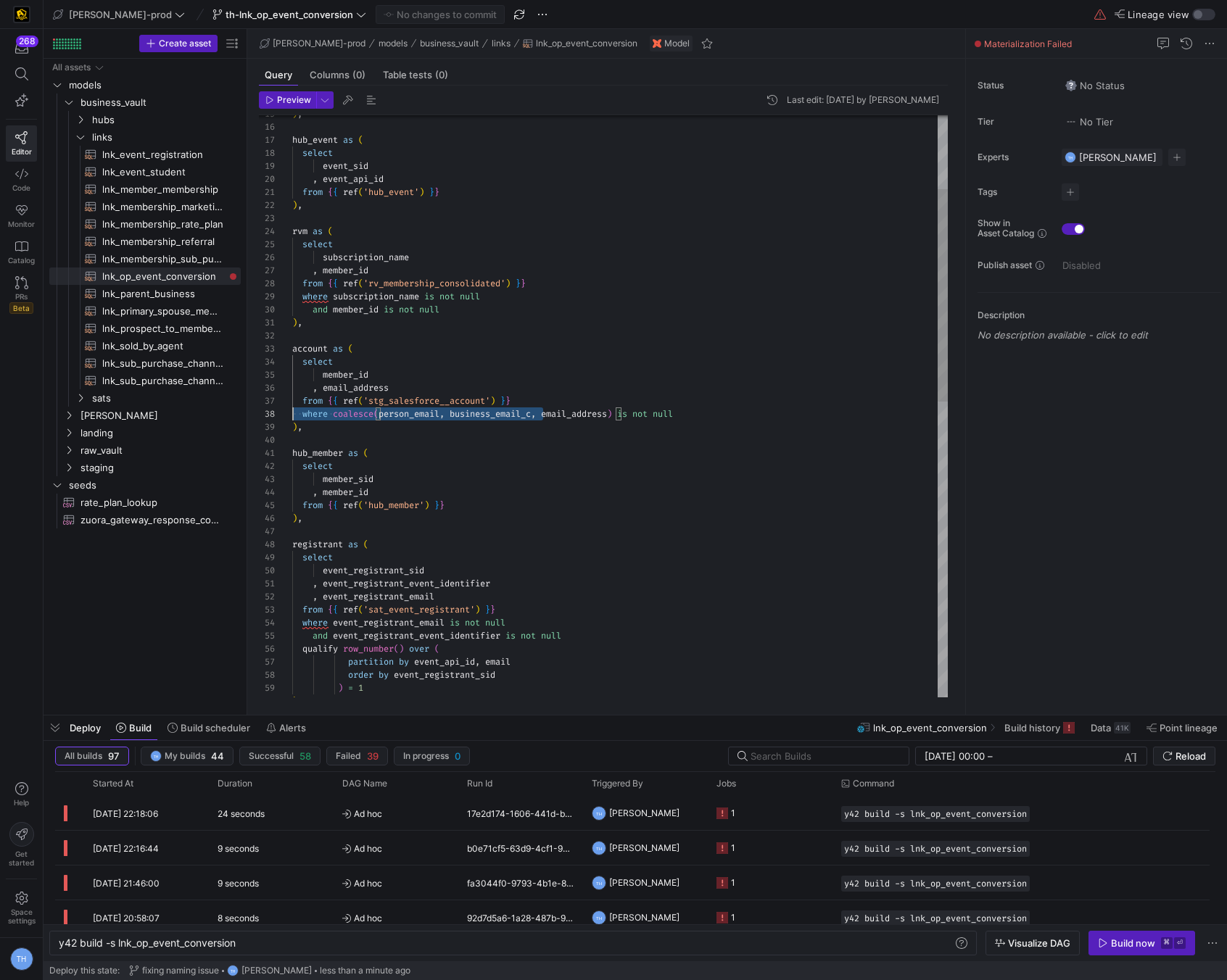
scroll to position [91, 0]
drag, startPoint x: 545, startPoint y: 413, endPoint x: 266, endPoint y: 413, distance: 279.0
click at [292, 413] on div "and event_registrant_event_identifier is not null qualify row_number ( ) over (…" at bounding box center [620, 708] width 656 height 1591
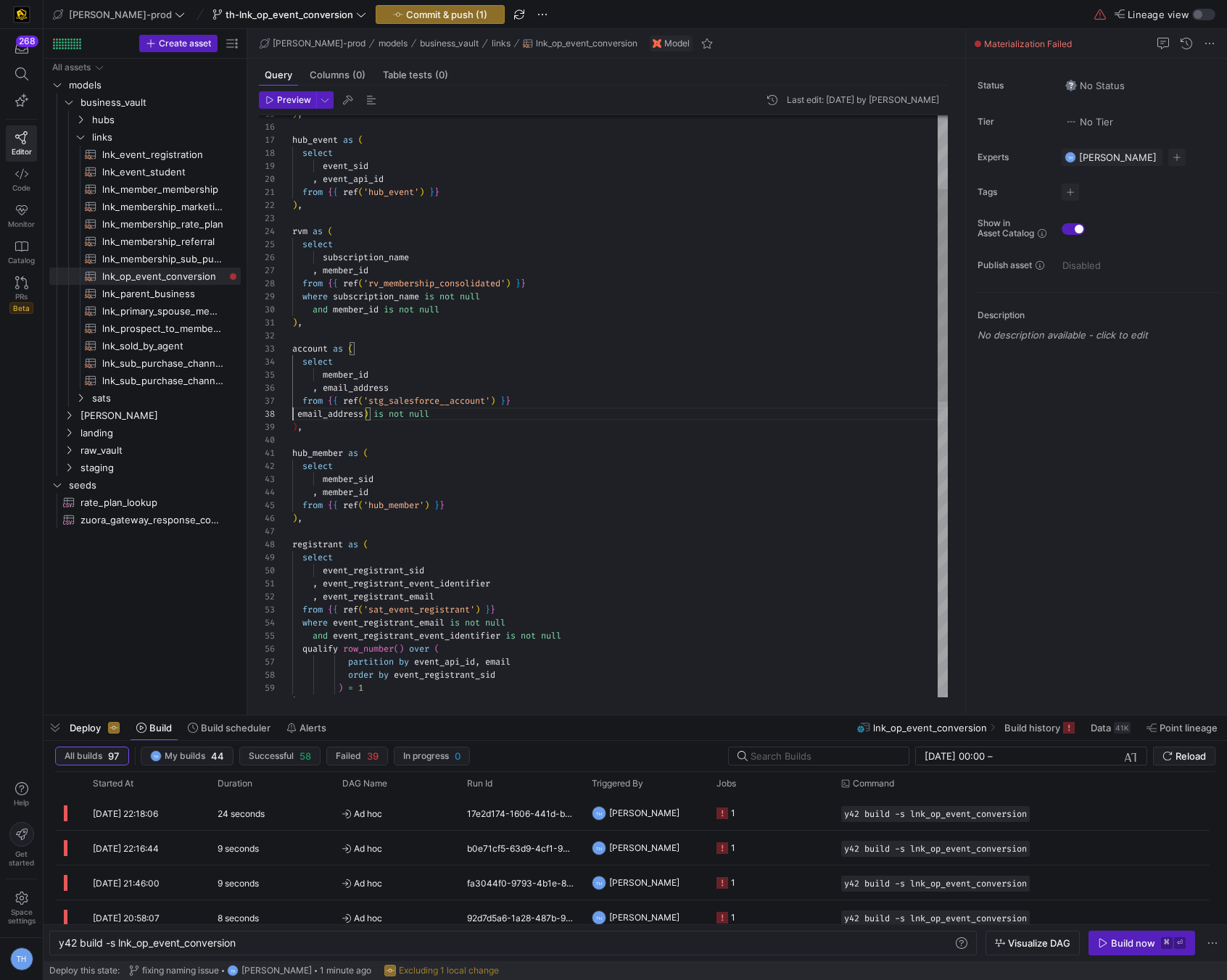
click at [373, 412] on div "and event_registrant_event_identifier is not null qualify row_number ( ) over (…" at bounding box center [620, 708] width 656 height 1591
click at [296, 413] on div "and event_registrant_event_identifier is not null qualify row_number ( ) over (…" at bounding box center [620, 708] width 656 height 1591
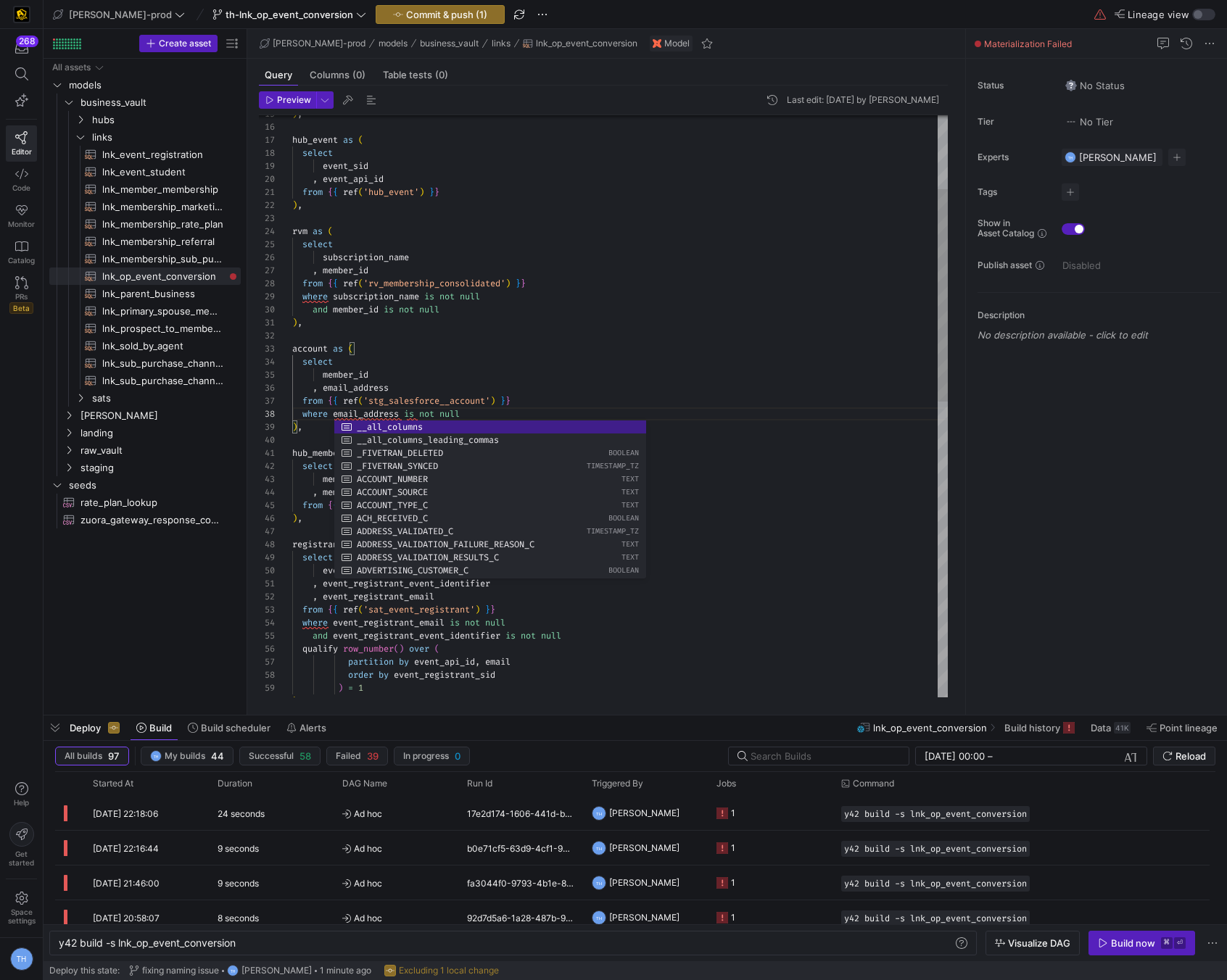
click at [399, 343] on div "and event_registrant_event_identifier is not null qualify row_number ( ) over (…" at bounding box center [620, 708] width 656 height 1591
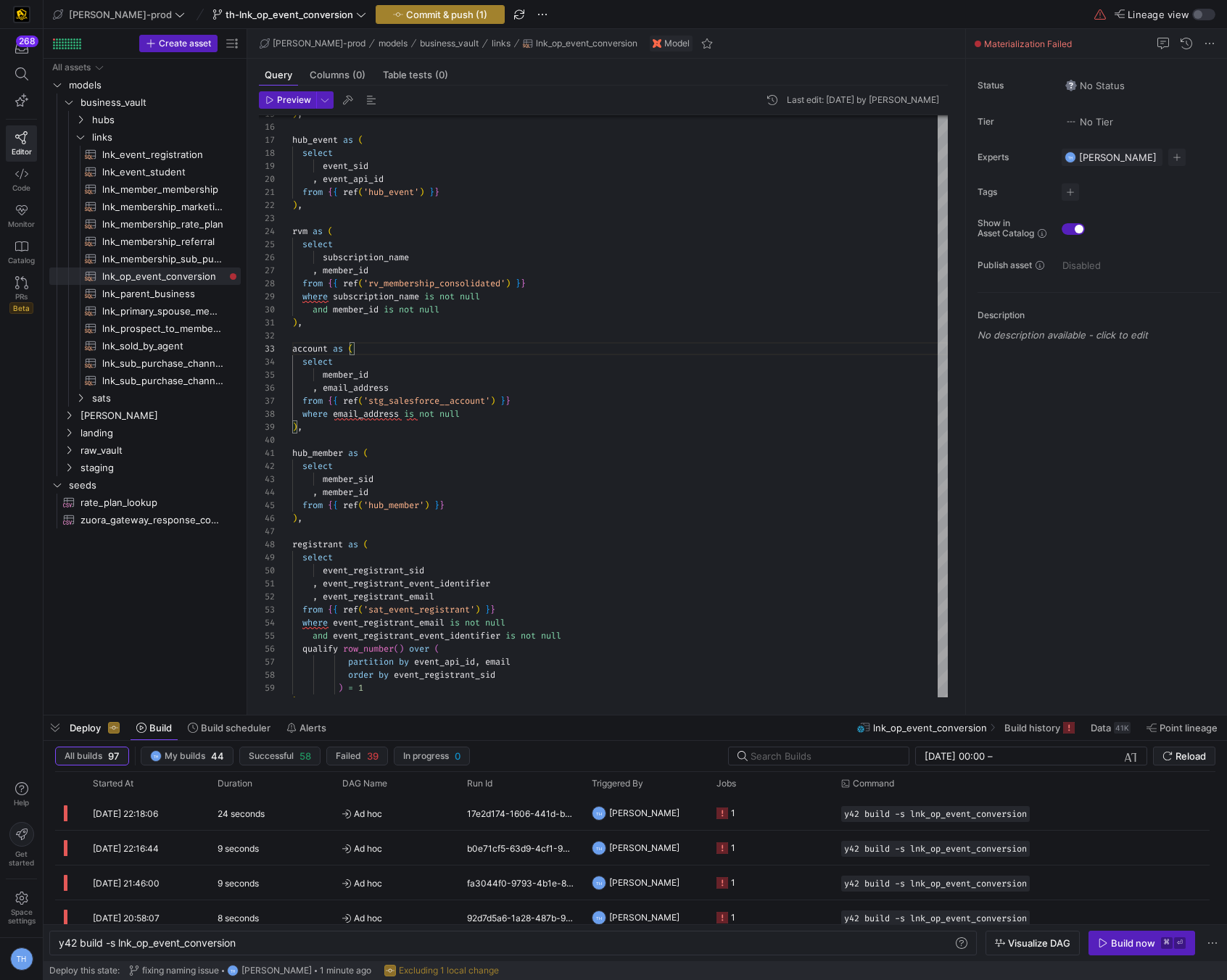
type textarea "), account as ( select member_id , email_address from {{ ref('stg_salesforce__a…"
click at [377, 20] on span "button" at bounding box center [441, 15] width 128 height 17
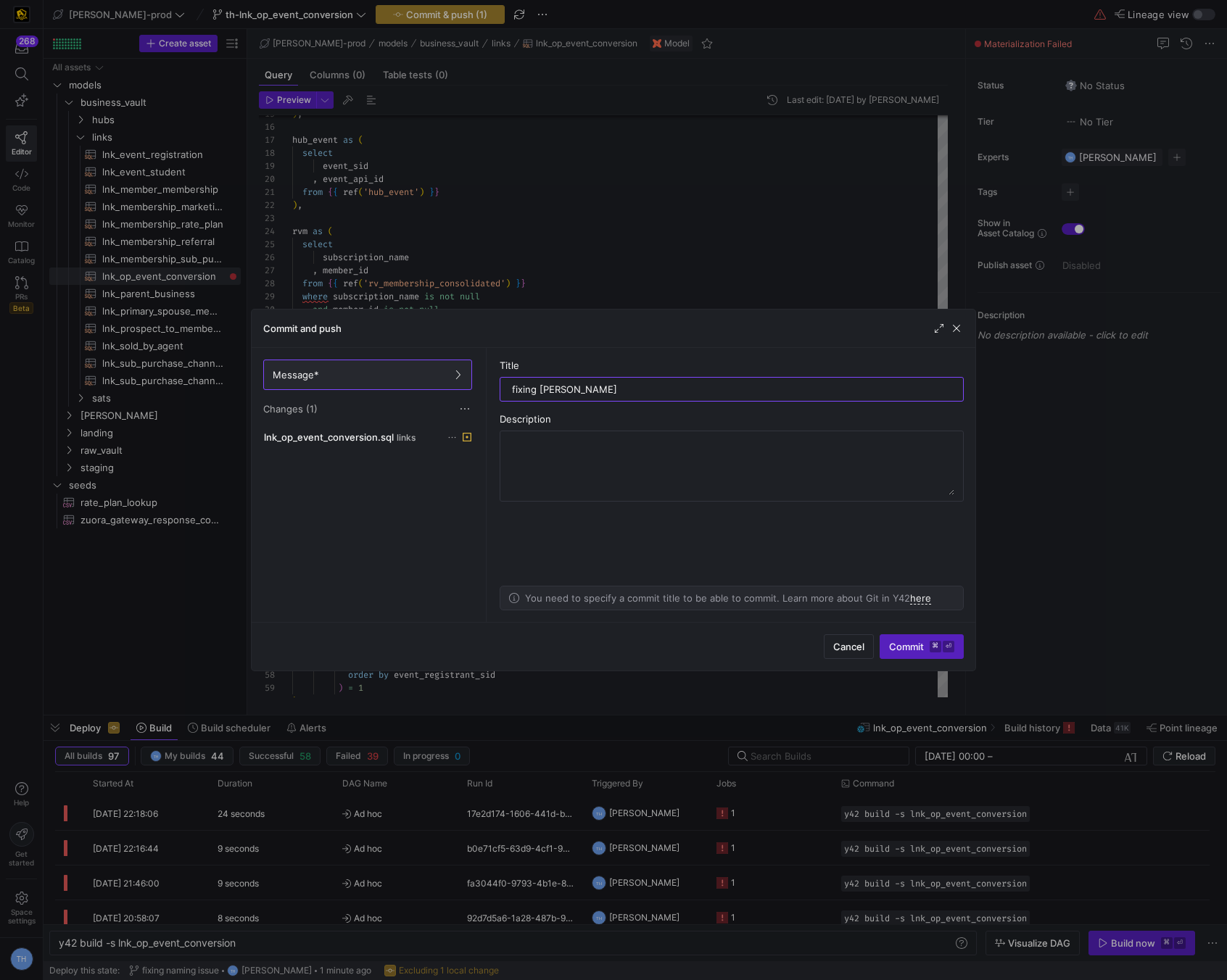
type input "fixing where"
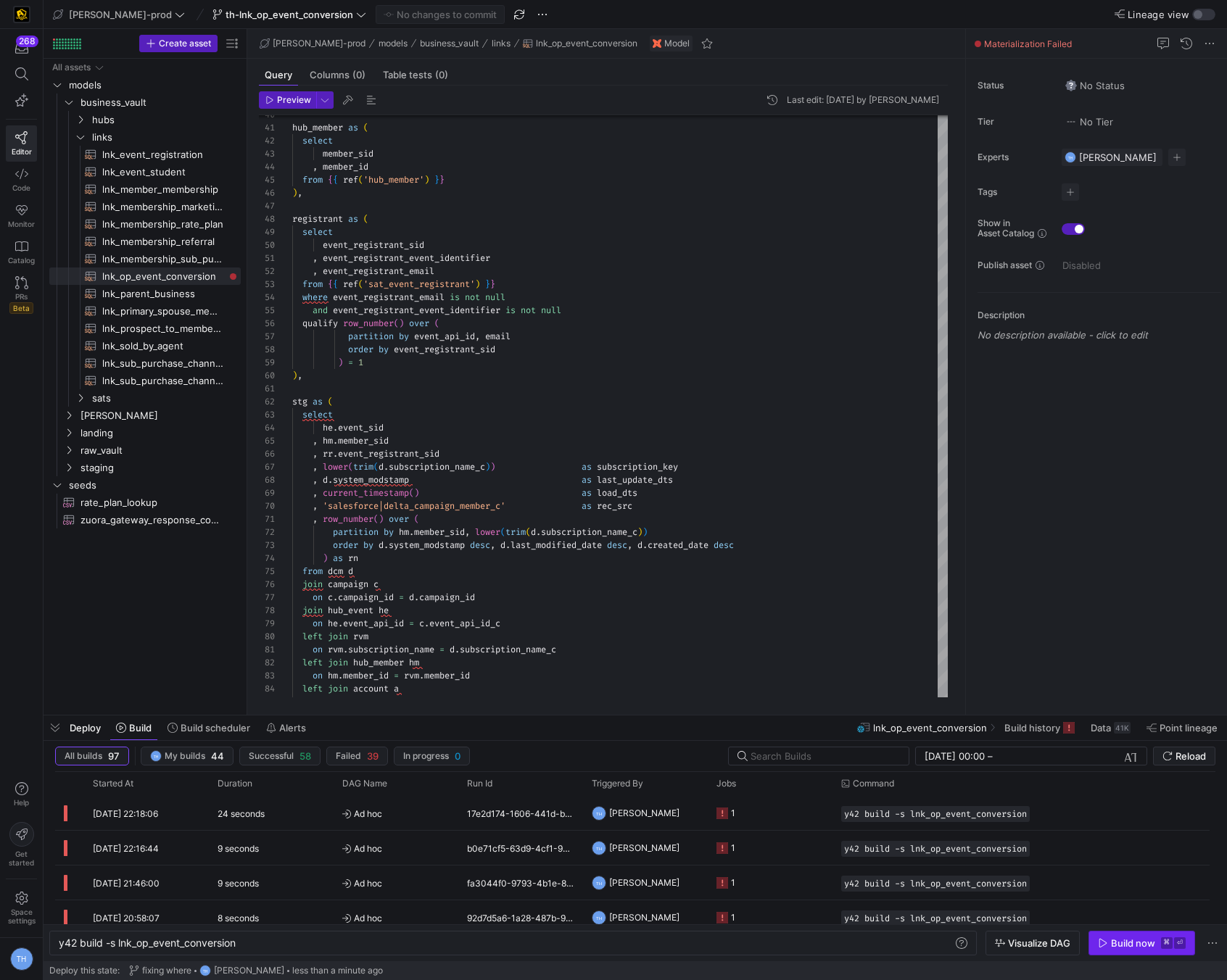
click at [1138, 945] on div "Build now" at bounding box center [1133, 943] width 45 height 12
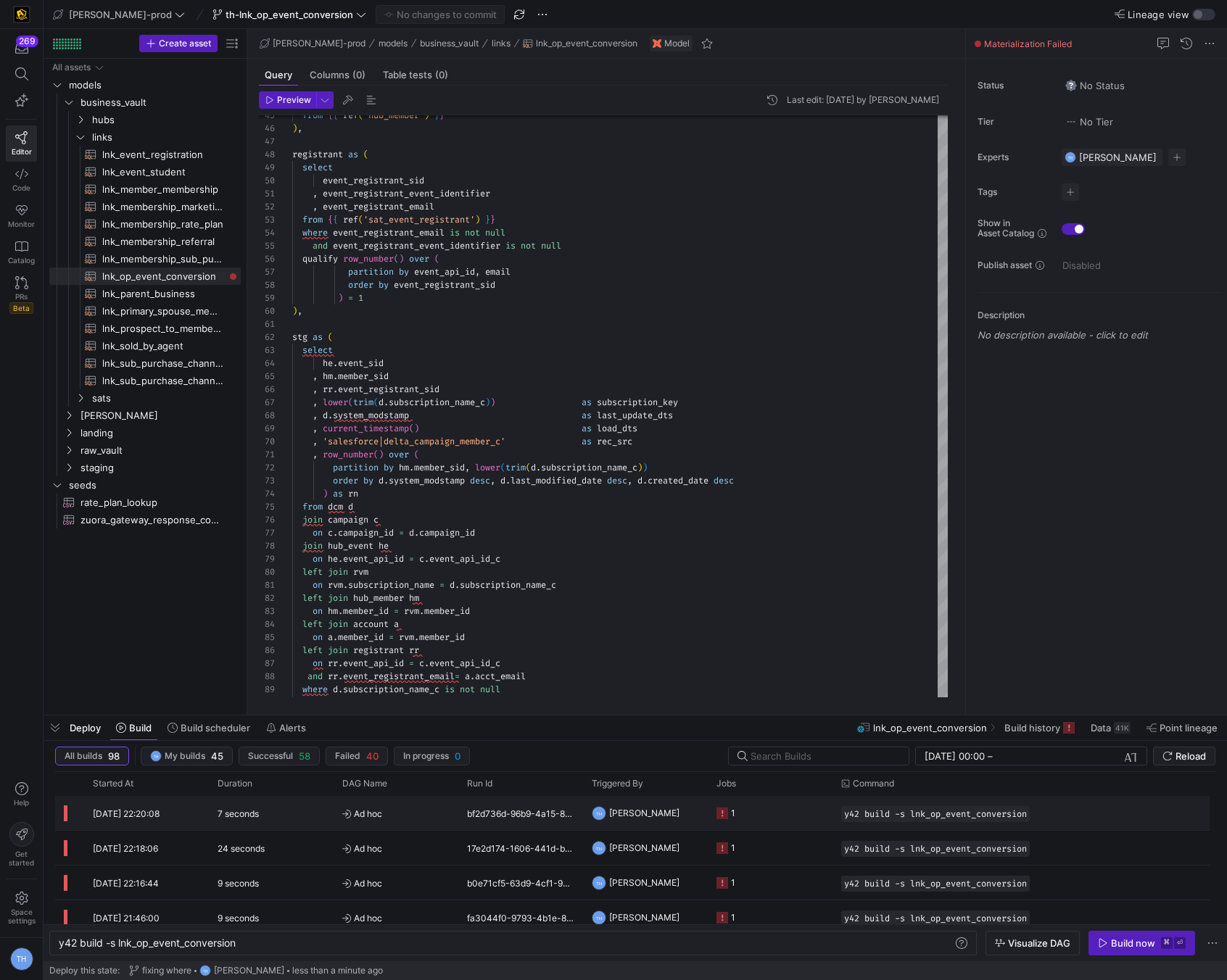
click at [791, 812] on y42-job-status-cell-renderer "1" at bounding box center [770, 813] width 107 height 33
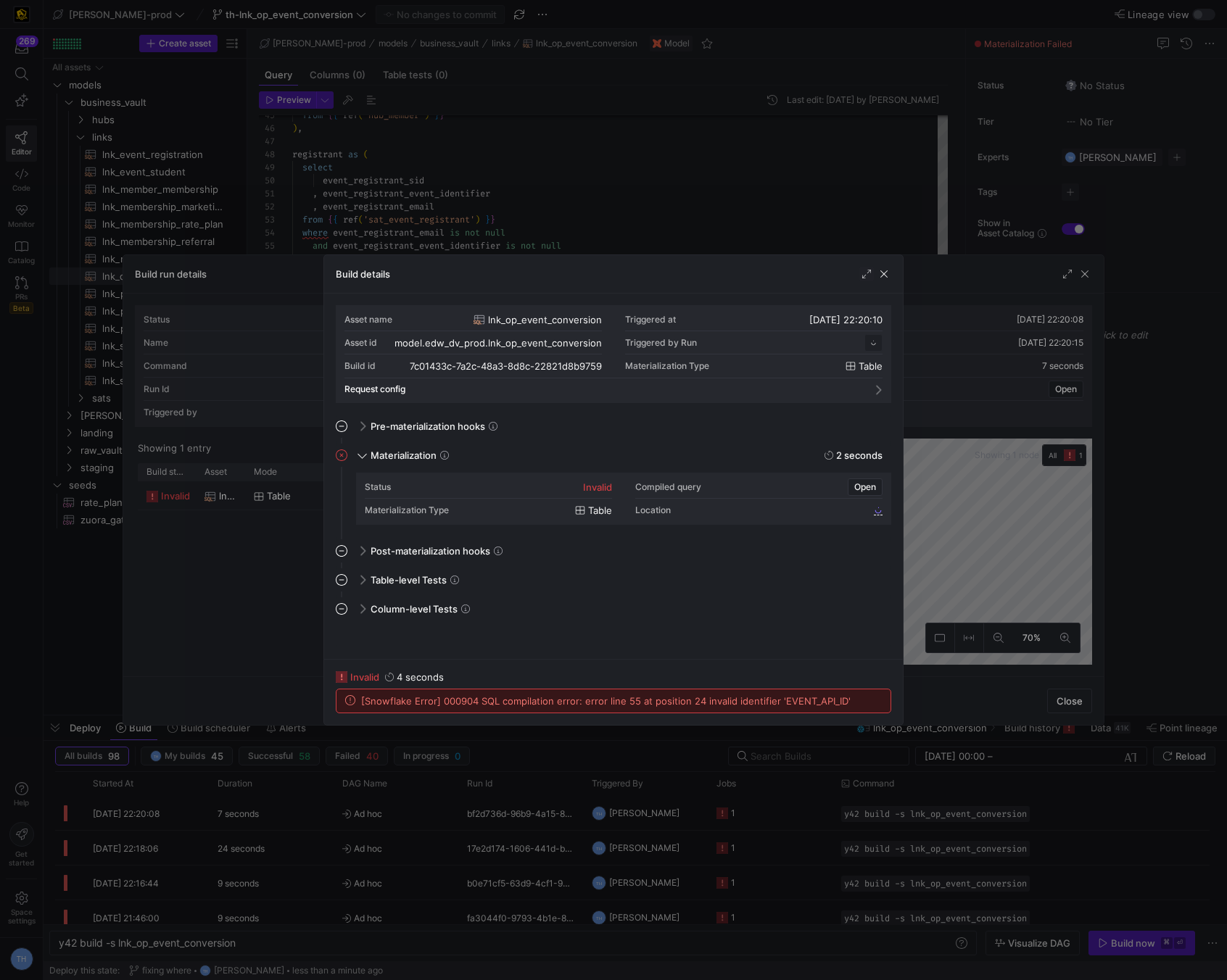
scroll to position [131, 0]
click at [506, 220] on div at bounding box center [613, 490] width 1227 height 980
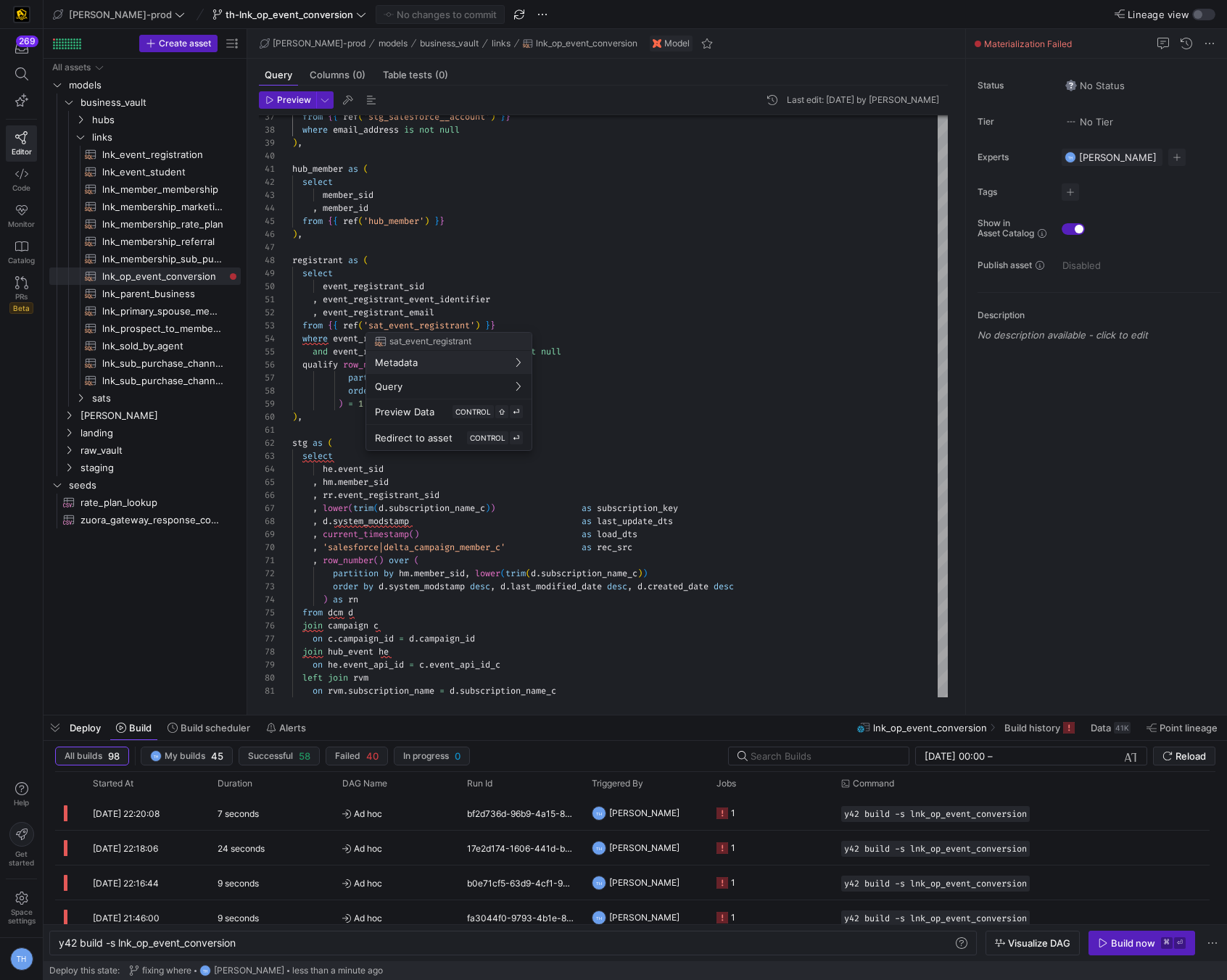
click at [525, 302] on div at bounding box center [613, 490] width 1227 height 980
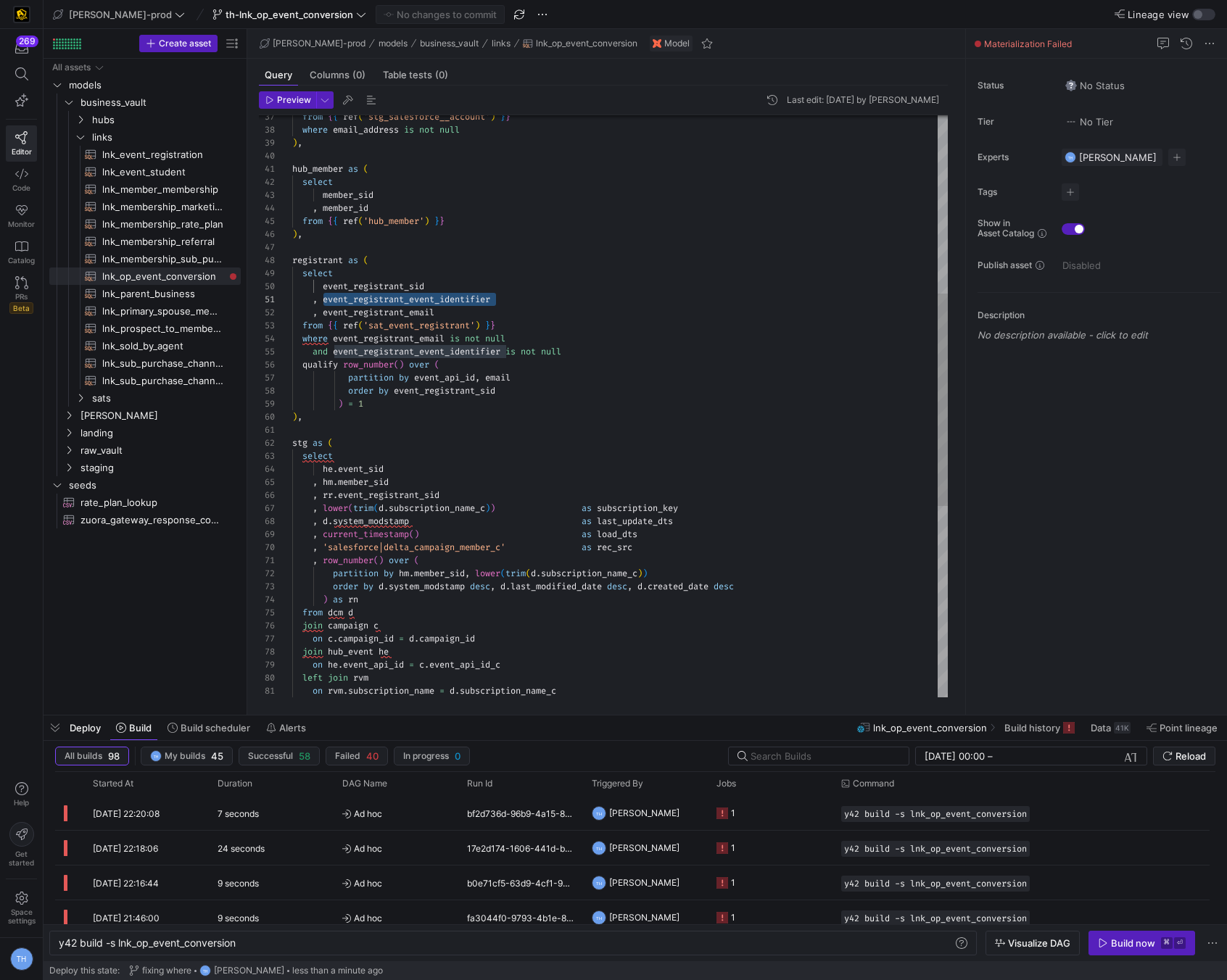
drag, startPoint x: 323, startPoint y: 299, endPoint x: 614, endPoint y: 302, distance: 291.0
click at [614, 302] on div "from { { ref ( 'hub_member' ) } } ) , registrant as ( select event_registrant_s…" at bounding box center [620, 424] width 656 height 1591
drag, startPoint x: 417, startPoint y: 380, endPoint x: 480, endPoint y: 382, distance: 63.0
click at [480, 382] on div "from { { ref ( 'hub_member' ) } } ) , registrant as ( select event_registrant_s…" at bounding box center [620, 424] width 656 height 1591
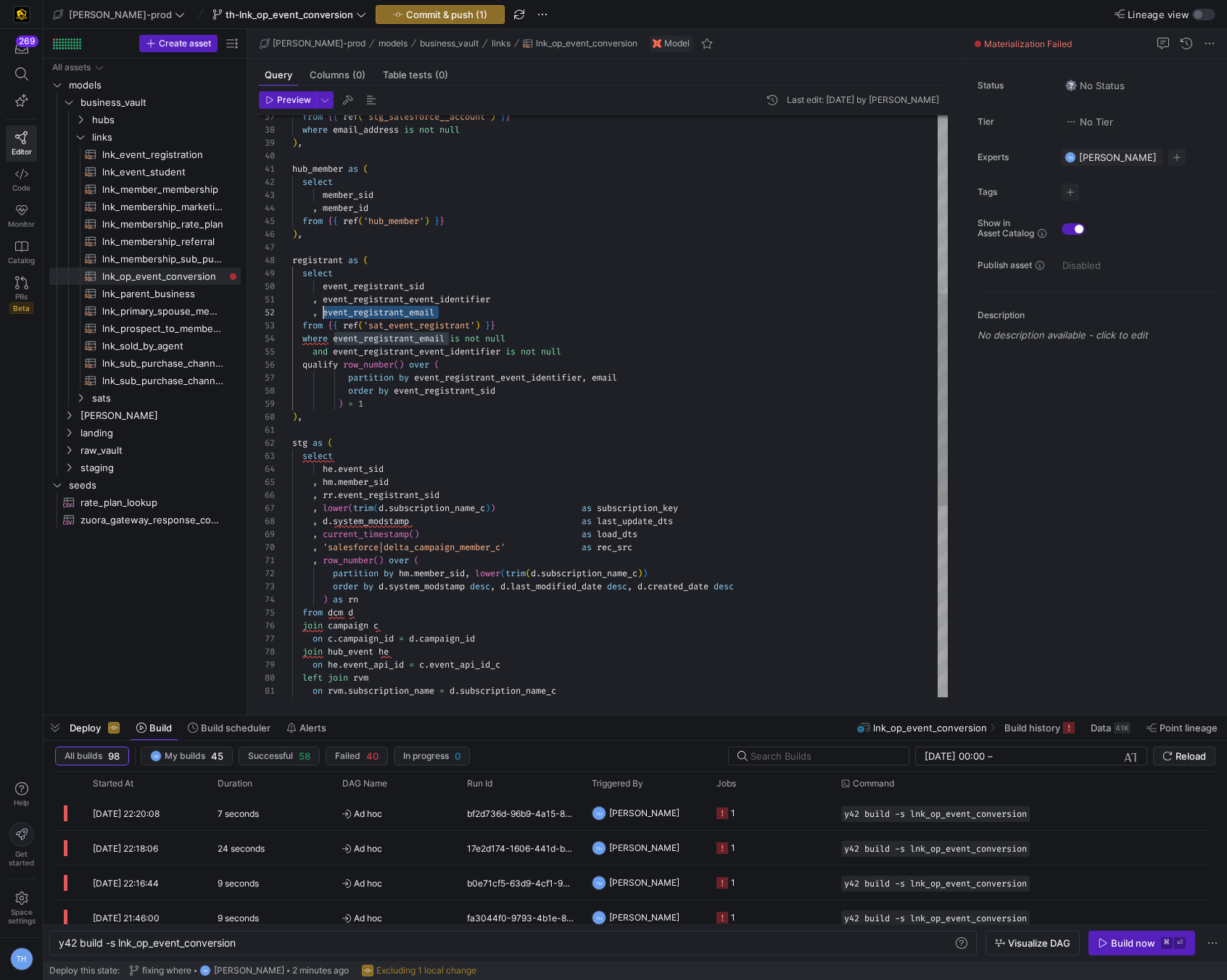
scroll to position [13, 31]
drag, startPoint x: 451, startPoint y: 314, endPoint x: 323, endPoint y: 313, distance: 128.0
click at [323, 313] on div "from { { ref ( 'hub_member' ) } } ) , registrant as ( select event_registrant_s…" at bounding box center [620, 424] width 656 height 1591
drag, startPoint x: 597, startPoint y: 380, endPoint x: 653, endPoint y: 380, distance: 56.0
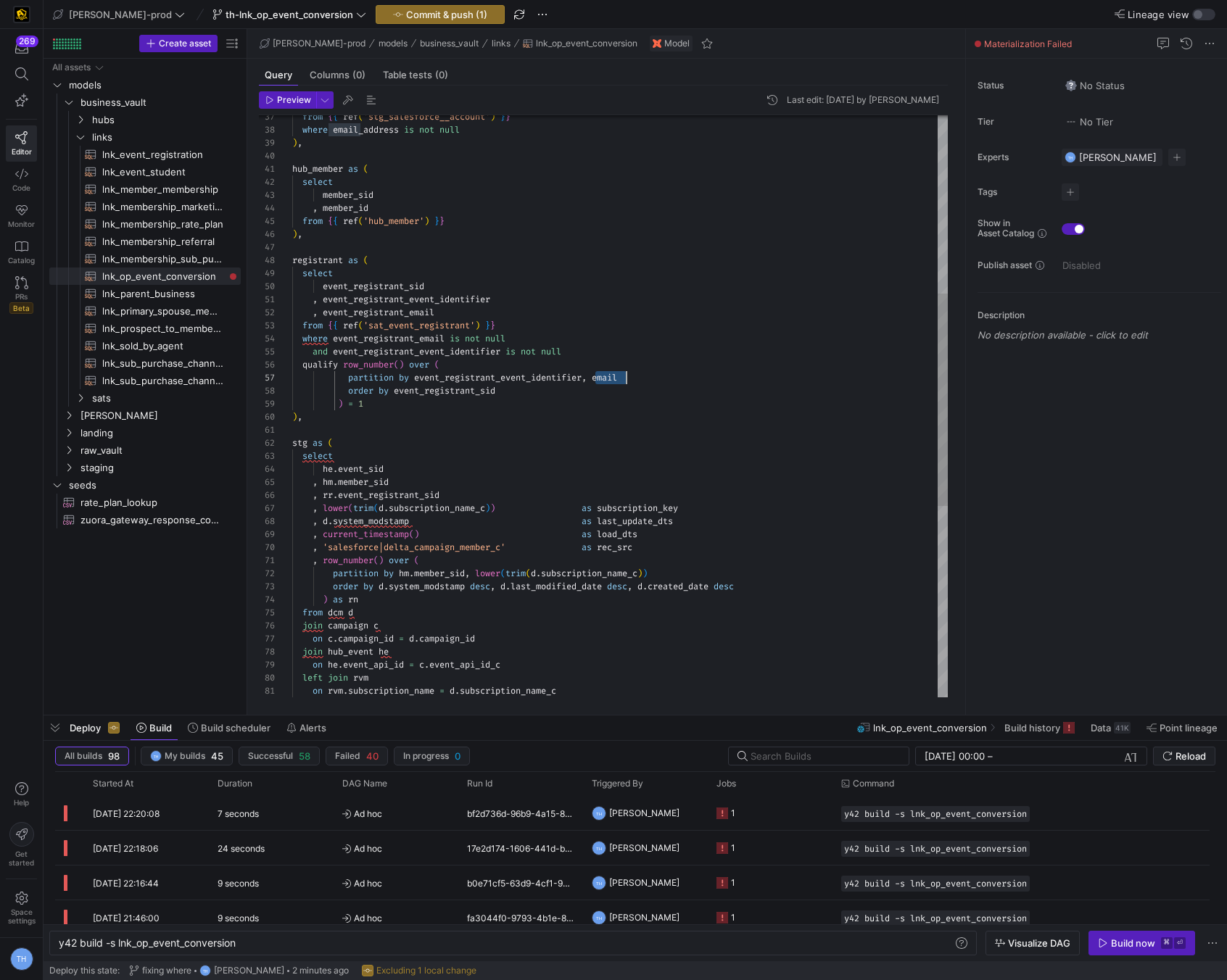
click at [653, 380] on div "partition by event_registrant_event_identifier , email" at bounding box center [620, 377] width 656 height 13
click at [594, 381] on div "from { { ref ( 'hub_member' ) } } ) , registrant as ( select event_registrant_s…" at bounding box center [620, 424] width 656 height 1591
type textarea ", event_registrant_event_identifier , event_registrant_email from {{ ref('sat_e…"
click at [377, 7] on span "button" at bounding box center [441, 15] width 128 height 17
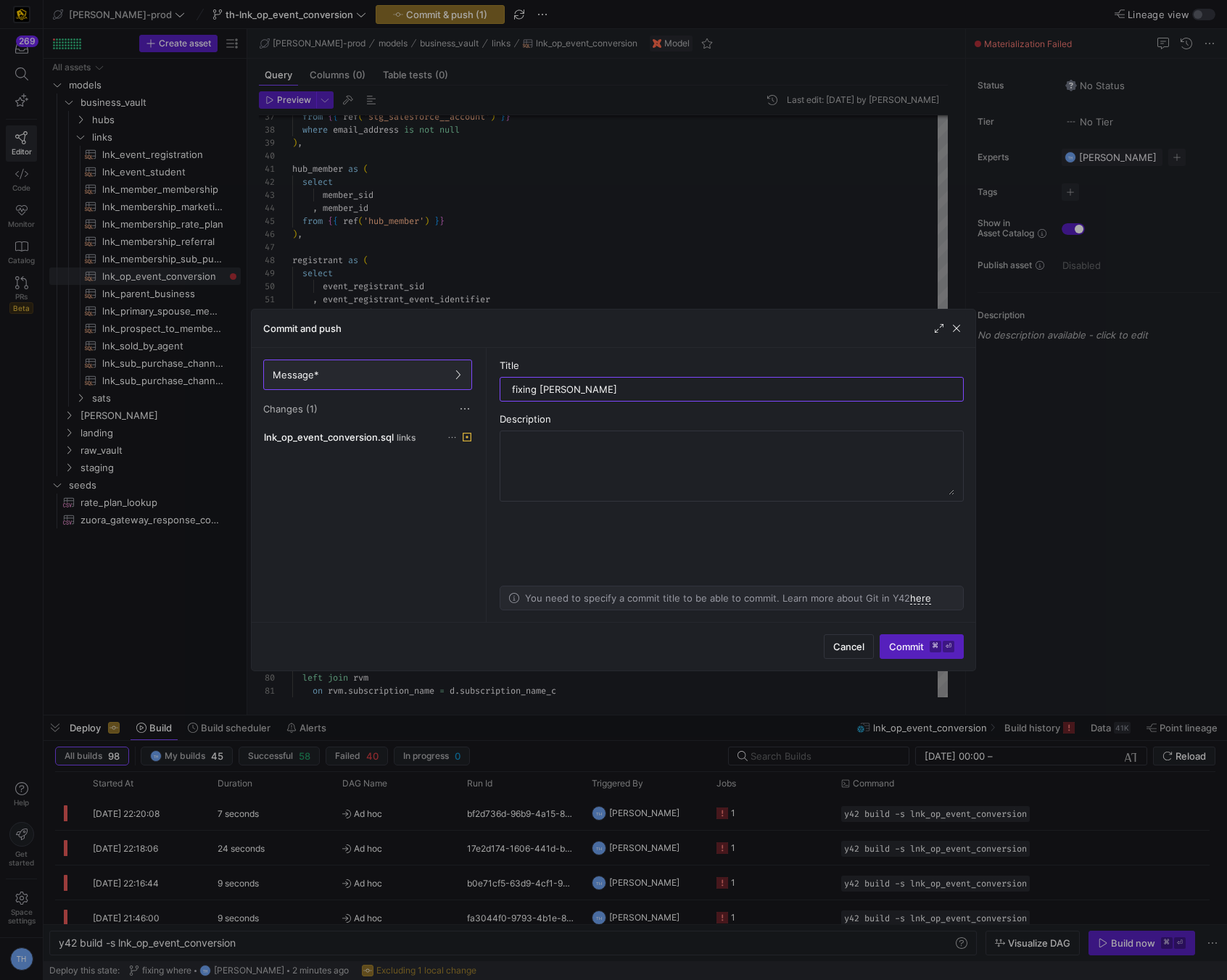
type input "fixing naming"
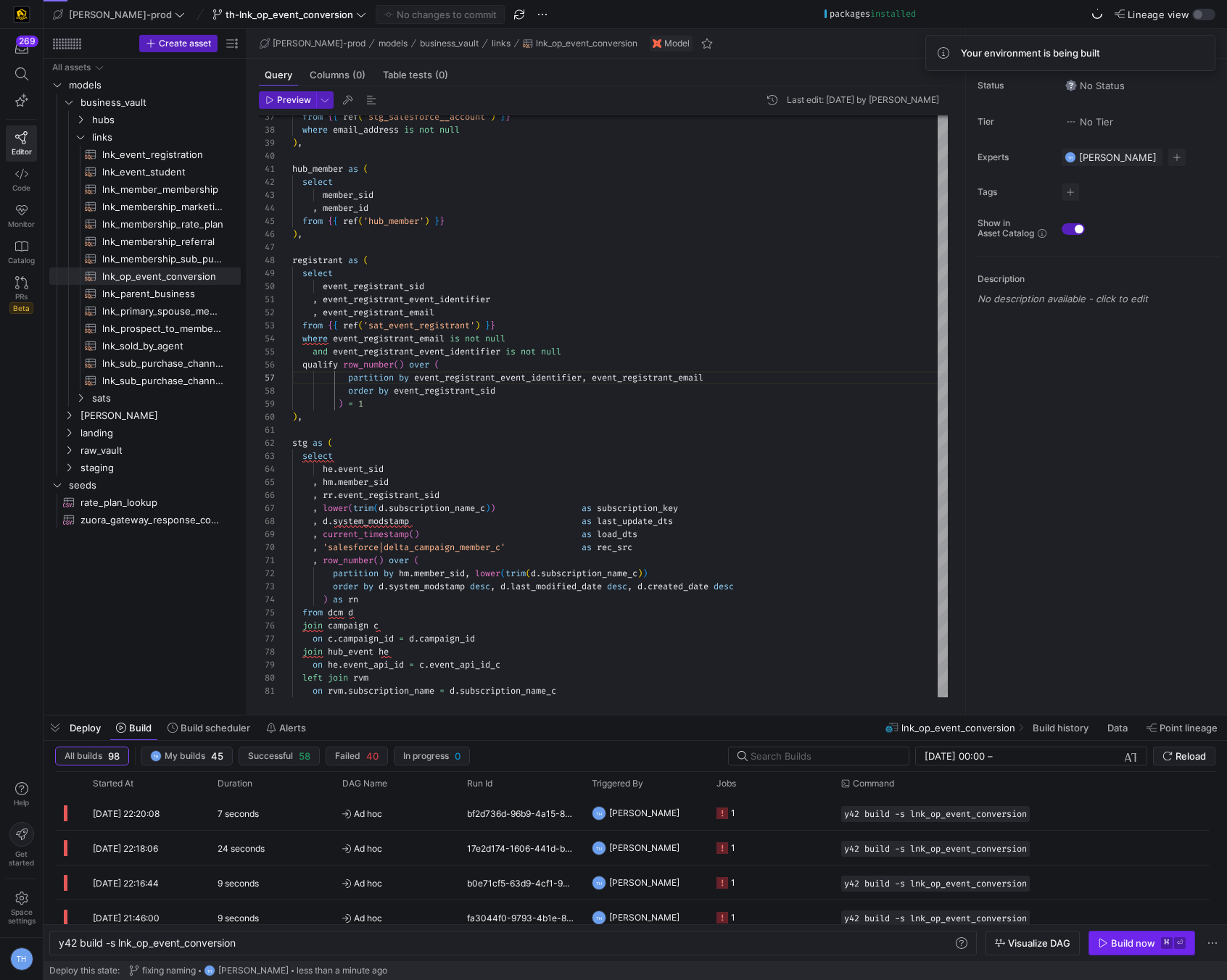
click at [1125, 944] on div "Build now" at bounding box center [1133, 943] width 45 height 12
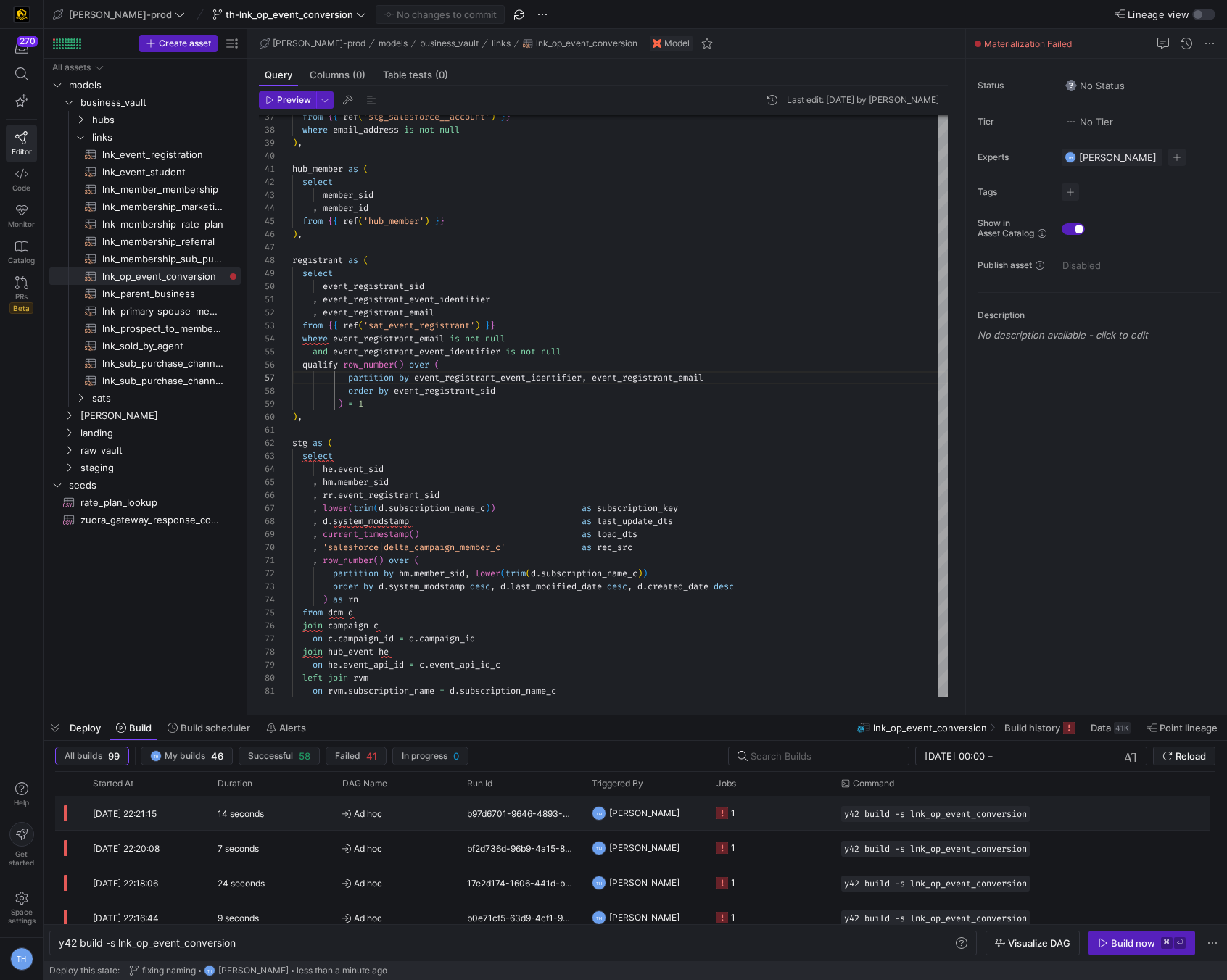
click at [735, 816] on div "1" at bounding box center [733, 812] width 4 height 34
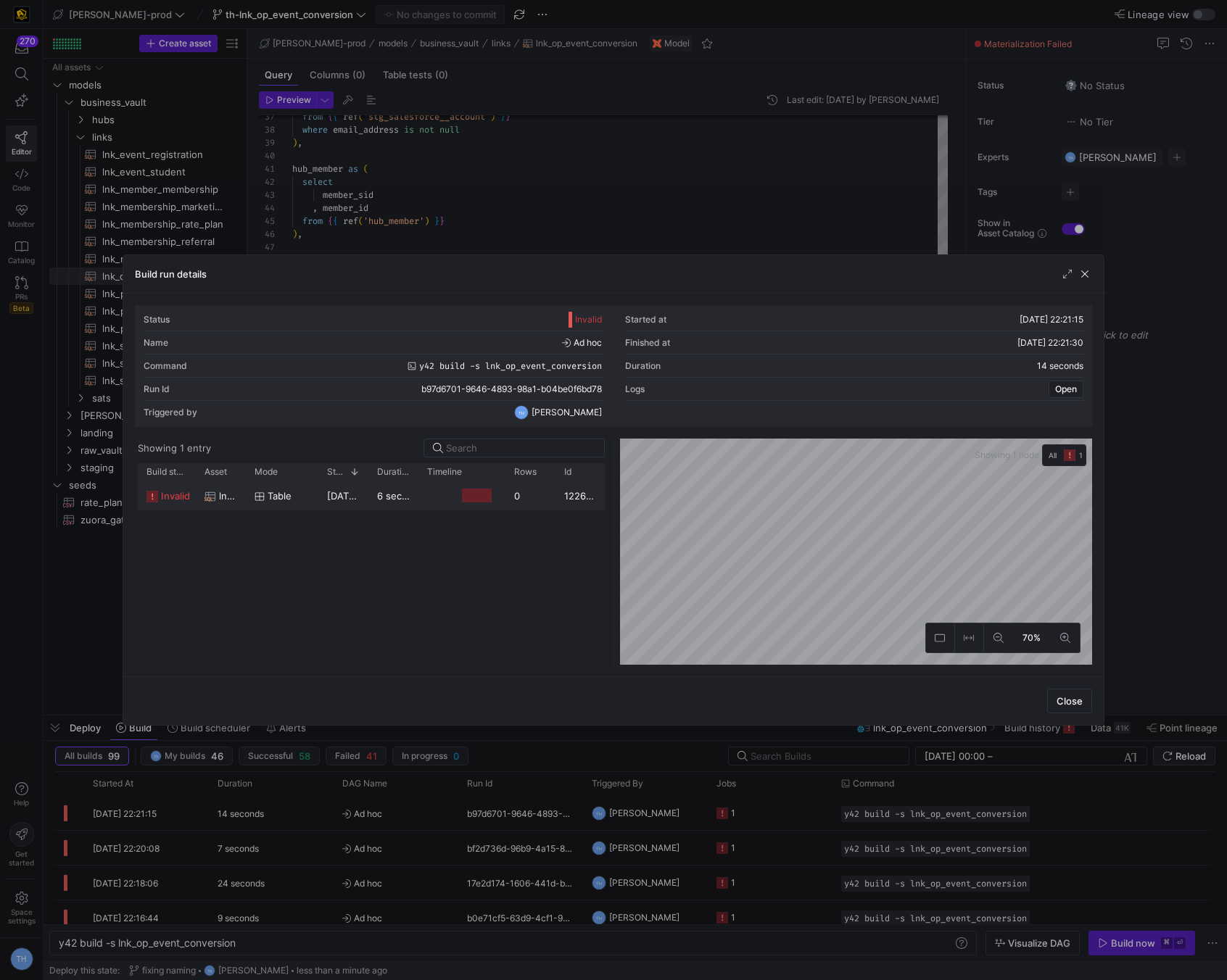
click at [455, 495] on y42-job-duration-timeline-cell-renderer at bounding box center [462, 496] width 70 height 27
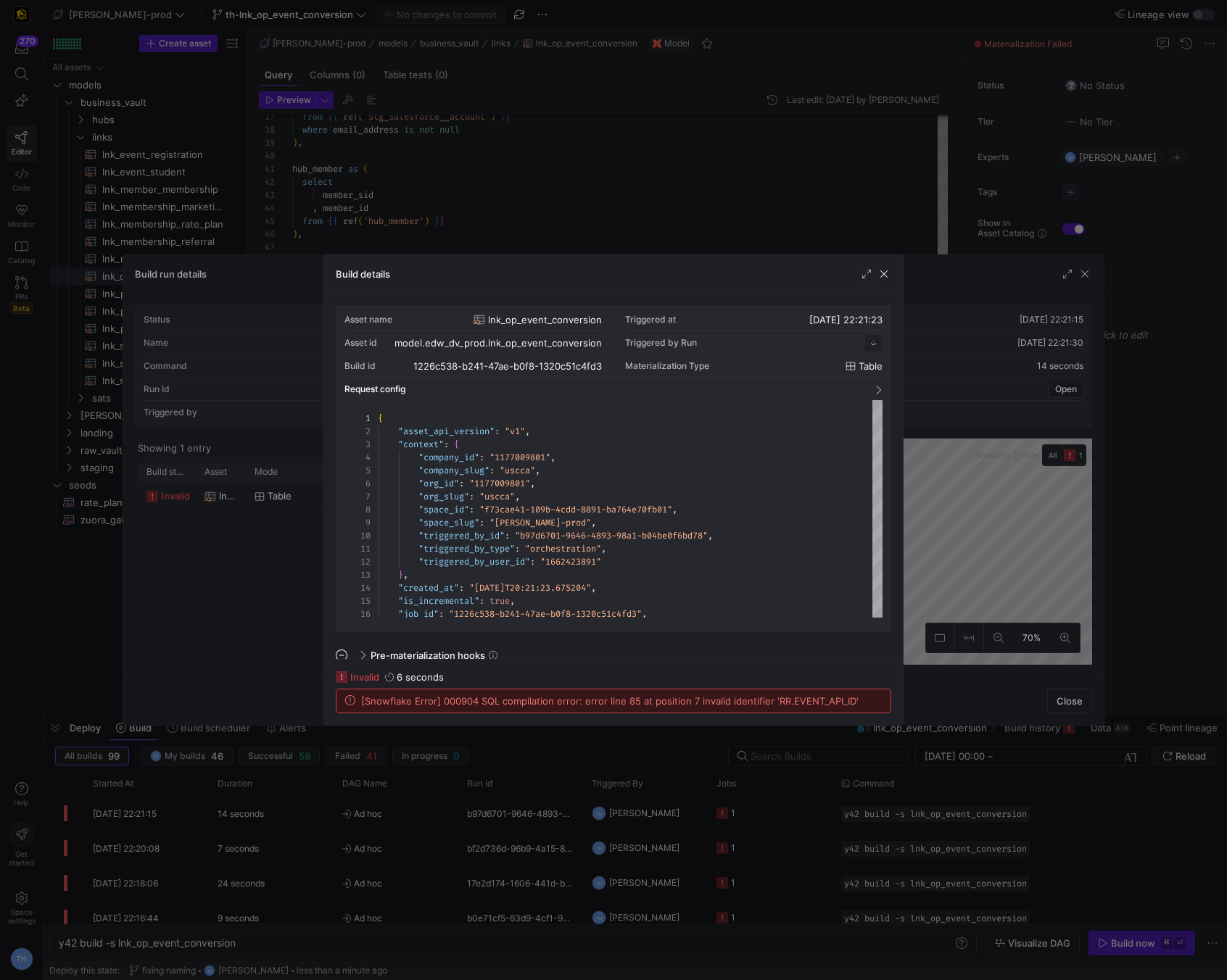
scroll to position [131, 0]
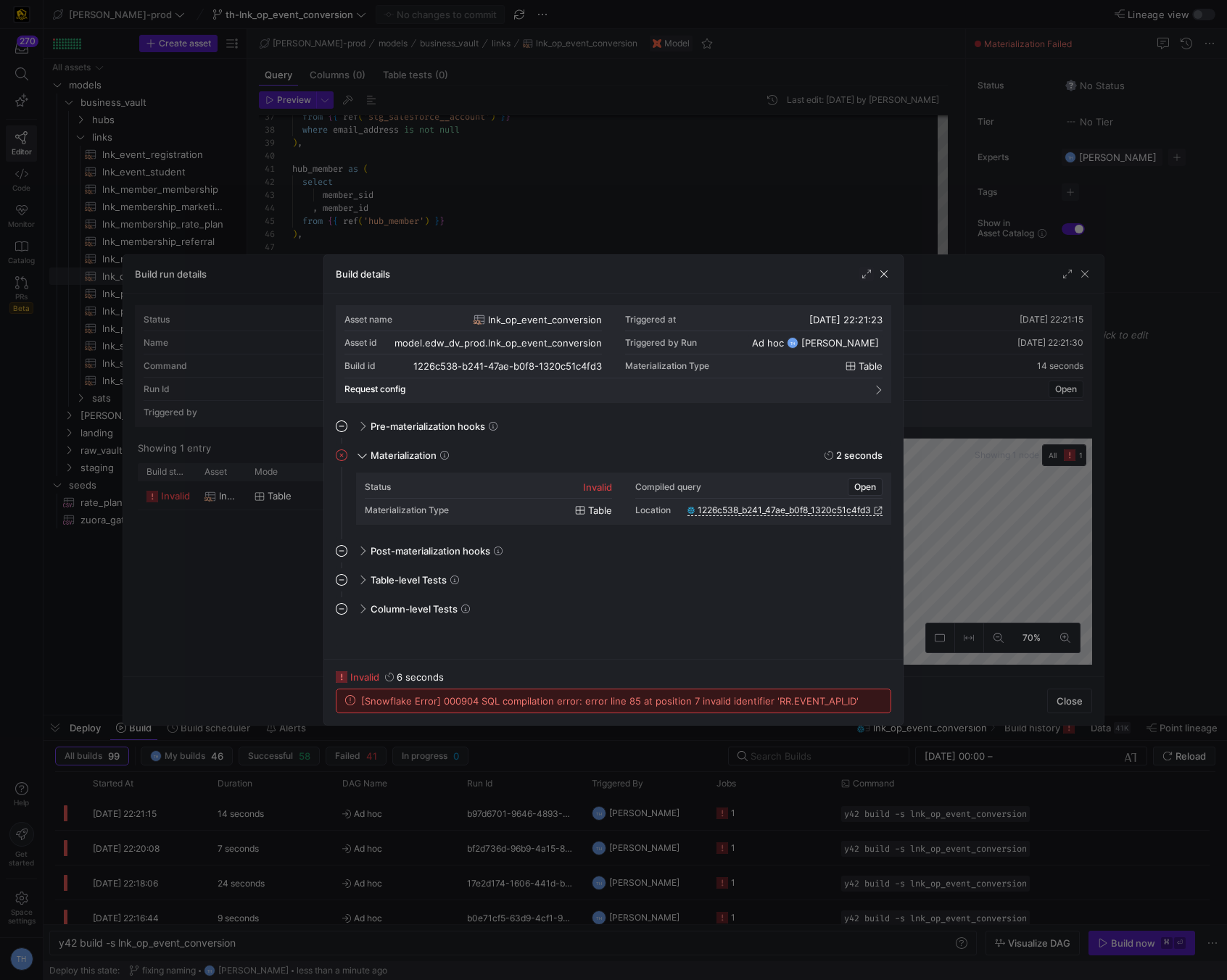
click at [565, 235] on div at bounding box center [613, 490] width 1227 height 980
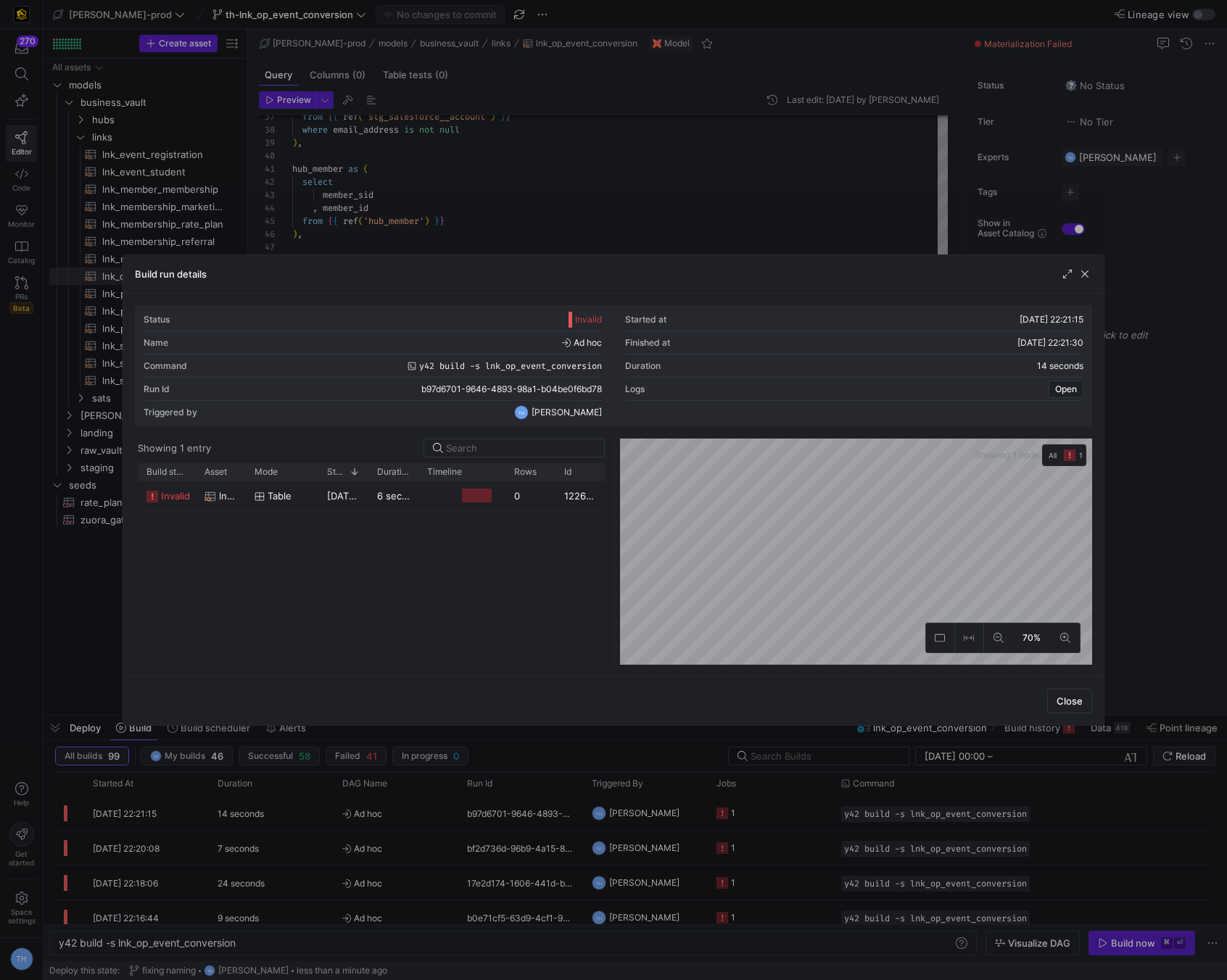
click at [565, 235] on div at bounding box center [613, 490] width 1227 height 980
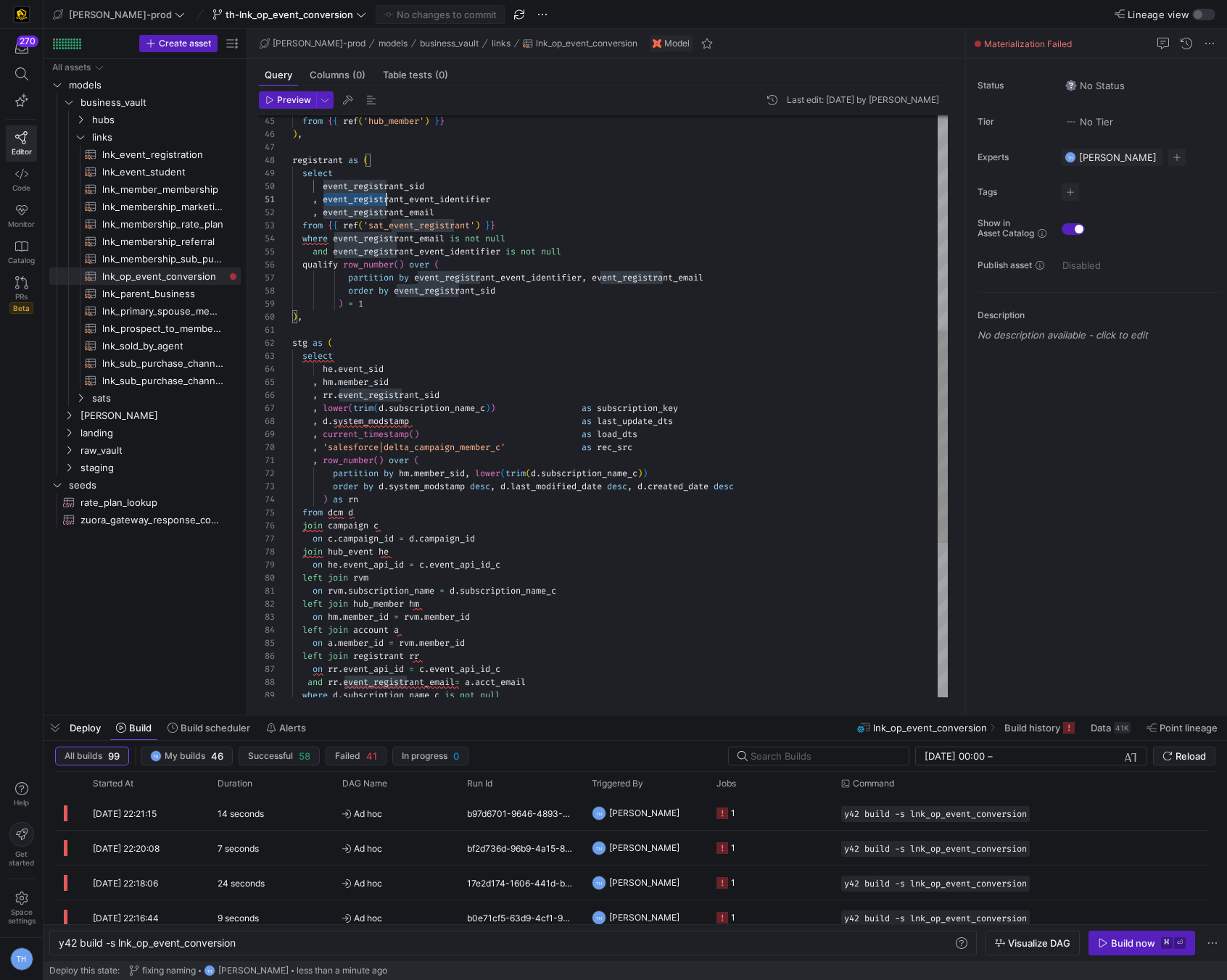
scroll to position [0, 203]
drag, startPoint x: 322, startPoint y: 200, endPoint x: 578, endPoint y: 198, distance: 256.0
click at [578, 198] on div "registrant as ( select event_registrant_sid , event_registrant_event_identifier…" at bounding box center [620, 323] width 656 height 1591
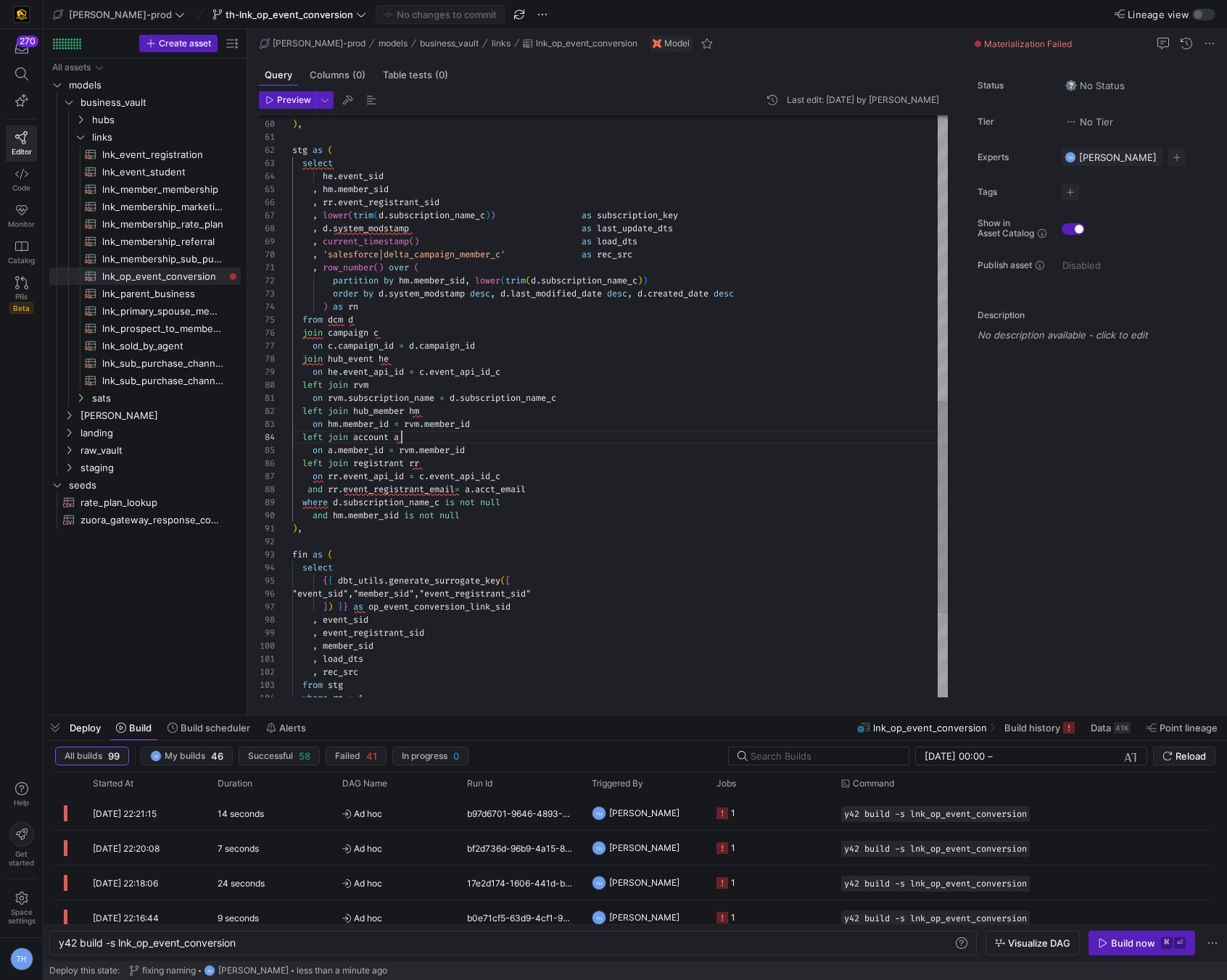
scroll to position [39, 109]
click at [506, 434] on div ") , stg as ( select he . event_sid , hm . member_sid , rr . event_registrant_si…" at bounding box center [620, 131] width 656 height 1591
drag, startPoint x: 408, startPoint y: 477, endPoint x: 345, endPoint y: 476, distance: 63.0
click at [345, 476] on div ") , stg as ( select he . event_sid , hm . member_sid , rr . event_registrant_si…" at bounding box center [620, 131] width 656 height 1591
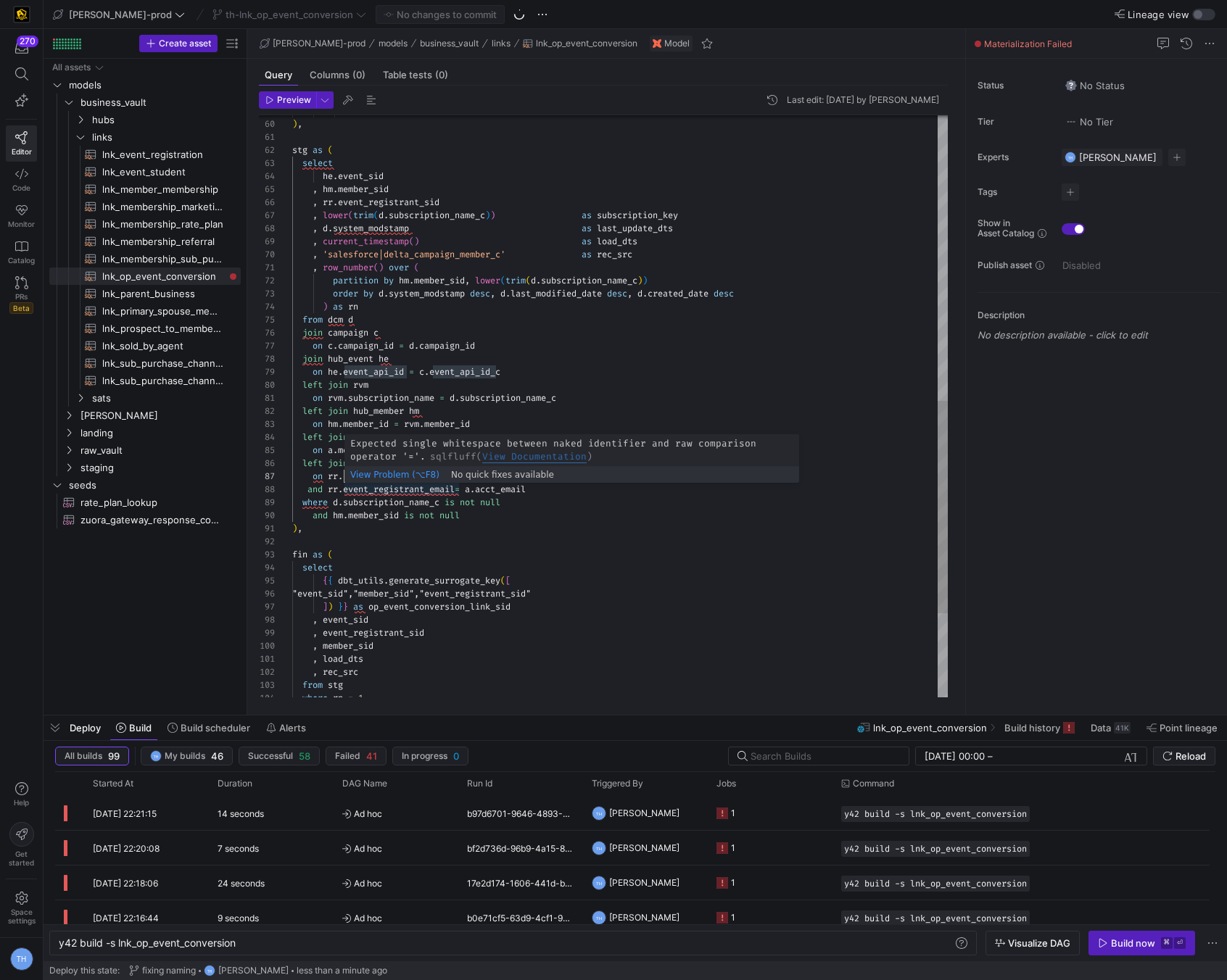
type textarea "on rvm.subscription_name = d.subscription_name_c left join hub_member hm on hm.…"
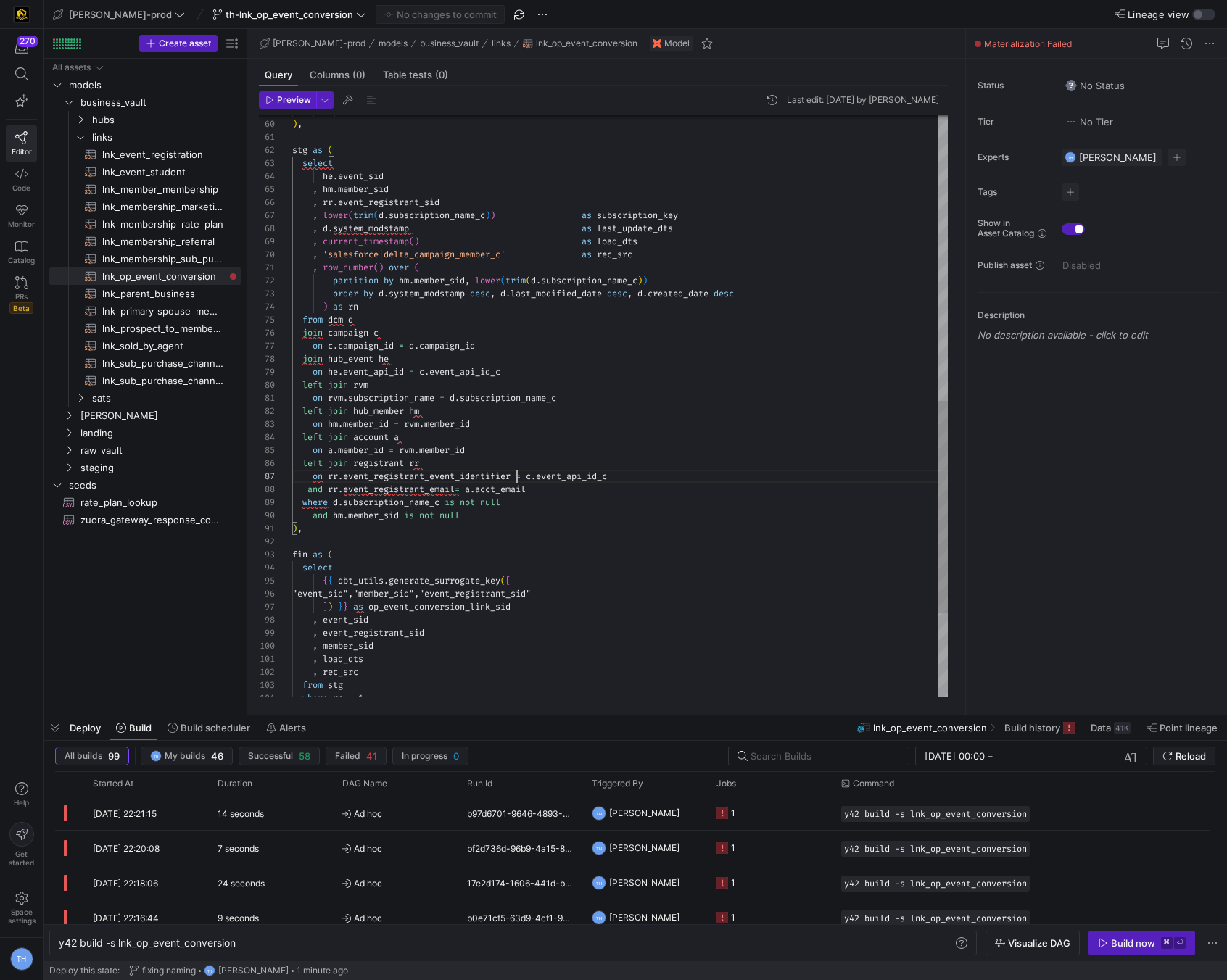
scroll to position [78, 225]
click at [406, 18] on span "Commit & push (1)" at bounding box center [446, 15] width 81 height 12
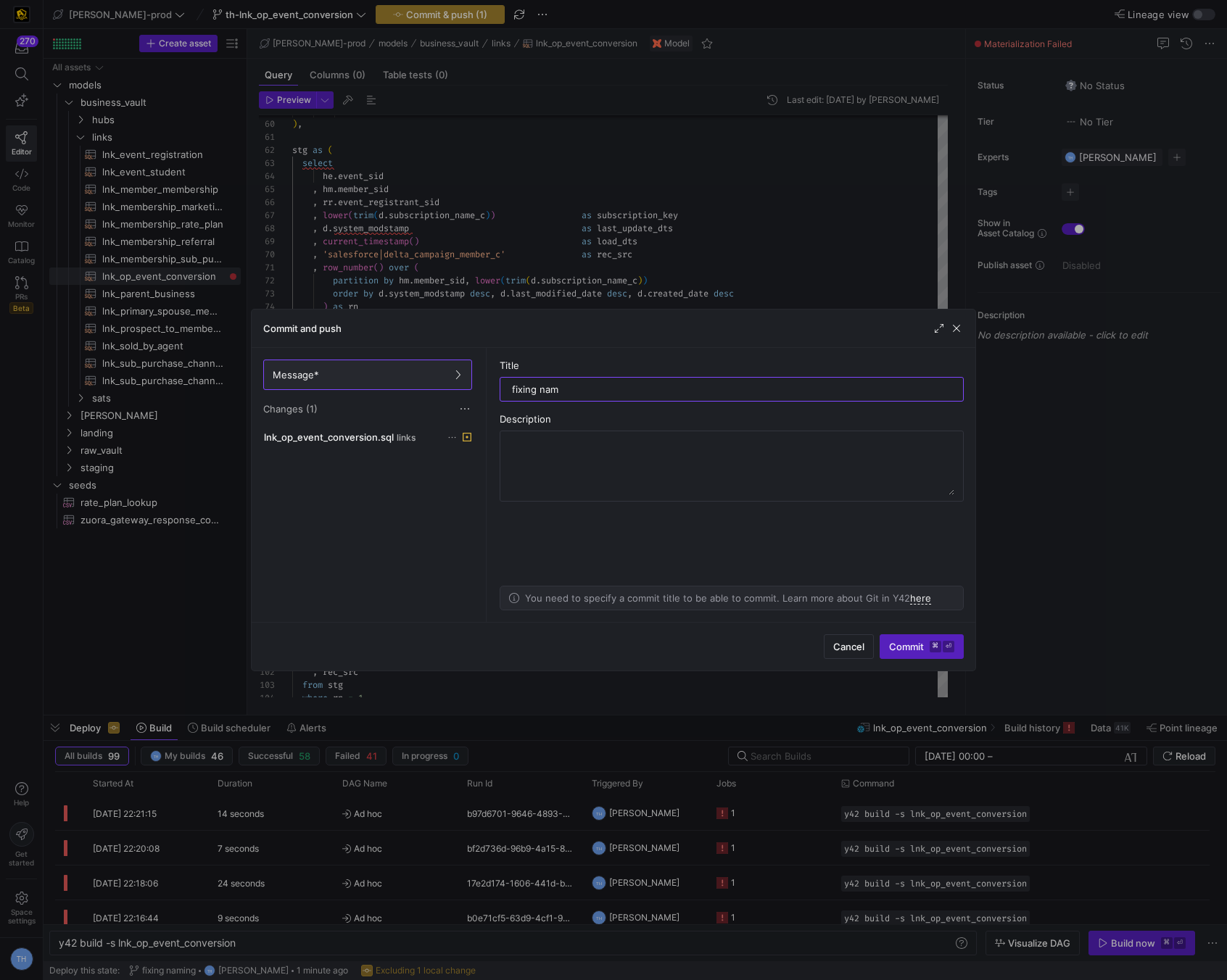
type input "fixing name"
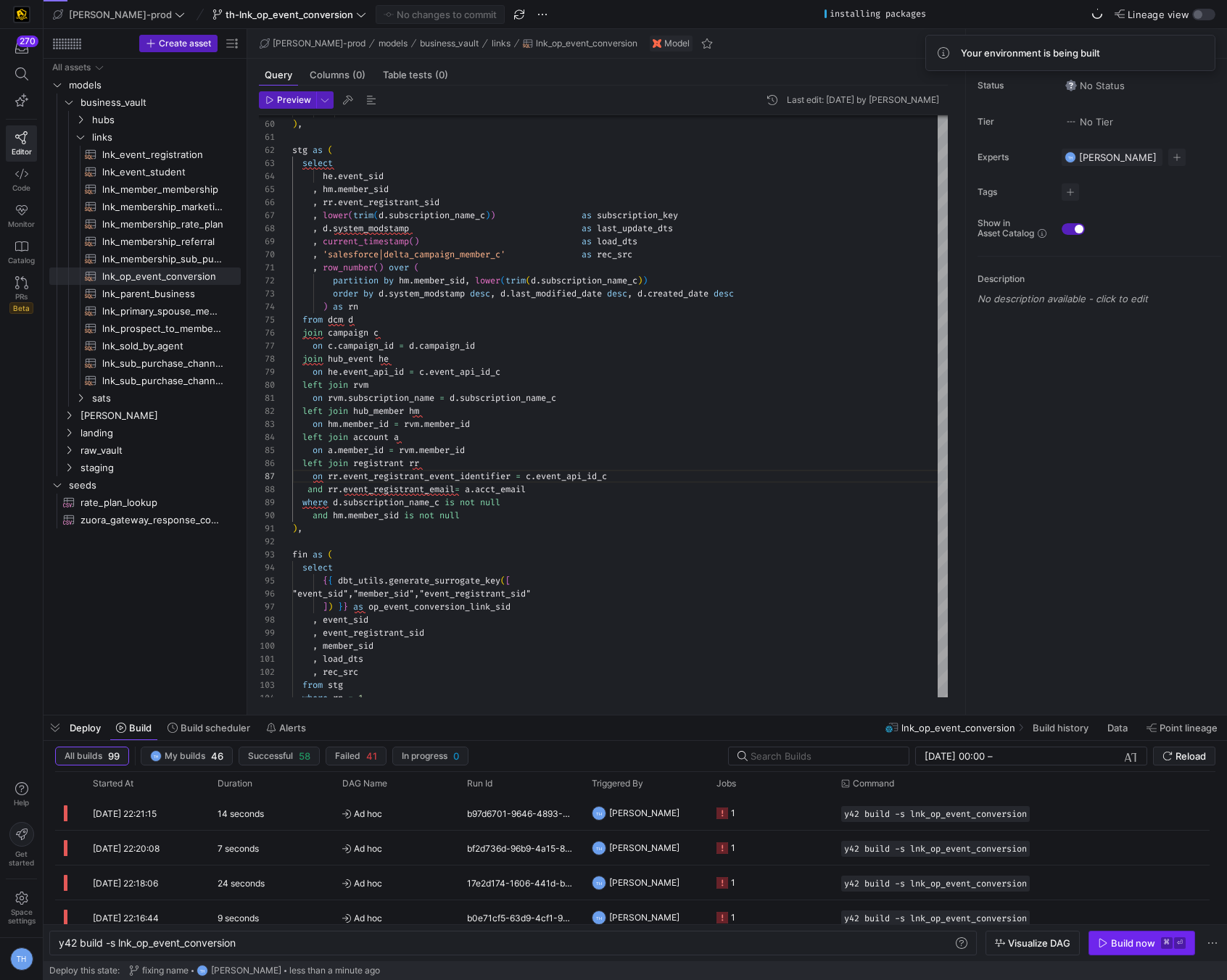
click at [1131, 937] on div "Build now" at bounding box center [1133, 943] width 45 height 12
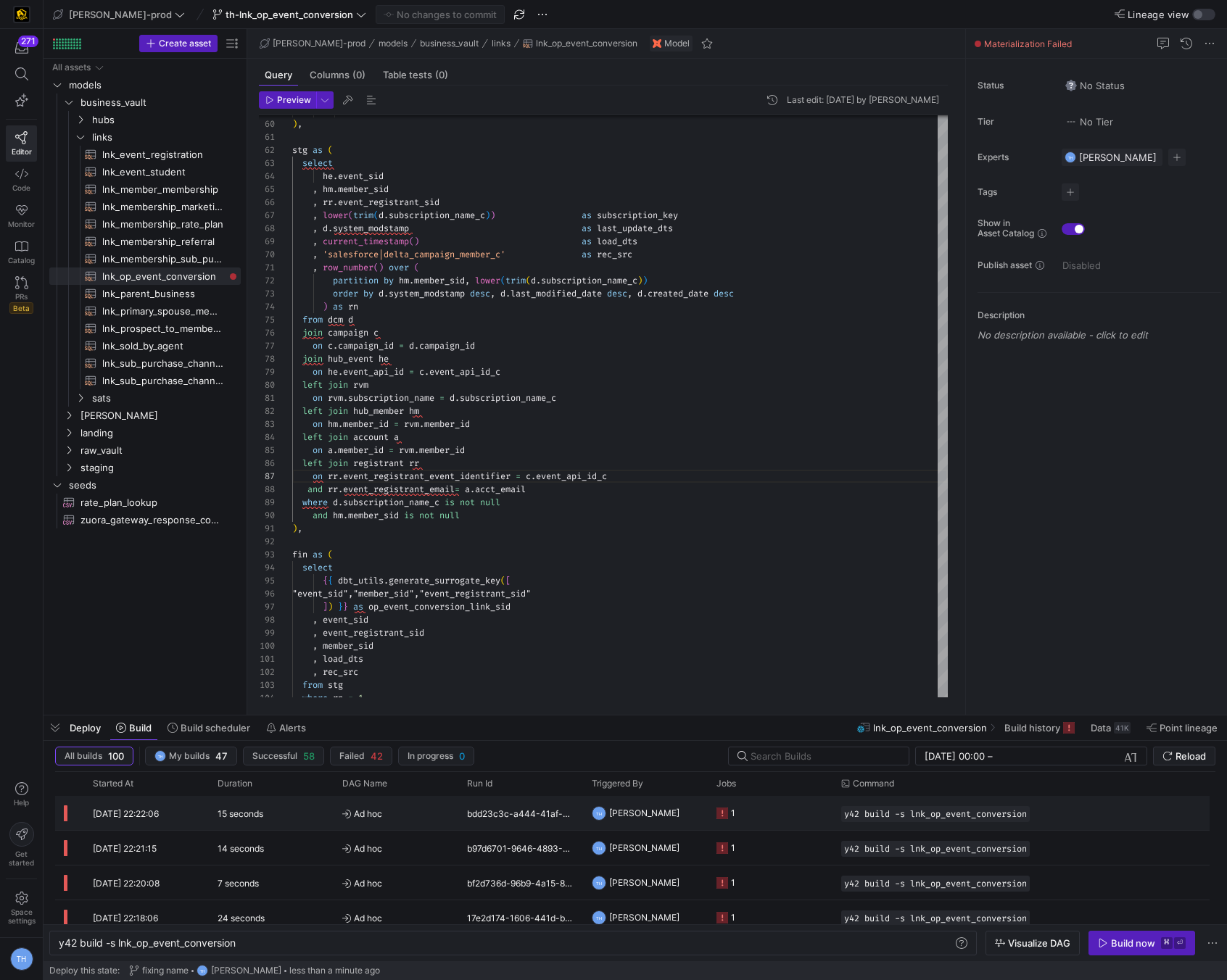
click at [429, 811] on span "Ad hoc" at bounding box center [395, 813] width 107 height 34
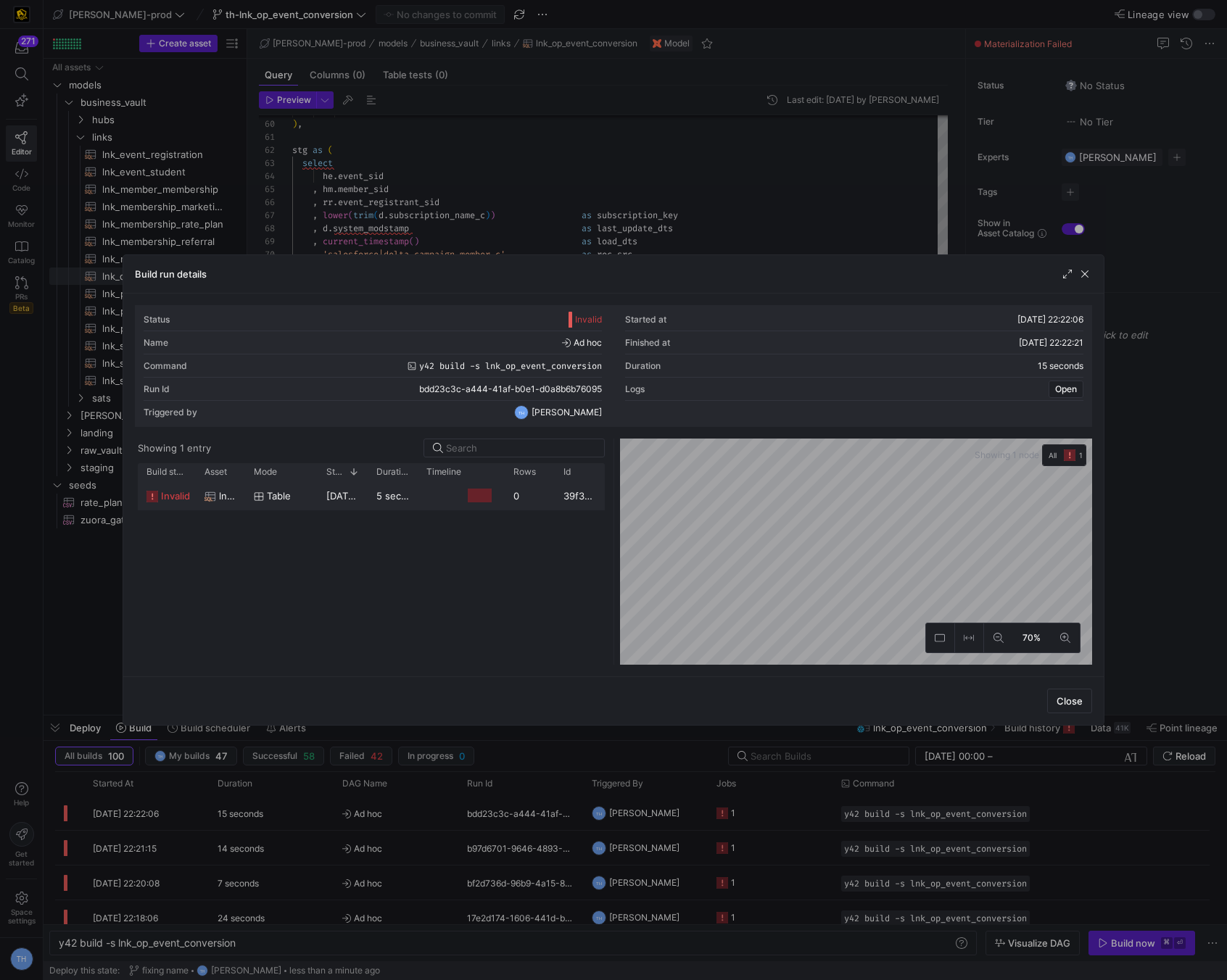
click at [524, 496] on div "0" at bounding box center [530, 495] width 50 height 28
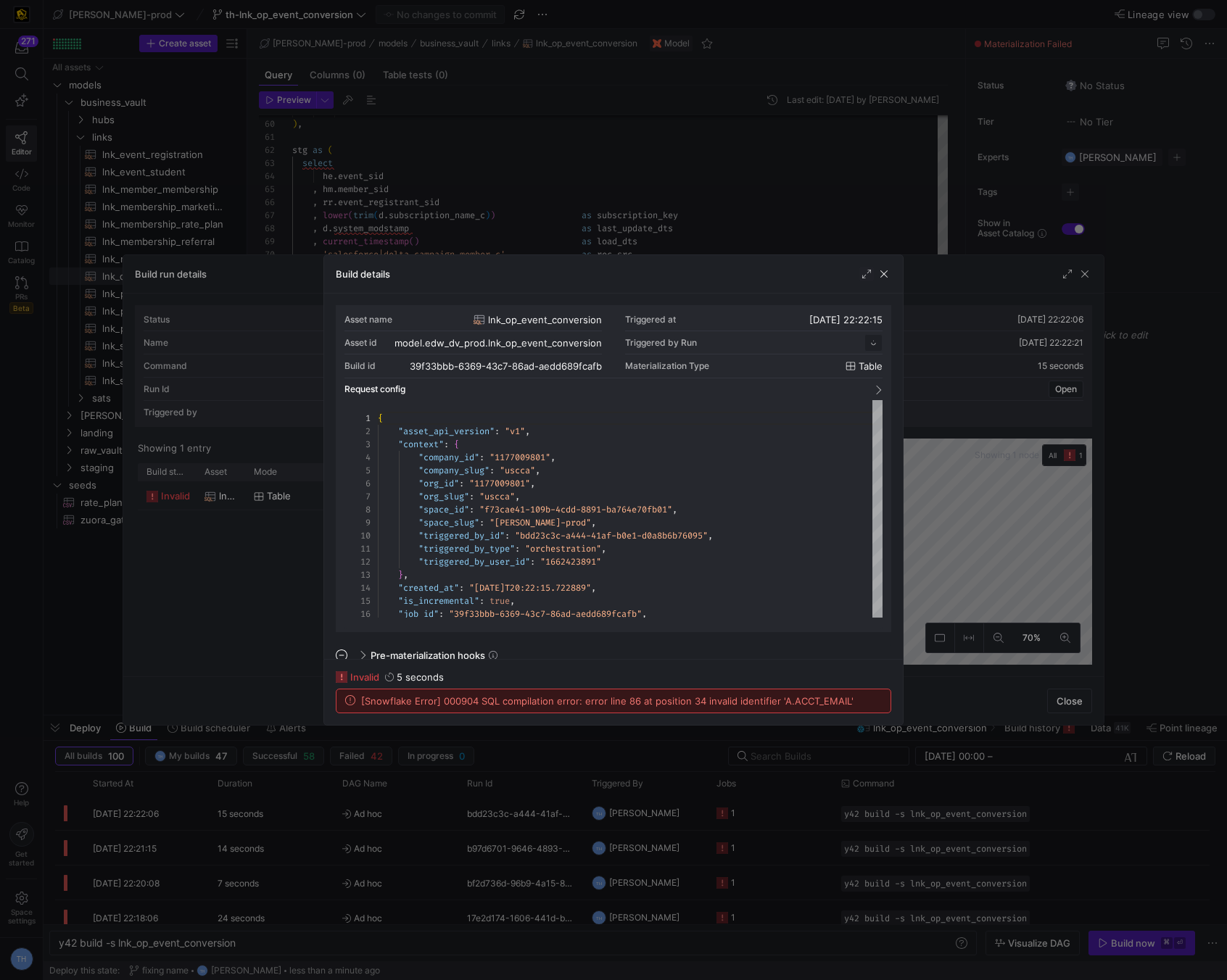
scroll to position [131, 0]
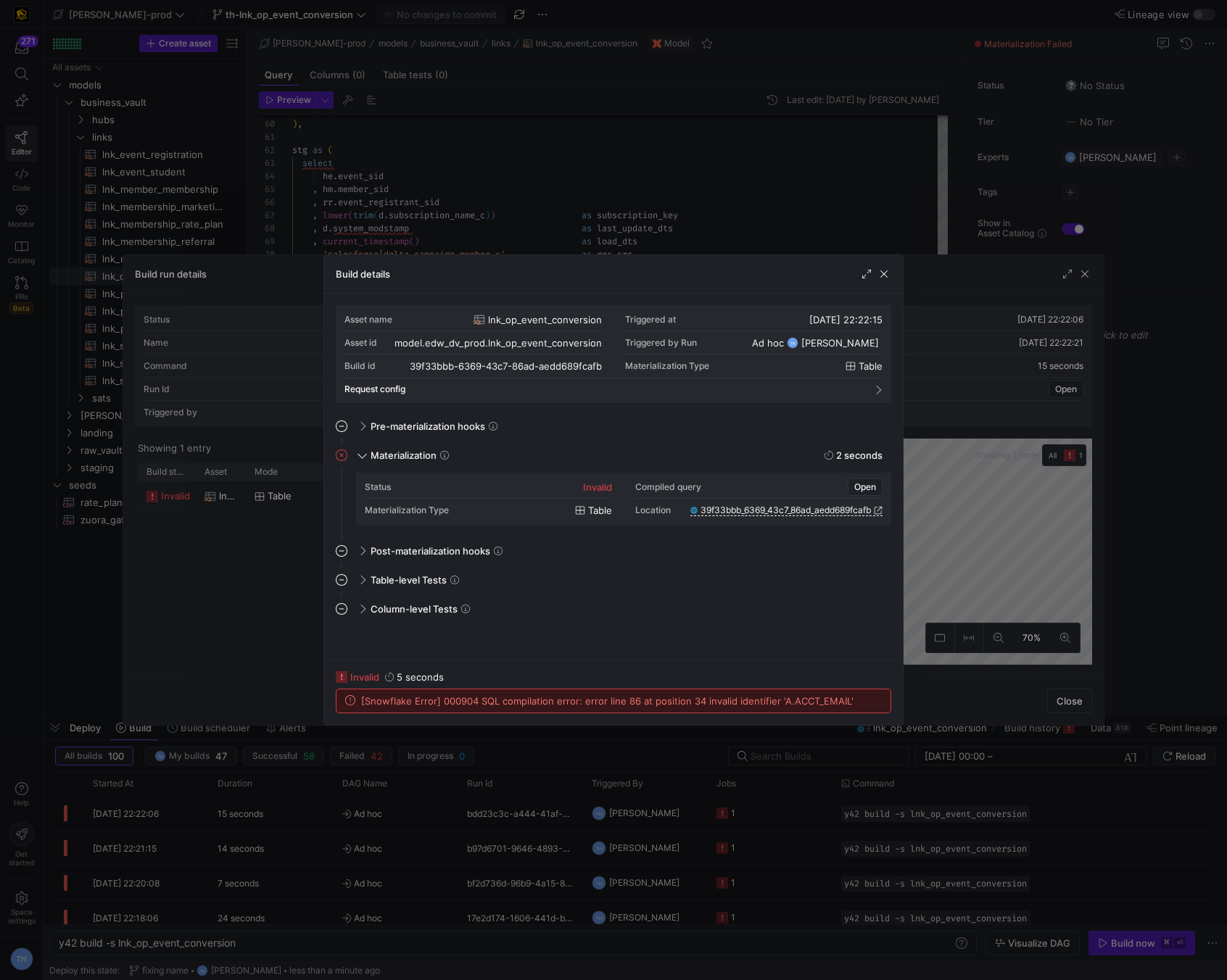
click at [554, 225] on div at bounding box center [613, 490] width 1227 height 980
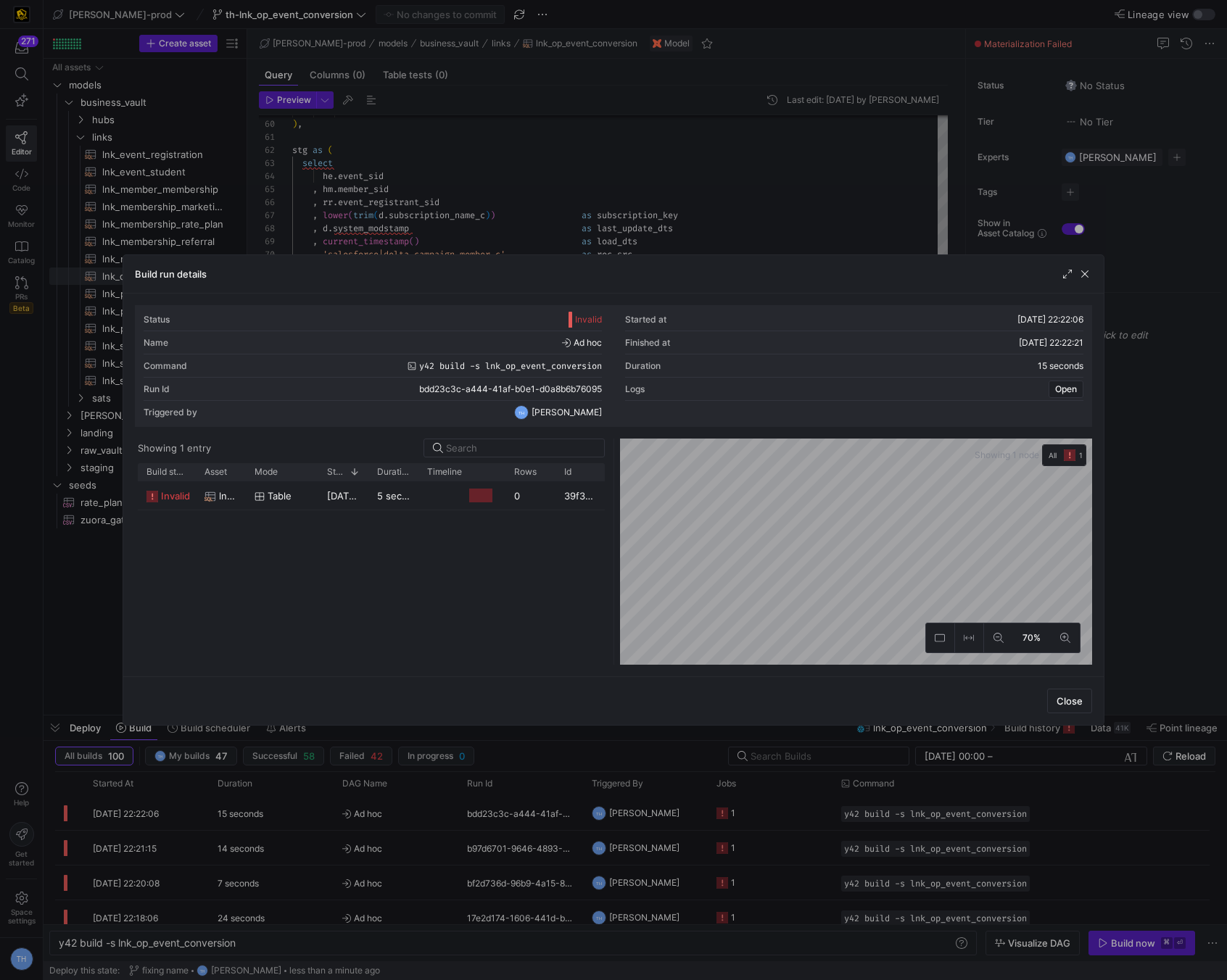
click at [554, 225] on div at bounding box center [613, 490] width 1227 height 980
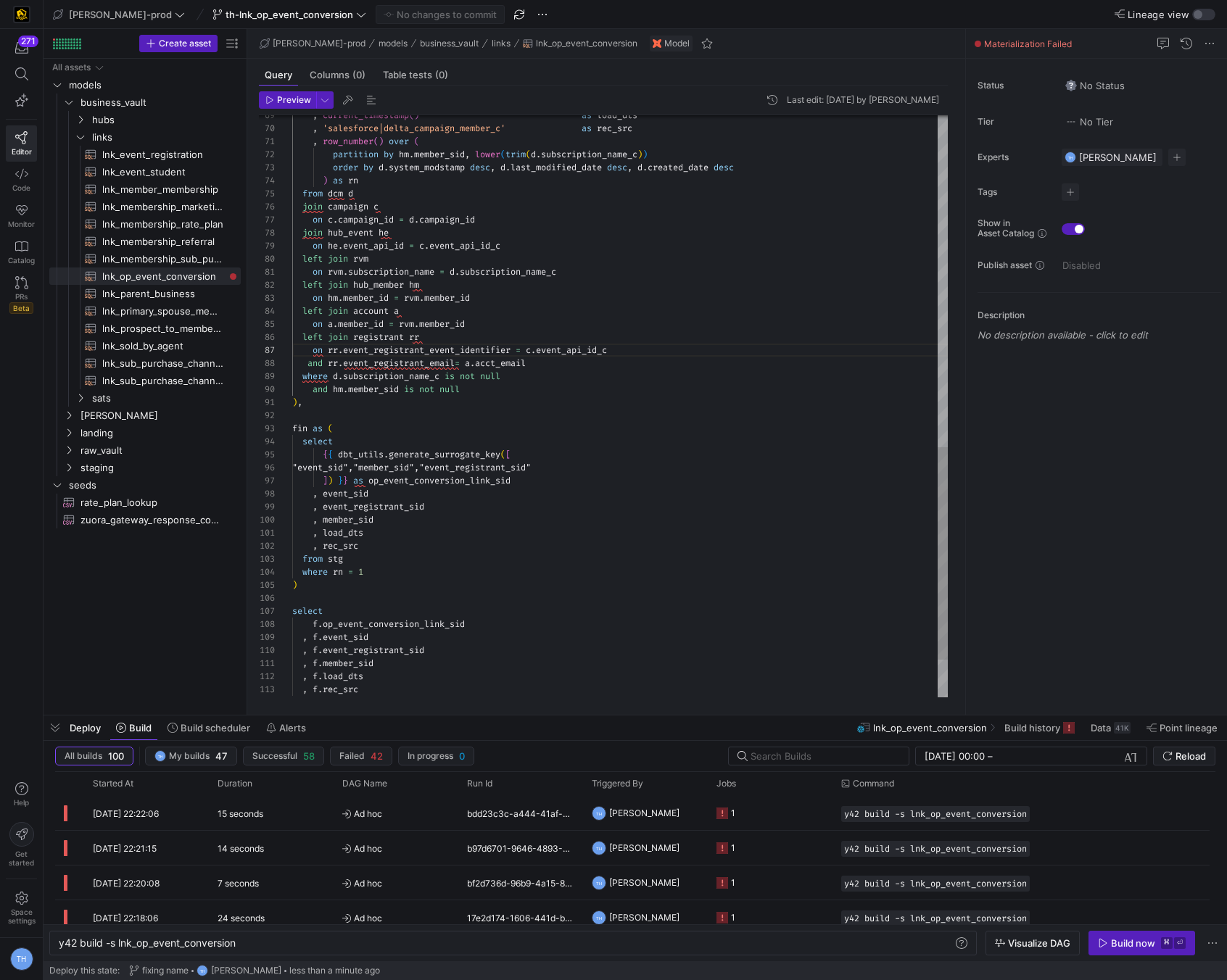
scroll to position [117, 172]
click at [506, 392] on div ", current_timestamp ( ) as load_dts , 'salesforce|delta_campaign_member_c' as r…" at bounding box center [620, 5] width 656 height 1591
click at [543, 357] on div ", current_timestamp ( ) as load_dts , 'salesforce|delta_campaign_member_c' as r…" at bounding box center [620, 5] width 656 height 1591
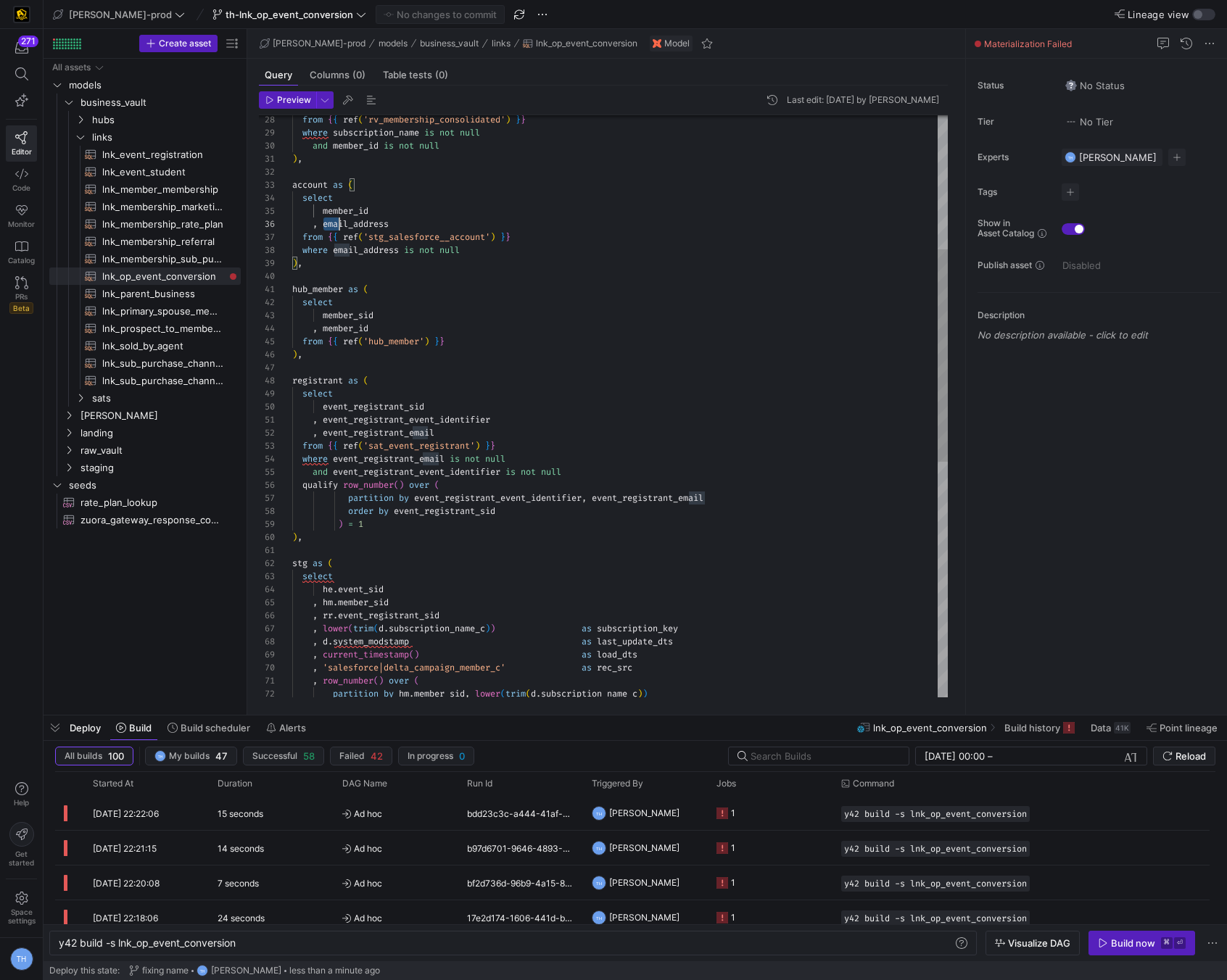
scroll to position [65, 100]
drag, startPoint x: 325, startPoint y: 224, endPoint x: 445, endPoint y: 224, distance: 120.0
click at [445, 224] on div ", current_timestamp ( ) as load_dts , 'salesforce|delta_campaign_member_c' as r…" at bounding box center [620, 544] width 656 height 1591
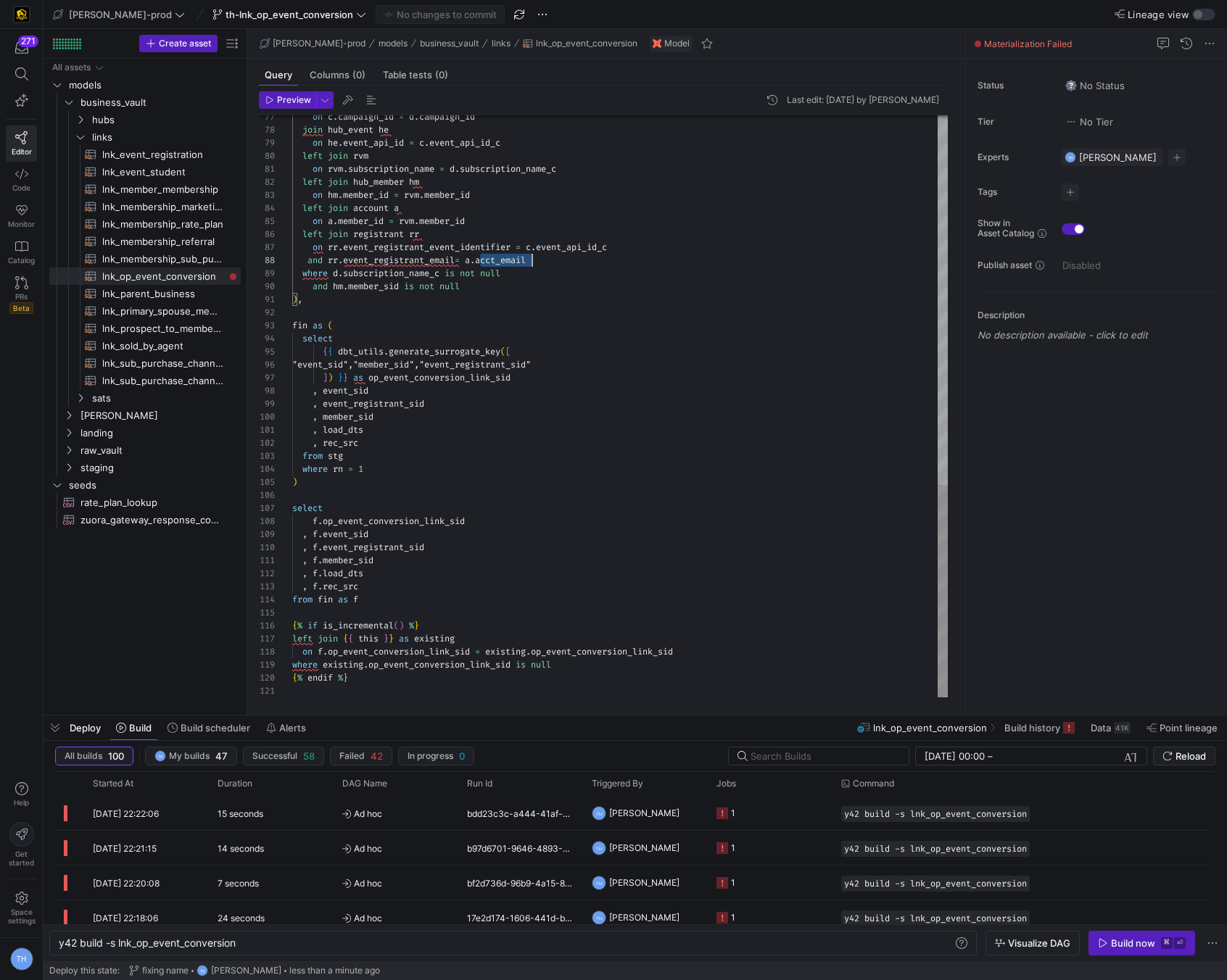
scroll to position [91, 240]
drag, startPoint x: 481, startPoint y: 262, endPoint x: 584, endPoint y: 262, distance: 103.0
type textarea "on rvm.subscription_name = d.subscription_name_c left join hub_member hm on hm.…"
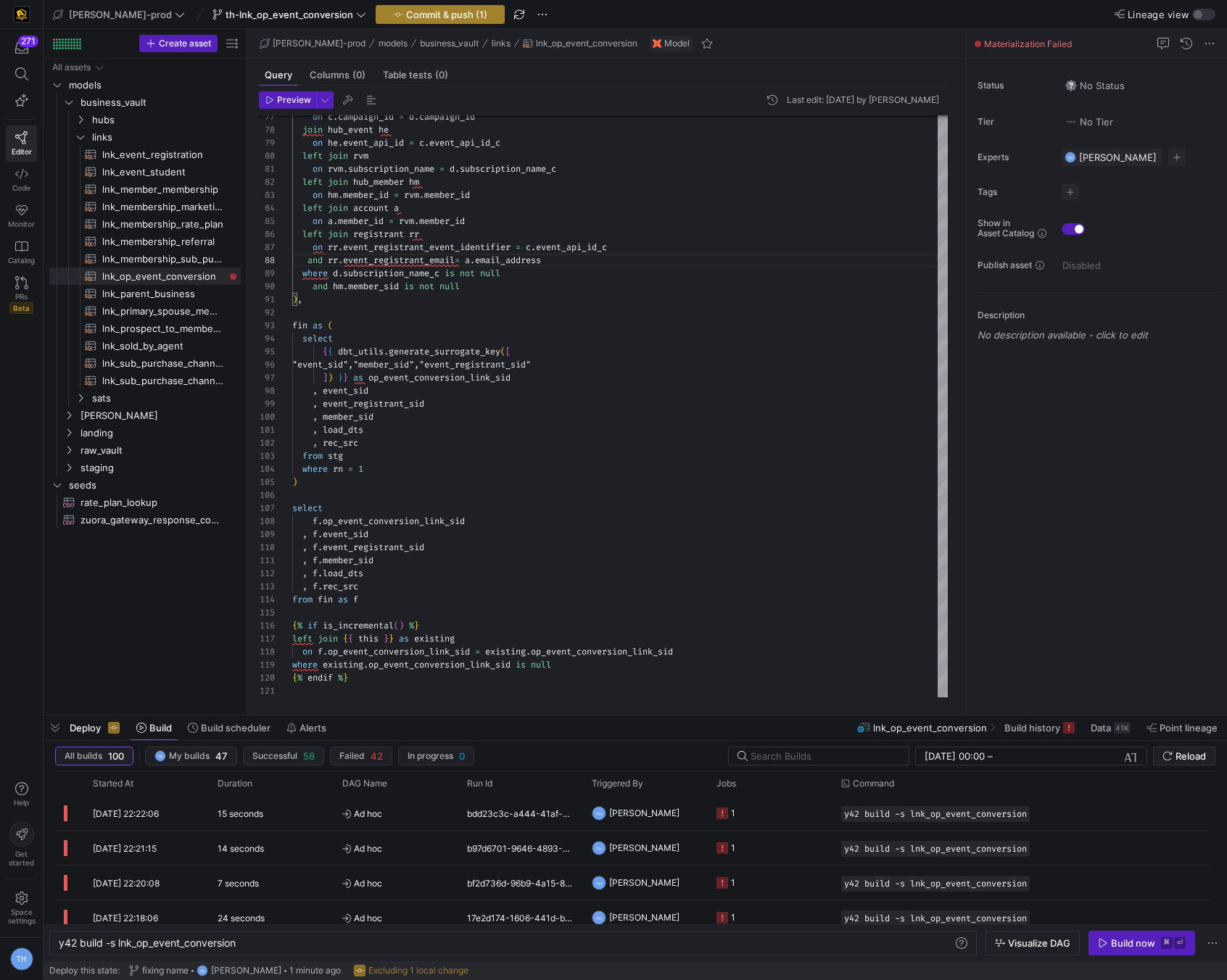
click at [417, 17] on span "Commit & push (1)" at bounding box center [446, 15] width 81 height 12
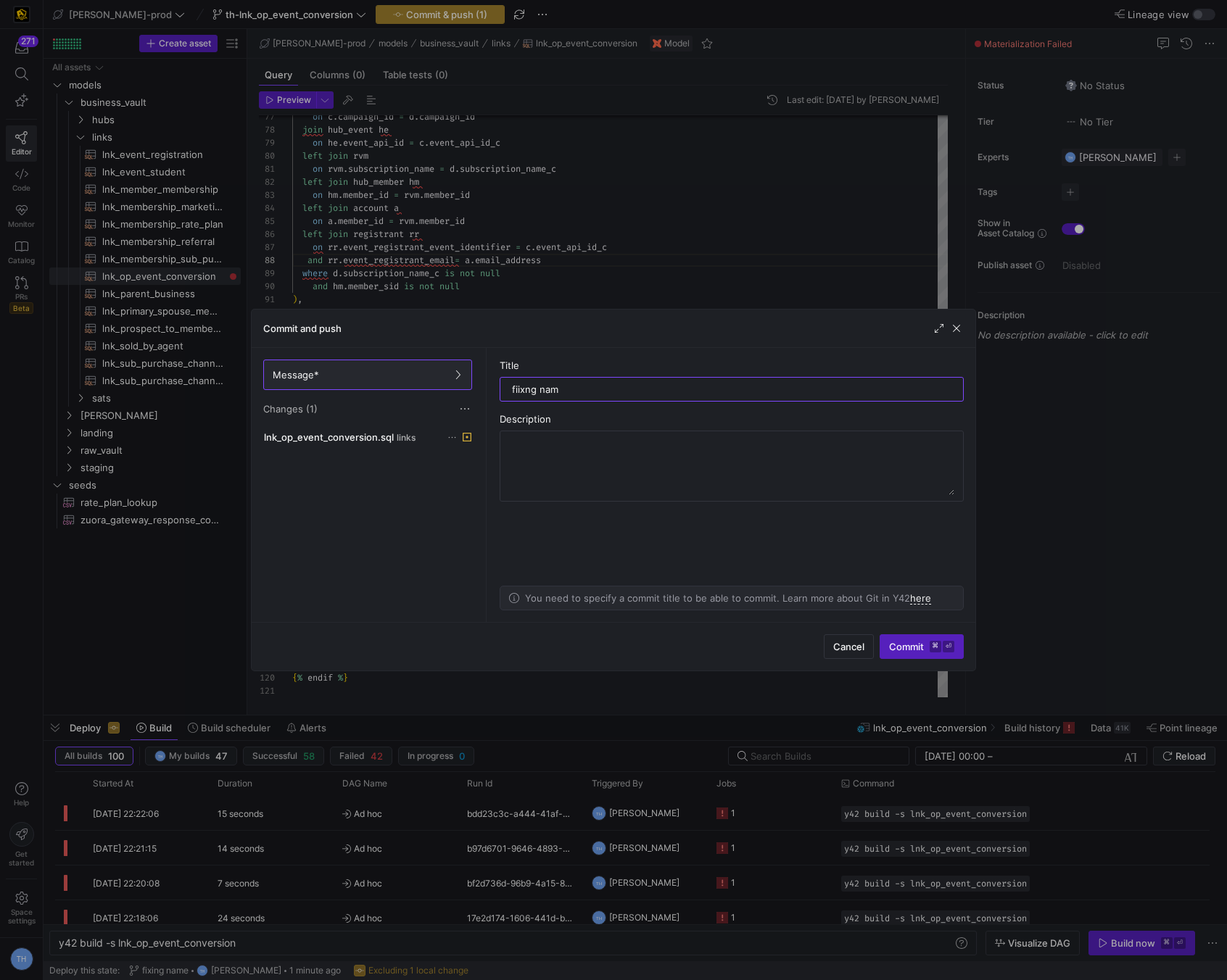
type input "fiixng name"
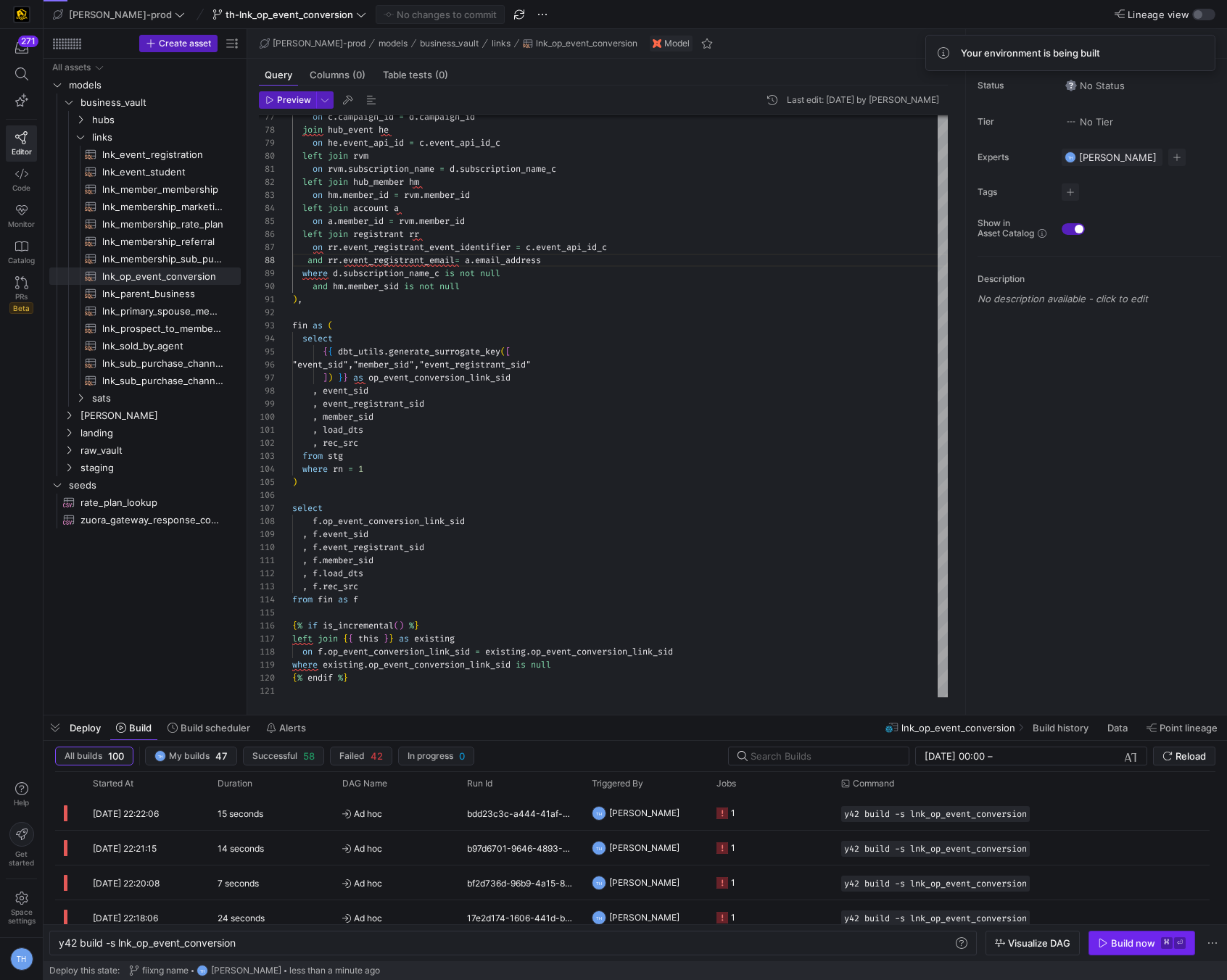
click at [1115, 938] on div "Build now" at bounding box center [1133, 943] width 45 height 12
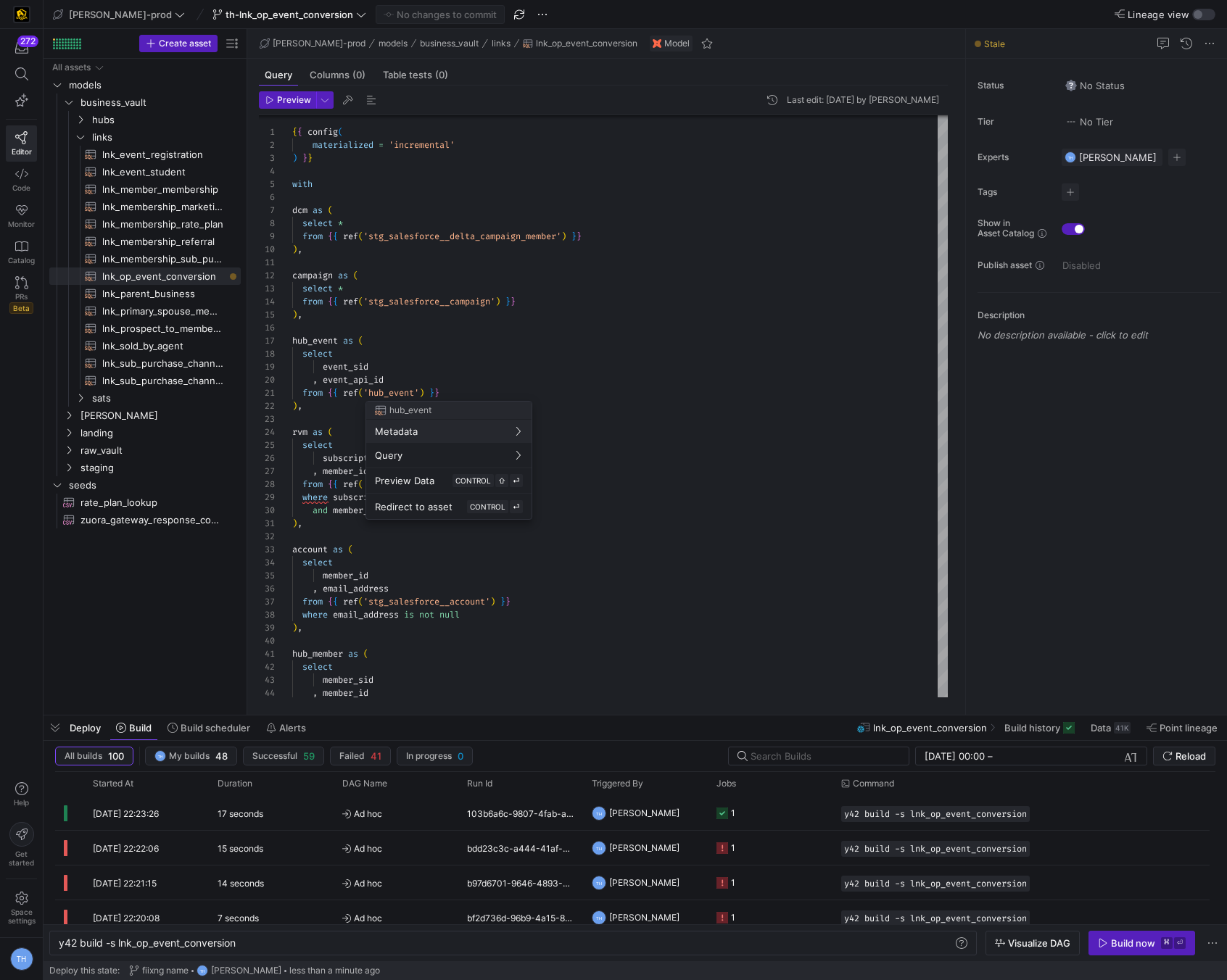
click at [625, 290] on div at bounding box center [613, 490] width 1227 height 980
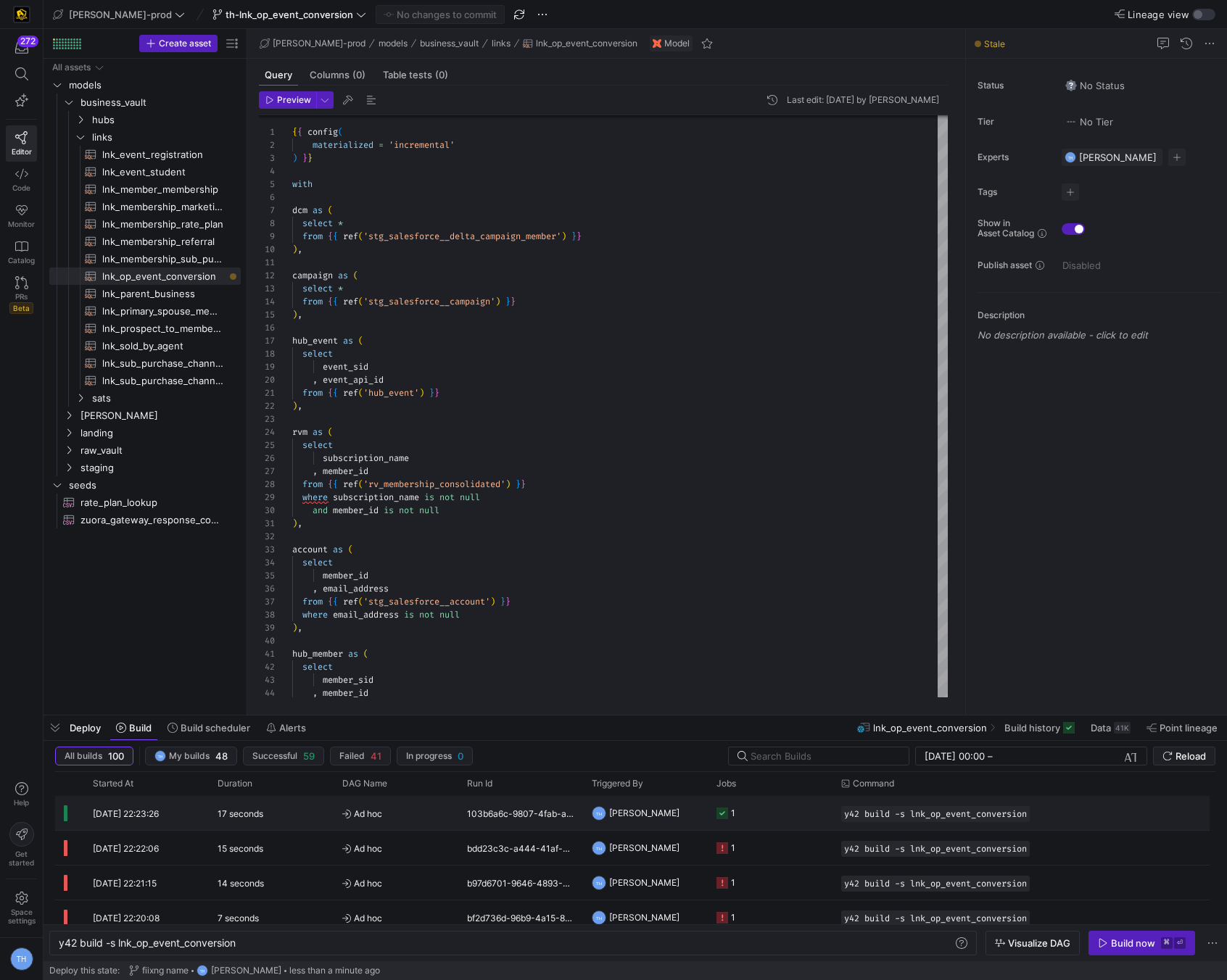
click at [787, 822] on y42-job-status-cell-renderer "1" at bounding box center [770, 813] width 107 height 33
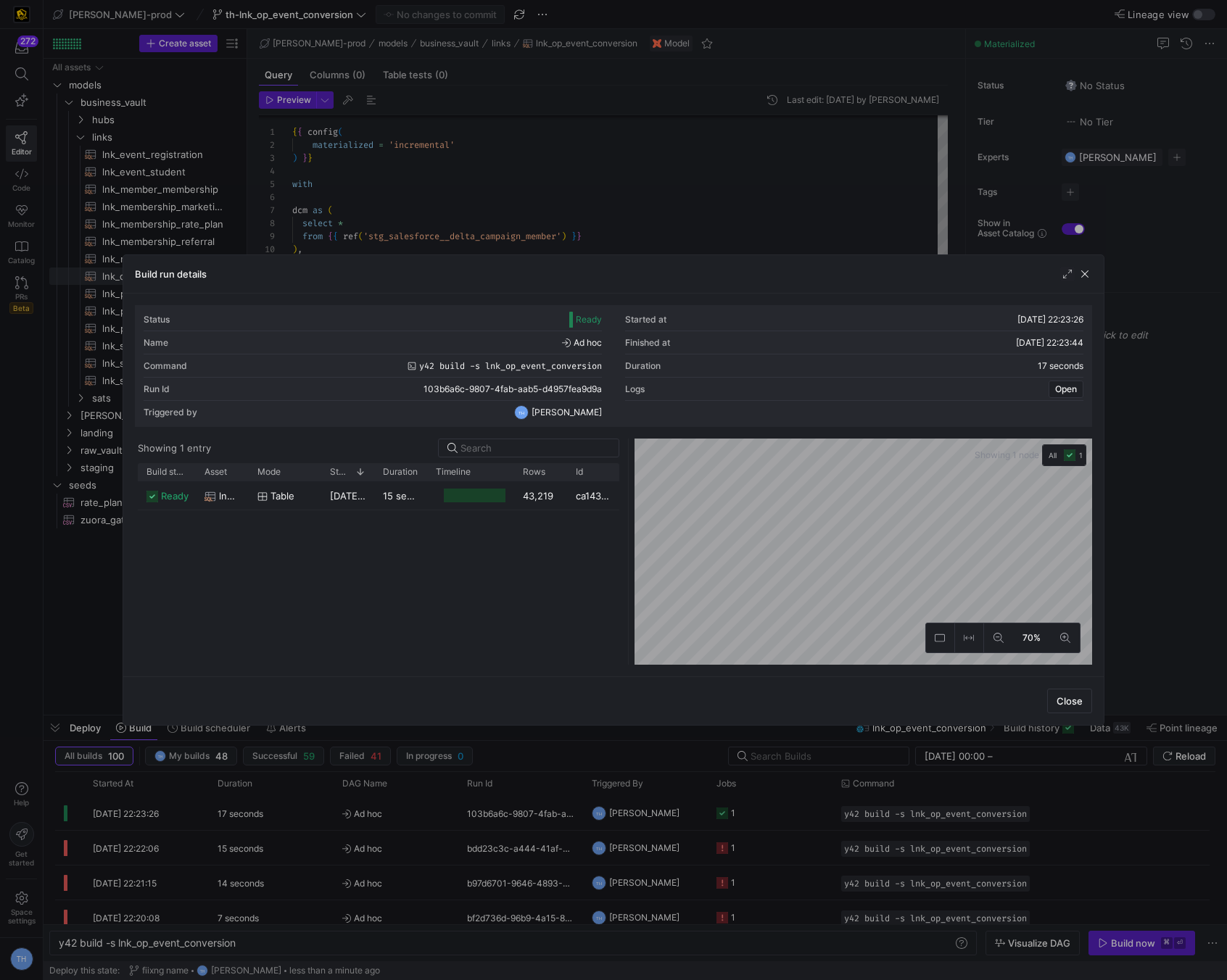
drag, startPoint x: 610, startPoint y: 503, endPoint x: 752, endPoint y: 502, distance: 142.0
click at [631, 502] on div at bounding box center [629, 552] width 6 height 227
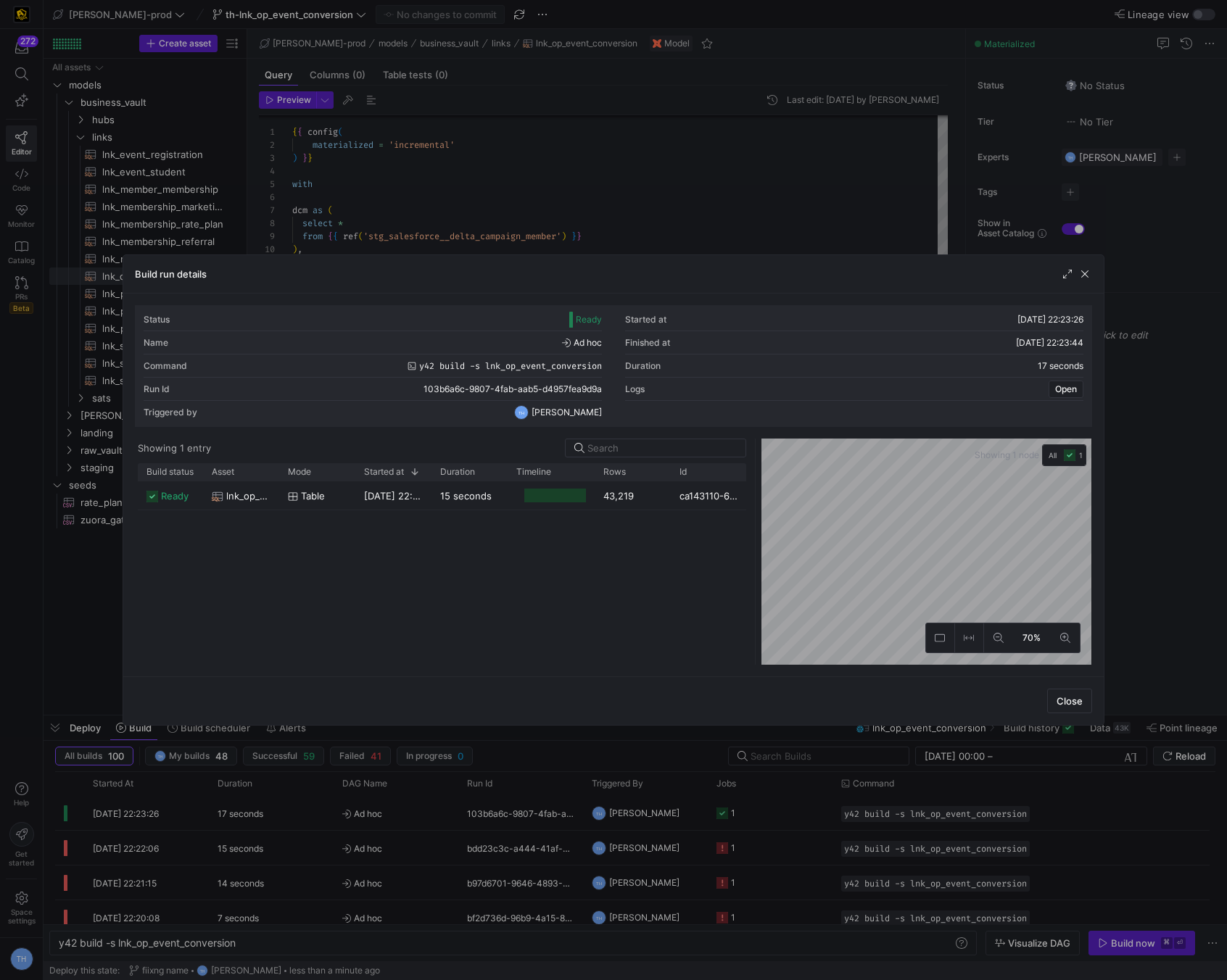
click at [677, 181] on div at bounding box center [613, 490] width 1227 height 980
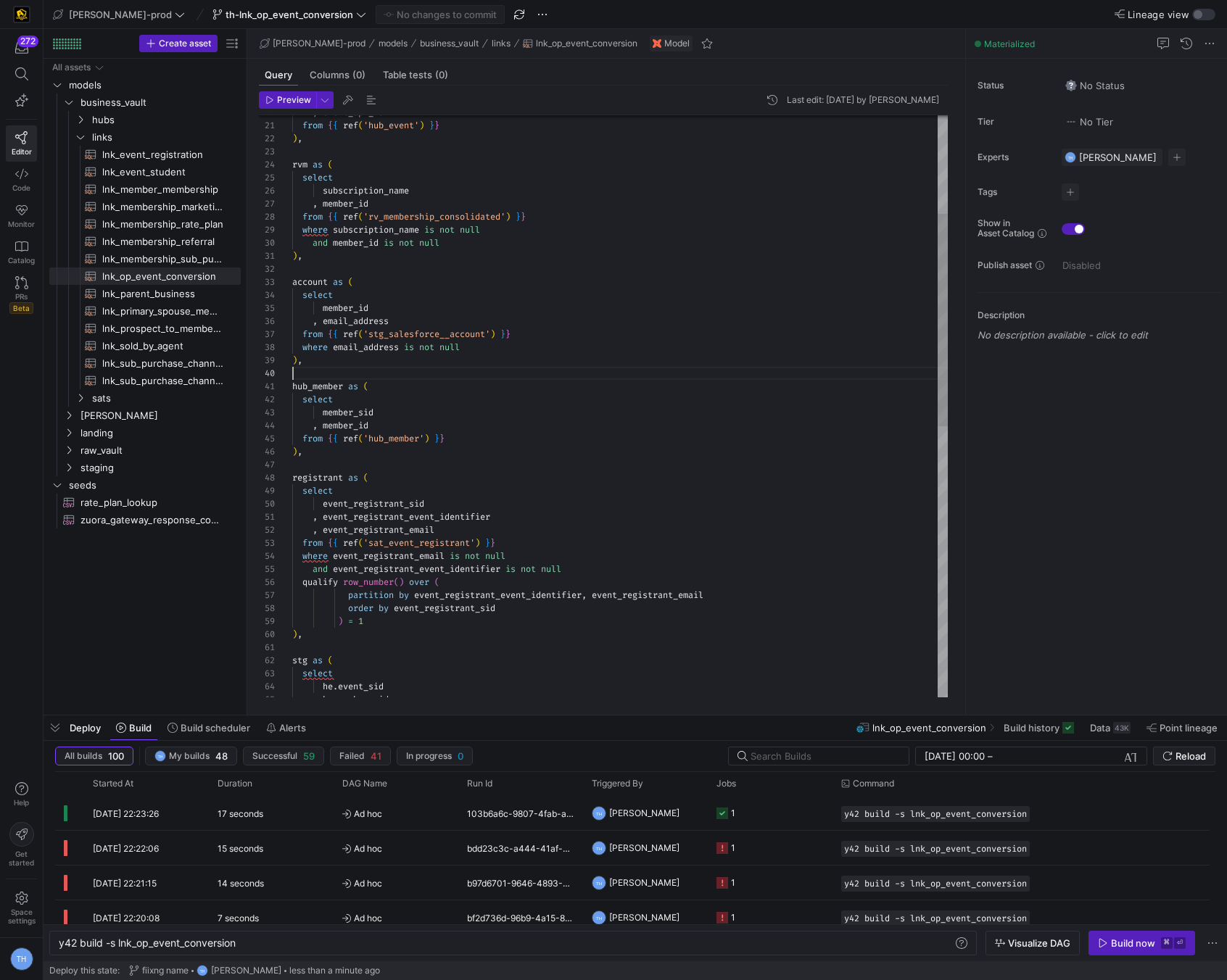
scroll to position [117, 0]
click at [380, 380] on div "hub_member as ( select member_sid , member_id account as ( select member_id , e…" at bounding box center [620, 641] width 656 height 1591
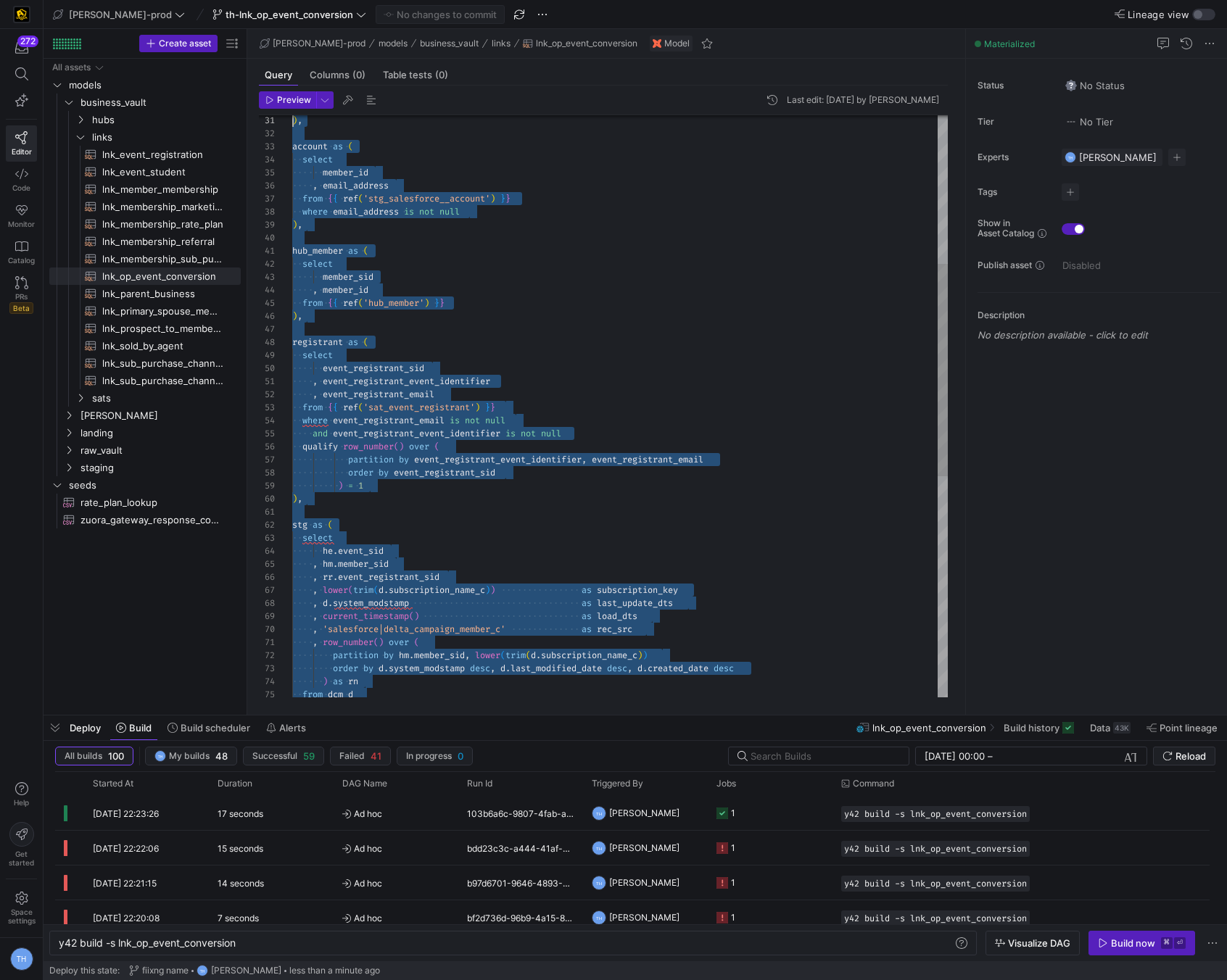
scroll to position [0, 0]
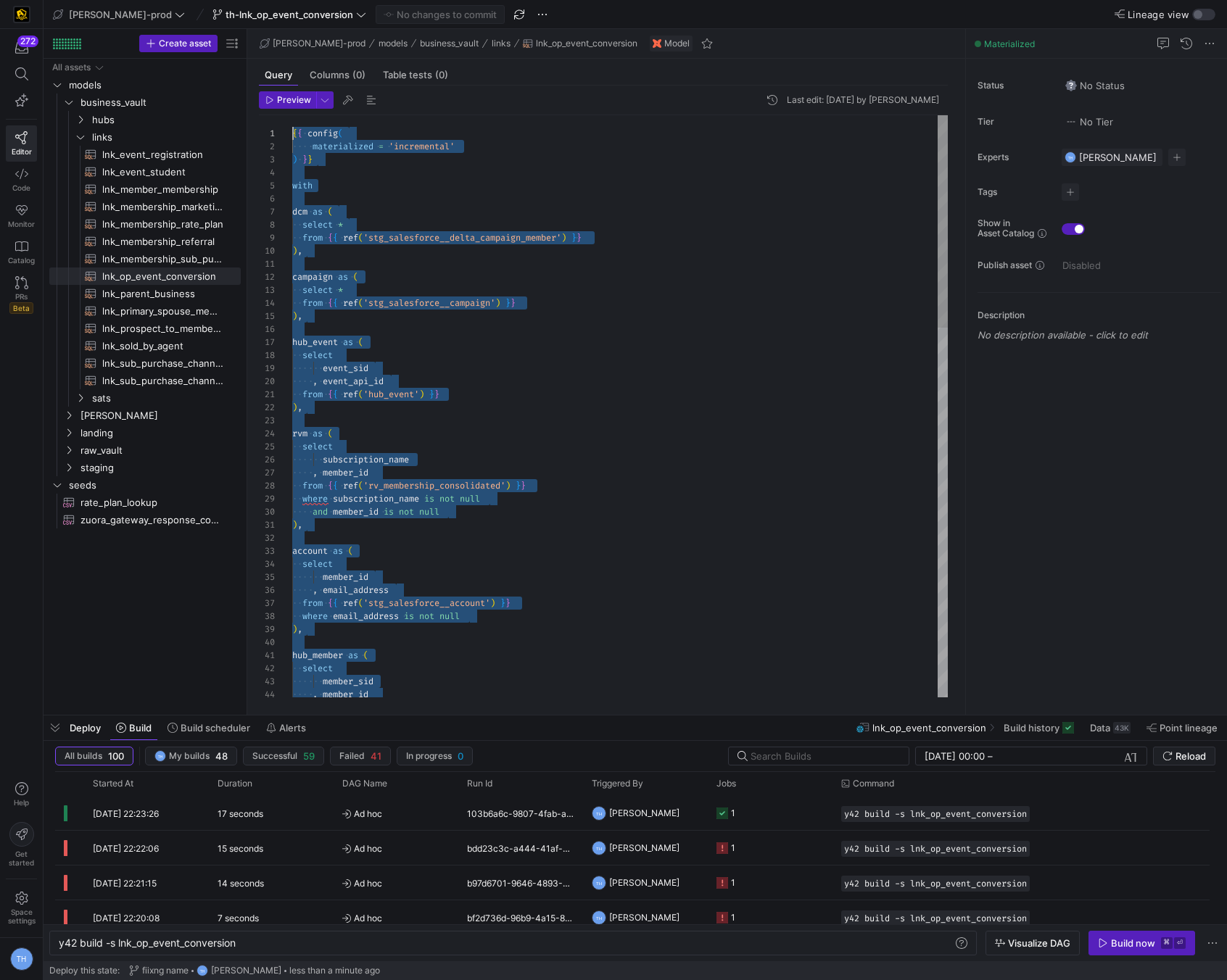
drag, startPoint x: 376, startPoint y: 677, endPoint x: 354, endPoint y: -64, distance: 741.3
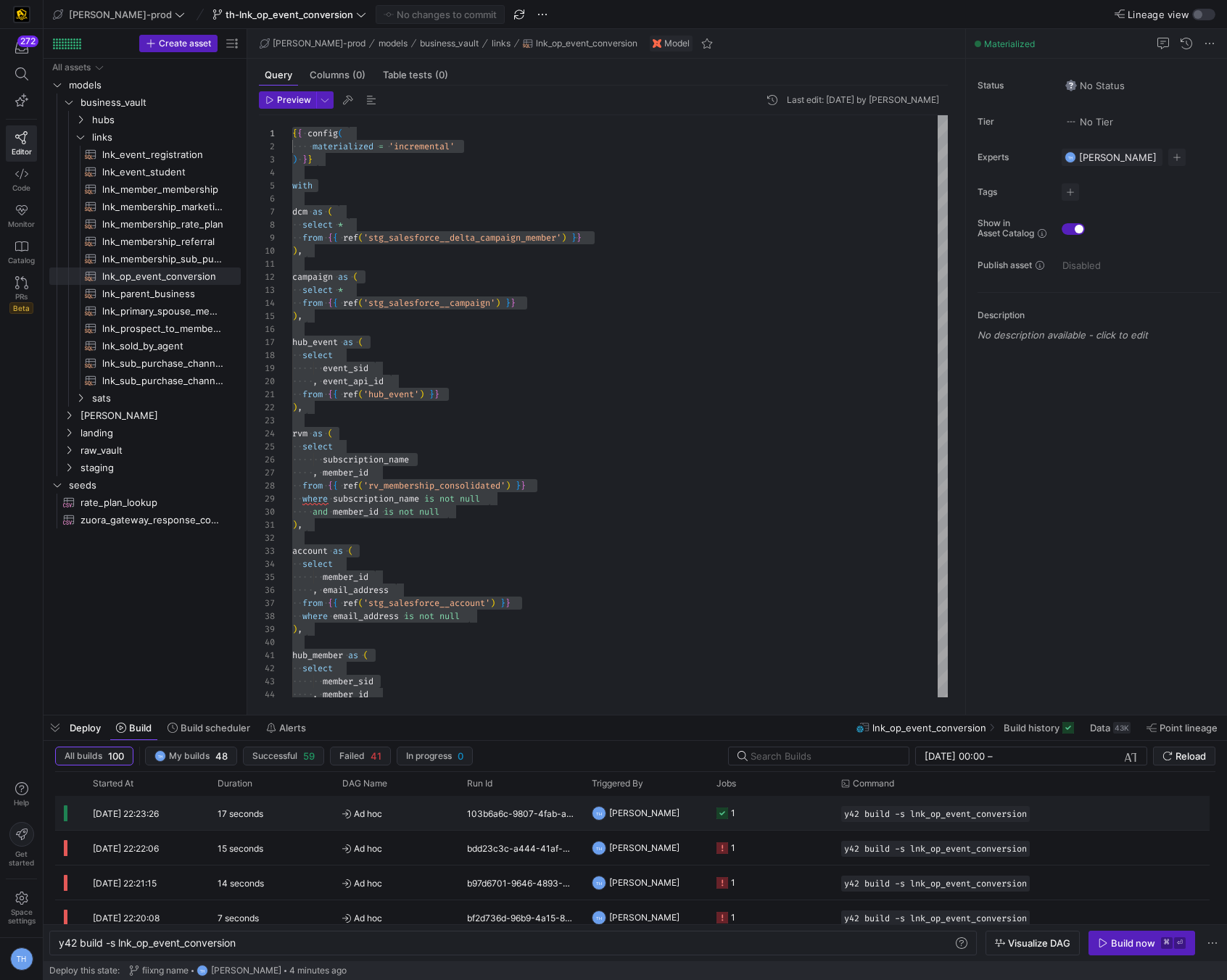
click at [434, 811] on span "Ad hoc" at bounding box center [395, 813] width 107 height 34
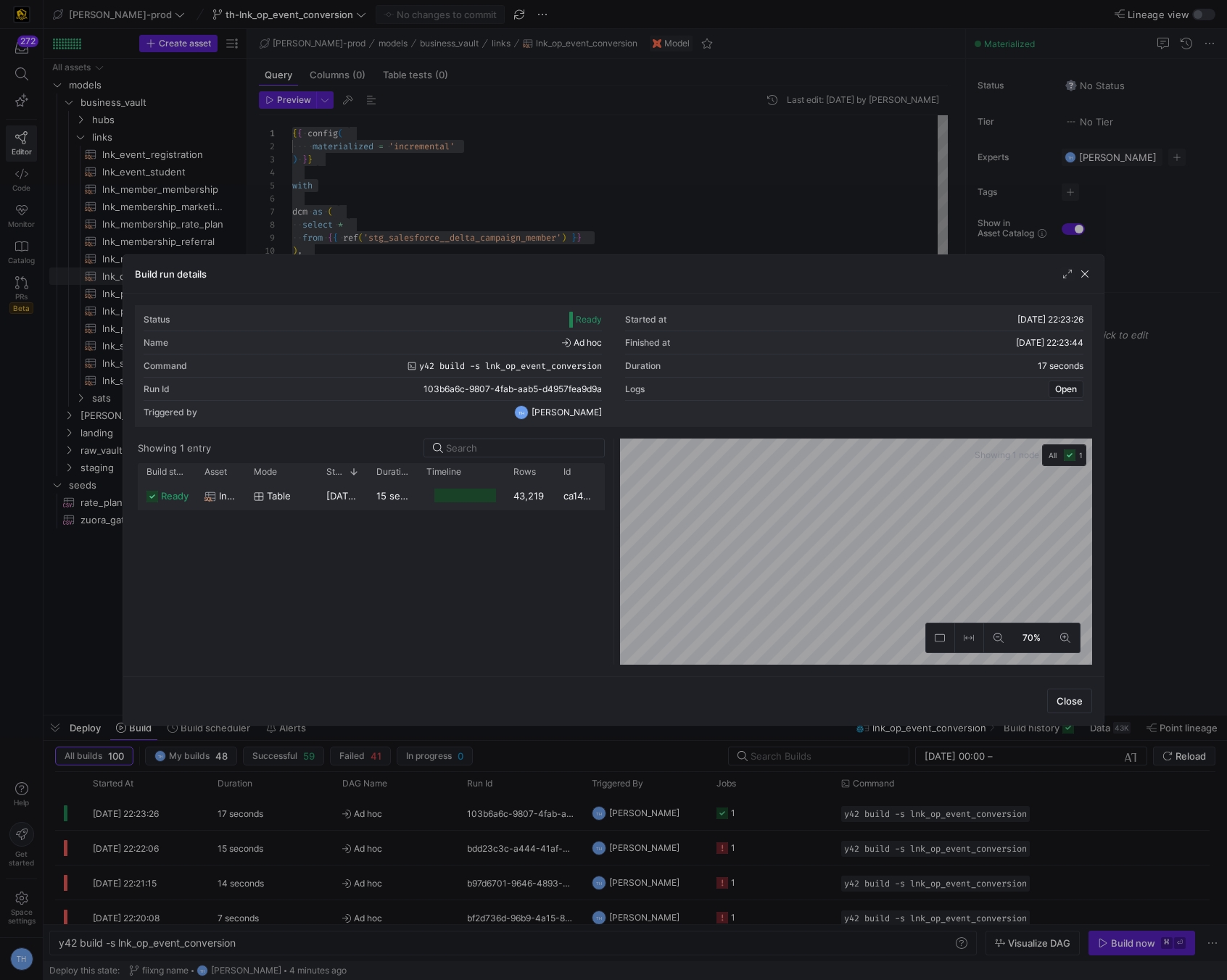
click at [417, 492] on div at bounding box center [461, 495] width 87 height 28
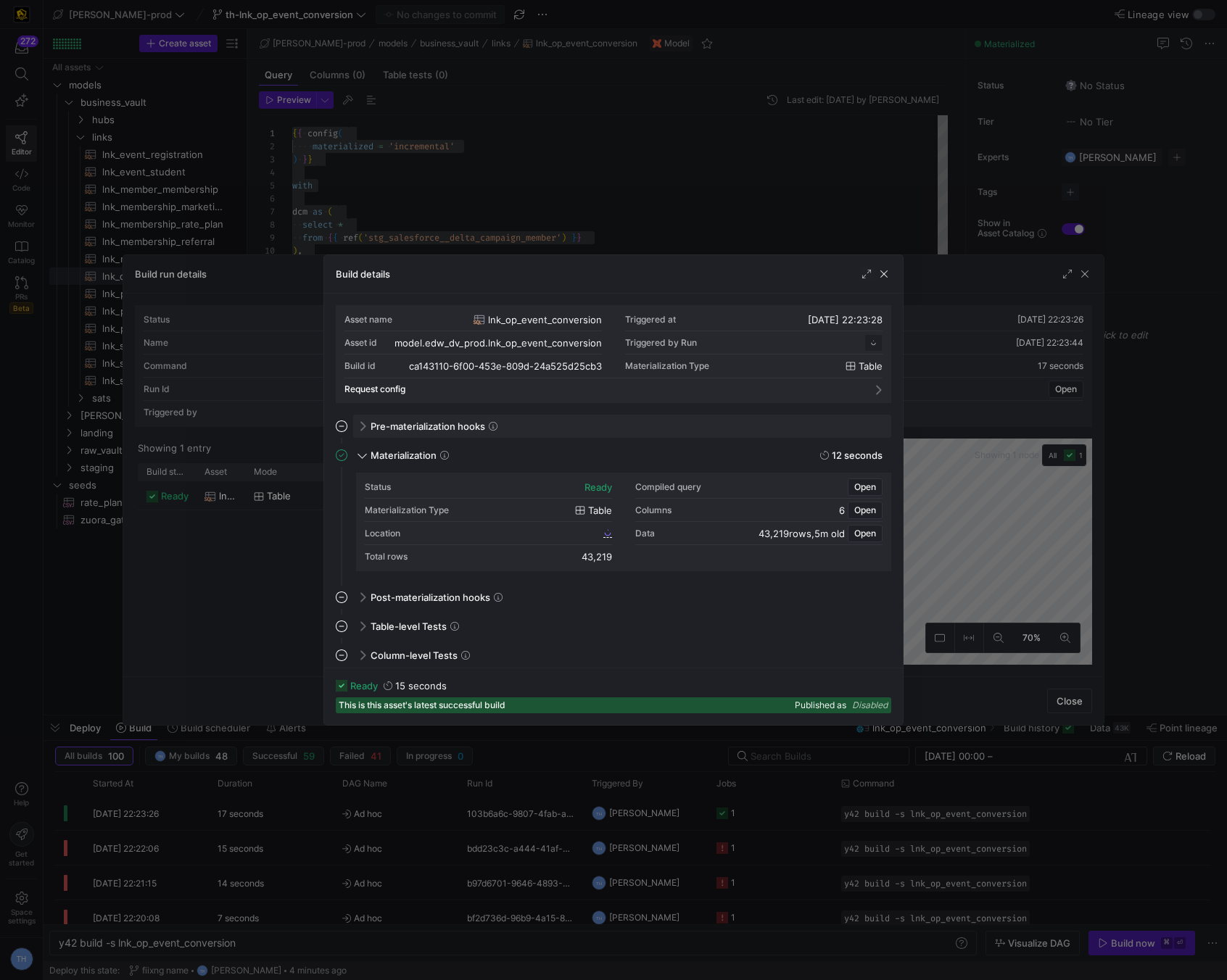
scroll to position [131, 0]
click at [543, 522] on div "Location ca143110_6f00_453e_809d_24a525d25cb3" at bounding box center [488, 534] width 247 height 23
click at [543, 529] on span "ca143110_6f00_453e_809d_24a525d25cb3" at bounding box center [512, 533] width 176 height 10
click at [727, 193] on div at bounding box center [613, 490] width 1227 height 980
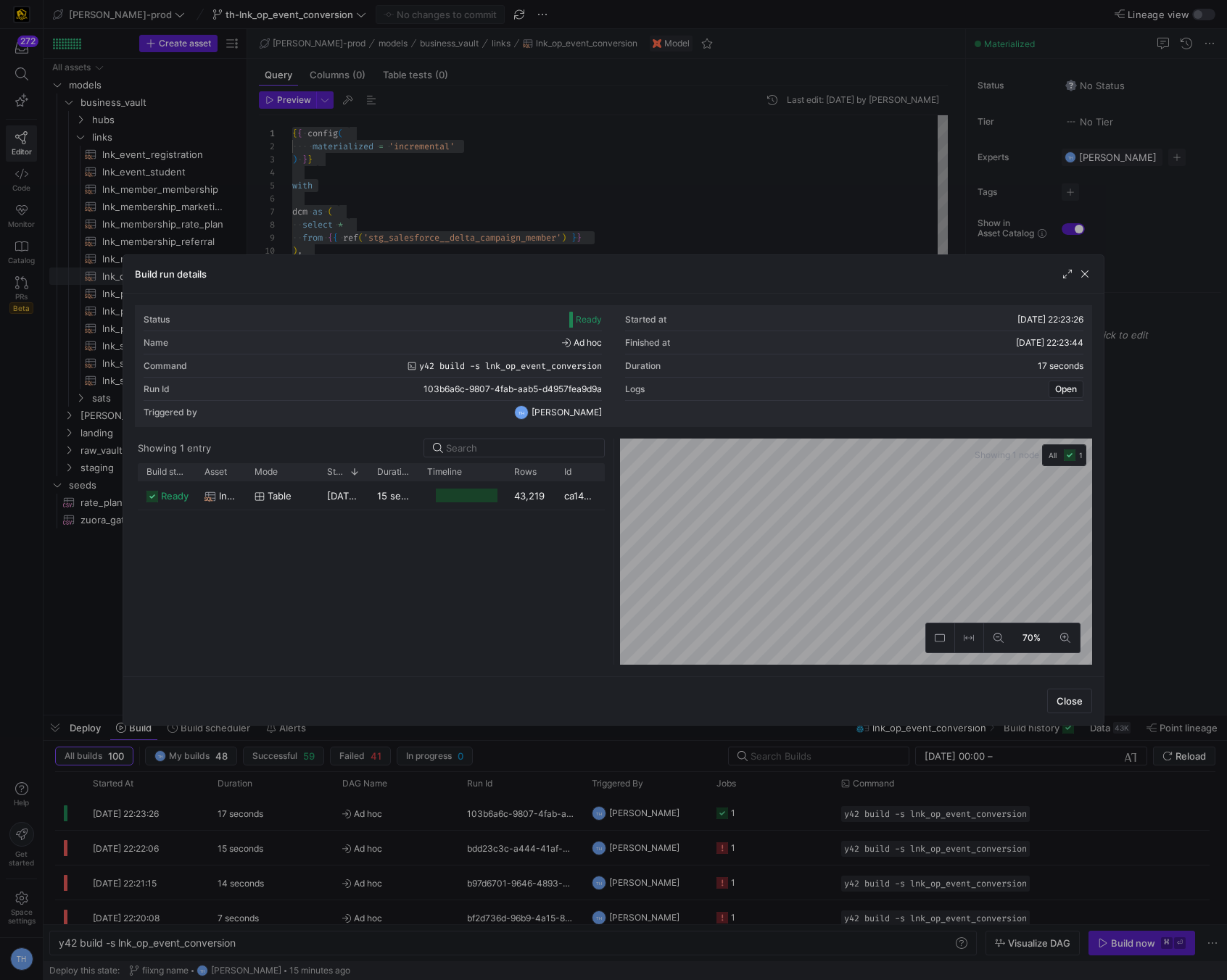
click at [727, 193] on div at bounding box center [613, 490] width 1227 height 980
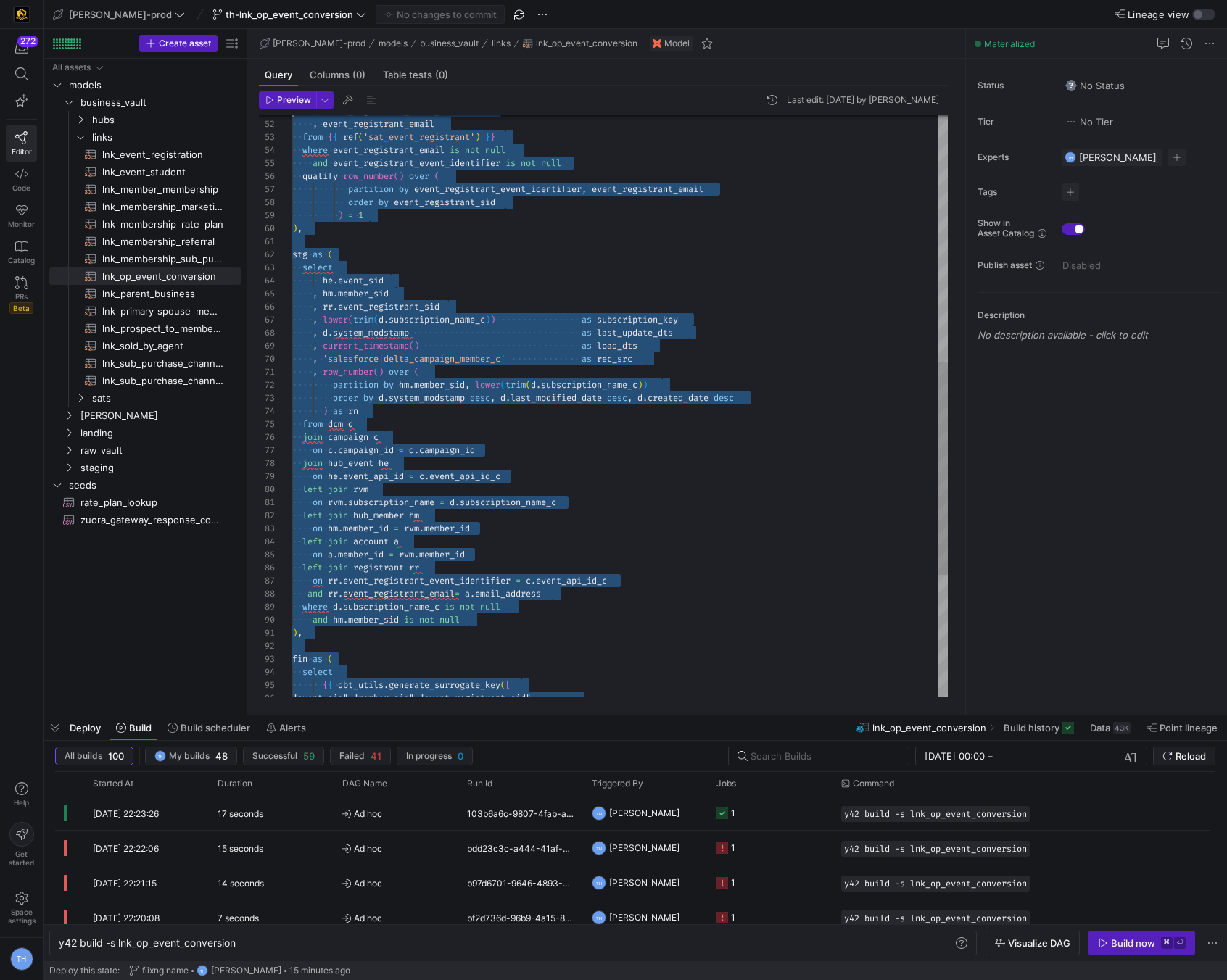
scroll to position [0, 0]
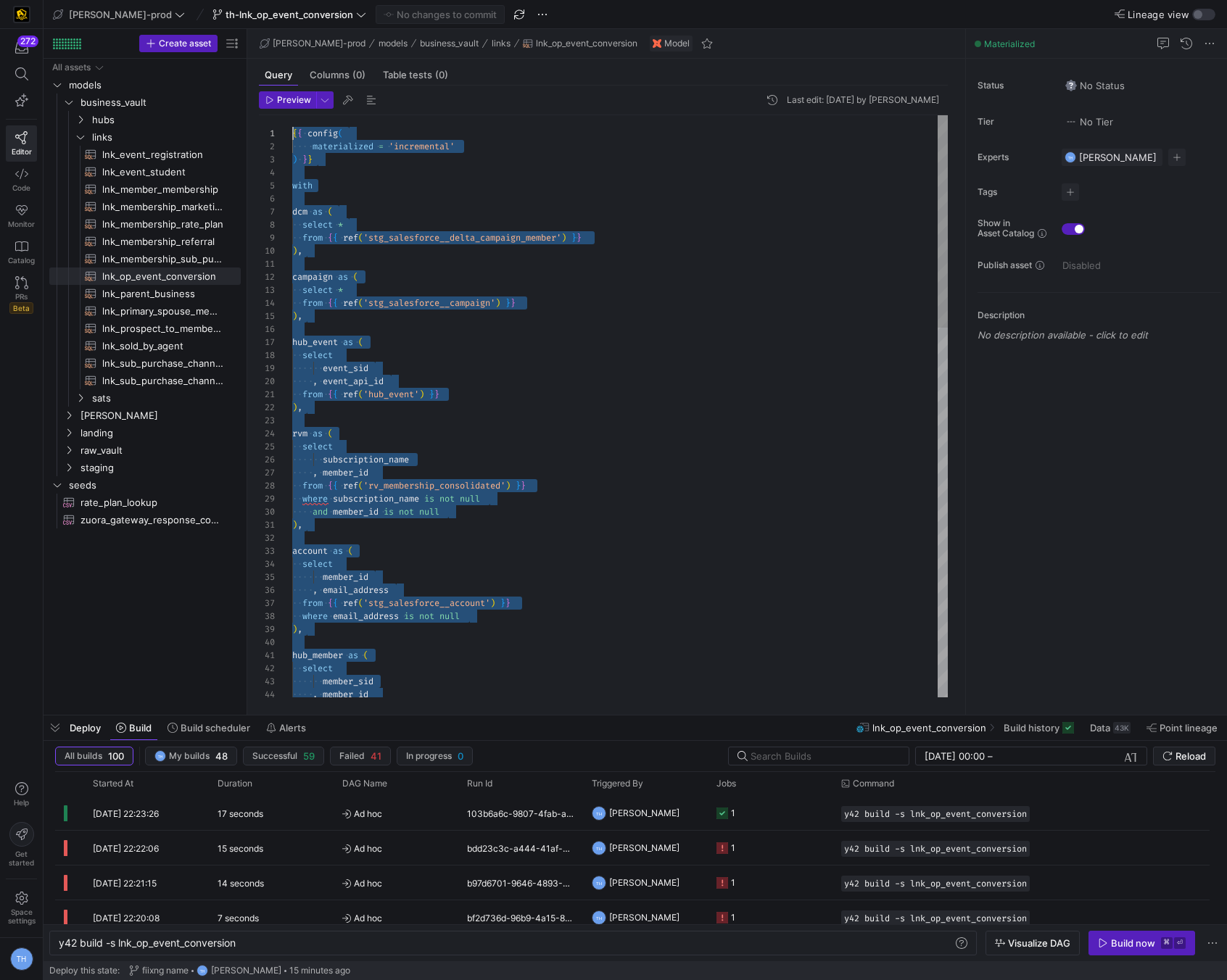
drag, startPoint x: 382, startPoint y: 677, endPoint x: 327, endPoint y: -64, distance: 743.0
type textarea "campaign as ( select * from {{ ref('stg_salesforce__campaign') }} ), hub_event …"
click at [492, 339] on div ", email_address from { { ref ( 'stg_salesforce__account' ) } } where email_addr…" at bounding box center [620, 910] width 656 height 1591
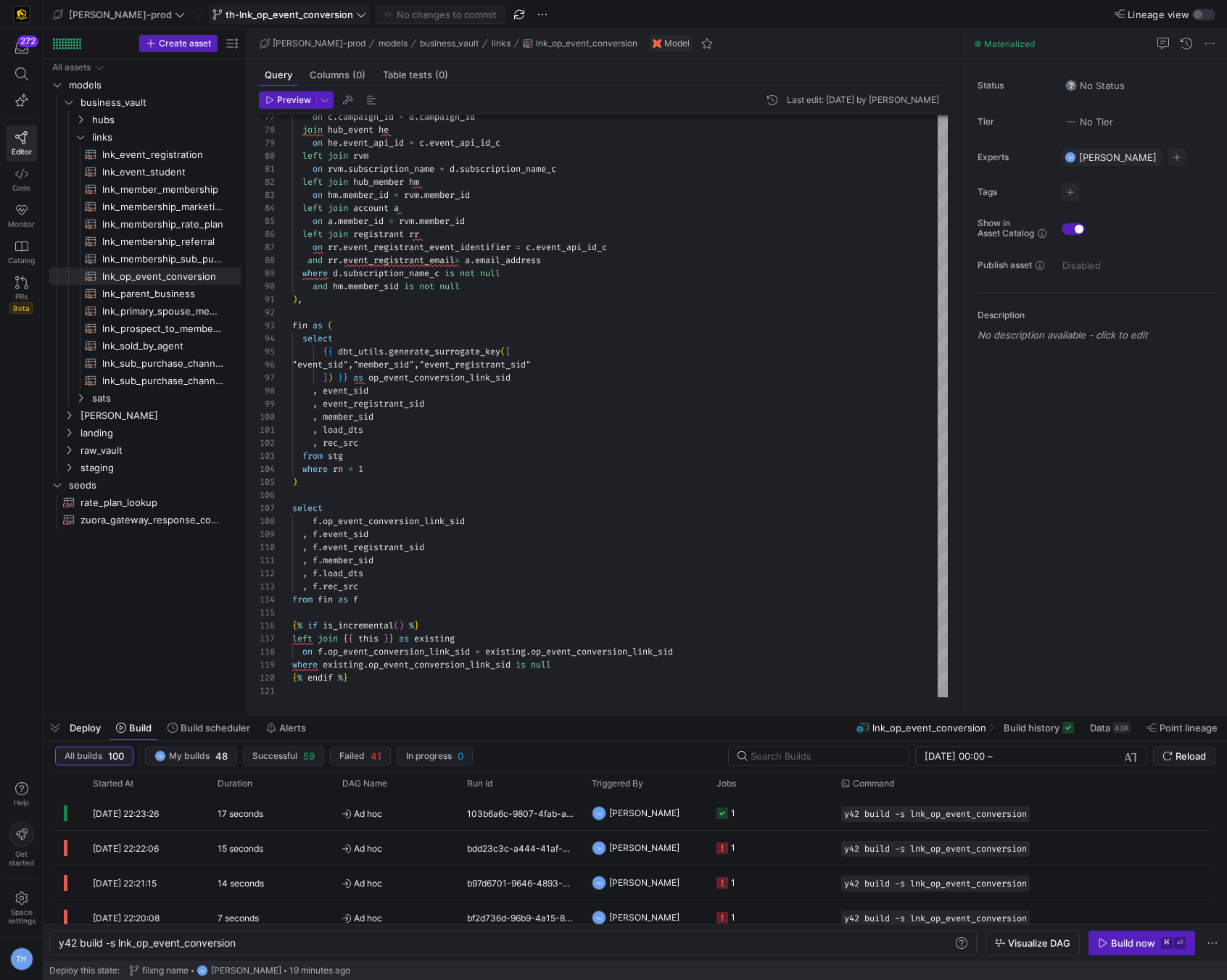
click at [299, 16] on span "th-lnk_op_event_conversion" at bounding box center [290, 15] width 128 height 12
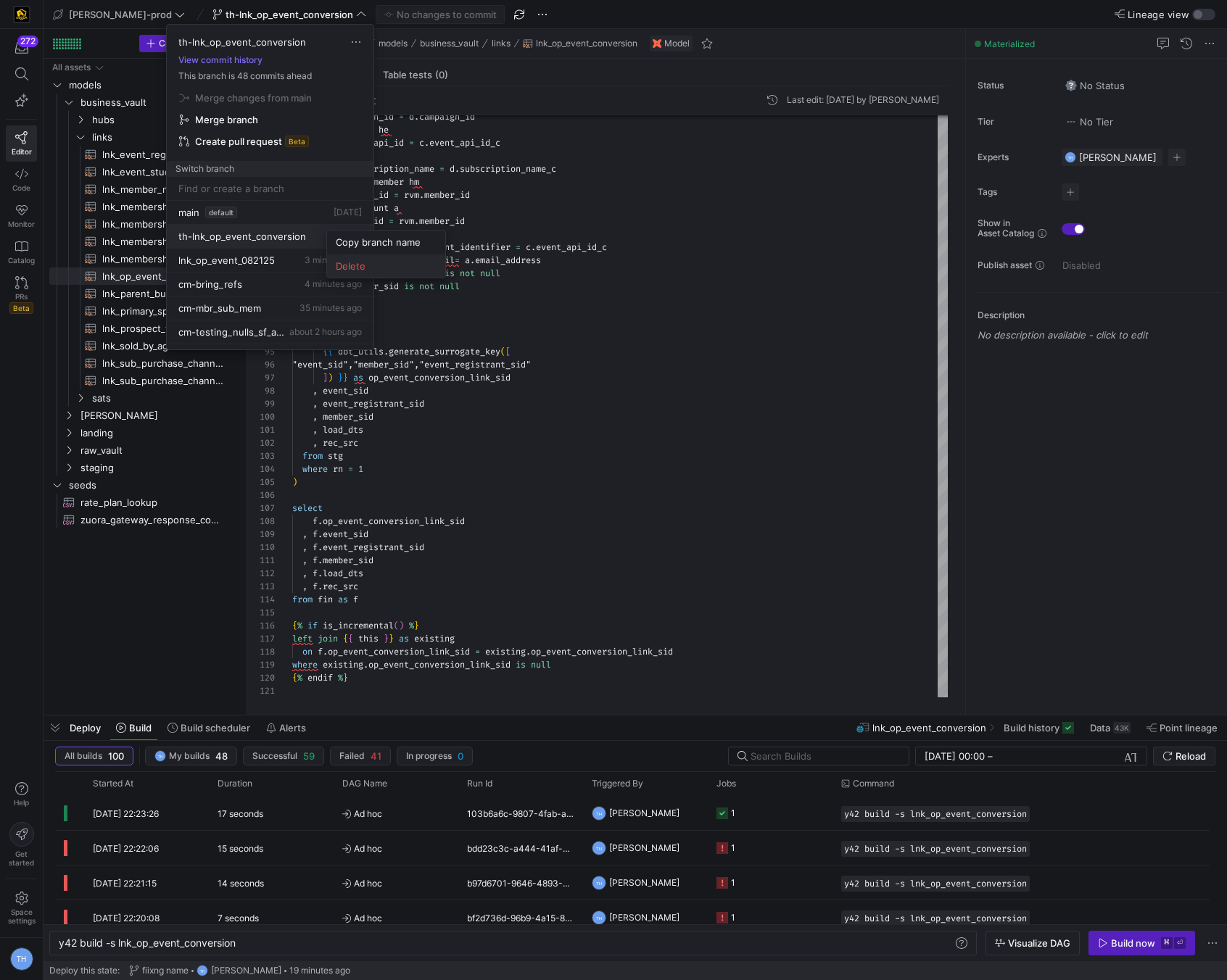
click at [353, 266] on span "Delete" at bounding box center [386, 266] width 101 height 12
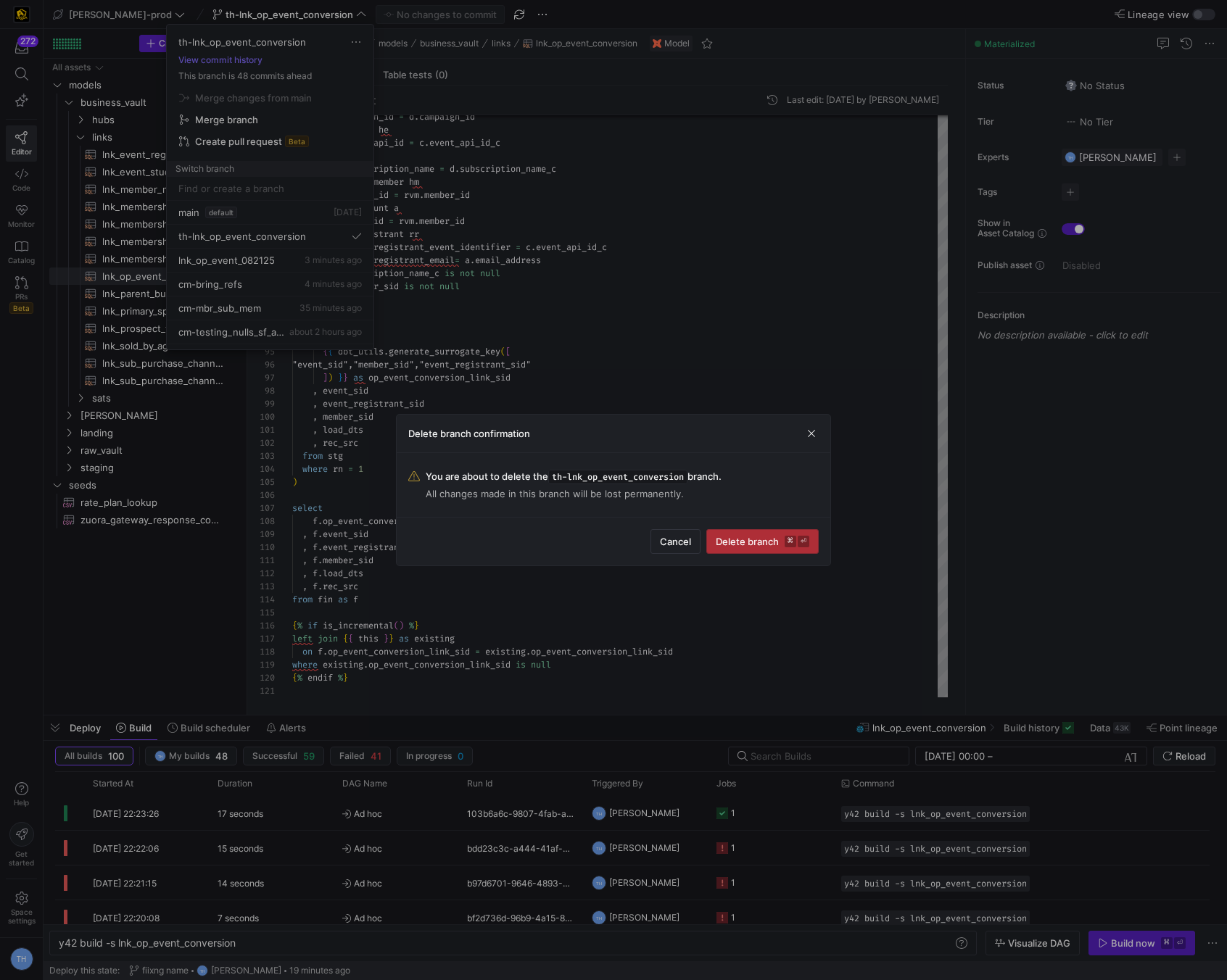
click at [759, 551] on span "submit" at bounding box center [762, 541] width 111 height 23
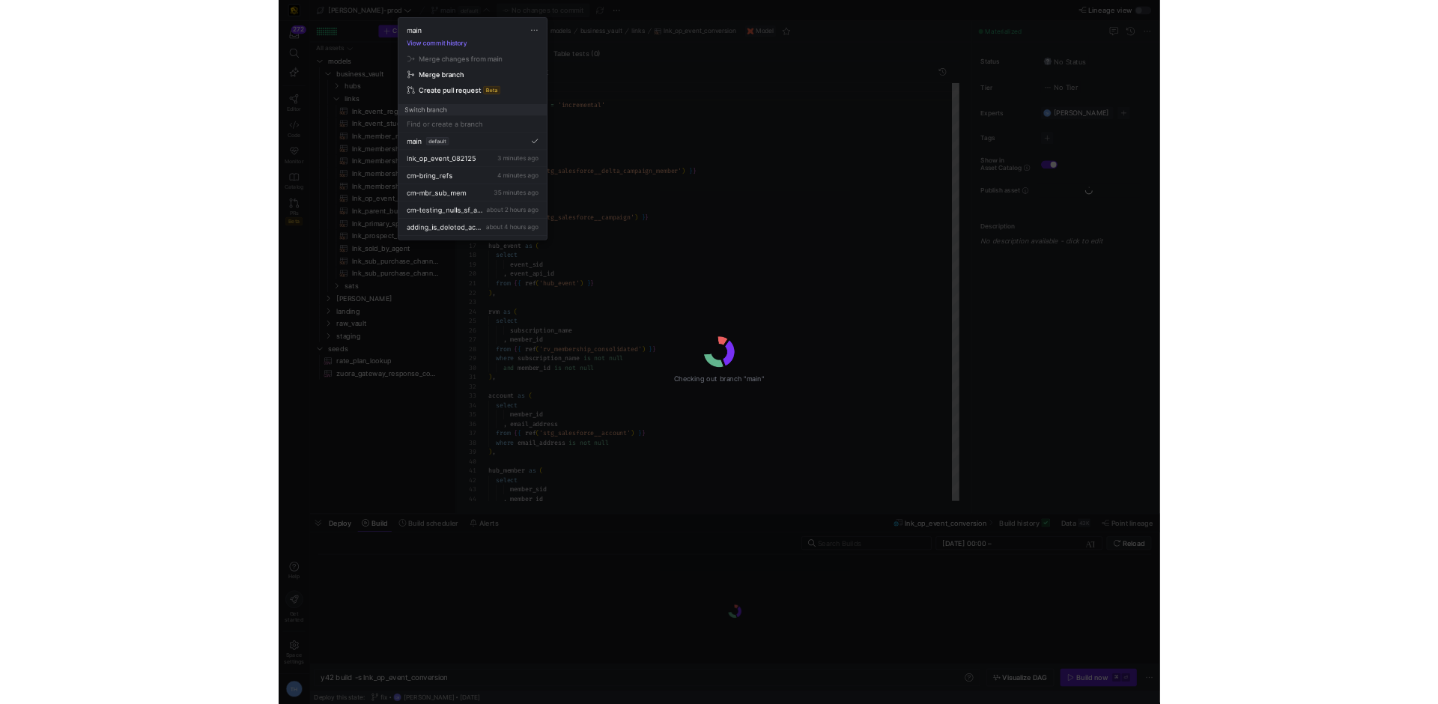
scroll to position [135, 0]
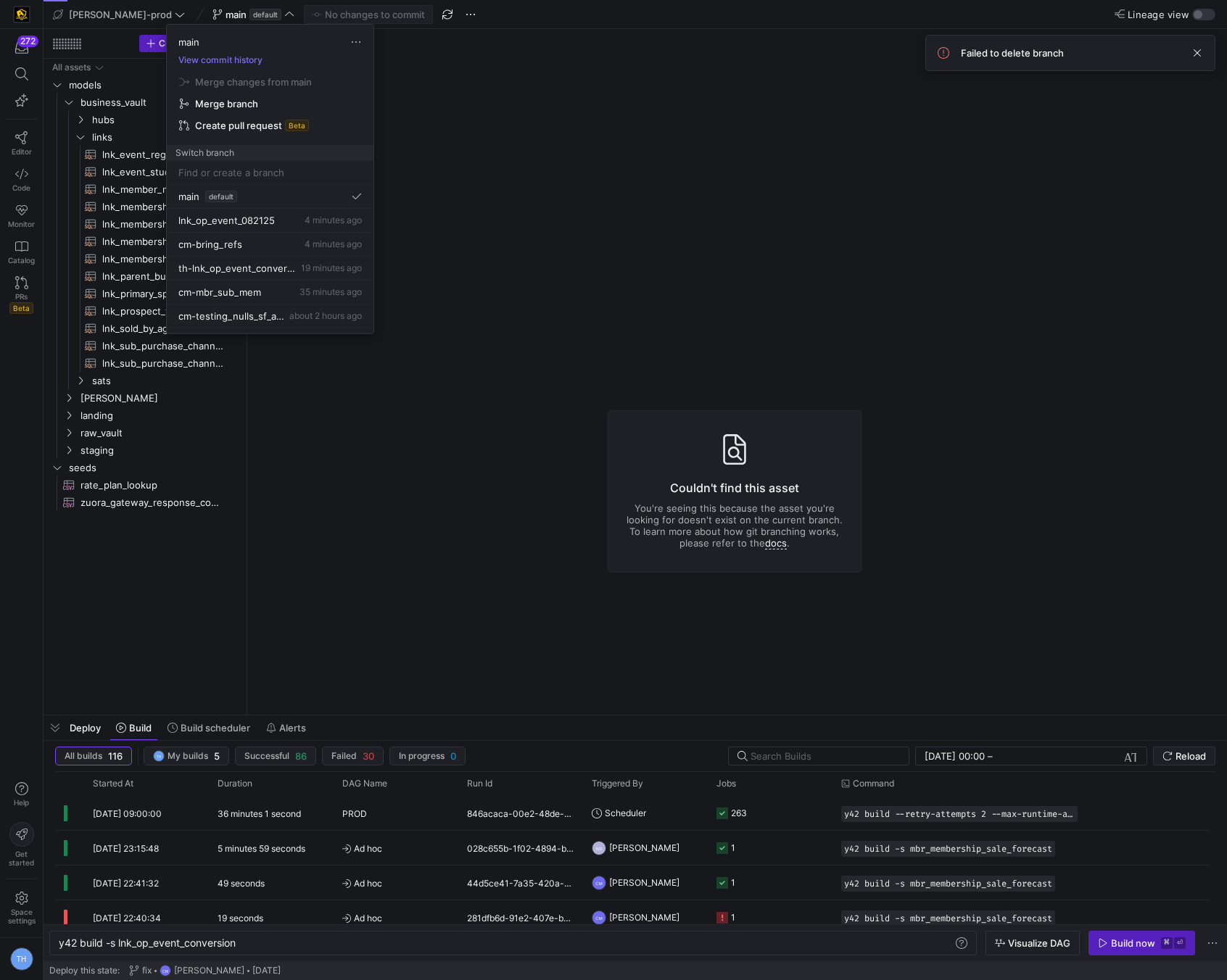
type textarea "y42 build"
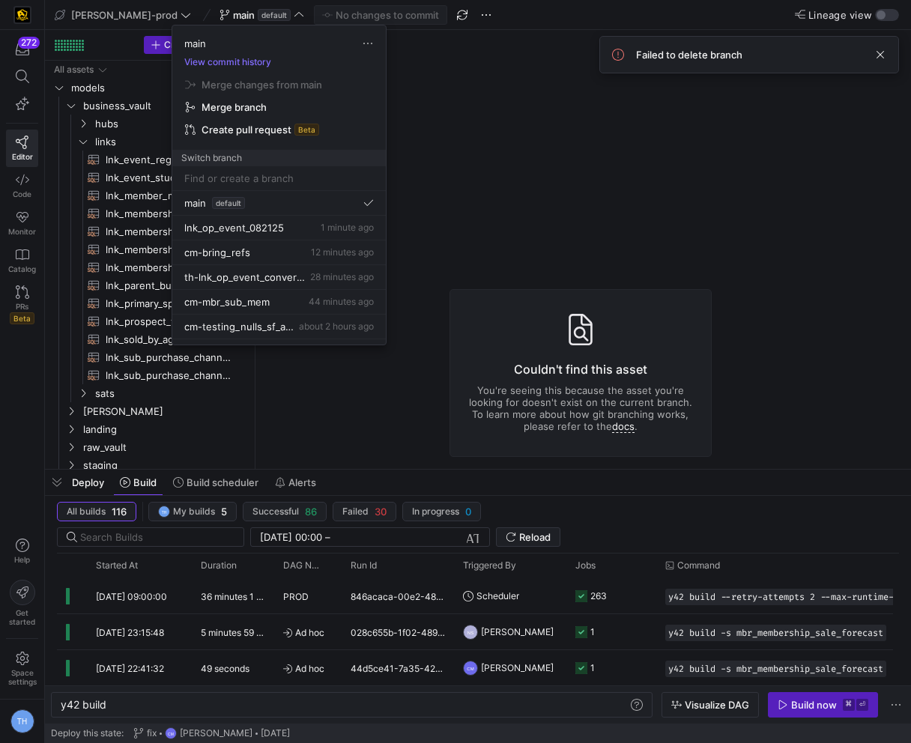
click at [741, 149] on div at bounding box center [455, 371] width 911 height 743
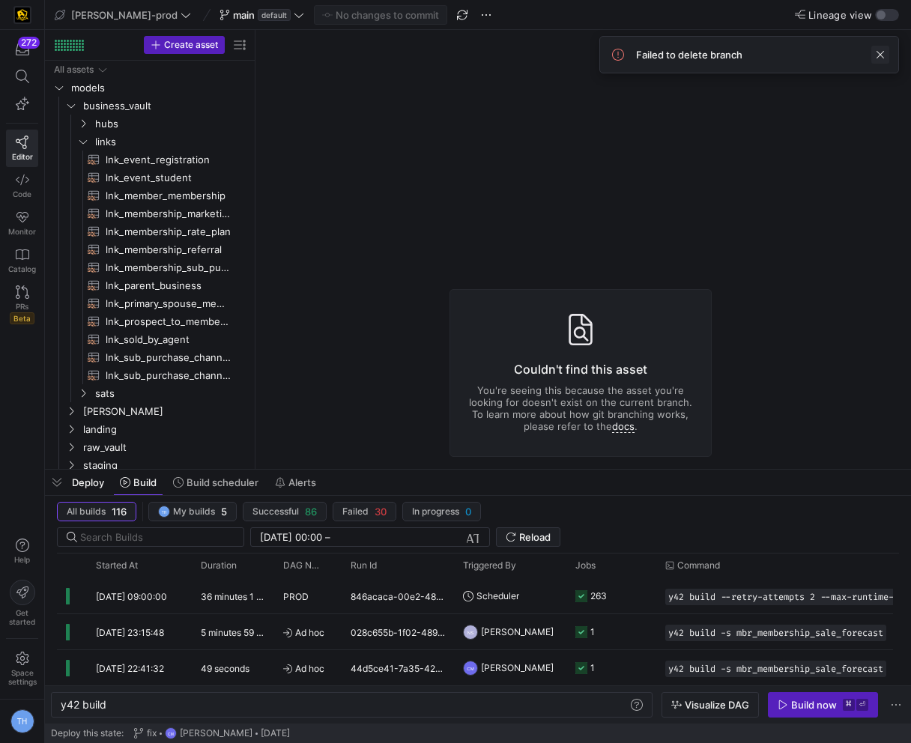
click at [876, 57] on span at bounding box center [880, 55] width 18 height 18
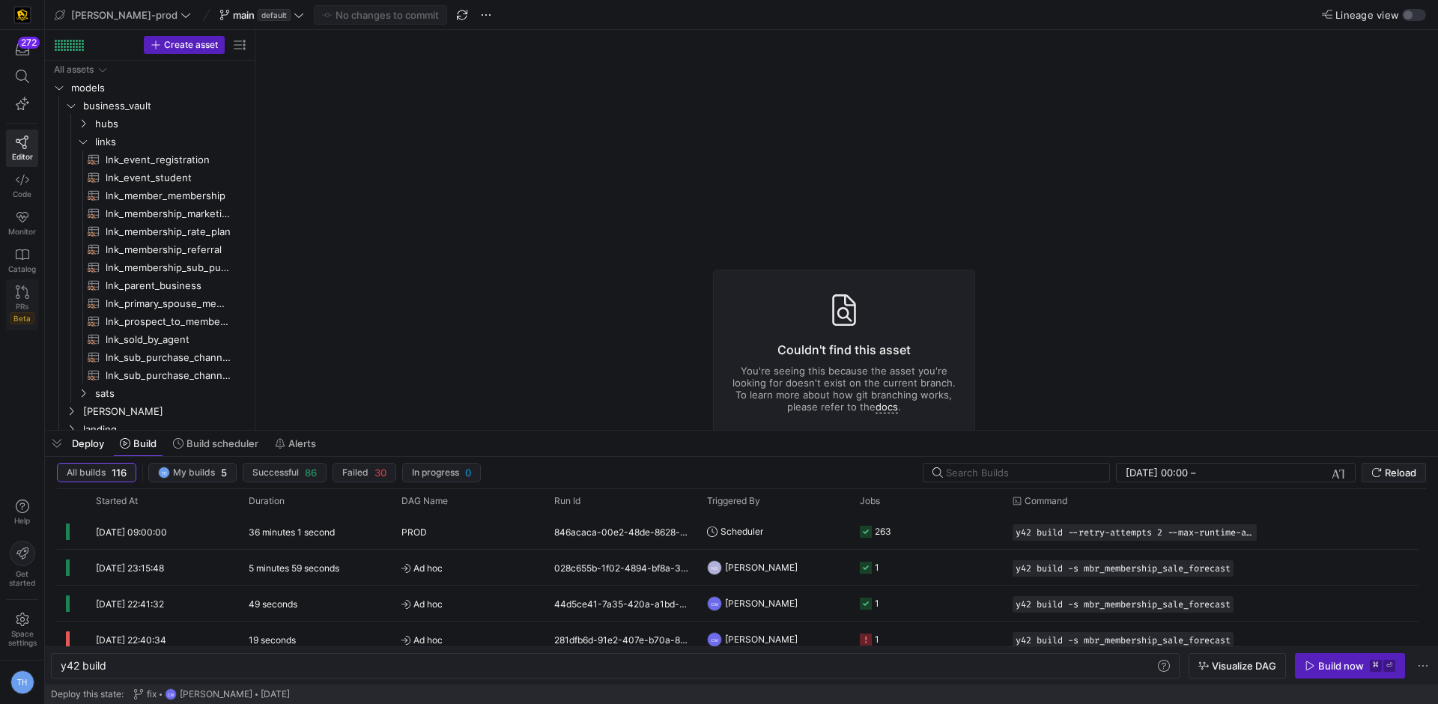
click at [25, 291] on icon at bounding box center [22, 291] width 13 height 13
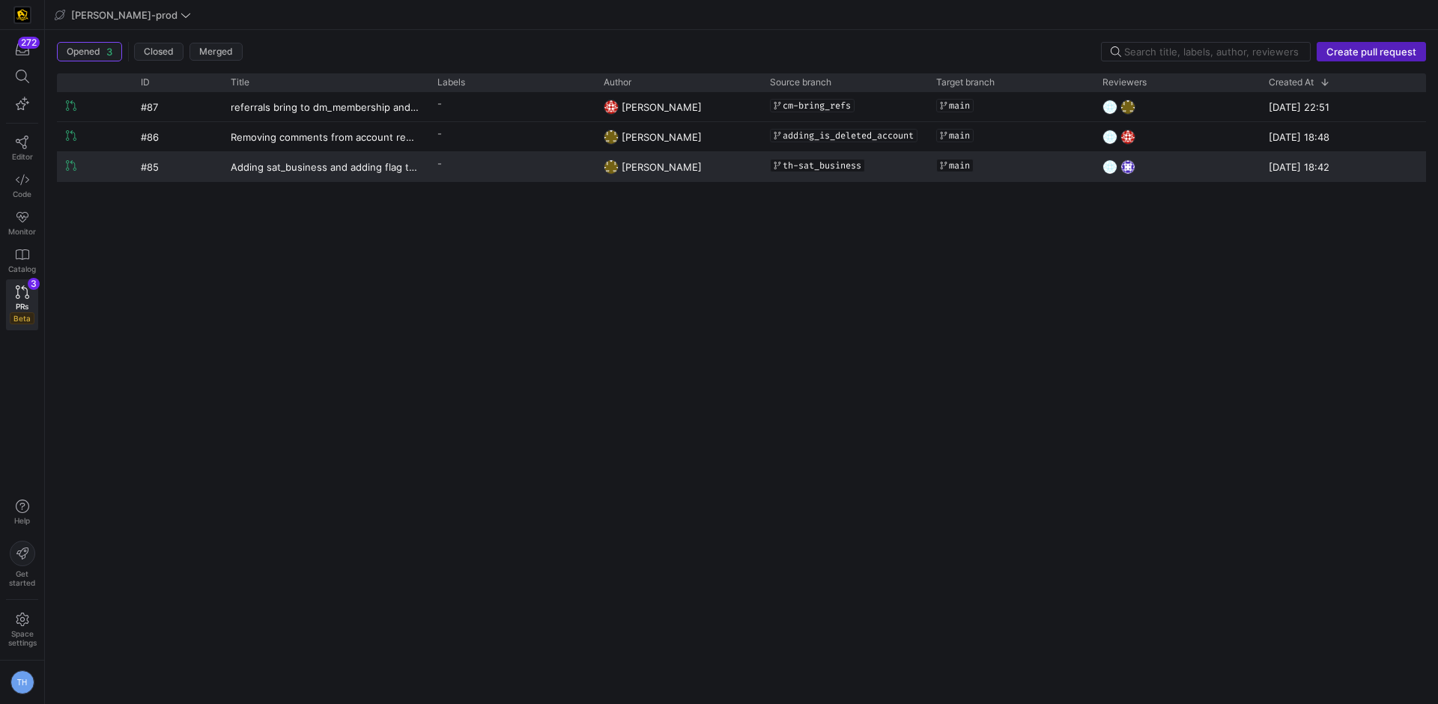
click at [493, 174] on y42-pull-request-list-view-label-cell-renderer "-" at bounding box center [511, 164] width 148 height 22
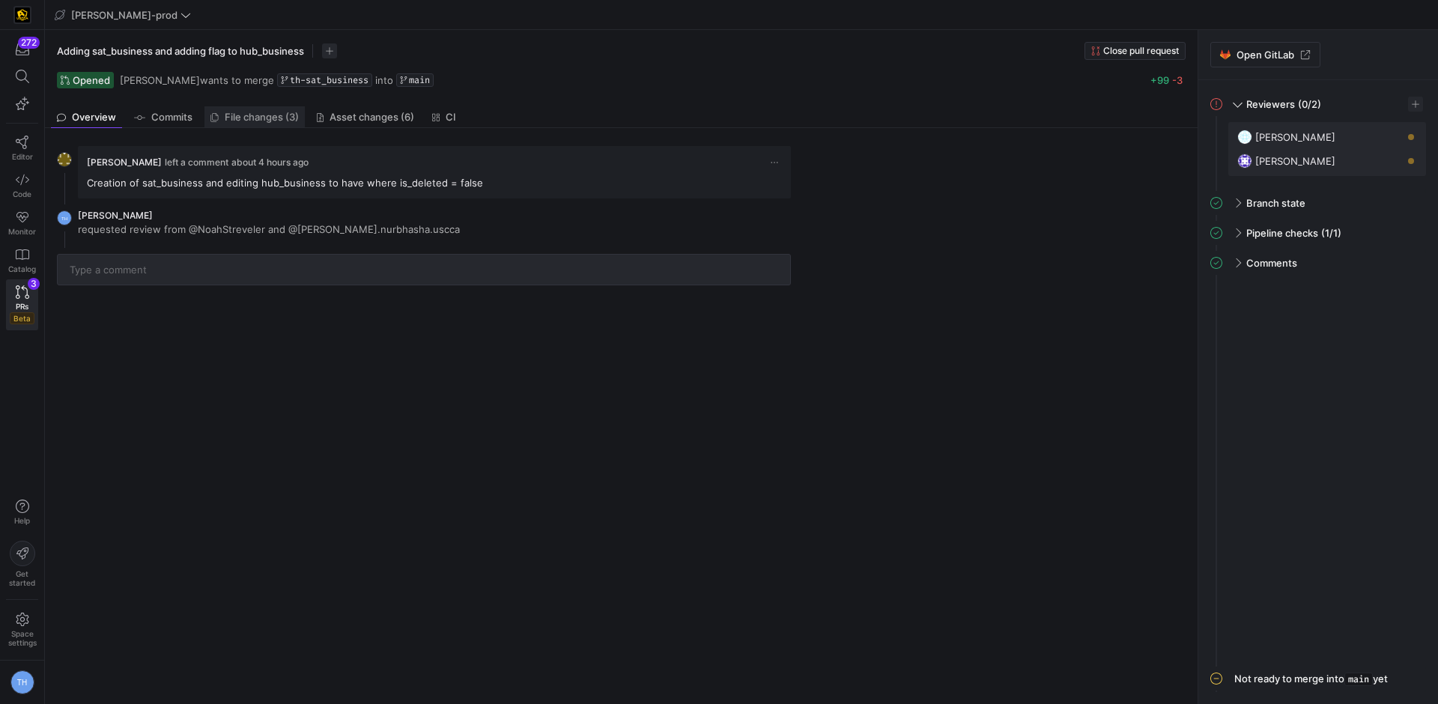
click at [242, 114] on span "File changes (3)" at bounding box center [262, 117] width 74 height 10
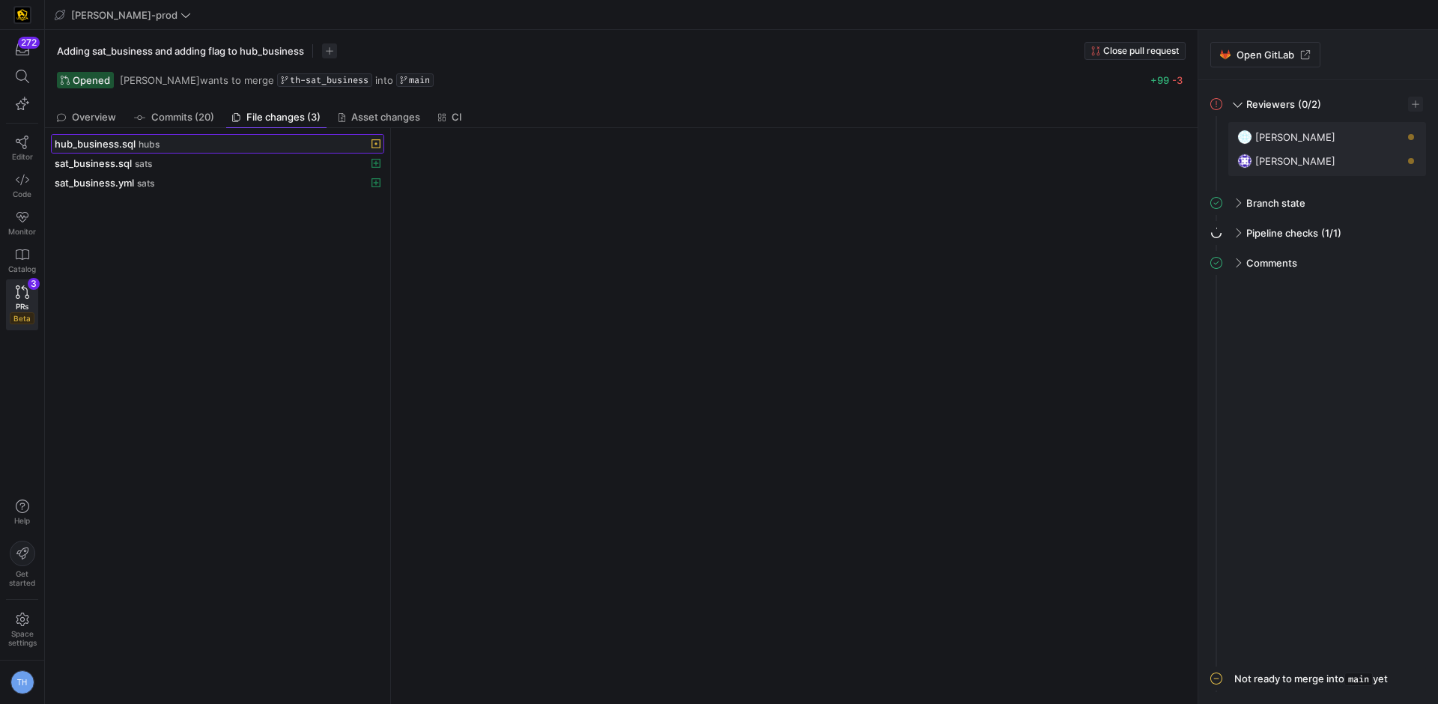
click at [240, 145] on div "hub_business.sql hubs" at bounding box center [201, 144] width 293 height 12
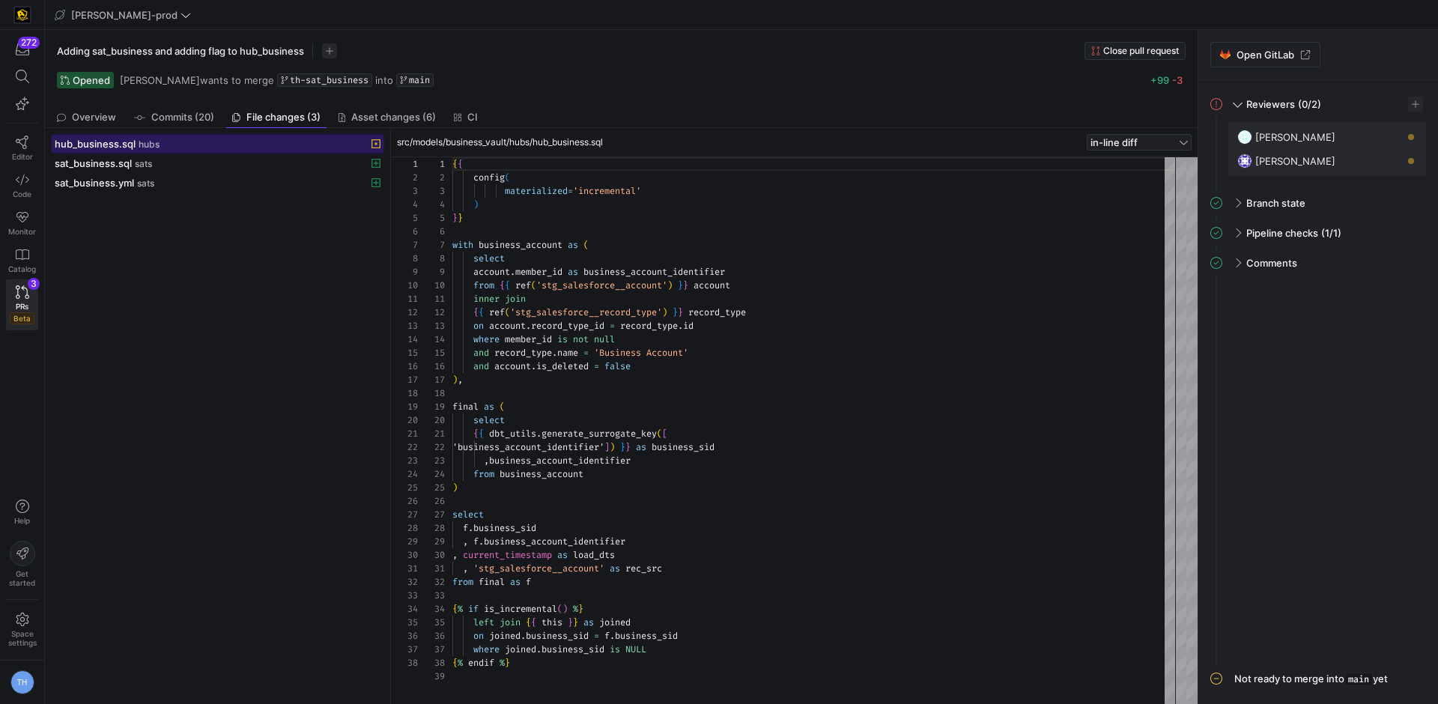
scroll to position [135, 0]
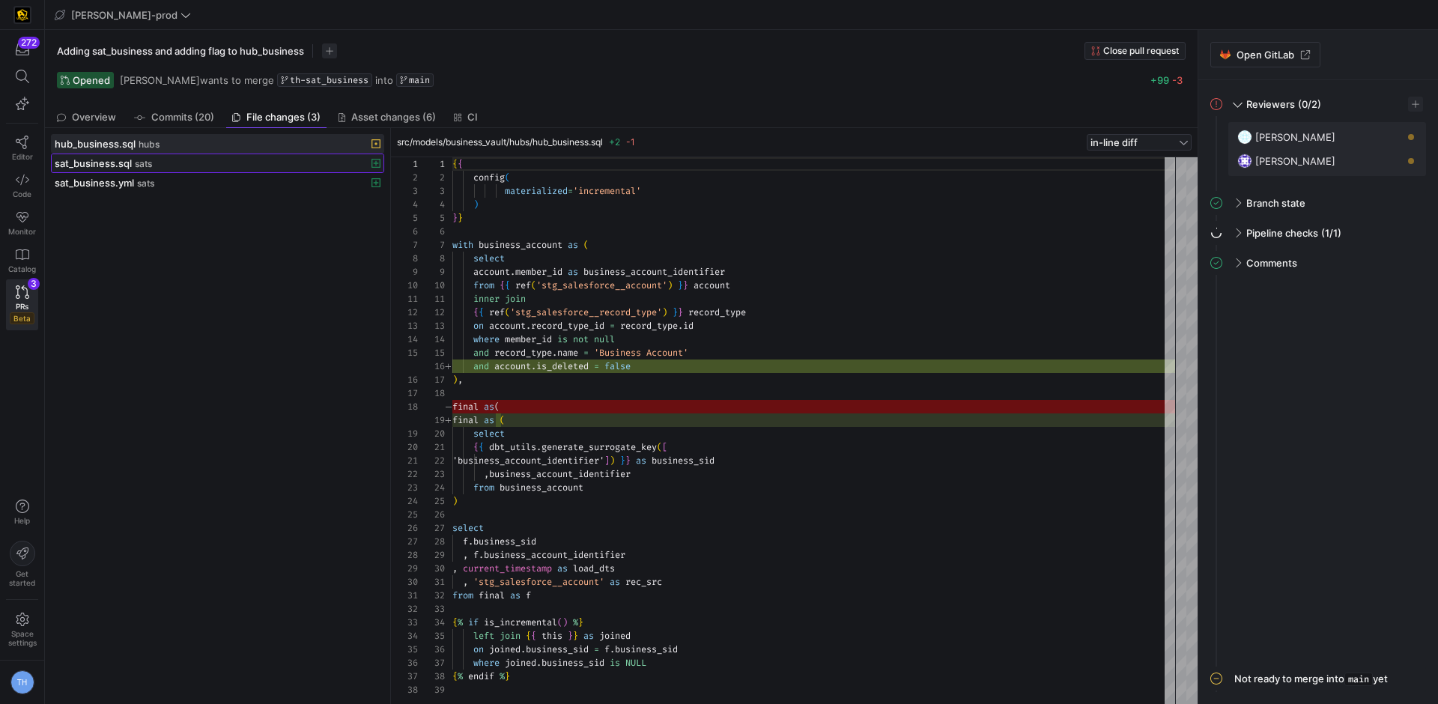
click at [159, 163] on div "sat_business.sql sats" at bounding box center [201, 163] width 293 height 12
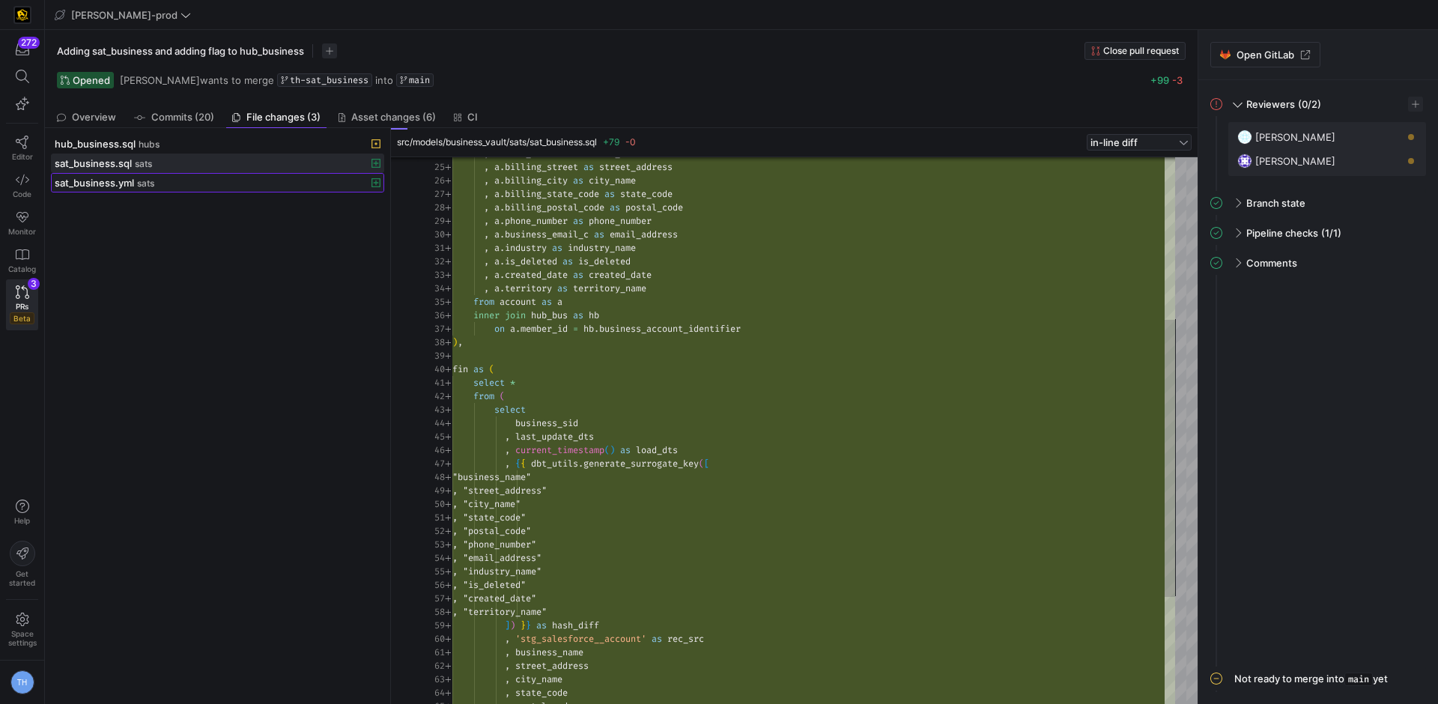
click at [223, 184] on div "sat_business.yml sats" at bounding box center [201, 183] width 293 height 12
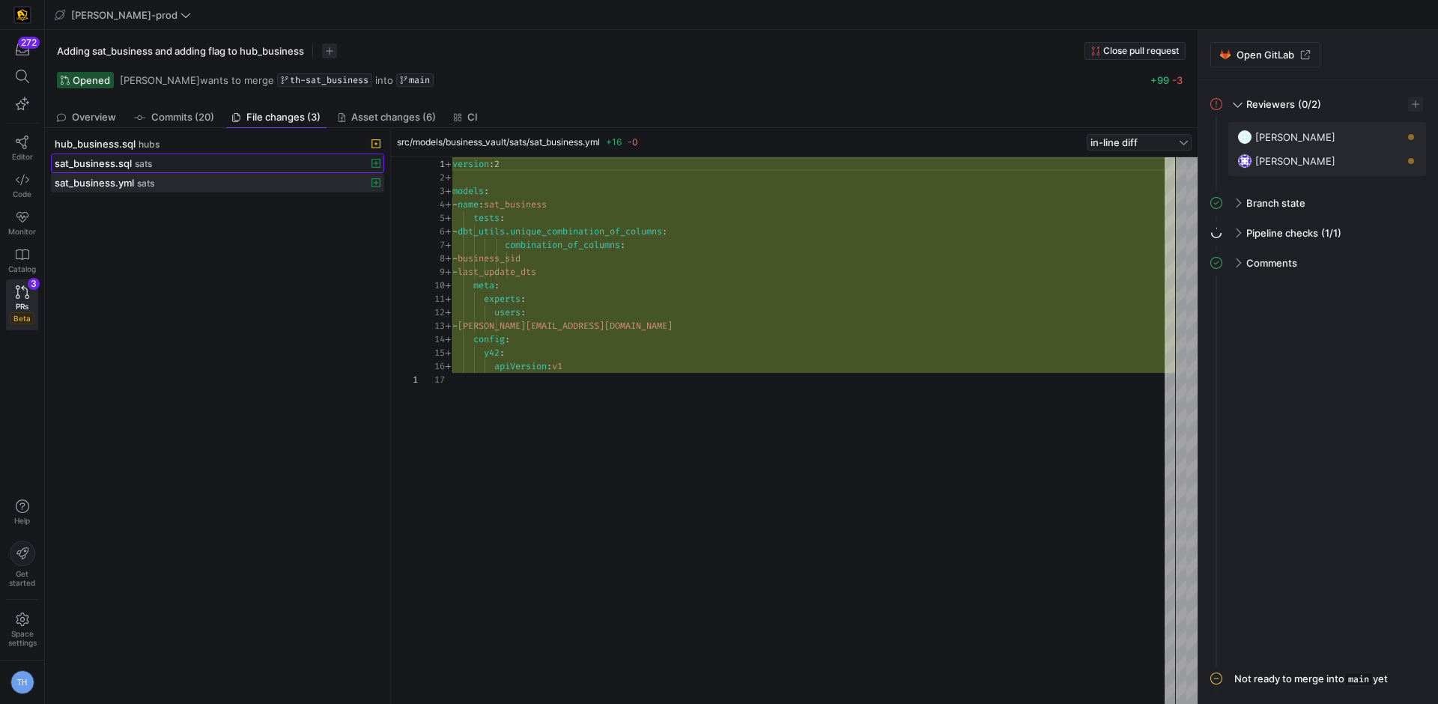
click at [285, 161] on div "sat_business.sql sats" at bounding box center [201, 163] width 293 height 12
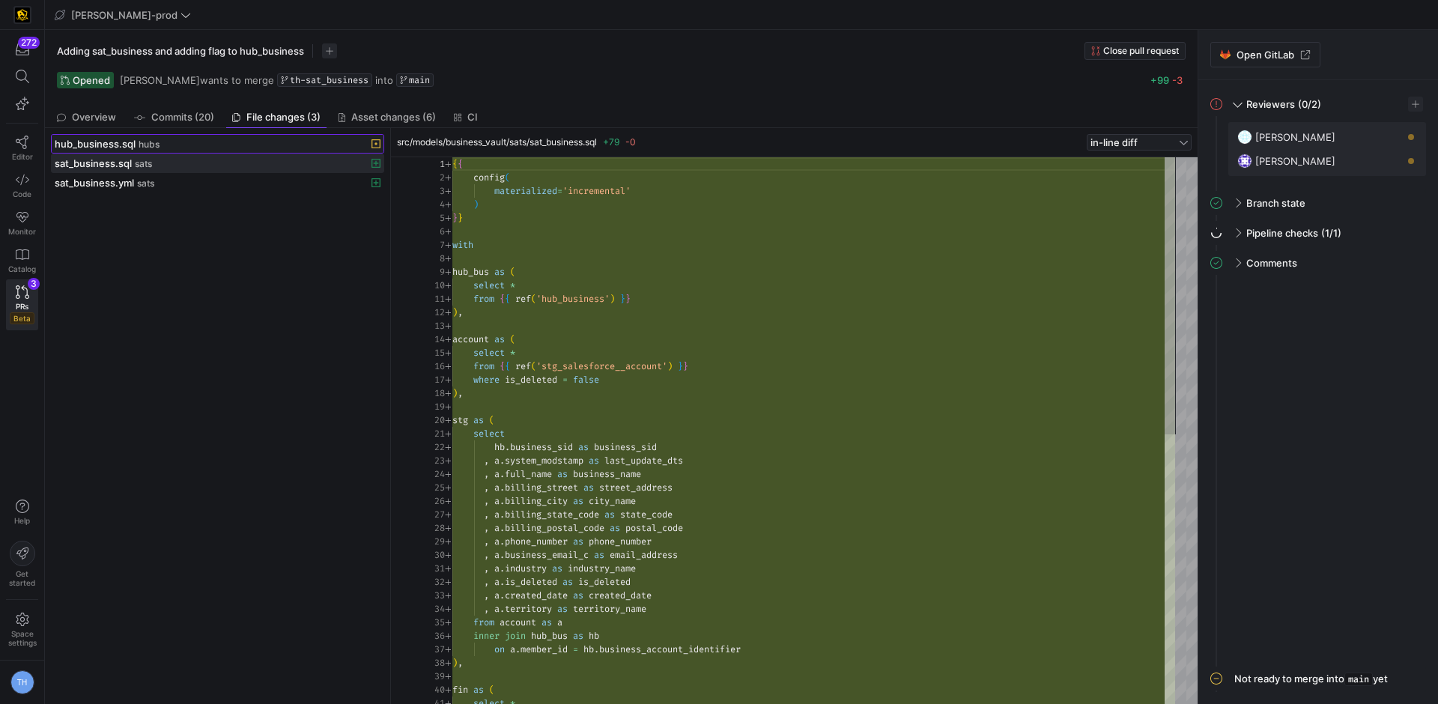
click at [185, 144] on div "hub_business.sql hubs" at bounding box center [201, 144] width 293 height 12
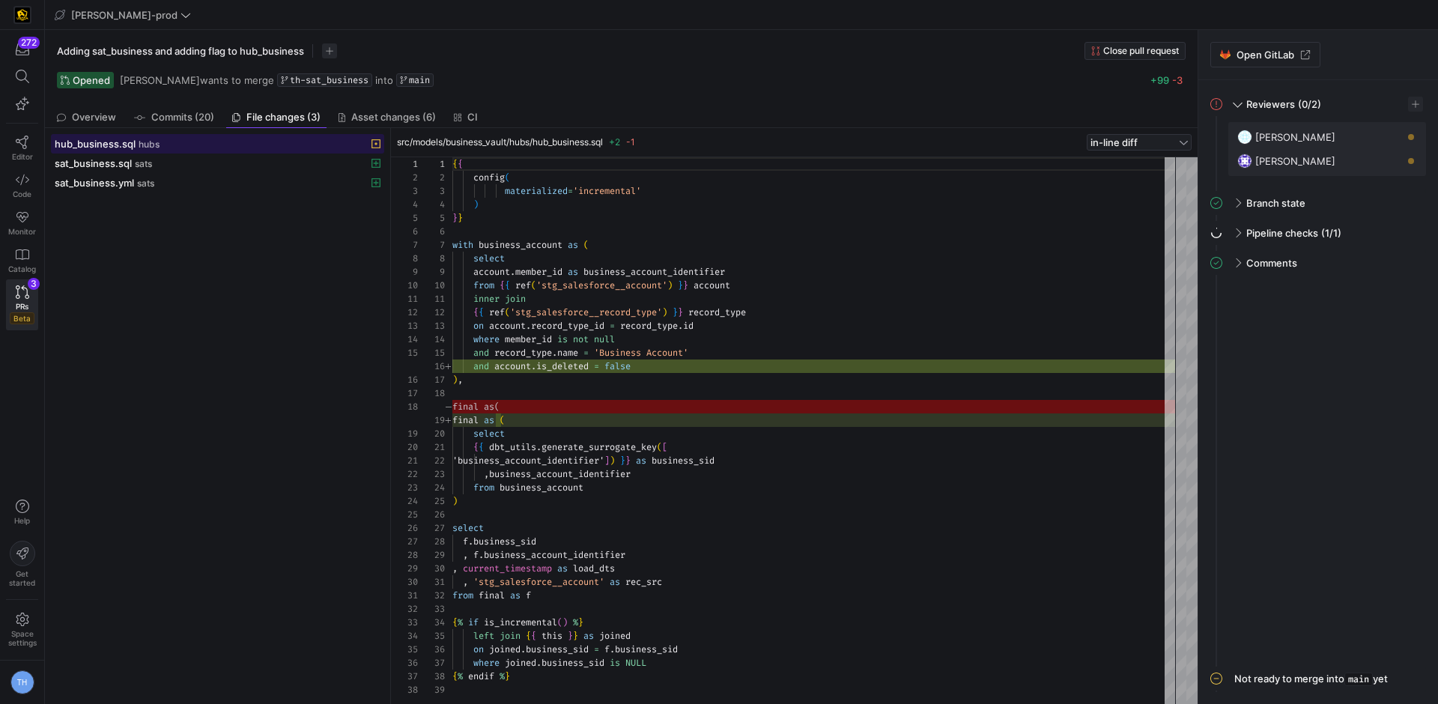
click at [185, 144] on div "hub_business.sql hubs" at bounding box center [201, 144] width 293 height 12
click at [19, 146] on icon at bounding box center [22, 142] width 13 height 13
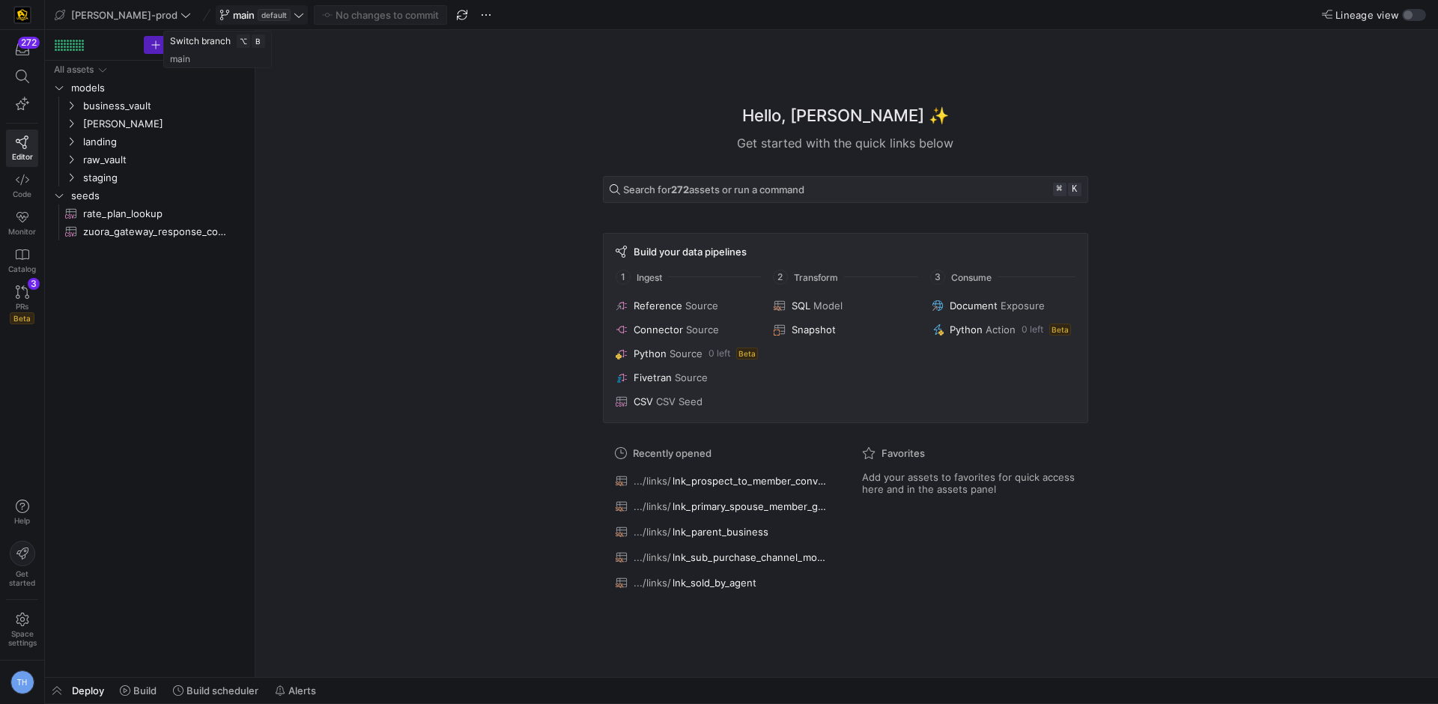
click at [294, 11] on icon at bounding box center [299, 15] width 10 height 10
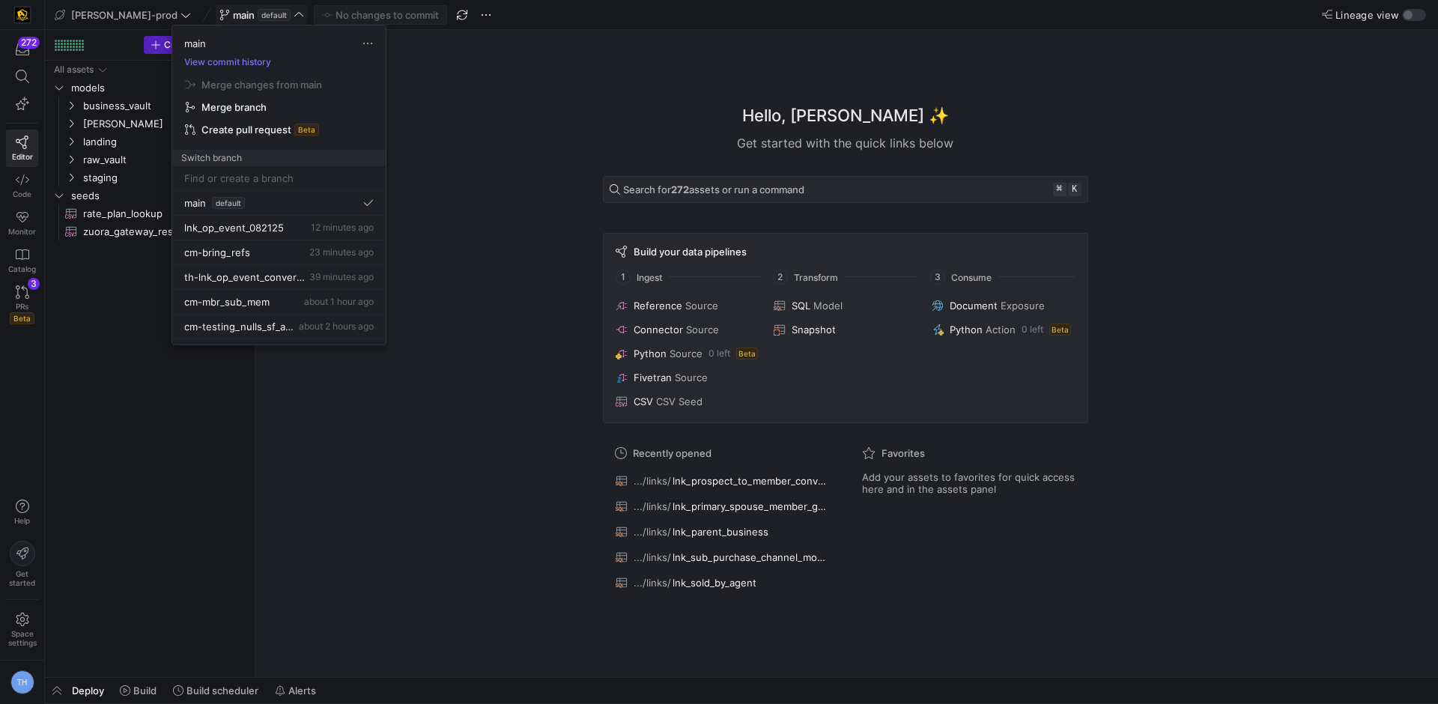
click at [252, 11] on div at bounding box center [719, 352] width 1438 height 704
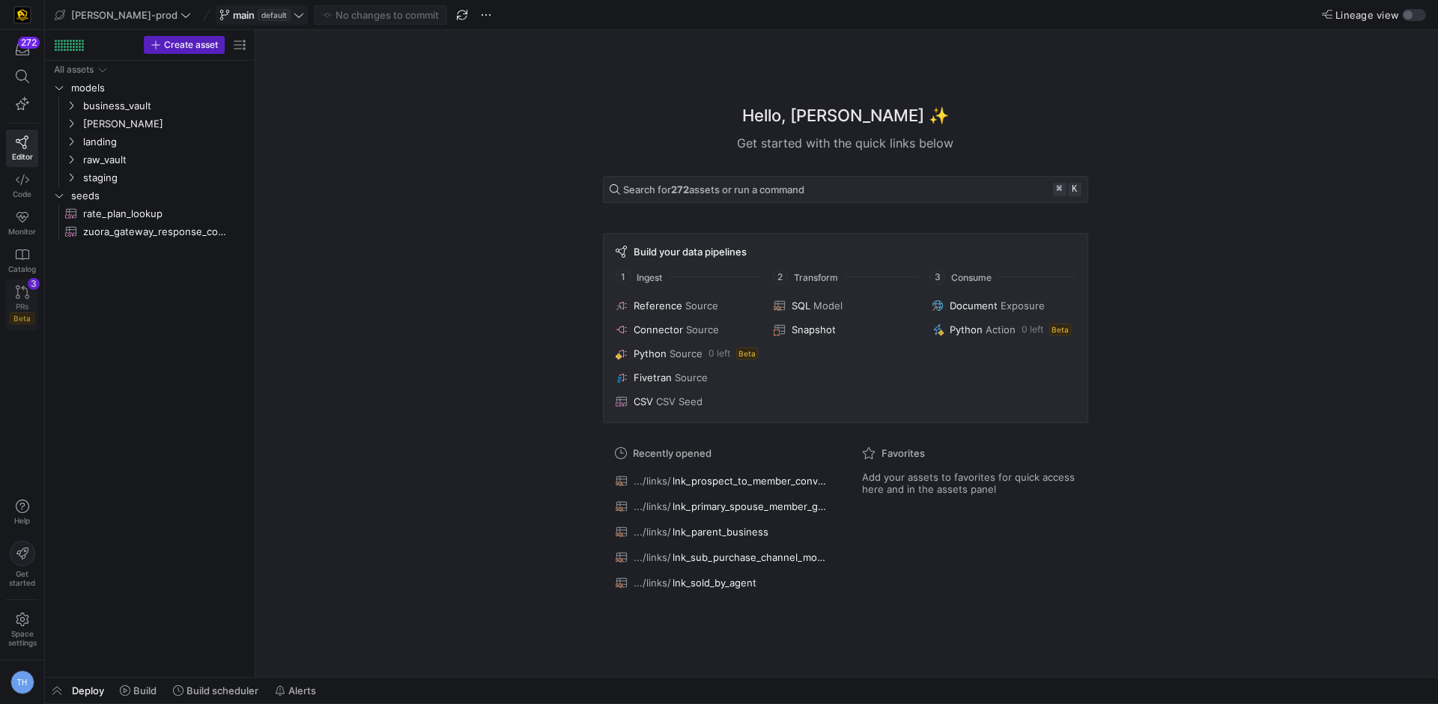
click at [31, 291] on link "PRs Beta 3" at bounding box center [22, 304] width 32 height 51
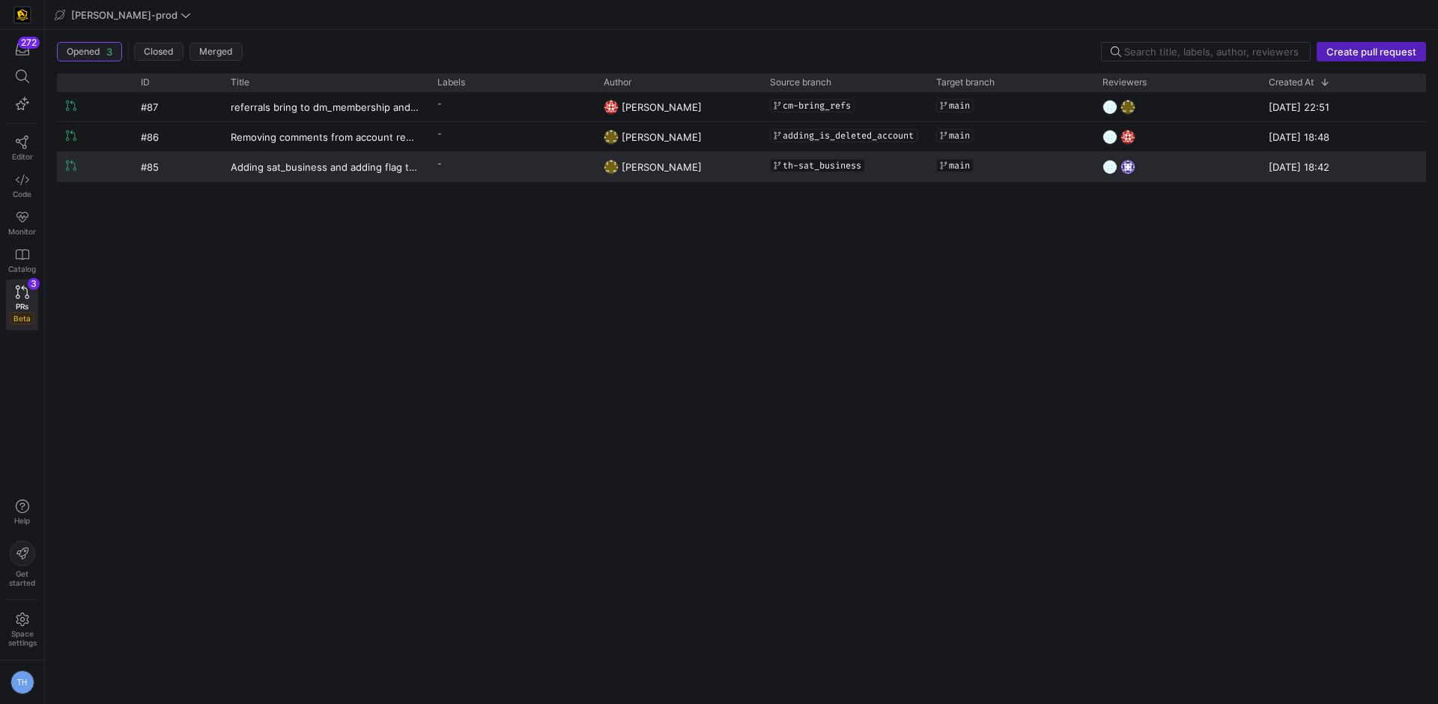
click at [439, 168] on span "-" at bounding box center [439, 164] width 4 height 10
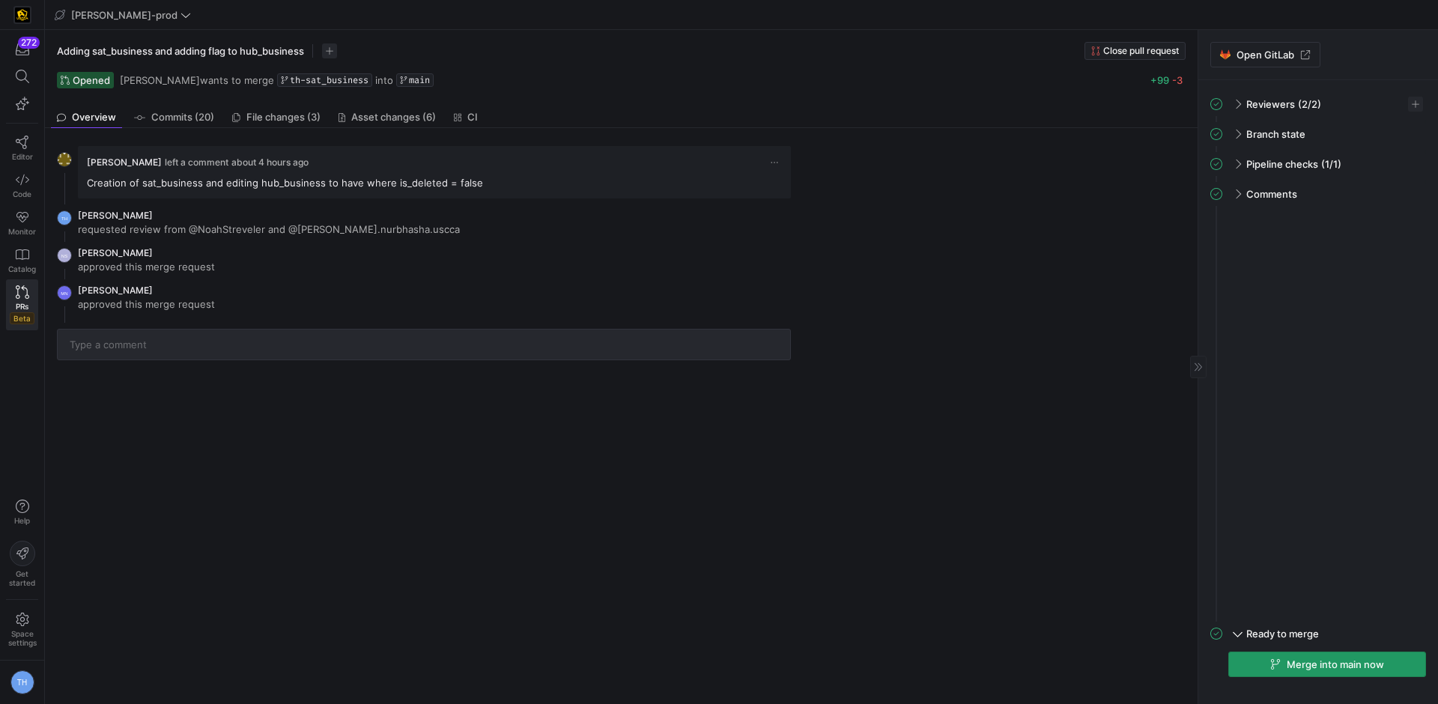
click at [1316, 663] on span "Merge into main now" at bounding box center [1335, 664] width 97 height 12
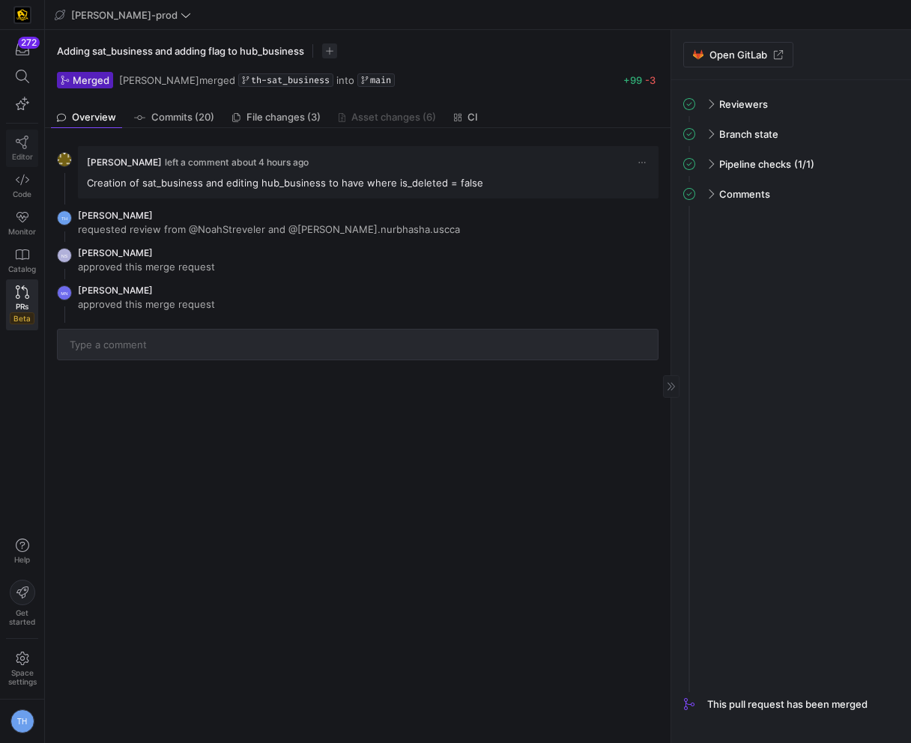
click at [19, 141] on icon at bounding box center [22, 142] width 13 height 13
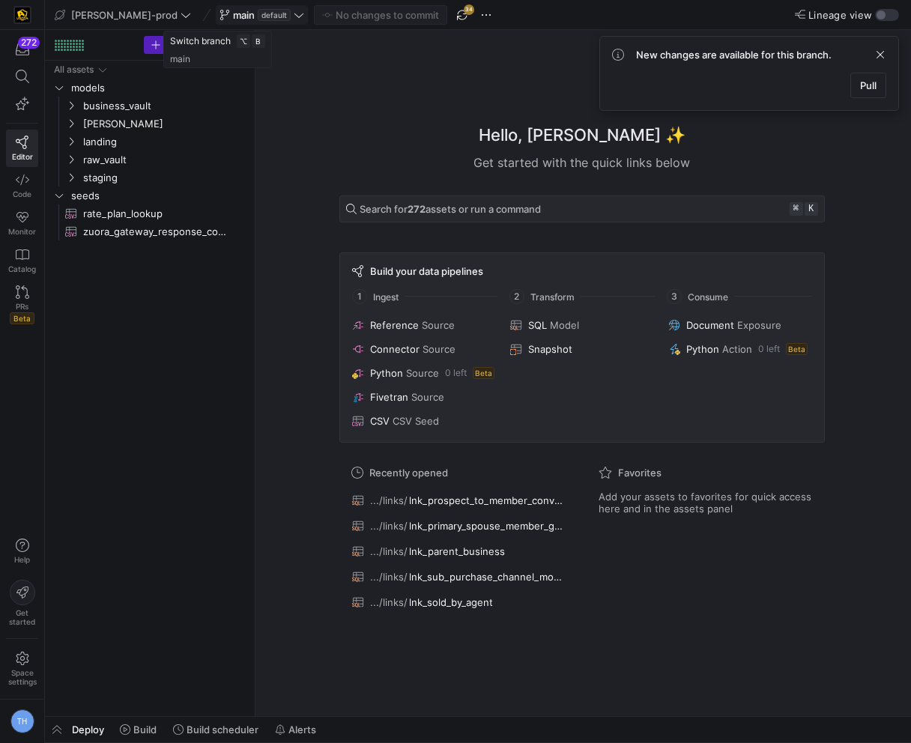
click at [258, 16] on span "default" at bounding box center [274, 15] width 33 height 12
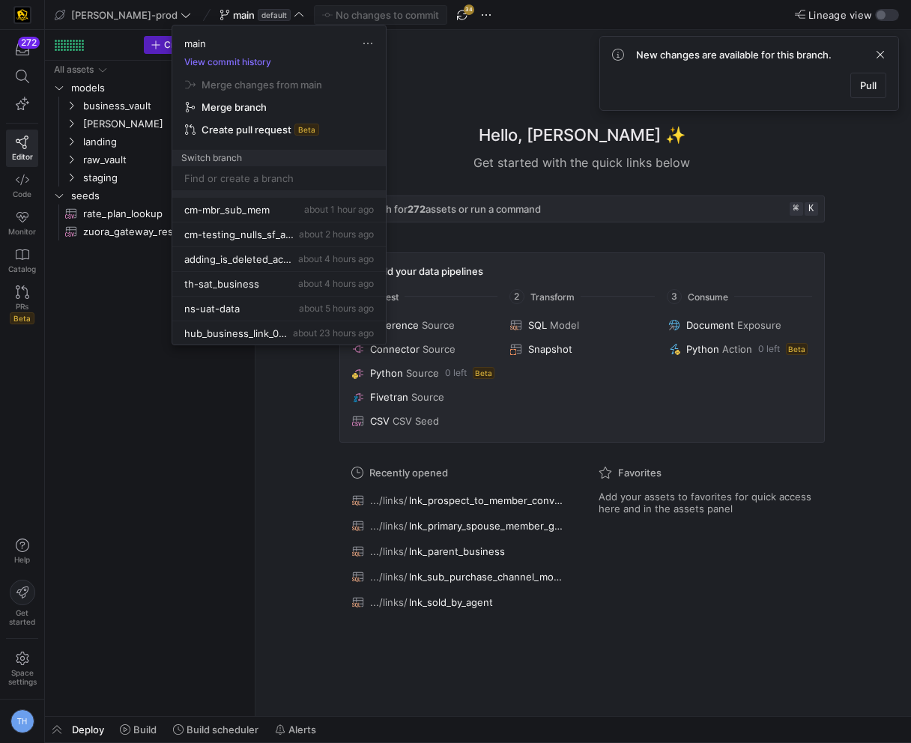
scroll to position [103, 0]
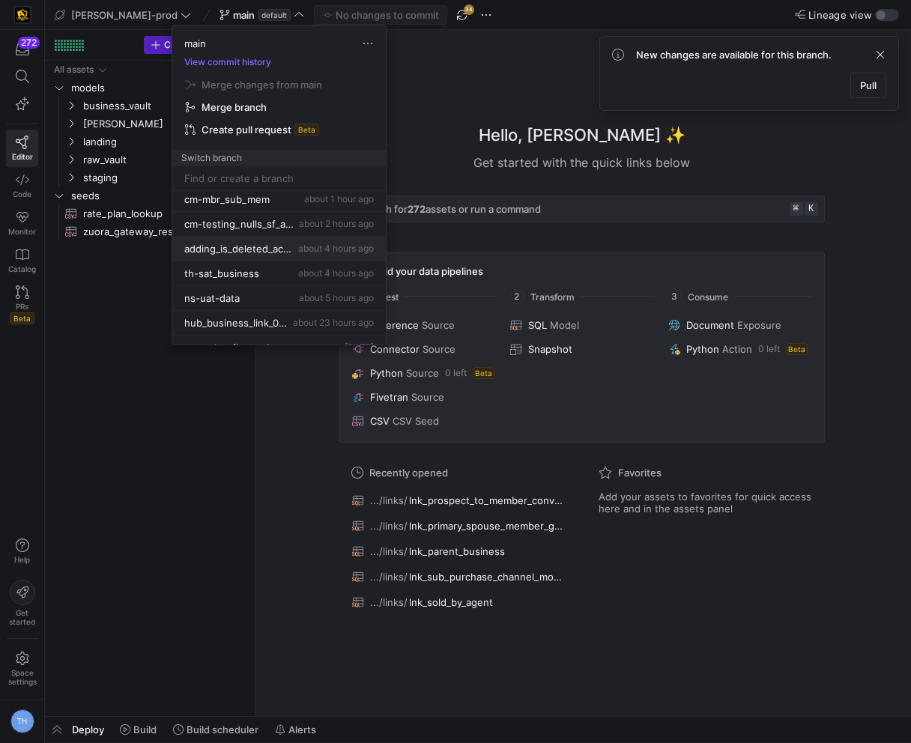
click at [281, 251] on span "adding_is_deleted_account" at bounding box center [239, 249] width 111 height 12
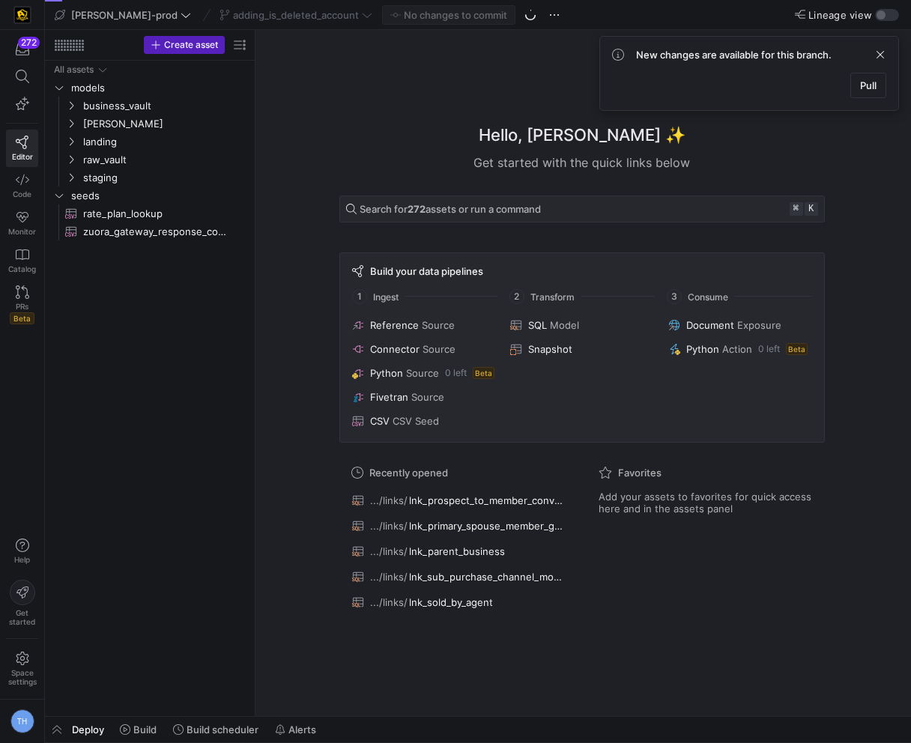
click at [426, 106] on div "Hello, Tommy ✨ Get started with the quick links below Search for 272 assets or …" at bounding box center [581, 373] width 640 height 686
click at [313, 13] on span "adding_is_deleted_account" at bounding box center [296, 15] width 126 height 12
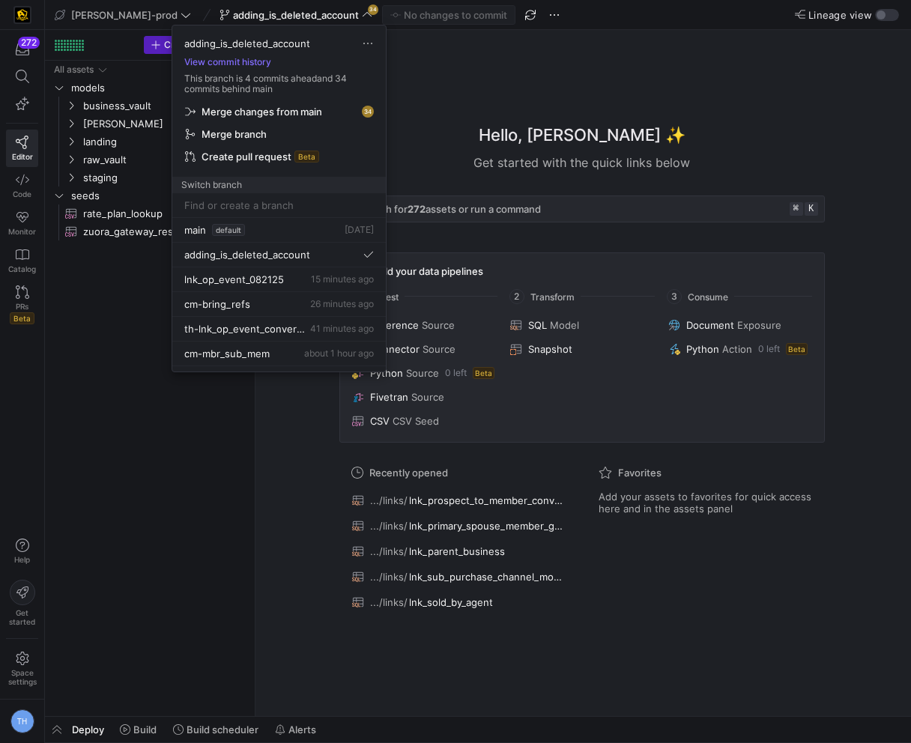
click at [314, 114] on span "Merge changes from main" at bounding box center [261, 112] width 121 height 12
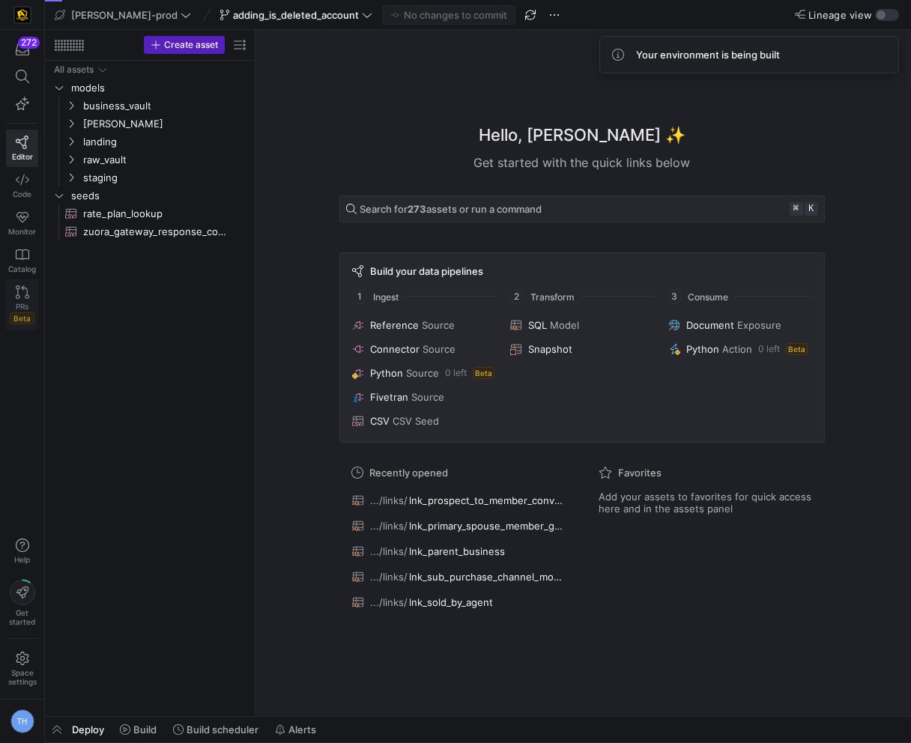
click at [22, 291] on icon at bounding box center [22, 291] width 13 height 13
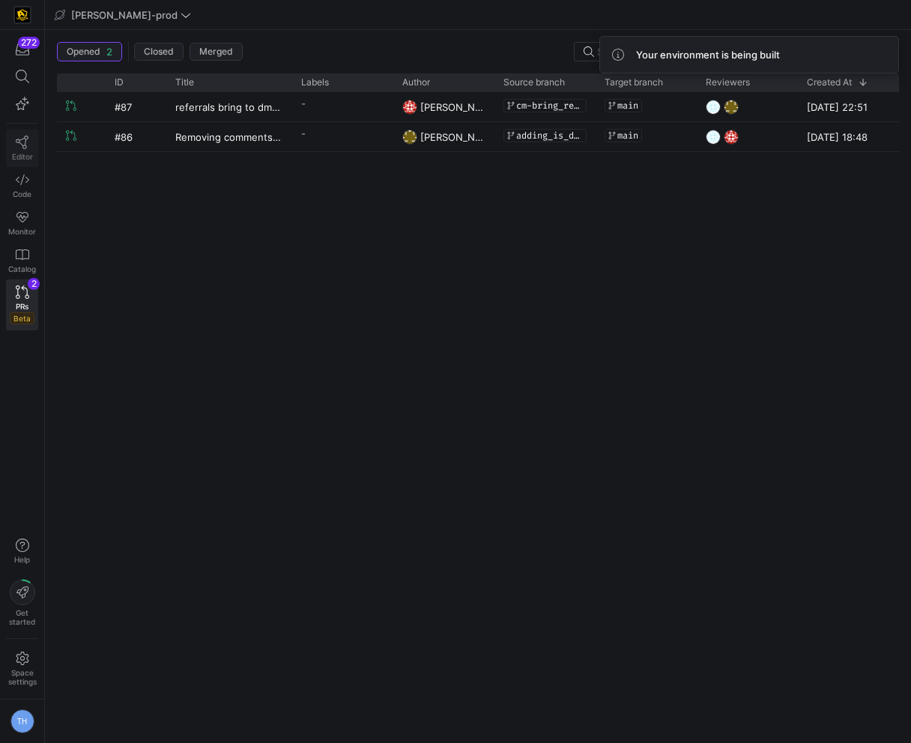
click at [14, 156] on span "Editor" at bounding box center [22, 156] width 21 height 9
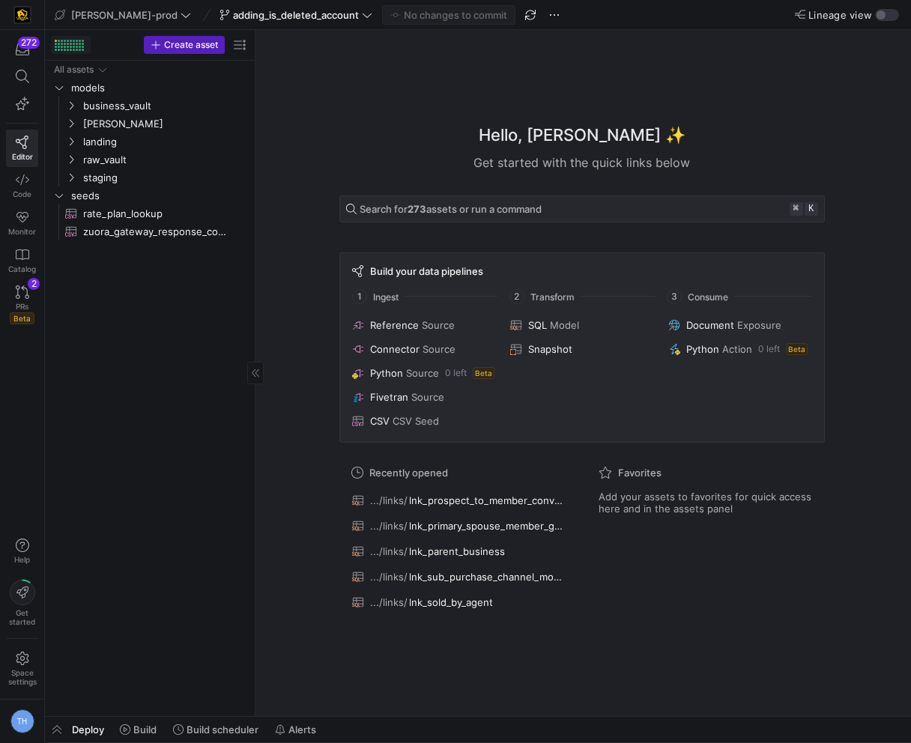
click at [68, 42] on div at bounding box center [69, 45] width 29 height 11
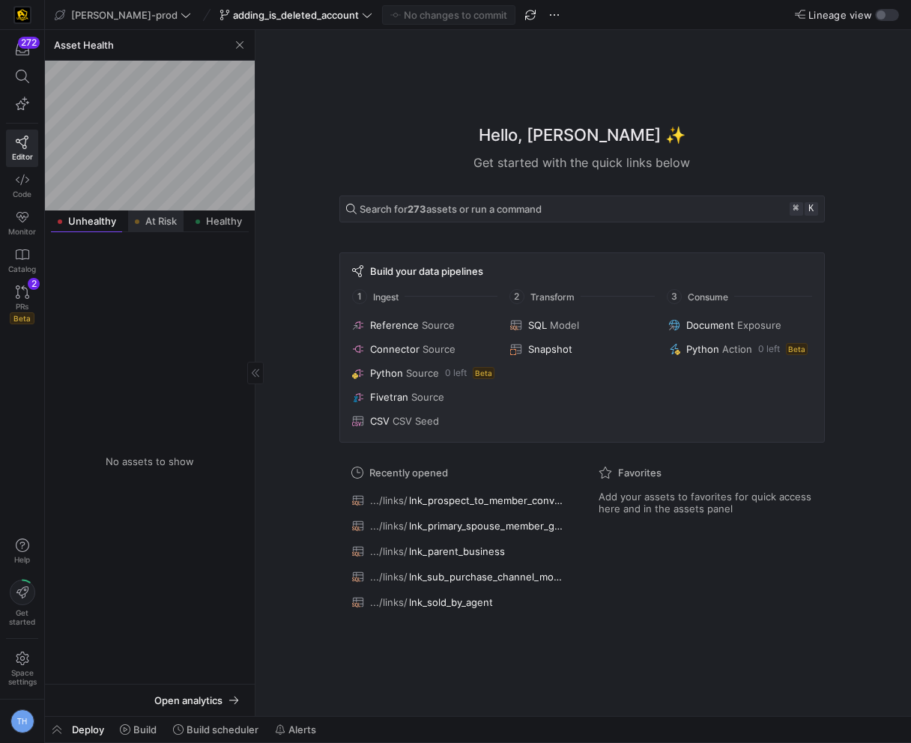
click at [147, 218] on span "At Risk" at bounding box center [160, 221] width 31 height 10
click at [159, 272] on span "models" at bounding box center [158, 265] width 175 height 17
click at [159, 280] on div "All assets models" at bounding box center [150, 458] width 198 height 440
click at [165, 270] on span "models" at bounding box center [158, 265] width 175 height 17
click at [165, 292] on div "All assets models business_vault" at bounding box center [150, 458] width 198 height 440
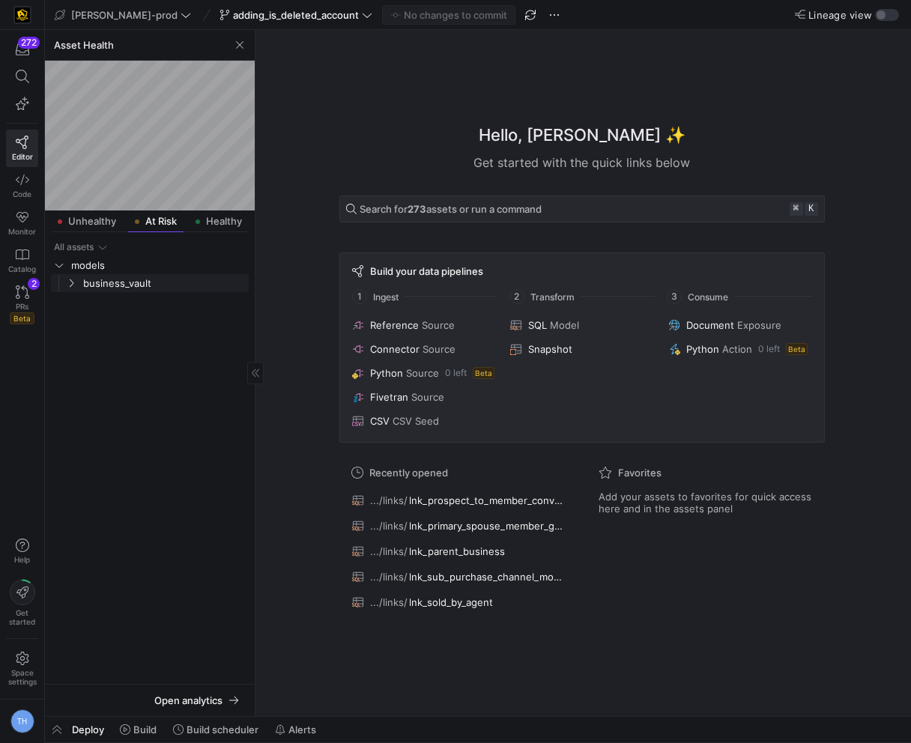
click at [168, 283] on span "business_vault" at bounding box center [164, 283] width 163 height 17
click at [169, 297] on span "sats" at bounding box center [170, 301] width 151 height 17
click at [170, 319] on span "sat_business​​​​​​​​​​" at bounding box center [169, 319] width 126 height 17
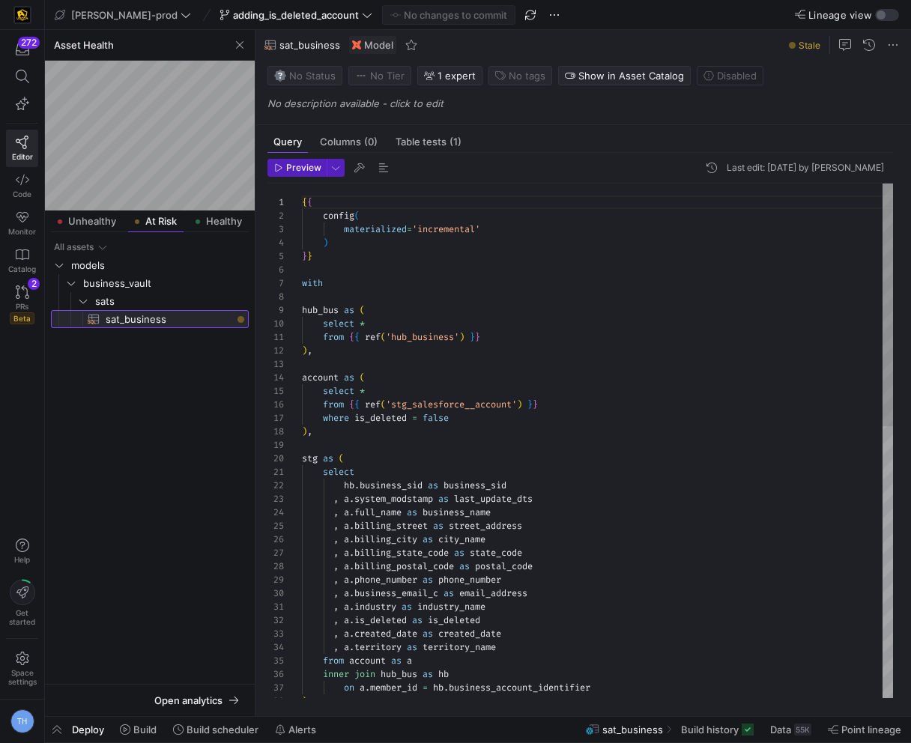
scroll to position [135, 0]
click at [139, 703] on span "Build" at bounding box center [144, 729] width 23 height 12
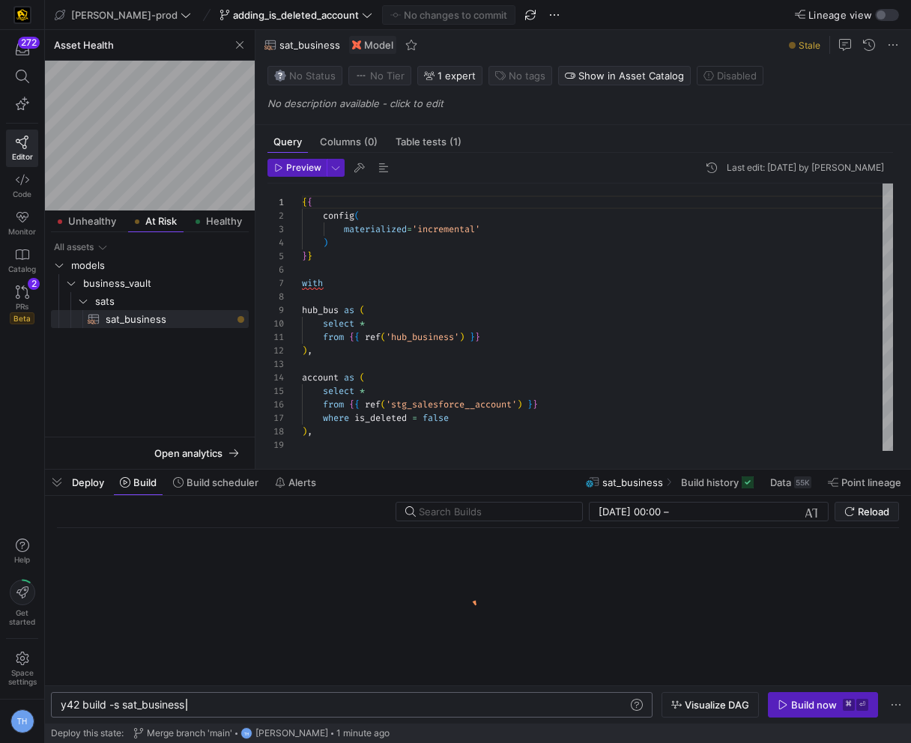
click at [196, 702] on div "y42 build -s sat_business" at bounding box center [344, 705] width 567 height 12
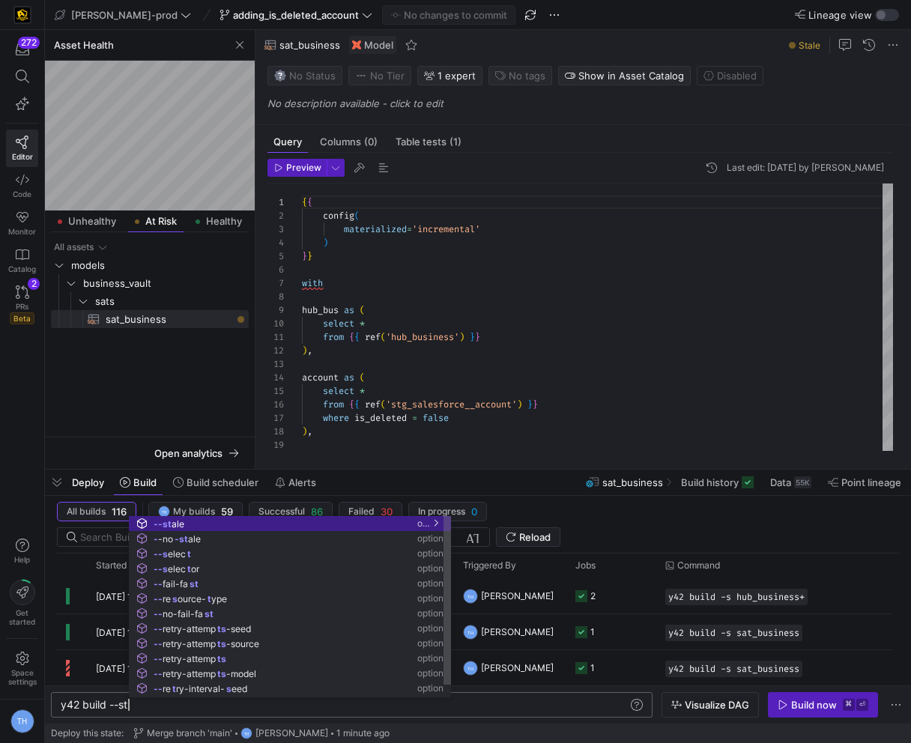
scroll to position [0, 82]
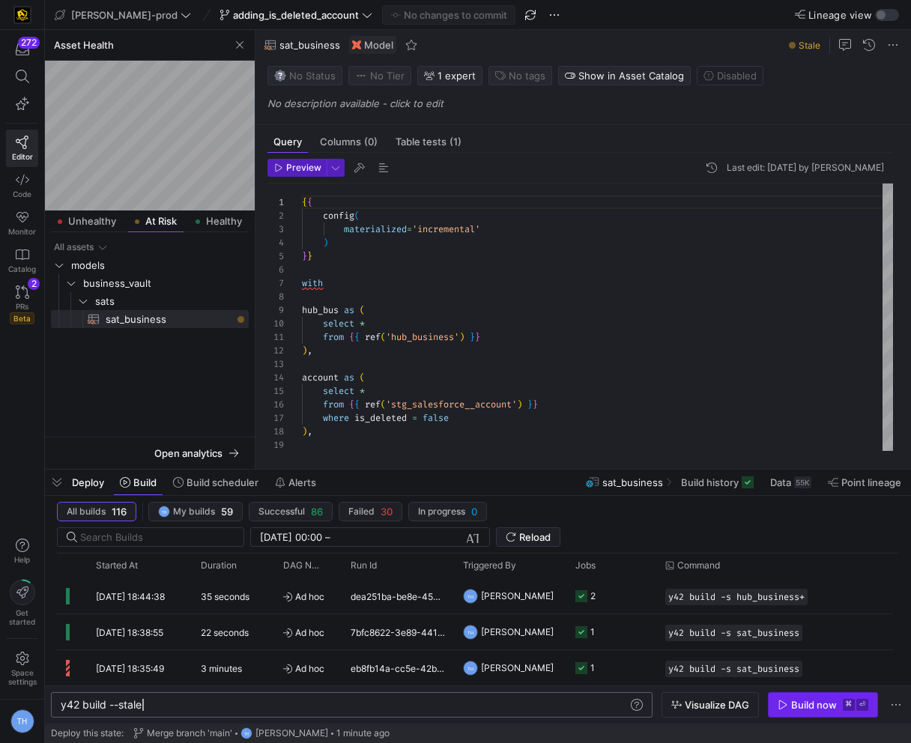
type textarea "y42 build --stale"
click at [818, 703] on div "Build now" at bounding box center [814, 705] width 46 height 12
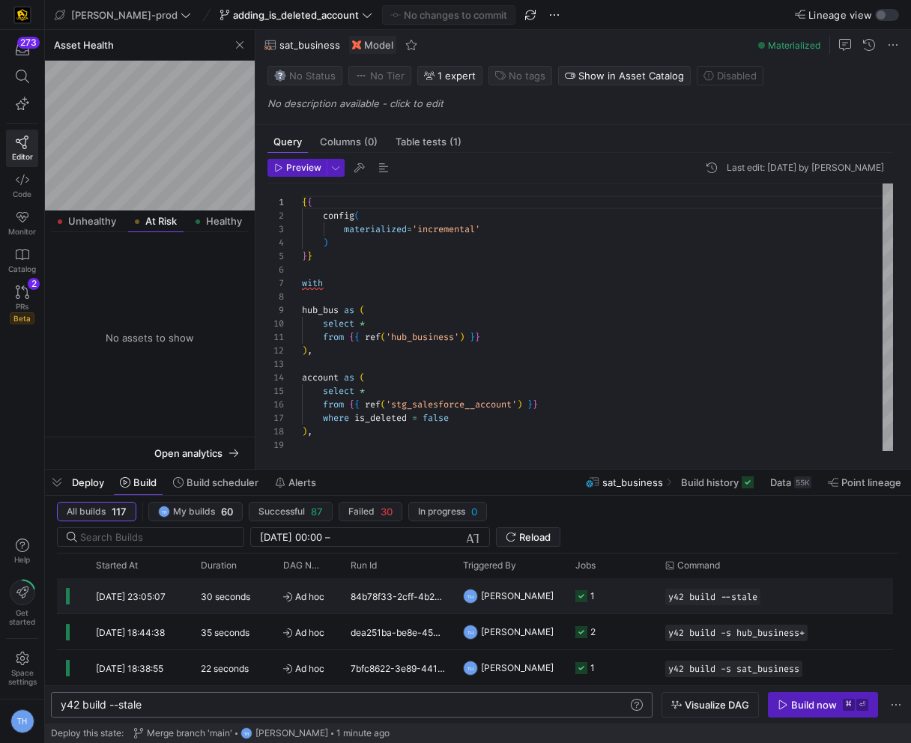
click at [640, 598] on y42-job-status-cell-renderer "1" at bounding box center [611, 596] width 72 height 34
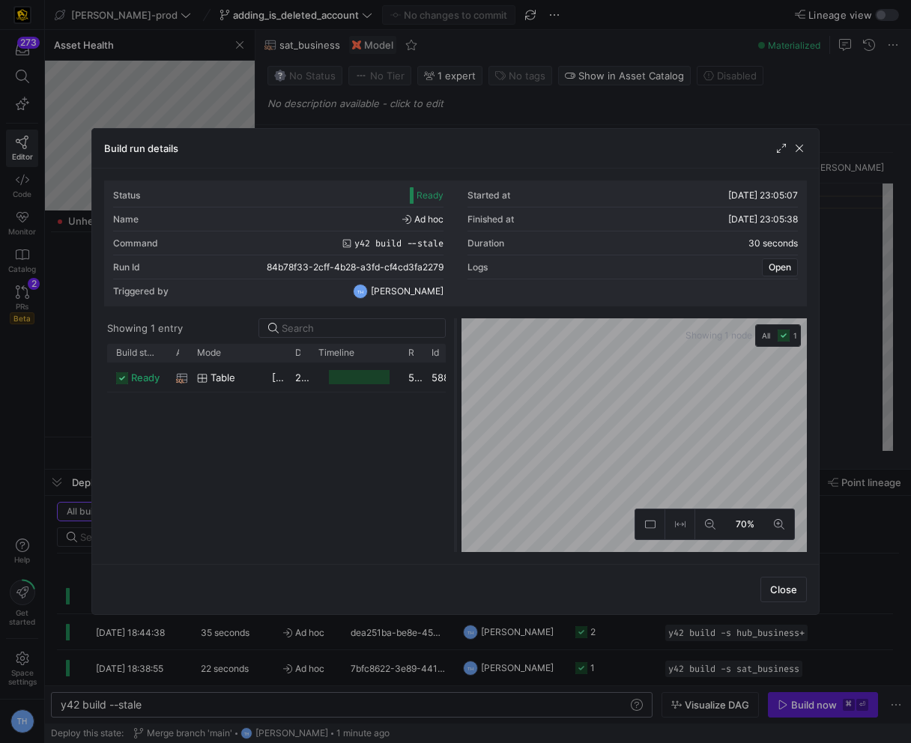
click at [586, 351] on as-split "Showing 1 entry Drag here to set row groups Drag here to set column labels Buil…" at bounding box center [455, 435] width 703 height 234
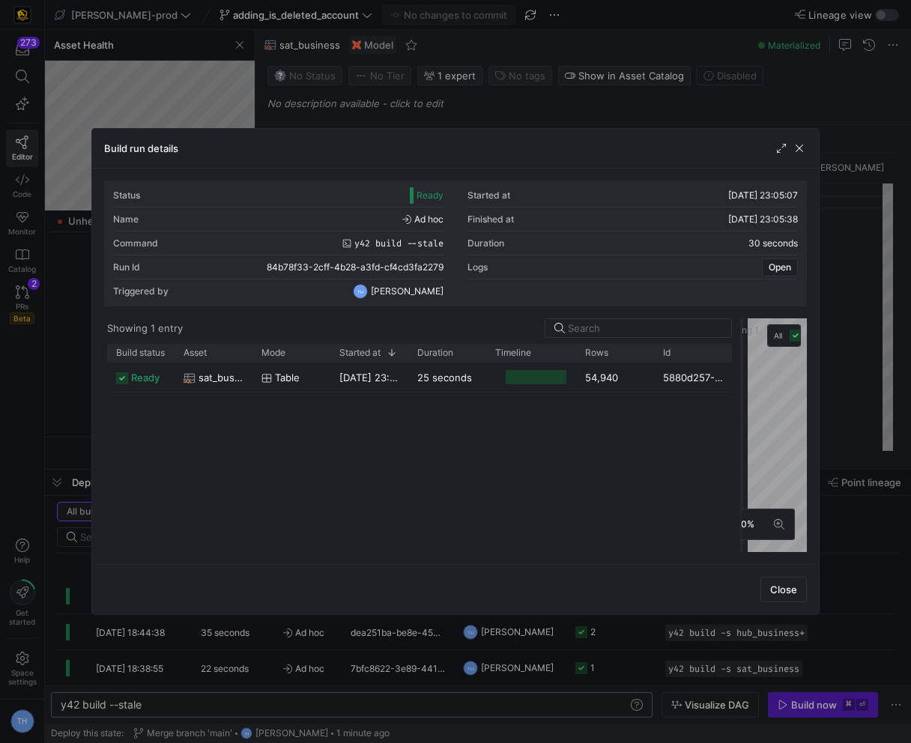
drag, startPoint x: 452, startPoint y: 361, endPoint x: 738, endPoint y: 355, distance: 286.1
click at [738, 355] on div at bounding box center [741, 435] width 6 height 234
click at [660, 110] on div at bounding box center [455, 371] width 911 height 743
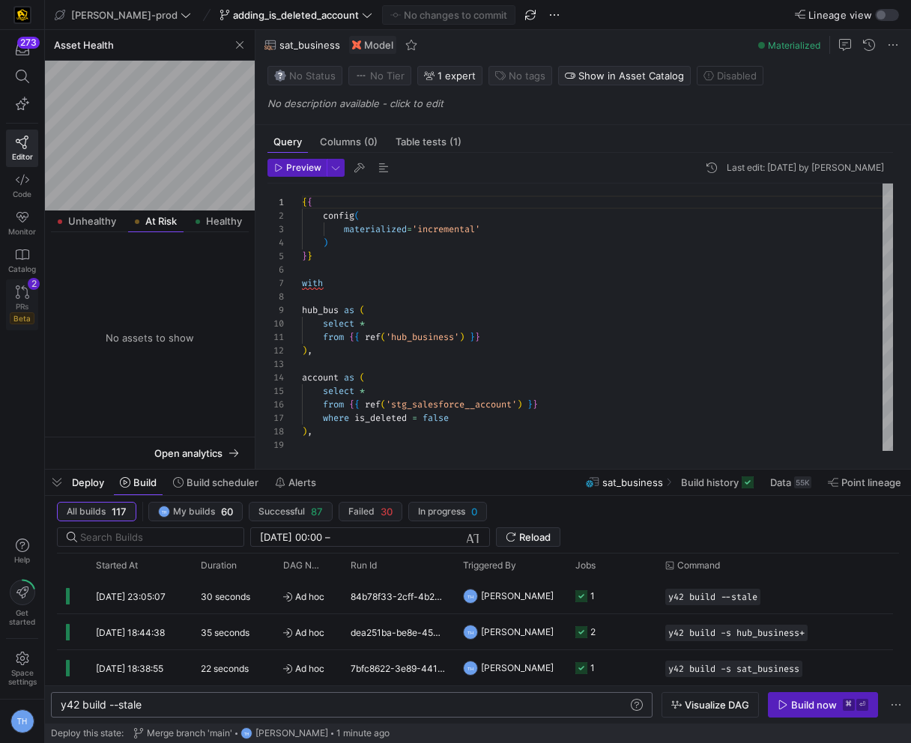
click at [25, 297] on icon at bounding box center [22, 291] width 13 height 13
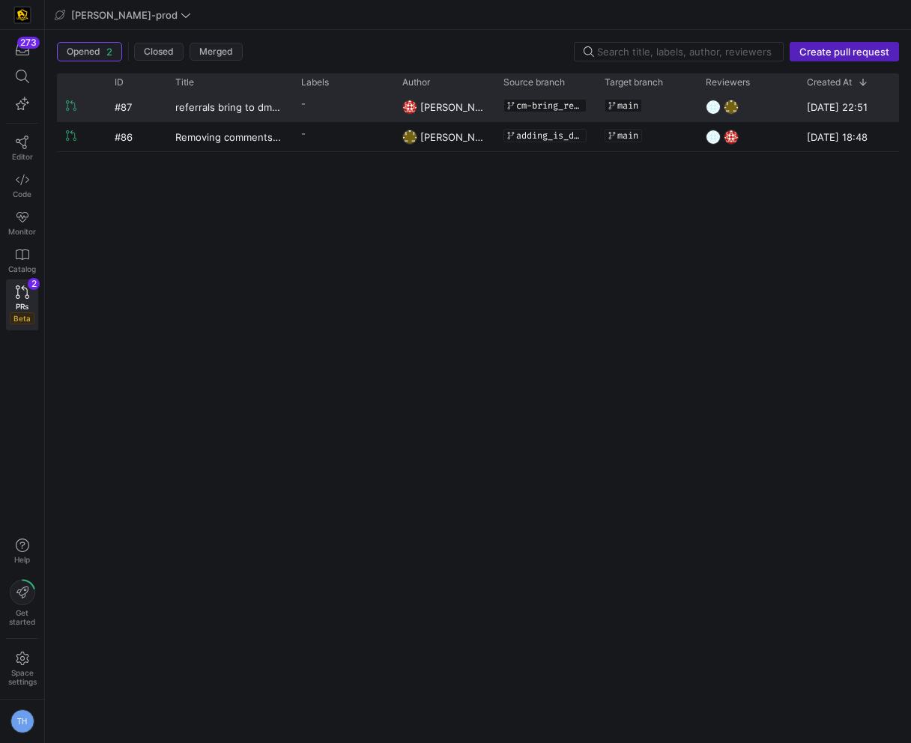
click at [364, 106] on y42-pull-request-list-view-label-cell-renderer "-" at bounding box center [342, 104] width 83 height 22
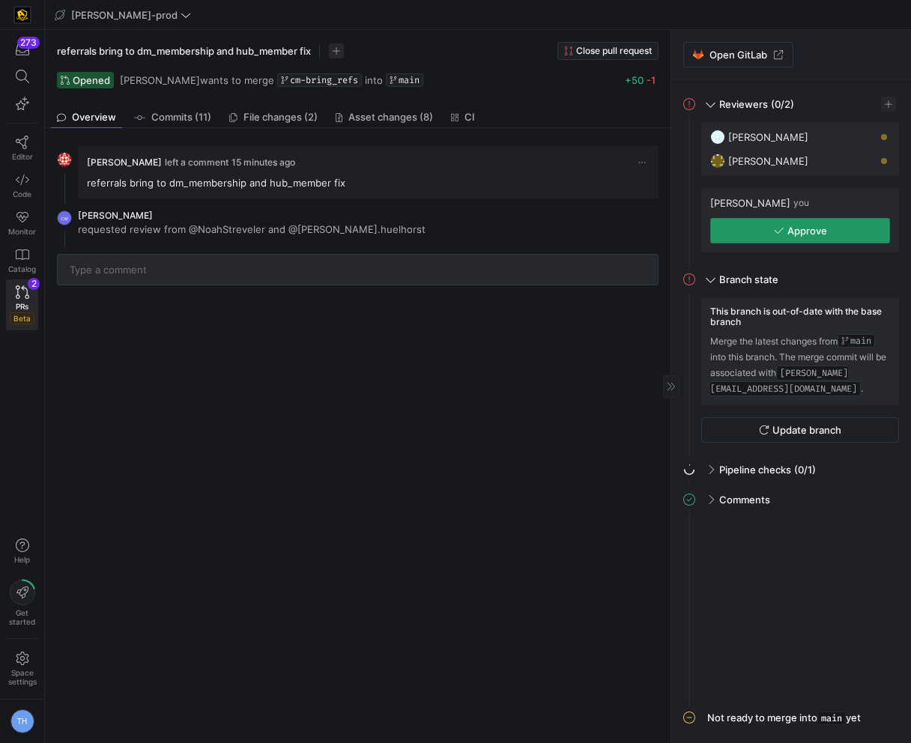
click at [799, 239] on span "button" at bounding box center [800, 231] width 178 height 24
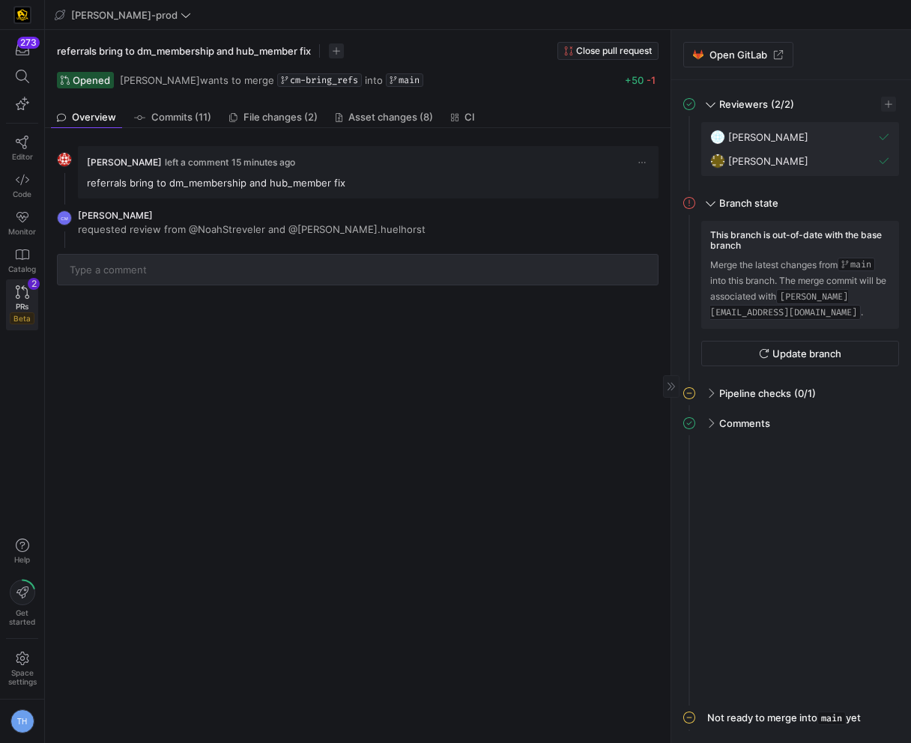
click at [16, 294] on icon at bounding box center [22, 291] width 13 height 13
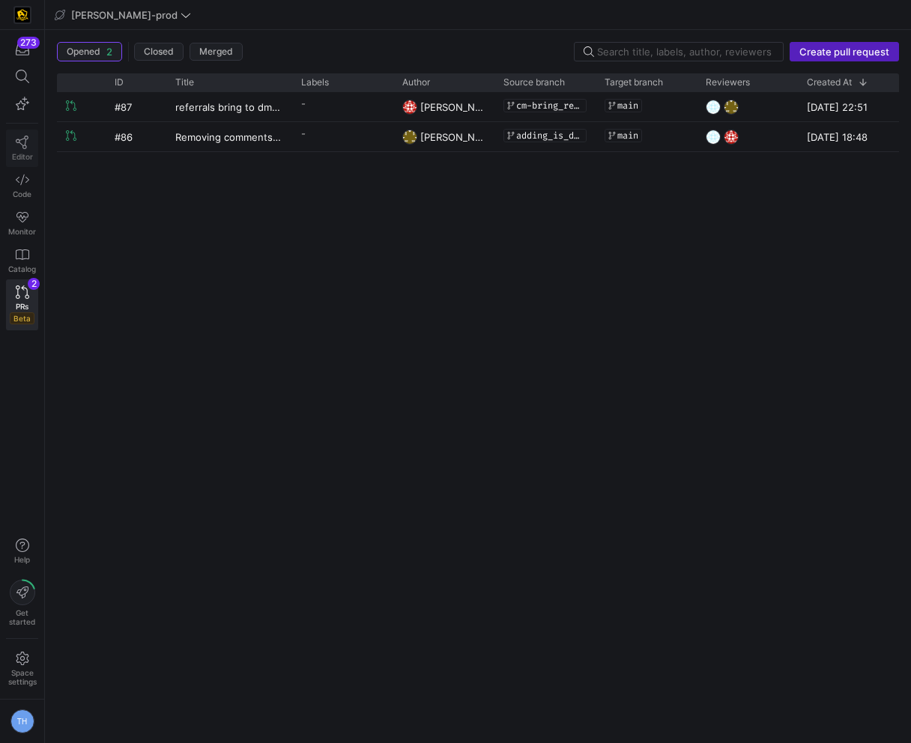
click at [19, 140] on icon at bounding box center [22, 142] width 13 height 13
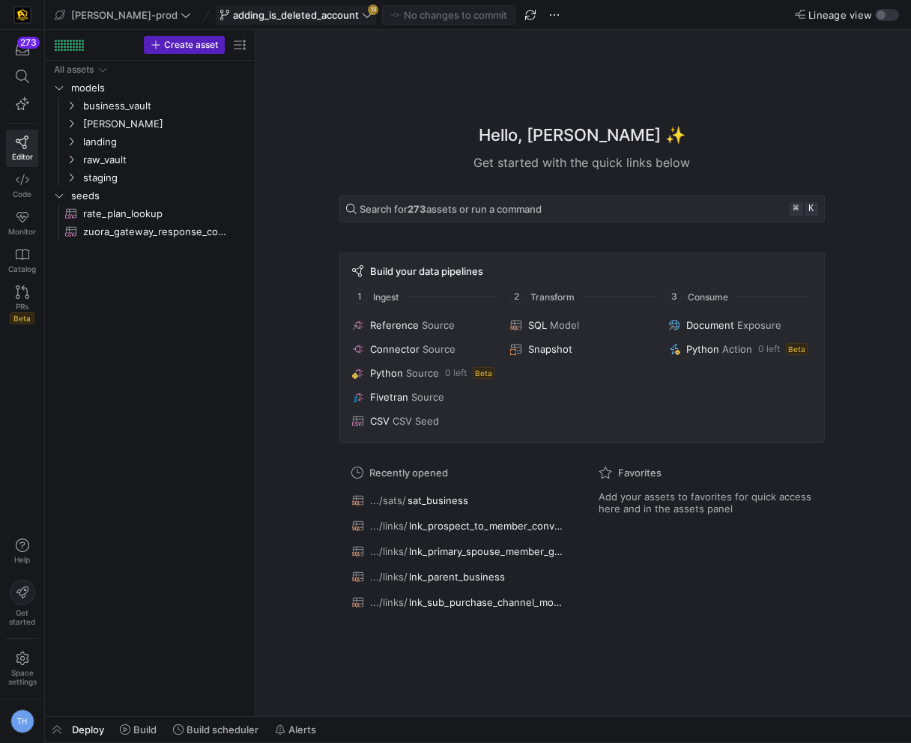
click at [294, 16] on span "adding_is_deleted_account" at bounding box center [296, 15] width 126 height 12
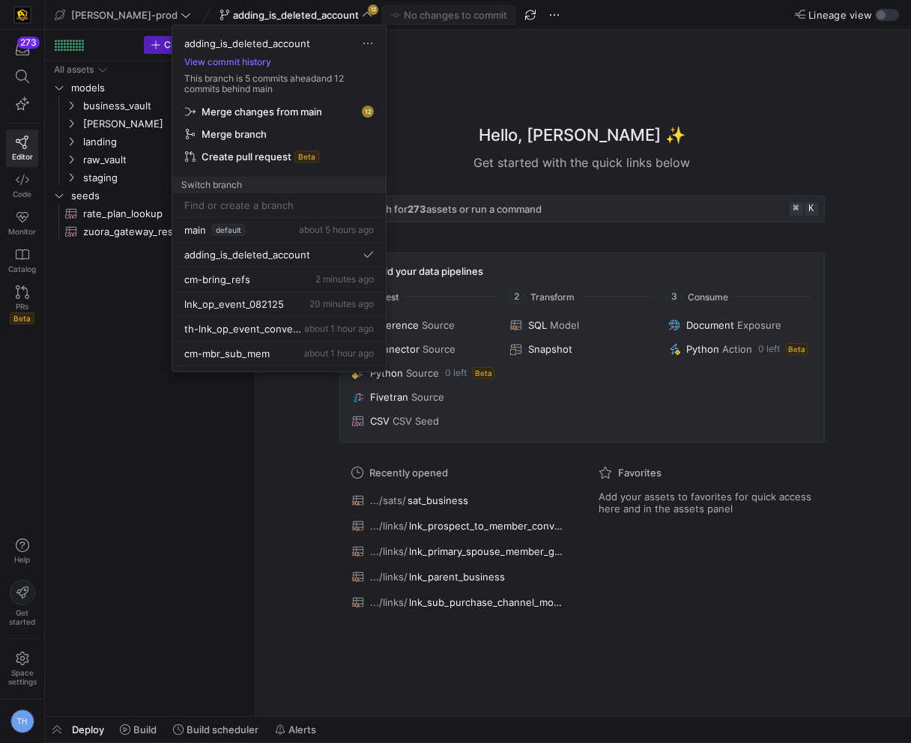
click at [294, 110] on span "Merge changes from main" at bounding box center [261, 112] width 121 height 12
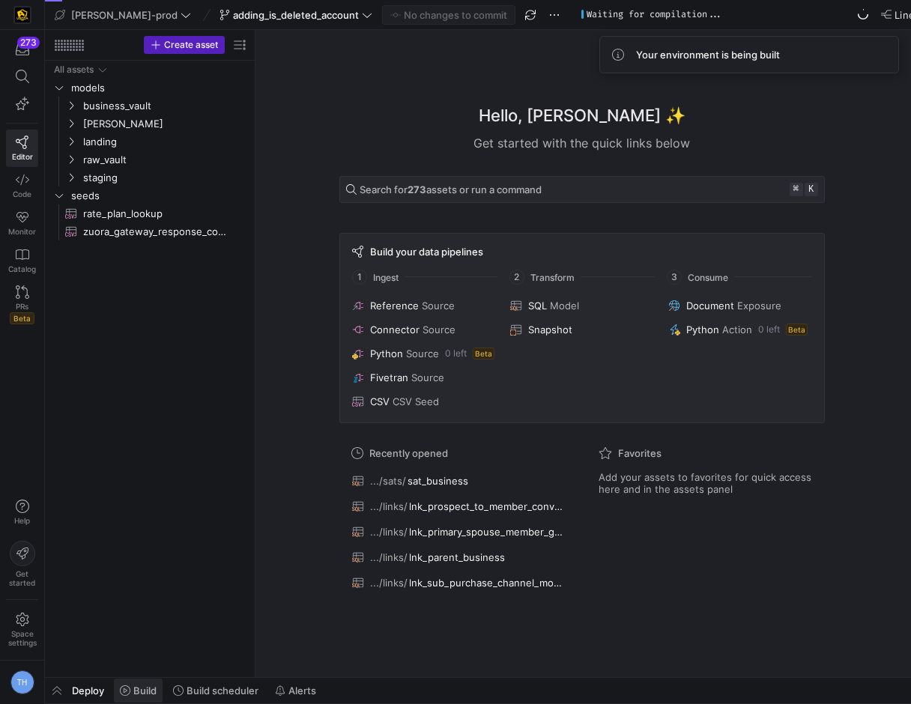
click at [139, 687] on span "Build" at bounding box center [144, 690] width 23 height 12
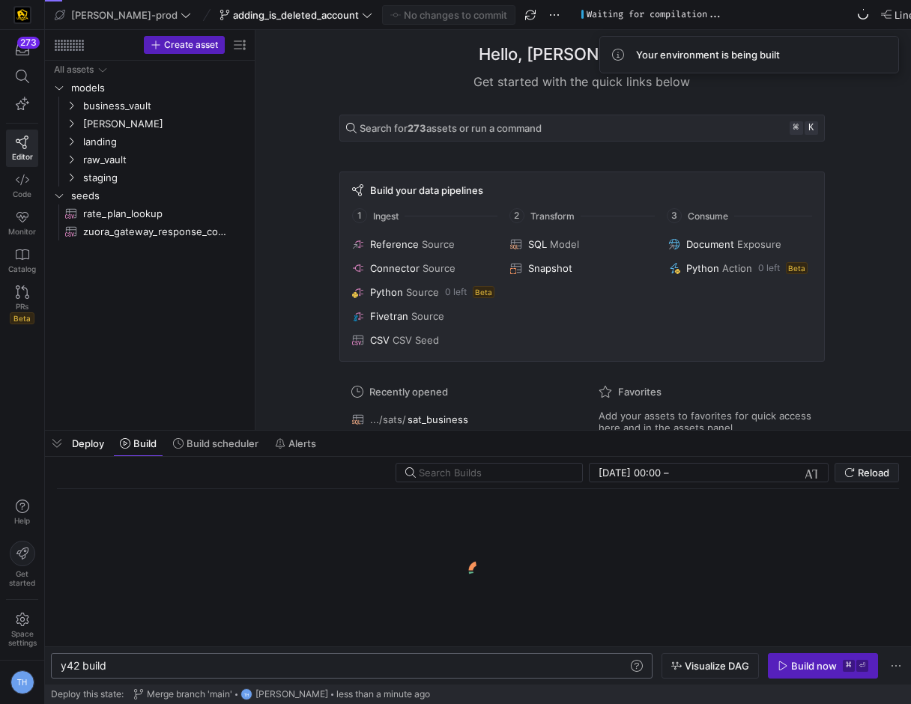
scroll to position [0, 45]
click at [155, 664] on div "y42 build" at bounding box center [344, 666] width 567 height 12
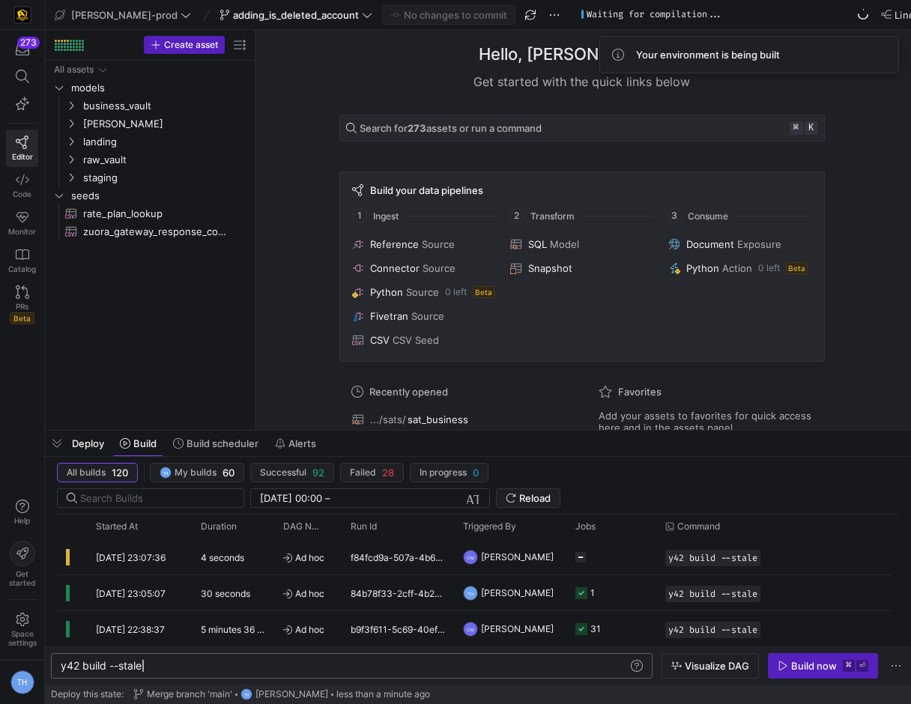
scroll to position [0, 82]
type textarea "y42 build --stale"
click at [799, 667] on div "Build now" at bounding box center [814, 666] width 46 height 12
click at [14, 298] on link "PRs Beta" at bounding box center [22, 304] width 32 height 51
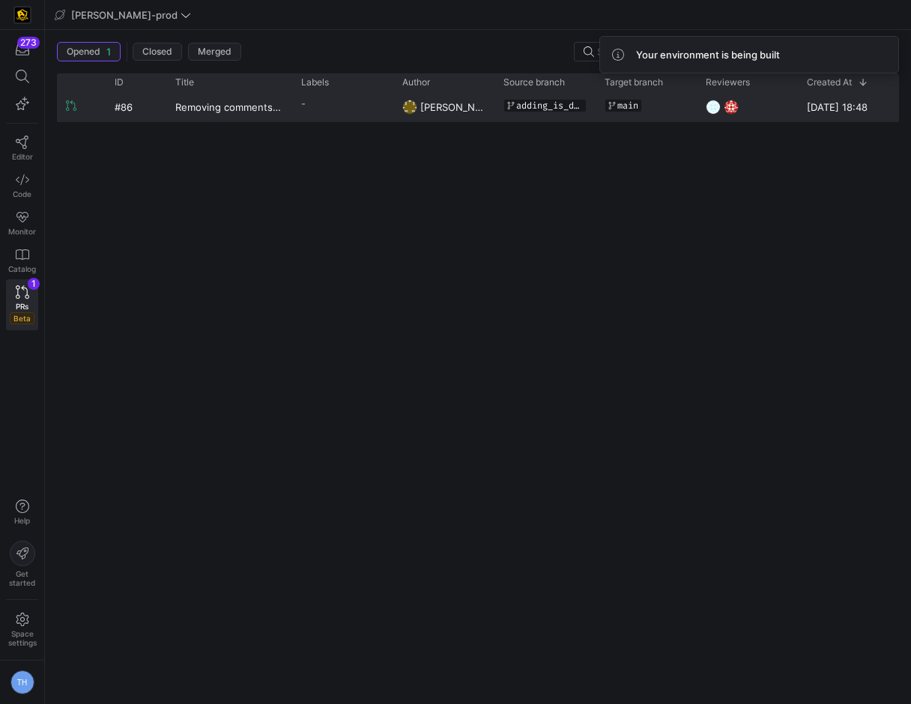
click at [347, 115] on div "-" at bounding box center [342, 106] width 101 height 29
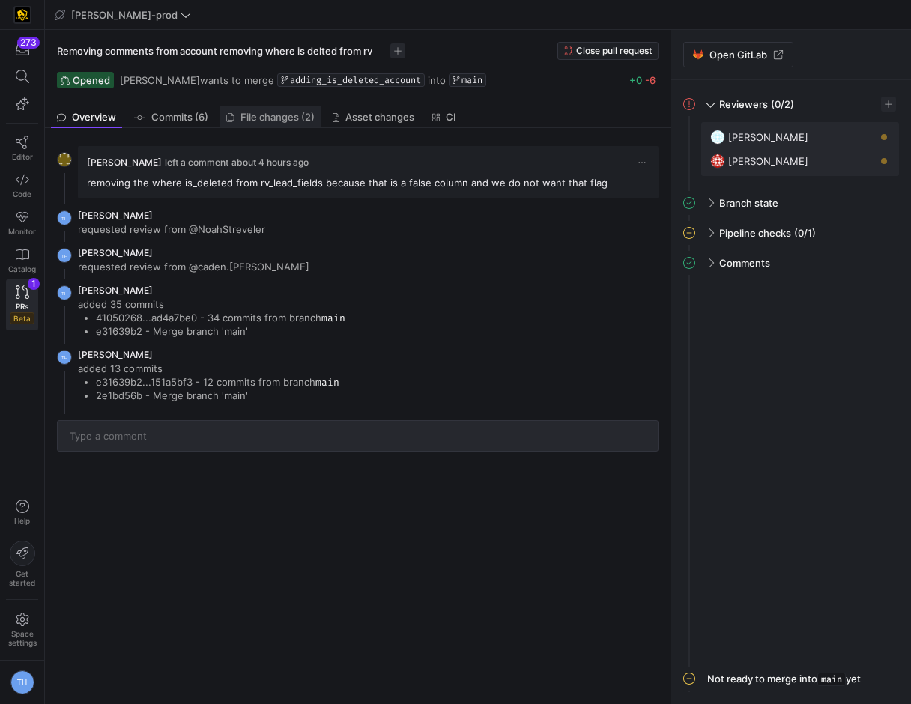
click at [248, 118] on span "File changes (2)" at bounding box center [277, 117] width 74 height 10
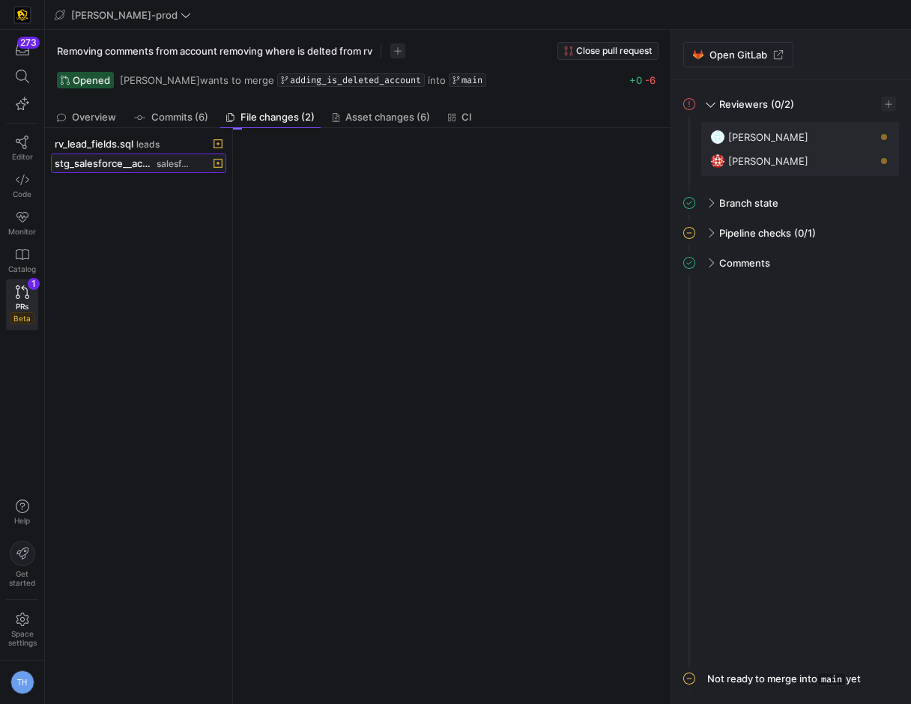
click at [169, 162] on span "salesforce" at bounding box center [173, 164] width 33 height 10
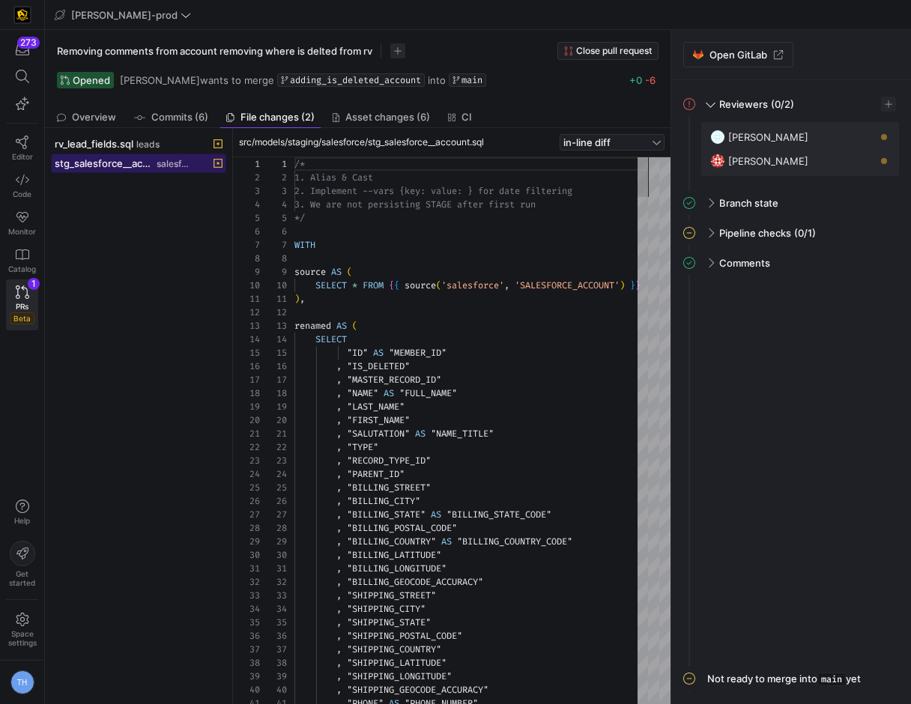
scroll to position [135, 0]
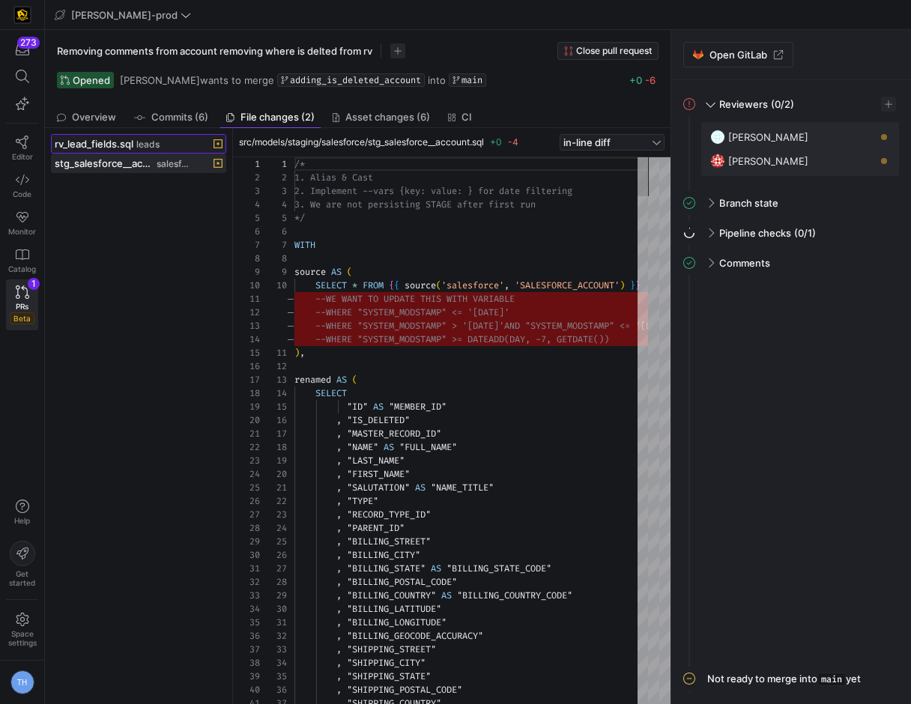
click at [179, 139] on div "rv_lead_fields.sql leads" at bounding box center [122, 144] width 135 height 12
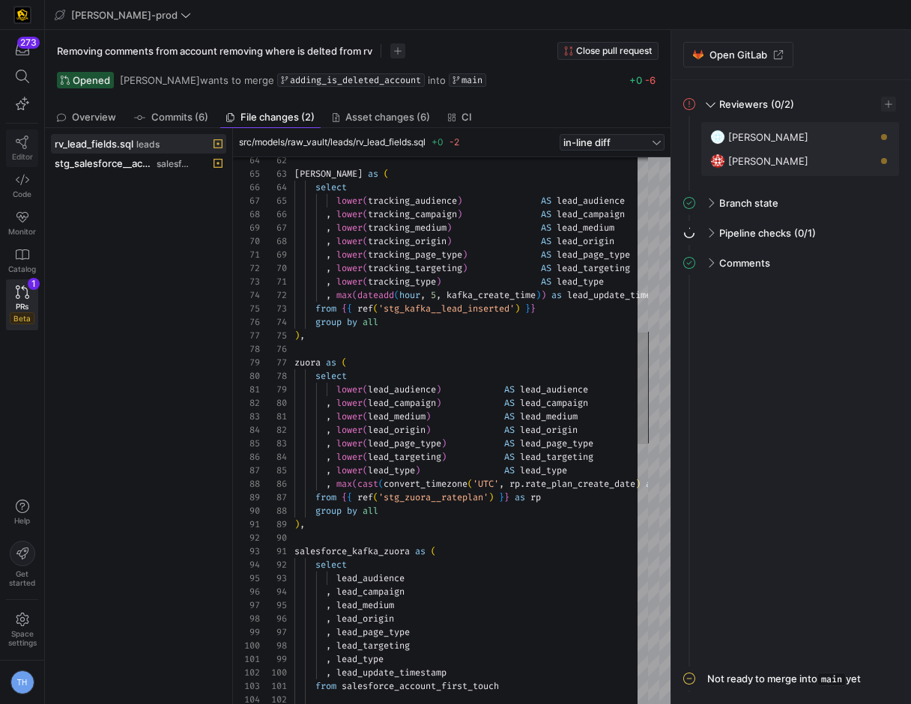
click at [20, 147] on icon at bounding box center [22, 142] width 13 height 13
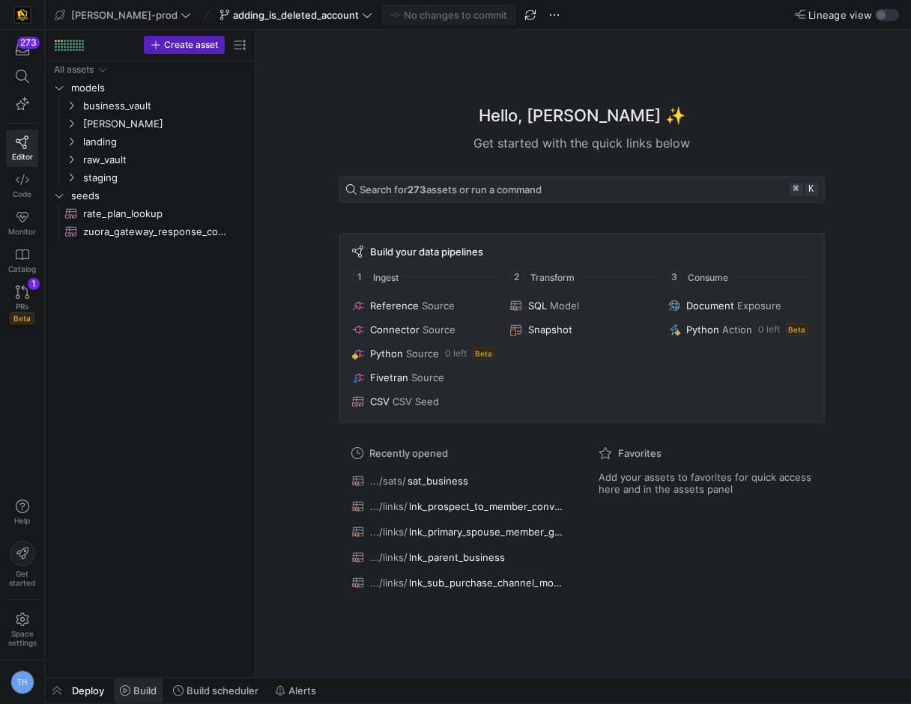
click at [136, 692] on span "Build" at bounding box center [144, 690] width 23 height 12
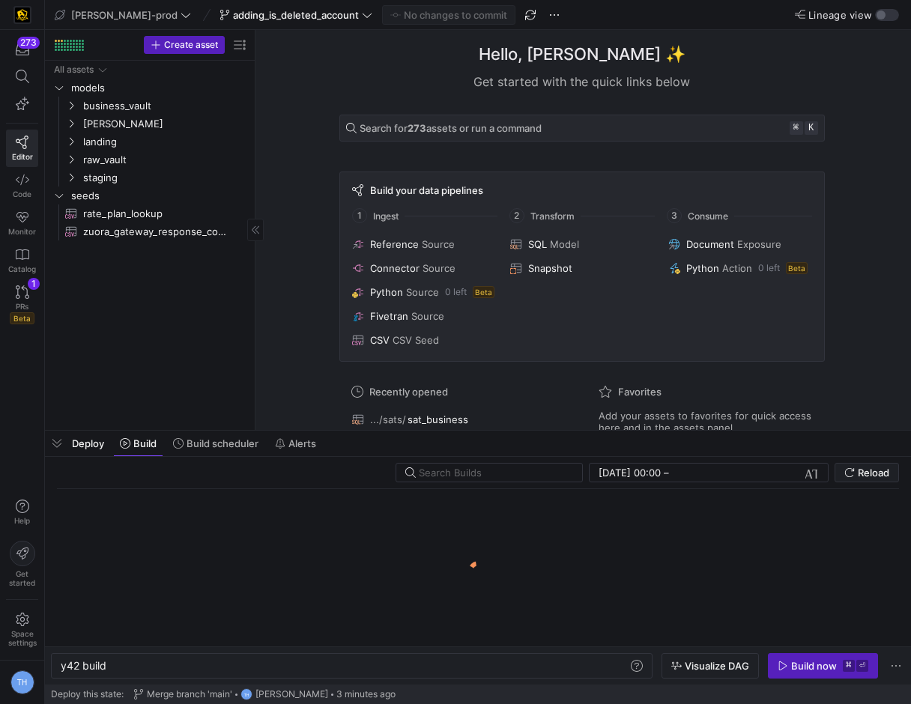
scroll to position [0, 45]
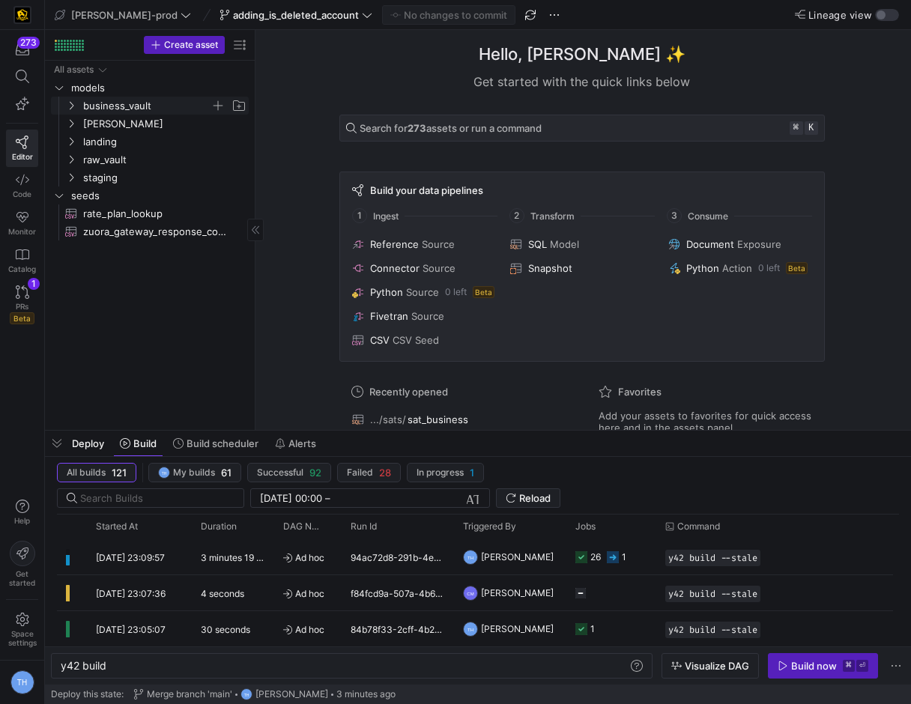
click at [121, 104] on span "business_vault" at bounding box center [146, 105] width 127 height 17
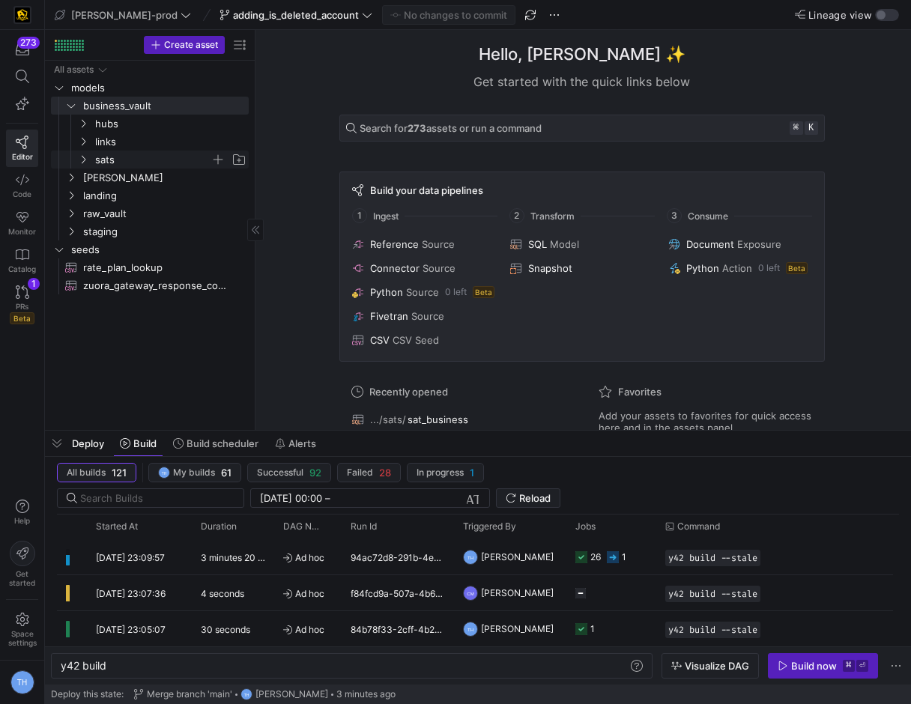
click at [134, 160] on span "sats" at bounding box center [152, 159] width 115 height 17
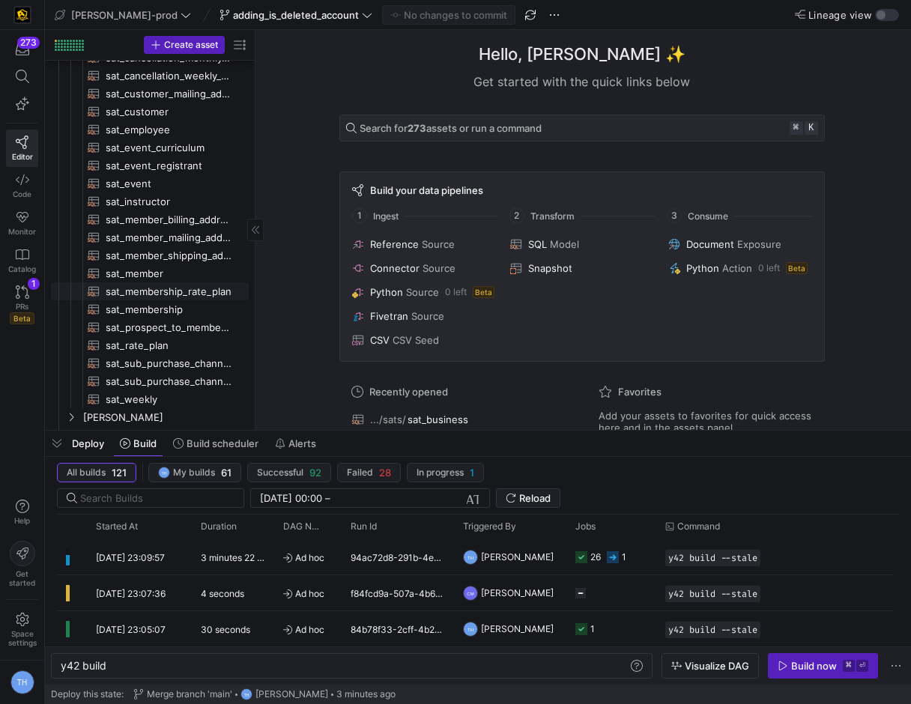
scroll to position [0, 0]
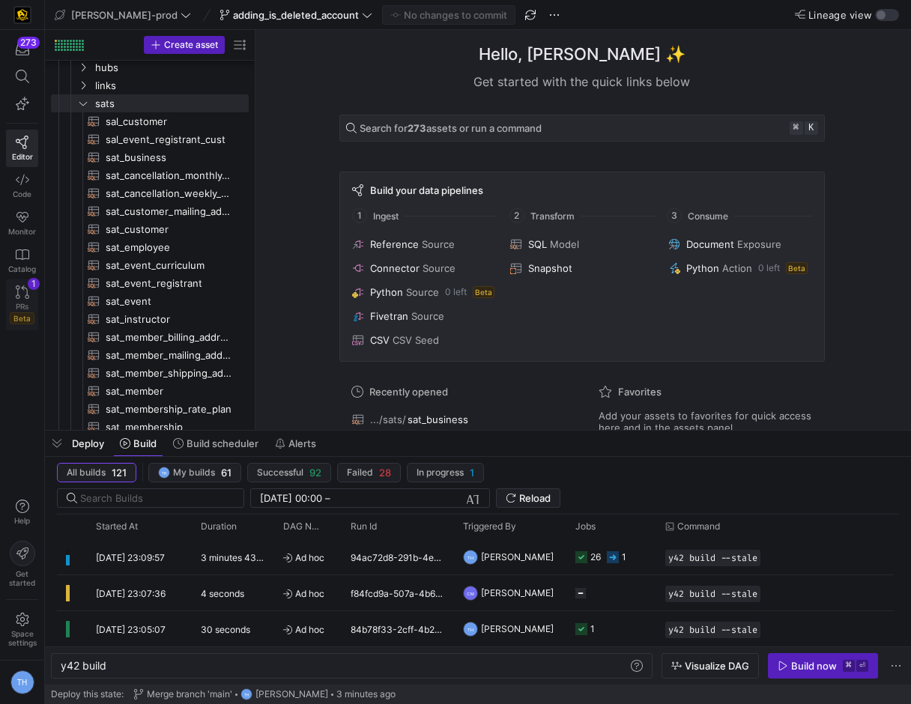
click at [19, 296] on icon at bounding box center [22, 291] width 13 height 13
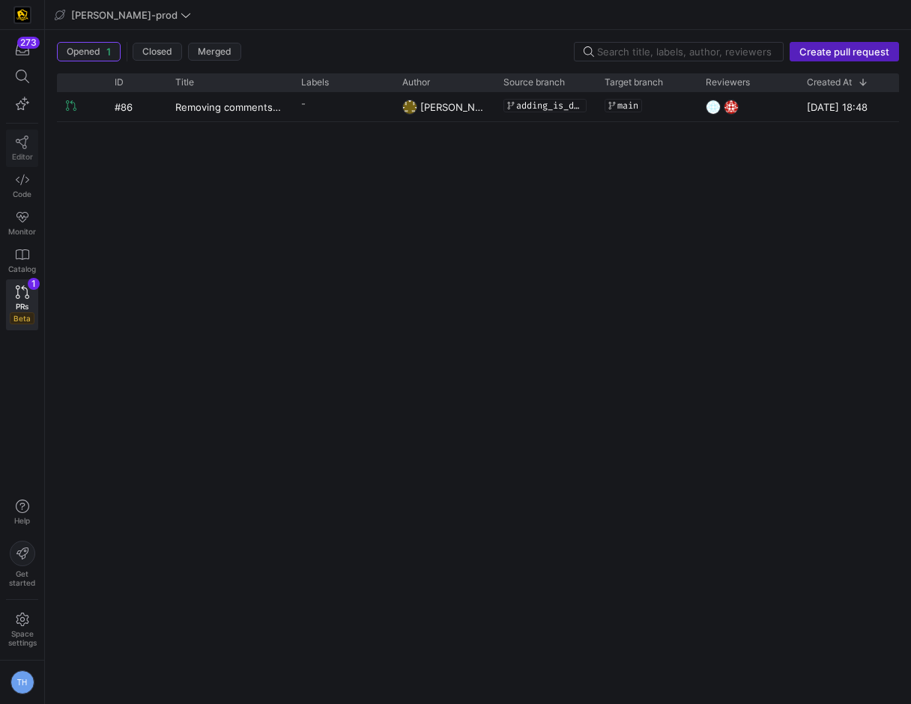
click at [16, 151] on link "Editor" at bounding box center [22, 148] width 32 height 37
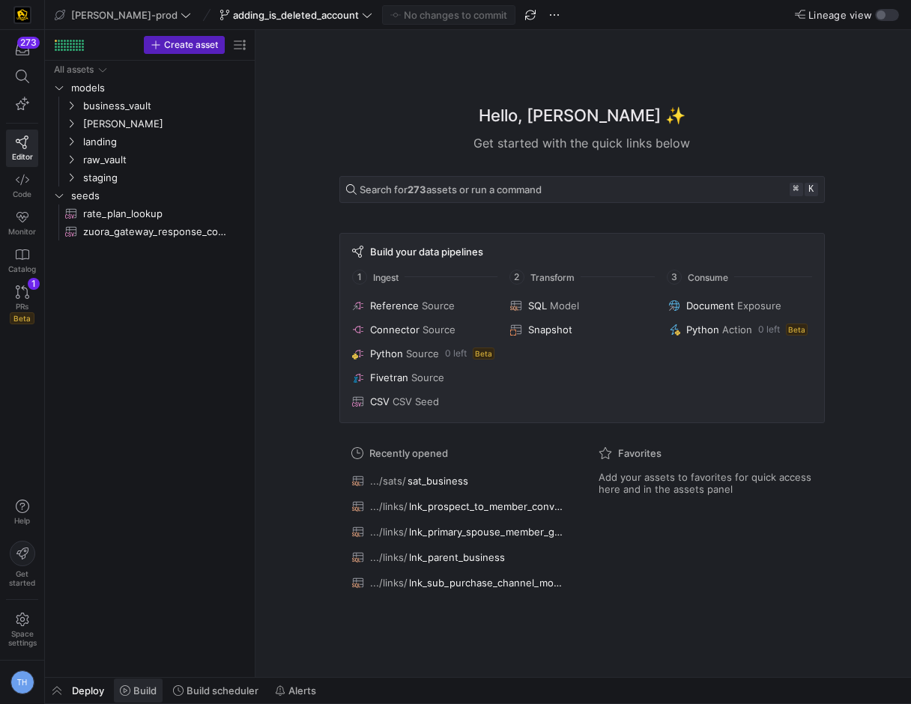
click at [148, 687] on span "Build" at bounding box center [144, 690] width 23 height 12
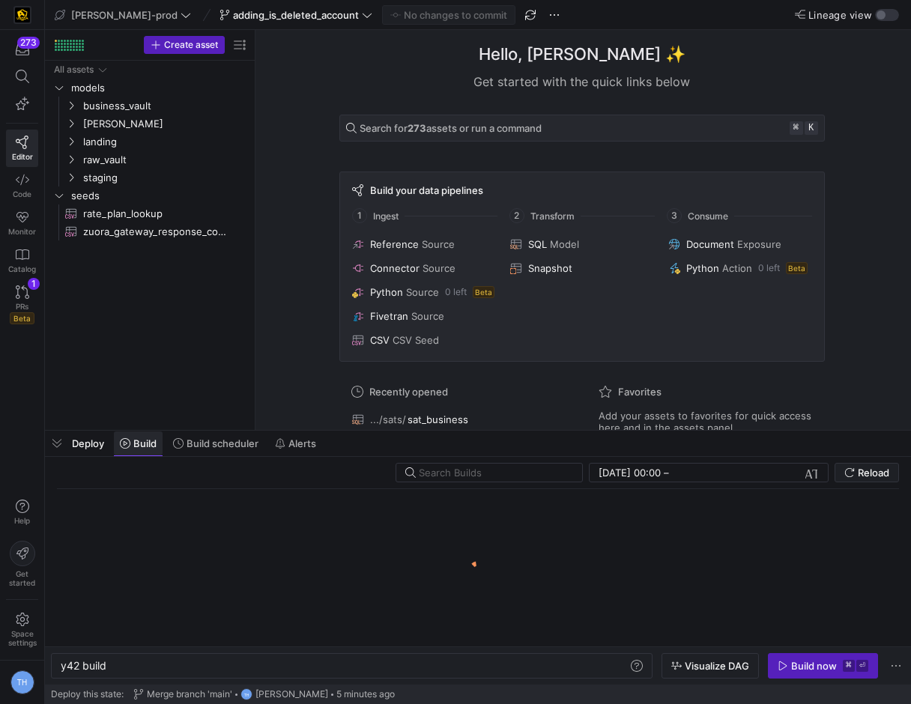
scroll to position [0, 45]
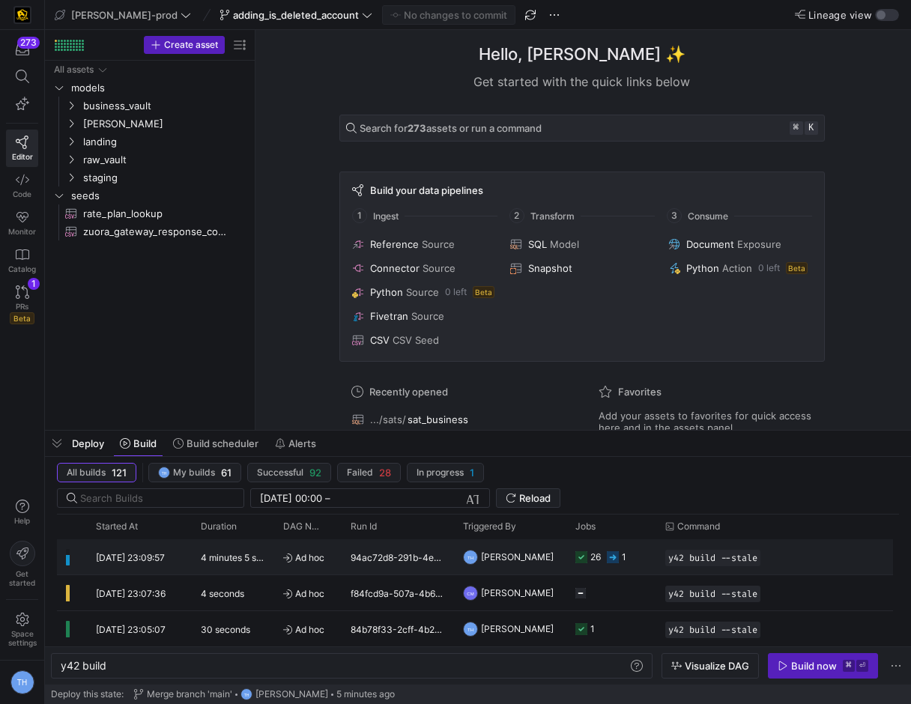
click at [651, 556] on div "26 1" at bounding box center [611, 556] width 90 height 35
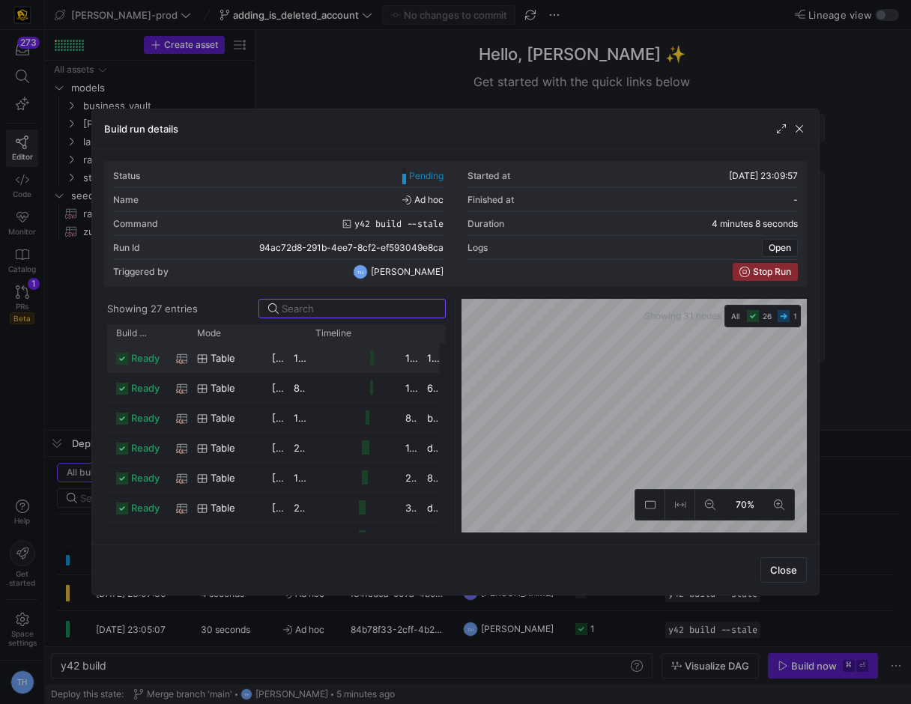
scroll to position [411, 0]
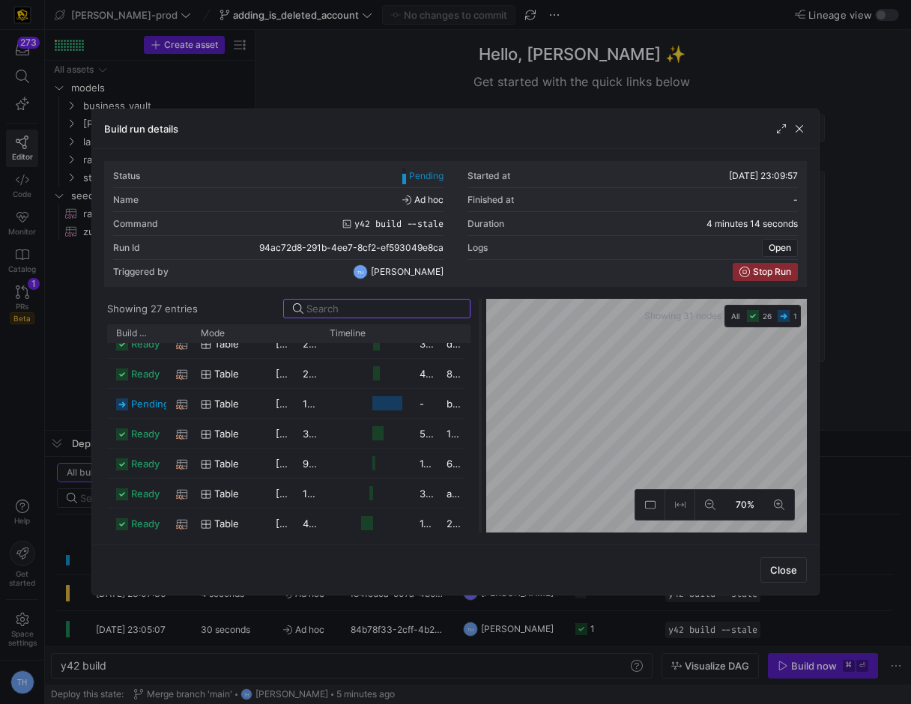
drag, startPoint x: 456, startPoint y: 371, endPoint x: 466, endPoint y: 415, distance: 44.5
click at [477, 415] on div at bounding box center [480, 416] width 6 height 234
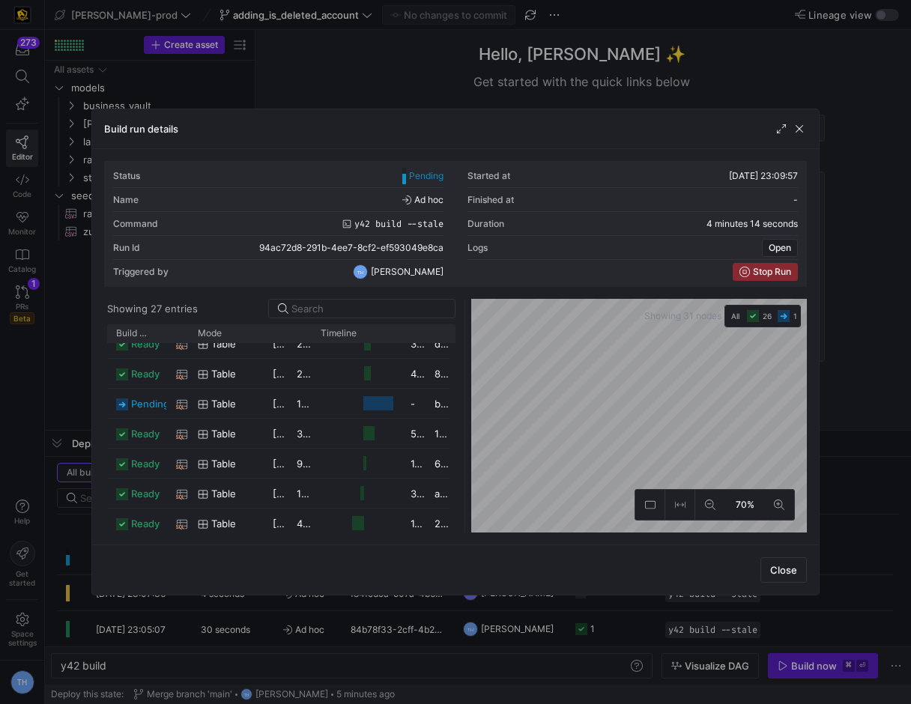
click at [288, 401] on as-split "Showing 27 entries Drag here to set row groups Drag here to set column labels B…" at bounding box center [455, 416] width 703 height 234
click at [294, 473] on as-split "Showing 27 entries Drag here to set row groups Drag here to set column labels B…" at bounding box center [455, 416] width 703 height 234
click at [276, 307] on as-split "Showing 27 entries Drag here to set row groups Drag here to set column labels B…" at bounding box center [455, 416] width 703 height 234
click at [803, 130] on span "button" at bounding box center [799, 128] width 15 height 15
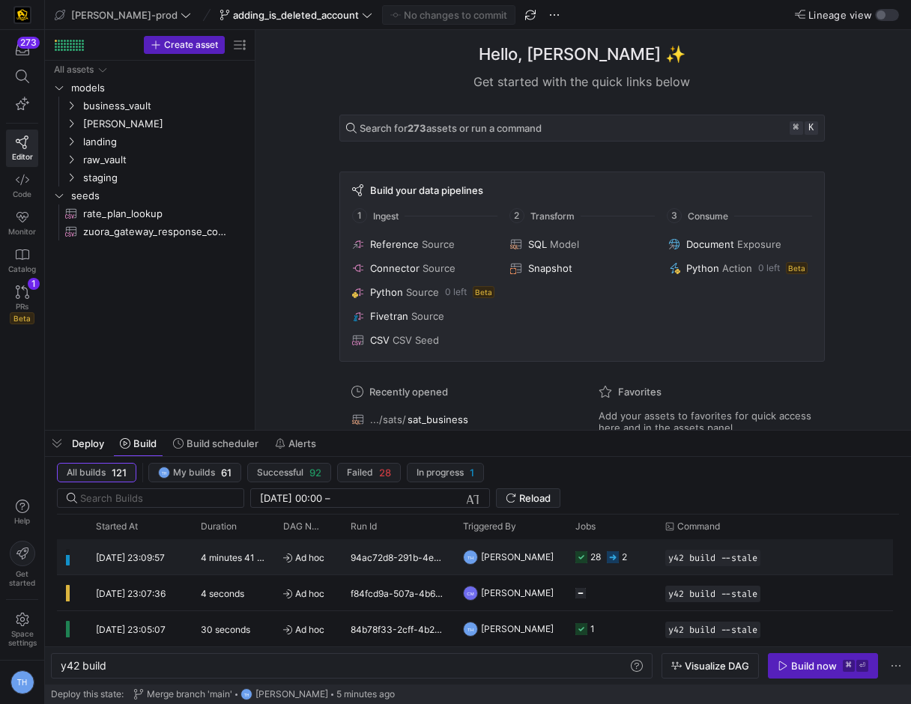
click at [640, 554] on y42-job-status-cell-renderer "28 2" at bounding box center [611, 557] width 72 height 34
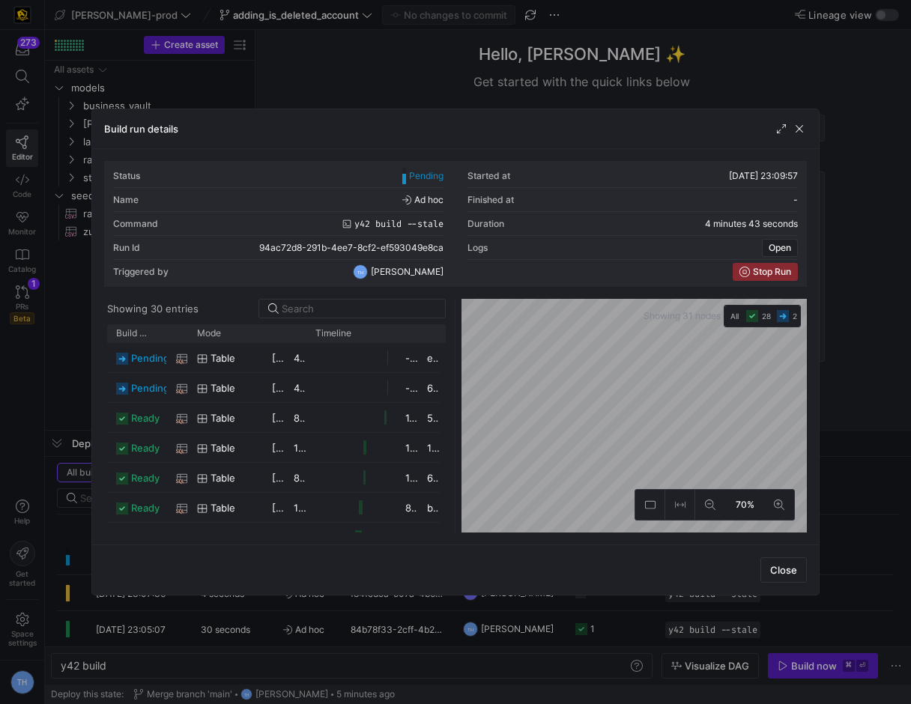
click at [392, 368] on as-split "Showing 30 entries Drag here to set row groups Drag here to set column labels B…" at bounding box center [455, 416] width 703 height 234
click at [300, 401] on as-split "Showing 30 entries Drag here to set row groups Drag here to set column labels B…" at bounding box center [455, 416] width 703 height 234
click at [425, 373] on as-split "Showing 30 entries Drag here to set row groups Drag here to set column labels B…" at bounding box center [455, 416] width 703 height 234
click at [702, 308] on y42-orchestration-diagram "Showing 31 nodes All 28 2 58%" at bounding box center [633, 416] width 345 height 234
click at [800, 125] on span "button" at bounding box center [799, 128] width 15 height 15
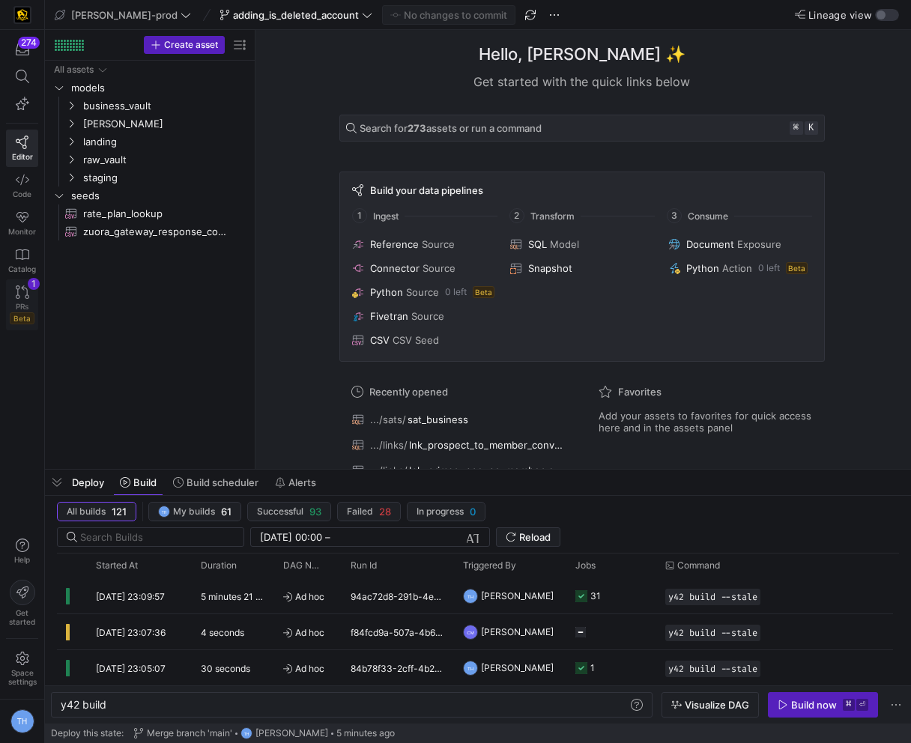
click at [24, 303] on span "PRs" at bounding box center [22, 306] width 13 height 9
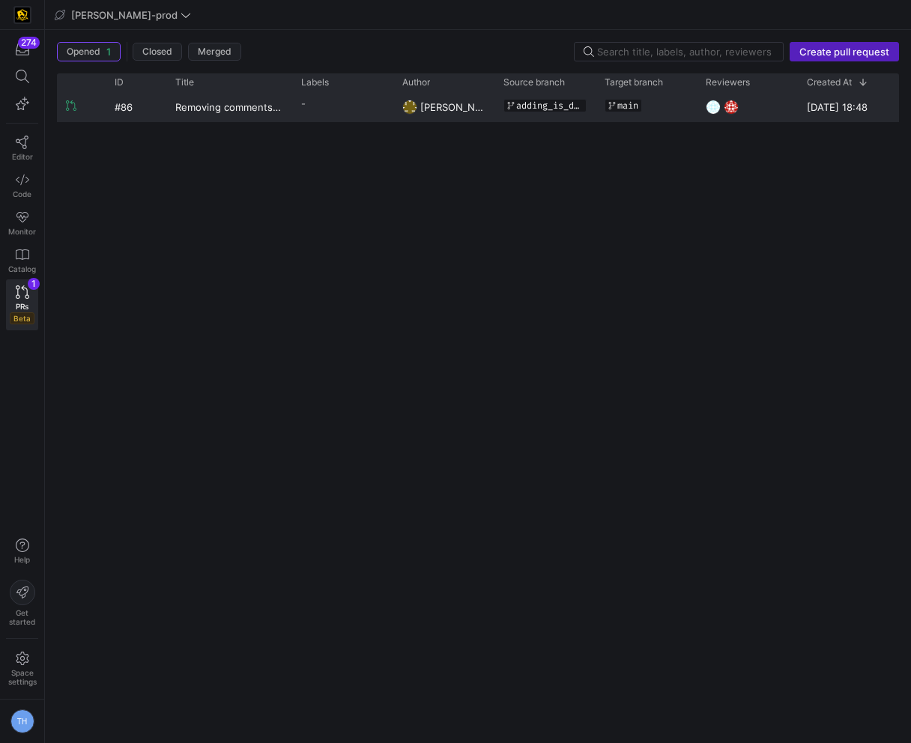
click at [497, 108] on div "adding_is_deleted_account" at bounding box center [544, 106] width 101 height 29
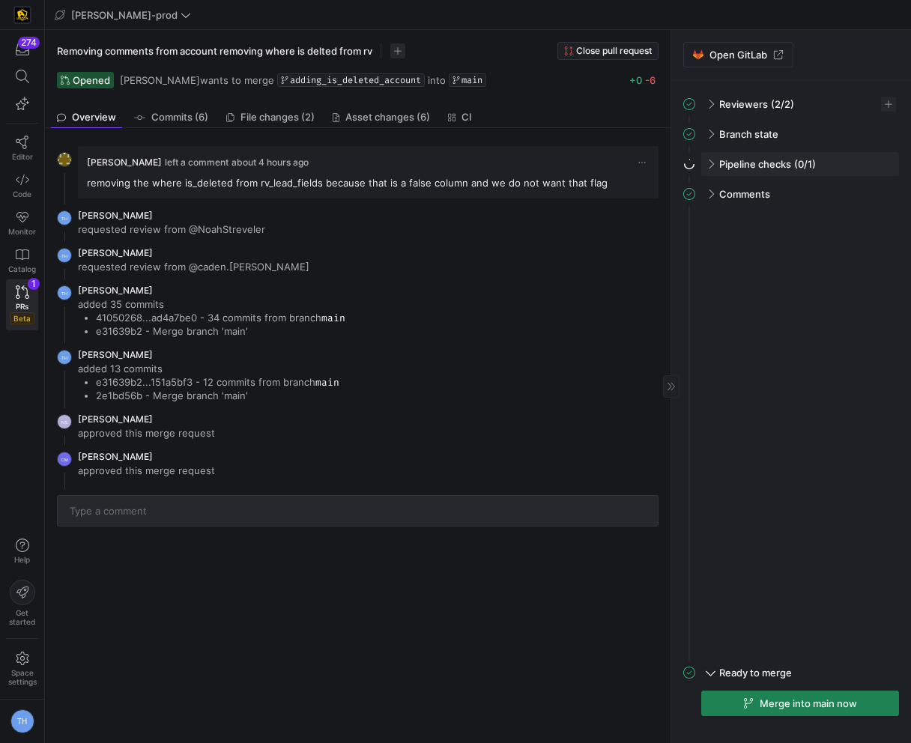
click at [711, 160] on div "Pipeline checks (0/1)" at bounding box center [800, 164] width 198 height 24
click at [711, 160] on span at bounding box center [710, 163] width 7 height 12
click at [711, 160] on div "Pipeline checks (0/1)" at bounding box center [800, 164] width 198 height 24
click at [711, 160] on span at bounding box center [710, 163] width 7 height 12
click at [714, 158] on div "Pipeline checks" at bounding box center [800, 164] width 198 height 24
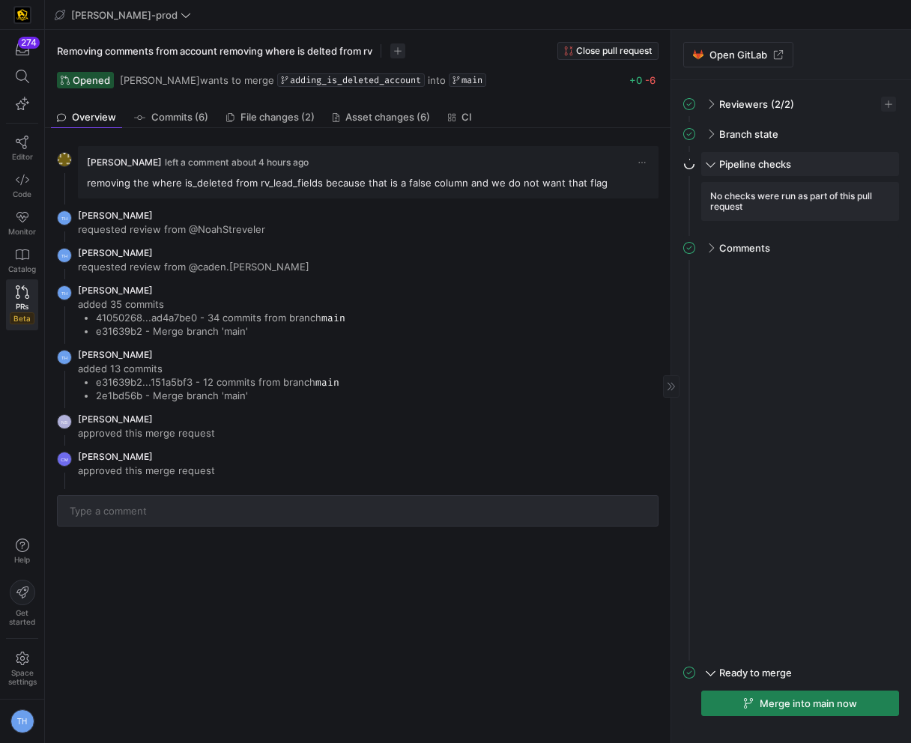
click at [712, 157] on span at bounding box center [710, 163] width 7 height 12
click at [703, 163] on span at bounding box center [709, 164] width 12 height 7
click at [703, 162] on div "Pipeline checks" at bounding box center [800, 164] width 198 height 24
click at [709, 165] on span at bounding box center [709, 164] width 12 height 7
click at [709, 165] on span at bounding box center [710, 163] width 7 height 12
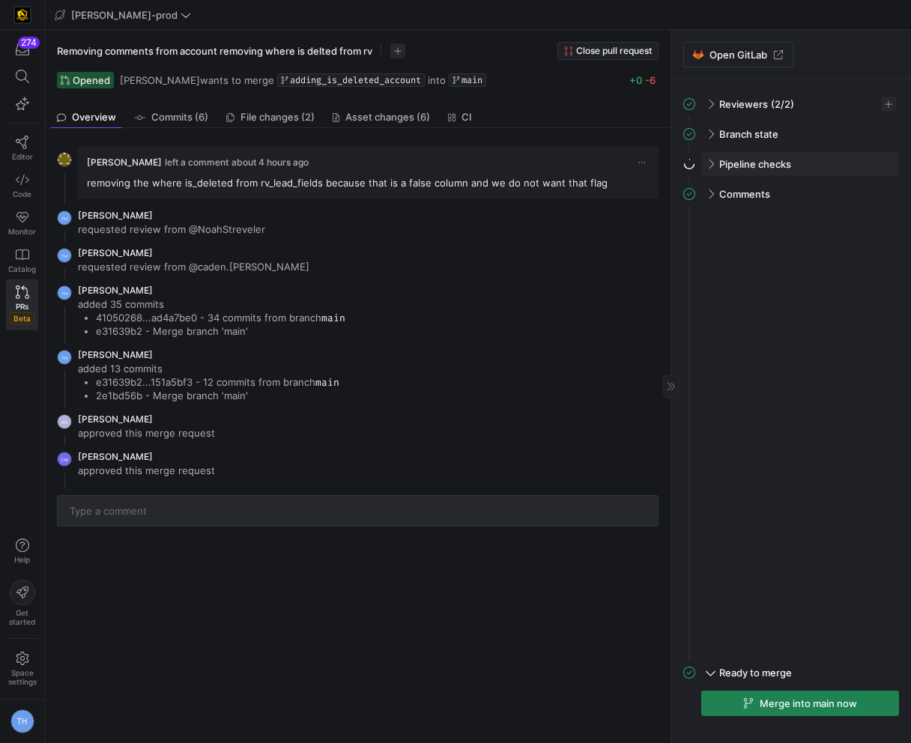
click at [709, 171] on div "Pipeline checks" at bounding box center [800, 164] width 198 height 24
click at [707, 165] on span at bounding box center [709, 164] width 12 height 7
click at [707, 165] on span at bounding box center [710, 163] width 7 height 12
click at [735, 62] on span at bounding box center [738, 55] width 109 height 24
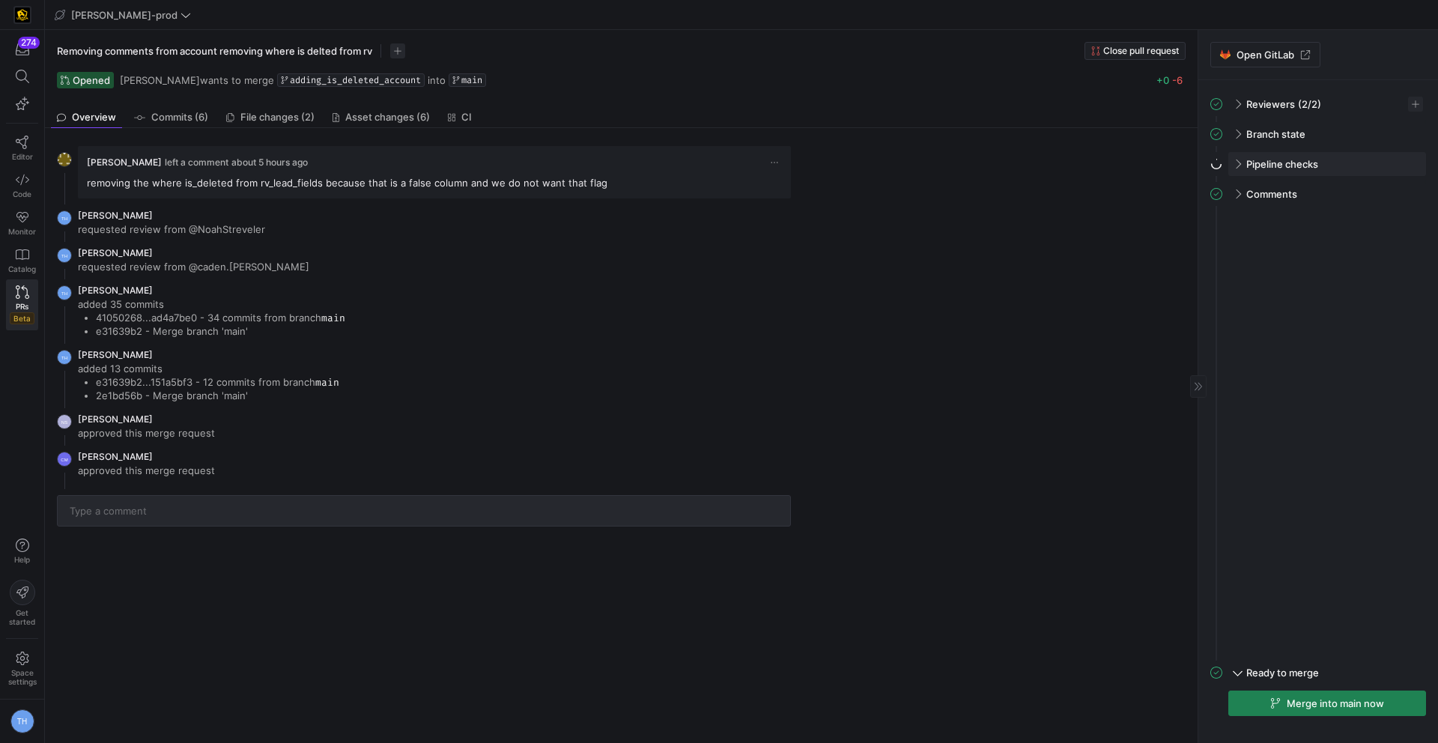
click at [910, 159] on span "Pipeline checks" at bounding box center [1282, 164] width 72 height 12
click at [910, 160] on span at bounding box center [1237, 163] width 7 height 12
click at [910, 161] on span at bounding box center [1236, 164] width 12 height 7
click at [910, 200] on div "No checks were run as part of this pull request" at bounding box center [1327, 201] width 198 height 39
click at [910, 171] on div "Pipeline checks" at bounding box center [1327, 164] width 198 height 24
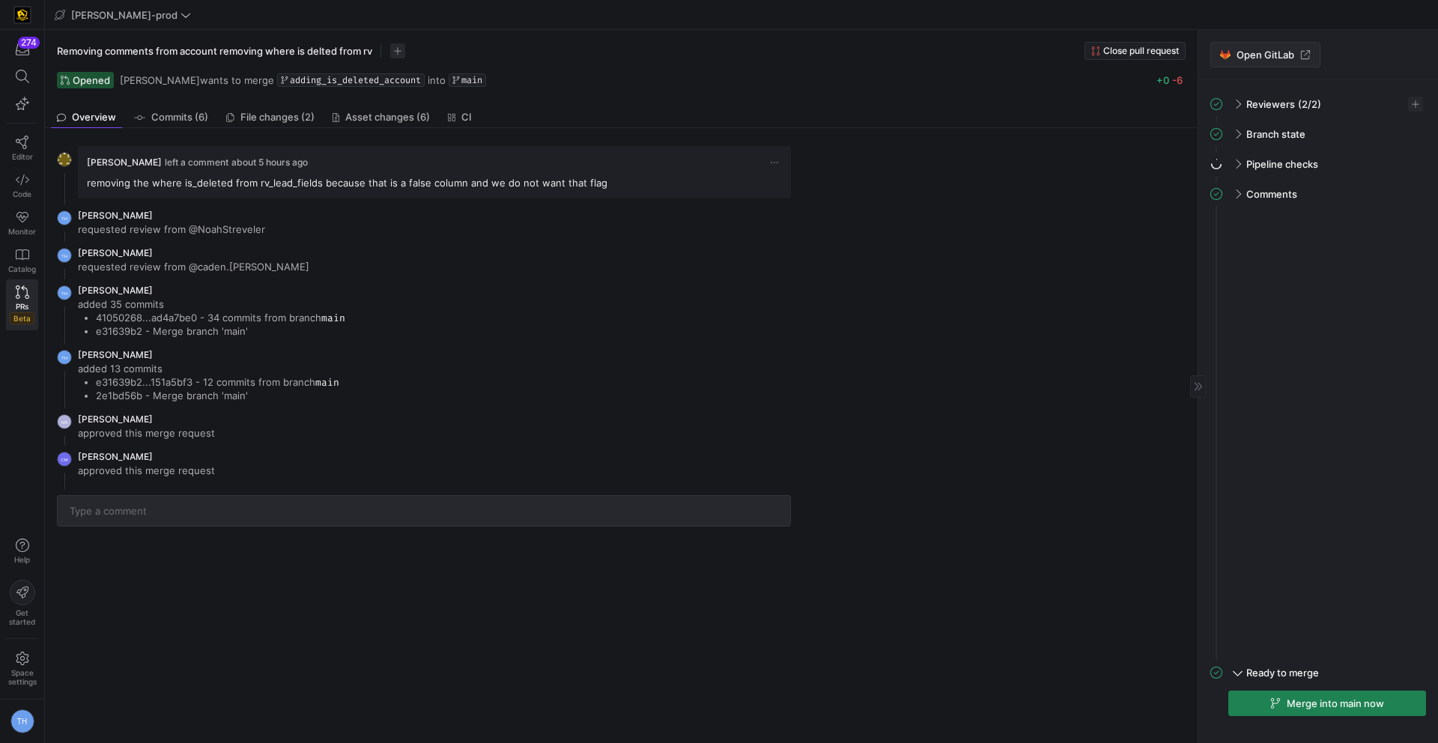
click at [910, 53] on span "Open GitLab" at bounding box center [1265, 55] width 58 height 12
click at [910, 157] on div "Pipeline checks (0/1)" at bounding box center [1327, 164] width 198 height 24
click at [910, 166] on span "Pipeline checks" at bounding box center [1282, 164] width 72 height 12
click at [299, 117] on span "File changes (2)" at bounding box center [277, 117] width 74 height 10
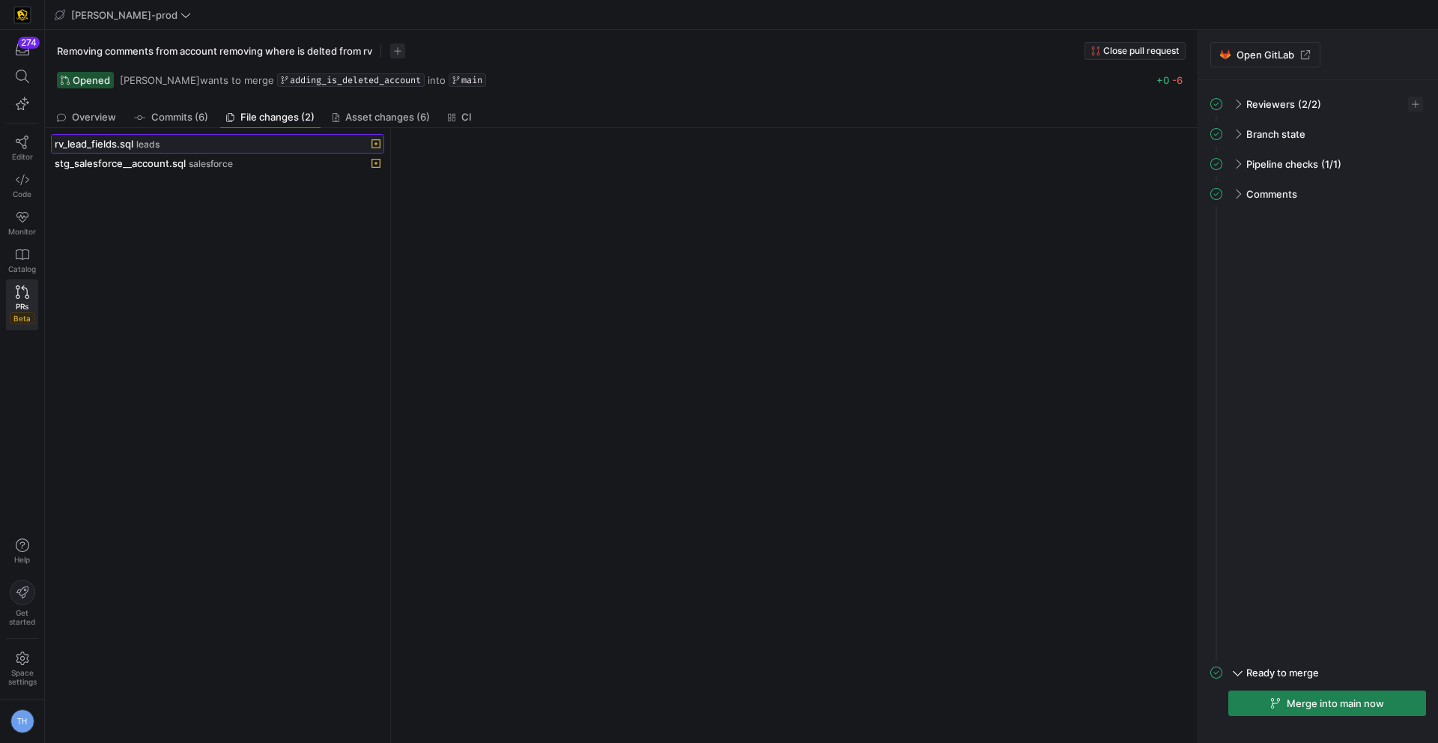
click at [225, 145] on div "rv_lead_fields.sql leads" at bounding box center [201, 144] width 293 height 12
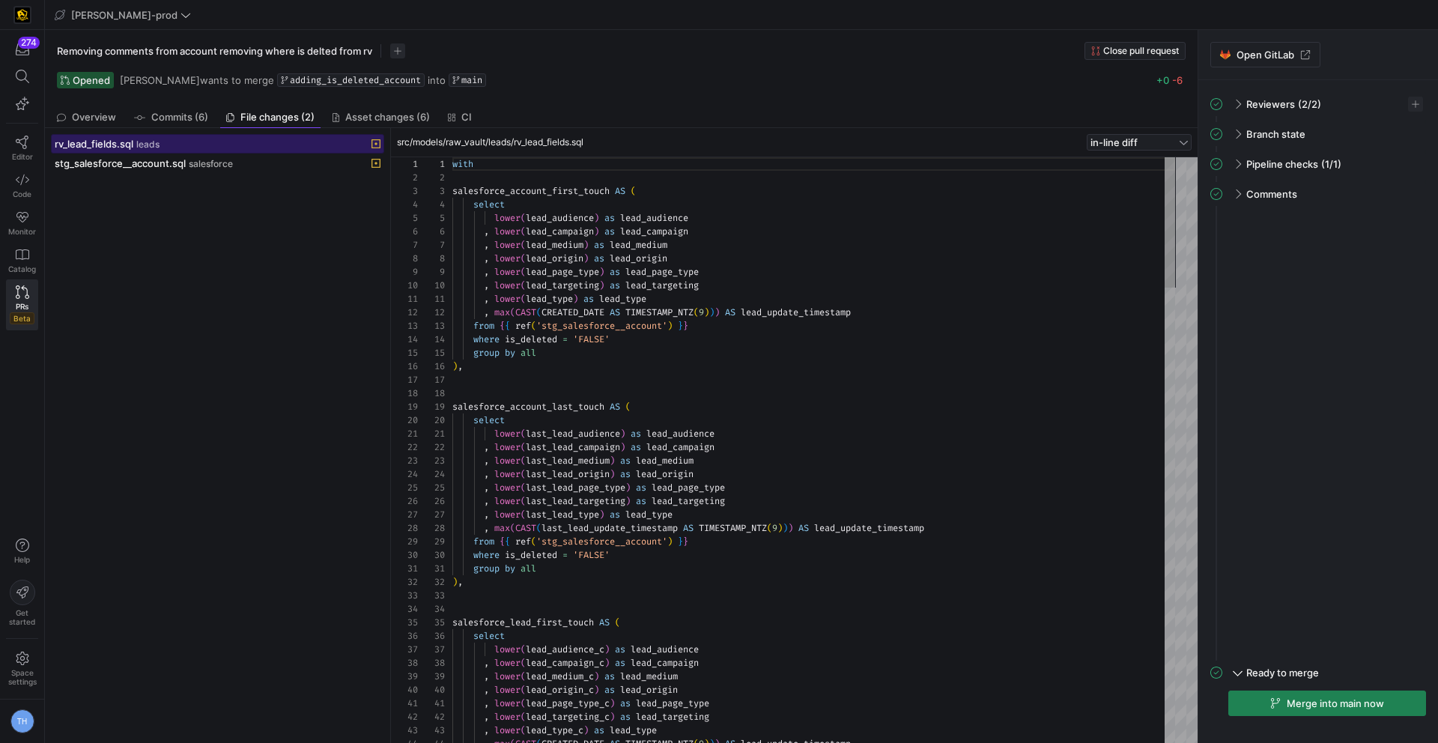
scroll to position [135, 0]
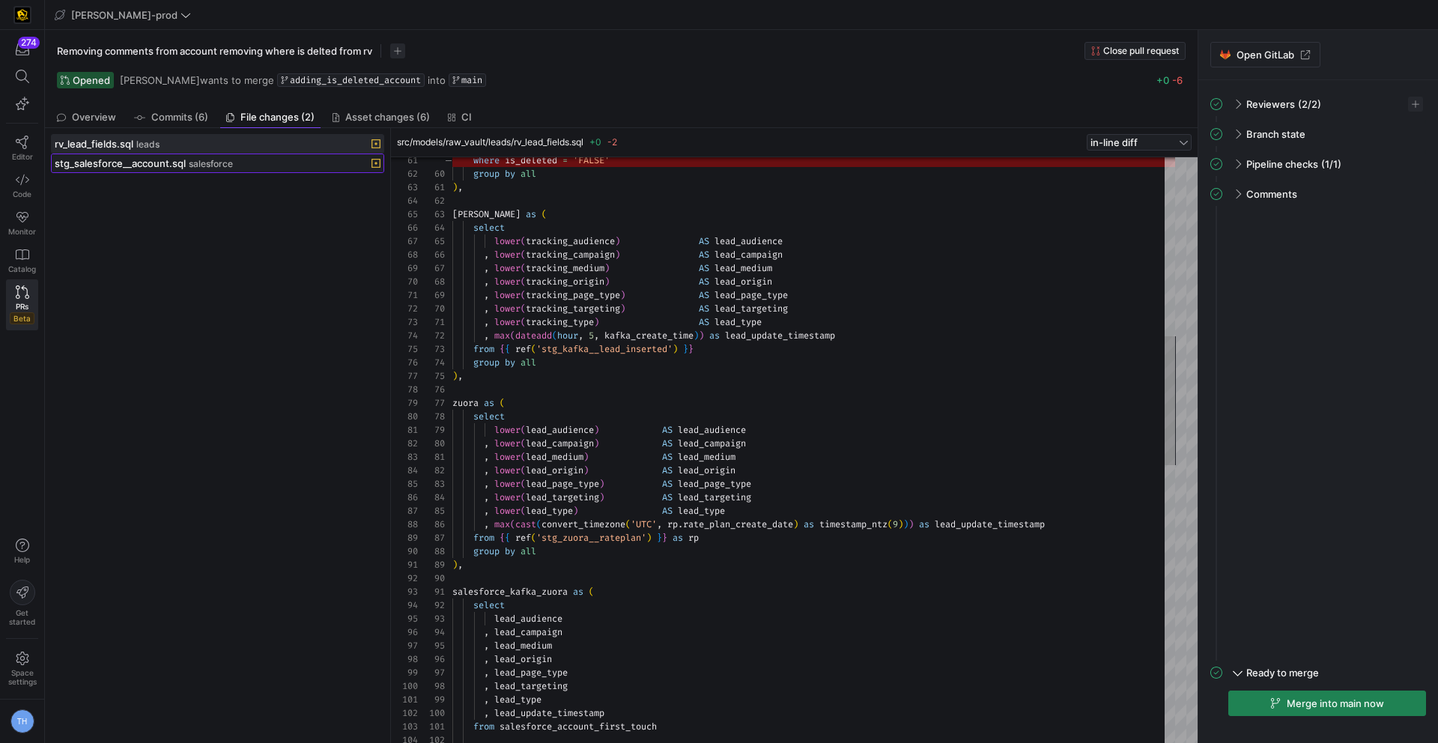
click at [229, 170] on span at bounding box center [218, 163] width 332 height 18
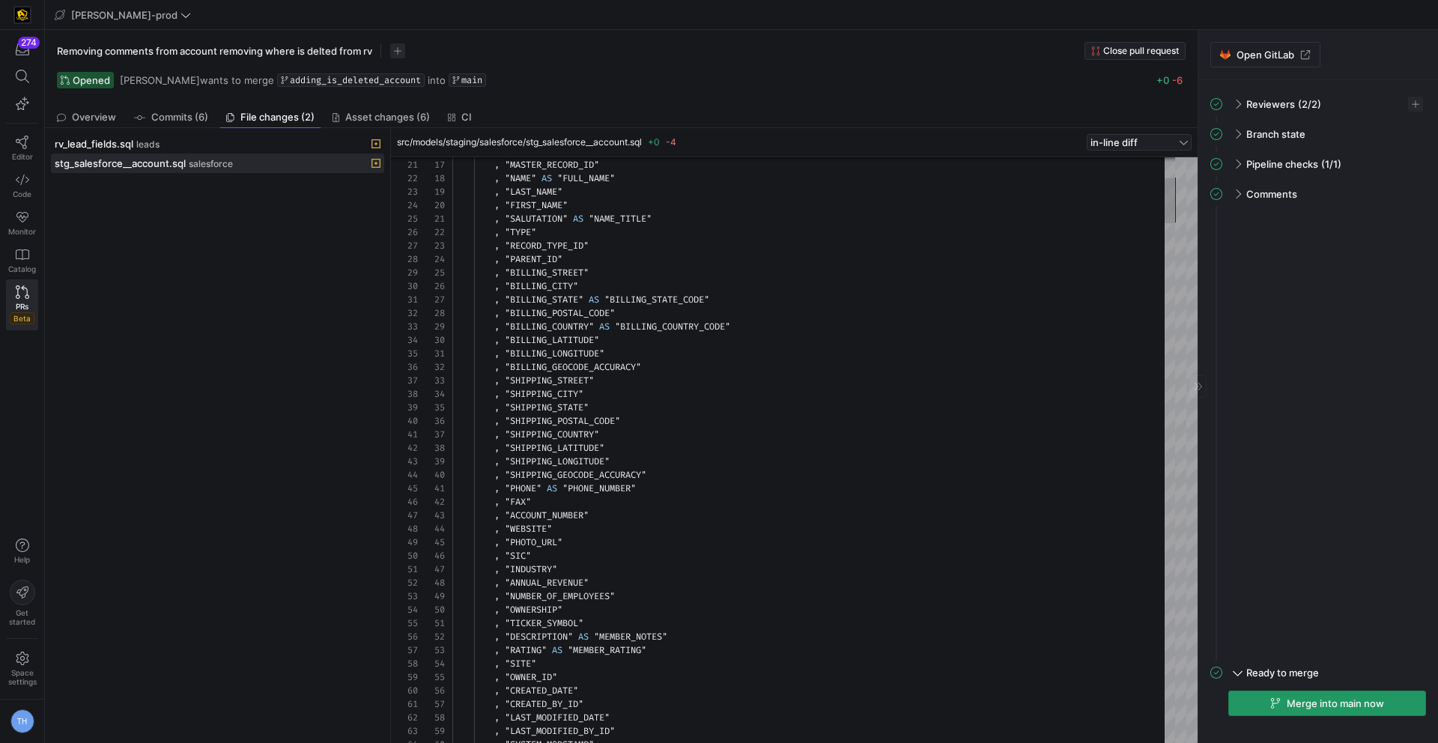
click at [1364, 708] on span "Merge into main now" at bounding box center [1335, 703] width 97 height 12
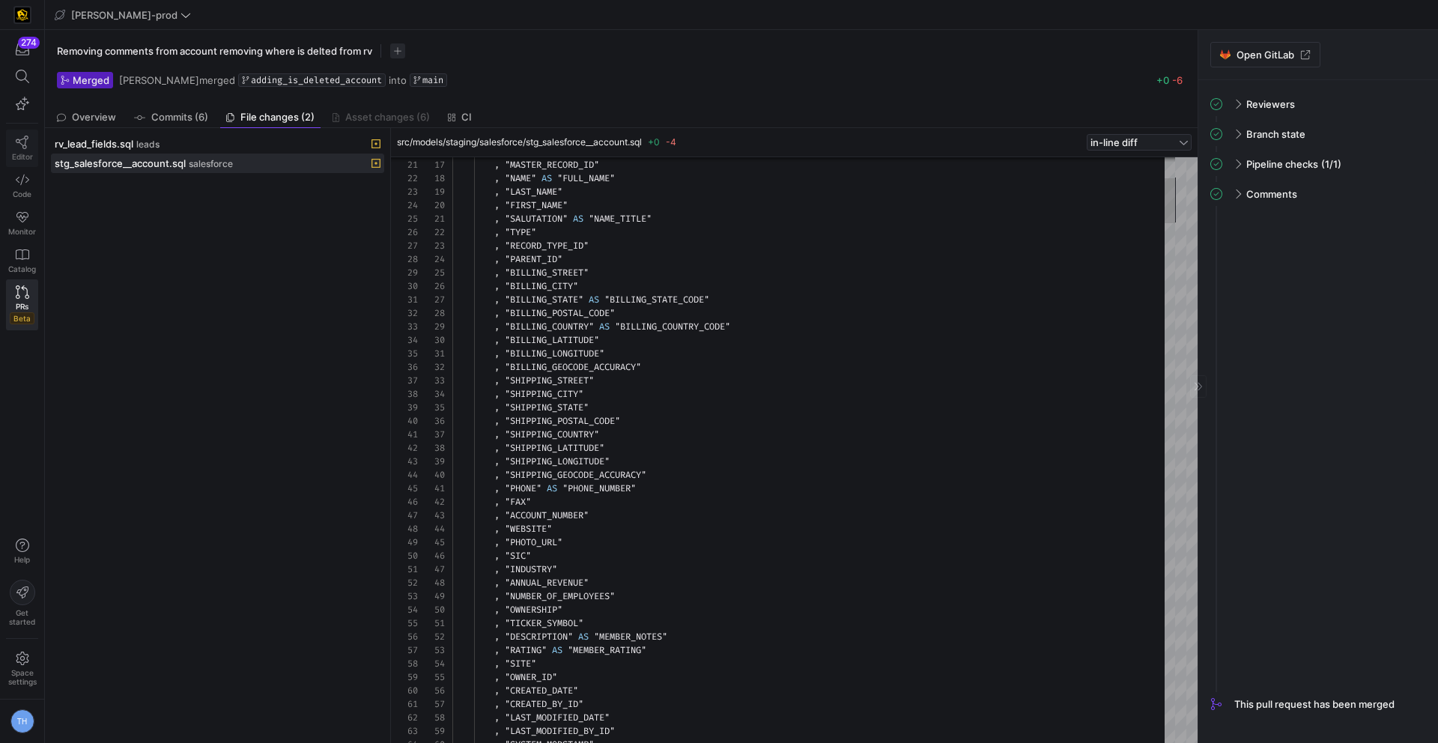
click at [25, 141] on icon at bounding box center [22, 142] width 13 height 13
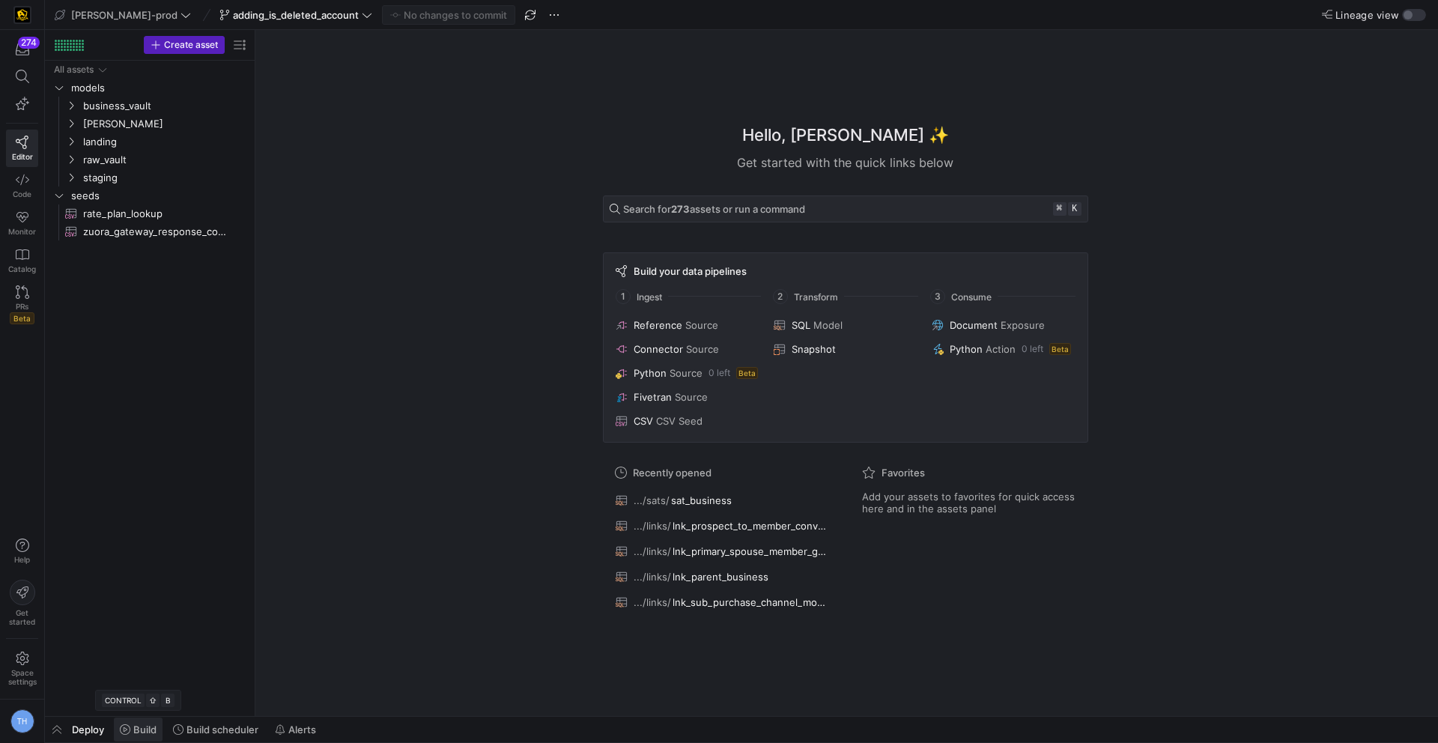
click at [137, 726] on span "Build" at bounding box center [144, 729] width 23 height 12
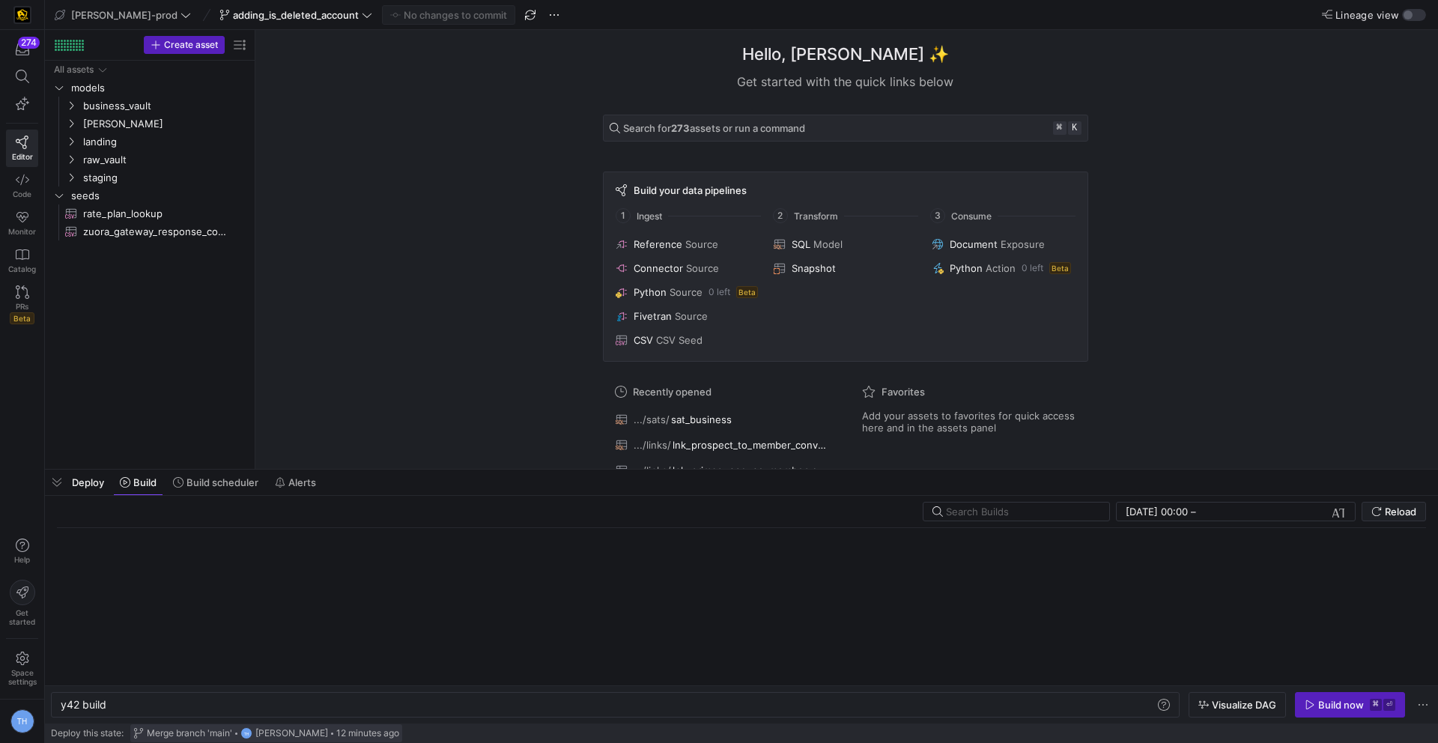
scroll to position [0, 45]
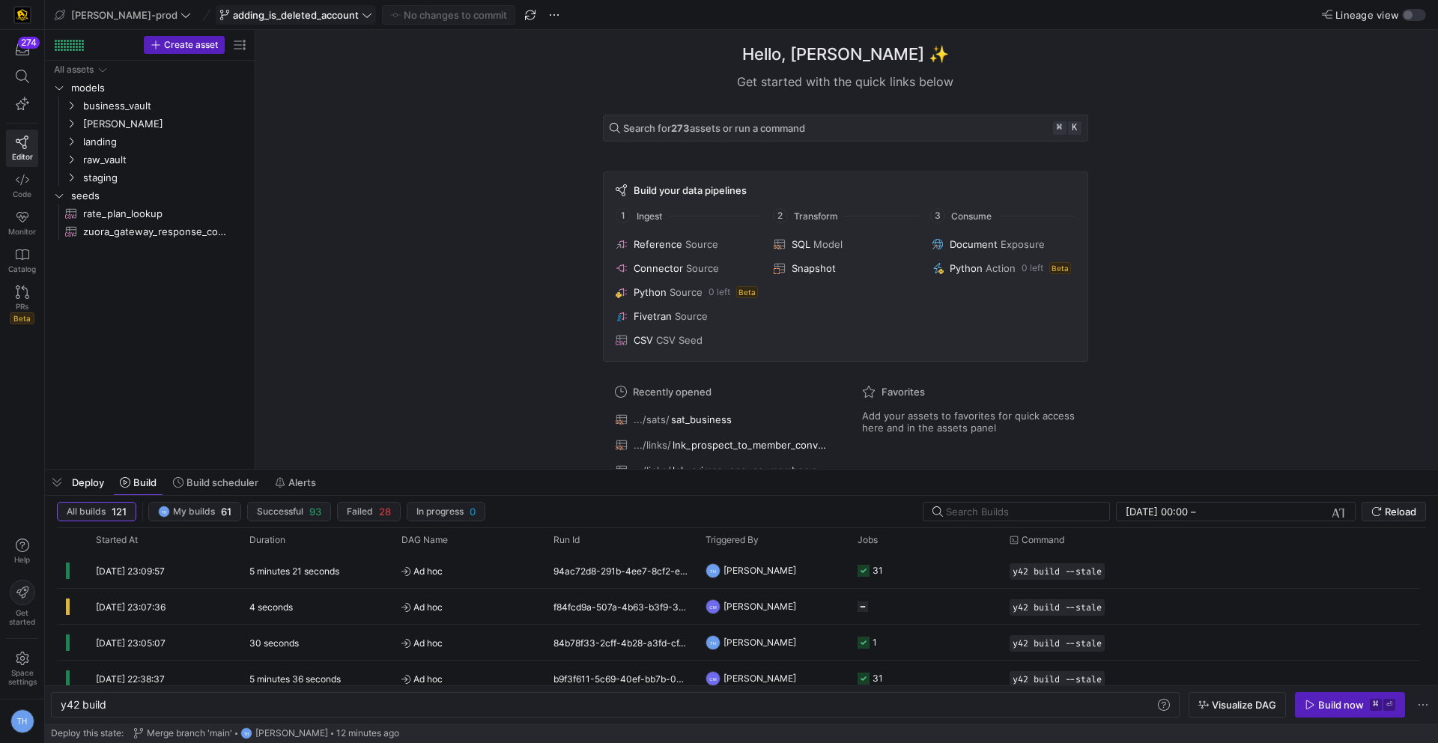
click at [261, 10] on span "adding_is_deleted_account" at bounding box center [296, 15] width 126 height 12
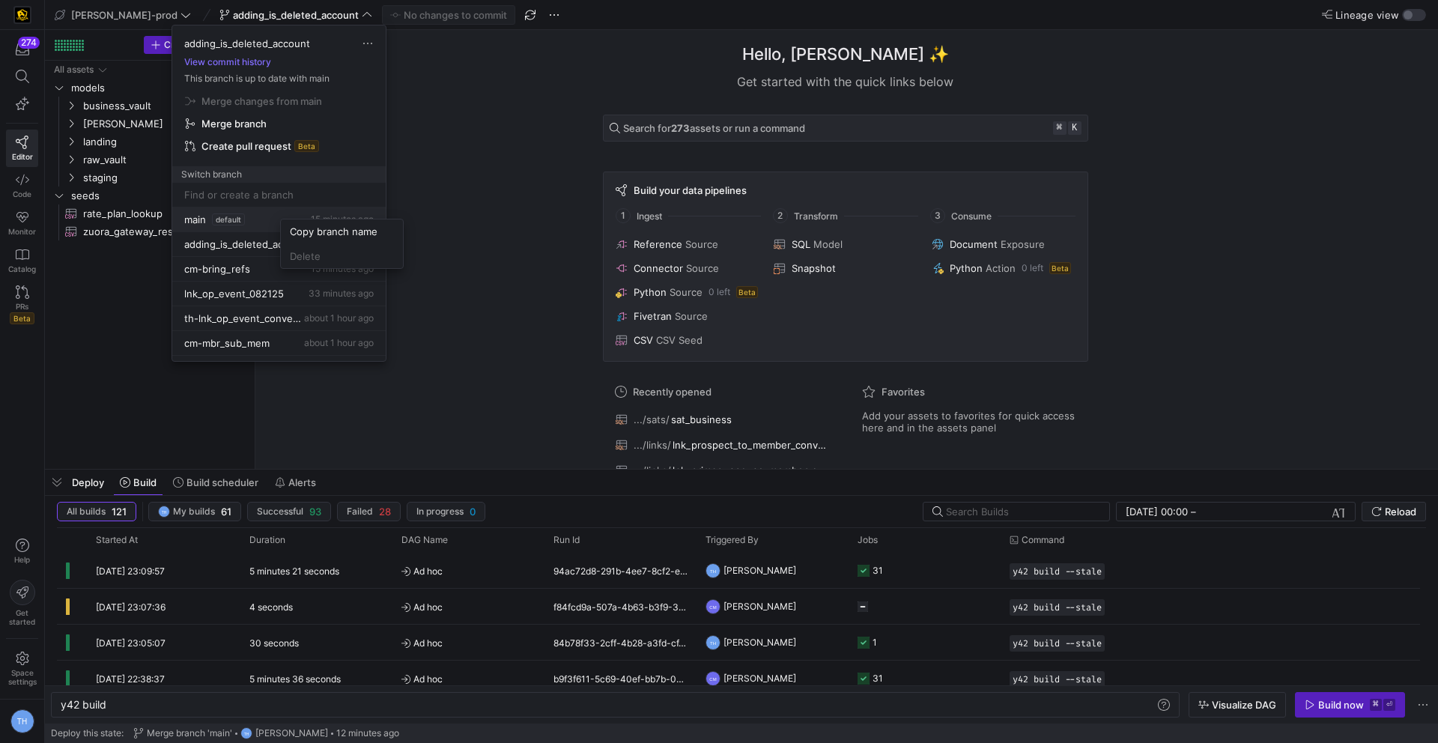
click at [426, 255] on div at bounding box center [719, 371] width 1438 height 743
click at [371, 293] on button "Delete" at bounding box center [394, 284] width 122 height 24
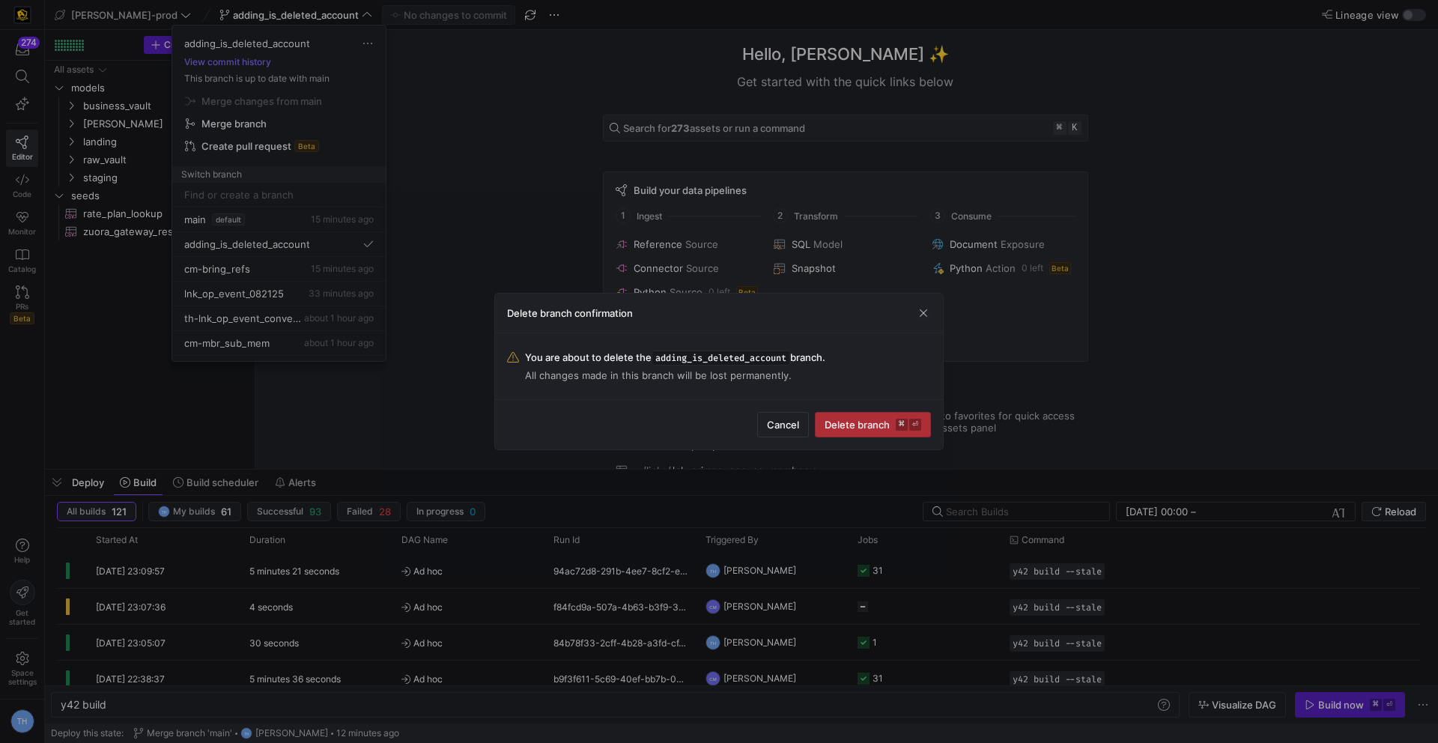
click at [868, 434] on span "submit" at bounding box center [872, 425] width 115 height 24
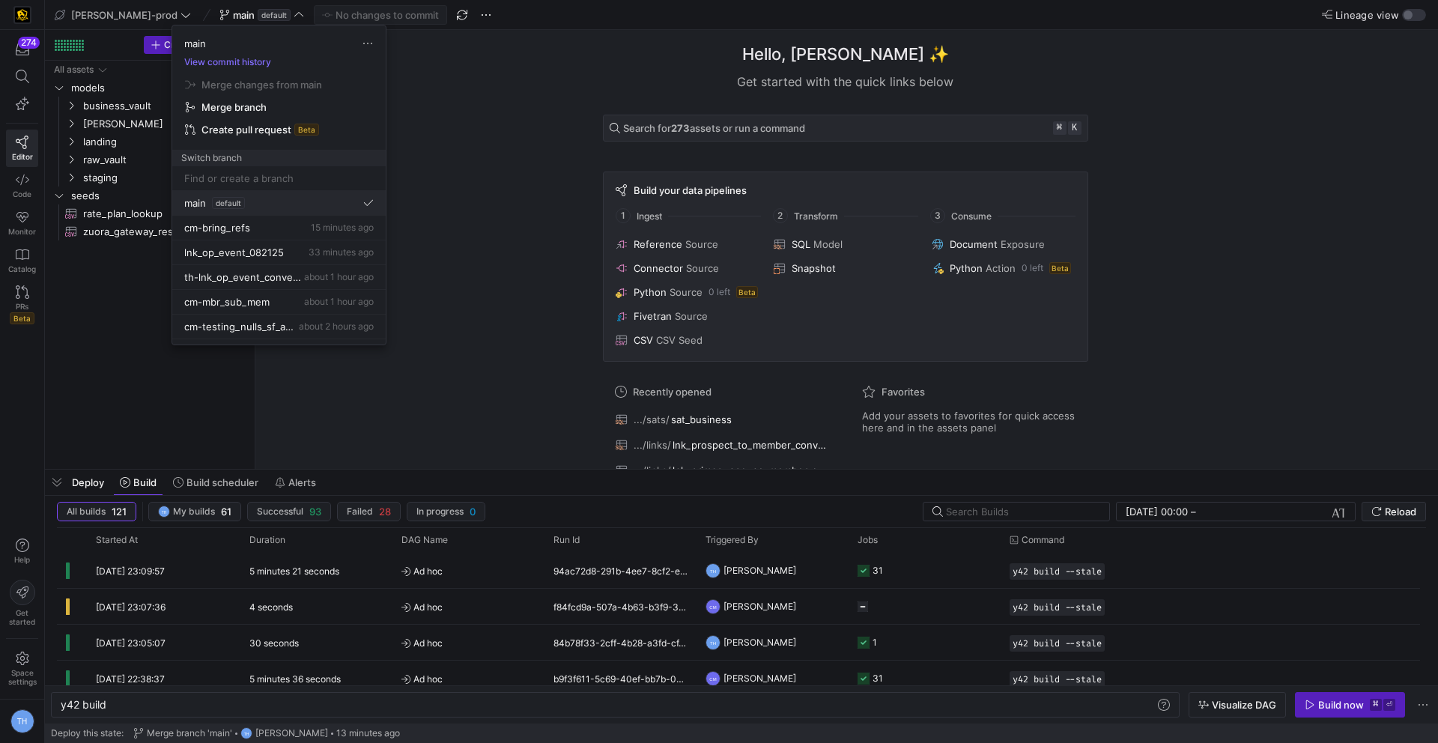
click at [283, 208] on div "main default" at bounding box center [278, 203] width 189 height 12
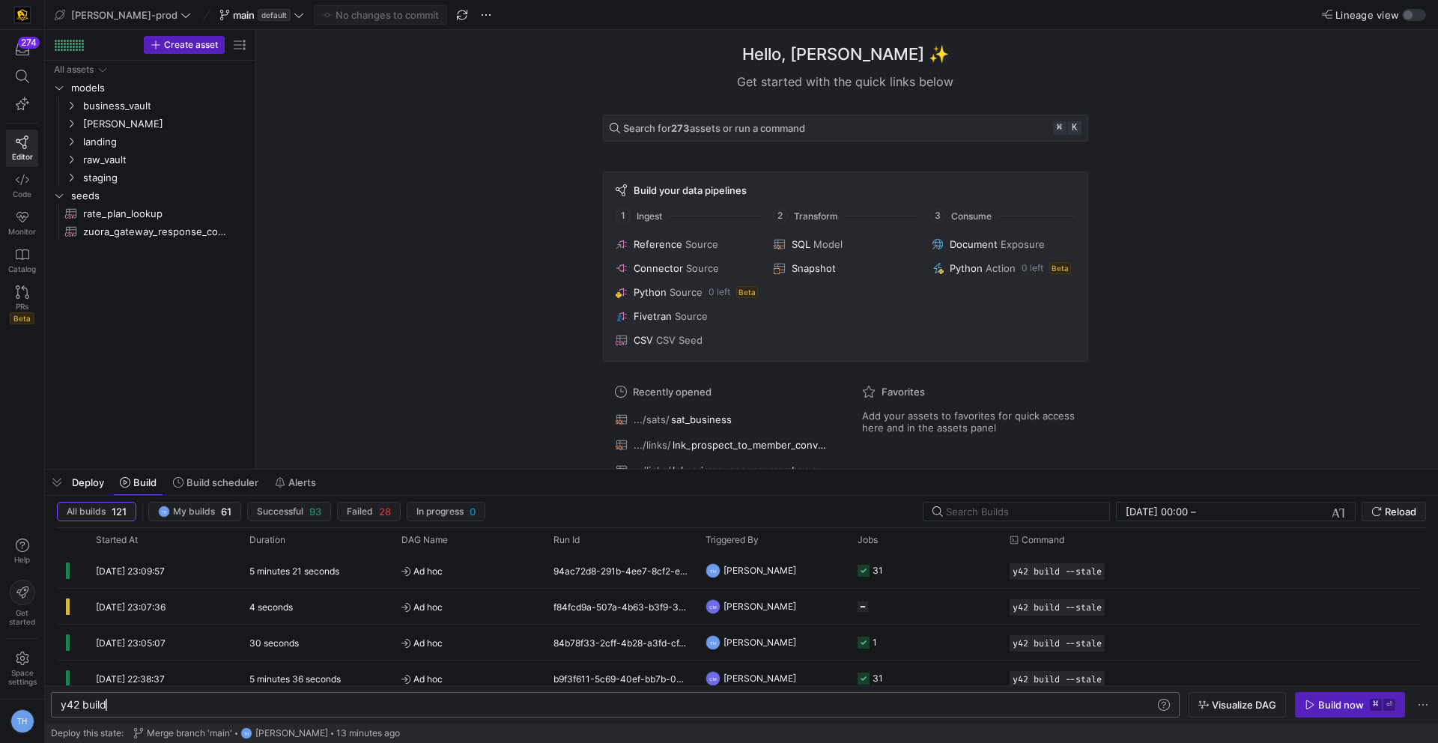
click at [181, 700] on div "y42 build" at bounding box center [608, 705] width 1094 height 12
click at [1351, 702] on div "Build now" at bounding box center [1341, 705] width 46 height 12
click at [501, 708] on div "y42 build -s hub_member" at bounding box center [608, 705] width 1094 height 12
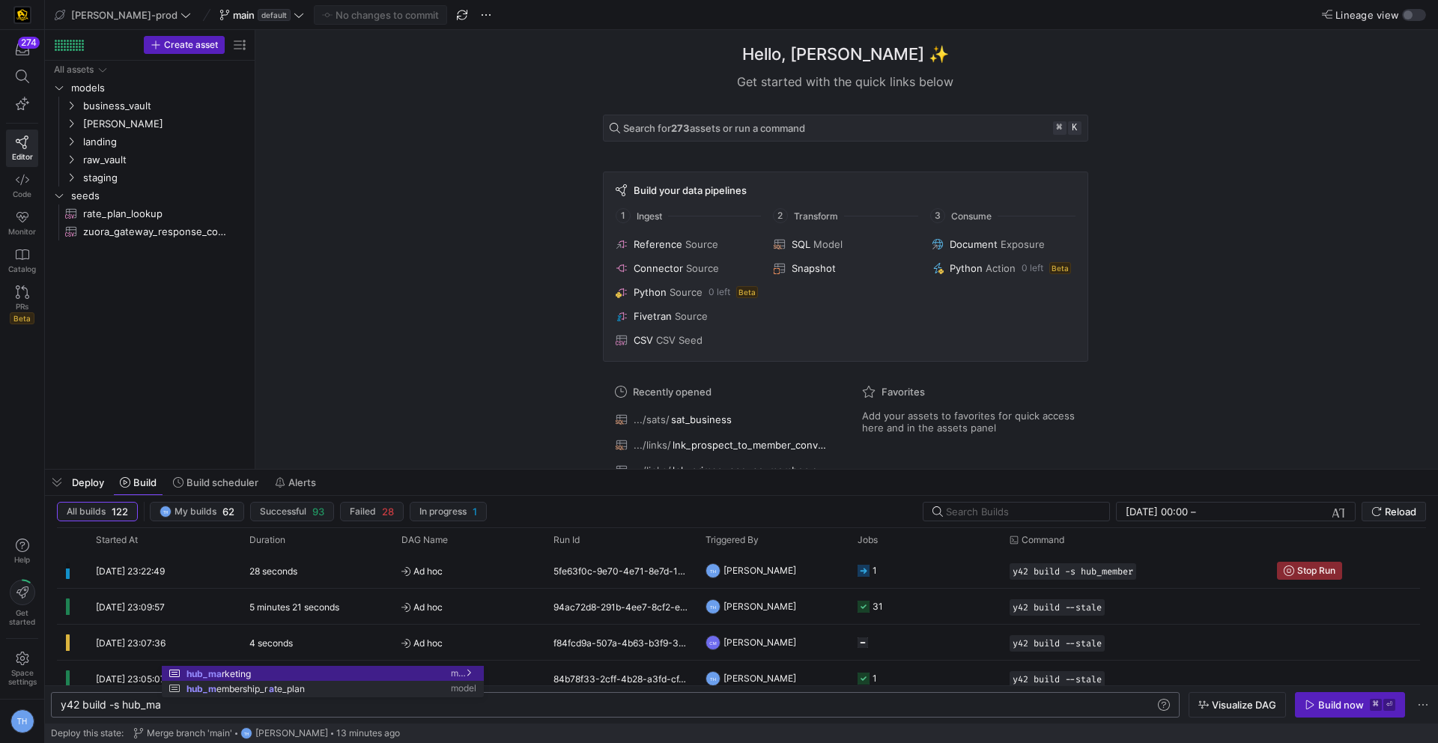
scroll to position [0, 135]
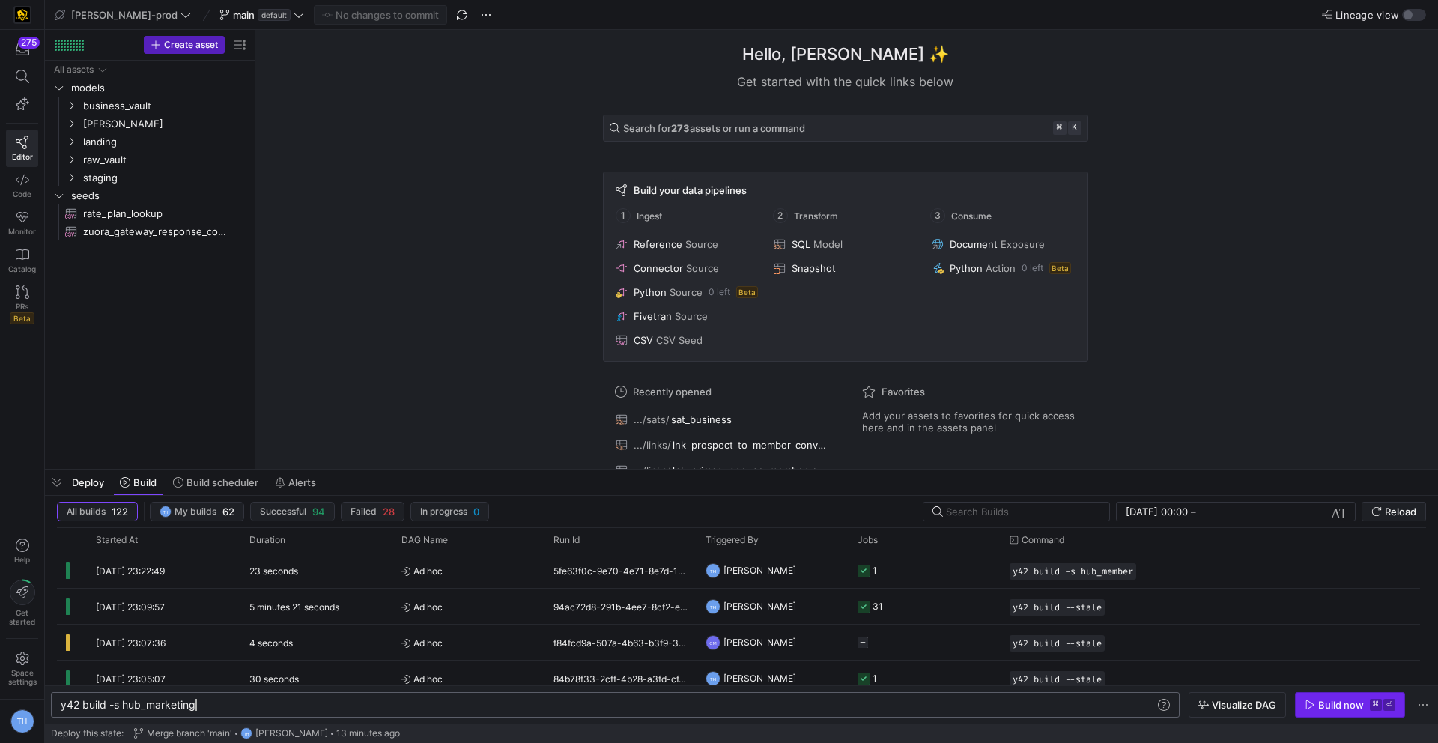
type textarea "y42 build -s hub_marketing"
click at [1322, 696] on span "button" at bounding box center [1349, 705] width 109 height 24
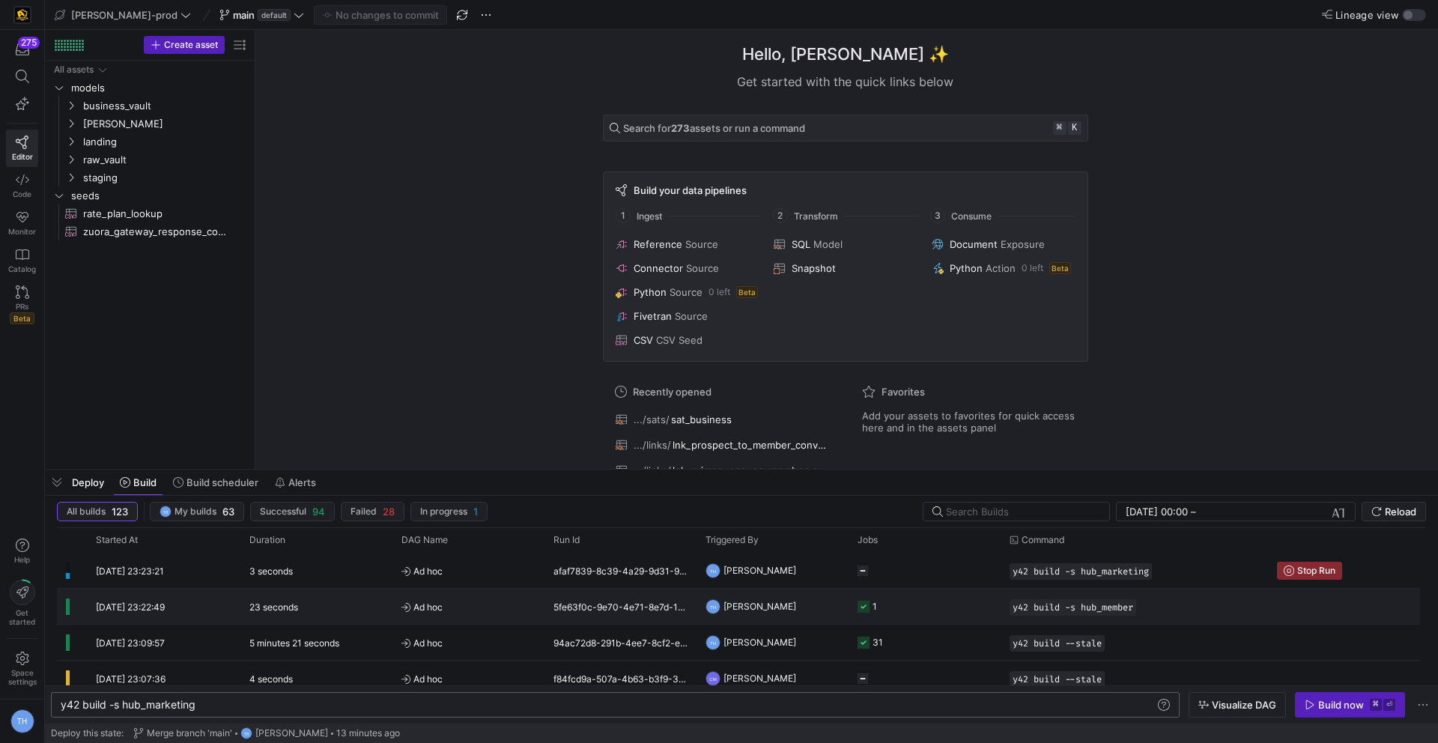
click at [893, 604] on y42-job-status-cell-renderer "1" at bounding box center [924, 606] width 134 height 34
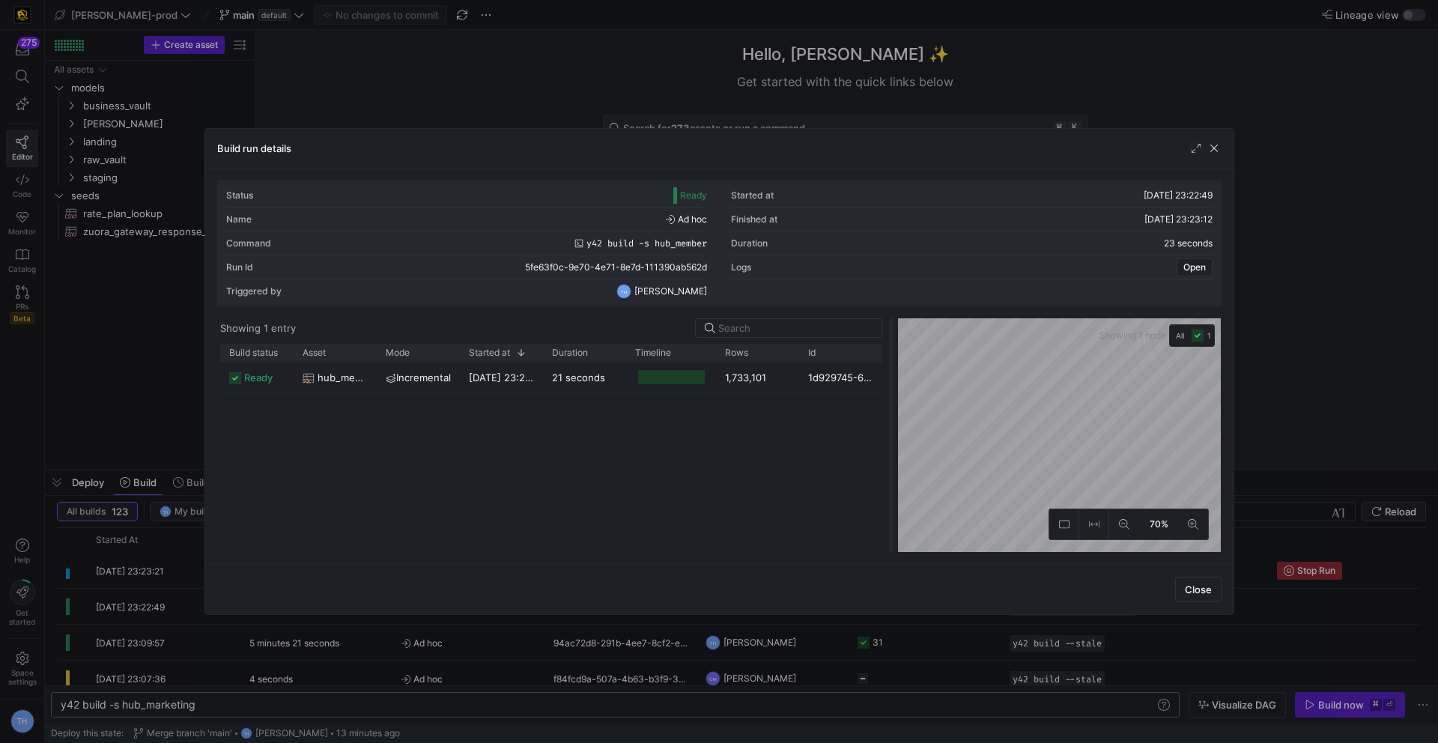
drag, startPoint x: 719, startPoint y: 395, endPoint x: 891, endPoint y: 390, distance: 172.3
click at [891, 390] on div at bounding box center [891, 435] width 6 height 234
click at [1215, 148] on span "button" at bounding box center [1213, 148] width 15 height 15
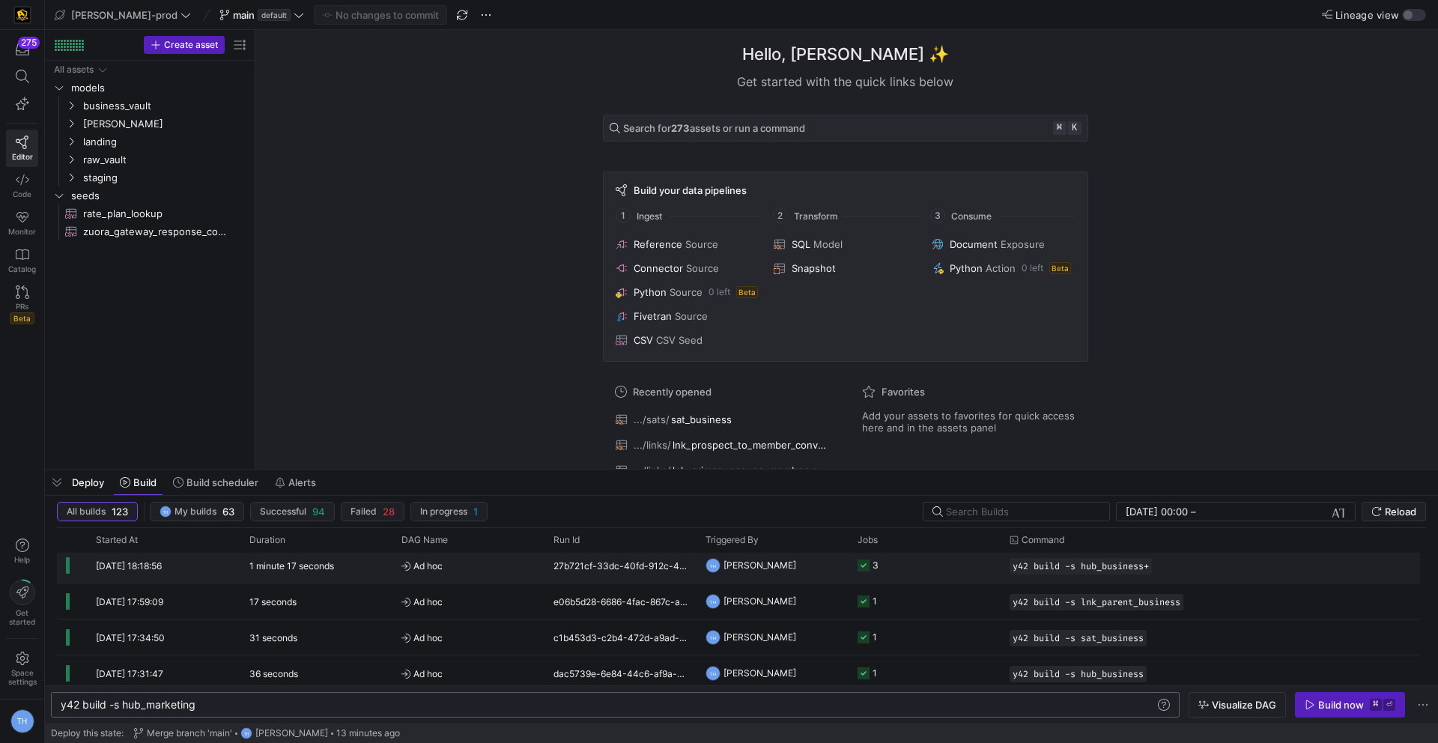
scroll to position [0, 0]
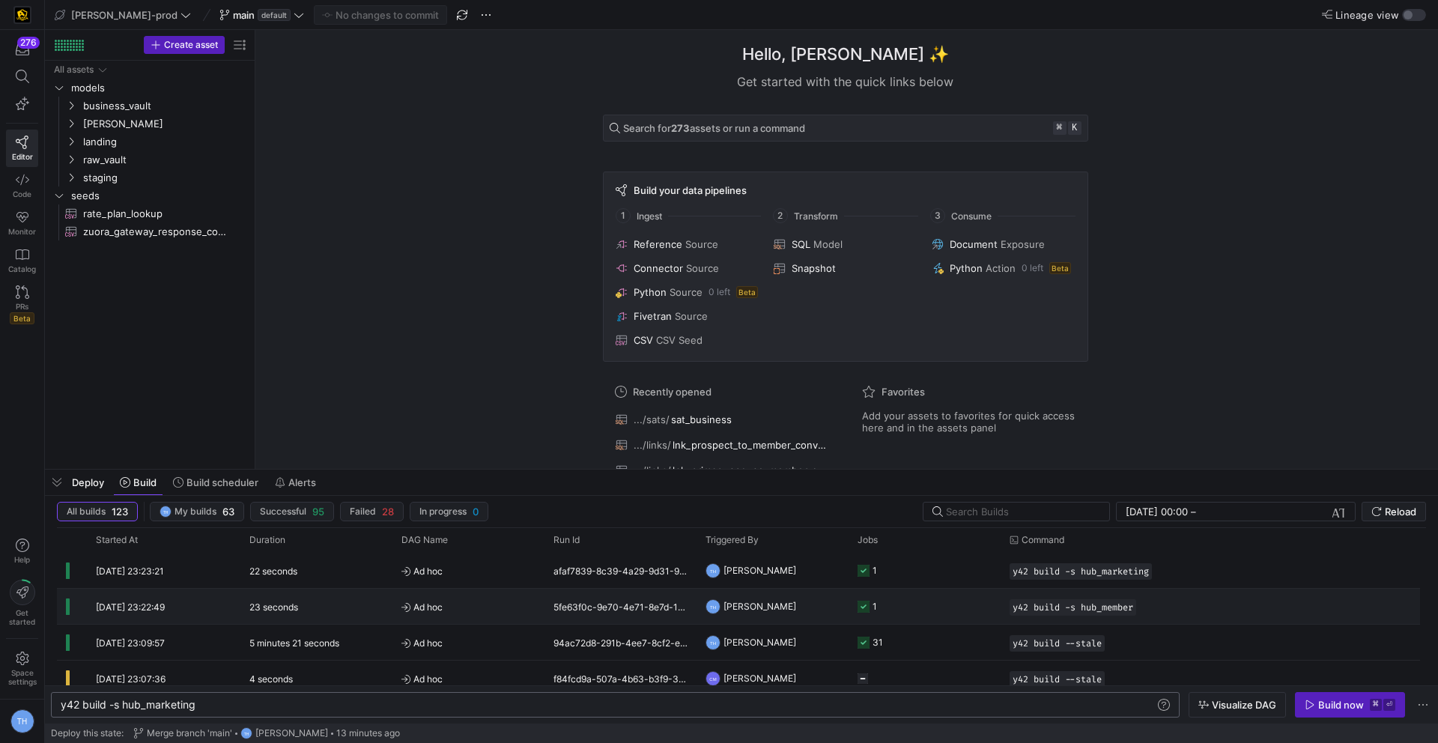
click at [505, 607] on span "Ad hoc" at bounding box center [468, 606] width 134 height 35
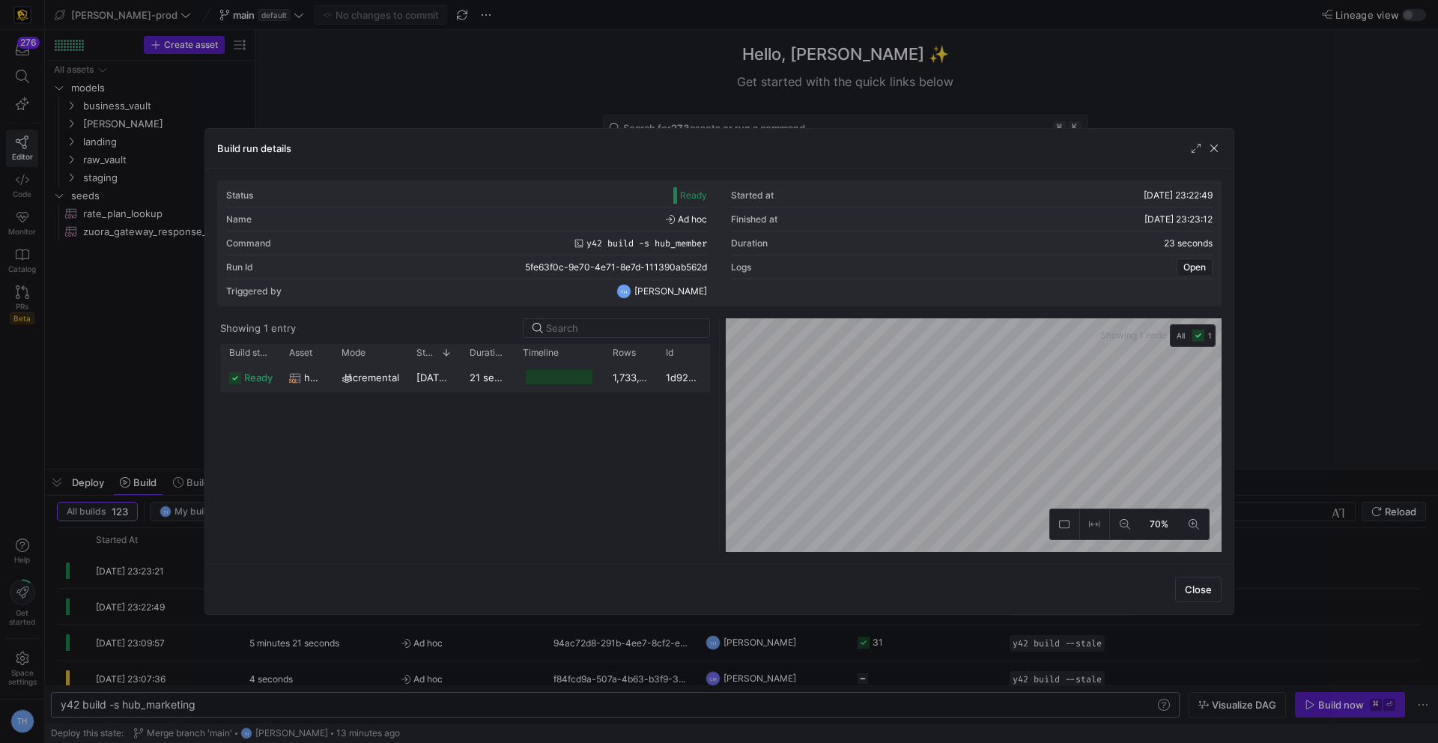
click at [523, 380] on y42-job-duration-timeline-cell-renderer at bounding box center [559, 377] width 72 height 28
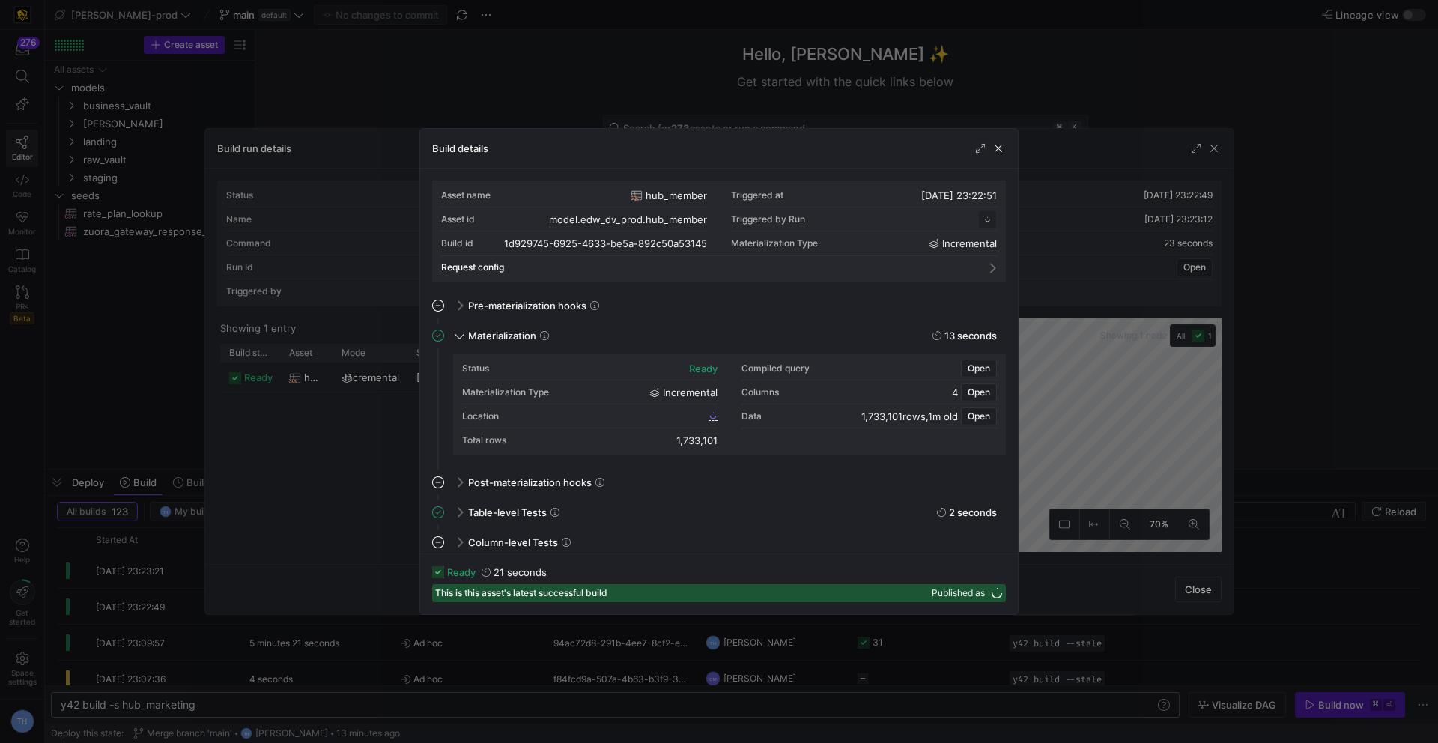
scroll to position [135, 0]
click at [610, 412] on span "1d929745_6925_4633_be5a_892c50a53145" at bounding box center [613, 415] width 183 height 10
click at [559, 52] on div at bounding box center [719, 371] width 1438 height 743
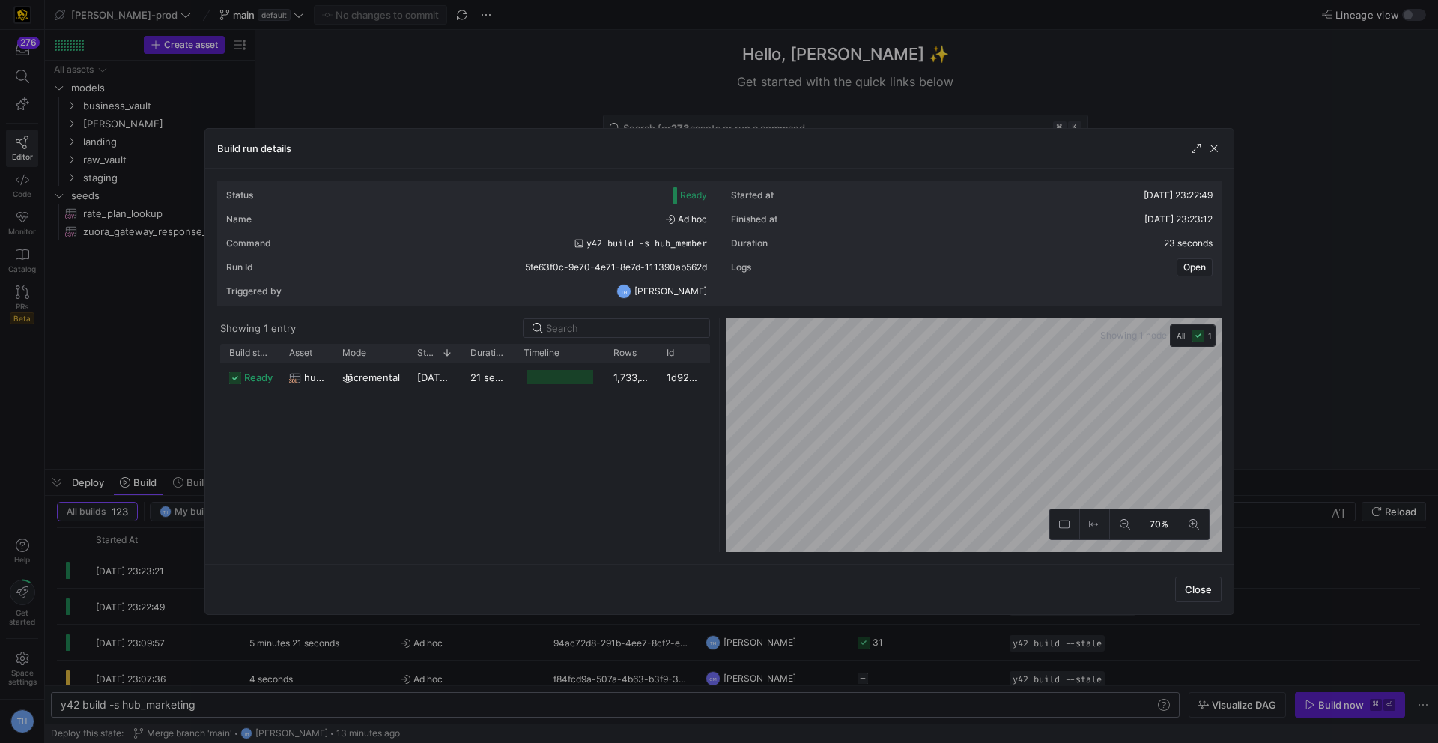
click at [559, 52] on div at bounding box center [719, 371] width 1438 height 743
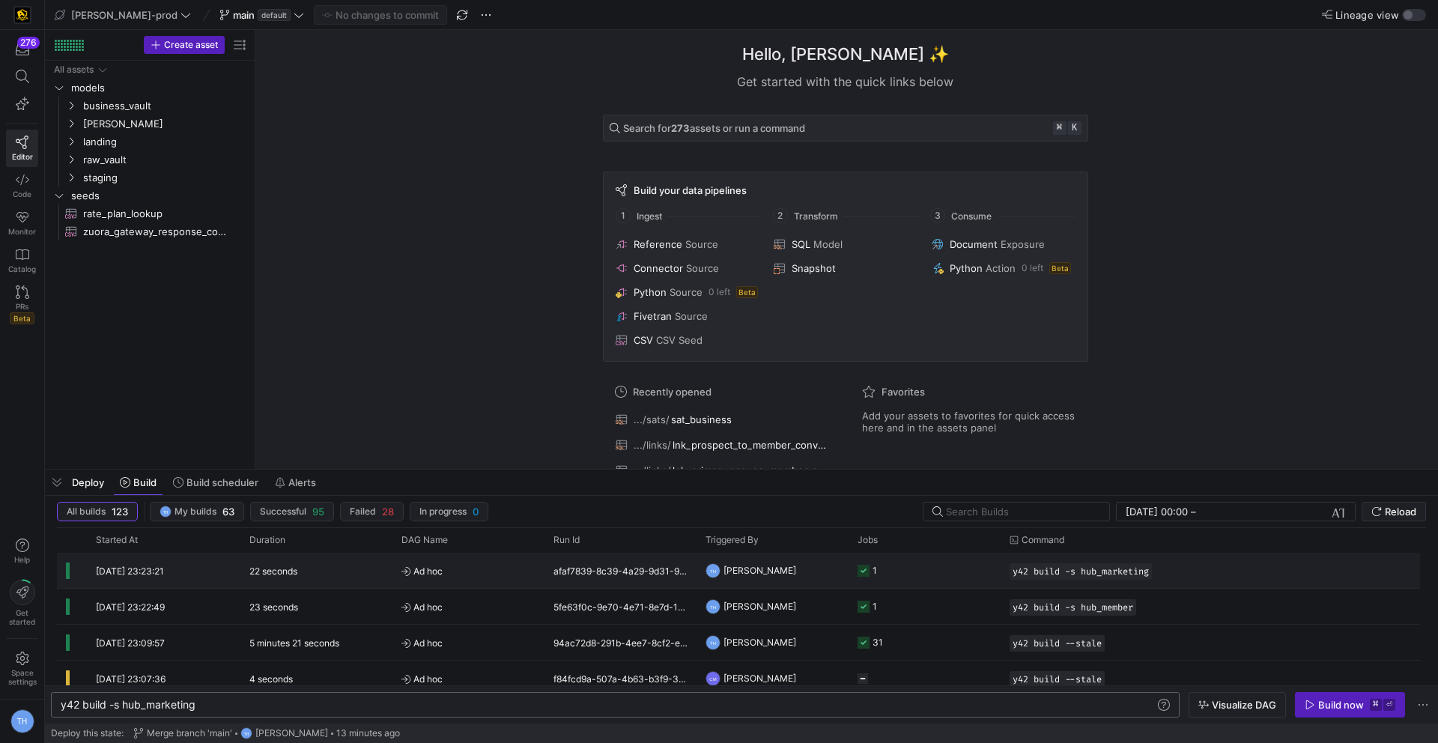
click at [930, 572] on y42-job-status-cell-renderer "1" at bounding box center [924, 570] width 134 height 34
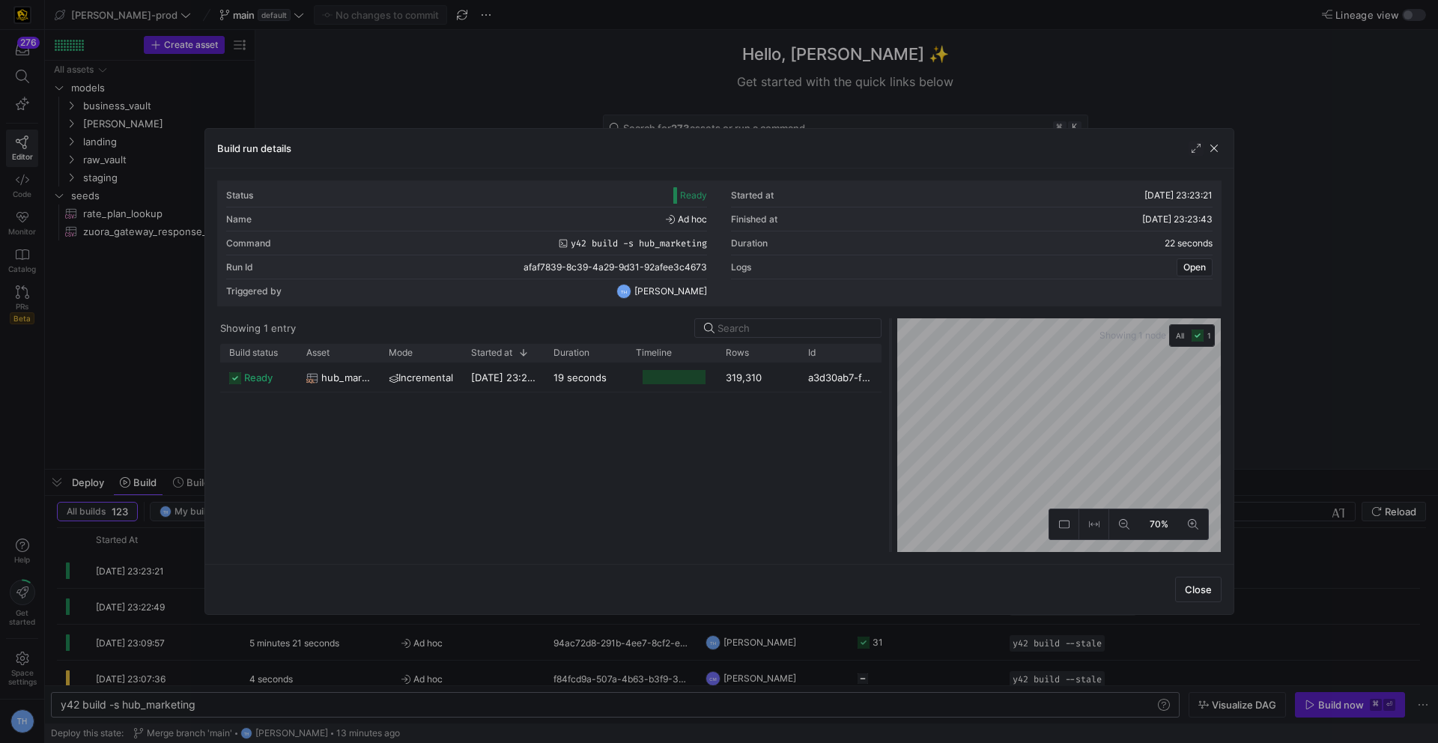
drag, startPoint x: 717, startPoint y: 398, endPoint x: 888, endPoint y: 396, distance: 170.7
click at [889, 396] on div at bounding box center [890, 435] width 6 height 234
click at [806, 381] on div "a3d30ab7-fd47-4790-b0f2-3fe6948a5c38" at bounding box center [840, 376] width 82 height 29
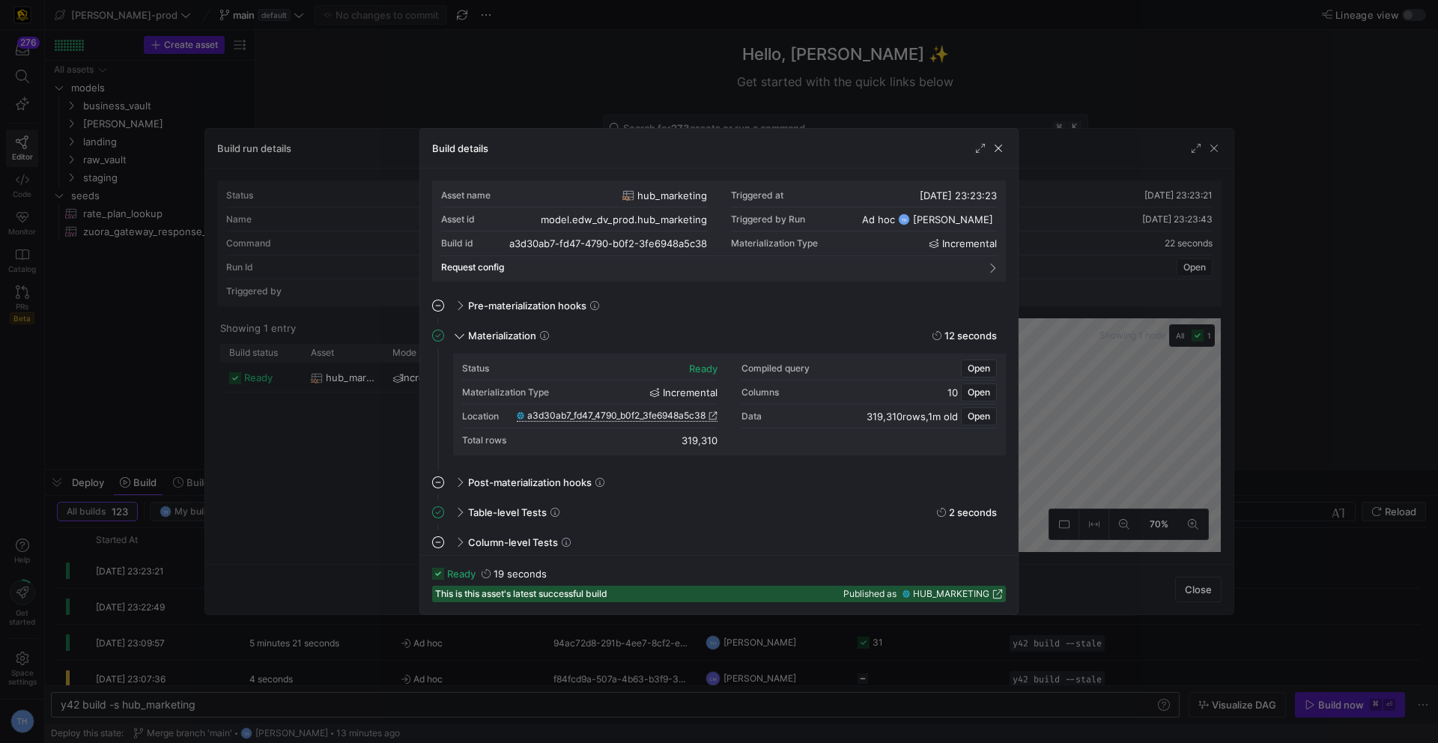
click at [678, 414] on span "a3d30ab7_fd47_4790_b0f2_3fe6948a5c38" at bounding box center [616, 415] width 178 height 10
click at [312, 254] on div at bounding box center [719, 371] width 1438 height 743
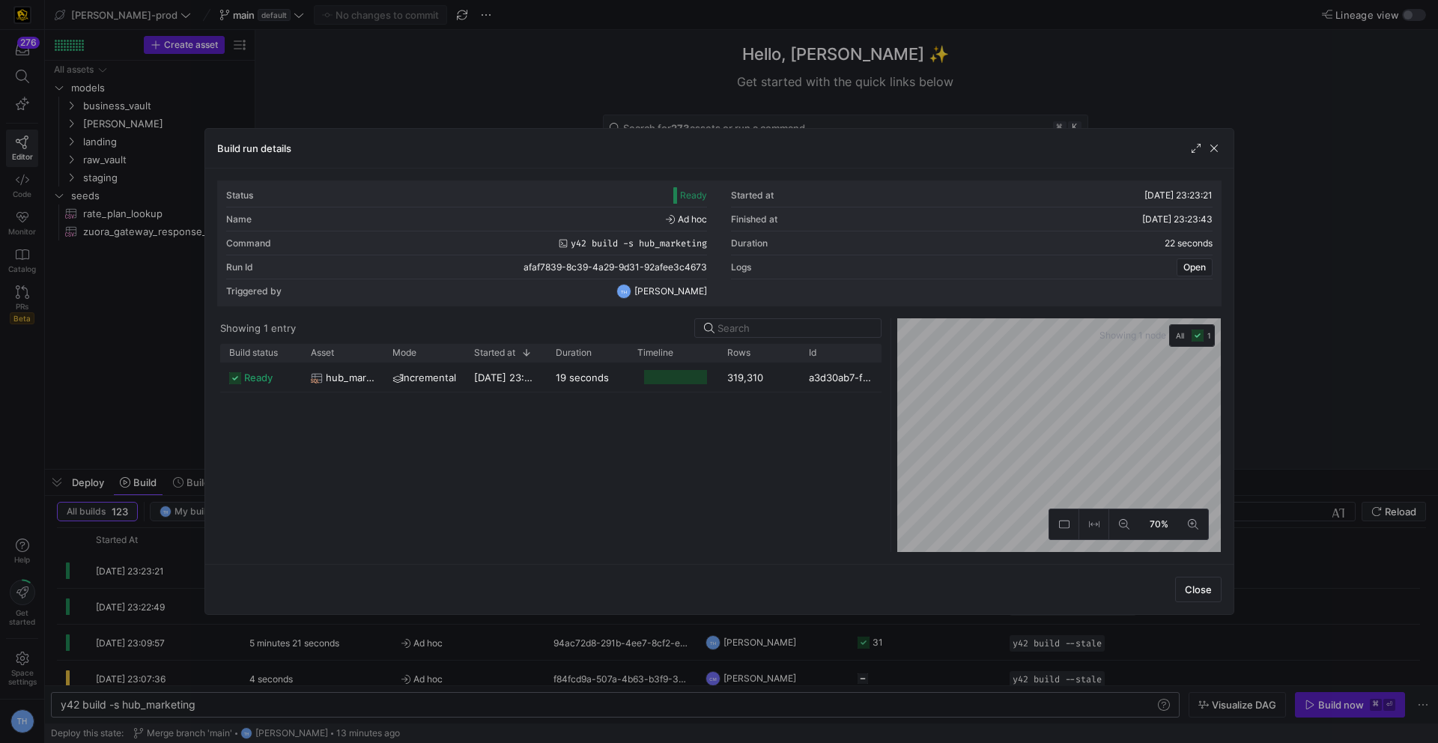
click at [312, 254] on div "Command y42 build -s hub_marketing" at bounding box center [467, 243] width 482 height 24
click at [377, 108] on div at bounding box center [719, 371] width 1438 height 743
